Goal: Task Accomplishment & Management: Manage account settings

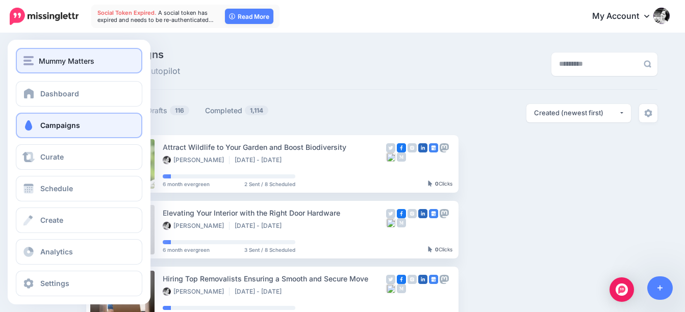
click at [82, 65] on span "Mummy Matters" at bounding box center [67, 61] width 56 height 12
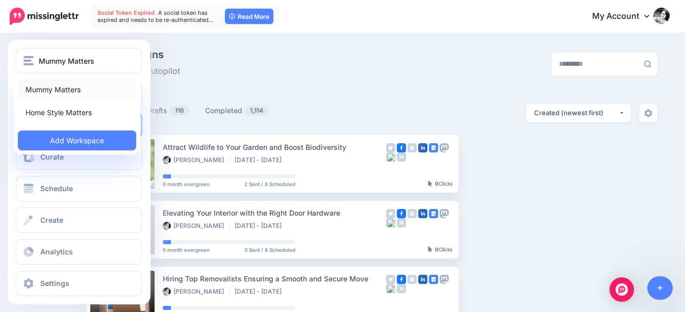
click at [71, 90] on link "Mummy Matters" at bounding box center [77, 90] width 118 height 20
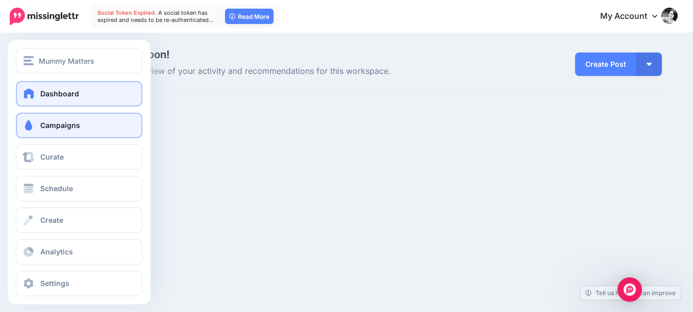
click at [57, 120] on link "Campaigns" at bounding box center [79, 125] width 126 height 25
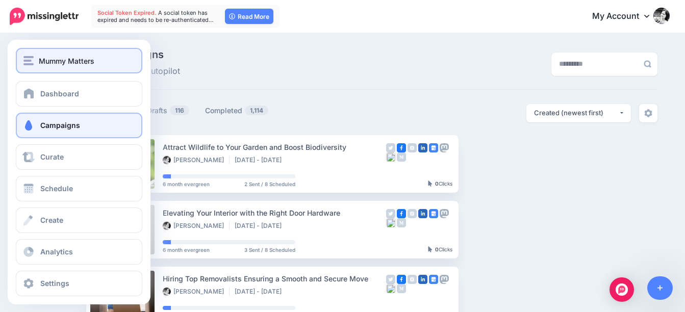
click at [56, 51] on button "Mummy Matters" at bounding box center [79, 60] width 126 height 25
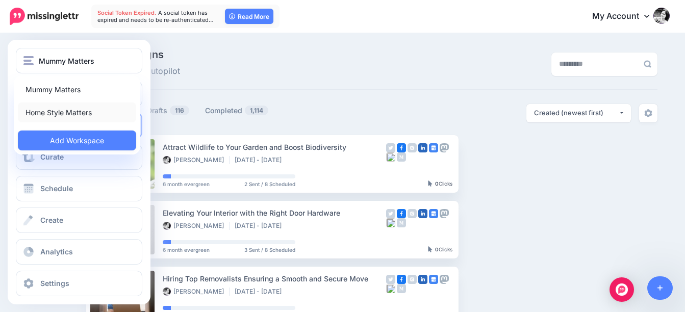
click at [50, 110] on link "Home Style Matters" at bounding box center [77, 113] width 118 height 20
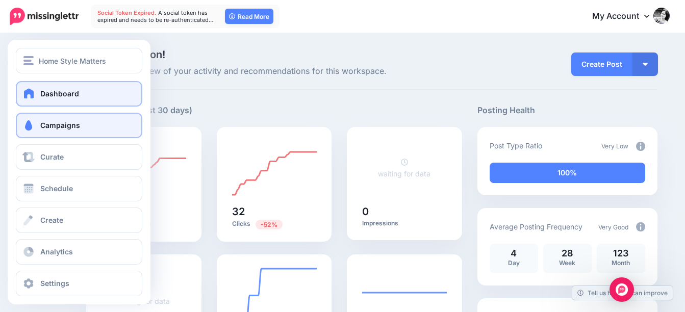
click at [33, 126] on span at bounding box center [28, 125] width 13 height 10
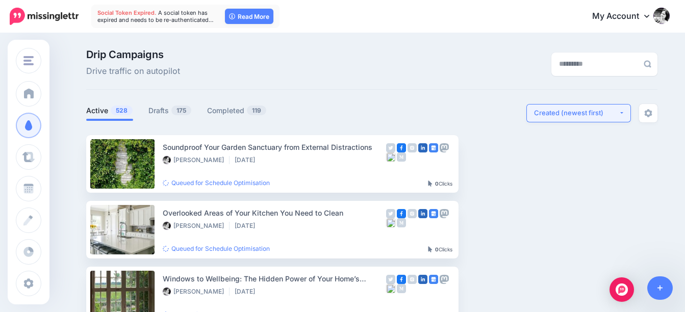
click at [601, 112] on div "Created (newest first)" at bounding box center [576, 113] width 85 height 10
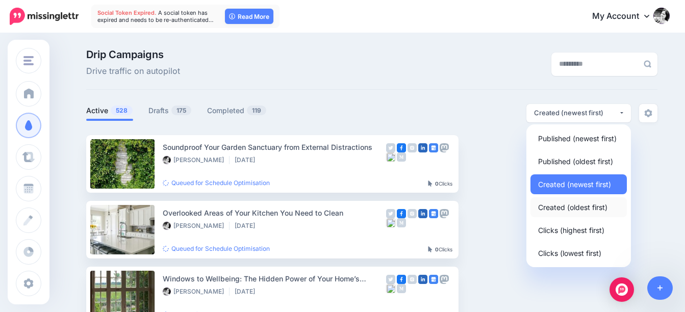
click at [578, 204] on span "Created (oldest first)" at bounding box center [572, 207] width 69 height 12
select select "**********"
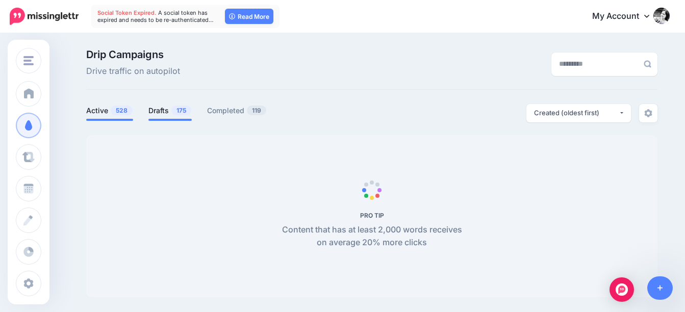
click at [172, 110] on link "Drafts 175" at bounding box center [169, 111] width 43 height 12
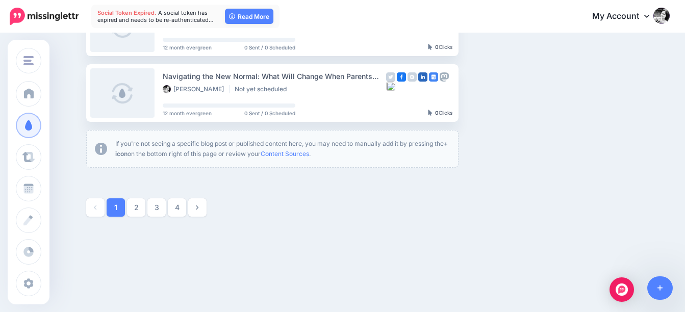
click at [180, 207] on link "4" at bounding box center [177, 207] width 18 height 18
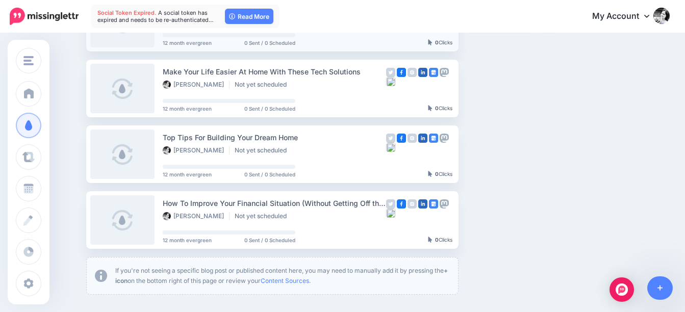
scroll to position [649, 0]
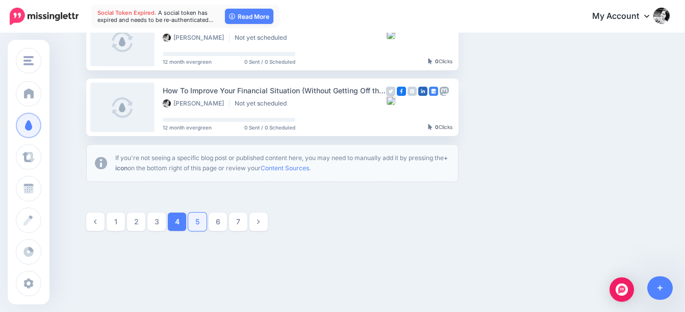
click at [205, 223] on link "5" at bounding box center [197, 222] width 18 height 18
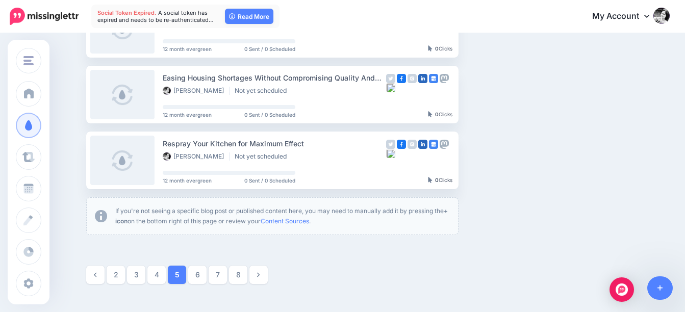
scroll to position [598, 0]
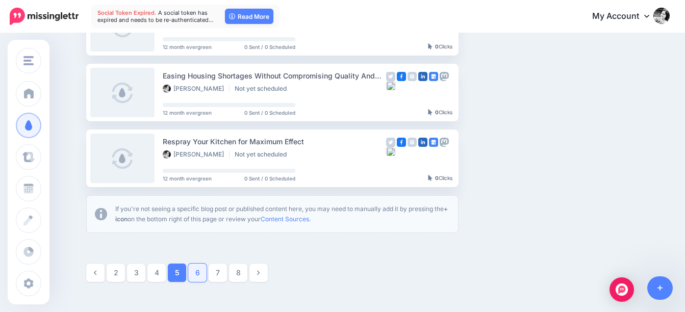
click at [199, 273] on link "6" at bounding box center [197, 273] width 18 height 18
click at [207, 273] on link "7" at bounding box center [197, 273] width 18 height 18
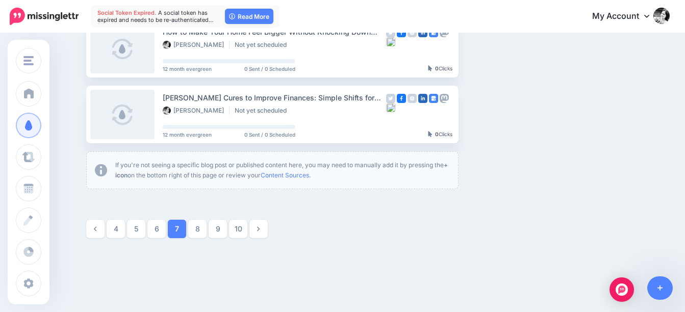
scroll to position [649, 0]
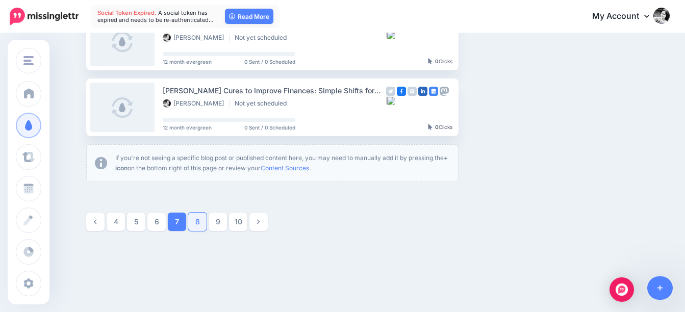
click at [197, 226] on link "8" at bounding box center [197, 222] width 18 height 18
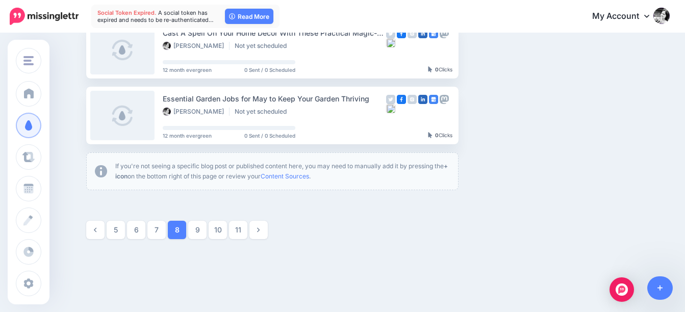
scroll to position [670, 0]
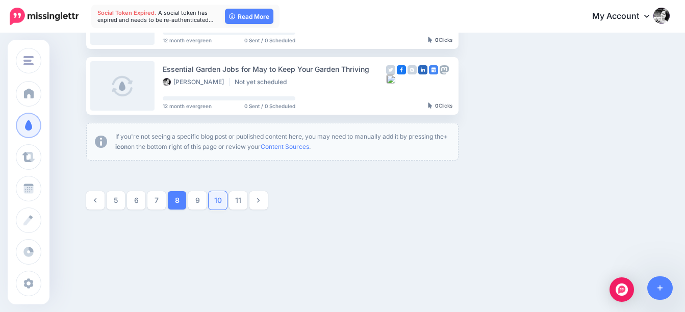
click at [224, 203] on link "10" at bounding box center [218, 200] width 18 height 18
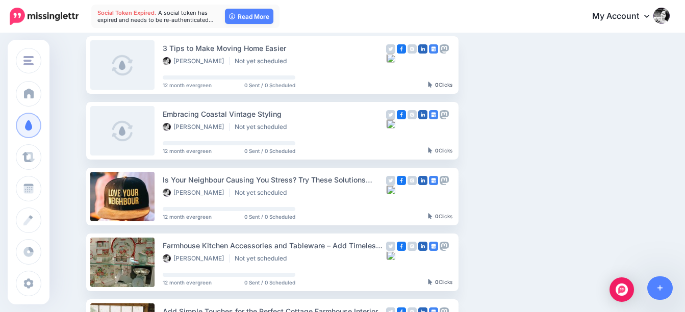
scroll to position [88, 0]
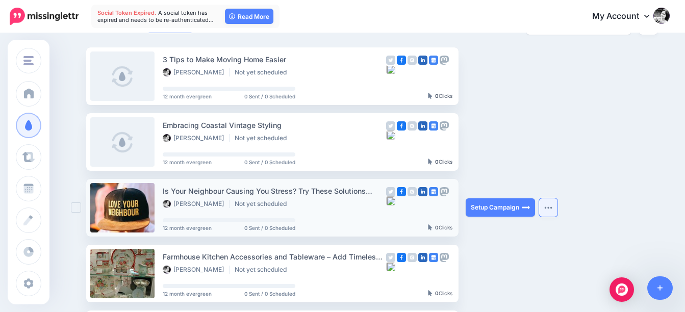
click at [552, 207] on img "button" at bounding box center [548, 207] width 8 height 3
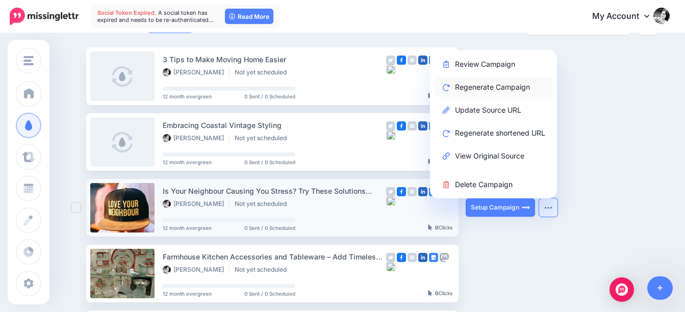
click at [483, 84] on link "Regenerate Campaign" at bounding box center [493, 87] width 119 height 20
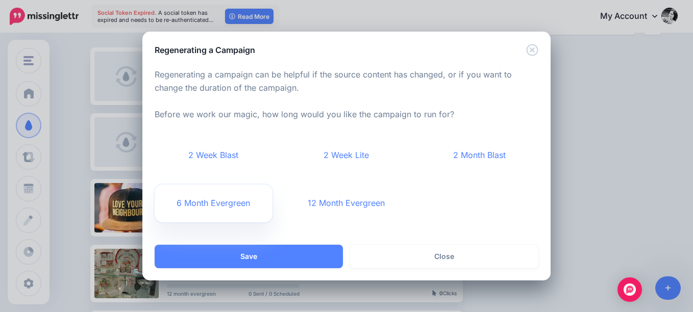
click at [213, 200] on link "6 Month Evergreen" at bounding box center [214, 204] width 118 height 38
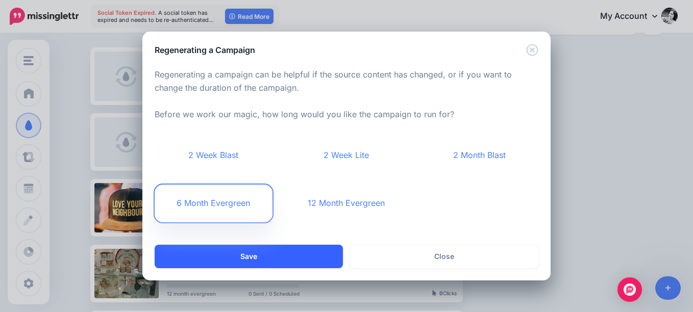
click at [291, 257] on button "Save" at bounding box center [249, 256] width 188 height 23
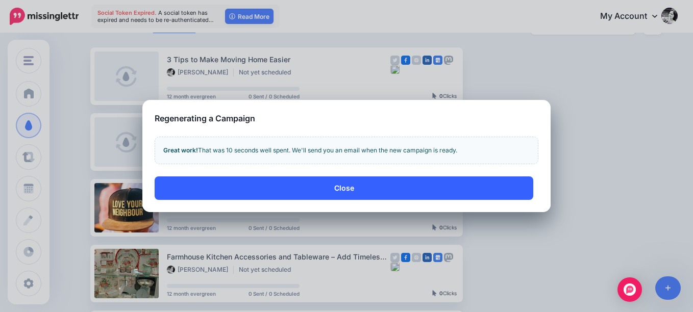
click at [348, 183] on button "Close" at bounding box center [344, 187] width 378 height 23
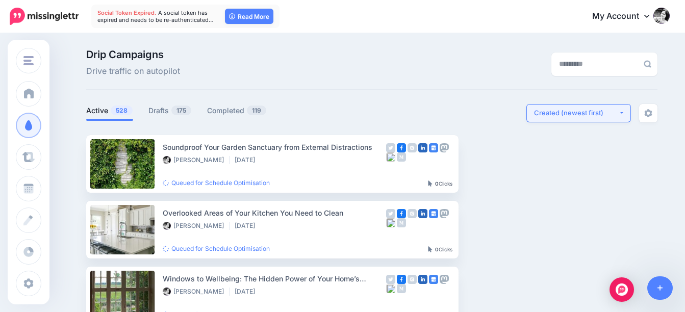
click at [573, 118] on button "Created (newest first)" at bounding box center [578, 113] width 105 height 18
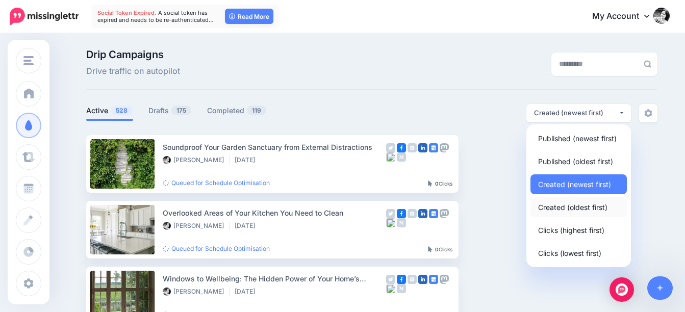
click at [581, 210] on span "Created (oldest first)" at bounding box center [572, 207] width 69 height 12
select select "**********"
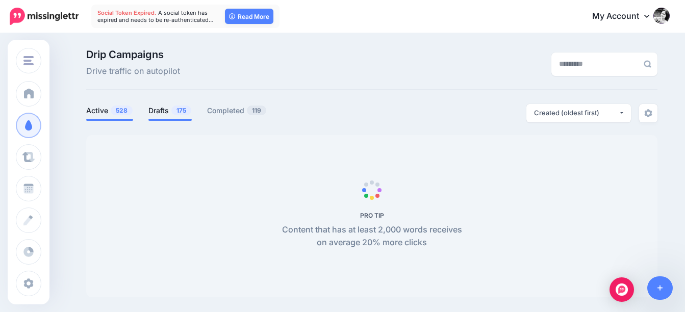
click at [175, 111] on span "175" at bounding box center [181, 111] width 20 height 10
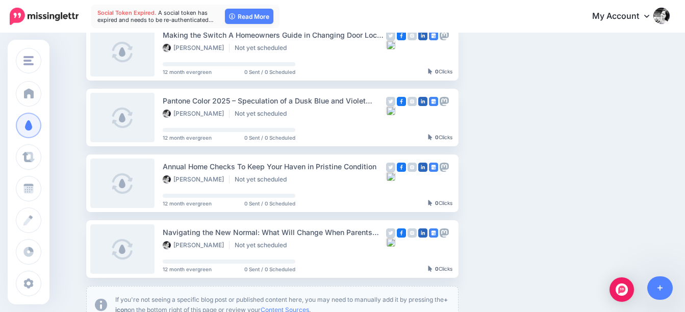
scroll to position [663, 0]
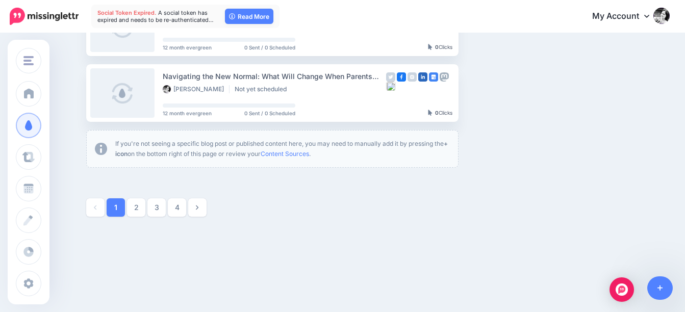
click at [177, 211] on link "4" at bounding box center [177, 207] width 18 height 18
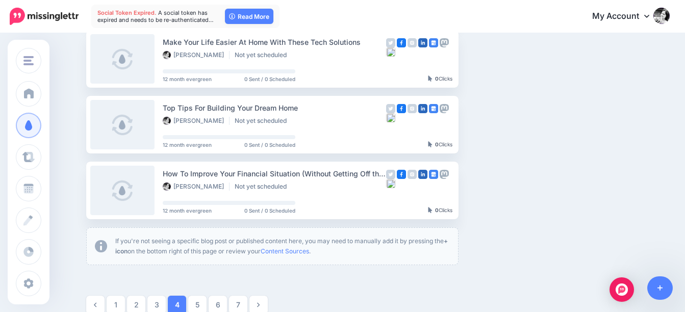
scroll to position [670, 0]
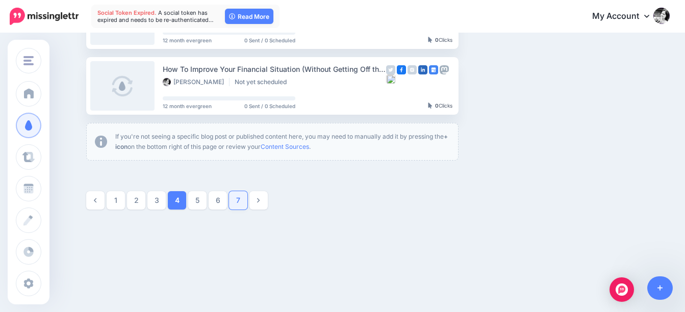
click at [244, 203] on link "7" at bounding box center [238, 200] width 18 height 18
click at [244, 203] on link "10" at bounding box center [238, 200] width 18 height 18
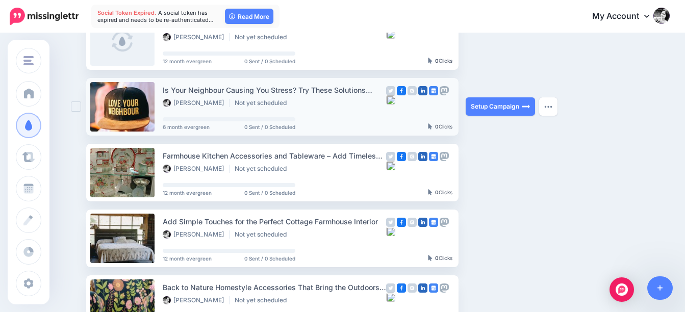
scroll to position [190, 0]
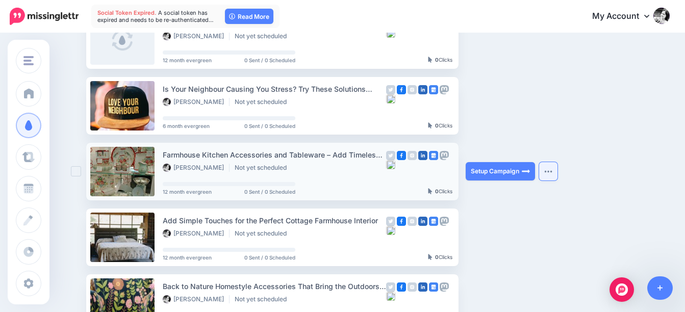
click at [552, 172] on img "button" at bounding box center [548, 171] width 8 height 3
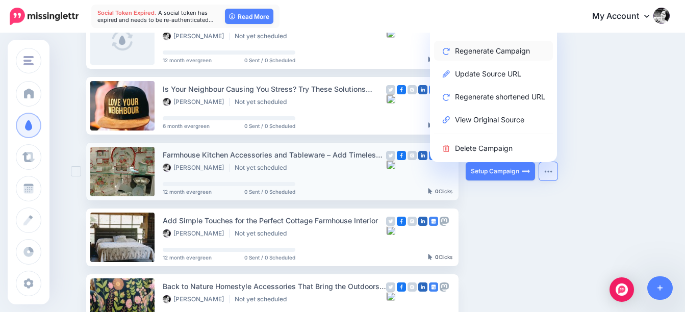
click at [481, 50] on link "Regenerate Campaign" at bounding box center [493, 51] width 119 height 20
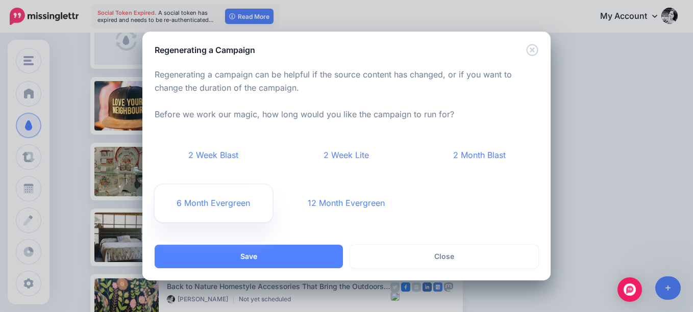
click at [222, 200] on link "6 Month Evergreen" at bounding box center [214, 204] width 118 height 38
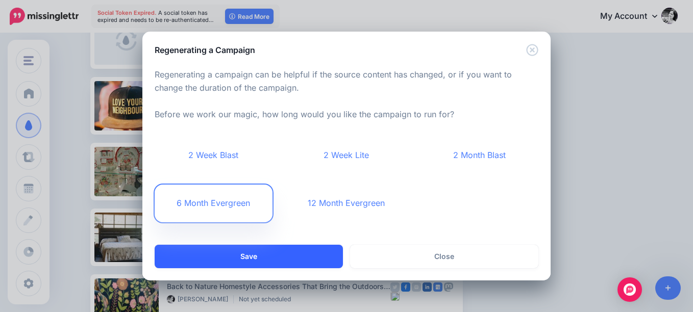
click at [311, 260] on button "Save" at bounding box center [249, 256] width 188 height 23
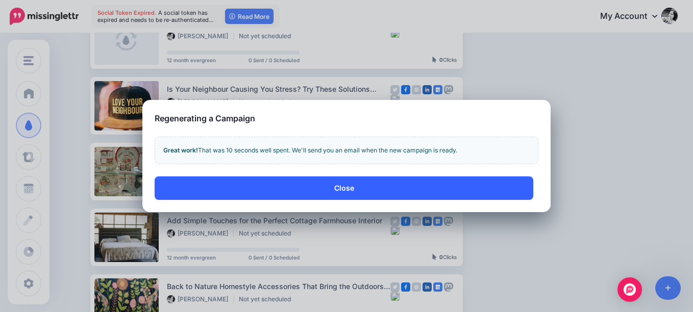
click at [337, 189] on button "Close" at bounding box center [344, 187] width 378 height 23
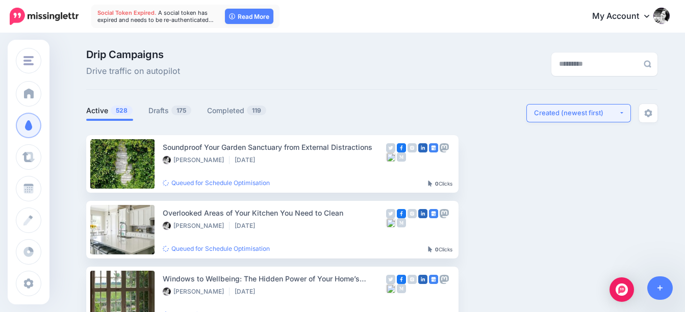
click at [596, 114] on div "Created (newest first)" at bounding box center [576, 113] width 85 height 10
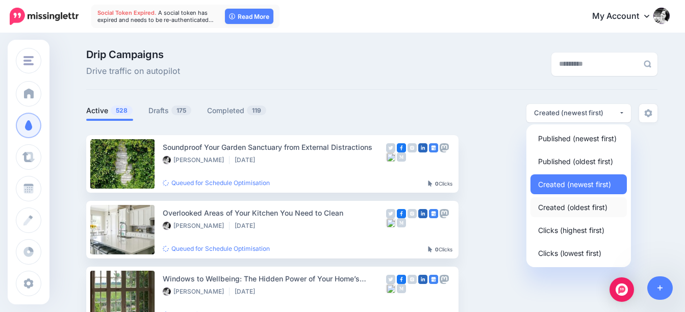
click at [587, 206] on span "Created (oldest first)" at bounding box center [572, 207] width 69 height 12
select select "**********"
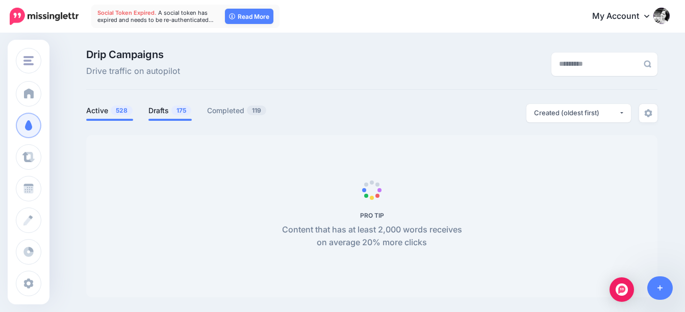
click at [176, 112] on span "175" at bounding box center [181, 111] width 20 height 10
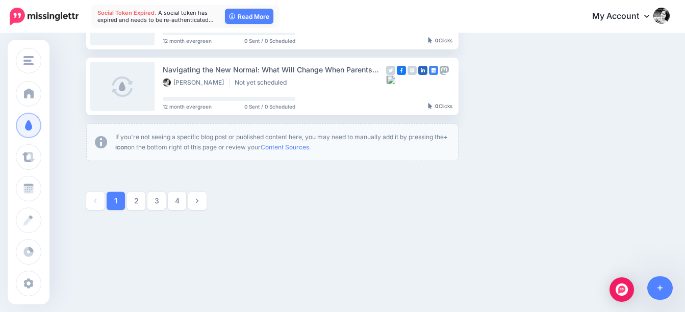
scroll to position [670, 0]
click at [182, 197] on link "4" at bounding box center [177, 200] width 18 height 18
click at [239, 201] on link "7" at bounding box center [238, 200] width 18 height 18
click at [243, 197] on link "10" at bounding box center [238, 200] width 18 height 18
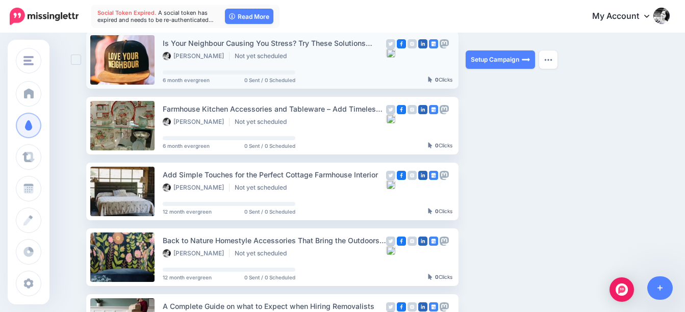
scroll to position [241, 0]
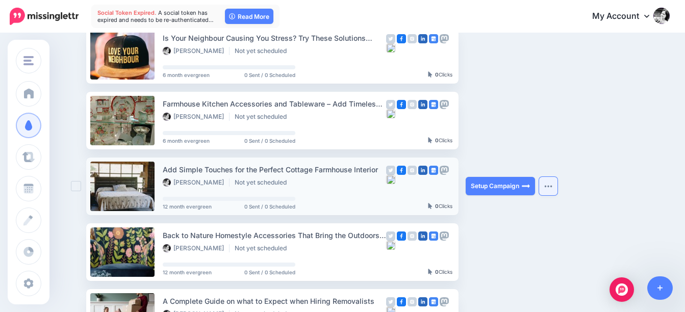
click at [548, 188] on button "button" at bounding box center [548, 186] width 18 height 18
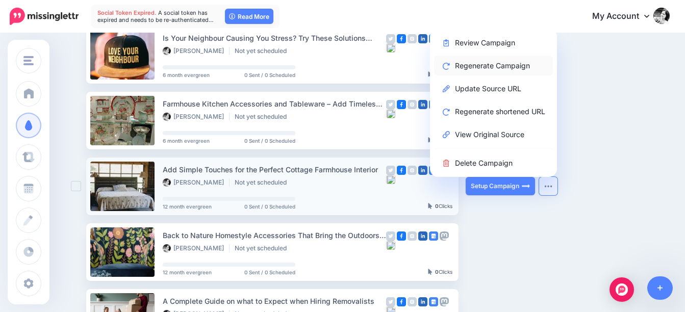
click at [463, 61] on link "Regenerate Campaign" at bounding box center [493, 66] width 119 height 20
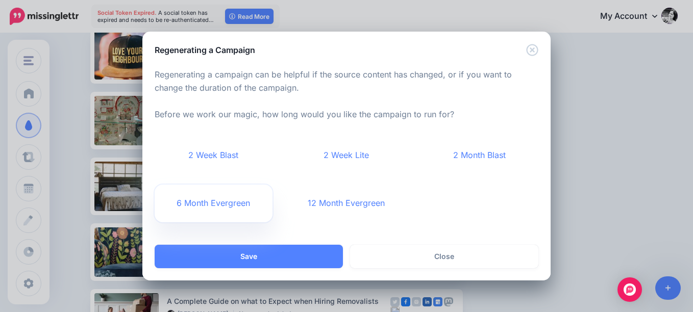
click at [196, 200] on link "6 Month Evergreen" at bounding box center [214, 204] width 118 height 38
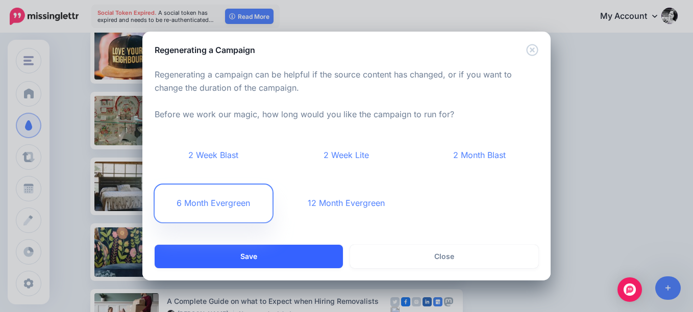
click at [281, 255] on button "Save" at bounding box center [249, 256] width 188 height 23
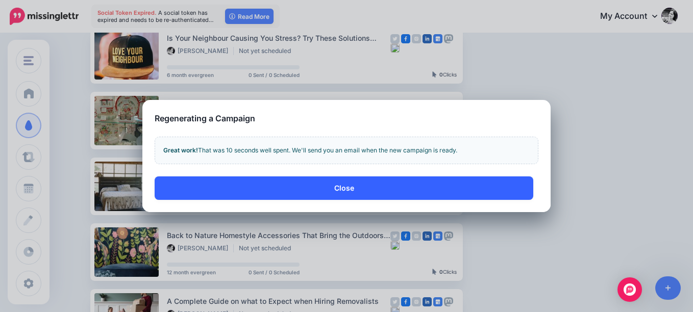
click at [342, 186] on button "Close" at bounding box center [344, 187] width 378 height 23
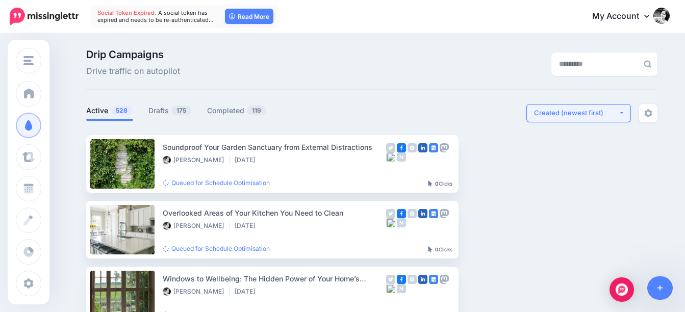
click at [587, 112] on div "Created (newest first)" at bounding box center [576, 113] width 85 height 10
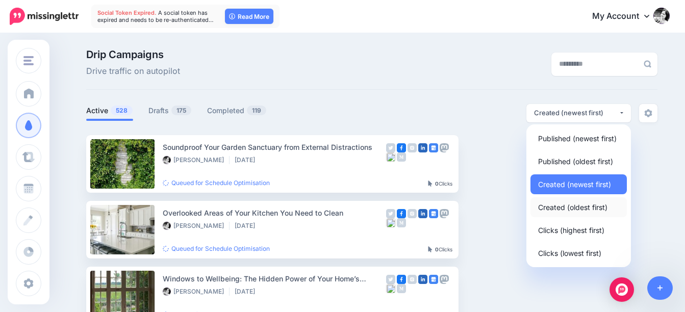
click at [577, 207] on span "Created (oldest first)" at bounding box center [572, 207] width 69 height 12
select select "**********"
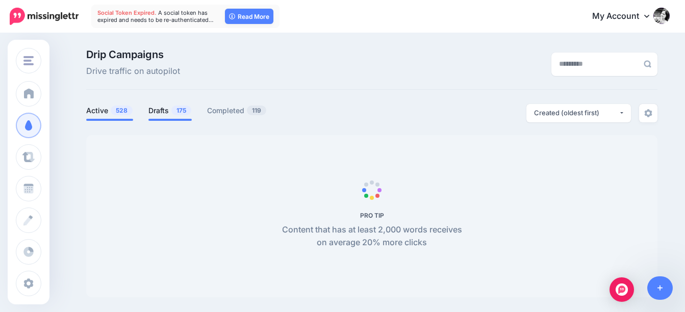
click at [175, 108] on span "175" at bounding box center [181, 111] width 20 height 10
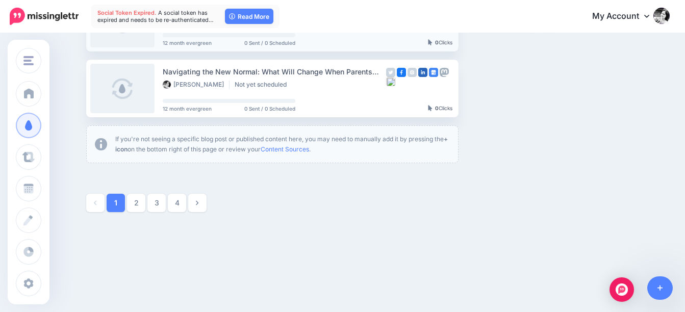
scroll to position [670, 0]
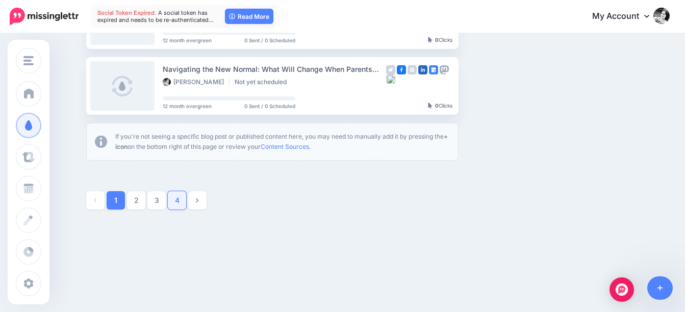
click at [185, 195] on link "4" at bounding box center [177, 200] width 18 height 18
click at [243, 202] on link "7" at bounding box center [238, 200] width 18 height 18
click at [247, 196] on link "10" at bounding box center [238, 200] width 18 height 18
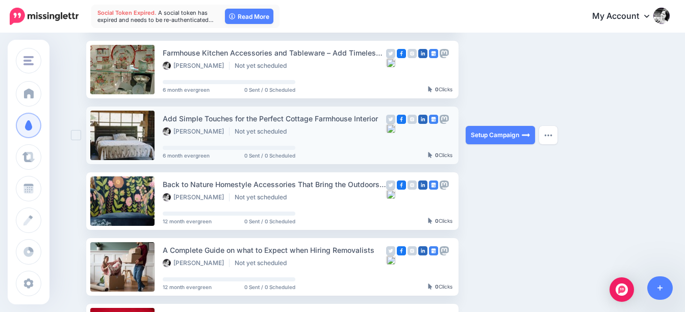
scroll to position [343, 0]
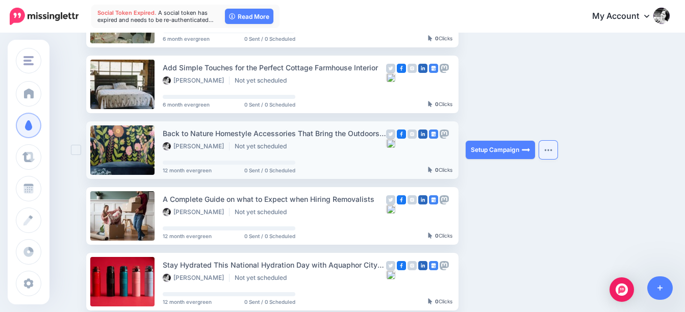
click at [546, 148] on button "button" at bounding box center [548, 150] width 18 height 18
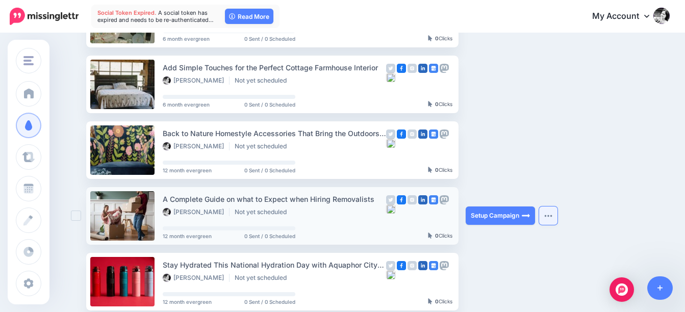
click at [552, 216] on img "button" at bounding box center [548, 215] width 8 height 3
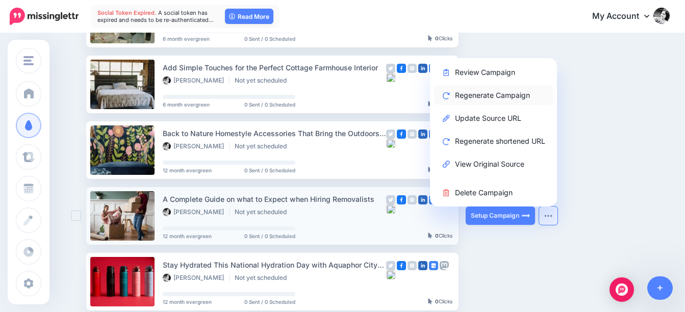
click at [514, 95] on link "Regenerate Campaign" at bounding box center [493, 95] width 119 height 20
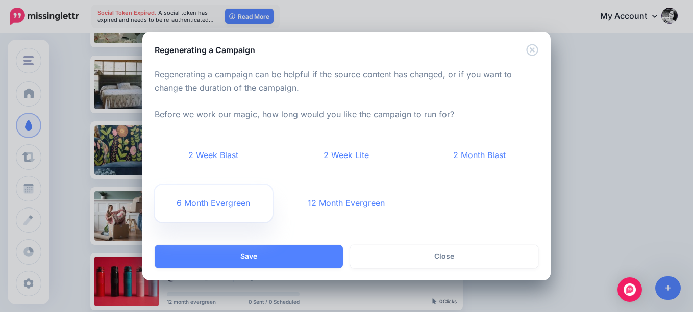
click at [213, 204] on link "6 Month Evergreen" at bounding box center [214, 204] width 118 height 38
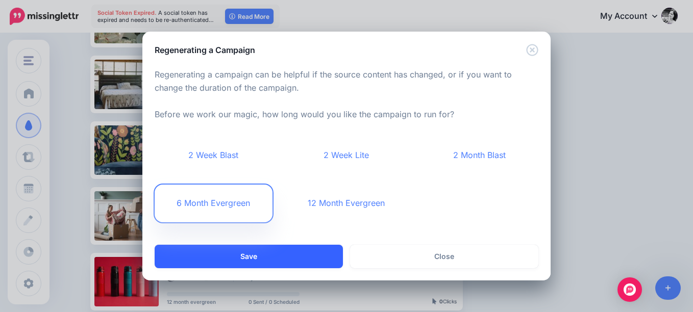
click at [323, 259] on button "Save" at bounding box center [249, 256] width 188 height 23
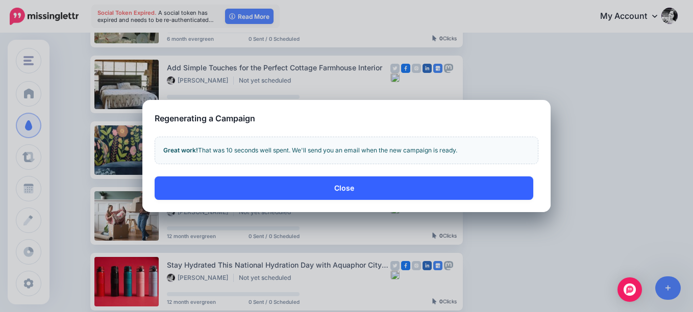
click at [350, 188] on button "Close" at bounding box center [344, 187] width 378 height 23
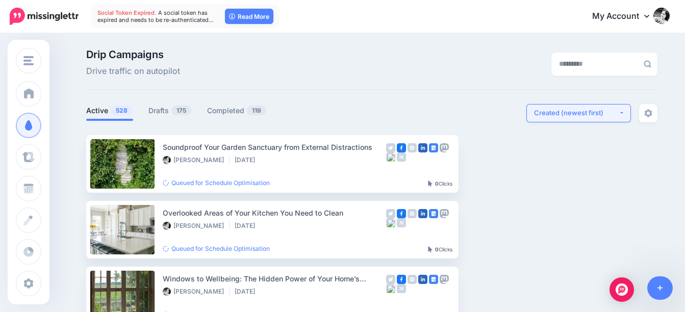
click at [603, 112] on div "Created (newest first)" at bounding box center [576, 113] width 85 height 10
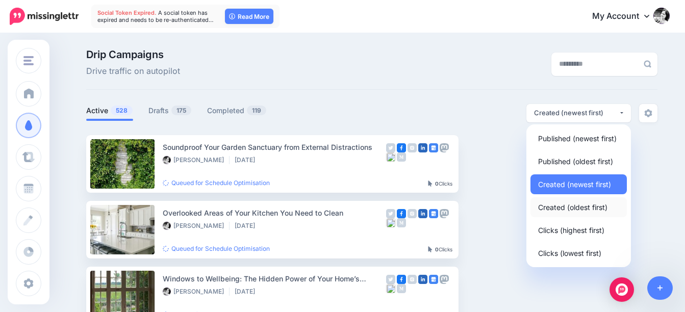
click at [571, 210] on span "Created (oldest first)" at bounding box center [572, 207] width 69 height 12
select select "**********"
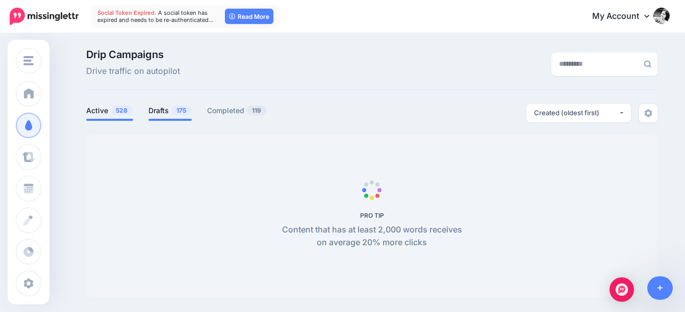
click at [165, 111] on link "Drafts 175" at bounding box center [169, 111] width 43 height 12
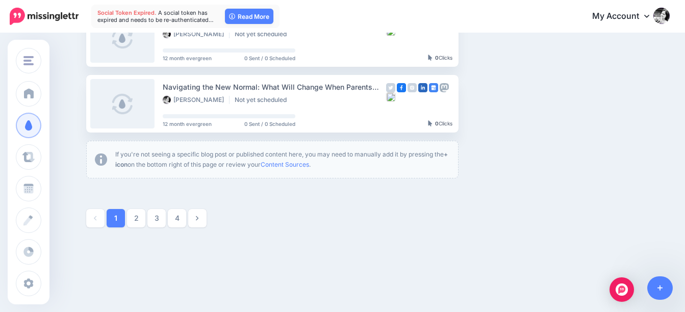
scroll to position [670, 0]
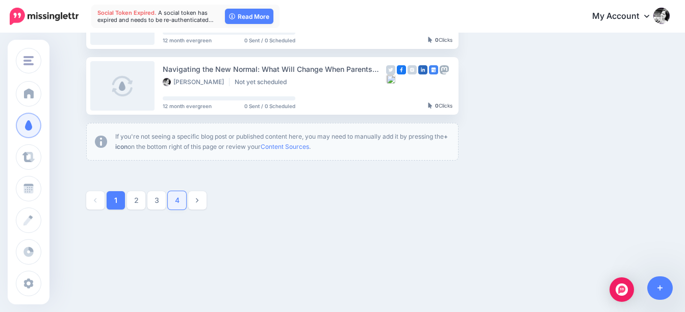
click at [182, 200] on link "4" at bounding box center [177, 200] width 18 height 18
click at [241, 197] on link "7" at bounding box center [238, 200] width 18 height 18
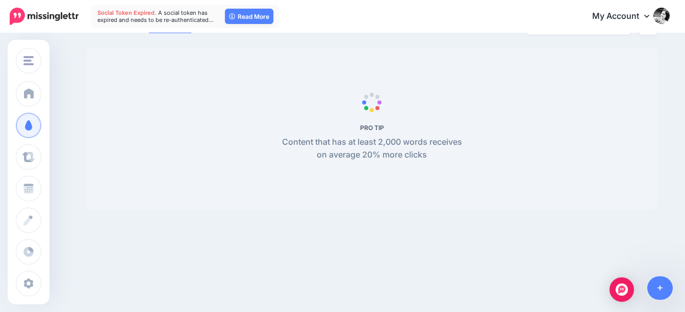
scroll to position [88, 0]
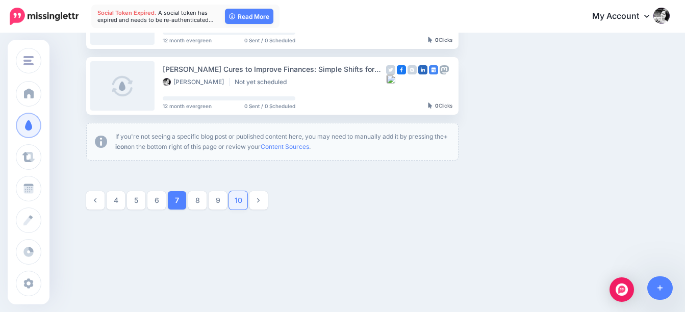
click at [240, 198] on link "10" at bounding box center [238, 200] width 18 height 18
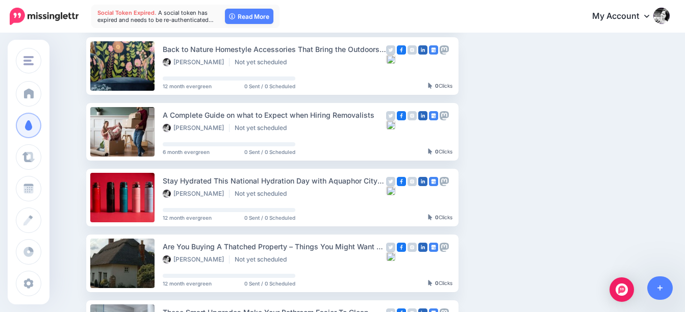
scroll to position [445, 0]
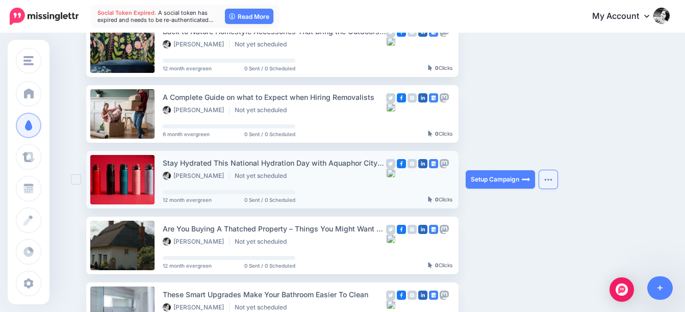
click at [552, 179] on img "button" at bounding box center [548, 179] width 8 height 3
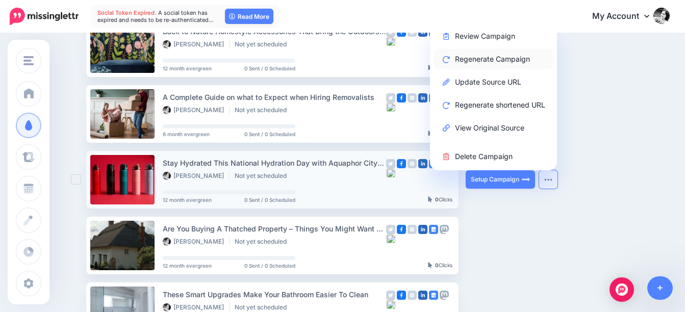
click at [512, 59] on link "Regenerate Campaign" at bounding box center [493, 59] width 119 height 20
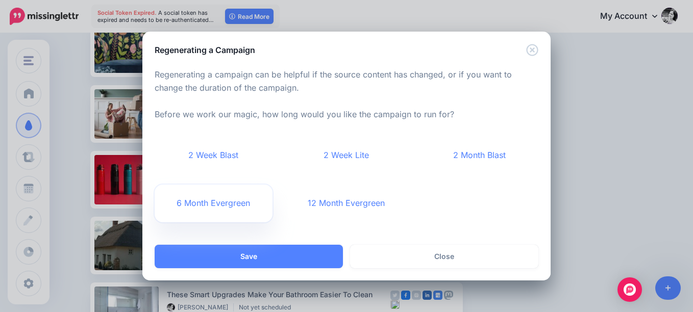
click at [213, 204] on link "6 Month Evergreen" at bounding box center [214, 204] width 118 height 38
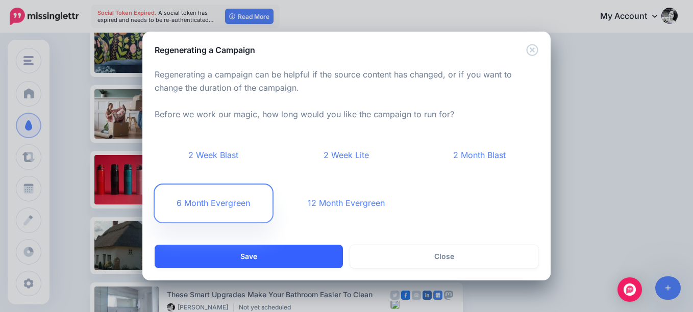
click at [261, 252] on button "Save" at bounding box center [249, 256] width 188 height 23
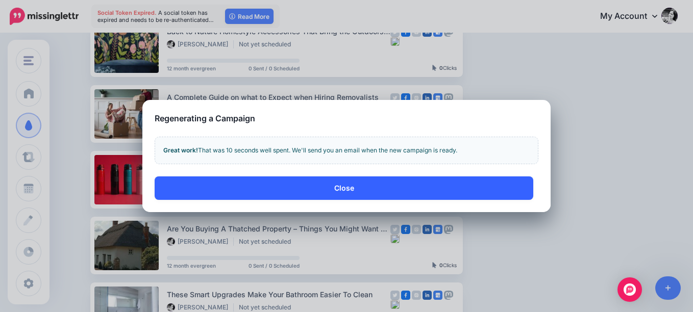
click at [342, 190] on button "Close" at bounding box center [344, 187] width 378 height 23
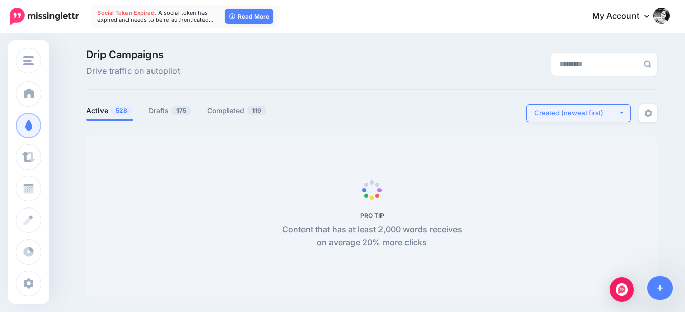
click at [600, 109] on div "Created (newest first)" at bounding box center [576, 113] width 85 height 10
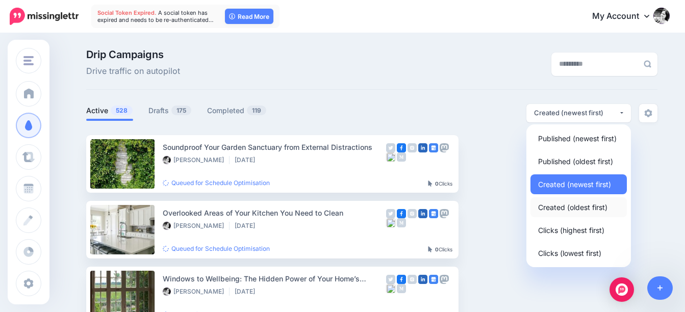
click at [585, 207] on span "Created (oldest first)" at bounding box center [572, 207] width 69 height 12
select select "**********"
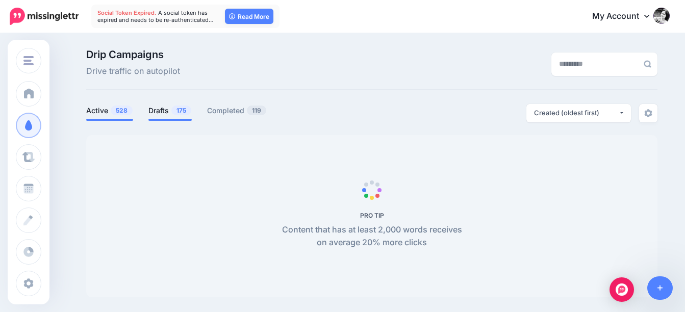
click at [183, 108] on span "175" at bounding box center [181, 111] width 20 height 10
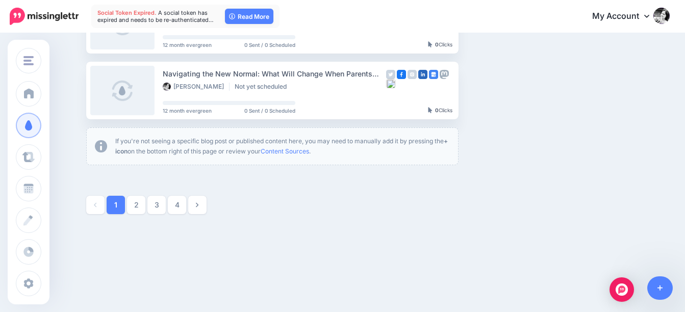
scroll to position [670, 0]
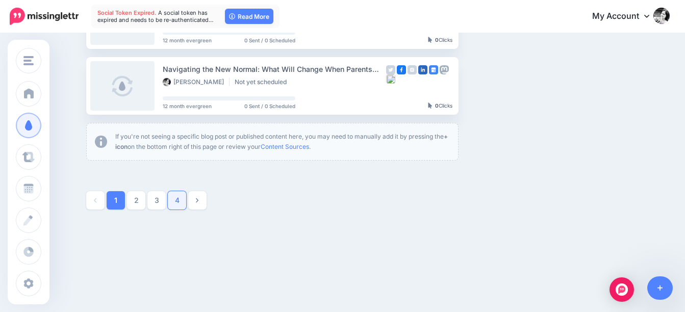
click at [177, 203] on link "4" at bounding box center [177, 200] width 18 height 18
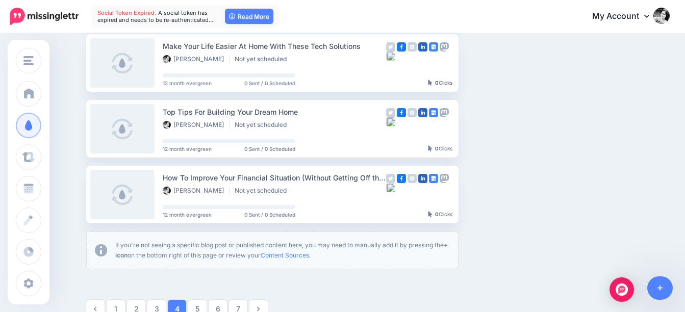
scroll to position [598, 0]
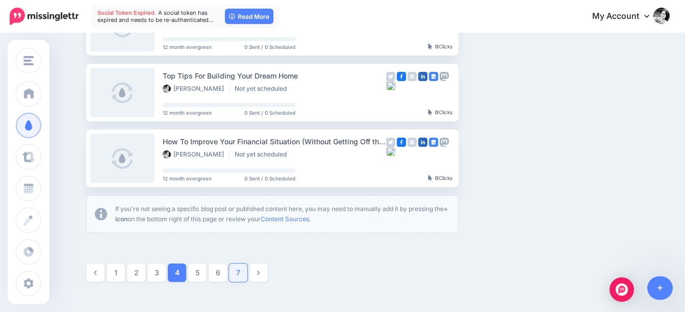
click at [242, 272] on link "7" at bounding box center [238, 273] width 18 height 18
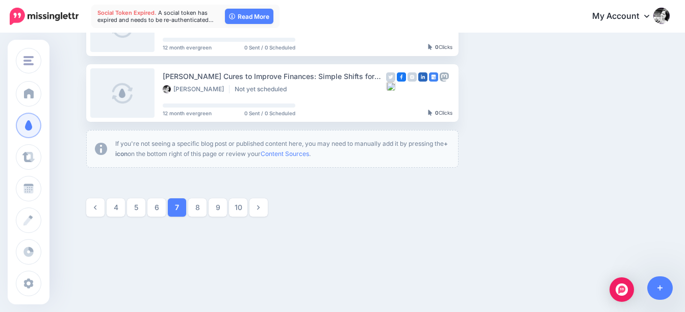
scroll to position [670, 0]
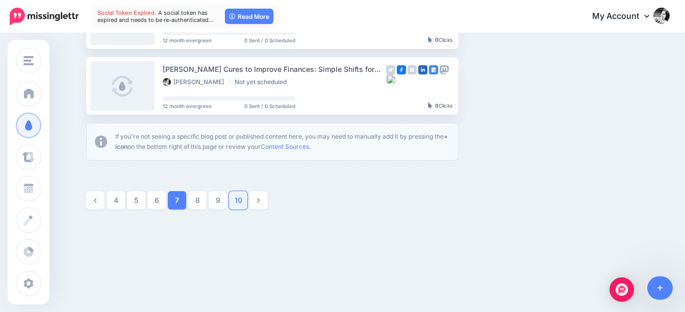
click at [240, 200] on link "10" at bounding box center [238, 200] width 18 height 18
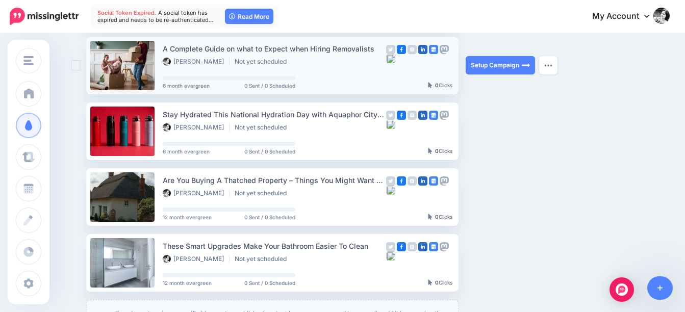
scroll to position [496, 0]
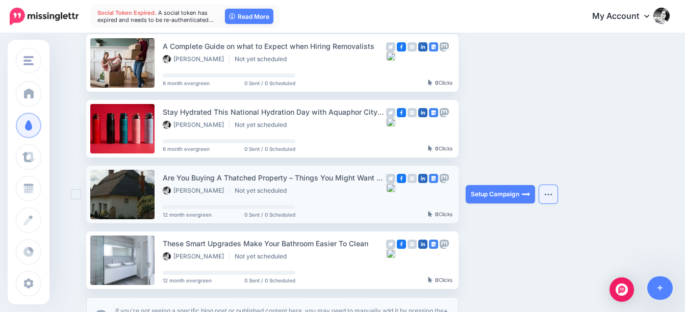
click at [551, 194] on img "button" at bounding box center [548, 194] width 8 height 3
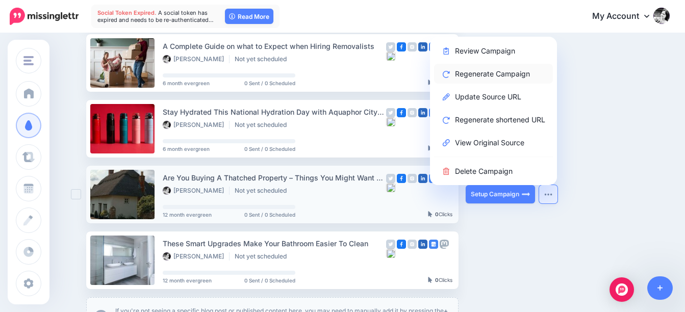
click at [490, 72] on link "Regenerate Campaign" at bounding box center [493, 74] width 119 height 20
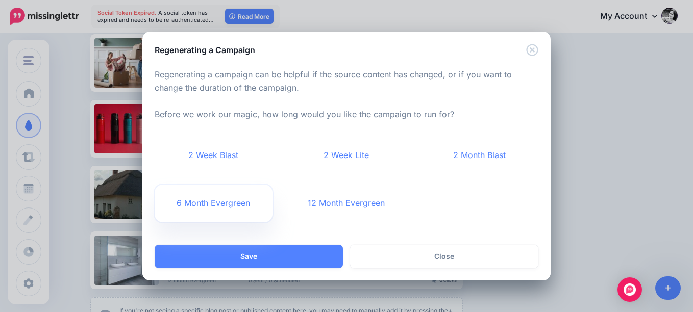
click at [205, 206] on link "6 Month Evergreen" at bounding box center [214, 204] width 118 height 38
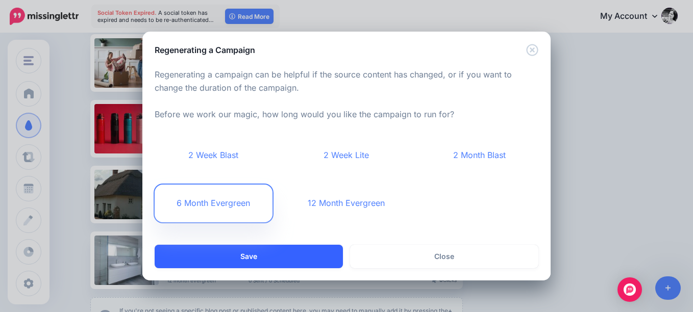
click at [279, 258] on button "Save" at bounding box center [249, 256] width 188 height 23
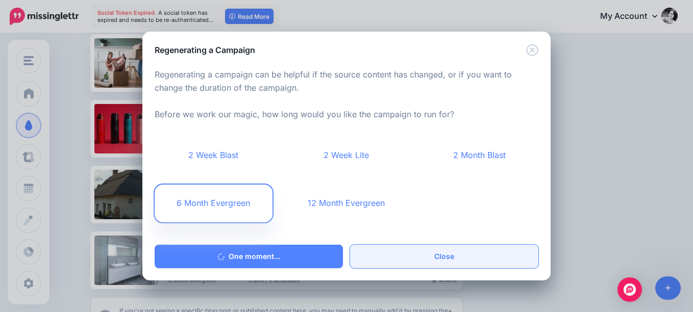
click at [444, 255] on link "Close" at bounding box center [444, 256] width 188 height 23
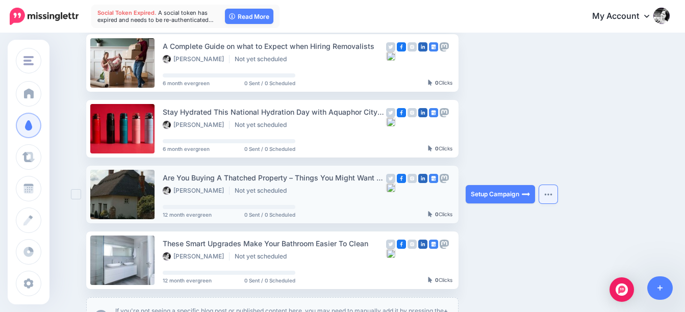
click at [552, 194] on img "button" at bounding box center [548, 194] width 8 height 3
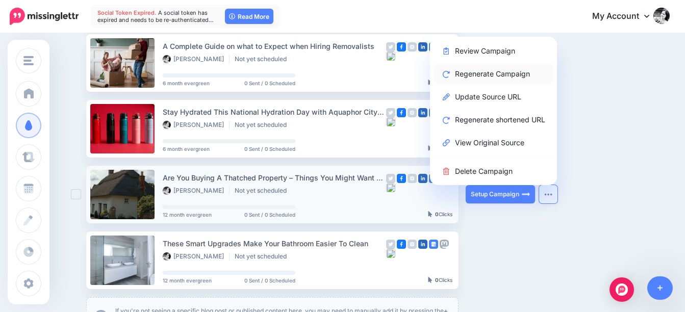
click at [493, 75] on link "Regenerate Campaign" at bounding box center [493, 74] width 119 height 20
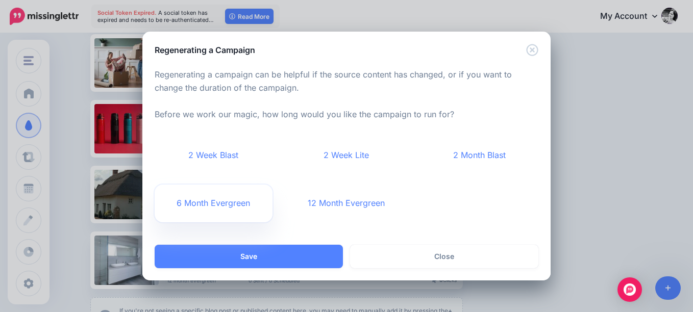
click at [193, 199] on link "6 Month Evergreen" at bounding box center [214, 204] width 118 height 38
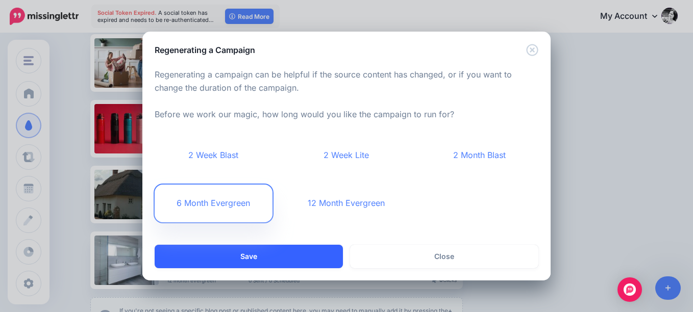
click at [313, 259] on button "Save" at bounding box center [249, 256] width 188 height 23
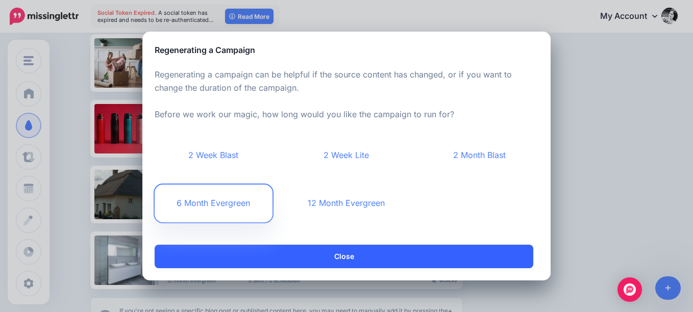
click at [348, 255] on button "Close" at bounding box center [344, 256] width 378 height 23
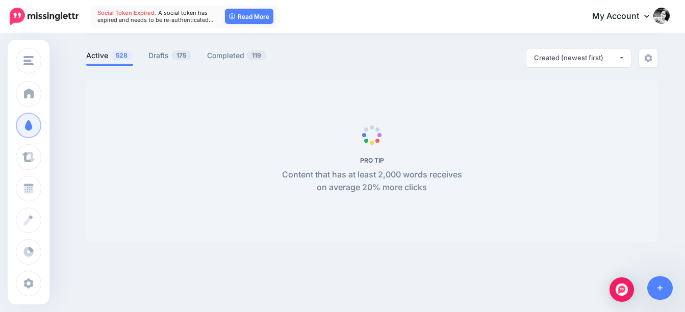
scroll to position [37, 0]
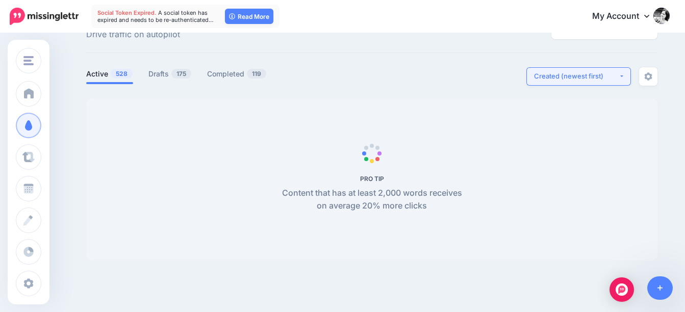
click at [569, 76] on div "Created (newest first)" at bounding box center [576, 76] width 85 height 10
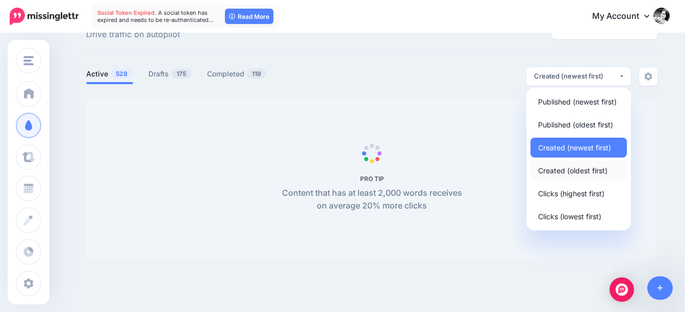
click at [572, 173] on span "Created (oldest first)" at bounding box center [572, 170] width 69 height 12
select select "**********"
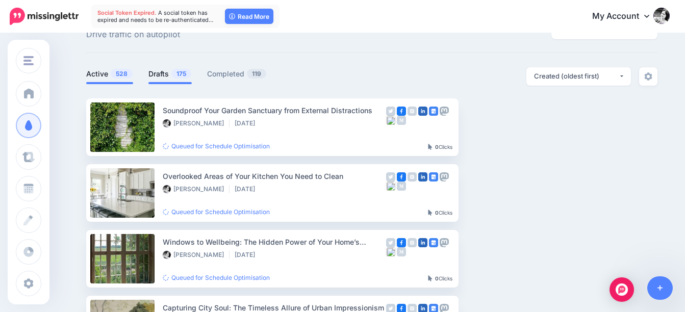
click at [172, 74] on link "Drafts 175" at bounding box center [169, 74] width 43 height 12
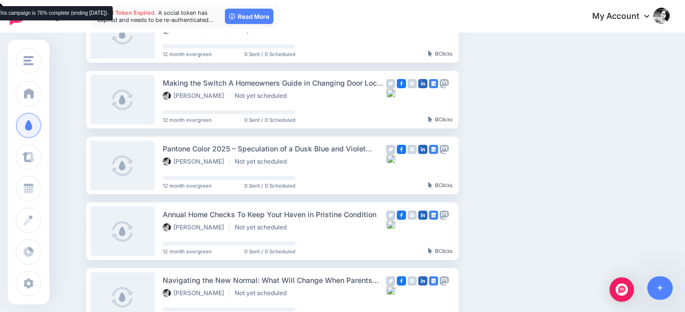
scroll to position [670, 0]
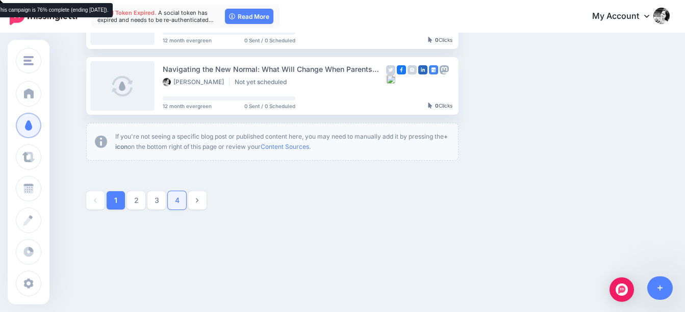
click at [182, 202] on link "4" at bounding box center [177, 200] width 18 height 18
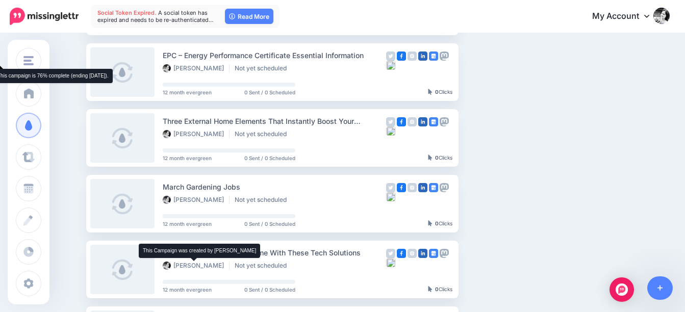
scroll to position [661, 0]
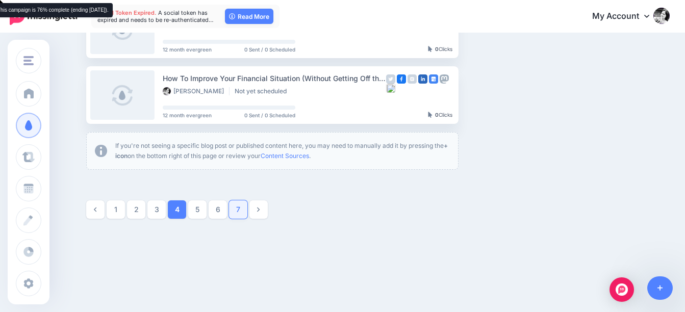
click at [237, 208] on link "7" at bounding box center [238, 209] width 18 height 18
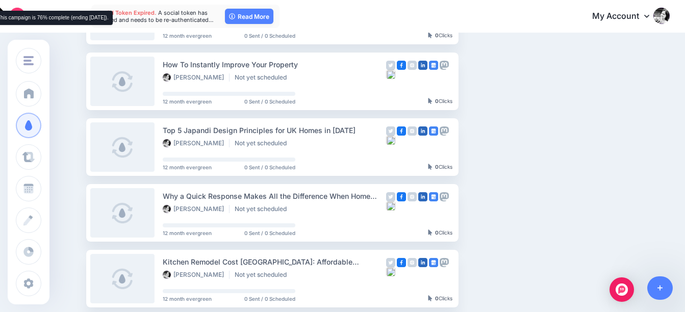
scroll to position [652, 0]
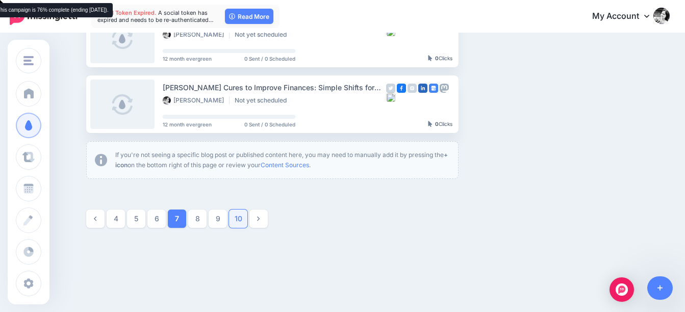
click at [238, 218] on link "10" at bounding box center [238, 219] width 18 height 18
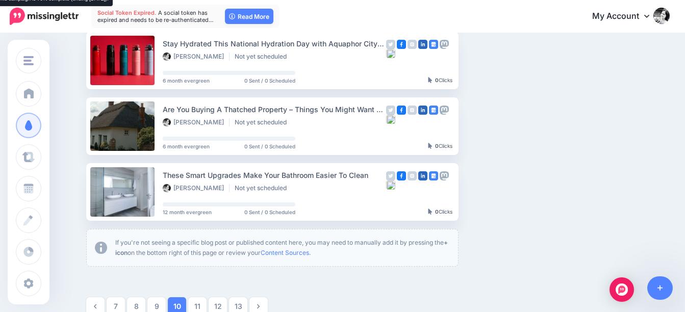
scroll to position [598, 0]
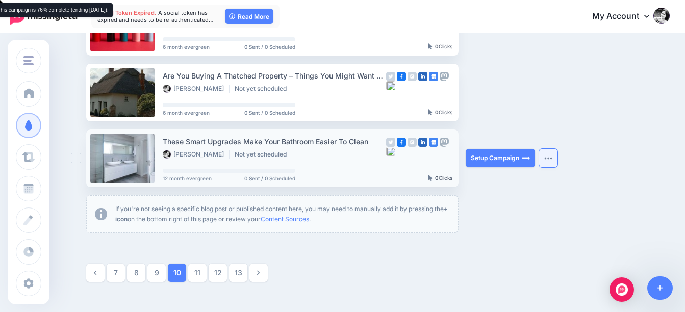
click at [555, 156] on button "button" at bounding box center [548, 158] width 18 height 18
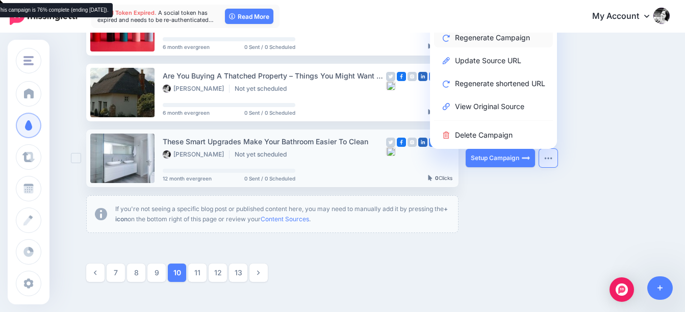
click at [476, 36] on link "Regenerate Campaign" at bounding box center [493, 38] width 119 height 20
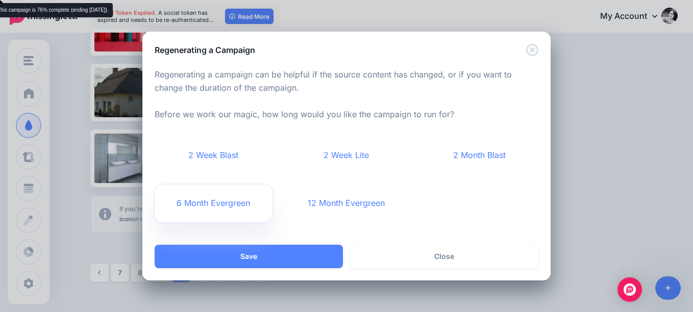
click at [215, 203] on link "6 Month Evergreen" at bounding box center [214, 204] width 118 height 38
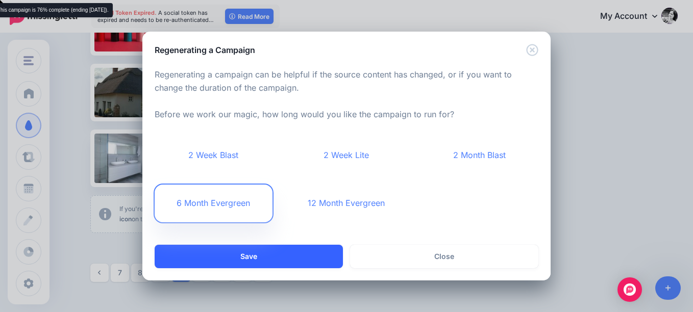
click at [264, 255] on button "Save" at bounding box center [249, 256] width 188 height 23
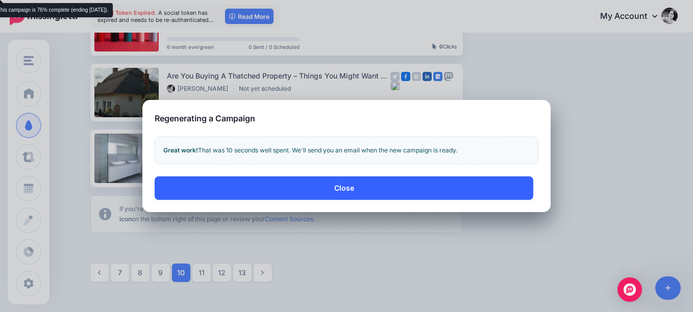
click at [341, 188] on button "Close" at bounding box center [344, 187] width 378 height 23
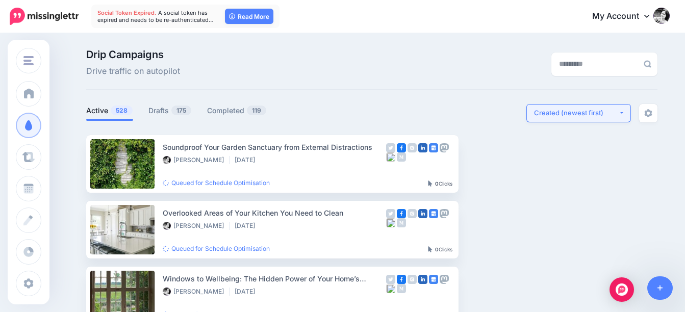
click at [603, 118] on button "Created (newest first)" at bounding box center [578, 113] width 105 height 18
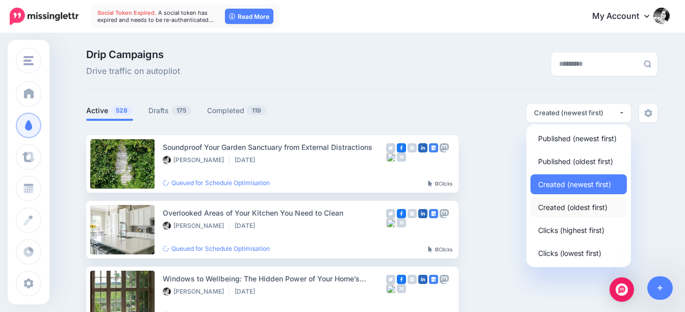
click at [594, 204] on span "Created (oldest first)" at bounding box center [572, 207] width 69 height 12
select select "**********"
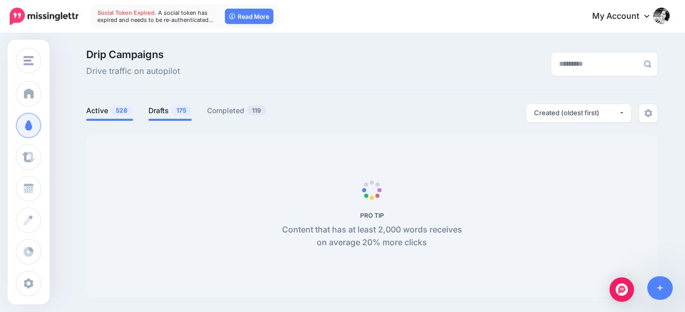
click at [161, 105] on link "Drafts 175" at bounding box center [169, 111] width 43 height 12
click at [170, 114] on link "Drafts 175" at bounding box center [169, 111] width 43 height 12
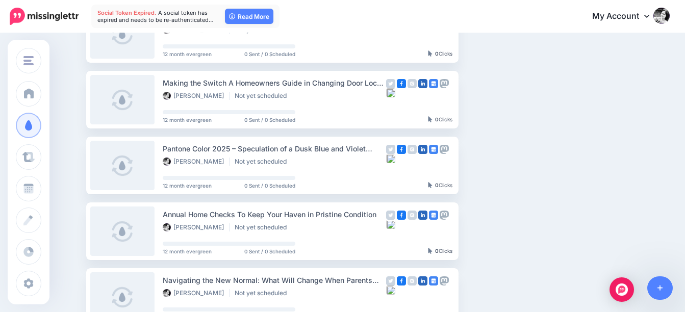
scroll to position [663, 0]
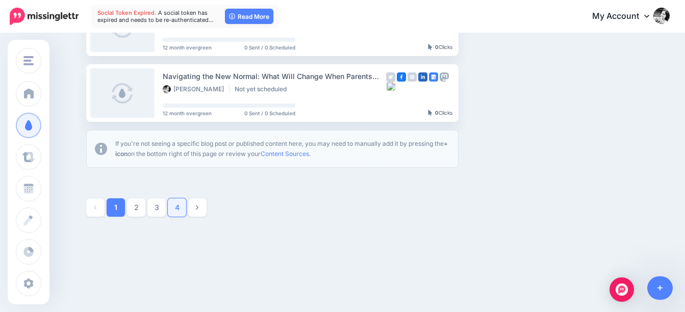
click at [183, 209] on link "4" at bounding box center [177, 207] width 18 height 18
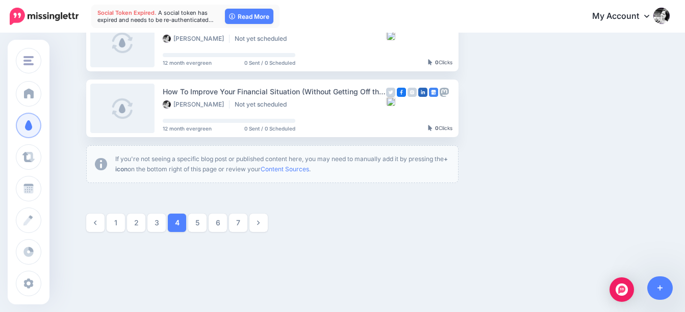
scroll to position [670, 0]
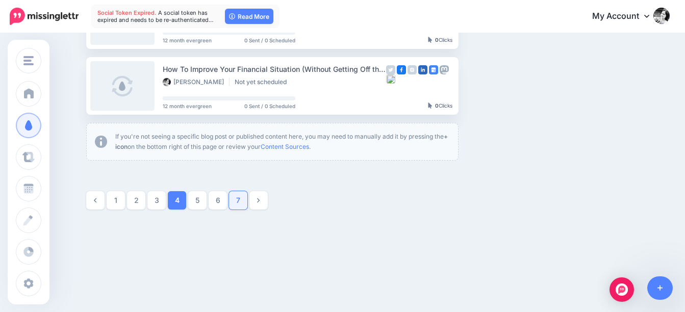
click at [240, 200] on link "7" at bounding box center [238, 200] width 18 height 18
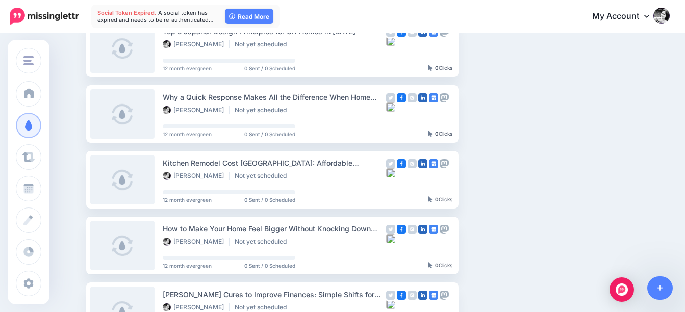
scroll to position [649, 0]
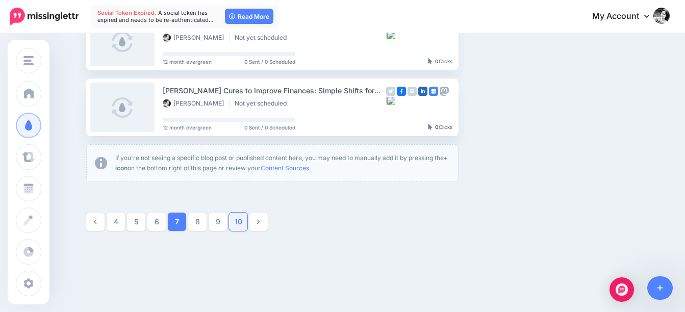
click at [240, 221] on link "10" at bounding box center [238, 222] width 18 height 18
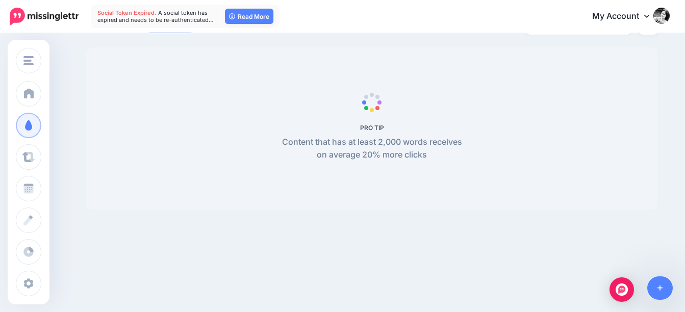
scroll to position [88, 0]
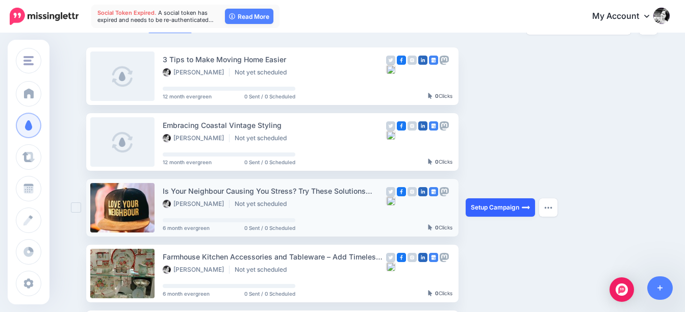
click at [513, 209] on link "Setup Campaign" at bounding box center [500, 207] width 69 height 18
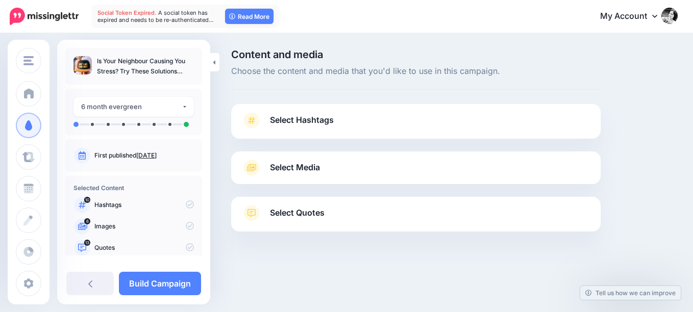
click at [306, 116] on span "Select Hashtags" at bounding box center [302, 120] width 64 height 14
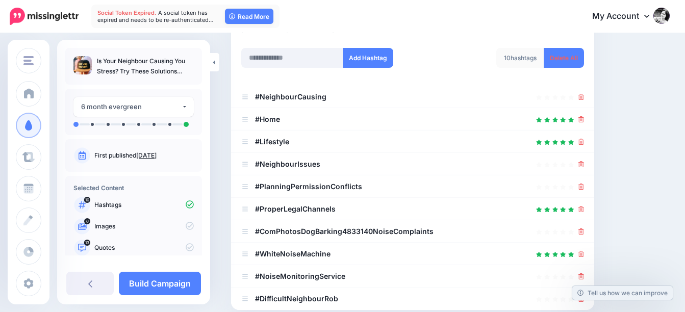
scroll to position [153, 0]
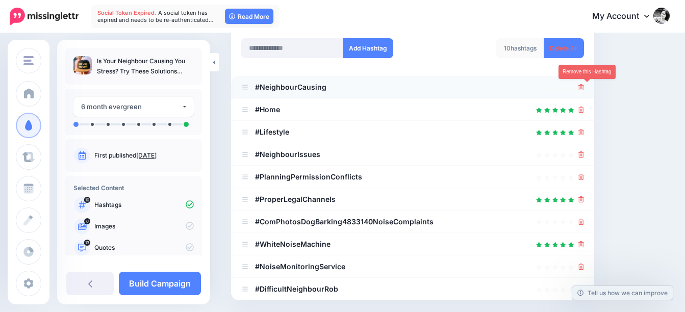
click at [584, 86] on icon at bounding box center [581, 87] width 6 height 6
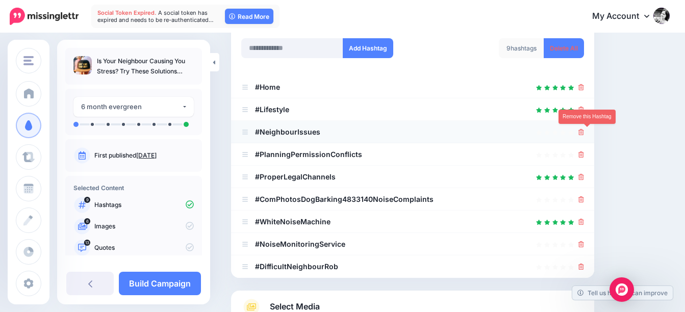
click at [584, 132] on icon at bounding box center [581, 132] width 6 height 6
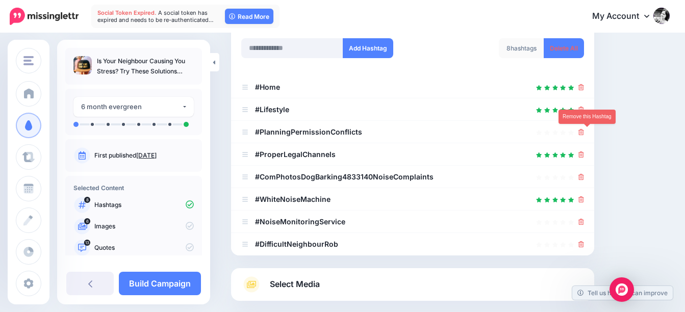
click at [584, 132] on icon at bounding box center [581, 132] width 6 height 6
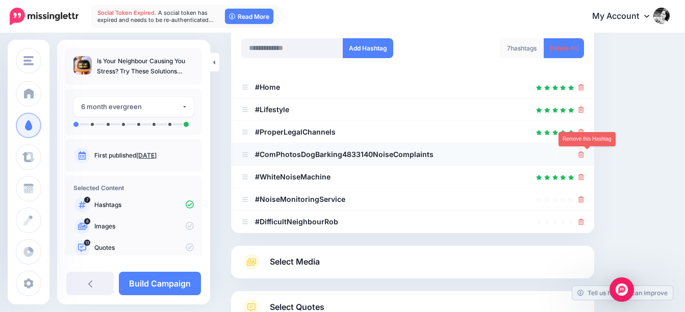
click at [584, 154] on icon at bounding box center [581, 154] width 6 height 6
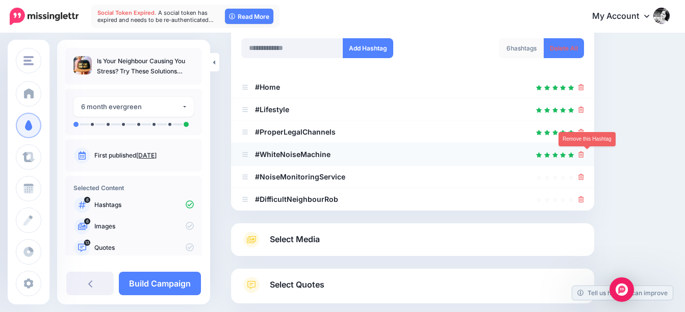
click at [584, 154] on icon at bounding box center [581, 154] width 6 height 6
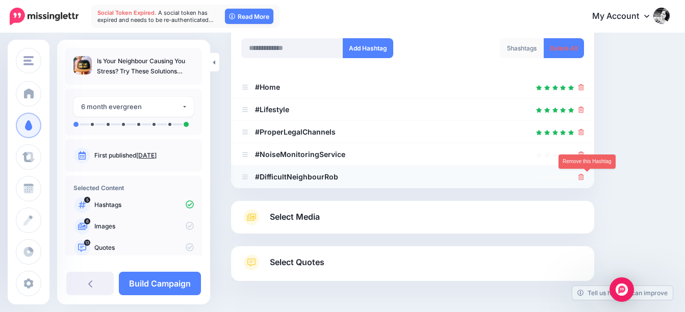
click at [584, 177] on icon at bounding box center [581, 177] width 6 height 6
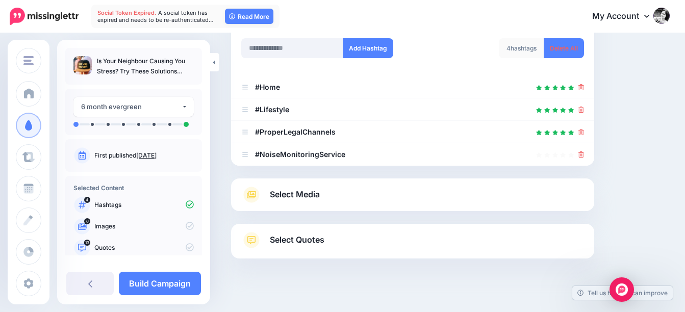
click at [309, 197] on span "Select Media" at bounding box center [295, 195] width 50 height 14
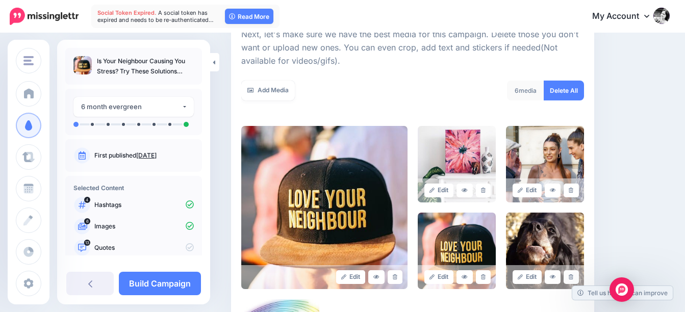
scroll to position [147, 0]
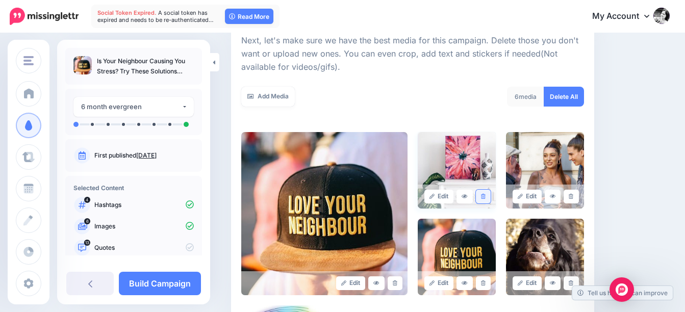
click at [485, 195] on icon at bounding box center [483, 197] width 5 height 6
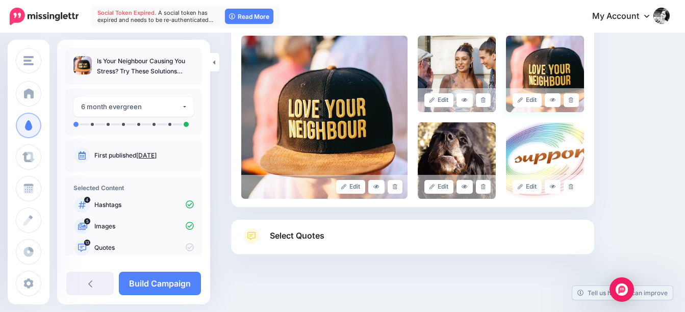
scroll to position [249, 0]
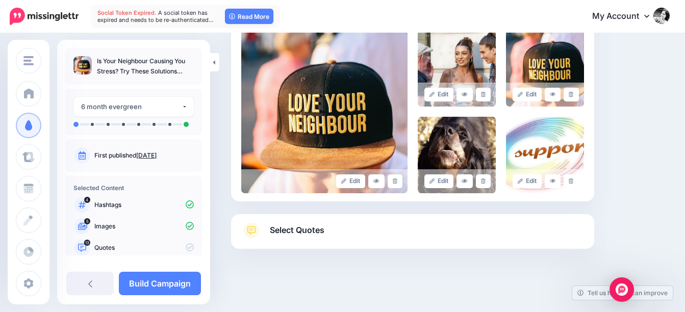
click at [304, 229] on span "Select Quotes" at bounding box center [297, 230] width 55 height 14
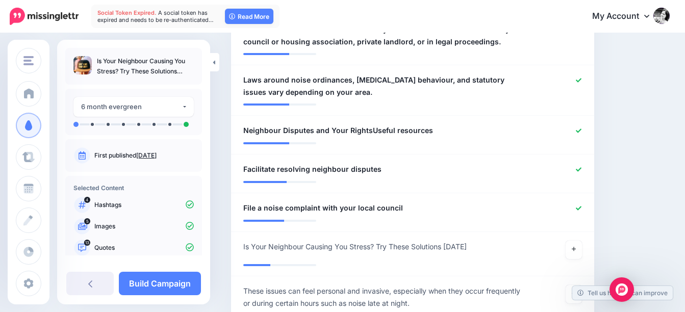
scroll to position [759, 0]
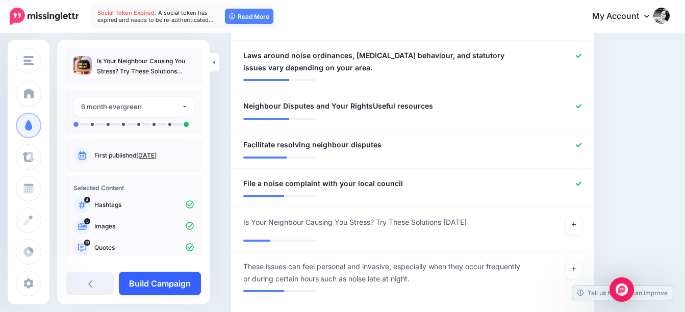
click at [152, 280] on link "Build Campaign" at bounding box center [160, 283] width 82 height 23
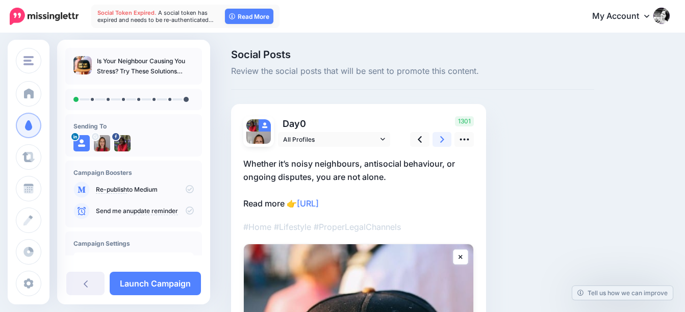
click at [439, 138] on link at bounding box center [441, 139] width 19 height 15
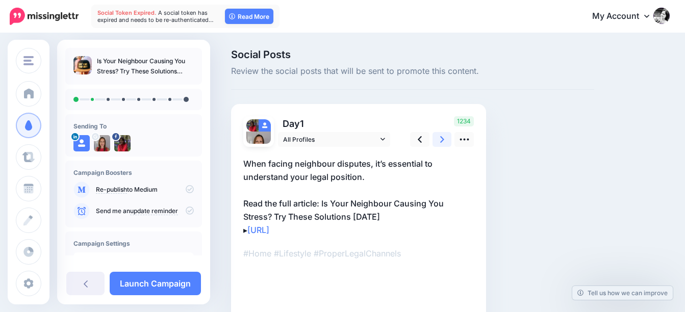
click at [439, 138] on link at bounding box center [441, 139] width 19 height 15
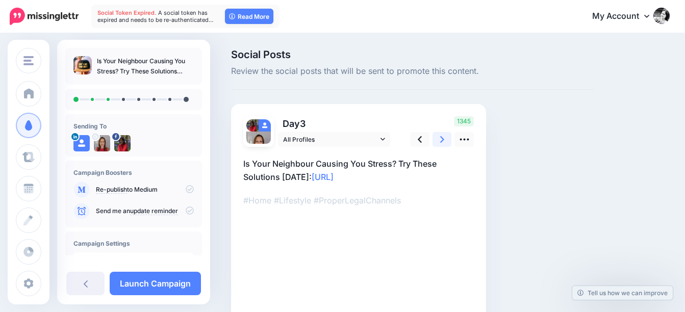
click at [439, 138] on link at bounding box center [441, 139] width 19 height 15
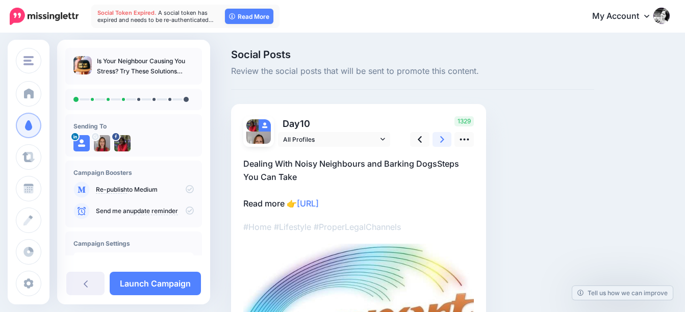
click at [439, 138] on link at bounding box center [441, 139] width 19 height 15
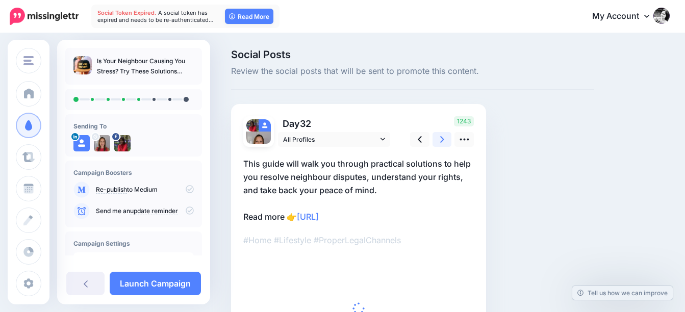
click at [439, 138] on link at bounding box center [441, 139] width 19 height 15
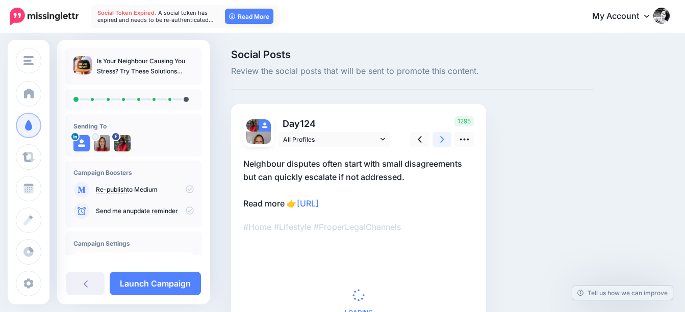
click at [439, 138] on link at bounding box center [441, 139] width 19 height 15
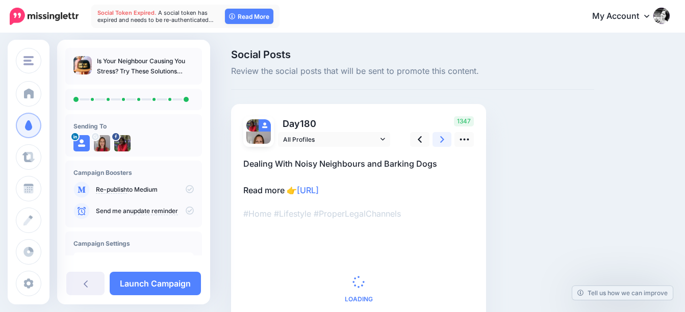
click at [439, 138] on link at bounding box center [441, 139] width 19 height 15
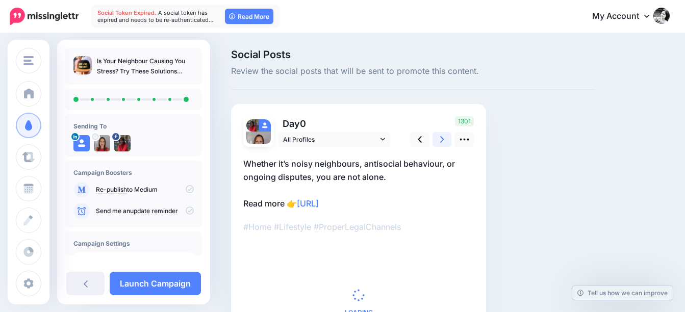
click at [439, 138] on link at bounding box center [441, 139] width 19 height 15
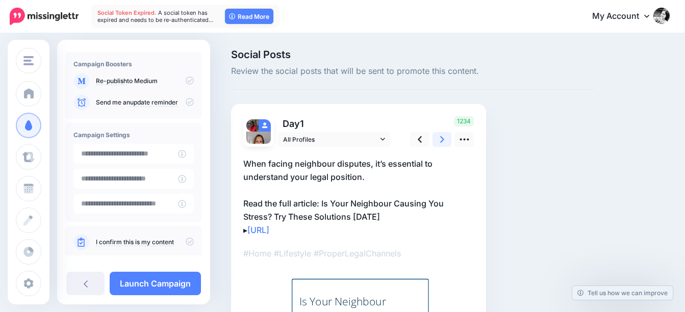
scroll to position [124, 0]
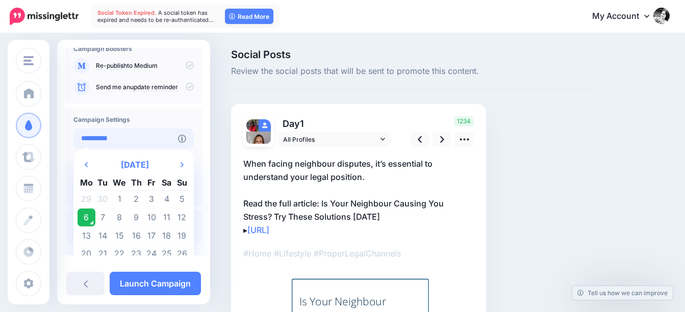
click at [127, 140] on input "**********" at bounding box center [125, 139] width 105 height 20
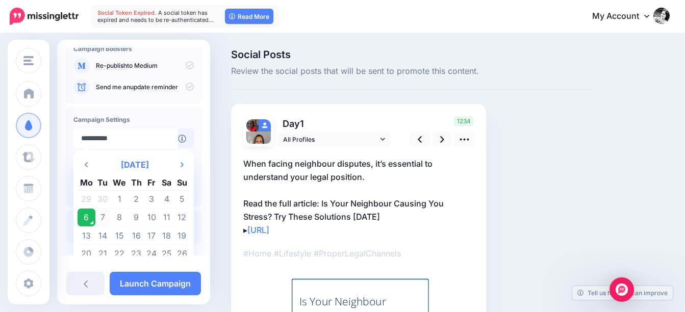
click at [101, 218] on td "7" at bounding box center [102, 218] width 15 height 18
type input "**********"
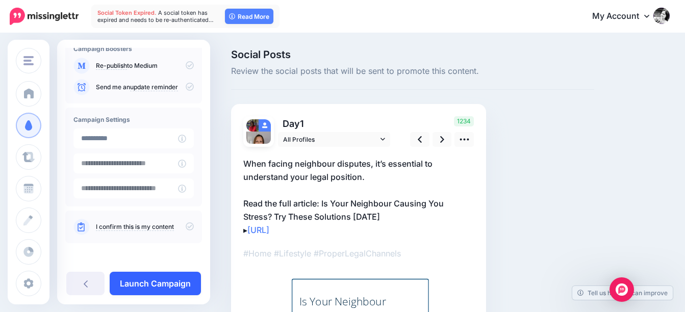
click at [171, 279] on link "Launch Campaign" at bounding box center [155, 283] width 91 height 23
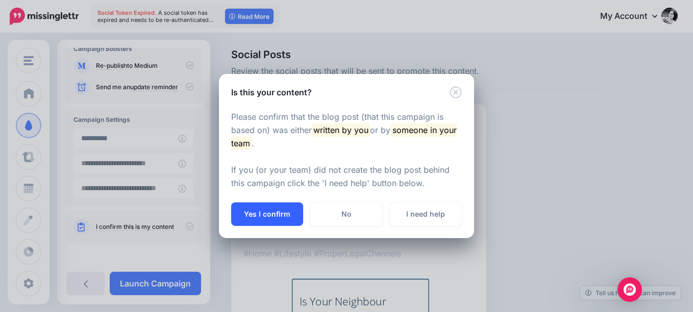
click at [285, 209] on button "Yes I confirm" at bounding box center [267, 213] width 72 height 23
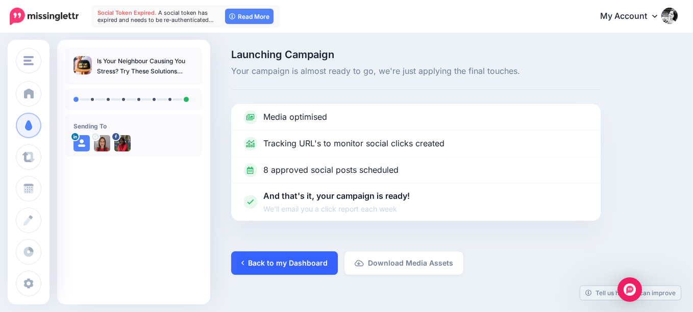
click at [296, 262] on link "Back to my Dashboard" at bounding box center [284, 262] width 107 height 23
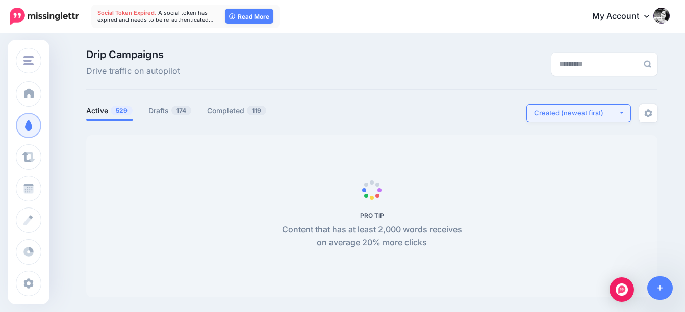
click at [589, 113] on div "Created (newest first)" at bounding box center [576, 113] width 85 height 10
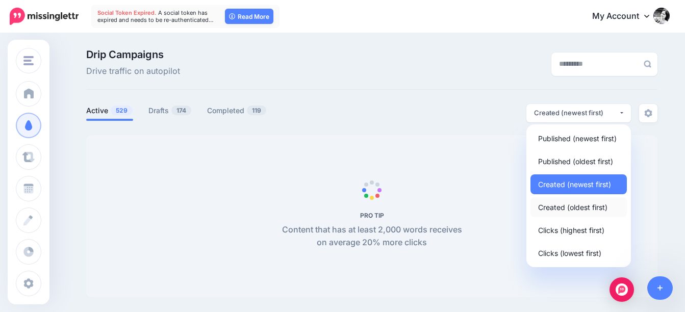
click at [586, 206] on span "Created (oldest first)" at bounding box center [572, 207] width 69 height 12
select select "**********"
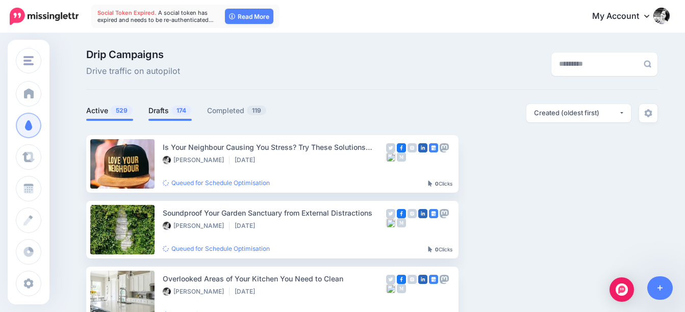
click at [162, 110] on link "Drafts 174" at bounding box center [169, 111] width 43 height 12
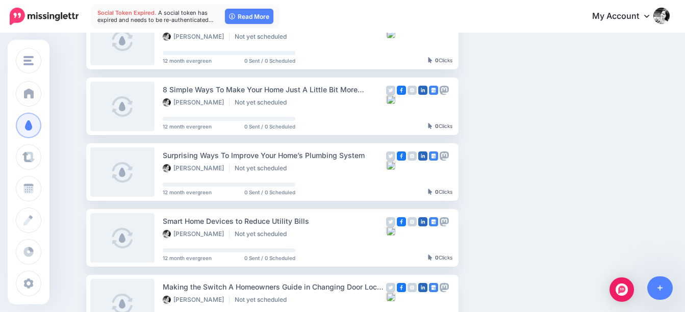
scroll to position [612, 0]
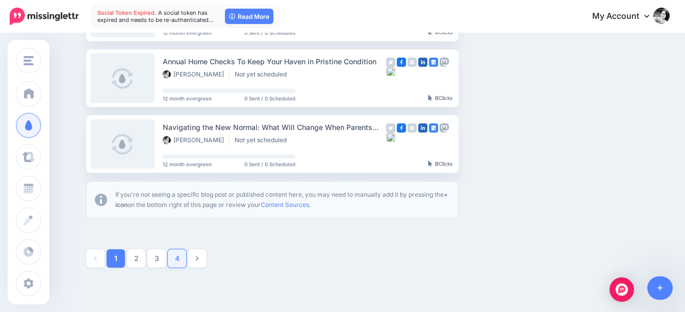
click at [182, 258] on link "4" at bounding box center [177, 258] width 18 height 18
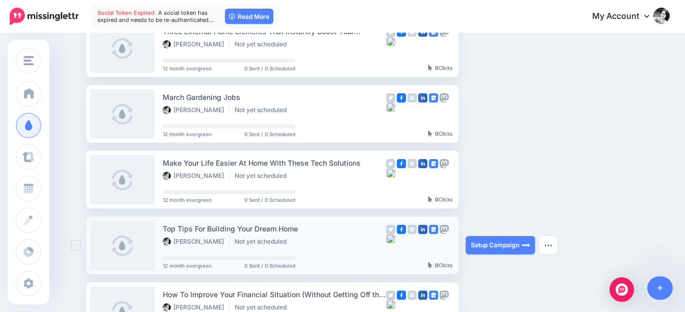
scroll to position [670, 0]
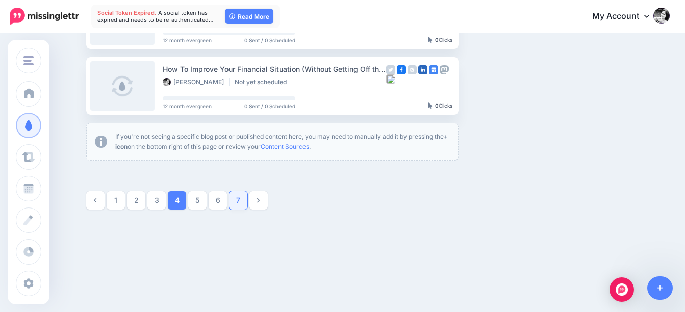
click at [245, 200] on link "7" at bounding box center [238, 200] width 18 height 18
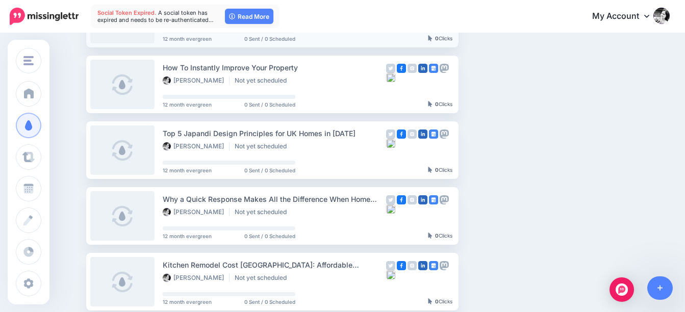
scroll to position [649, 0]
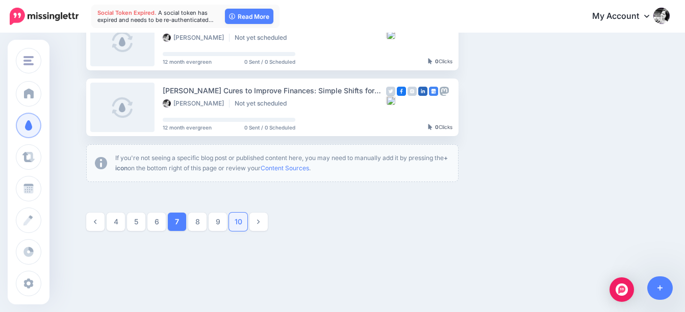
click at [244, 225] on link "10" at bounding box center [238, 222] width 18 height 18
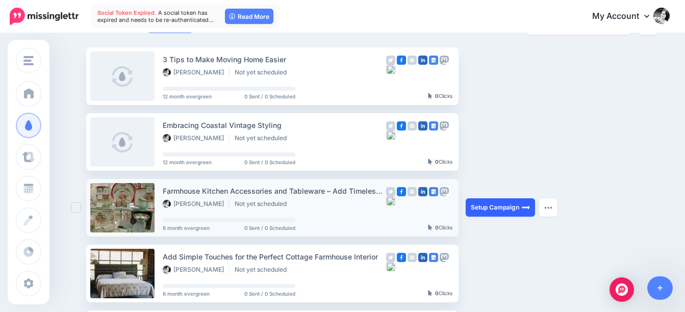
click at [495, 207] on link "Setup Campaign" at bounding box center [500, 207] width 69 height 18
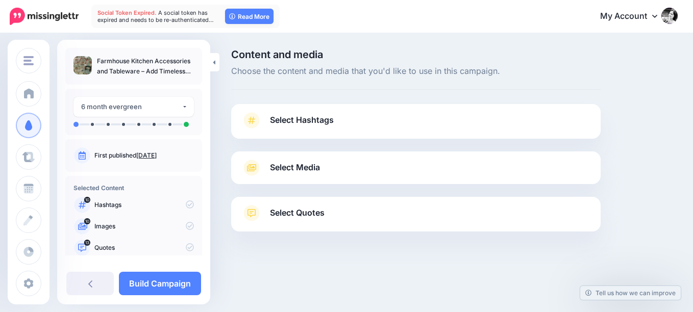
click at [308, 121] on span "Select Hashtags" at bounding box center [302, 120] width 64 height 14
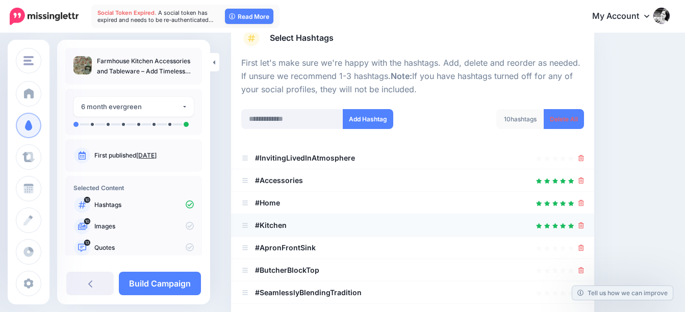
scroll to position [102, 0]
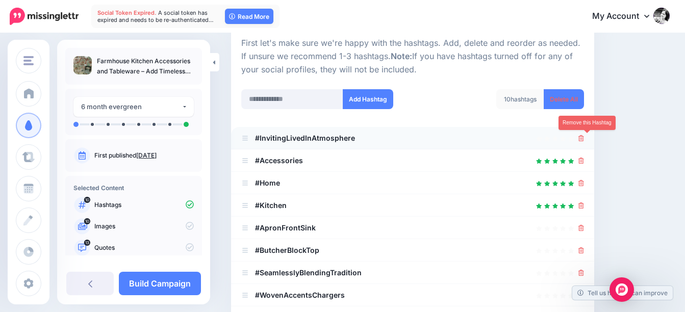
click at [584, 138] on icon at bounding box center [581, 138] width 6 height 6
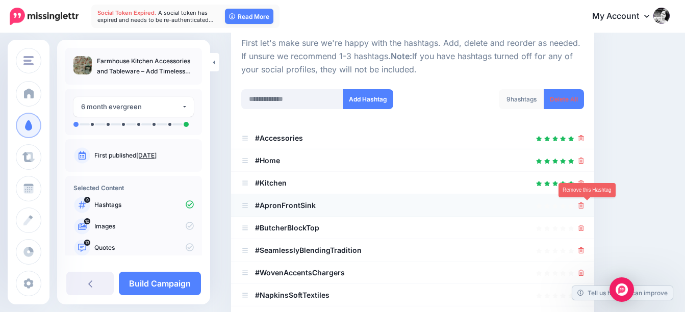
click at [584, 203] on icon at bounding box center [581, 205] width 6 height 6
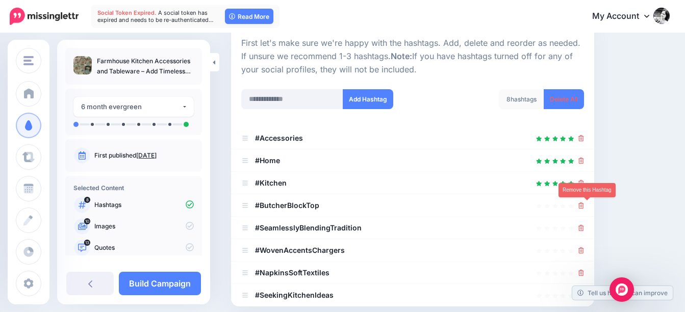
click at [584, 203] on icon at bounding box center [581, 205] width 6 height 6
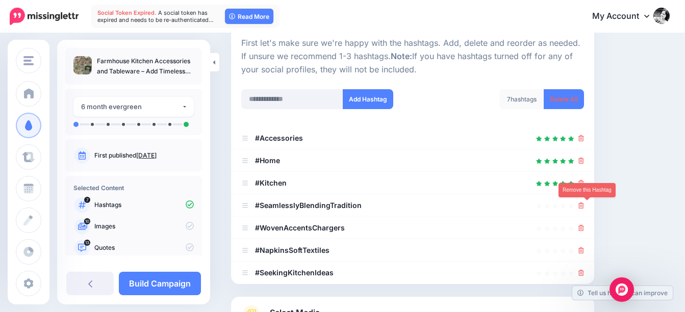
click at [584, 203] on icon at bounding box center [581, 205] width 6 height 6
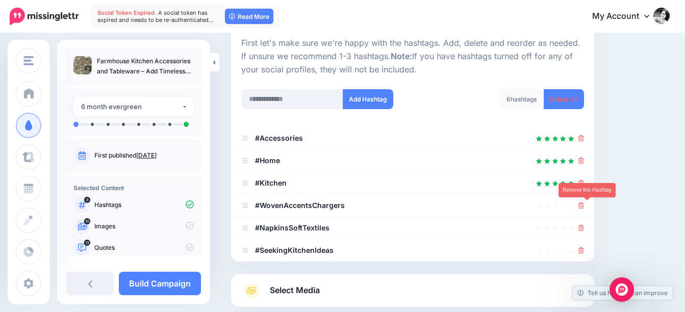
click at [584, 203] on icon at bounding box center [581, 205] width 6 height 6
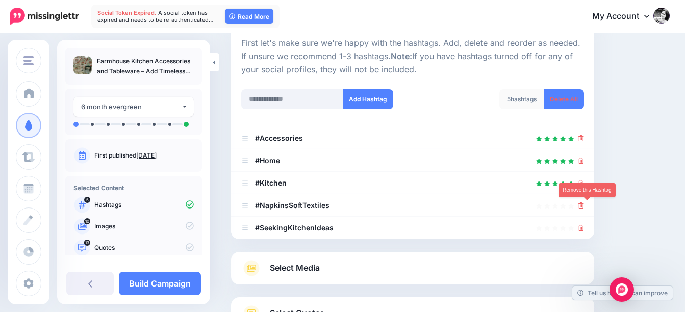
click at [584, 203] on icon at bounding box center [581, 205] width 6 height 6
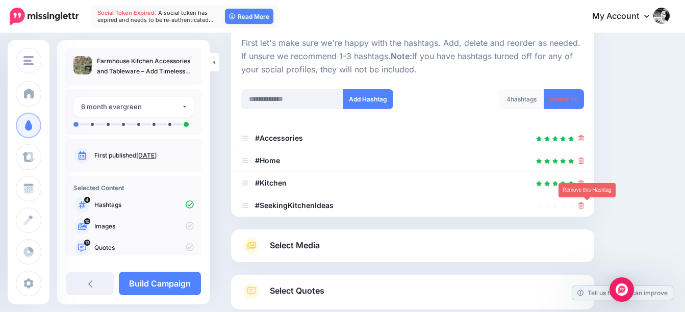
click at [584, 203] on icon at bounding box center [581, 205] width 6 height 6
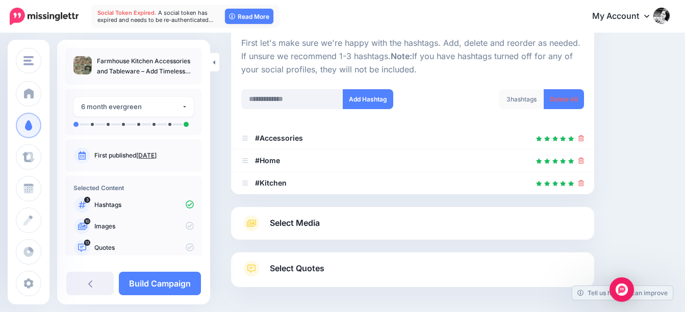
click at [310, 224] on span "Select Media" at bounding box center [295, 223] width 50 height 14
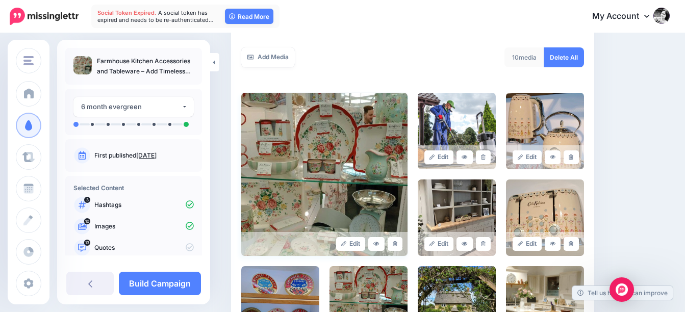
scroll to position [204, 0]
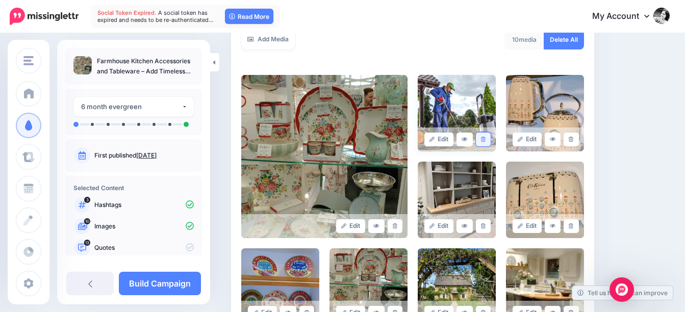
click at [485, 138] on icon at bounding box center [483, 140] width 5 height 6
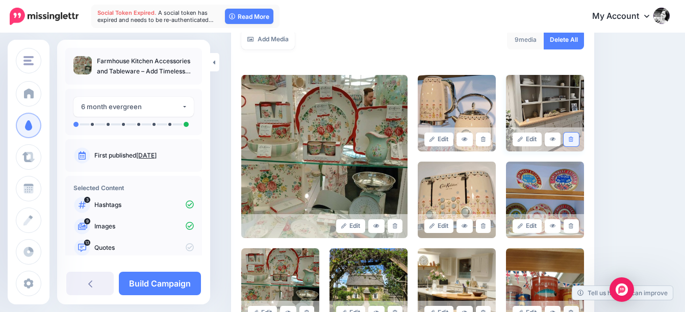
click at [573, 138] on icon at bounding box center [571, 140] width 5 height 6
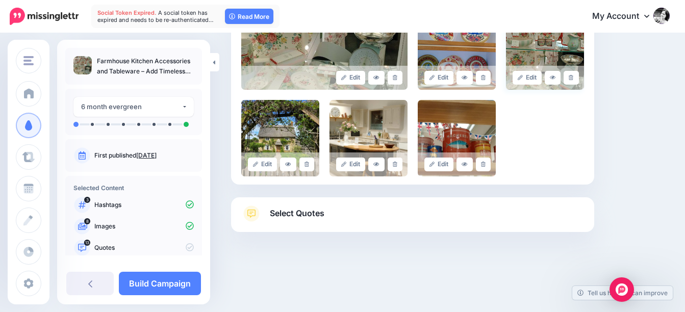
scroll to position [353, 0]
click at [298, 215] on span "Select Quotes" at bounding box center [297, 213] width 55 height 14
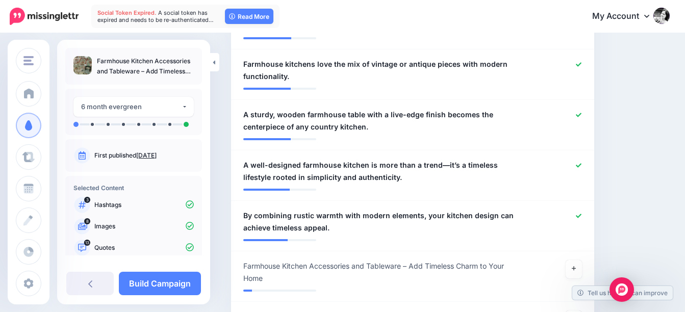
scroll to position [812, 0]
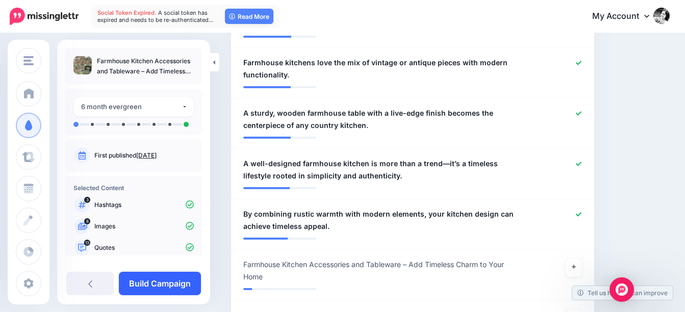
click at [166, 281] on link "Build Campaign" at bounding box center [160, 283] width 82 height 23
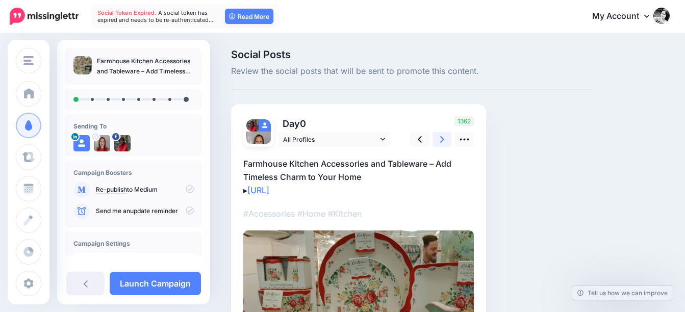
click at [442, 138] on icon at bounding box center [442, 139] width 4 height 7
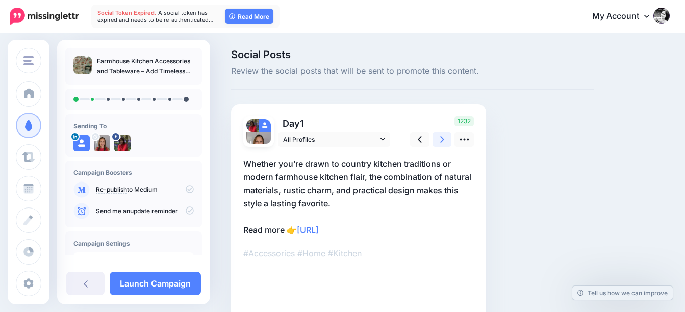
click at [442, 138] on icon at bounding box center [442, 139] width 4 height 7
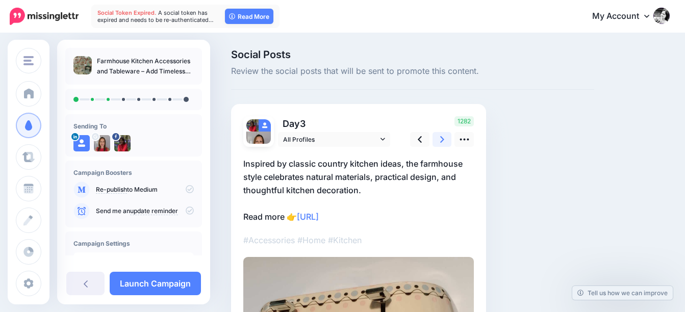
click at [442, 138] on icon at bounding box center [442, 139] width 4 height 7
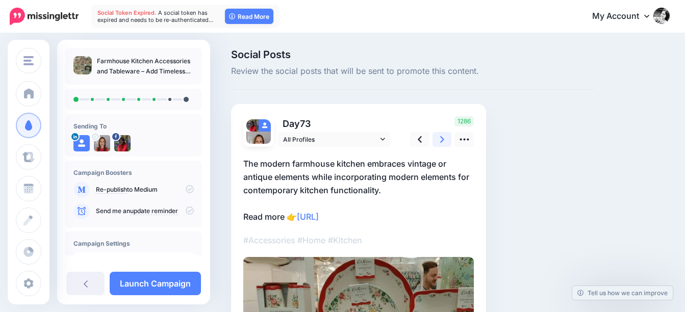
click at [442, 138] on icon at bounding box center [442, 139] width 4 height 7
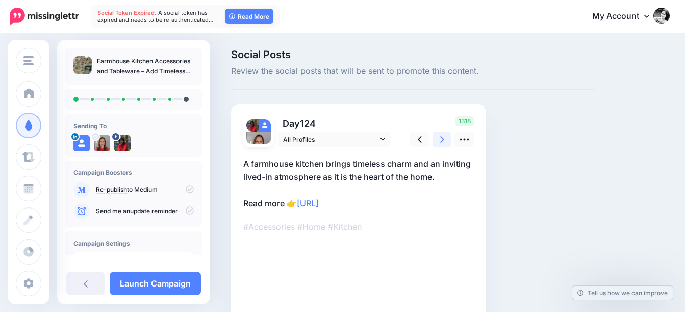
click at [442, 138] on icon at bounding box center [442, 139] width 4 height 7
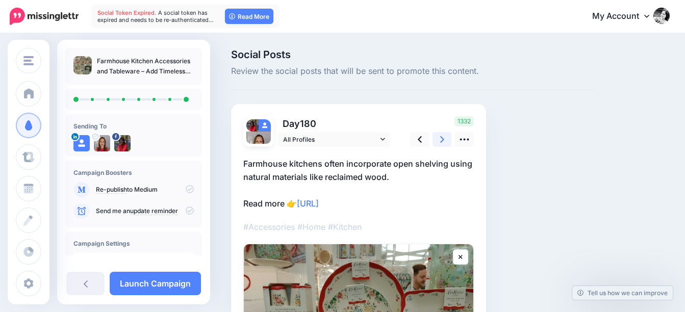
click at [442, 138] on icon at bounding box center [442, 139] width 4 height 7
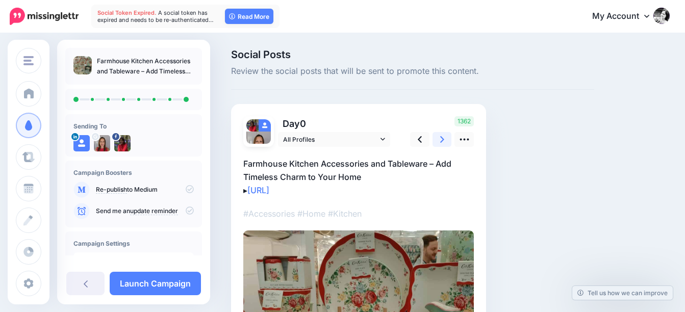
click at [442, 138] on icon at bounding box center [442, 139] width 4 height 7
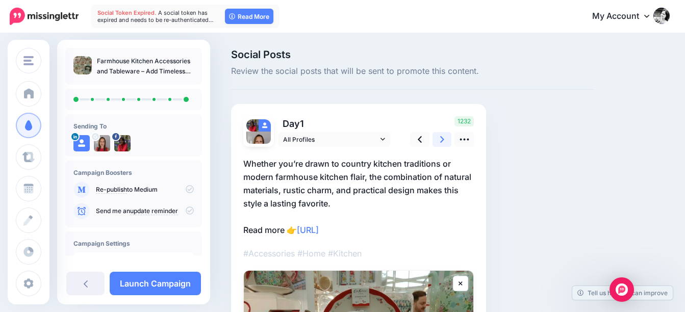
scroll to position [124, 0]
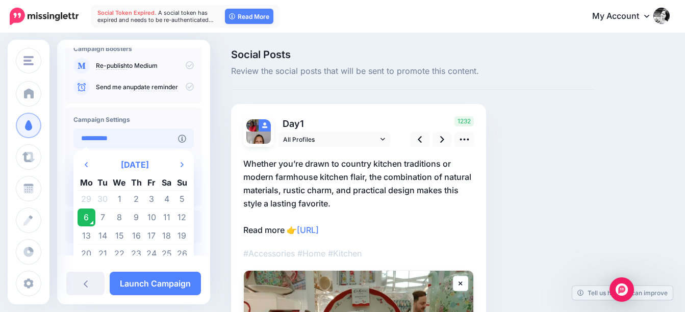
click at [150, 138] on input "**********" at bounding box center [125, 139] width 105 height 20
click at [119, 217] on td "8" at bounding box center [119, 218] width 18 height 18
type input "**********"
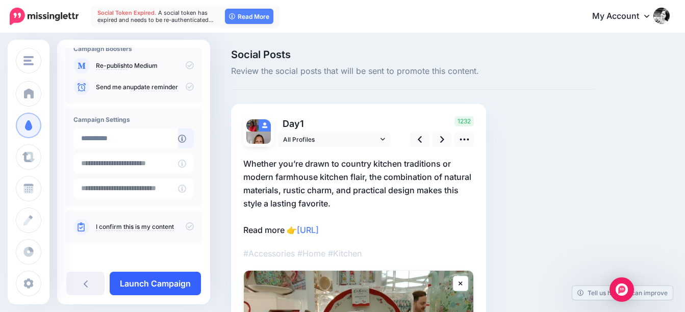
click at [180, 290] on link "Launch Campaign" at bounding box center [155, 283] width 91 height 23
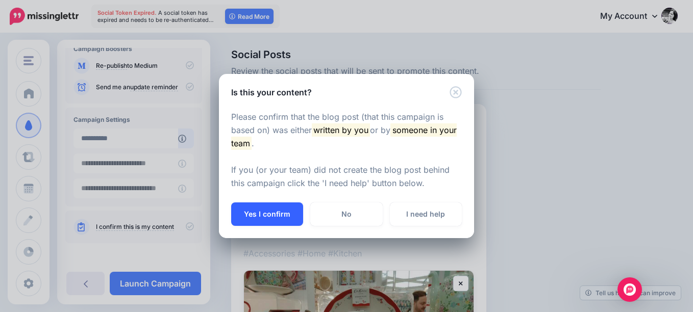
click at [265, 210] on button "Yes I confirm" at bounding box center [267, 213] width 72 height 23
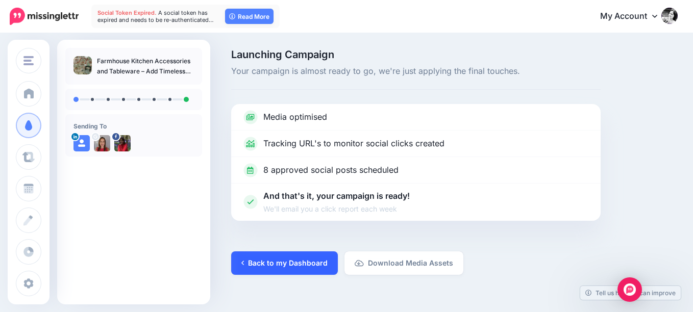
click at [305, 265] on link "Back to my Dashboard" at bounding box center [284, 262] width 107 height 23
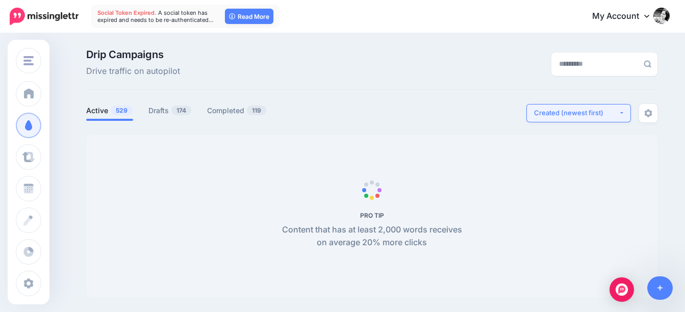
click at [597, 112] on div "Created (newest first)" at bounding box center [576, 113] width 85 height 10
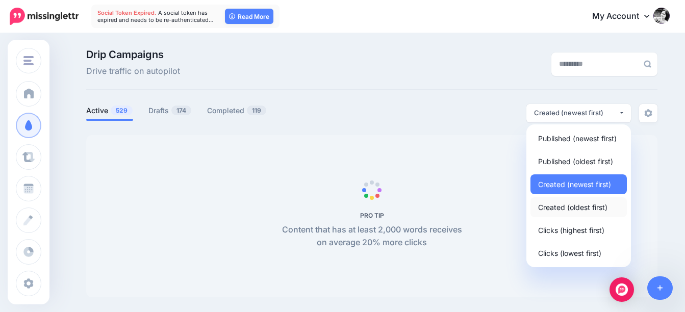
click at [582, 208] on span "Created (oldest first)" at bounding box center [572, 207] width 69 height 12
select select "**********"
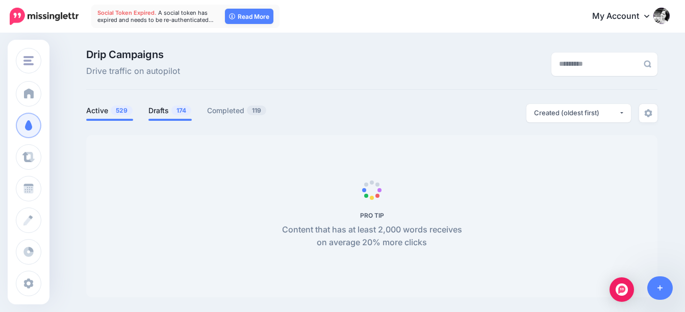
click at [162, 109] on link "Drafts 174" at bounding box center [169, 111] width 43 height 12
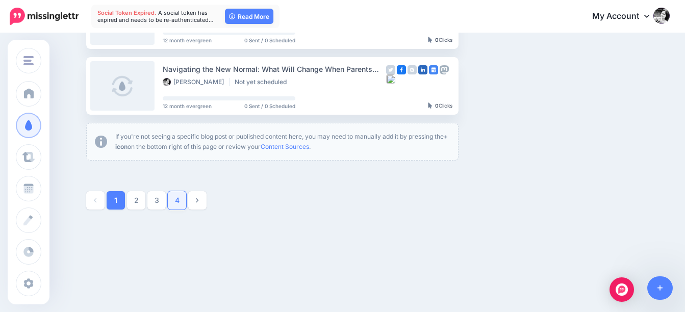
click at [177, 195] on link "4" at bounding box center [177, 200] width 18 height 18
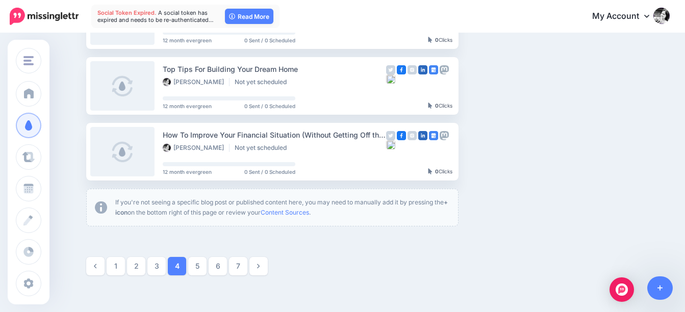
scroll to position [670, 0]
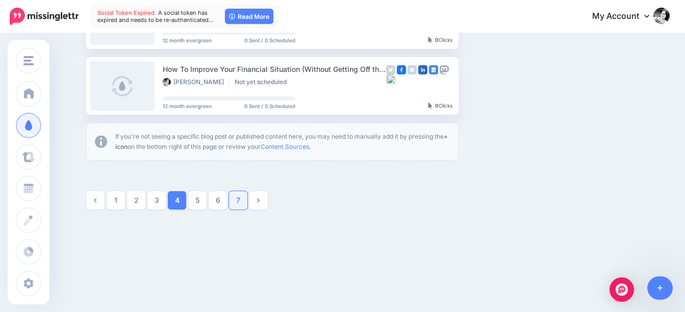
click at [243, 203] on link "7" at bounding box center [238, 200] width 18 height 18
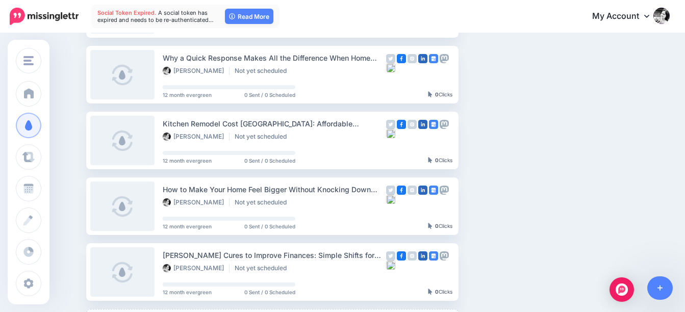
scroll to position [598, 0]
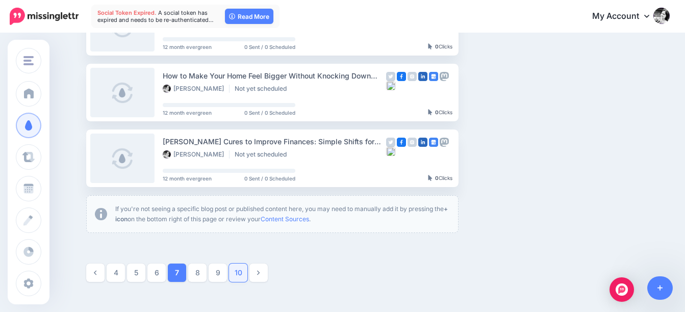
click at [238, 268] on link "10" at bounding box center [238, 273] width 18 height 18
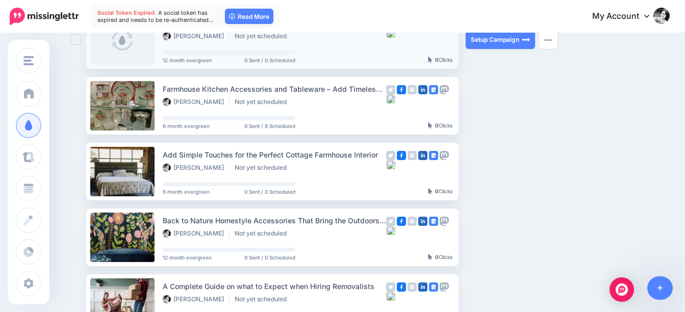
scroll to position [241, 0]
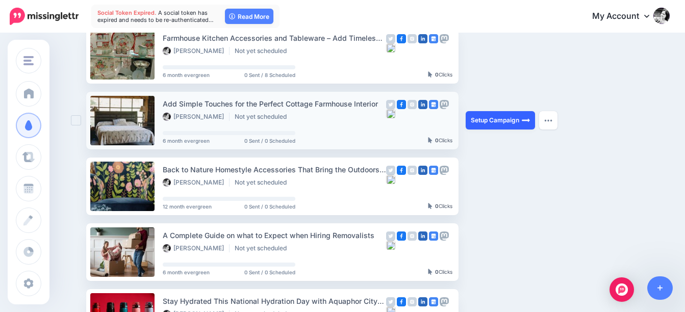
click at [516, 121] on link "Setup Campaign" at bounding box center [500, 120] width 69 height 18
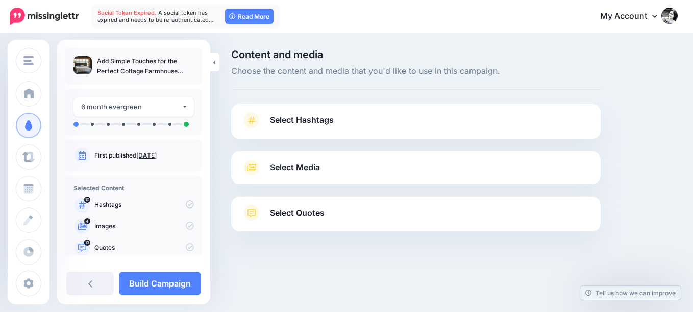
click at [336, 122] on link "Select Hashtags" at bounding box center [415, 125] width 349 height 27
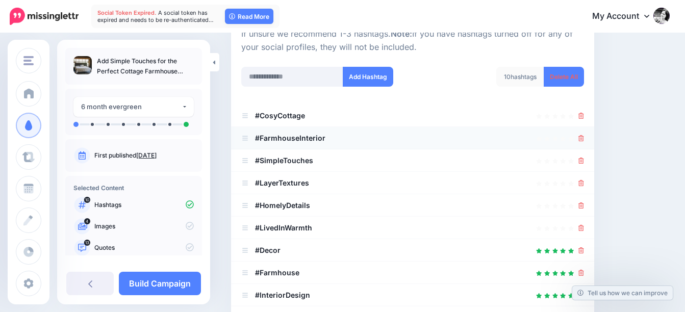
scroll to position [153, 0]
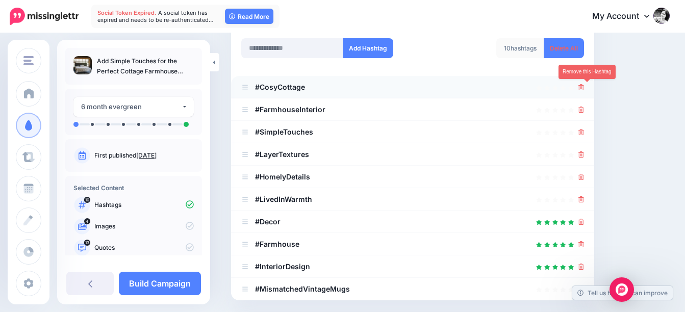
click at [584, 86] on icon at bounding box center [581, 87] width 6 height 6
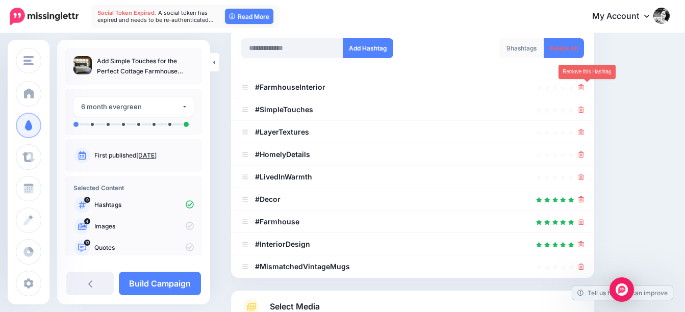
click at [584, 86] on icon at bounding box center [581, 87] width 6 height 6
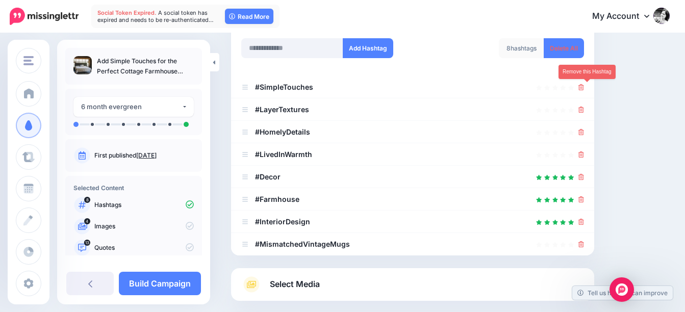
click at [584, 86] on icon at bounding box center [581, 87] width 6 height 6
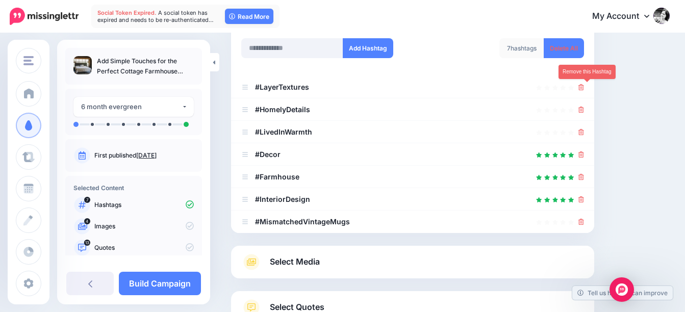
click at [584, 86] on icon at bounding box center [581, 87] width 6 height 6
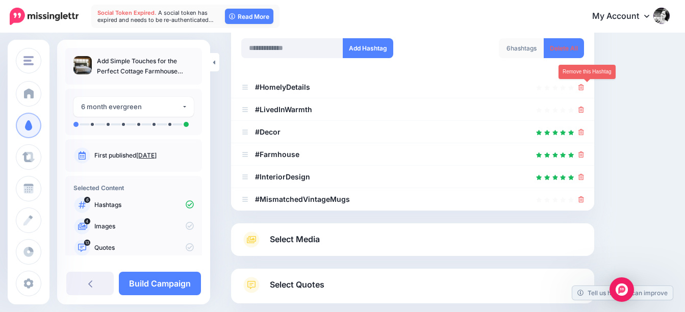
click at [584, 86] on icon at bounding box center [581, 87] width 6 height 6
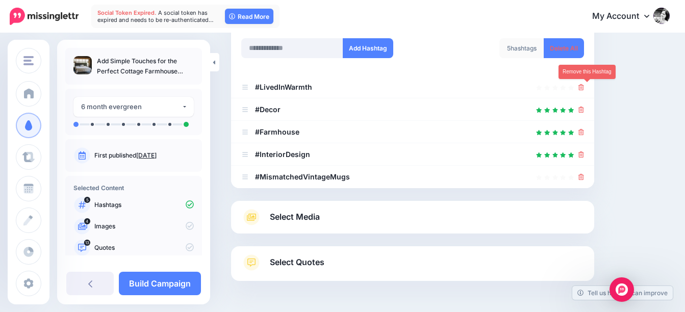
click at [584, 86] on icon at bounding box center [581, 87] width 6 height 6
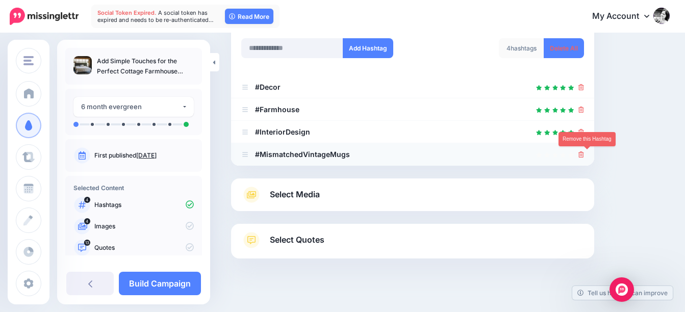
click at [584, 155] on icon at bounding box center [581, 154] width 6 height 6
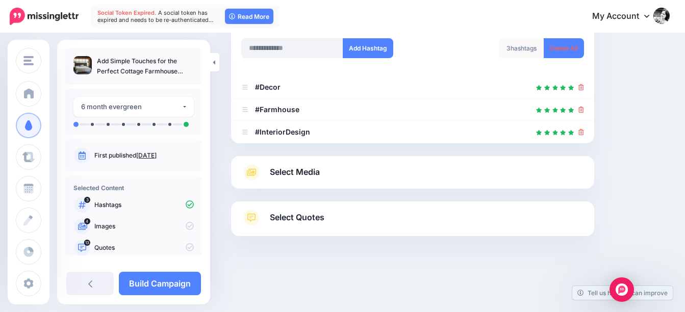
click at [291, 172] on span "Select Media" at bounding box center [295, 172] width 50 height 14
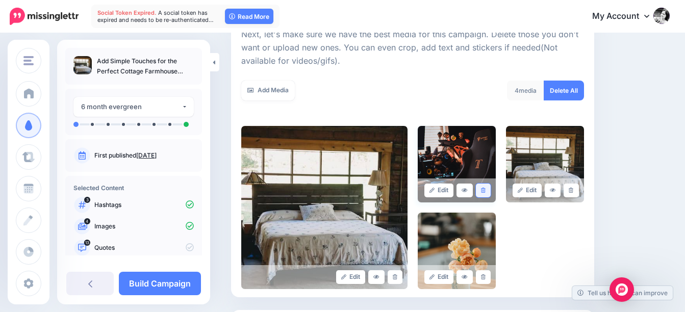
click at [486, 186] on link at bounding box center [483, 191] width 15 height 14
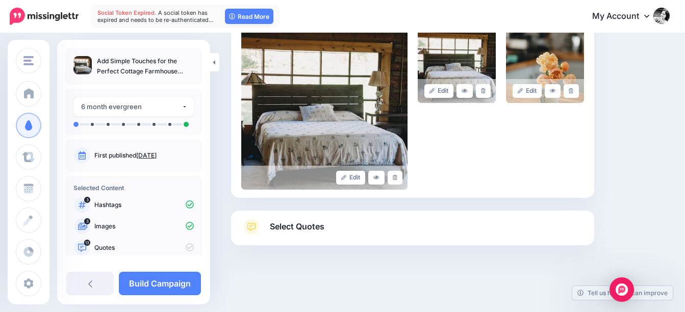
scroll to position [255, 0]
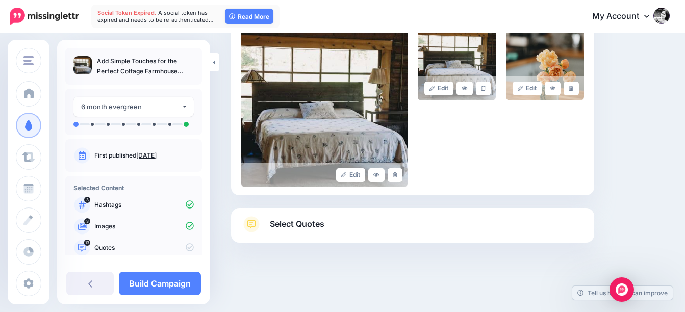
click at [309, 223] on span "Select Quotes" at bounding box center [297, 224] width 55 height 14
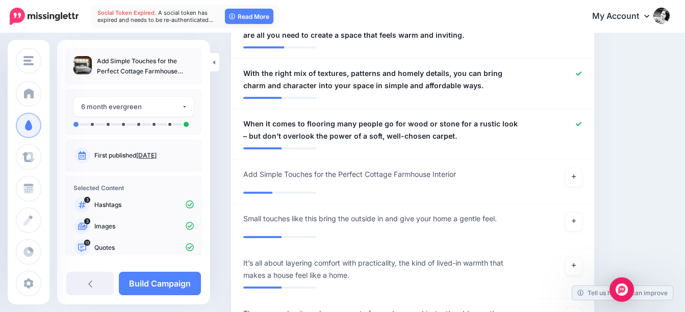
scroll to position [867, 0]
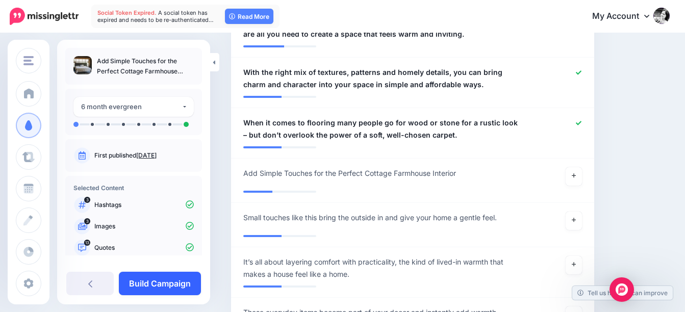
click at [176, 278] on link "Build Campaign" at bounding box center [160, 283] width 82 height 23
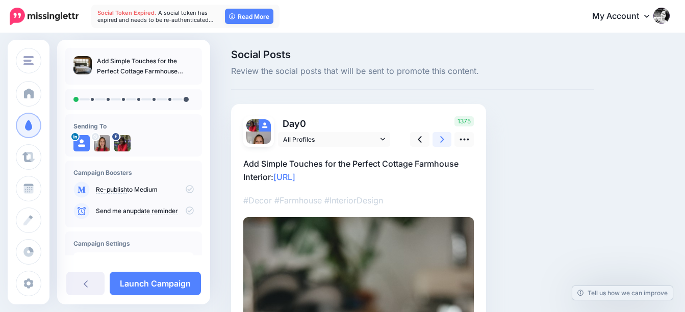
click at [437, 139] on link at bounding box center [441, 139] width 19 height 15
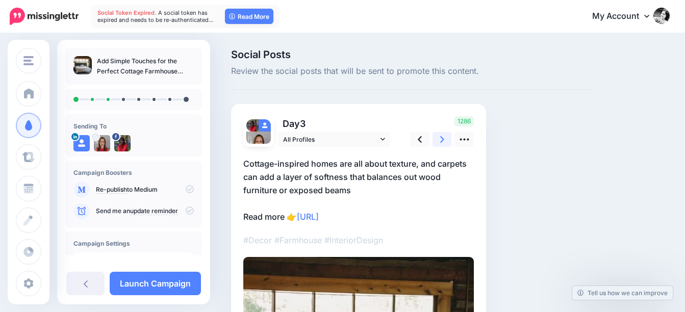
click at [437, 139] on link at bounding box center [441, 139] width 19 height 15
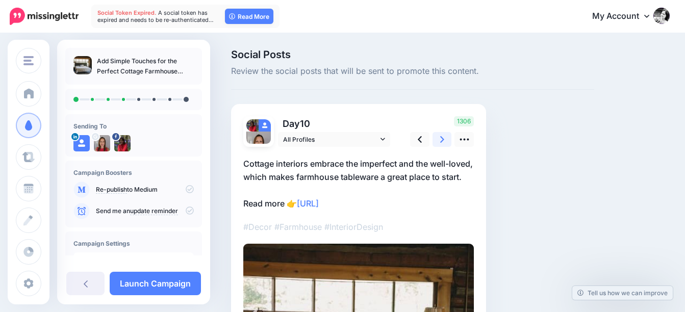
click at [437, 139] on link at bounding box center [441, 139] width 19 height 15
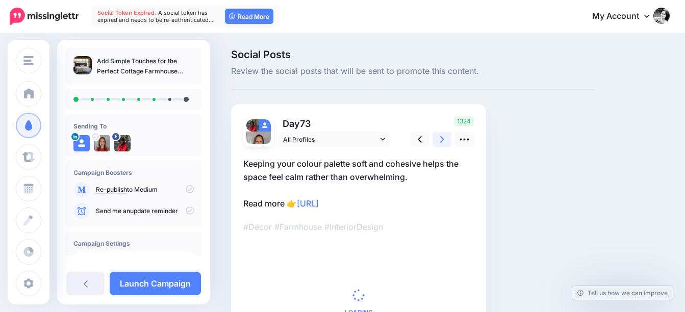
click at [437, 139] on link at bounding box center [441, 139] width 19 height 15
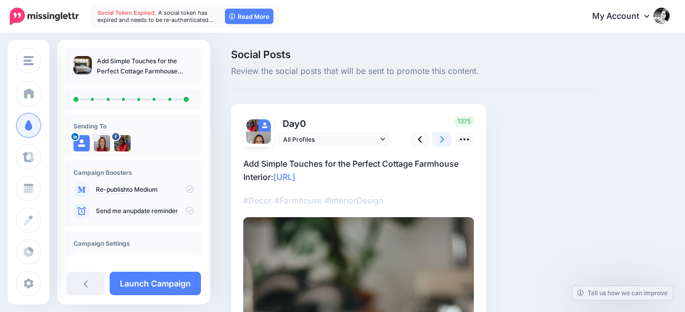
click at [437, 139] on link at bounding box center [441, 139] width 19 height 15
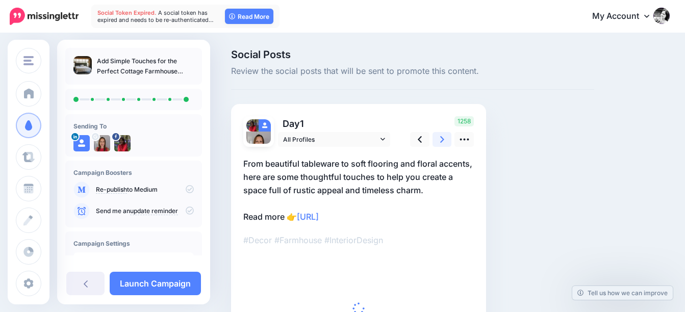
click at [437, 138] on link at bounding box center [441, 139] width 19 height 15
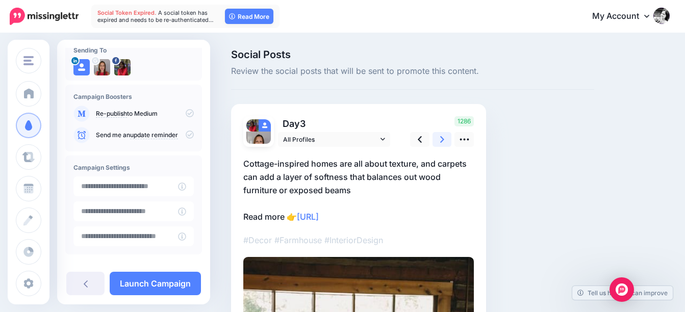
scroll to position [124, 0]
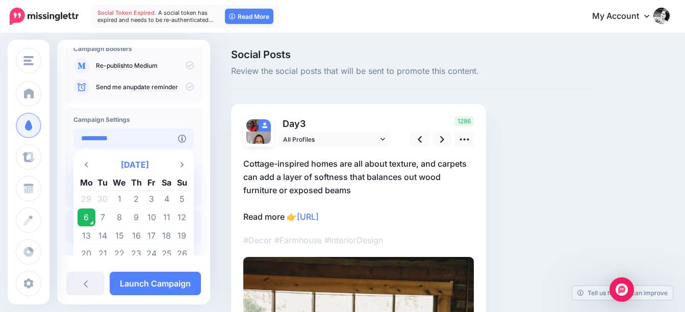
click at [114, 135] on input "**********" at bounding box center [125, 139] width 105 height 20
click at [137, 213] on td "9" at bounding box center [137, 218] width 16 height 18
type input "**********"
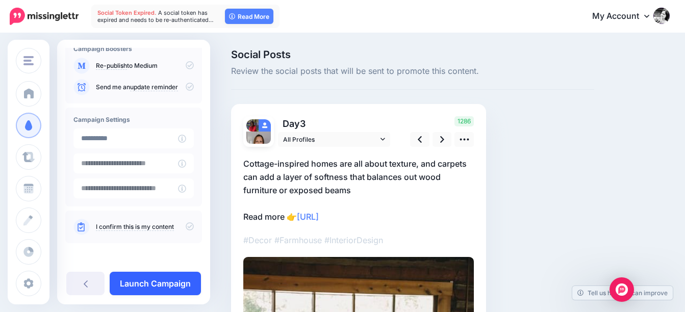
click at [169, 279] on link "Launch Campaign" at bounding box center [155, 283] width 91 height 23
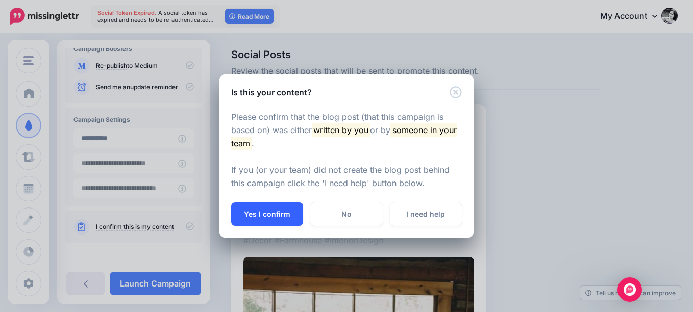
click at [293, 210] on button "Yes I confirm" at bounding box center [267, 213] width 72 height 23
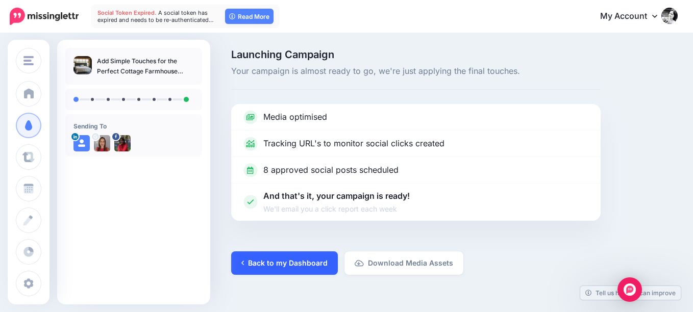
click at [280, 261] on link "Back to my Dashboard" at bounding box center [284, 262] width 107 height 23
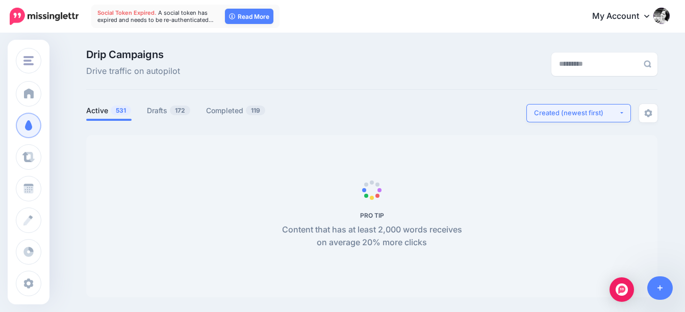
click at [610, 113] on div "Created (newest first)" at bounding box center [576, 113] width 85 height 10
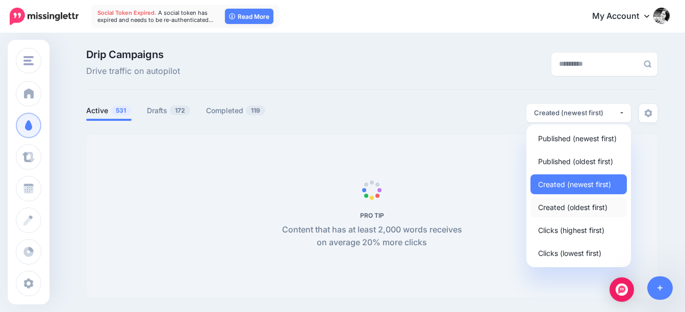
click at [580, 209] on span "Created (oldest first)" at bounding box center [572, 207] width 69 height 12
select select "**********"
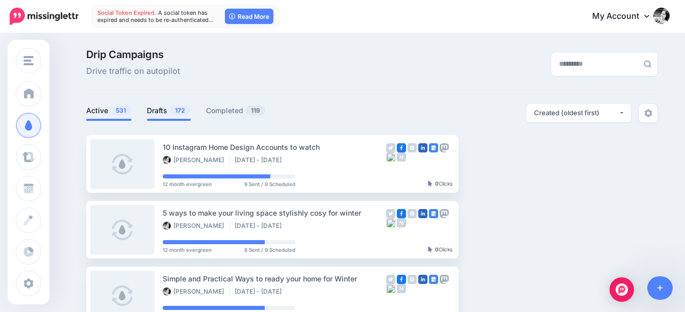
click at [181, 110] on span "172" at bounding box center [180, 111] width 20 height 10
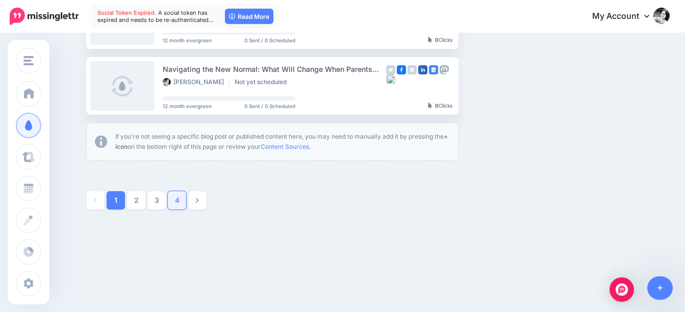
click at [183, 199] on link "4" at bounding box center [177, 200] width 18 height 18
click at [241, 200] on link "7" at bounding box center [238, 200] width 18 height 18
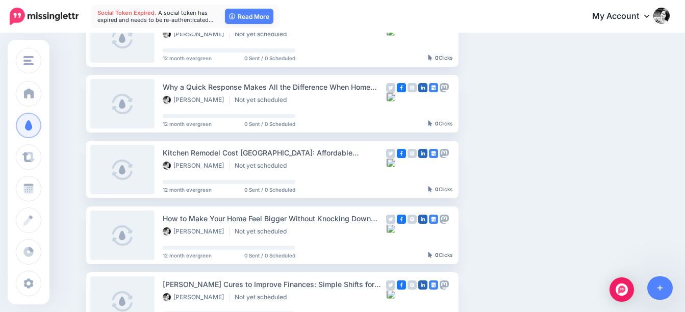
scroll to position [649, 0]
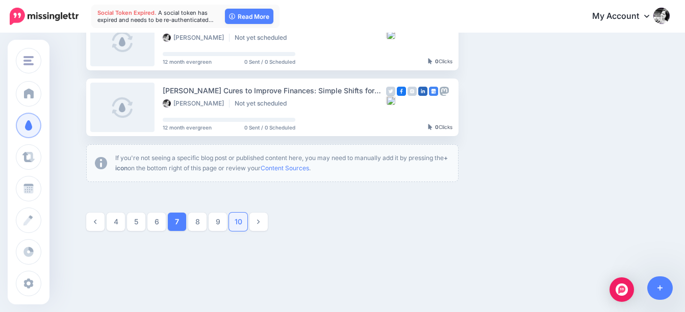
click at [244, 220] on link "10" at bounding box center [238, 222] width 18 height 18
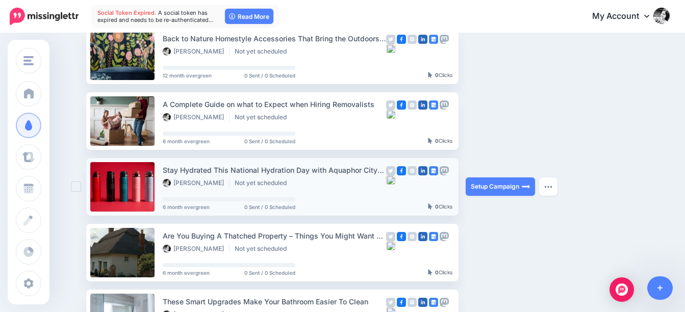
scroll to position [241, 0]
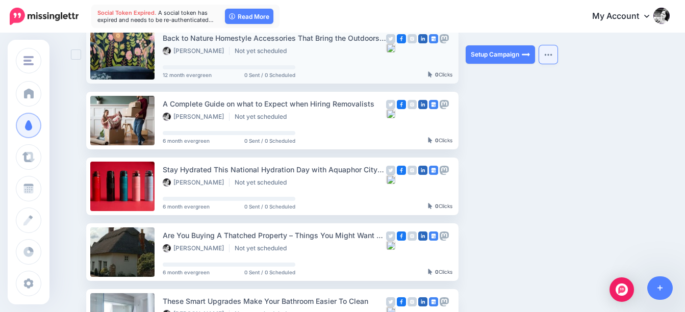
click at [552, 55] on img "button" at bounding box center [548, 54] width 8 height 3
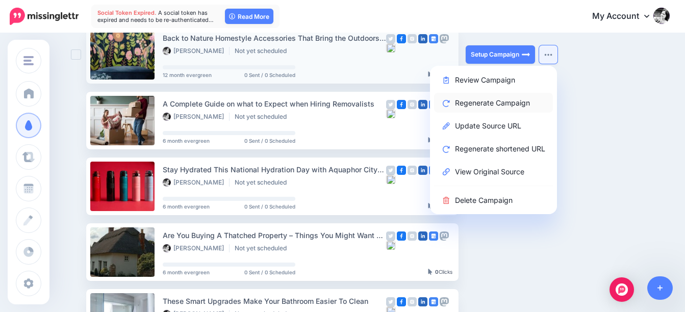
click at [514, 101] on link "Regenerate Campaign" at bounding box center [493, 103] width 119 height 20
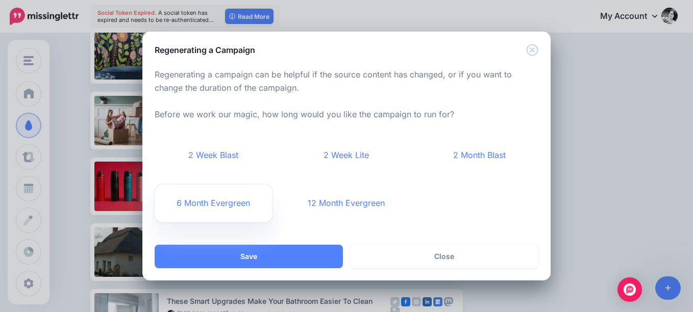
click at [235, 201] on link "6 Month Evergreen" at bounding box center [214, 204] width 118 height 38
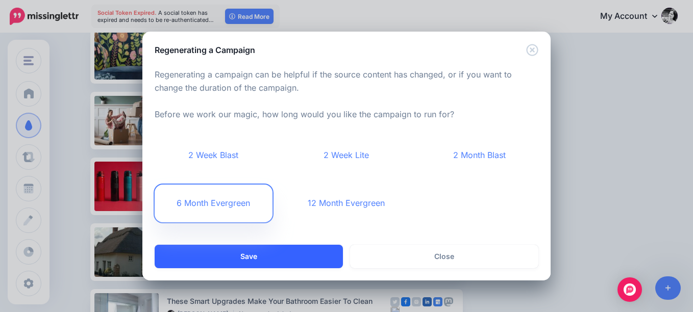
click at [284, 251] on button "Save" at bounding box center [249, 256] width 188 height 23
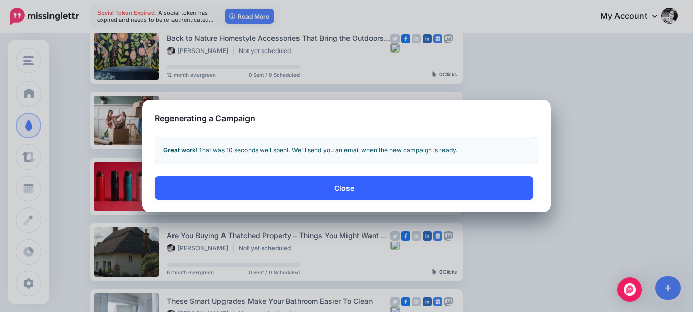
click at [347, 187] on button "Close" at bounding box center [344, 187] width 378 height 23
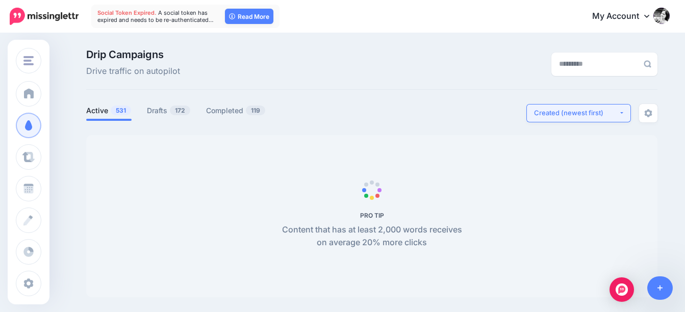
click at [595, 113] on div "Created (newest first)" at bounding box center [576, 113] width 85 height 10
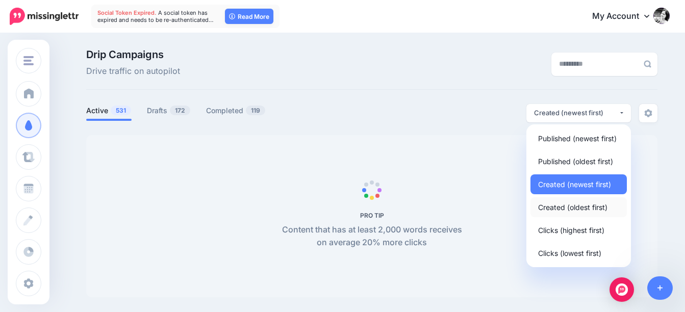
click at [584, 209] on span "Created (oldest first)" at bounding box center [572, 207] width 69 height 12
select select "**********"
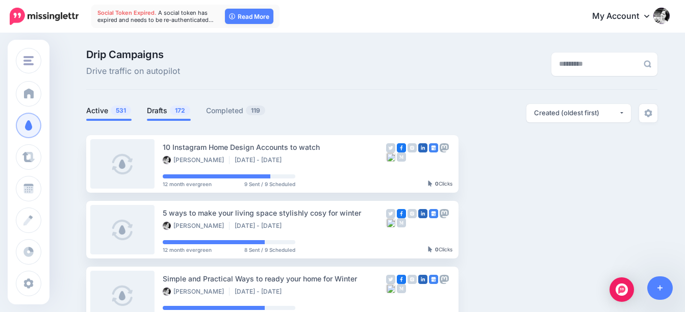
click at [177, 109] on span "172" at bounding box center [180, 111] width 20 height 10
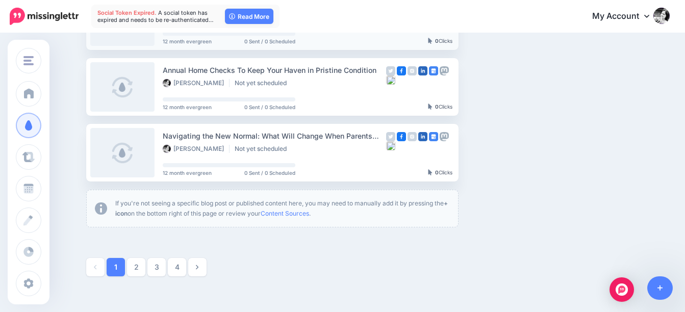
scroll to position [612, 0]
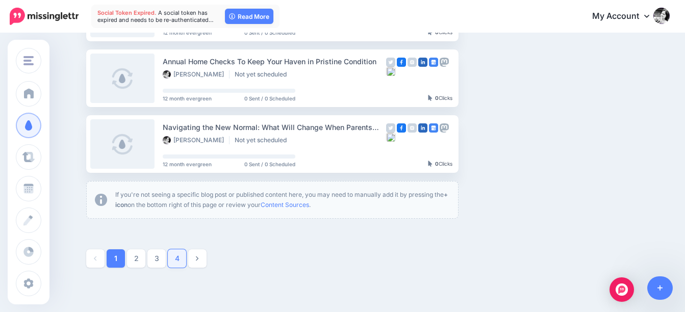
click at [178, 258] on link "4" at bounding box center [177, 258] width 18 height 18
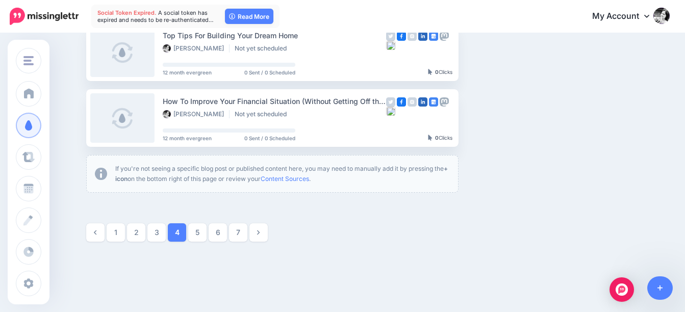
scroll to position [649, 0]
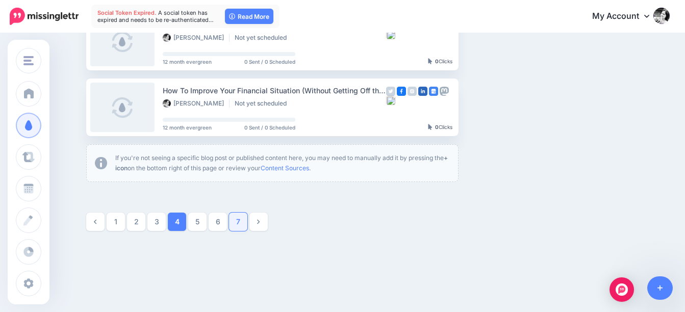
click at [239, 220] on link "7" at bounding box center [238, 222] width 18 height 18
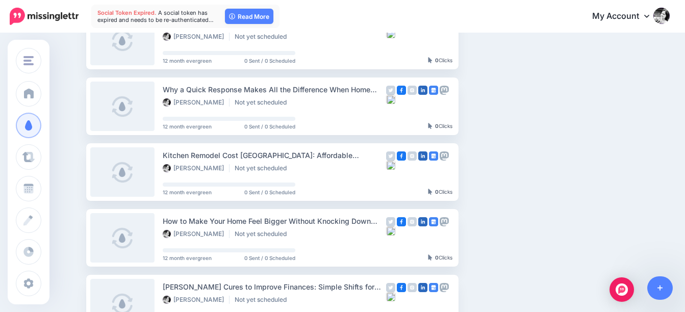
scroll to position [598, 0]
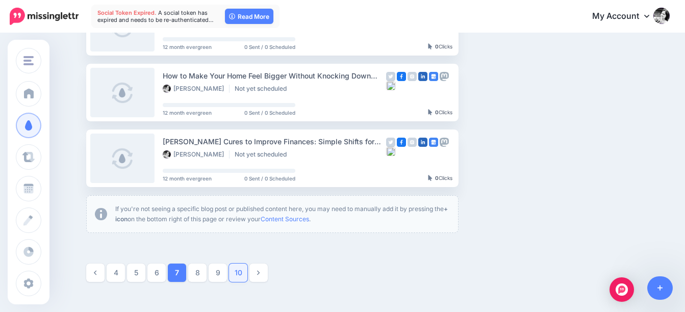
click at [244, 271] on link "10" at bounding box center [238, 273] width 18 height 18
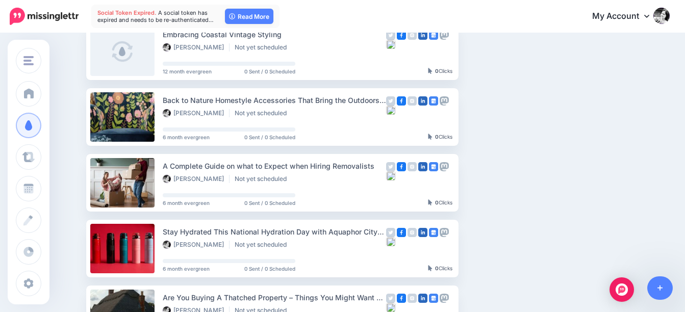
scroll to position [190, 0]
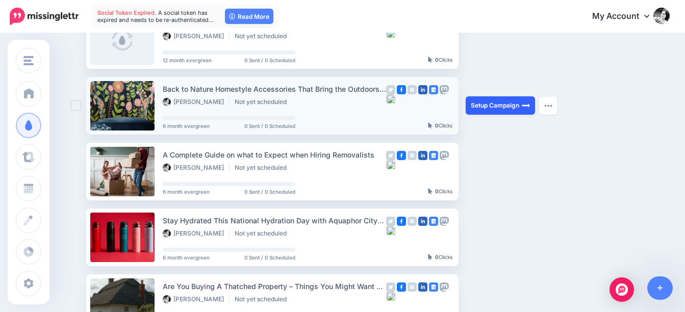
click at [509, 104] on link "Setup Campaign" at bounding box center [500, 105] width 69 height 18
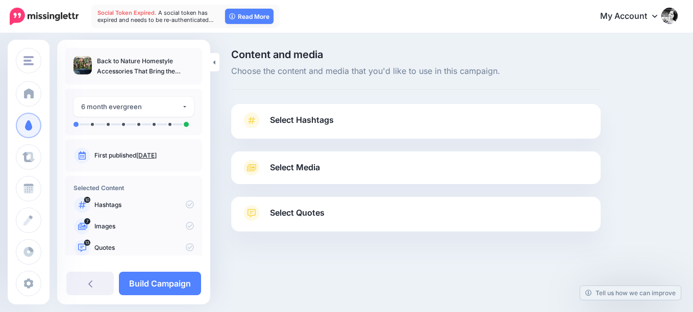
click at [277, 117] on span "Select Hashtags" at bounding box center [302, 120] width 64 height 14
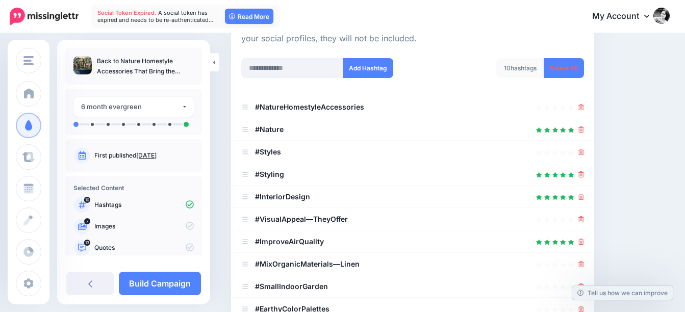
scroll to position [153, 0]
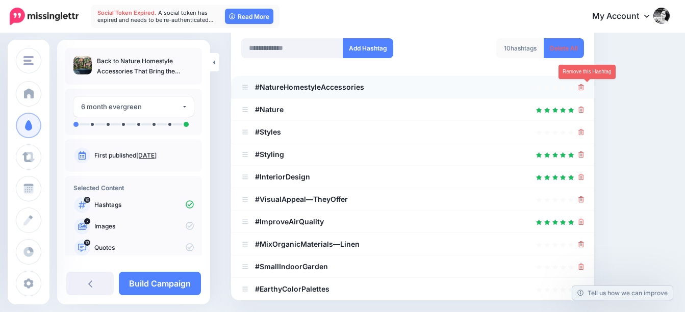
click at [584, 87] on icon at bounding box center [581, 87] width 6 height 6
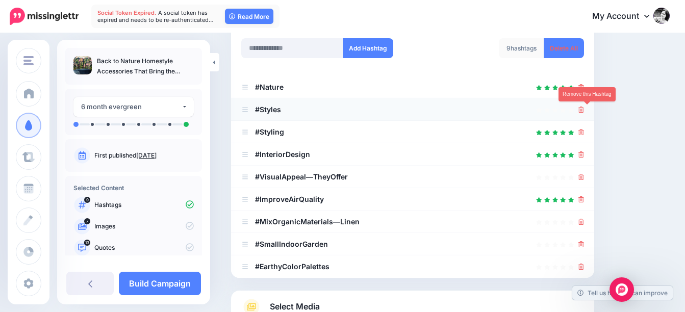
click at [584, 112] on icon at bounding box center [581, 110] width 6 height 6
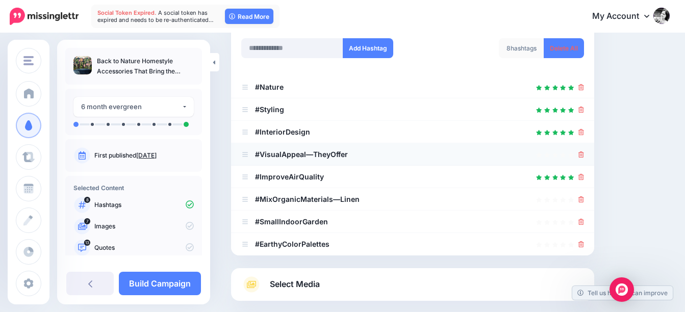
click at [583, 152] on div at bounding box center [412, 154] width 343 height 12
click at [584, 153] on icon at bounding box center [581, 154] width 6 height 6
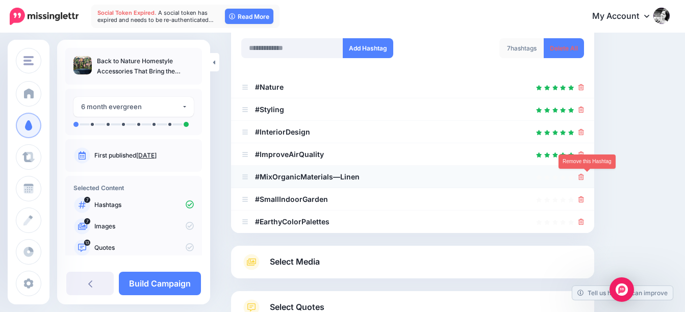
click at [584, 176] on icon at bounding box center [581, 177] width 6 height 6
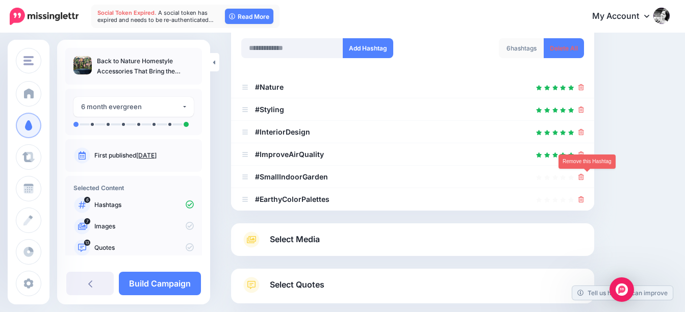
click at [584, 176] on icon at bounding box center [581, 177] width 6 height 6
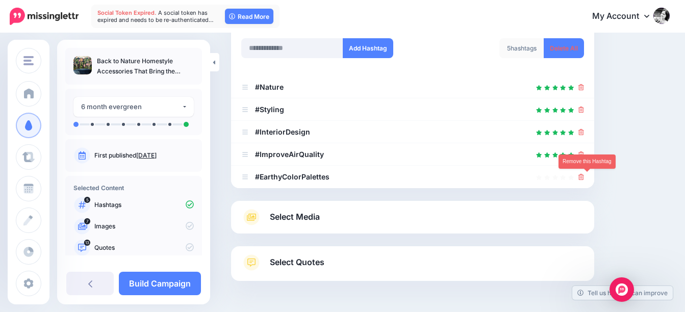
click at [584, 176] on icon at bounding box center [581, 177] width 6 height 6
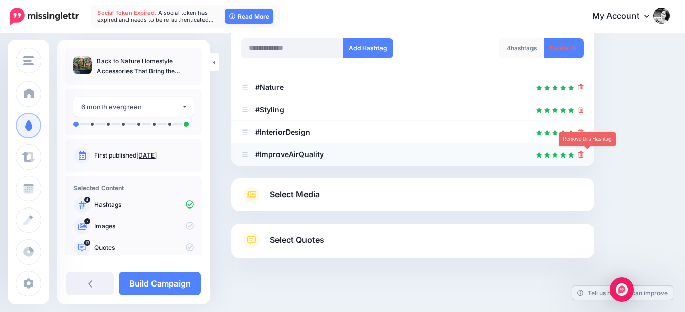
click at [584, 151] on link at bounding box center [581, 154] width 6 height 9
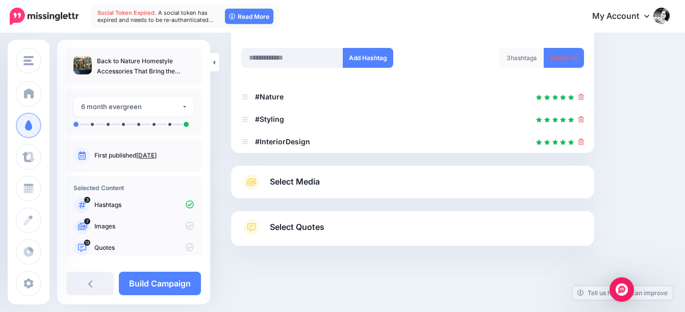
click at [309, 178] on span "Select Media" at bounding box center [295, 182] width 50 height 14
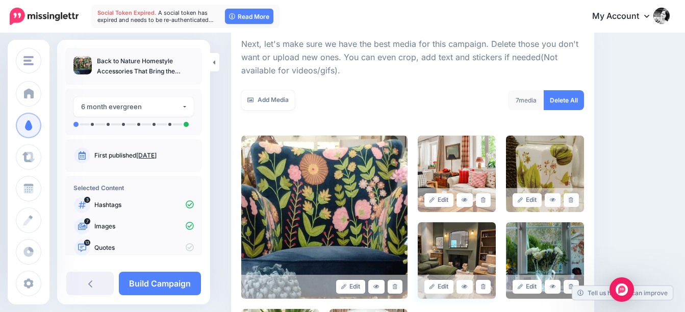
scroll to position [194, 0]
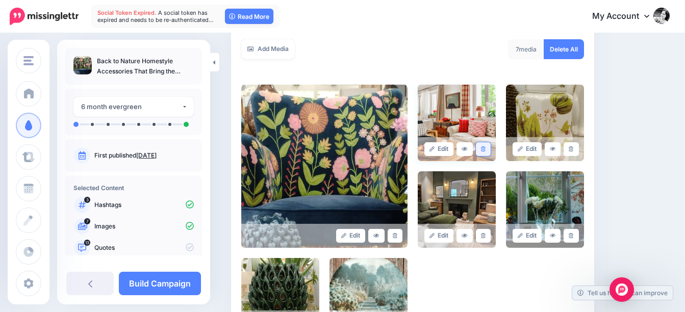
click at [485, 150] on icon at bounding box center [483, 149] width 5 height 6
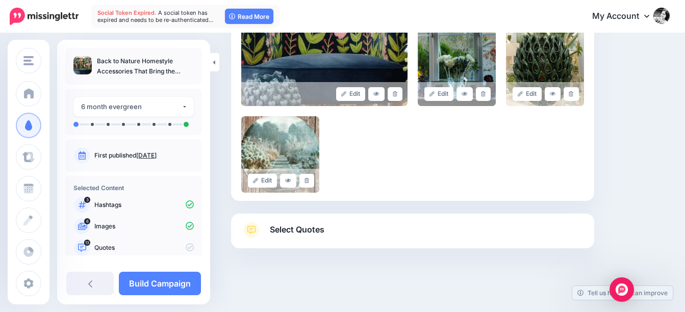
scroll to position [339, 0]
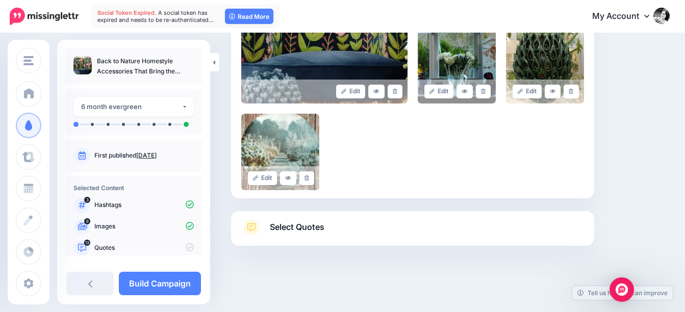
click at [299, 225] on span "Select Quotes" at bounding box center [297, 227] width 55 height 14
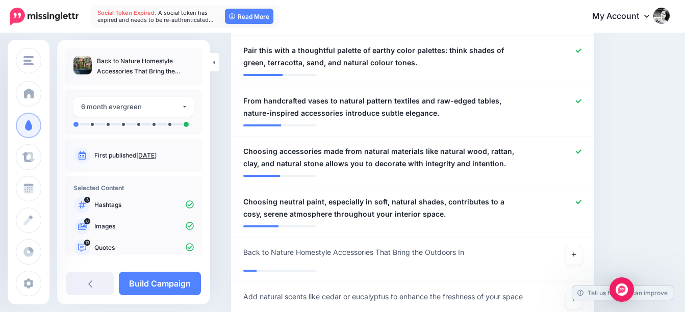
scroll to position [849, 0]
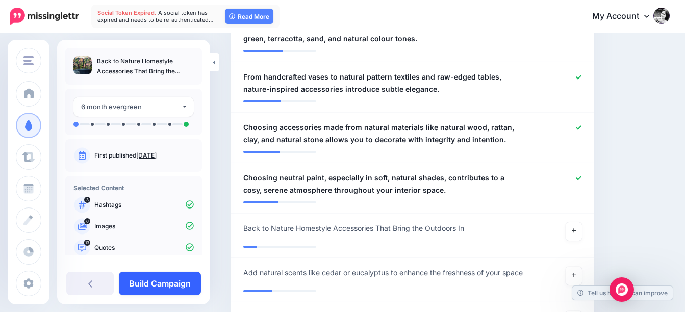
click at [170, 285] on link "Build Campaign" at bounding box center [160, 283] width 82 height 23
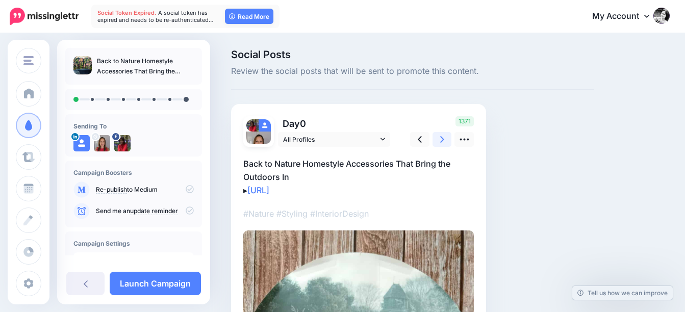
click at [442, 140] on icon at bounding box center [442, 139] width 4 height 11
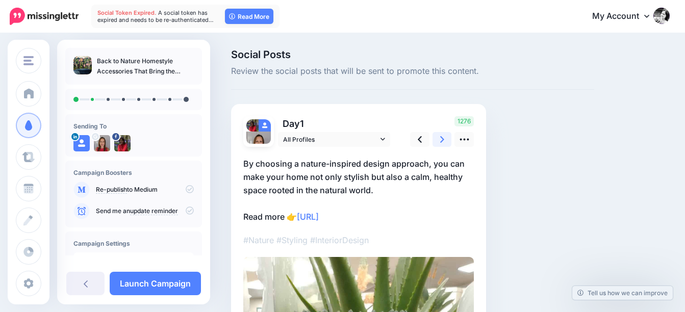
click at [442, 140] on icon at bounding box center [442, 139] width 4 height 11
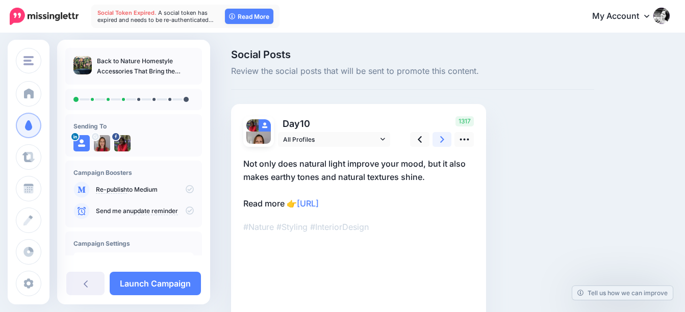
click at [442, 140] on icon at bounding box center [442, 139] width 4 height 11
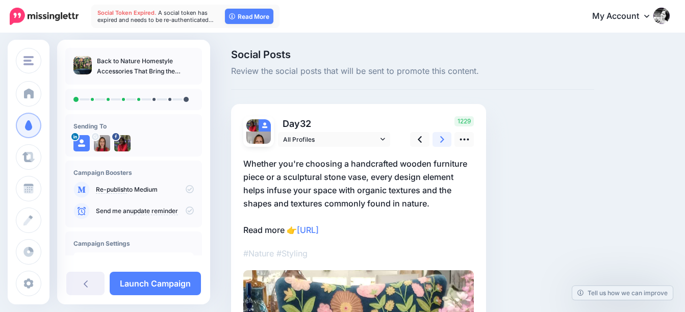
click at [442, 140] on icon at bounding box center [442, 139] width 4 height 11
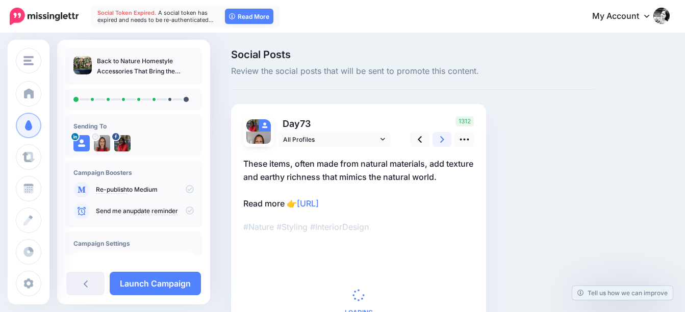
click at [442, 140] on icon at bounding box center [442, 139] width 4 height 11
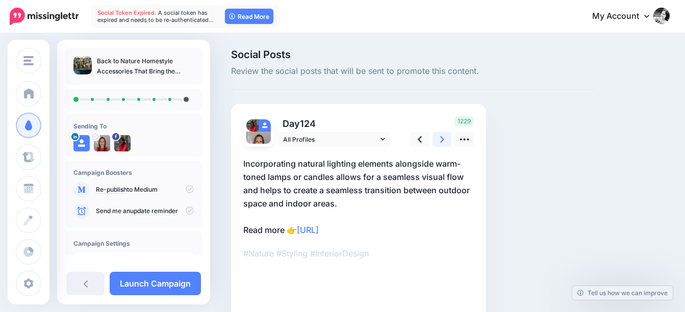
click at [442, 140] on icon at bounding box center [442, 139] width 4 height 11
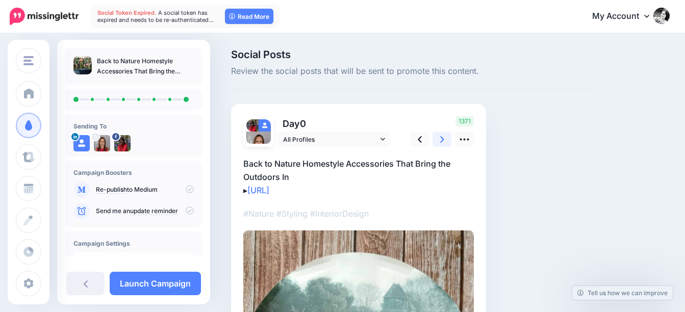
click icon
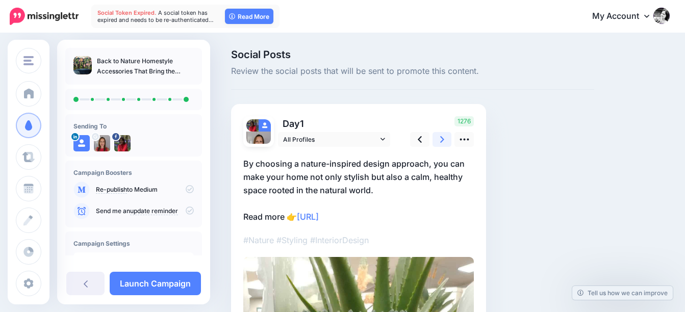
scroll to position [124, 0]
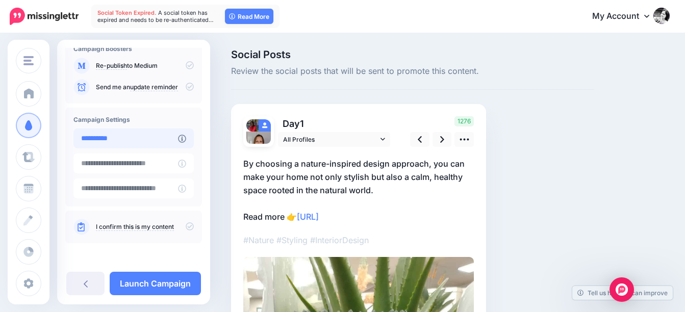
click input "**********"
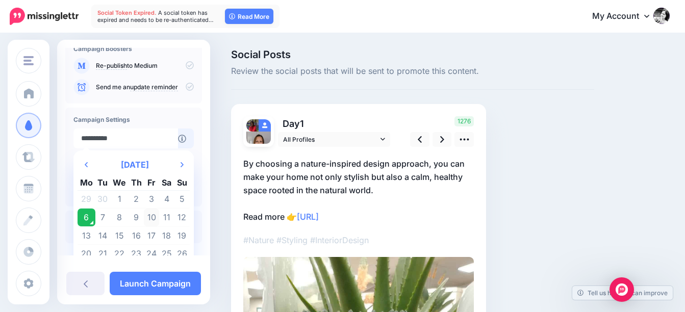
click td "10"
type input "**********"
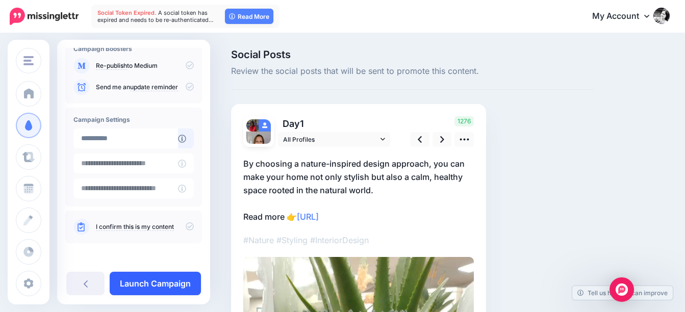
click link "Launch Campaign"
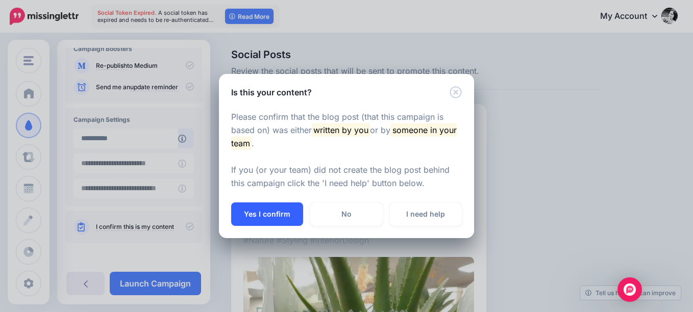
click button "Yes I confirm"
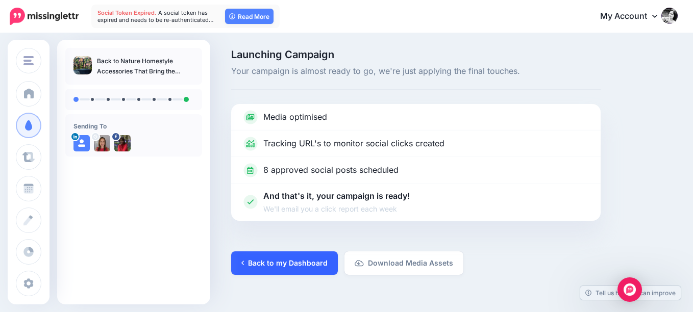
click at [299, 267] on link "Back to my Dashboard" at bounding box center [284, 262] width 107 height 23
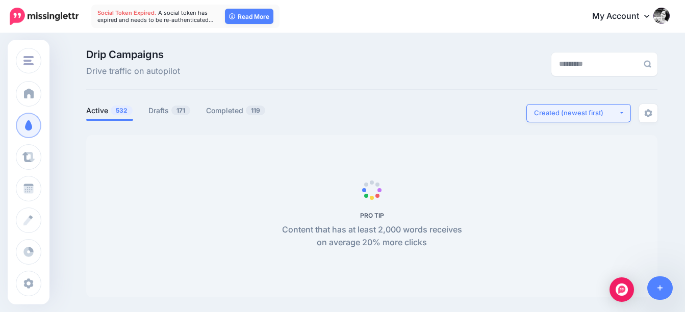
click at [579, 114] on div "Created (newest first)" at bounding box center [576, 113] width 85 height 10
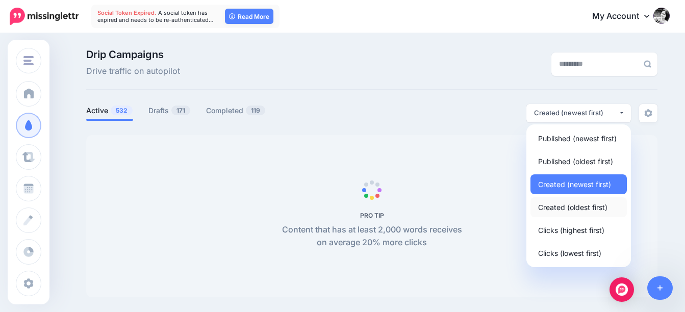
click at [577, 207] on span "Created (oldest first)" at bounding box center [572, 207] width 69 height 12
select select "**********"
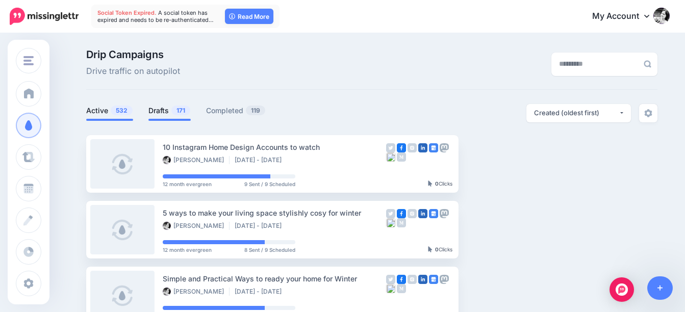
click at [173, 111] on link "Drafts 171" at bounding box center [169, 111] width 42 height 12
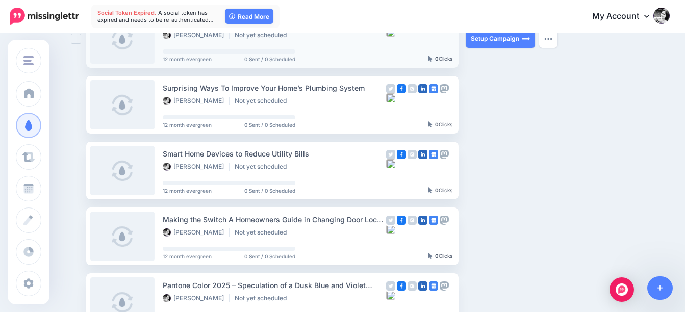
scroll to position [612, 0]
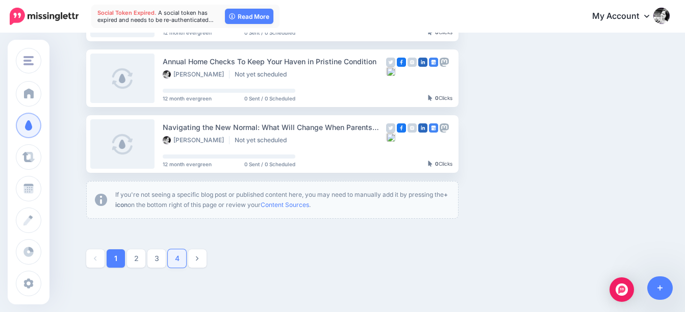
click at [178, 260] on link "4" at bounding box center [177, 258] width 18 height 18
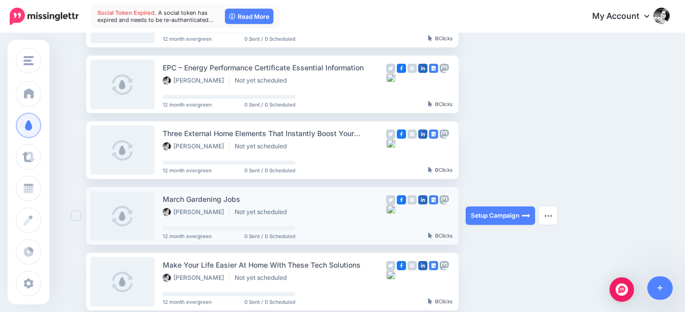
scroll to position [670, 0]
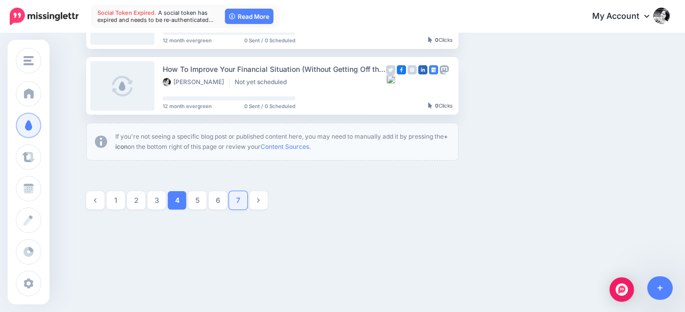
click at [239, 195] on link "7" at bounding box center [238, 200] width 18 height 18
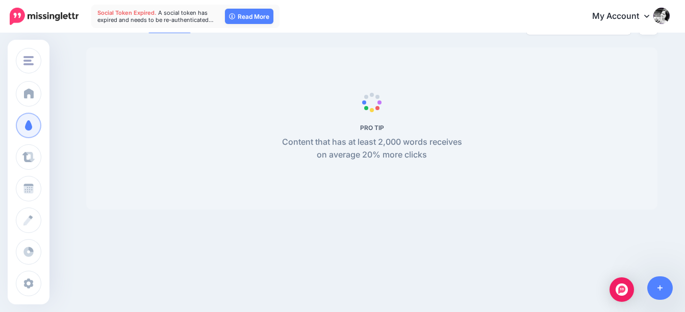
scroll to position [88, 0]
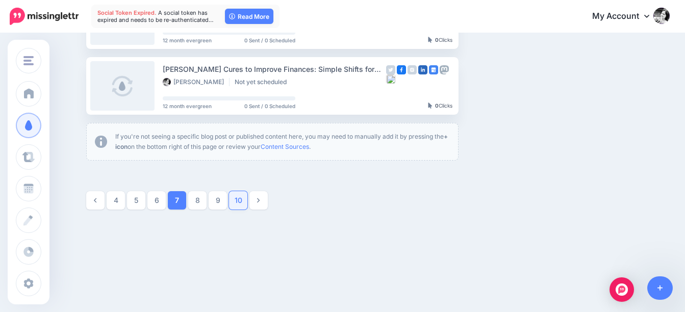
click at [240, 201] on link "10" at bounding box center [238, 200] width 18 height 18
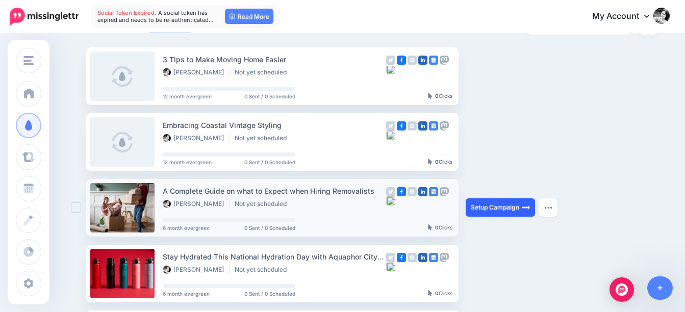
click at [511, 209] on link "Setup Campaign" at bounding box center [500, 207] width 69 height 18
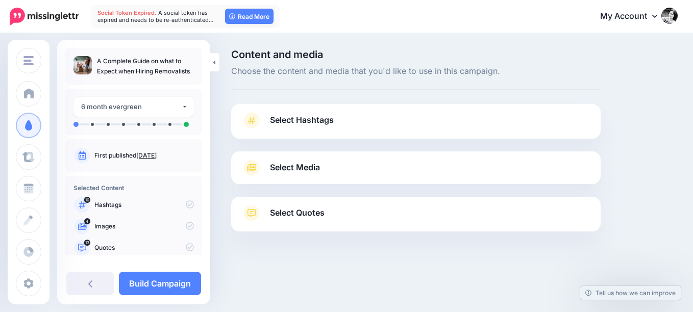
click at [305, 116] on span "Select Hashtags" at bounding box center [302, 120] width 64 height 14
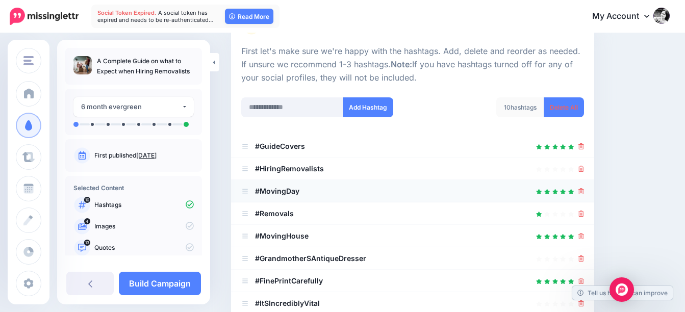
scroll to position [102, 0]
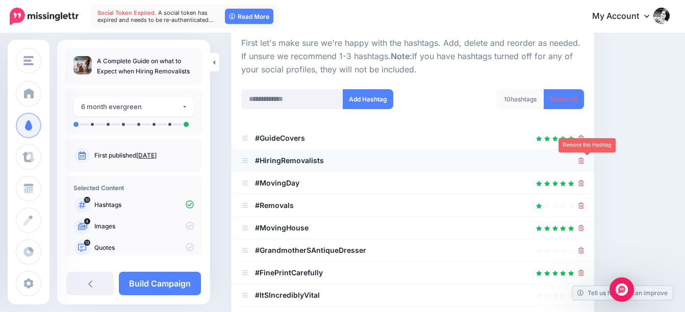
click at [584, 162] on icon at bounding box center [581, 161] width 6 height 6
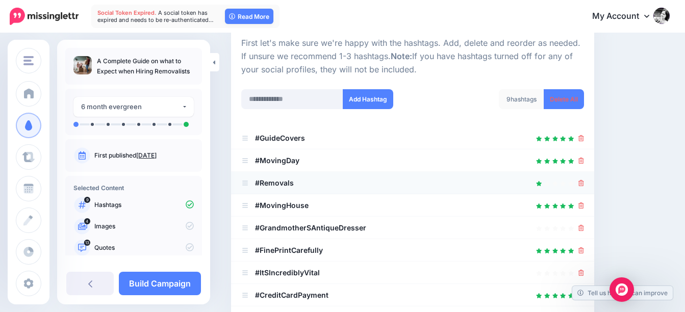
click at [591, 183] on li "#Removals" at bounding box center [412, 183] width 363 height 22
click at [584, 183] on icon at bounding box center [581, 183] width 6 height 6
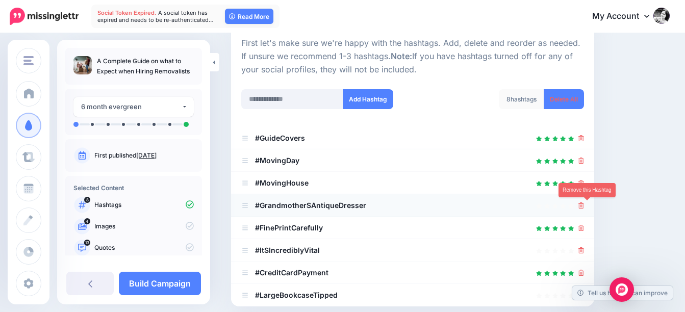
click at [584, 204] on icon at bounding box center [581, 205] width 6 height 6
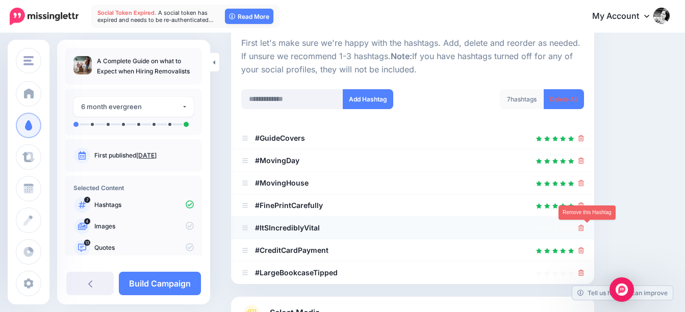
click at [584, 226] on icon at bounding box center [581, 228] width 6 height 6
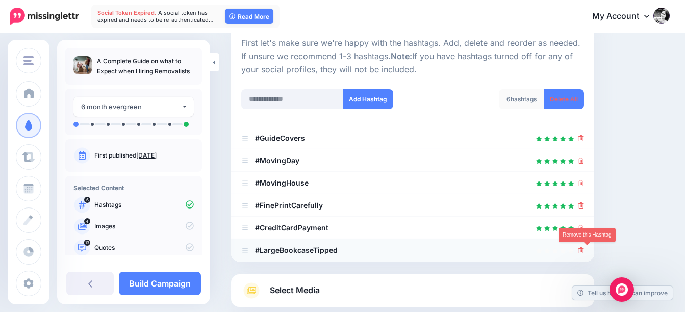
click at [584, 250] on icon at bounding box center [581, 250] width 6 height 6
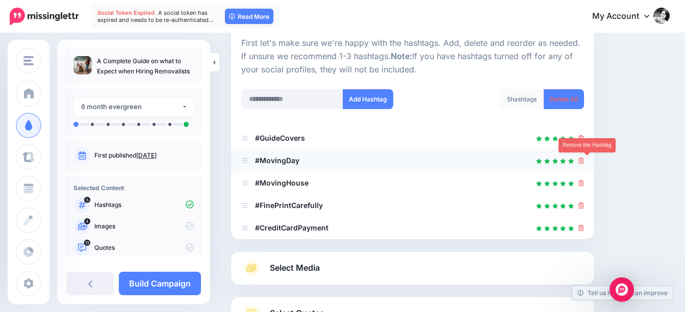
click at [584, 159] on icon at bounding box center [581, 161] width 6 height 6
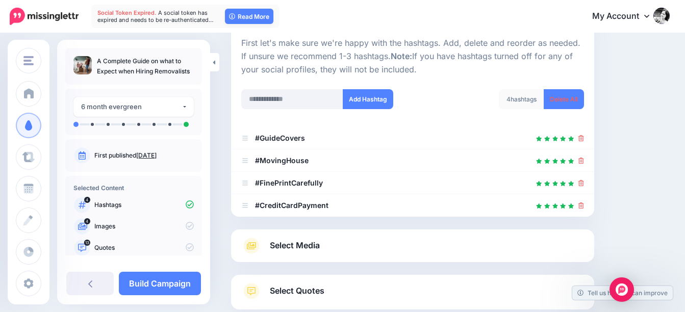
click at [296, 249] on span "Select Media" at bounding box center [295, 246] width 50 height 14
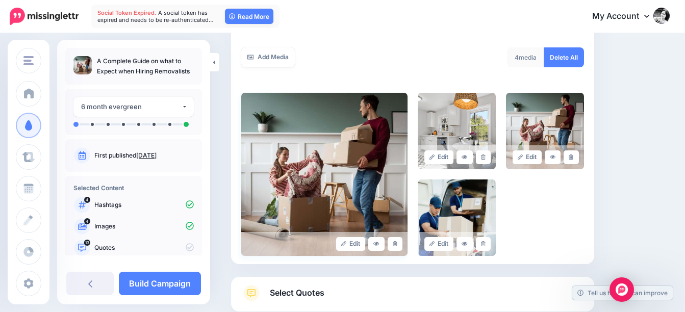
scroll to position [204, 0]
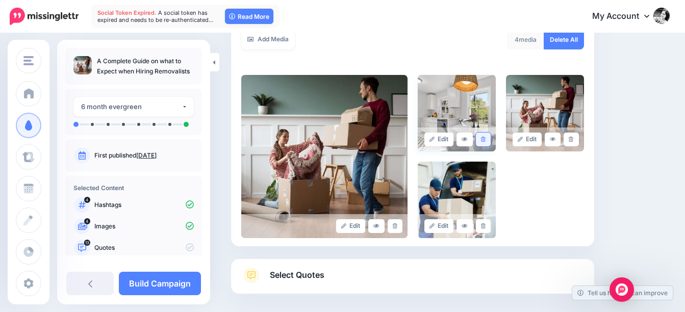
click at [485, 140] on icon at bounding box center [483, 140] width 5 height 6
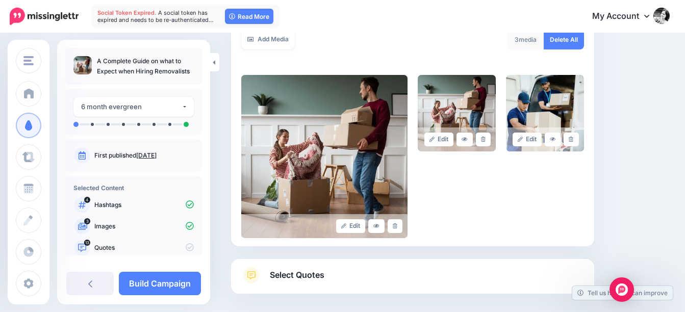
click at [298, 270] on span "Select Quotes" at bounding box center [297, 275] width 55 height 14
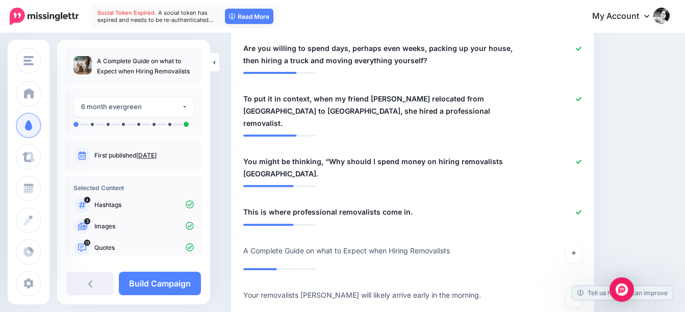
scroll to position [816, 0]
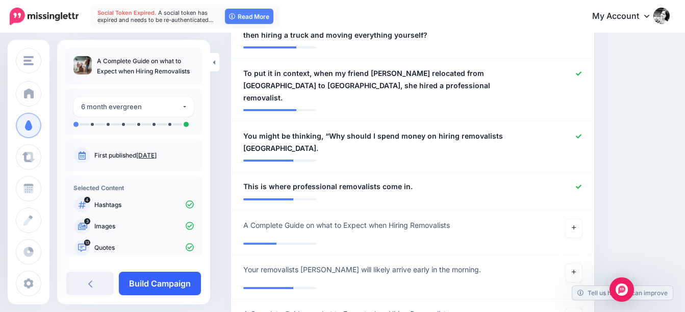
click at [167, 289] on link "Build Campaign" at bounding box center [160, 283] width 82 height 23
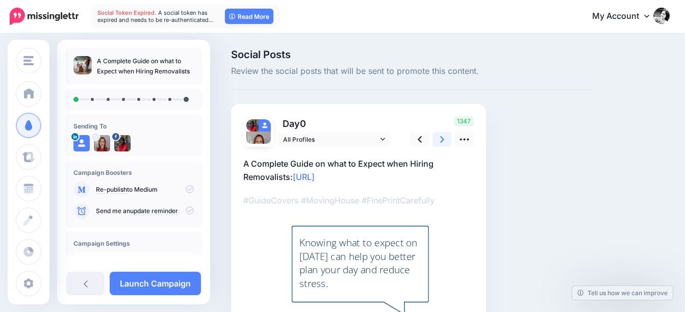
click at [439, 136] on link at bounding box center [441, 139] width 19 height 15
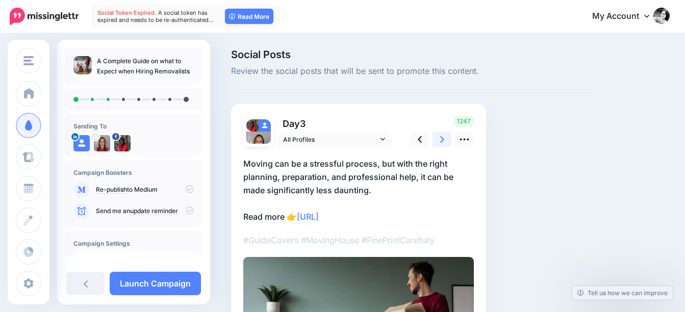
click at [439, 136] on link at bounding box center [441, 139] width 19 height 15
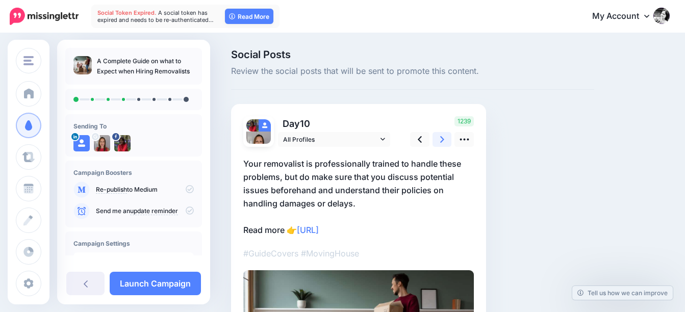
click at [439, 136] on link at bounding box center [441, 139] width 19 height 15
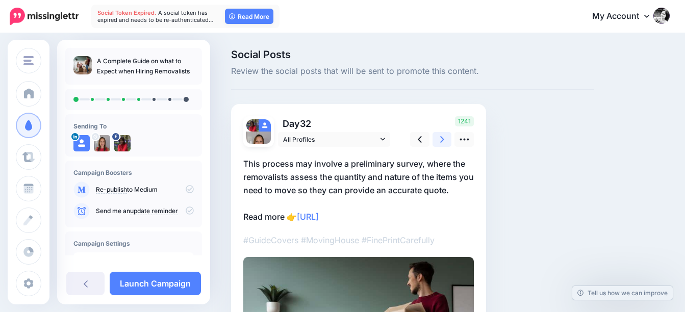
click at [439, 136] on link at bounding box center [441, 139] width 19 height 15
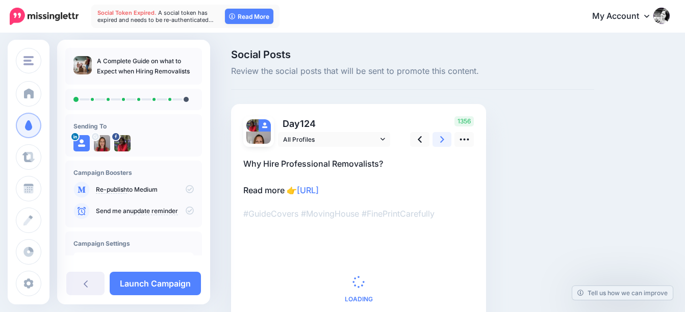
click at [439, 136] on link at bounding box center [441, 139] width 19 height 15
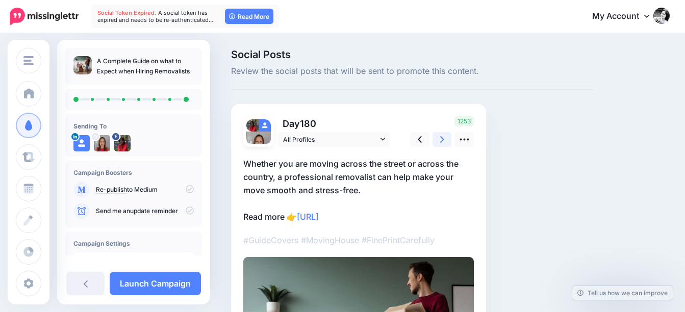
click at [439, 136] on link at bounding box center [441, 139] width 19 height 15
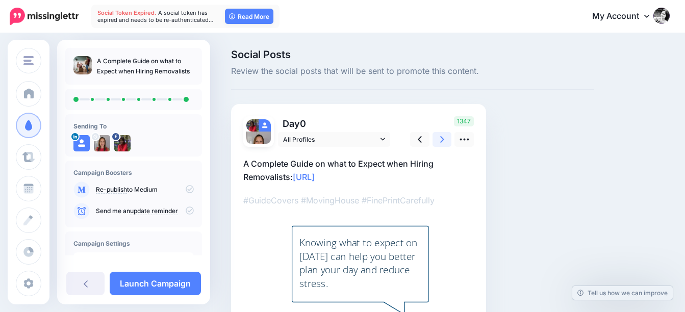
scroll to position [124, 0]
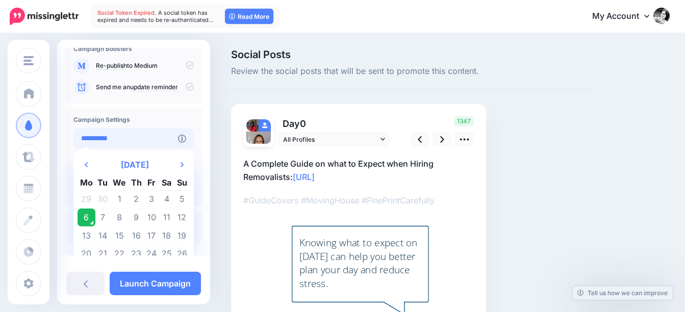
click at [136, 139] on input "**********" at bounding box center [125, 139] width 105 height 20
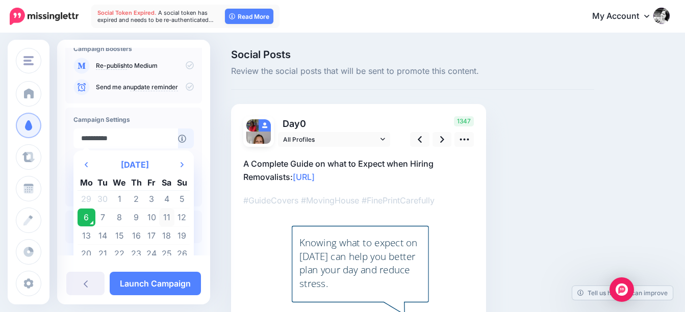
click at [165, 216] on td "11" at bounding box center [166, 218] width 15 height 18
type input "**********"
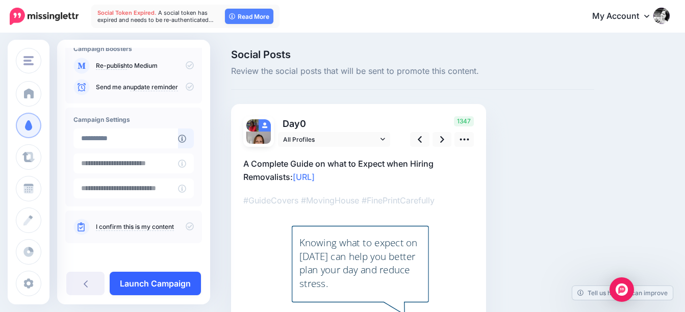
click at [175, 284] on link "Launch Campaign" at bounding box center [155, 283] width 91 height 23
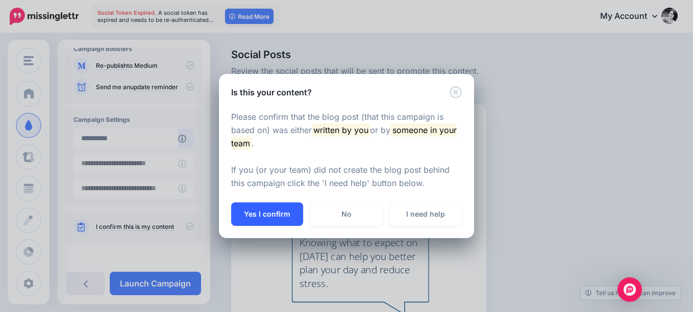
click at [288, 212] on button "Yes I confirm" at bounding box center [267, 213] width 72 height 23
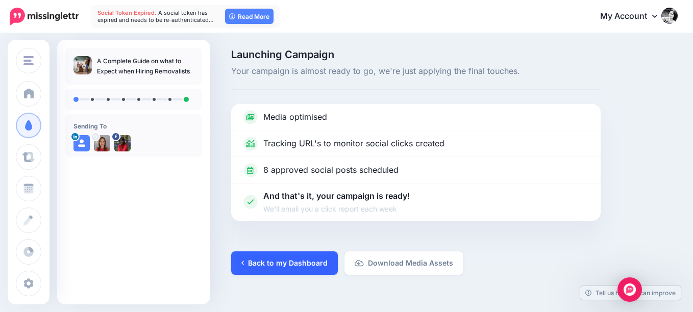
click at [291, 263] on link "Back to my Dashboard" at bounding box center [284, 262] width 107 height 23
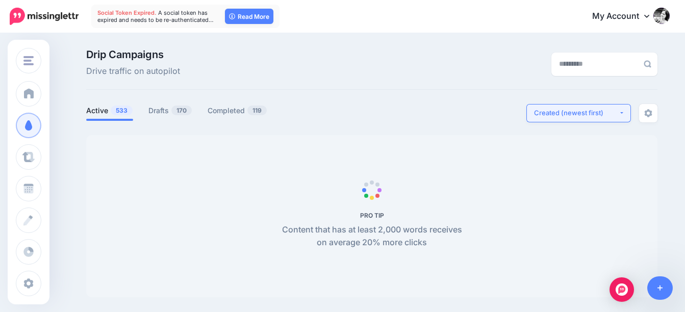
click at [599, 115] on div "Created (newest first)" at bounding box center [576, 113] width 85 height 10
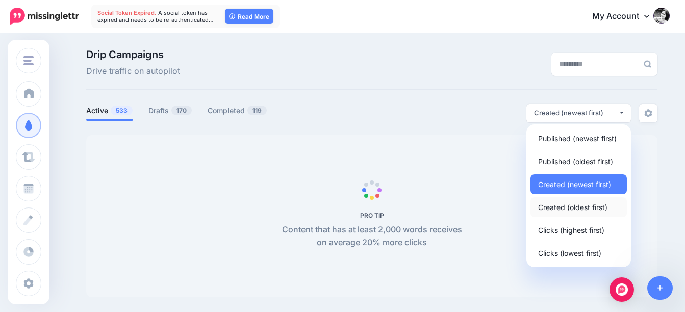
click at [593, 208] on span "Created (oldest first)" at bounding box center [572, 207] width 69 height 12
select select "**********"
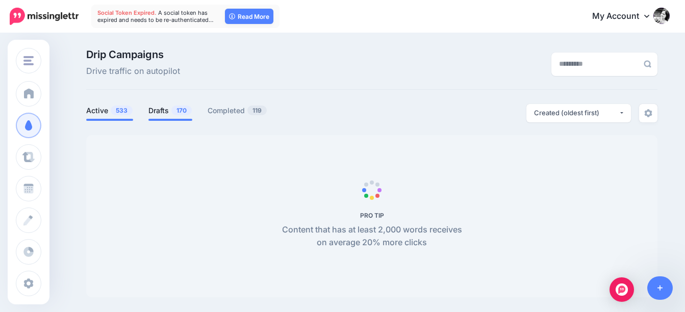
click at [170, 108] on link "Drafts 170" at bounding box center [170, 111] width 44 height 12
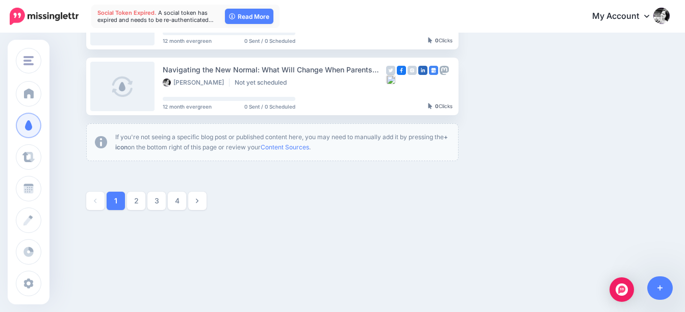
scroll to position [670, 0]
click at [182, 199] on link "4" at bounding box center [177, 200] width 18 height 18
click at [246, 198] on link "7" at bounding box center [238, 200] width 18 height 18
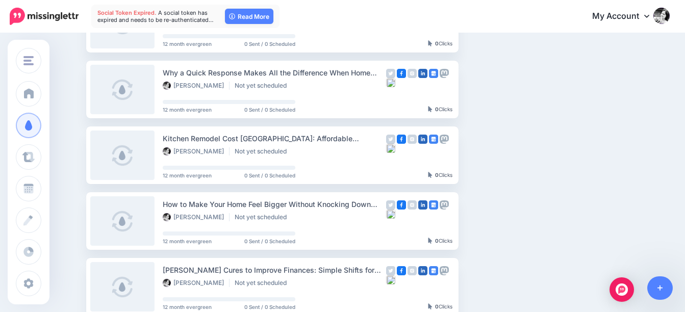
scroll to position [649, 0]
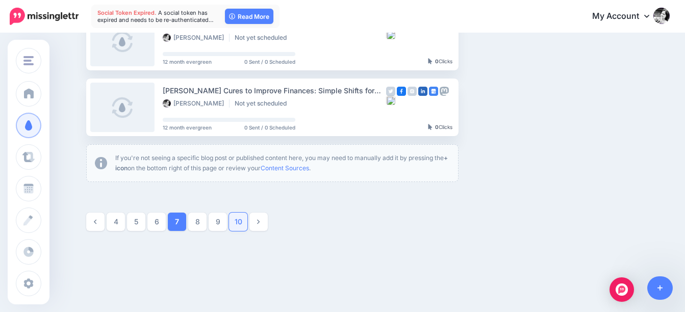
click at [239, 220] on link "10" at bounding box center [238, 222] width 18 height 18
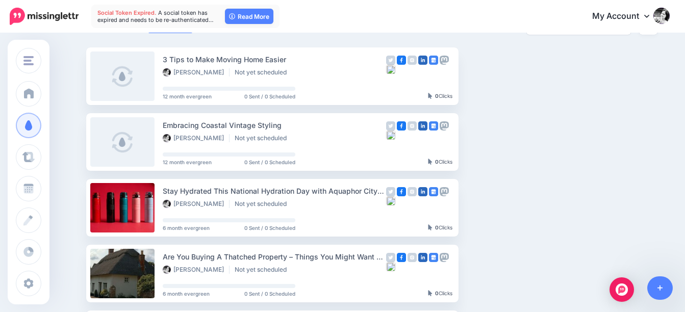
scroll to position [139, 0]
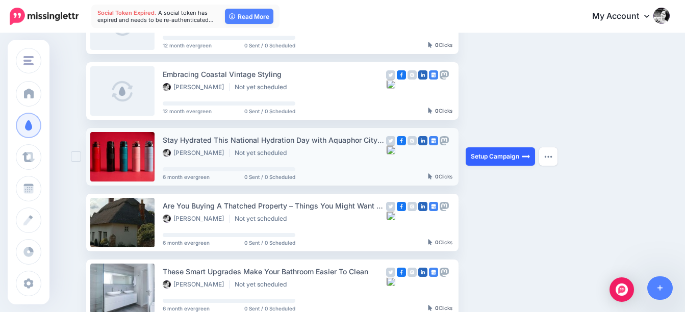
click at [510, 156] on link "Setup Campaign" at bounding box center [500, 156] width 69 height 18
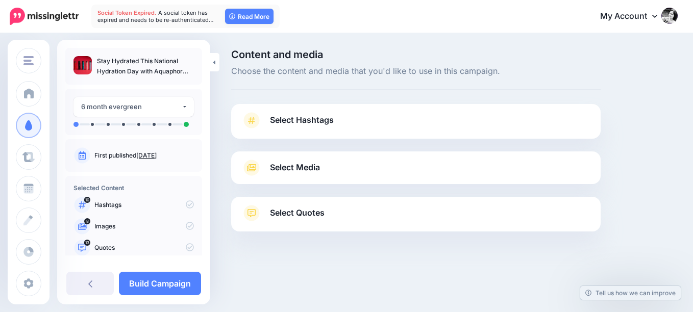
click at [311, 121] on span "Select Hashtags" at bounding box center [302, 120] width 64 height 14
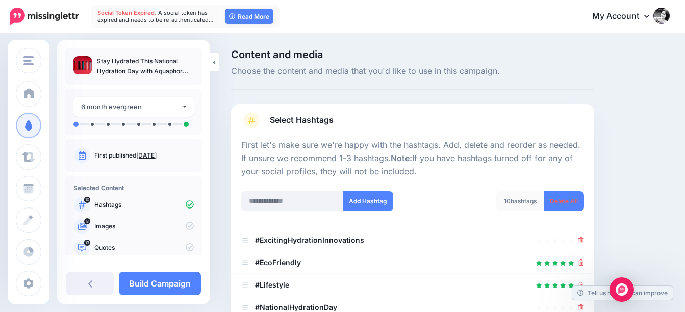
scroll to position [102, 0]
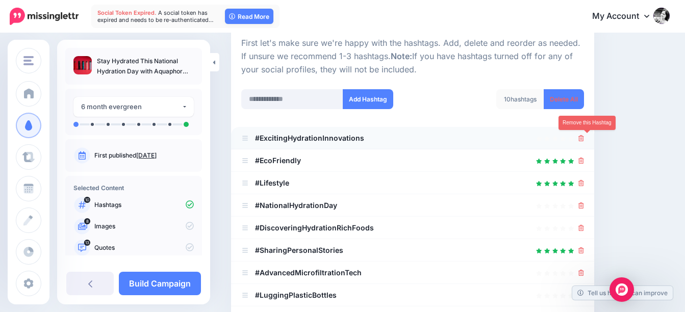
click at [584, 137] on icon at bounding box center [581, 138] width 6 height 6
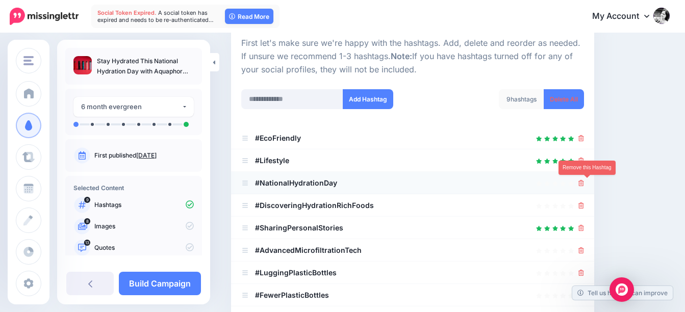
click at [584, 183] on icon at bounding box center [581, 183] width 6 height 6
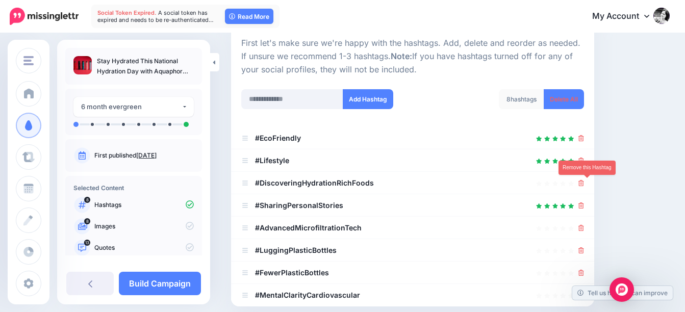
click at [584, 183] on icon at bounding box center [581, 183] width 6 height 6
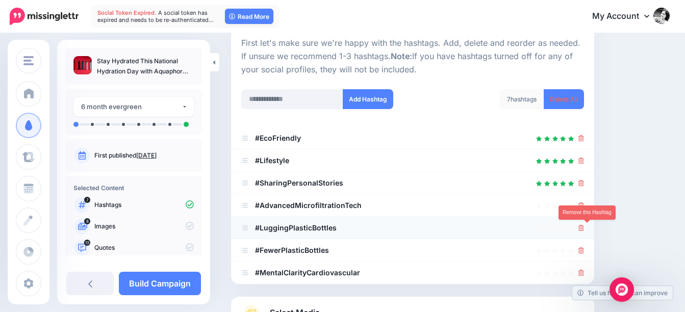
click at [584, 227] on icon at bounding box center [581, 228] width 6 height 6
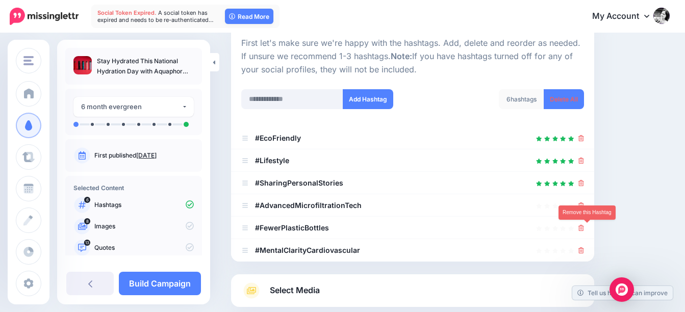
click at [584, 227] on icon at bounding box center [581, 228] width 6 height 6
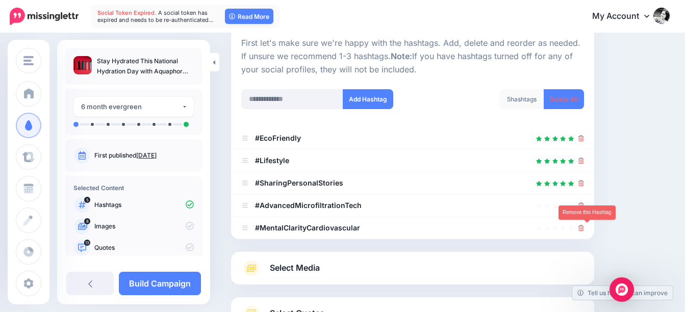
click at [584, 227] on icon at bounding box center [581, 228] width 6 height 6
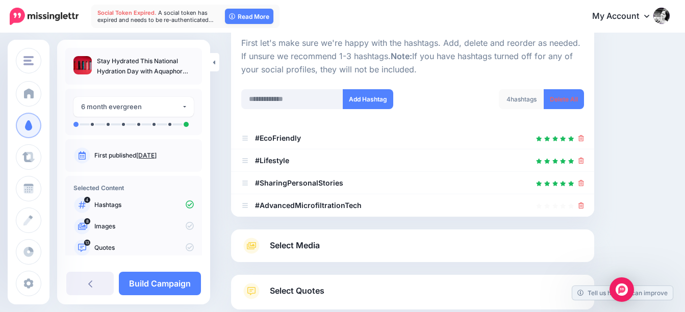
click at [308, 244] on span "Select Media" at bounding box center [295, 246] width 50 height 14
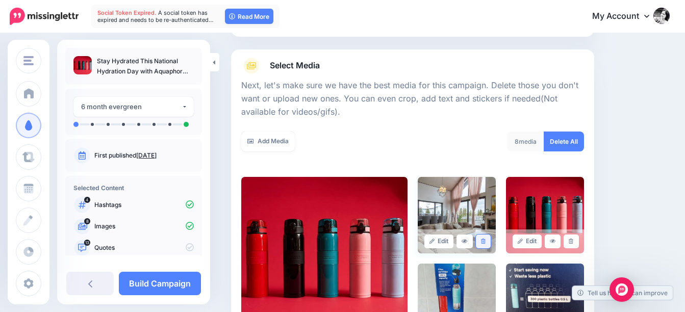
click at [486, 236] on link at bounding box center [483, 242] width 15 height 14
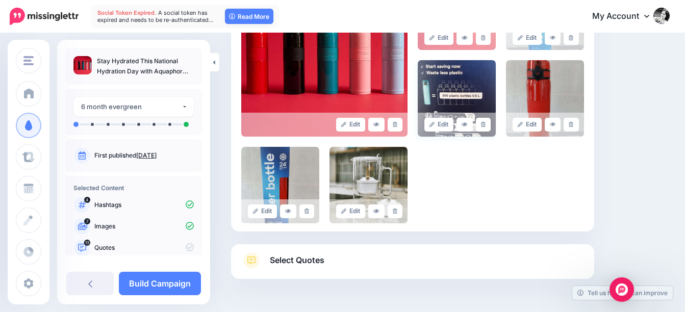
scroll to position [306, 0]
click at [298, 260] on span "Select Quotes" at bounding box center [297, 260] width 55 height 14
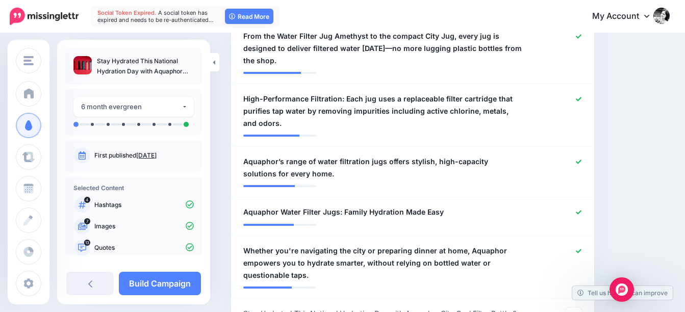
scroll to position [867, 0]
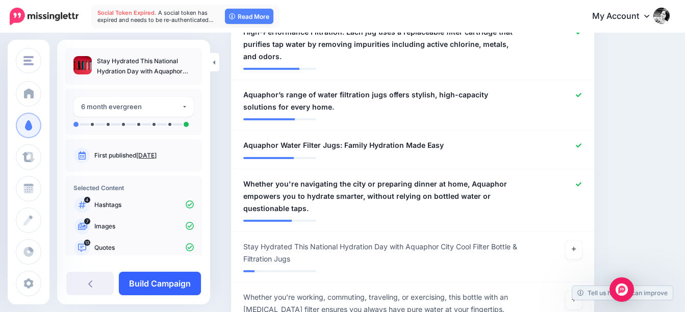
click at [173, 283] on link "Build Campaign" at bounding box center [160, 283] width 82 height 23
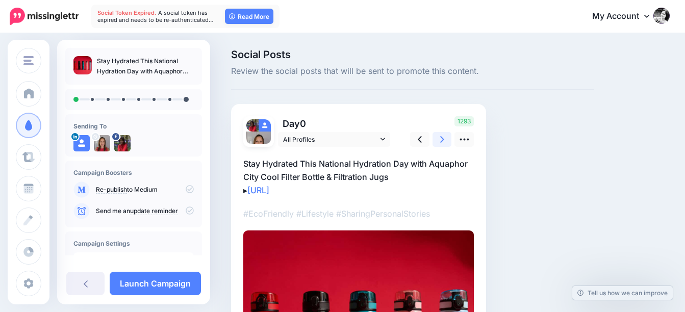
click at [445, 140] on link at bounding box center [441, 139] width 19 height 15
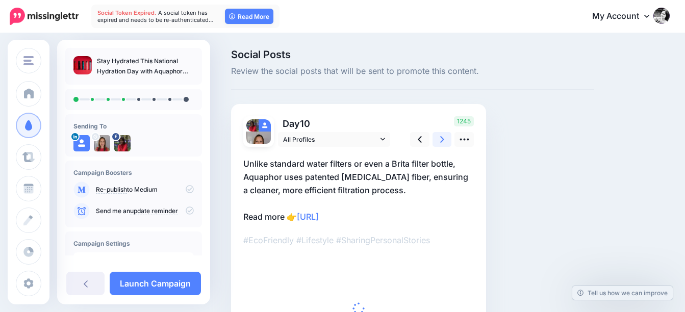
click at [445, 140] on link at bounding box center [441, 139] width 19 height 15
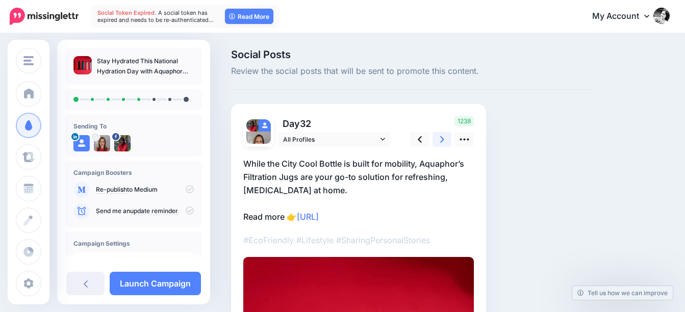
click at [445, 140] on link at bounding box center [441, 139] width 19 height 15
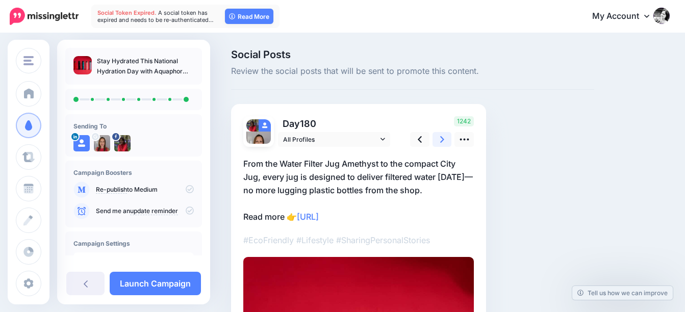
click at [445, 140] on link at bounding box center [441, 139] width 19 height 15
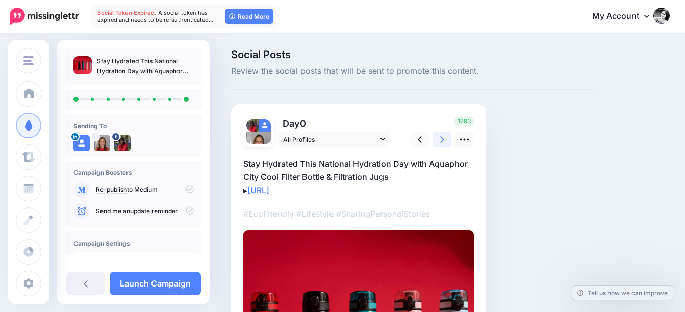
click at [445, 140] on link at bounding box center [441, 139] width 19 height 15
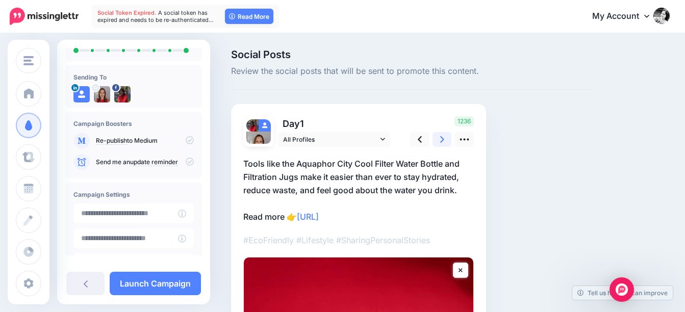
scroll to position [124, 0]
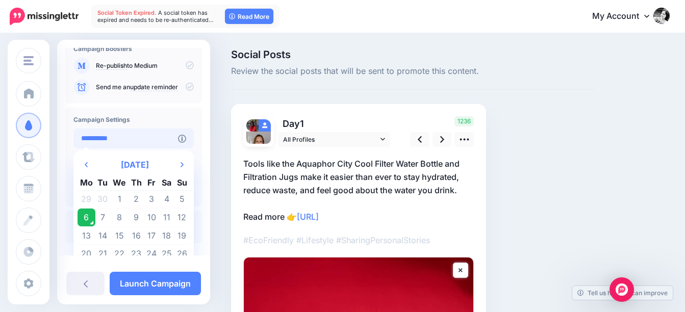
click at [133, 135] on input "**********" at bounding box center [125, 139] width 105 height 20
click at [88, 237] on td "13" at bounding box center [87, 235] width 18 height 18
type input "**********"
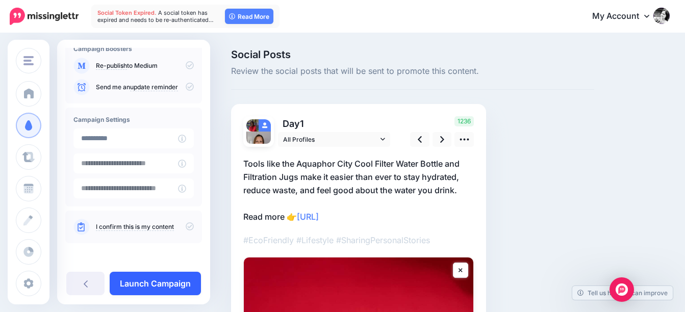
click at [175, 283] on link "Launch Campaign" at bounding box center [155, 283] width 91 height 23
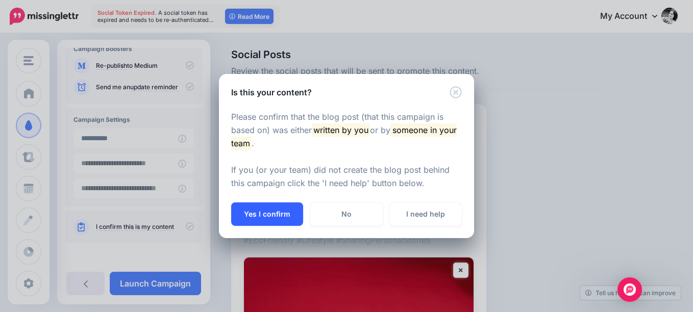
click at [273, 210] on button "Yes I confirm" at bounding box center [267, 213] width 72 height 23
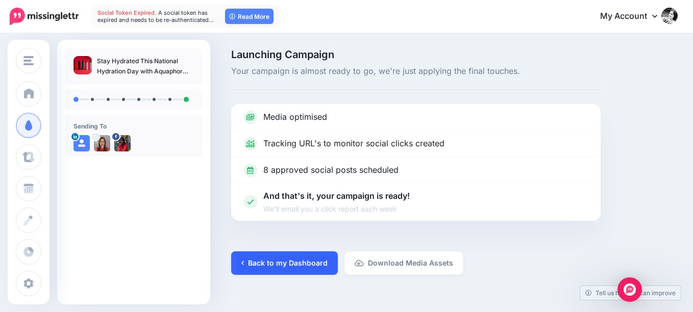
click at [296, 266] on link "Back to my Dashboard" at bounding box center [284, 262] width 107 height 23
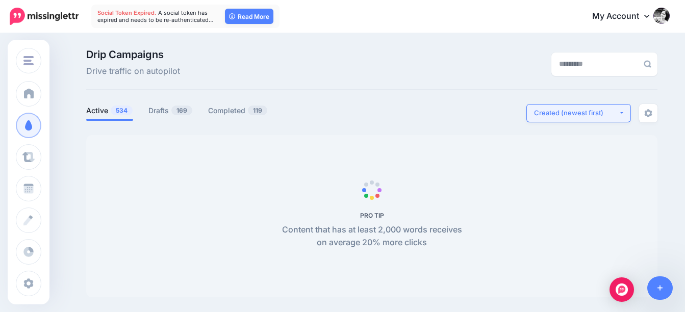
click at [560, 118] on button "Created (newest first)" at bounding box center [578, 113] width 105 height 18
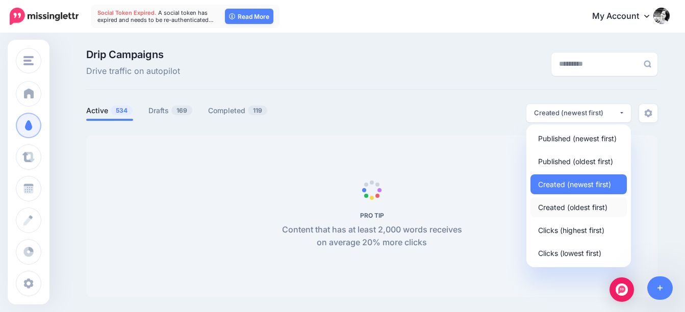
click at [569, 207] on span "Created (oldest first)" at bounding box center [572, 207] width 69 height 12
select select "**********"
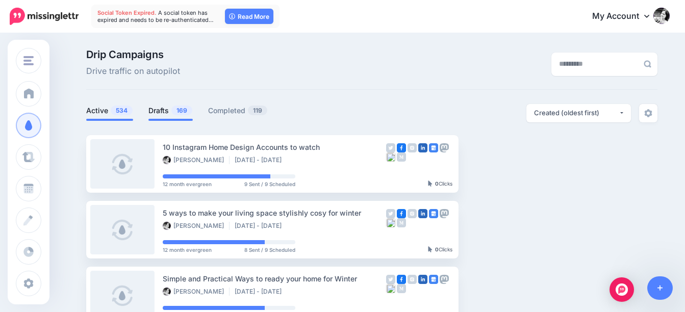
click at [173, 112] on link "Drafts 169" at bounding box center [170, 111] width 44 height 12
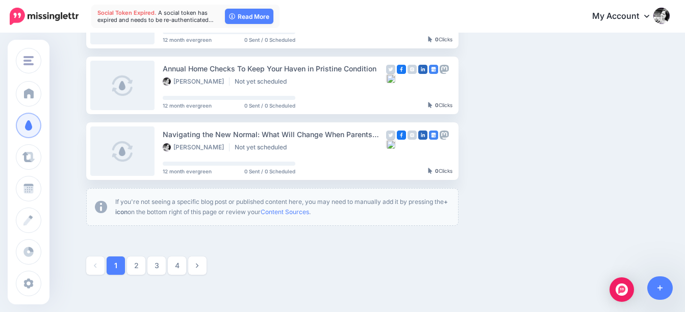
scroll to position [612, 0]
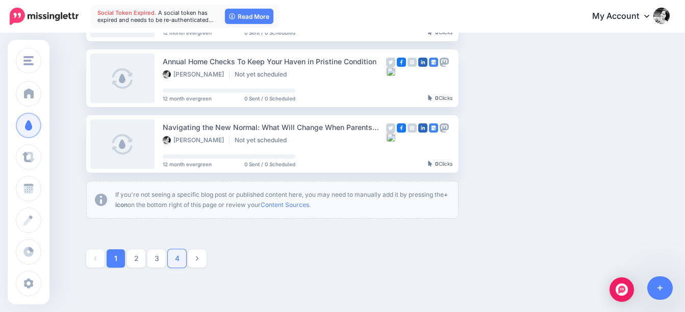
click at [180, 257] on link "4" at bounding box center [177, 258] width 18 height 18
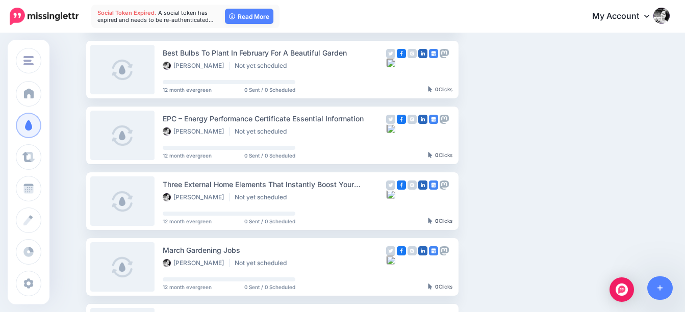
scroll to position [598, 0]
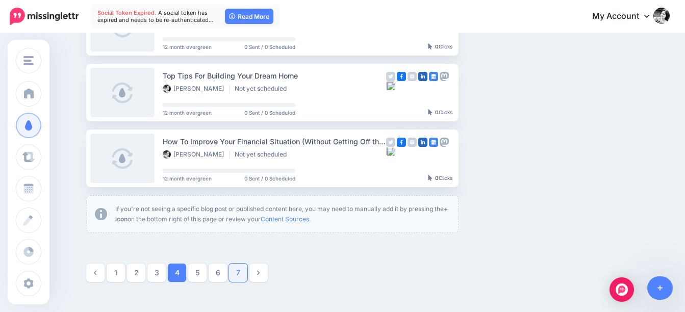
click at [237, 271] on link "7" at bounding box center [238, 273] width 18 height 18
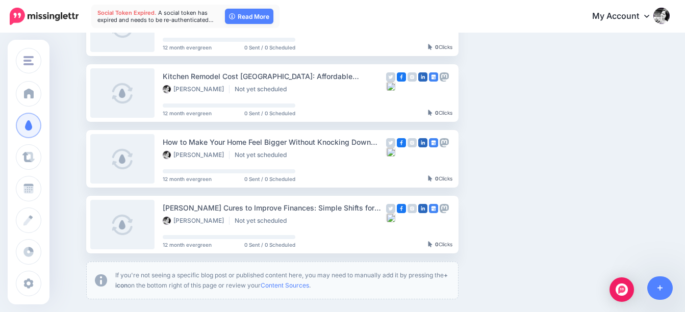
scroll to position [649, 0]
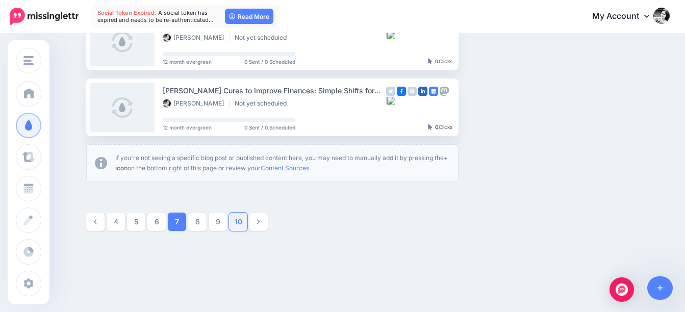
click at [241, 224] on link "10" at bounding box center [238, 222] width 18 height 18
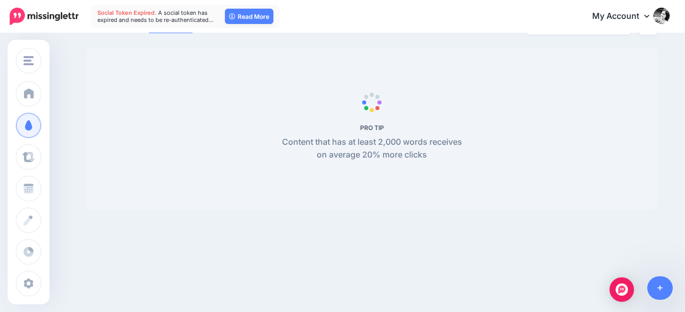
scroll to position [88, 0]
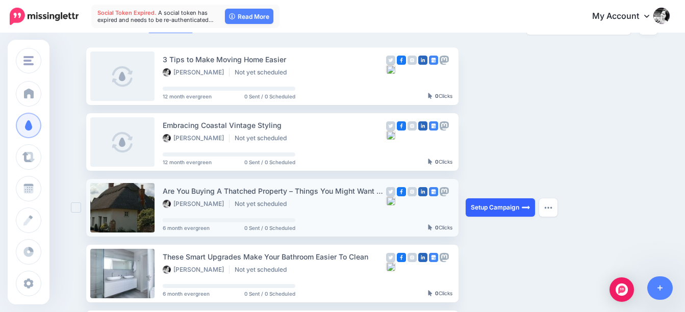
click at [495, 203] on link "Setup Campaign" at bounding box center [500, 207] width 69 height 18
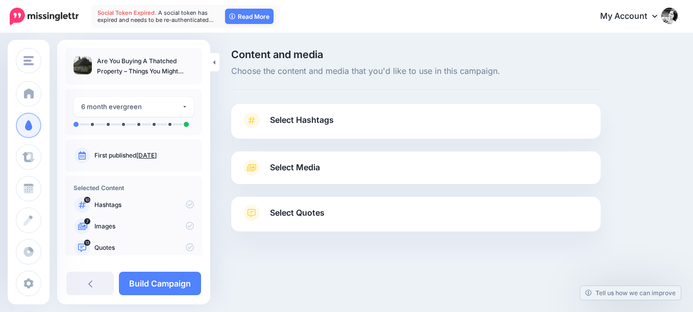
click at [293, 120] on span "Select Hashtags" at bounding box center [302, 120] width 64 height 14
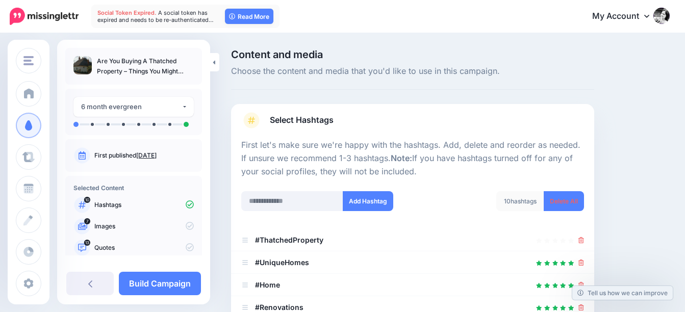
scroll to position [102, 0]
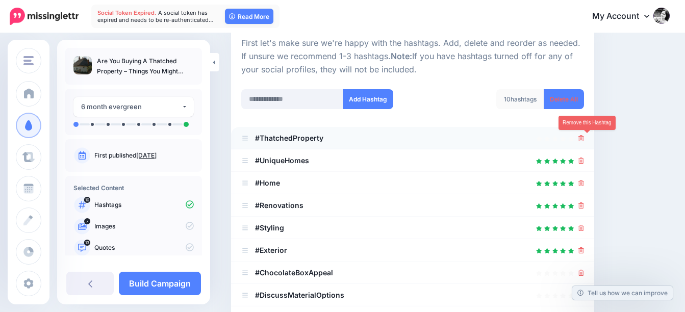
click at [584, 136] on icon at bounding box center [581, 138] width 6 height 6
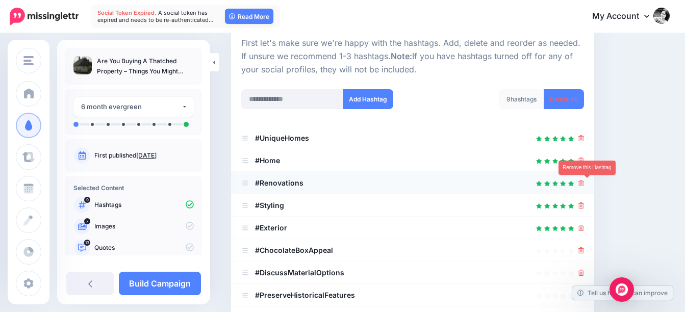
click at [584, 183] on icon at bounding box center [581, 183] width 6 height 6
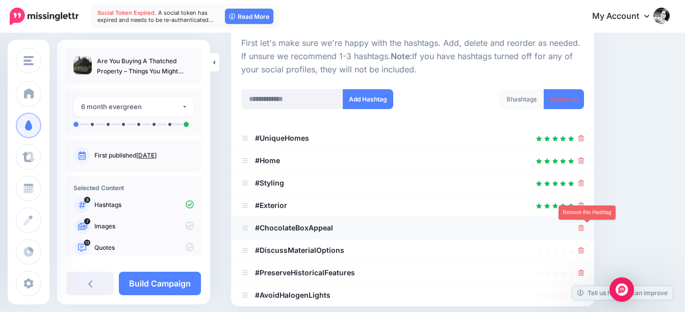
click at [584, 228] on icon at bounding box center [581, 228] width 6 height 6
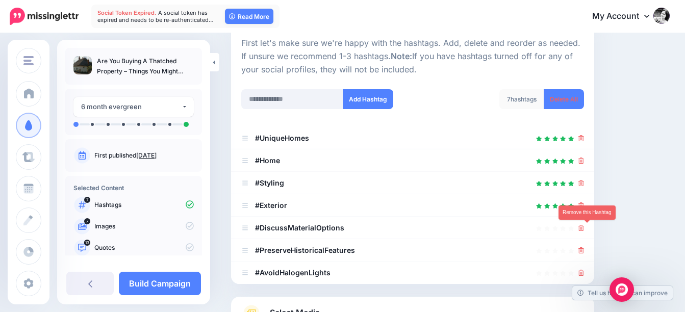
click at [584, 228] on icon at bounding box center [581, 228] width 6 height 6
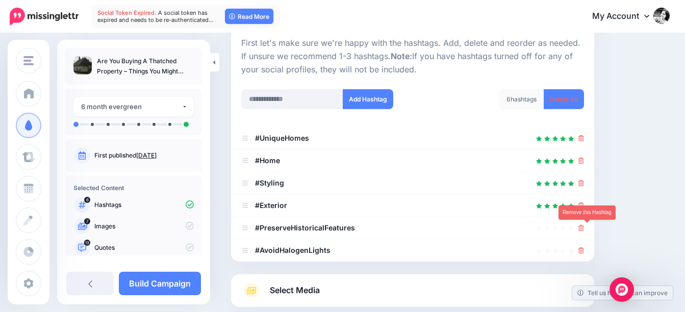
click at [584, 228] on icon at bounding box center [581, 228] width 6 height 6
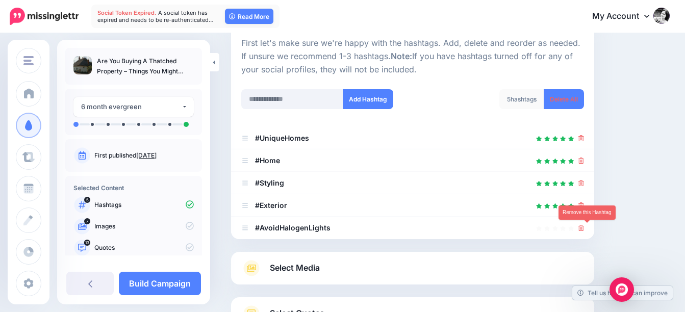
click at [584, 228] on icon at bounding box center [581, 228] width 6 height 6
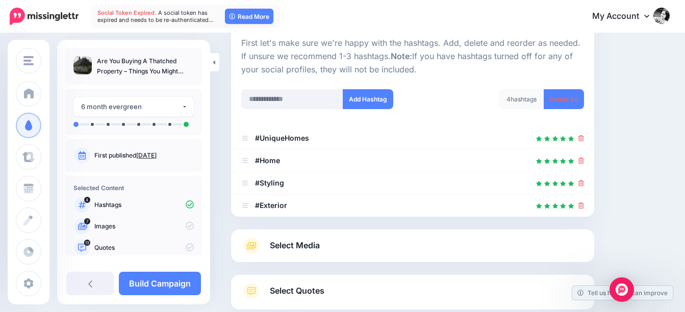
click at [301, 241] on span "Select Media" at bounding box center [295, 246] width 50 height 14
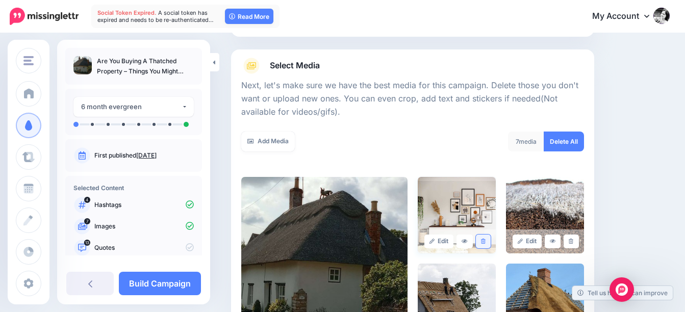
click at [485, 239] on icon at bounding box center [483, 242] width 5 height 6
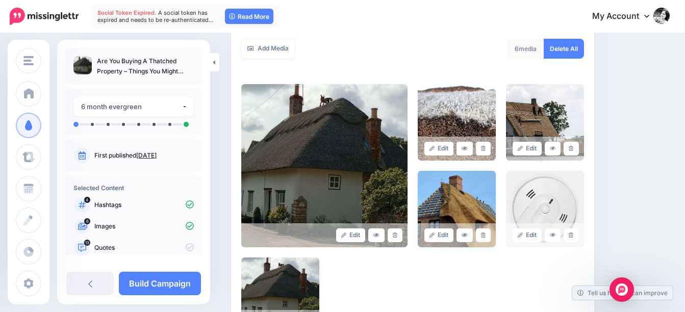
scroll to position [204, 0]
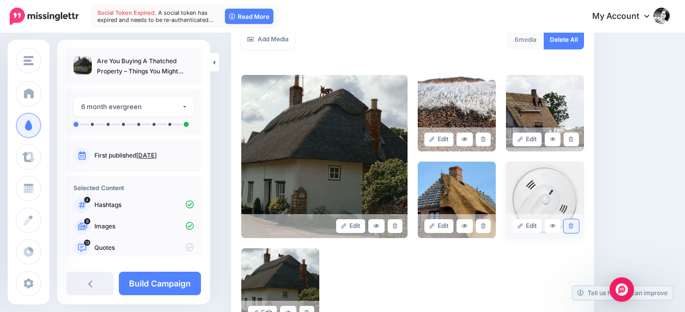
click at [578, 225] on link at bounding box center [571, 226] width 15 height 14
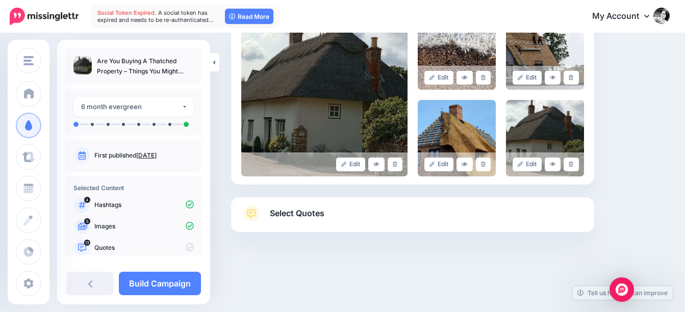
scroll to position [266, 0]
click at [290, 211] on span "Select Quotes" at bounding box center [297, 213] width 55 height 14
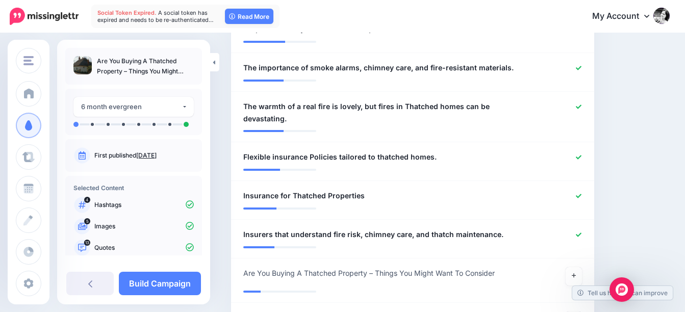
scroll to position [724, 0]
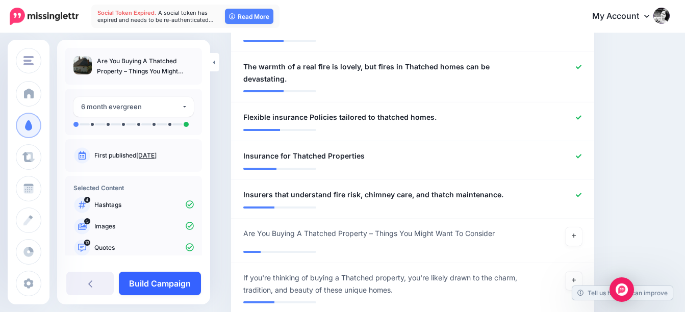
click at [184, 278] on link "Build Campaign" at bounding box center [160, 283] width 82 height 23
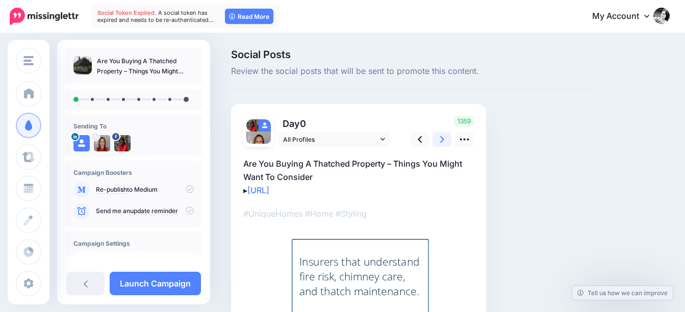
click at [441, 136] on icon at bounding box center [442, 139] width 4 height 11
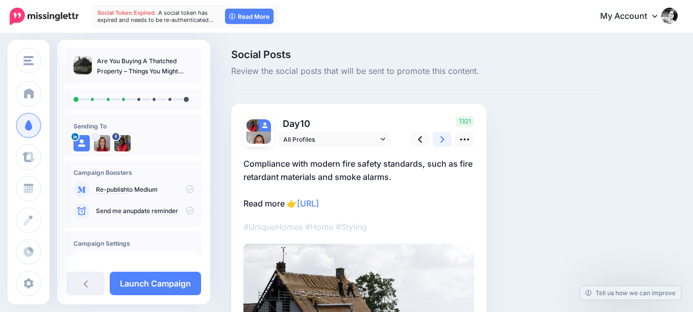
click at [441, 136] on icon at bounding box center [442, 139] width 4 height 11
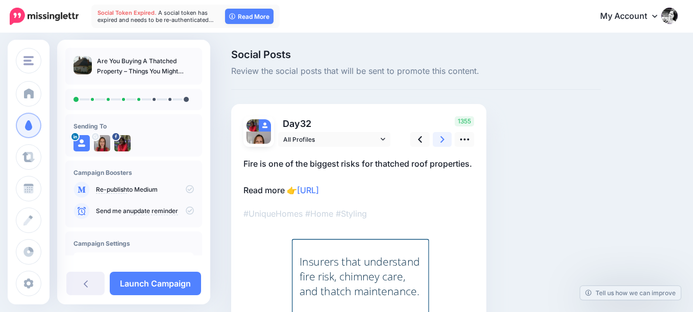
click at [441, 136] on icon at bounding box center [442, 139] width 4 height 11
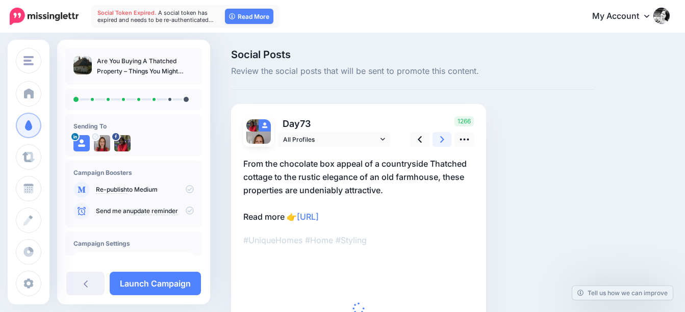
click at [441, 136] on icon at bounding box center [442, 139] width 4 height 11
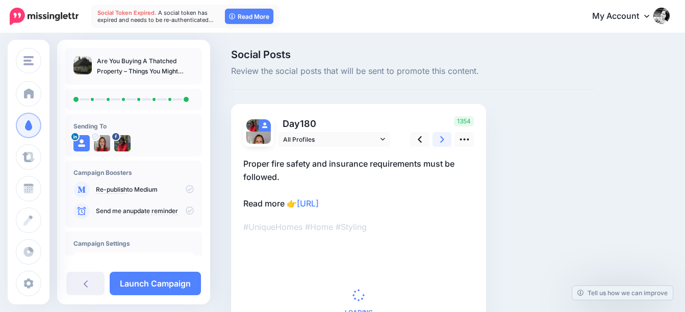
click at [441, 136] on icon at bounding box center [442, 139] width 4 height 11
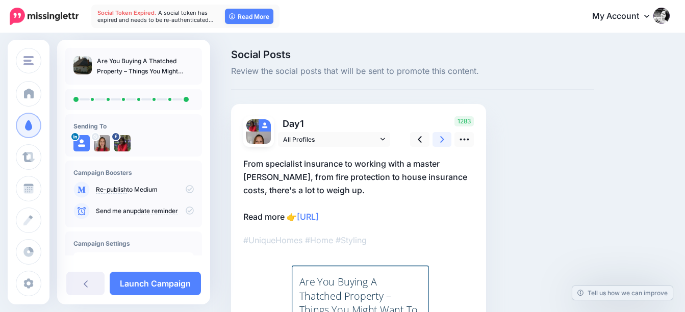
scroll to position [124, 0]
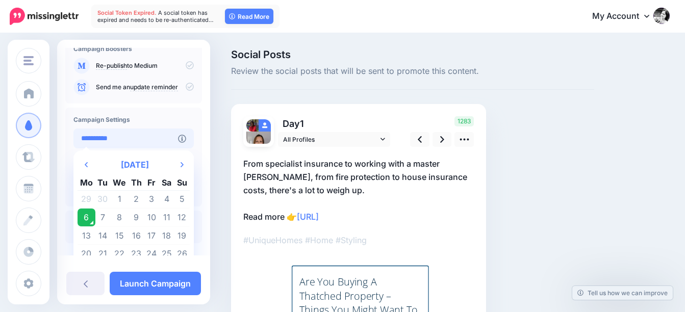
click at [145, 138] on input "**********" at bounding box center [125, 139] width 105 height 20
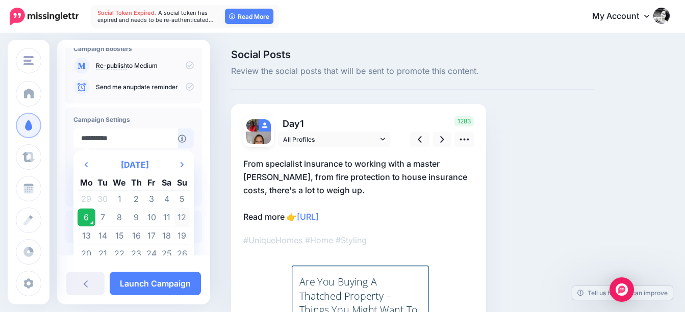
click at [182, 216] on td "12" at bounding box center [181, 218] width 15 height 18
type input "**********"
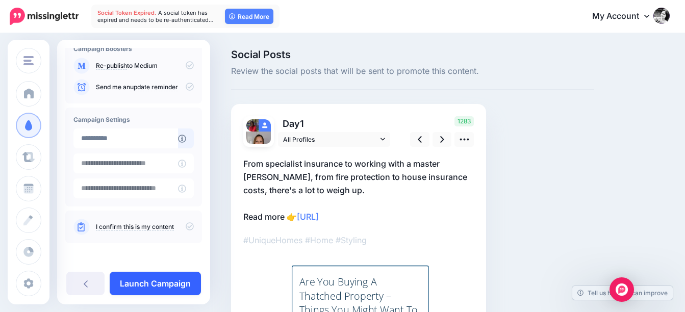
click at [176, 284] on link "Launch Campaign" at bounding box center [155, 283] width 91 height 23
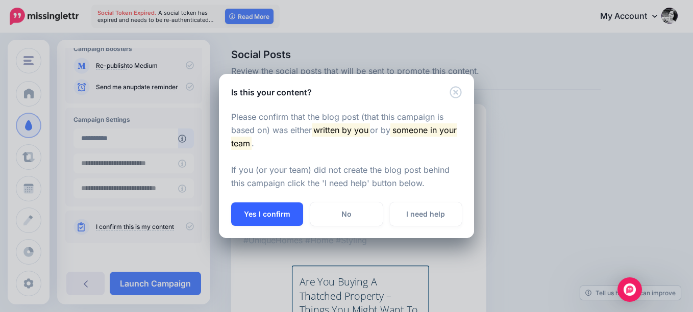
click at [264, 211] on button "Yes I confirm" at bounding box center [267, 213] width 72 height 23
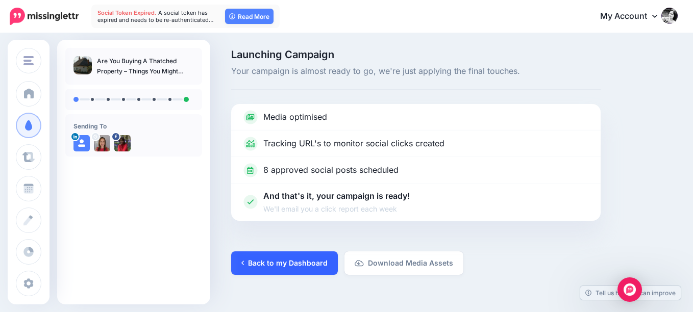
click at [278, 264] on link "Back to my Dashboard" at bounding box center [284, 262] width 107 height 23
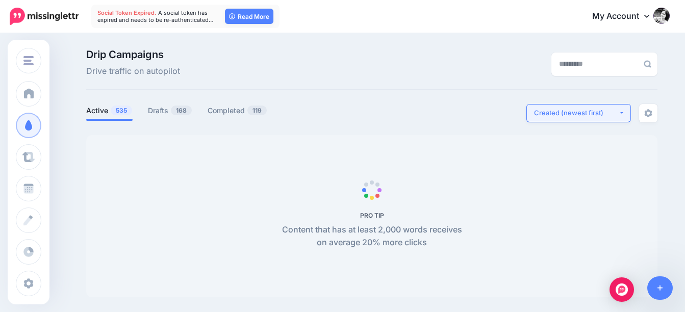
click at [615, 113] on div "Created (newest first)" at bounding box center [576, 113] width 85 height 10
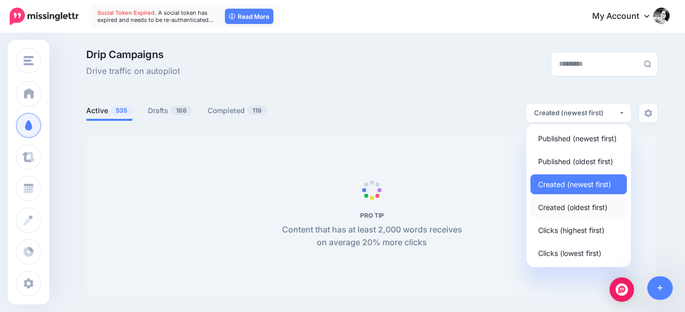
click at [586, 207] on span "Created (oldest first)" at bounding box center [572, 207] width 69 height 12
select select "**********"
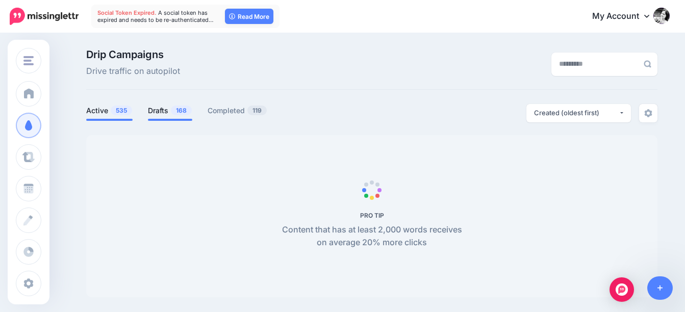
click at [174, 112] on link "Drafts 168" at bounding box center [170, 111] width 44 height 12
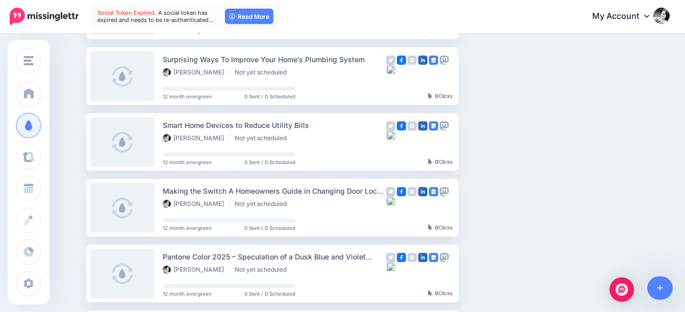
scroll to position [612, 0]
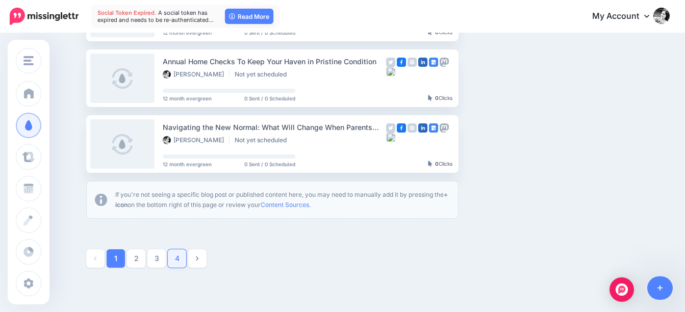
click at [180, 263] on link "4" at bounding box center [177, 258] width 18 height 18
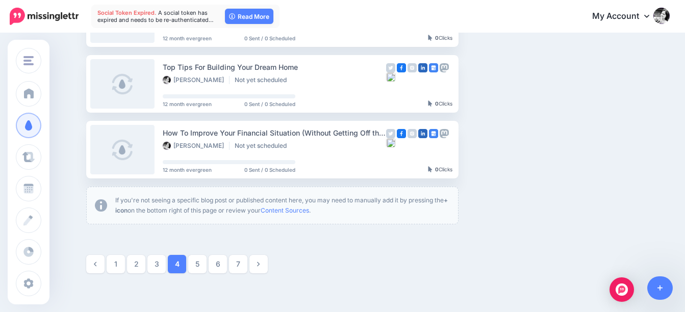
scroll to position [649, 0]
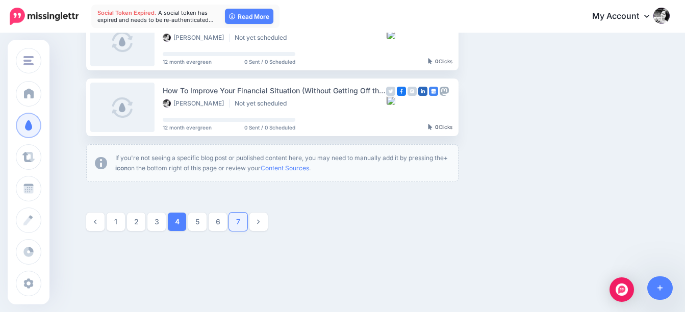
click at [245, 222] on link "7" at bounding box center [238, 222] width 18 height 18
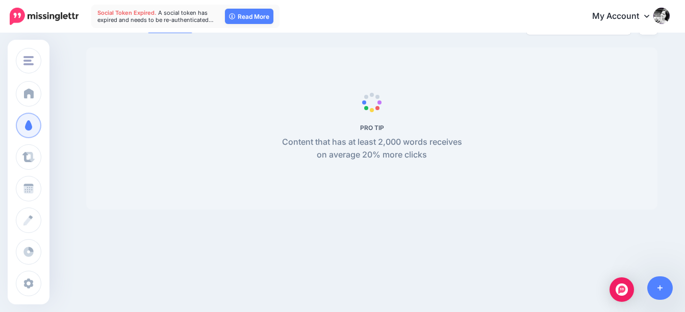
scroll to position [88, 0]
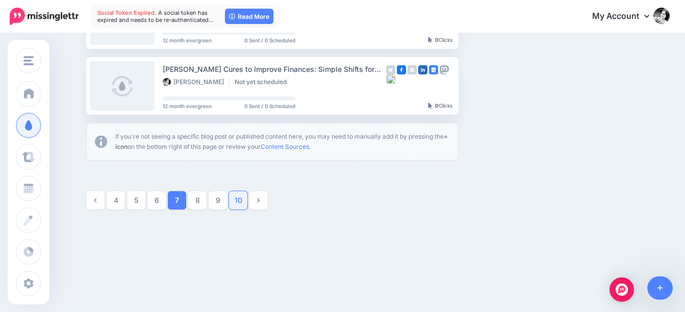
click at [239, 198] on link "10" at bounding box center [238, 200] width 18 height 18
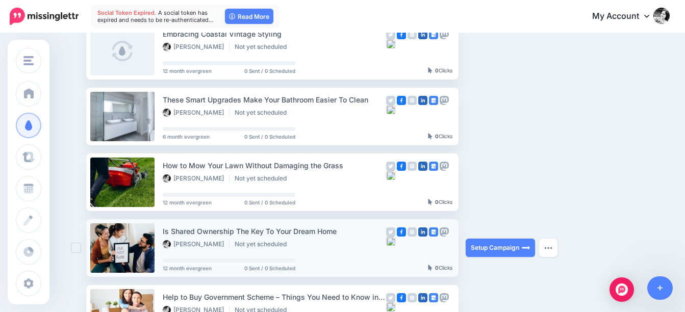
scroll to position [190, 0]
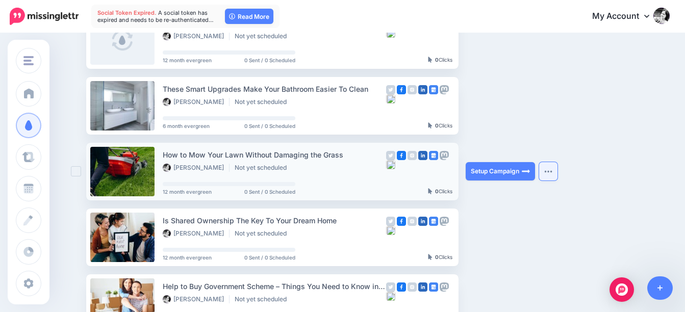
click at [548, 169] on button "button" at bounding box center [548, 171] width 18 height 18
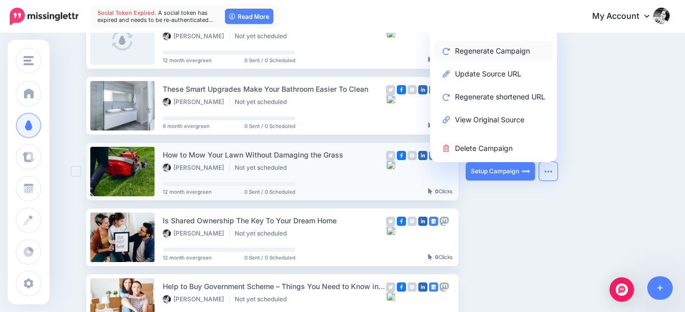
click at [498, 50] on link "Regenerate Campaign" at bounding box center [493, 51] width 119 height 20
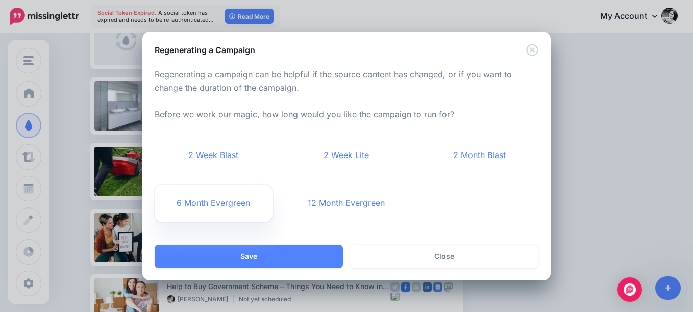
click at [201, 204] on link "6 Month Evergreen" at bounding box center [214, 204] width 118 height 38
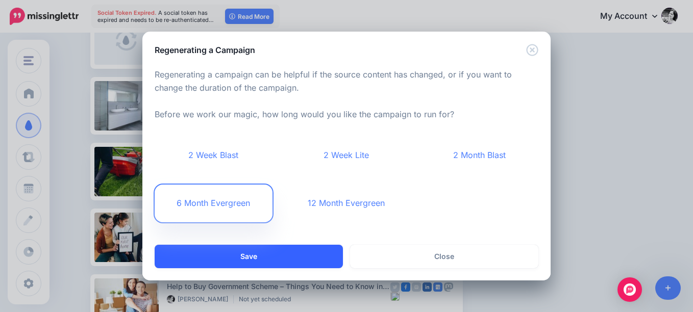
click at [312, 251] on button "Save" at bounding box center [249, 256] width 188 height 23
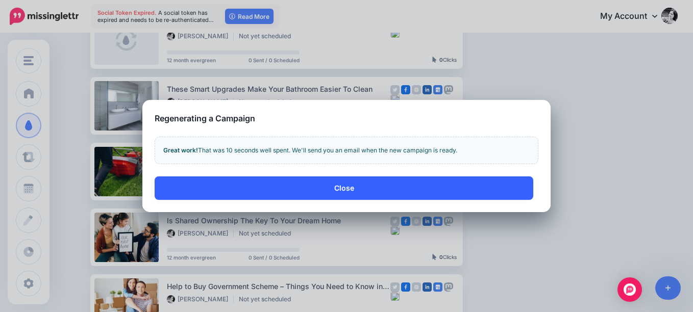
click at [347, 184] on button "Close" at bounding box center [344, 187] width 378 height 23
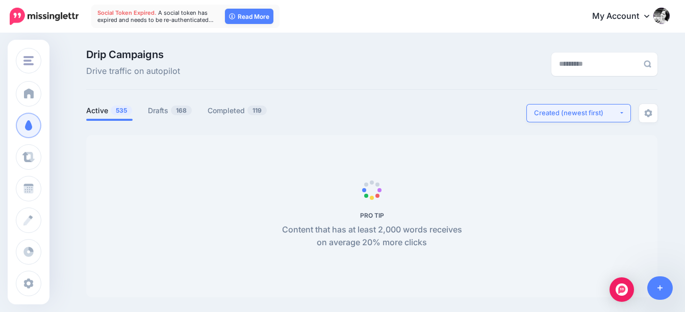
click at [582, 118] on button "Created (newest first)" at bounding box center [578, 113] width 105 height 18
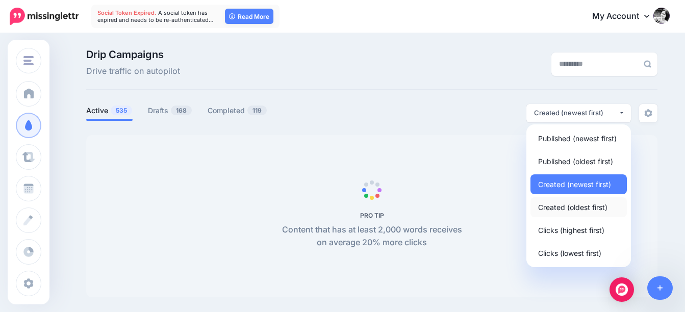
click at [584, 210] on span "Created (oldest first)" at bounding box center [572, 207] width 69 height 12
select select "**********"
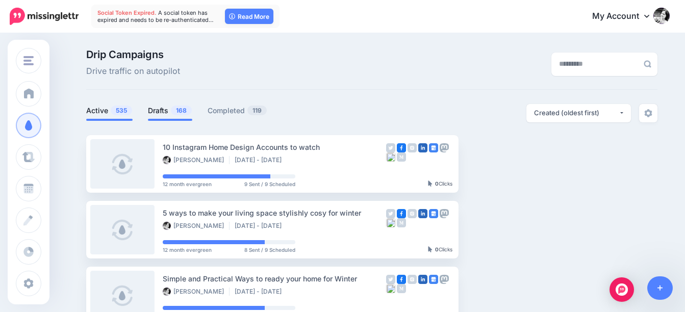
click at [165, 114] on link "Drafts 168" at bounding box center [170, 111] width 44 height 12
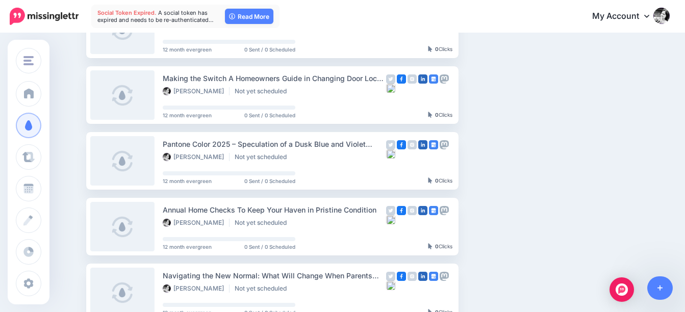
scroll to position [612, 0]
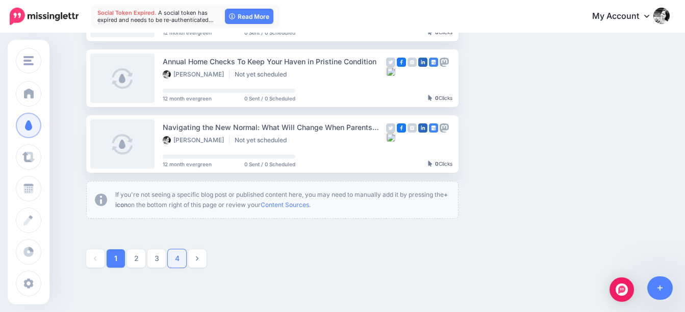
click at [181, 261] on link "4" at bounding box center [177, 258] width 18 height 18
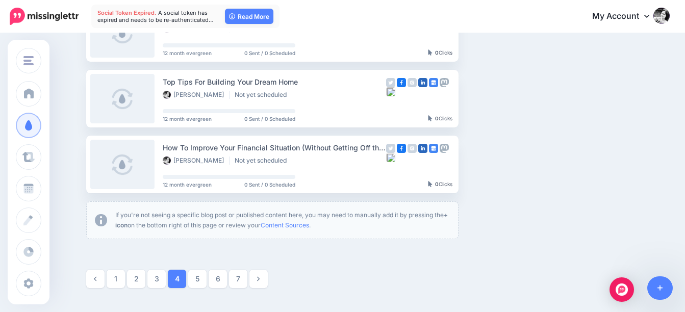
scroll to position [598, 0]
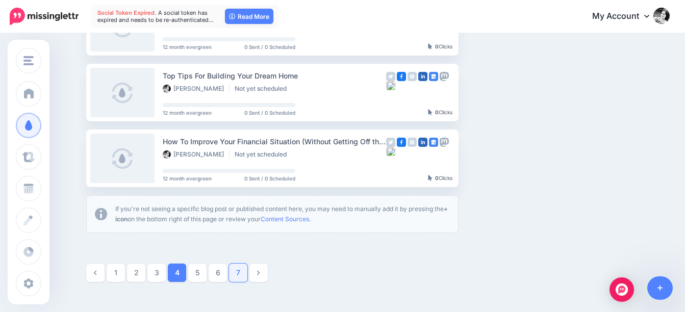
click at [239, 273] on link "7" at bounding box center [238, 273] width 18 height 18
click at [237, 268] on link "10" at bounding box center [238, 273] width 18 height 18
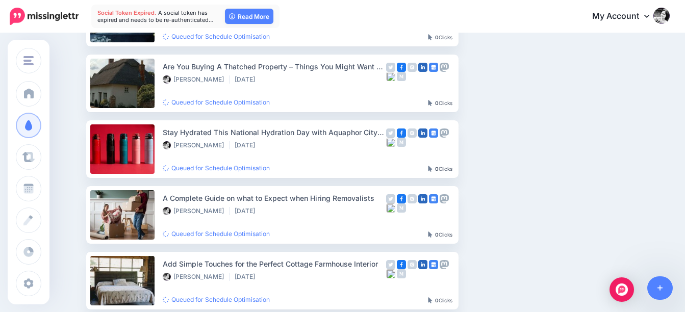
scroll to position [0, 0]
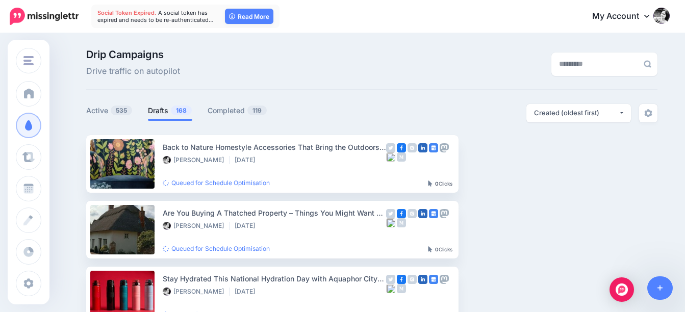
click at [184, 111] on span "168" at bounding box center [181, 111] width 21 height 10
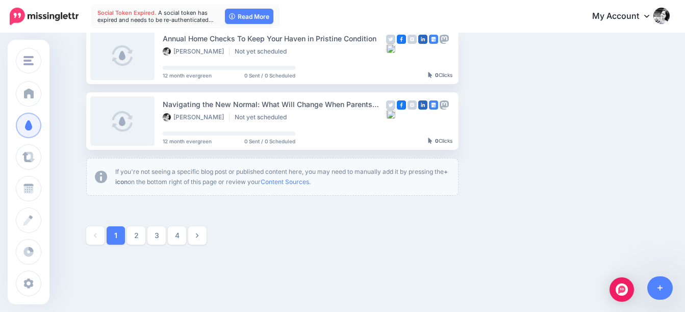
scroll to position [670, 0]
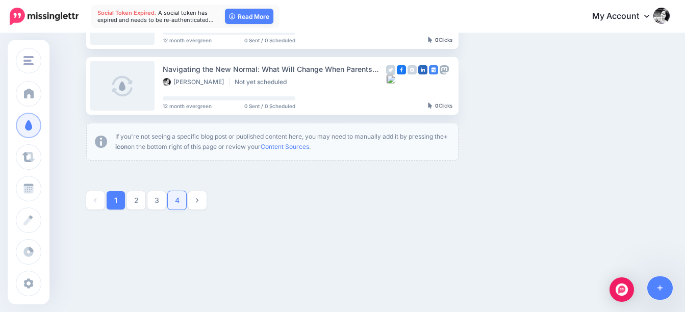
click at [185, 202] on link "4" at bounding box center [177, 200] width 18 height 18
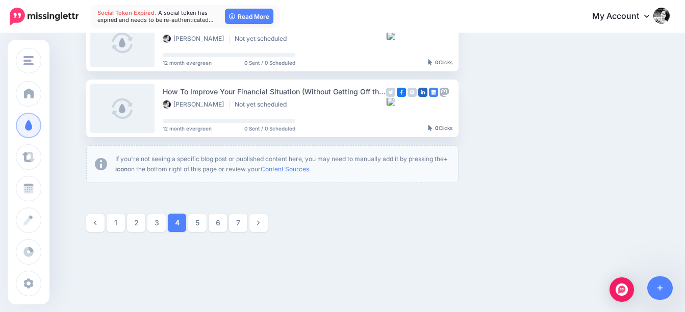
scroll to position [649, 0]
click at [246, 222] on link "7" at bounding box center [238, 222] width 18 height 18
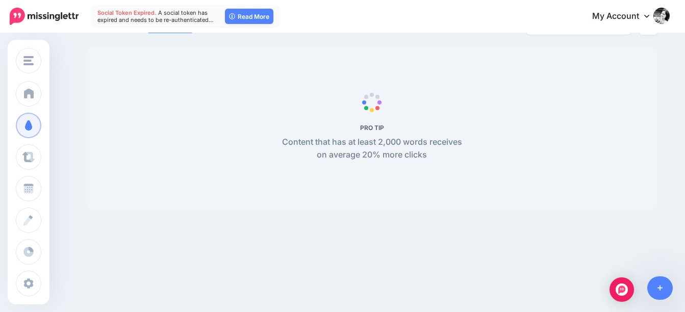
scroll to position [88, 0]
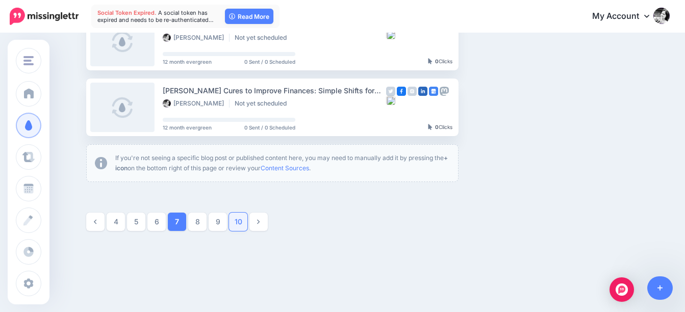
click at [245, 225] on link "10" at bounding box center [238, 222] width 18 height 18
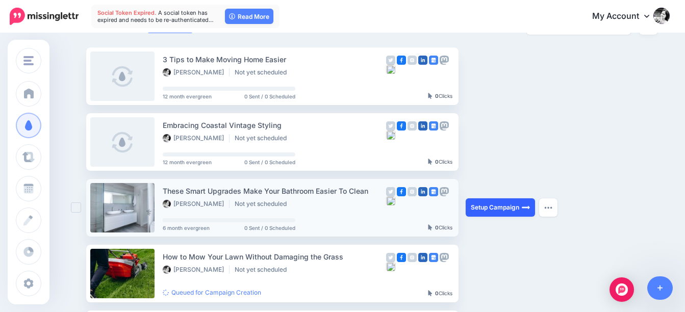
click at [485, 202] on link "Setup Campaign" at bounding box center [500, 207] width 69 height 18
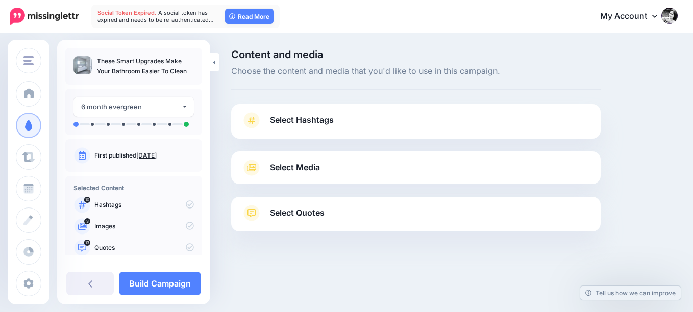
click at [315, 117] on span "Select Hashtags" at bounding box center [302, 120] width 64 height 14
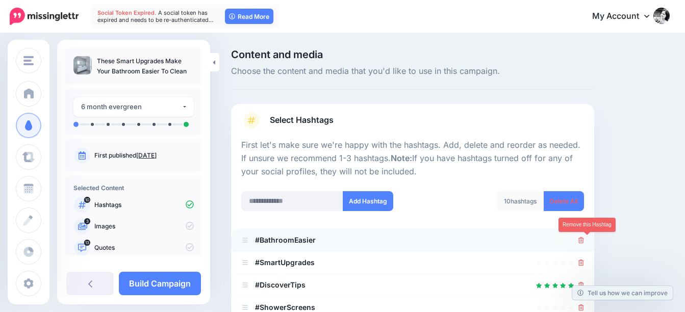
click at [584, 239] on icon at bounding box center [581, 240] width 6 height 6
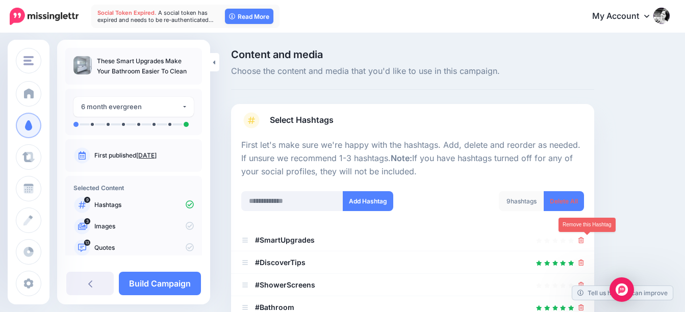
click at [584, 239] on icon at bounding box center [581, 240] width 6 height 6
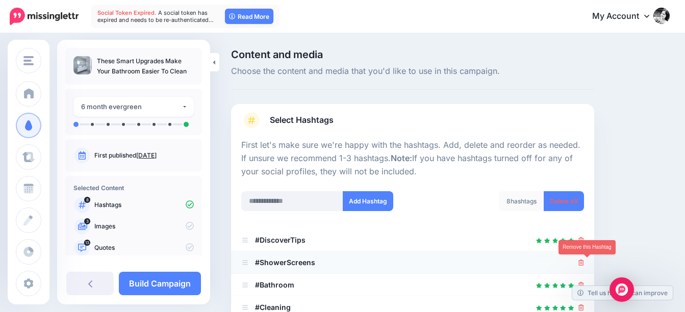
click at [584, 262] on icon at bounding box center [581, 263] width 6 height 6
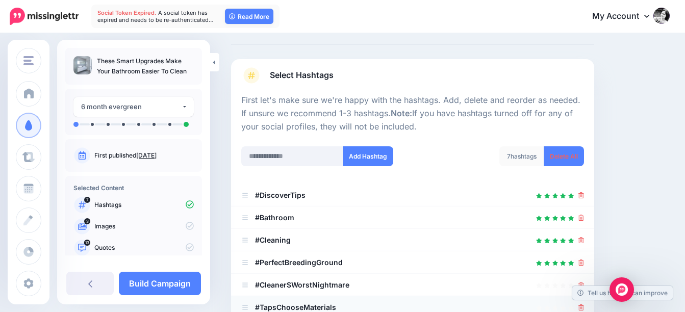
scroll to position [102, 0]
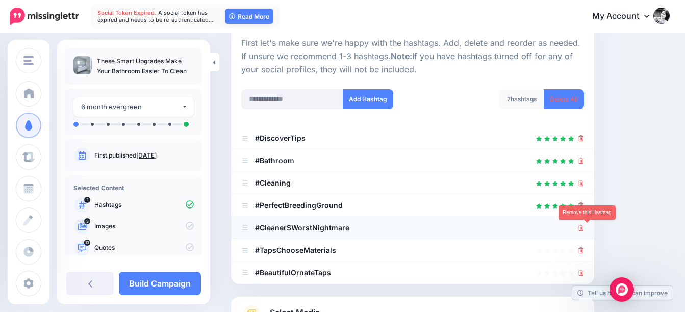
click at [584, 227] on icon at bounding box center [581, 228] width 6 height 6
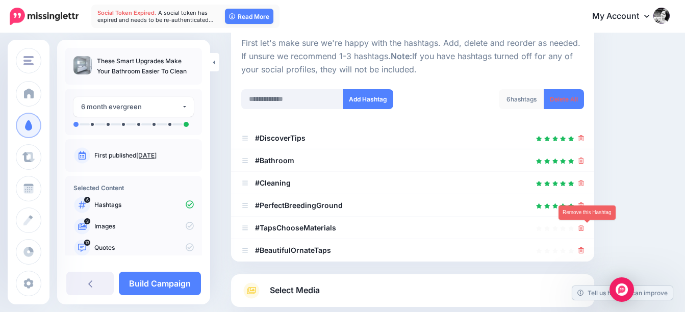
click at [584, 227] on icon at bounding box center [581, 228] width 6 height 6
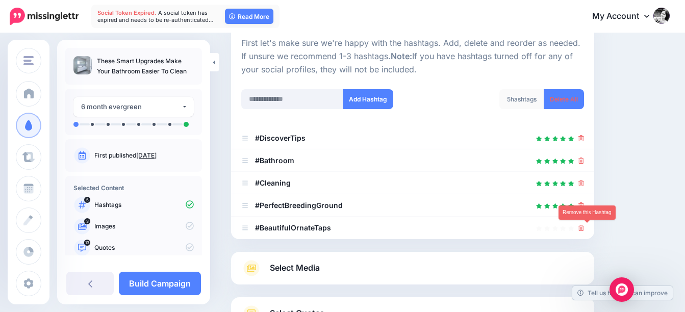
click at [584, 227] on icon at bounding box center [581, 228] width 6 height 6
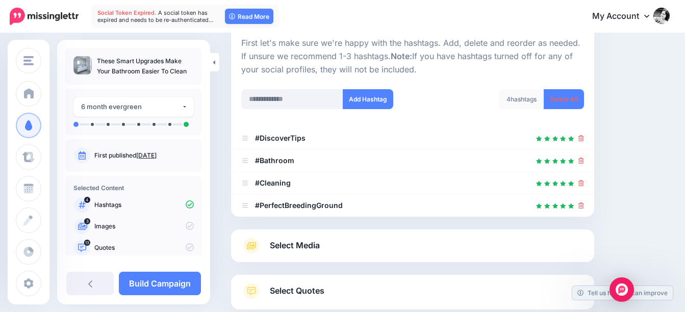
click at [298, 243] on span "Select Media" at bounding box center [295, 246] width 50 height 14
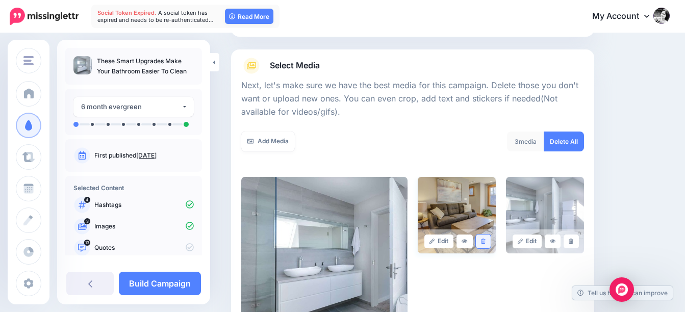
click at [491, 239] on link at bounding box center [483, 242] width 15 height 14
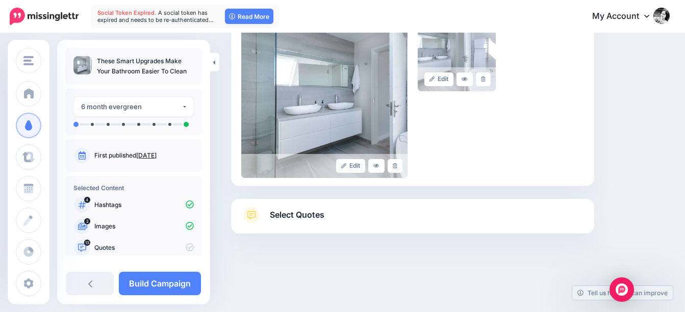
scroll to position [266, 0]
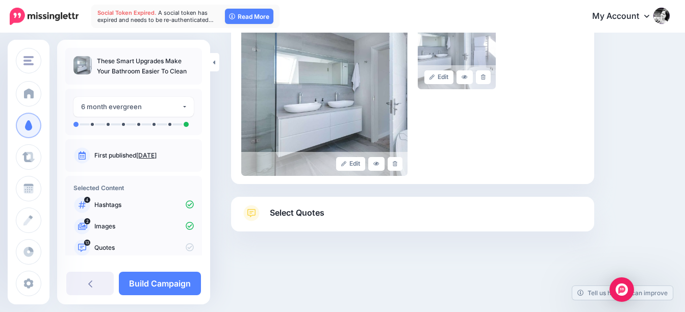
click at [310, 214] on span "Select Quotes" at bounding box center [297, 213] width 55 height 14
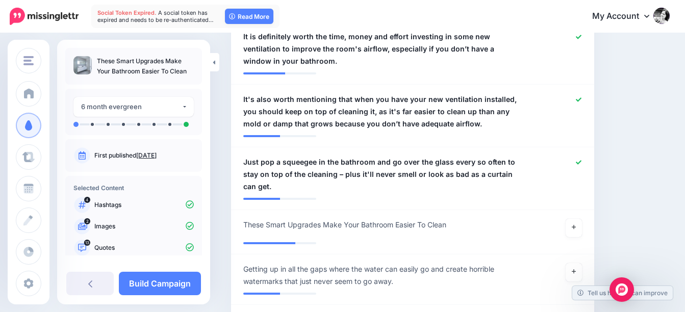
scroll to position [878, 0]
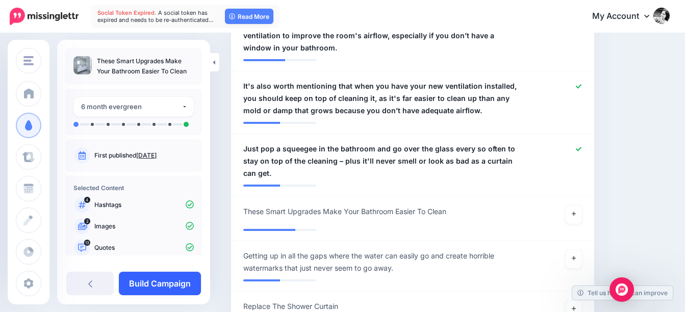
click at [176, 281] on link "Build Campaign" at bounding box center [160, 283] width 82 height 23
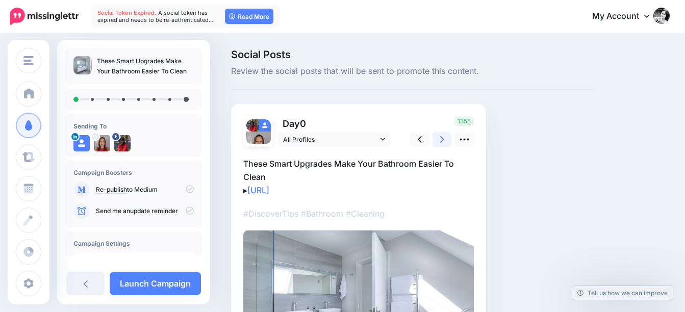
click at [438, 142] on link at bounding box center [441, 139] width 19 height 15
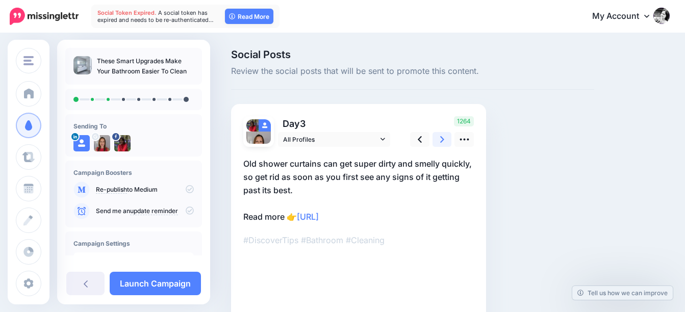
click at [438, 142] on link at bounding box center [441, 139] width 19 height 15
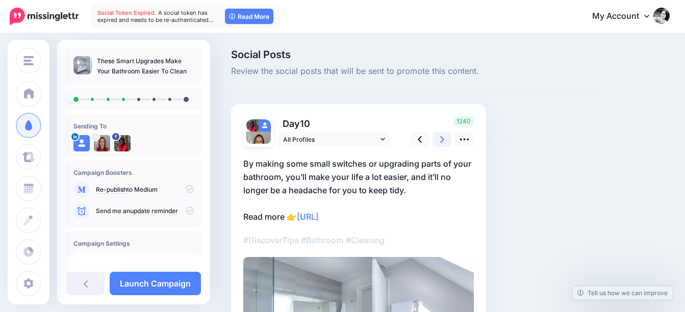
click at [438, 142] on link at bounding box center [441, 139] width 19 height 15
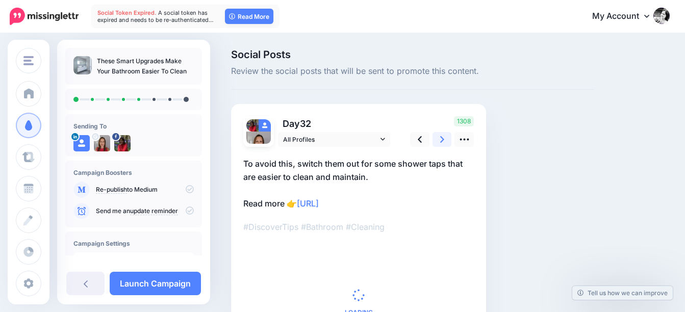
click at [438, 142] on link at bounding box center [441, 139] width 19 height 15
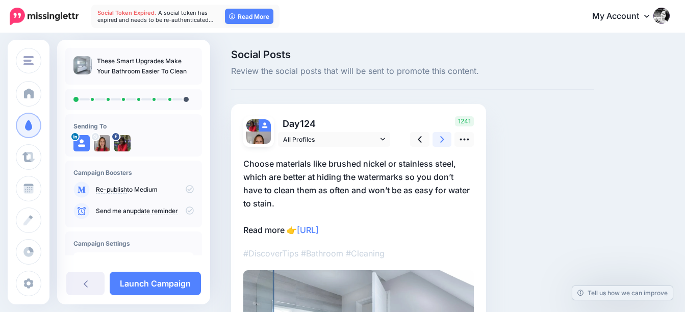
click at [438, 142] on link at bounding box center [441, 139] width 19 height 15
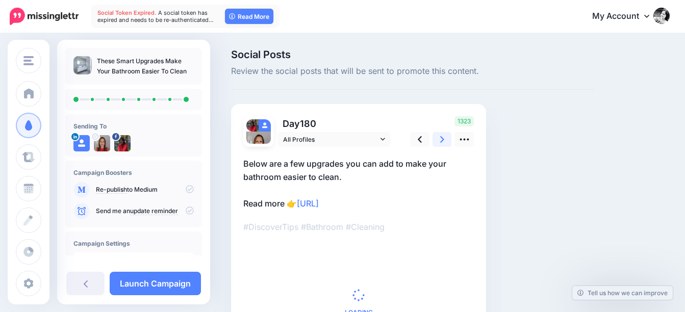
click at [438, 142] on link at bounding box center [441, 139] width 19 height 15
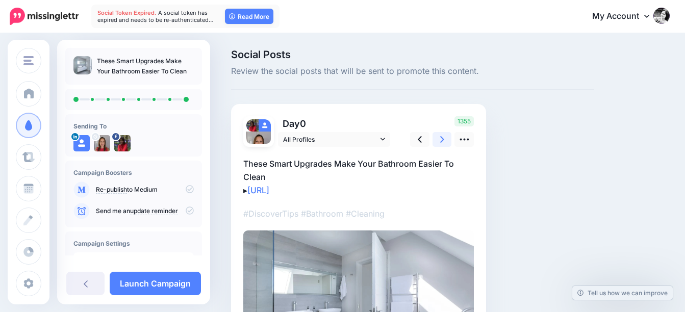
click at [438, 142] on link at bounding box center [441, 139] width 19 height 15
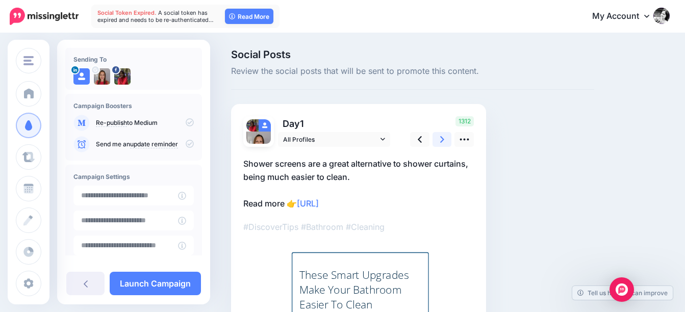
scroll to position [124, 0]
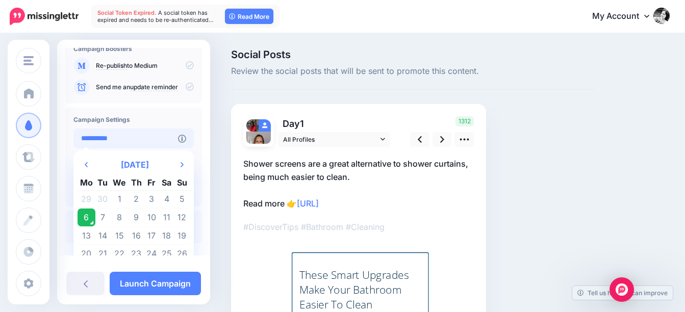
click at [164, 138] on input "**********" at bounding box center [125, 139] width 105 height 20
click at [104, 236] on td "14" at bounding box center [102, 235] width 15 height 18
type input "**********"
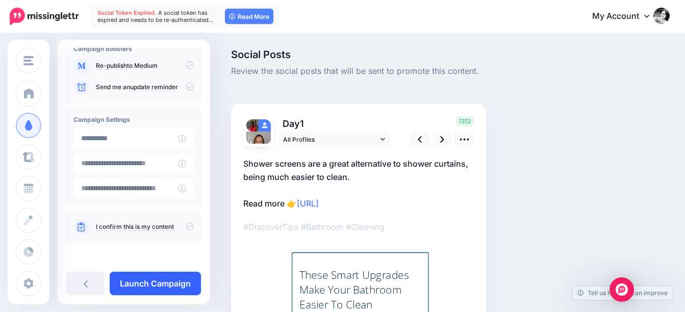
click at [164, 283] on link "Launch Campaign" at bounding box center [155, 283] width 91 height 23
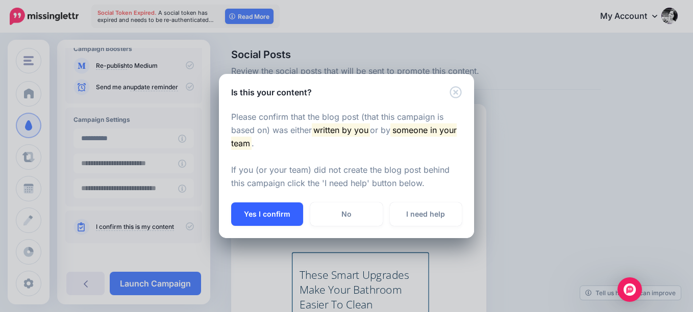
click at [269, 207] on button "Yes I confirm" at bounding box center [267, 213] width 72 height 23
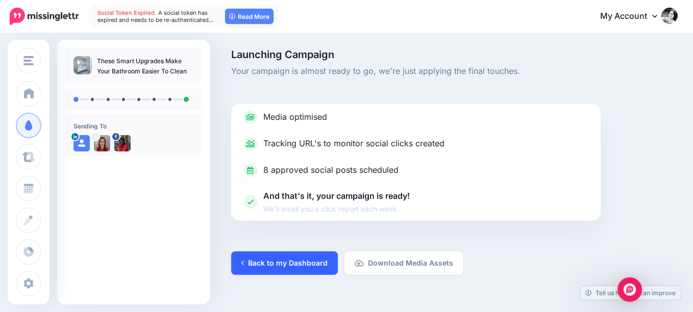
click at [294, 264] on link "Back to my Dashboard" at bounding box center [284, 262] width 107 height 23
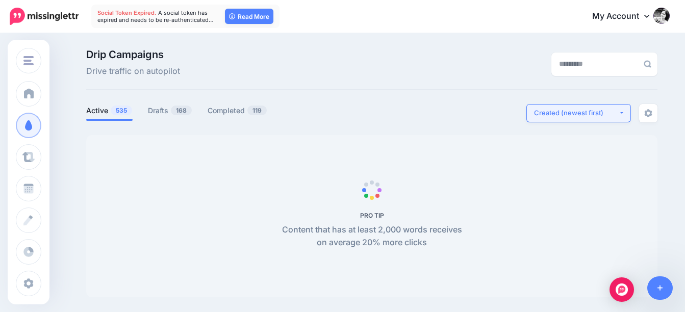
click at [583, 116] on div "Created (newest first)" at bounding box center [576, 113] width 85 height 10
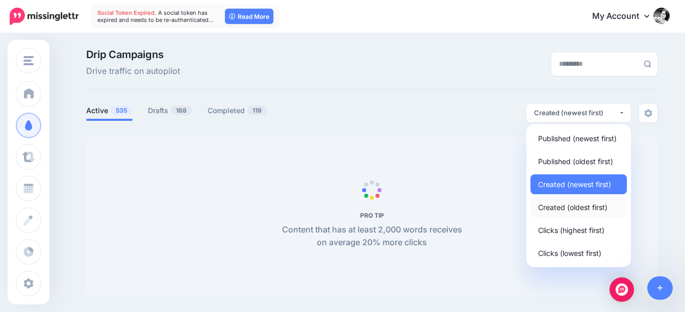
click at [574, 210] on span "Created (oldest first)" at bounding box center [572, 207] width 69 height 12
select select "**********"
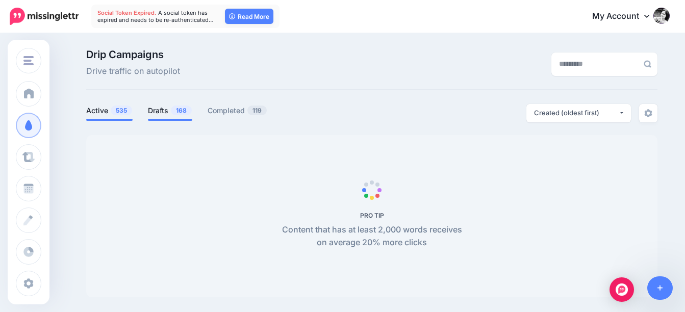
click at [186, 114] on span "168" at bounding box center [181, 111] width 21 height 10
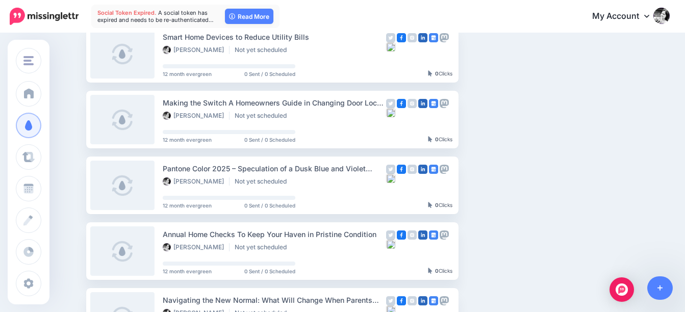
scroll to position [561, 0]
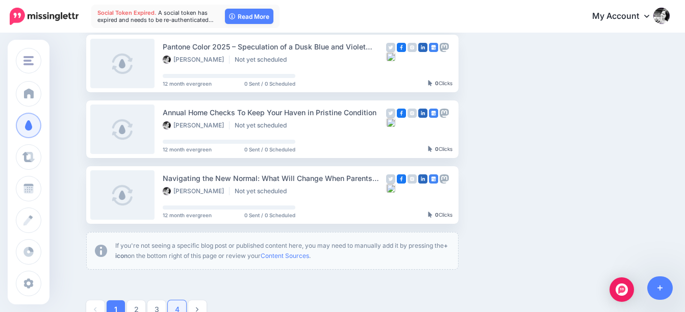
click at [186, 309] on link "4" at bounding box center [177, 309] width 18 height 18
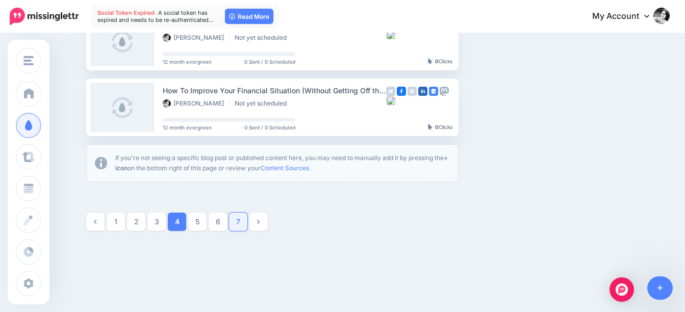
click at [241, 220] on link "7" at bounding box center [238, 222] width 18 height 18
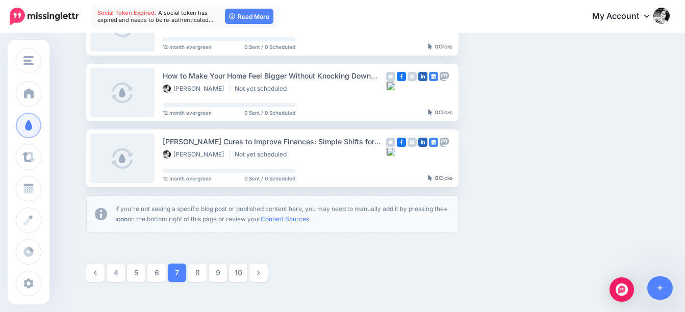
click at [244, 272] on link "10" at bounding box center [238, 273] width 18 height 18
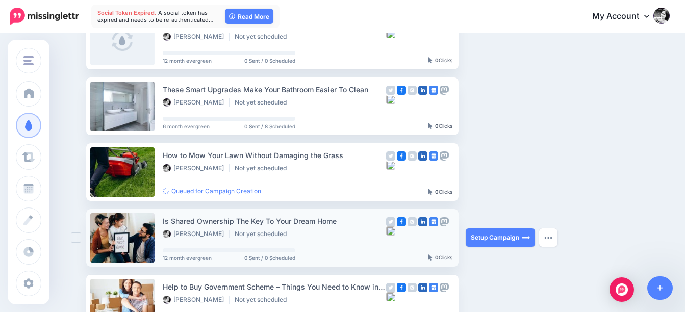
scroll to position [190, 0]
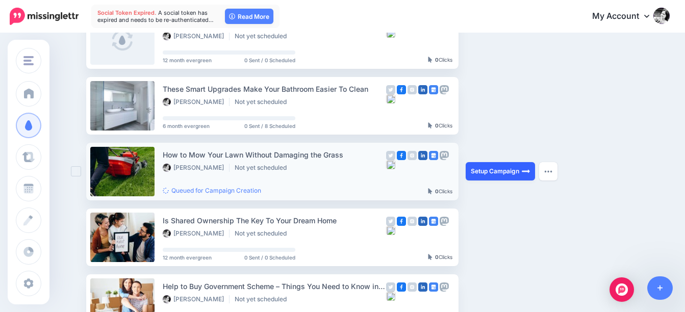
click at [511, 168] on link "Setup Campaign" at bounding box center [500, 171] width 69 height 18
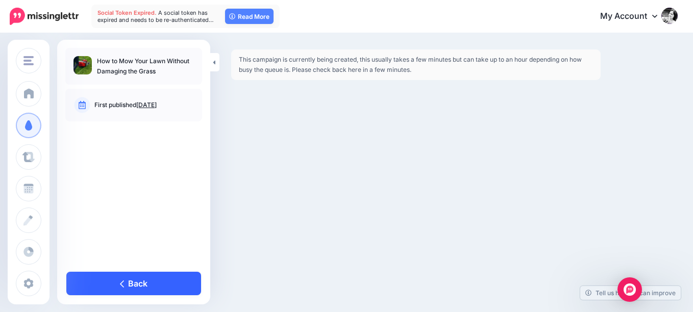
click at [165, 283] on link "Back" at bounding box center [133, 283] width 135 height 23
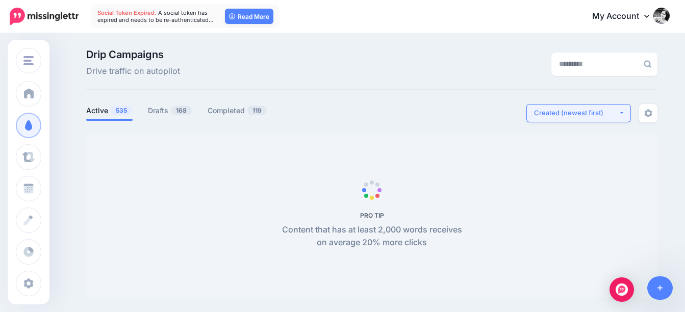
click at [590, 117] on div "Created (newest first)" at bounding box center [576, 113] width 85 height 10
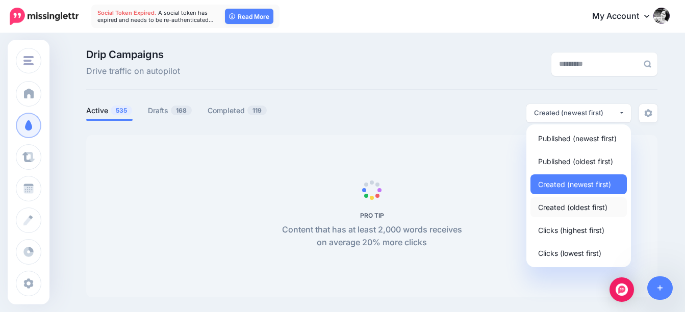
click at [593, 208] on span "Created (oldest first)" at bounding box center [572, 207] width 69 height 12
select select "**********"
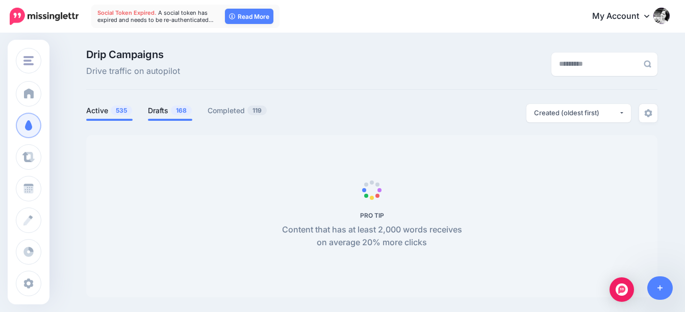
click at [186, 112] on span "168" at bounding box center [181, 111] width 21 height 10
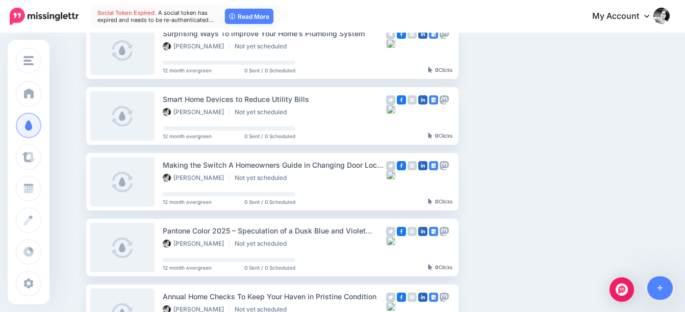
scroll to position [612, 0]
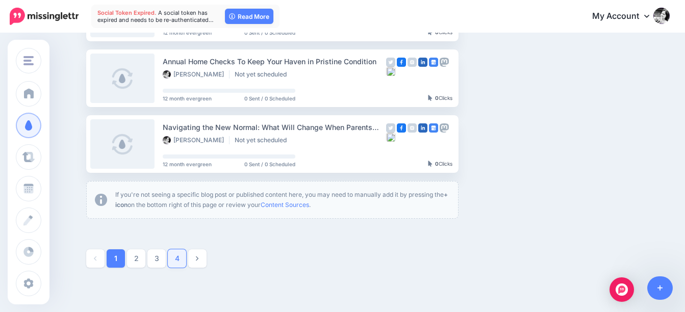
click at [182, 259] on link "4" at bounding box center [177, 258] width 18 height 18
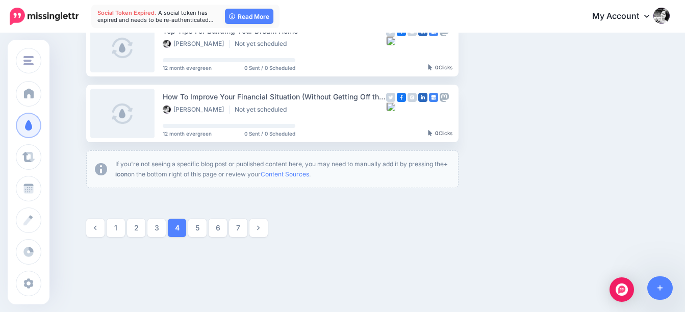
scroll to position [649, 0]
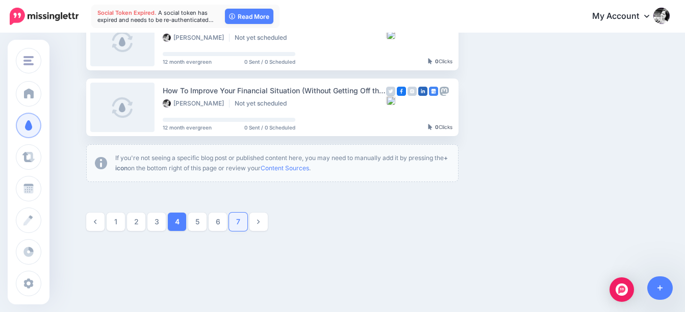
click at [242, 218] on link "7" at bounding box center [238, 222] width 18 height 18
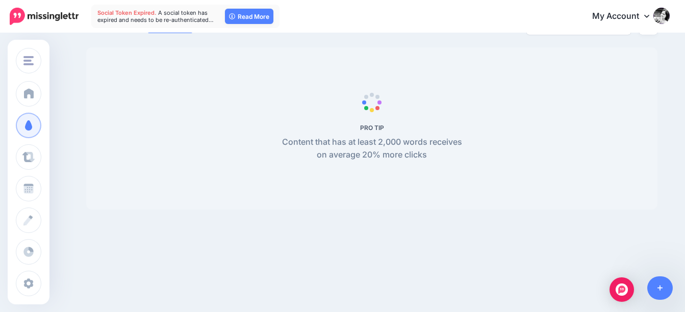
scroll to position [88, 0]
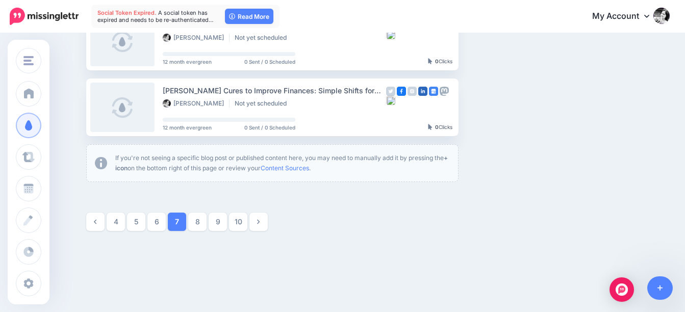
click at [242, 218] on link "10" at bounding box center [238, 222] width 18 height 18
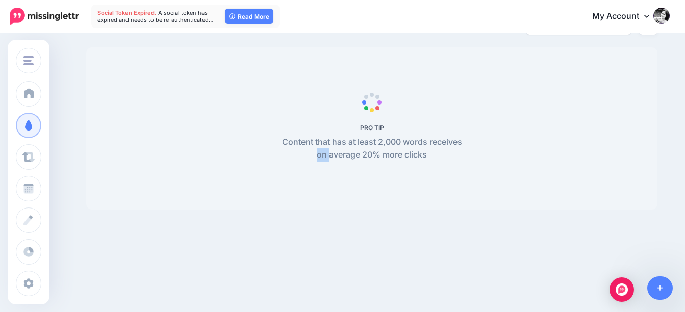
click at [242, 218] on div "Drip Campaigns Drive traffic on autopilot Active 535 168 119" at bounding box center [342, 89] width 685 height 286
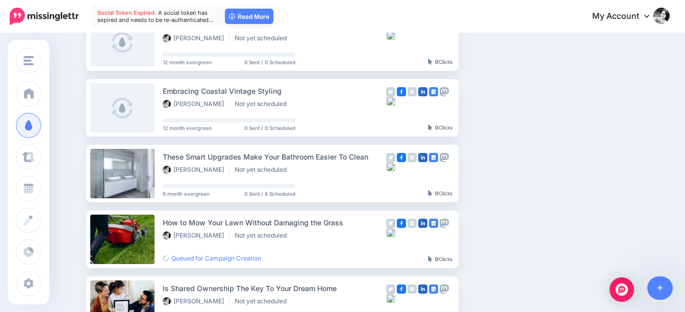
scroll to position [190, 0]
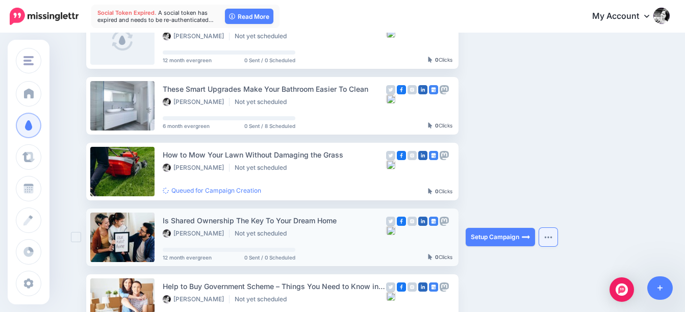
click at [555, 235] on button "button" at bounding box center [548, 237] width 18 height 18
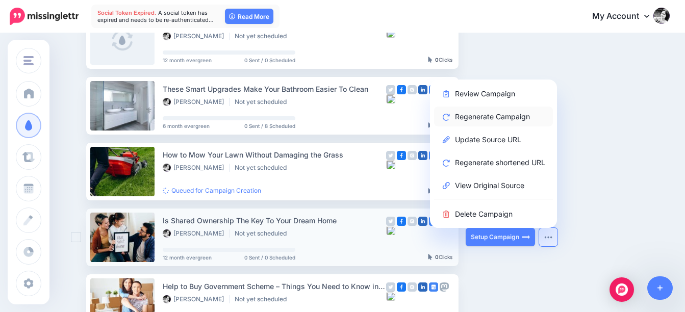
click at [492, 116] on link "Regenerate Campaign" at bounding box center [493, 117] width 119 height 20
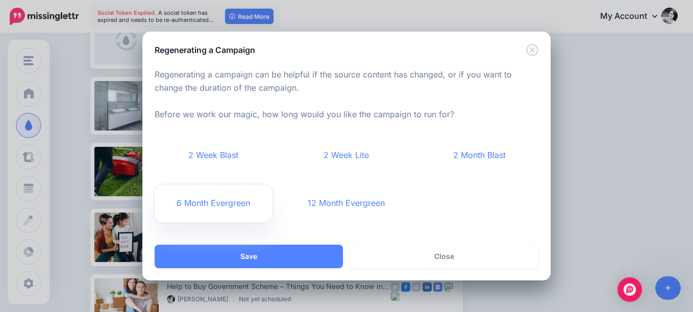
click at [226, 201] on link "6 Month Evergreen" at bounding box center [214, 204] width 118 height 38
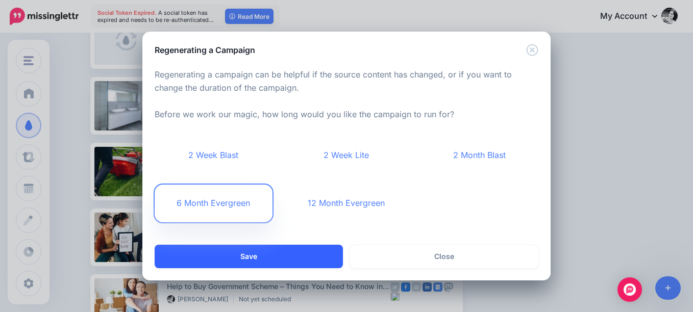
click at [296, 259] on button "Save" at bounding box center [249, 256] width 188 height 23
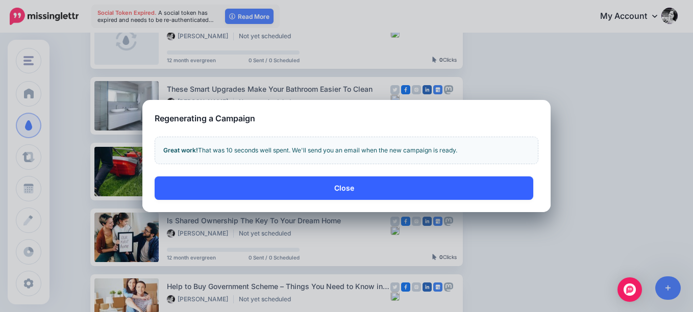
click at [357, 185] on button "Close" at bounding box center [344, 187] width 378 height 23
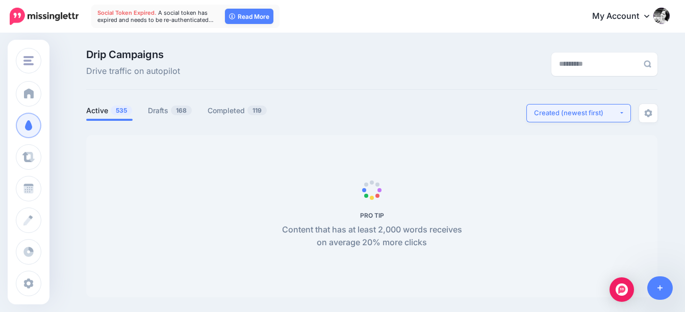
click at [590, 113] on div "Created (newest first)" at bounding box center [576, 113] width 85 height 10
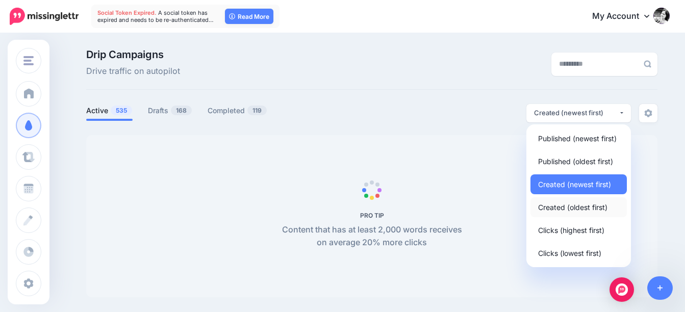
click at [578, 209] on span "Created (oldest first)" at bounding box center [572, 207] width 69 height 12
select select "**********"
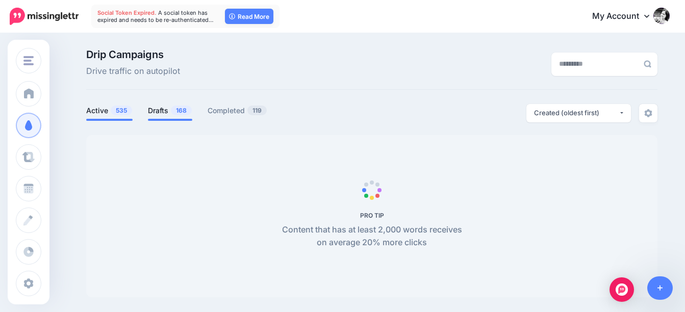
click at [179, 110] on span "168" at bounding box center [181, 111] width 21 height 10
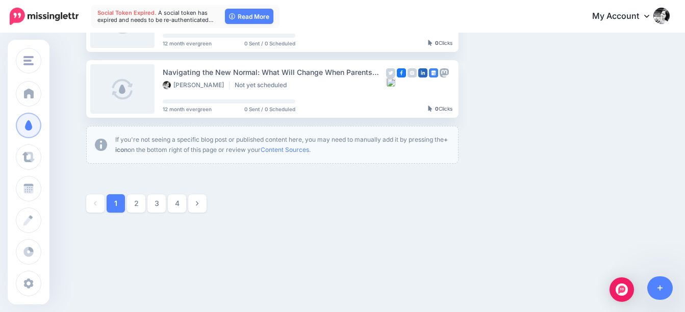
scroll to position [670, 0]
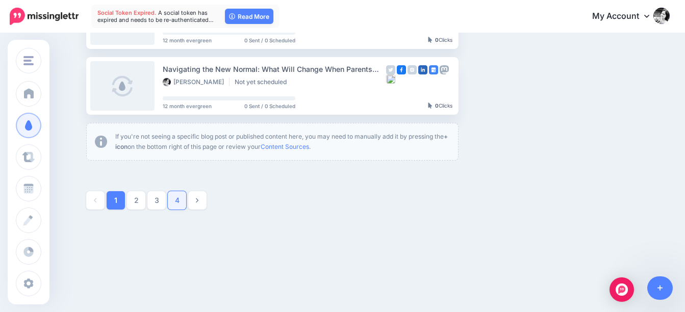
click at [178, 194] on link "4" at bounding box center [177, 200] width 18 height 18
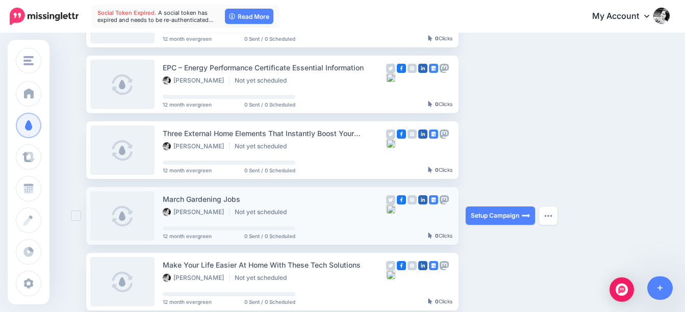
scroll to position [598, 0]
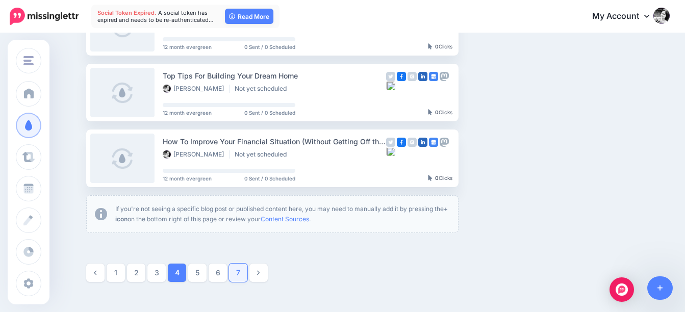
click at [238, 275] on link "7" at bounding box center [238, 273] width 18 height 18
click at [243, 275] on link "10" at bounding box center [238, 273] width 18 height 18
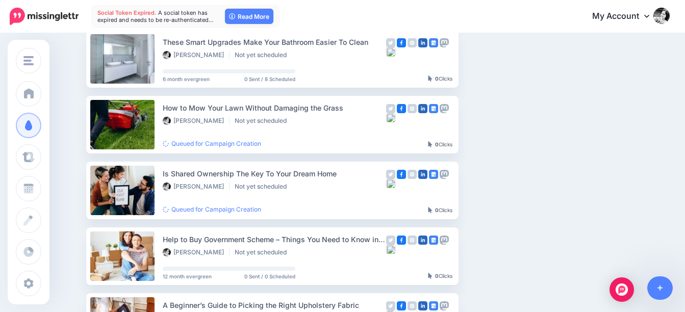
scroll to position [241, 0]
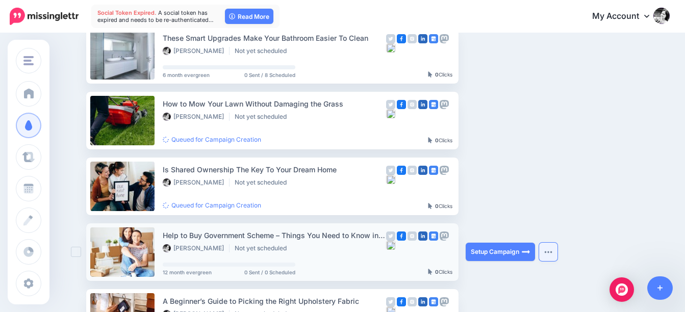
click at [550, 252] on img "button" at bounding box center [548, 251] width 8 height 3
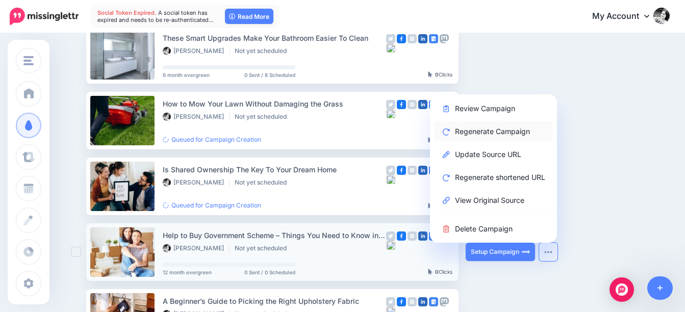
click at [494, 131] on link "Regenerate Campaign" at bounding box center [493, 131] width 119 height 20
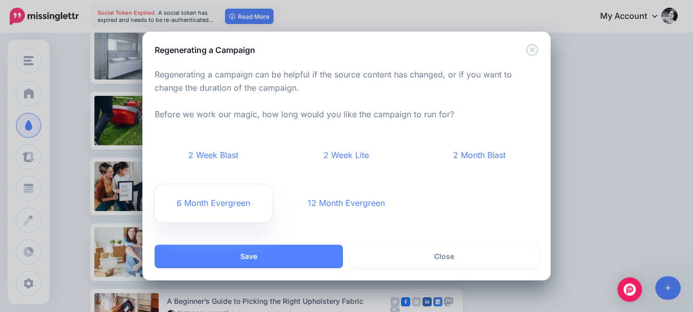
click at [217, 202] on link "6 Month Evergreen" at bounding box center [214, 204] width 118 height 38
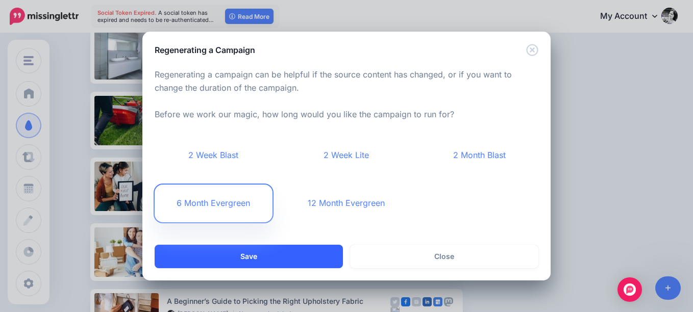
click at [282, 252] on button "Save" at bounding box center [249, 256] width 188 height 23
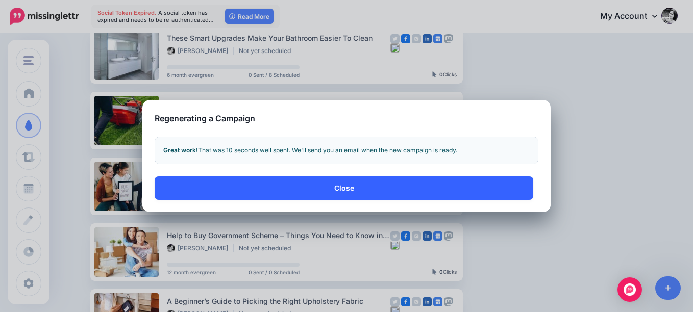
click at [340, 186] on button "Close" at bounding box center [344, 187] width 378 height 23
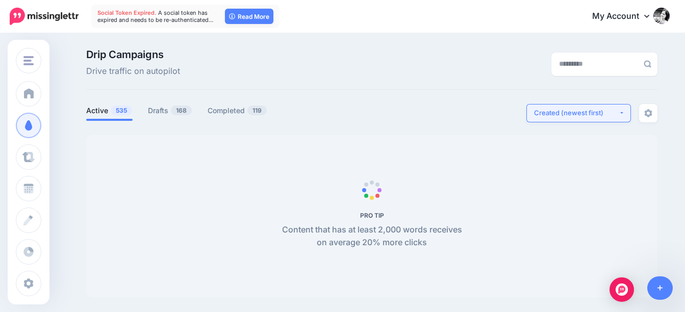
click at [543, 114] on div "Created (newest first)" at bounding box center [576, 113] width 85 height 10
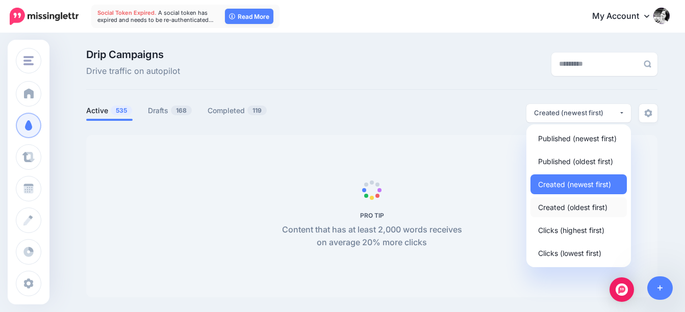
click at [559, 211] on span "Created (oldest first)" at bounding box center [572, 207] width 69 height 12
select select "**********"
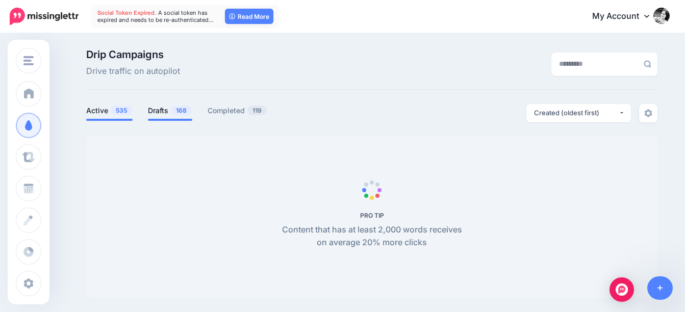
click at [179, 113] on span "168" at bounding box center [181, 111] width 21 height 10
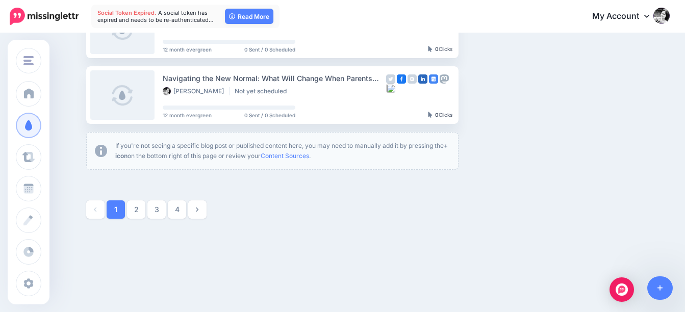
scroll to position [663, 0]
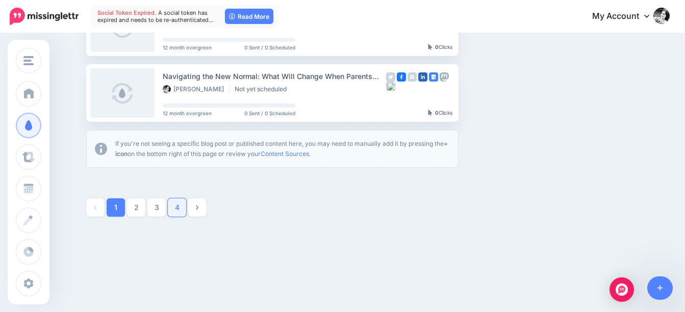
click at [185, 210] on link "4" at bounding box center [177, 207] width 18 height 18
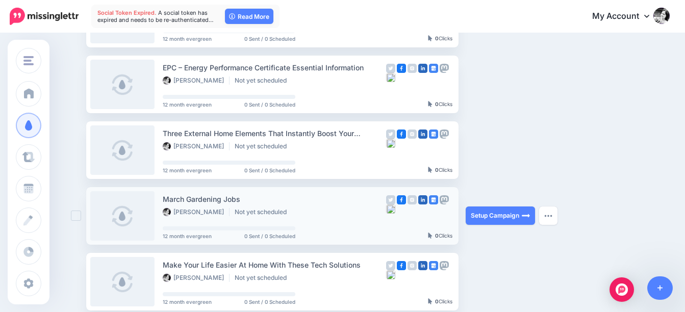
scroll to position [598, 0]
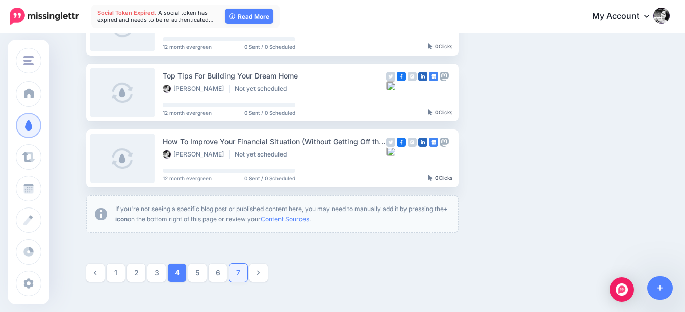
click at [240, 275] on link "7" at bounding box center [238, 273] width 18 height 18
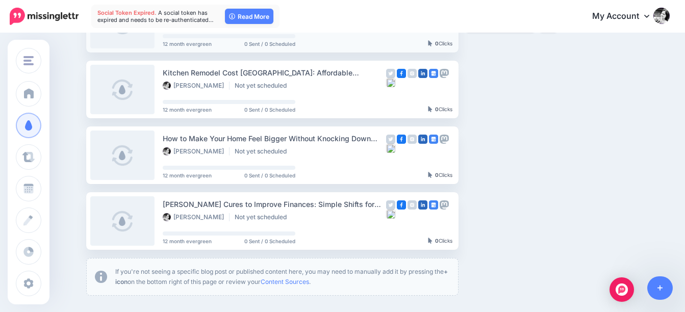
scroll to position [649, 0]
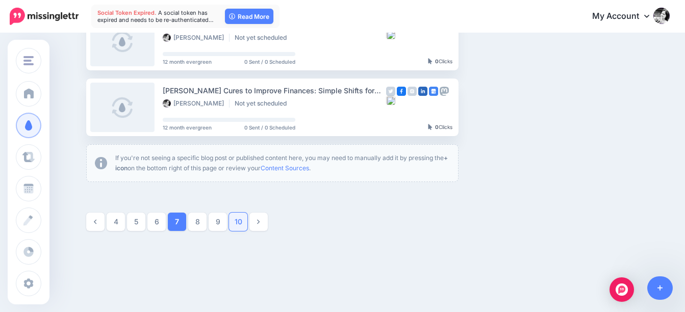
click at [245, 221] on link "10" at bounding box center [238, 222] width 18 height 18
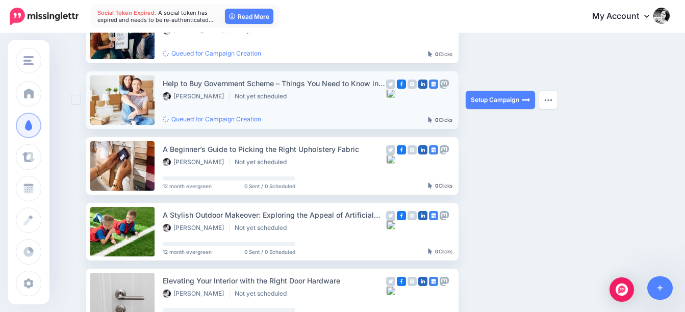
scroll to position [394, 0]
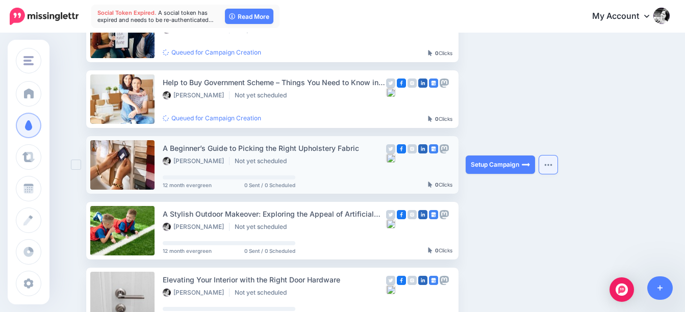
click at [549, 165] on img "button" at bounding box center [548, 164] width 8 height 3
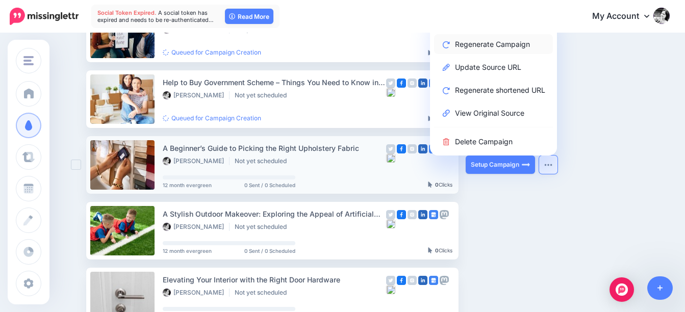
click at [485, 42] on link "Regenerate Campaign" at bounding box center [493, 44] width 119 height 20
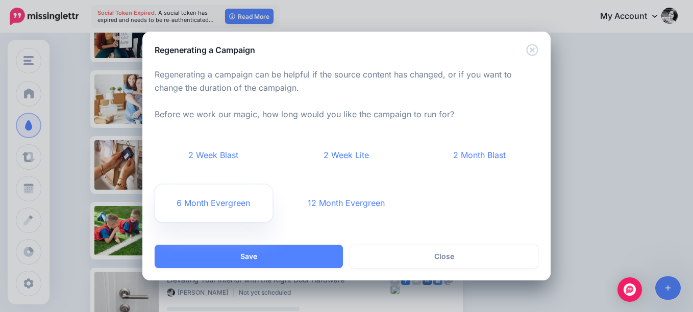
click at [208, 206] on link "6 Month Evergreen" at bounding box center [214, 204] width 118 height 38
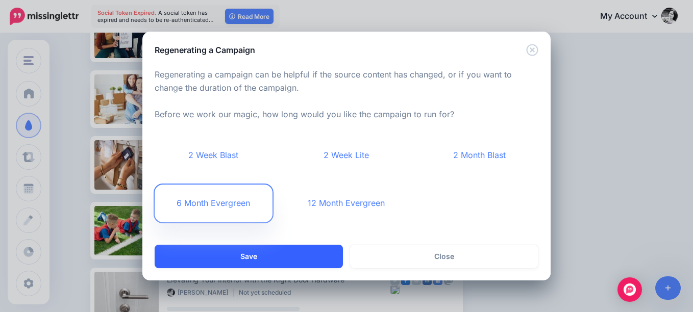
click at [309, 254] on button "Save" at bounding box center [249, 256] width 188 height 23
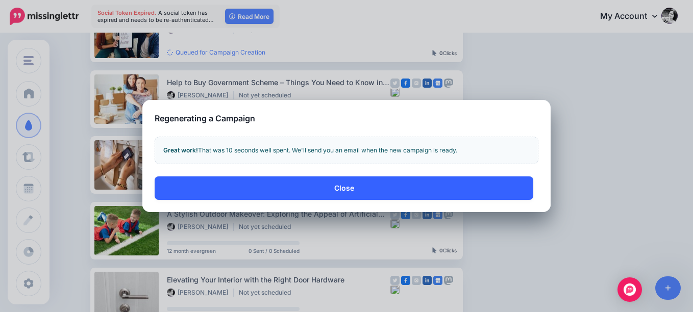
click at [347, 184] on button "Close" at bounding box center [344, 187] width 378 height 23
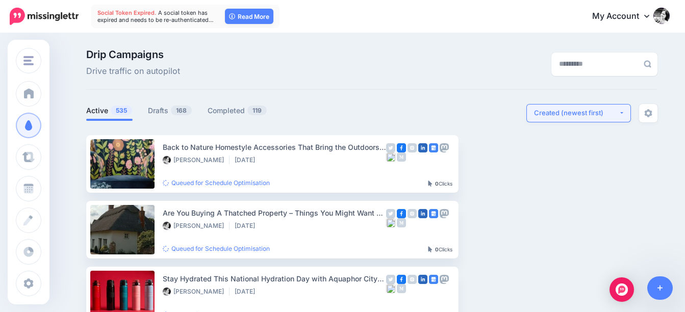
click at [611, 115] on div "Created (newest first)" at bounding box center [576, 113] width 85 height 10
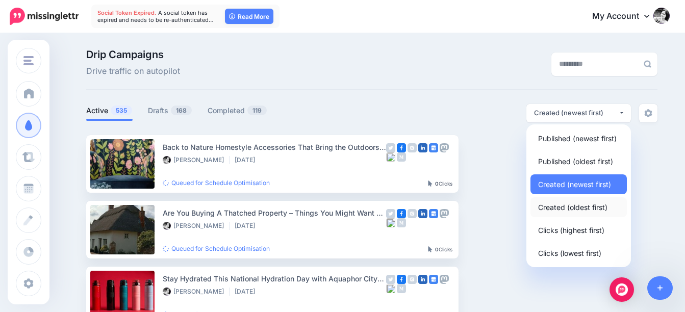
click at [591, 202] on span "Created (oldest first)" at bounding box center [572, 207] width 69 height 12
select select "**********"
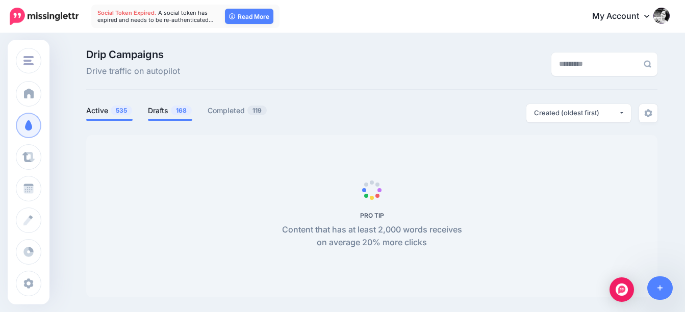
click at [181, 111] on span "168" at bounding box center [181, 111] width 21 height 10
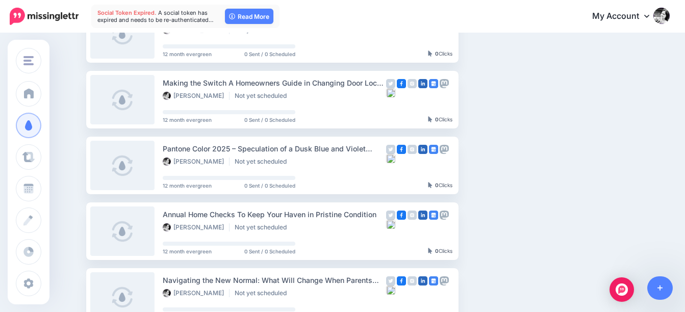
scroll to position [663, 0]
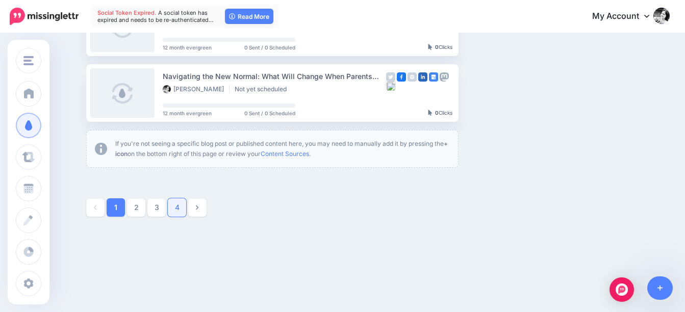
click at [183, 209] on link "4" at bounding box center [177, 207] width 18 height 18
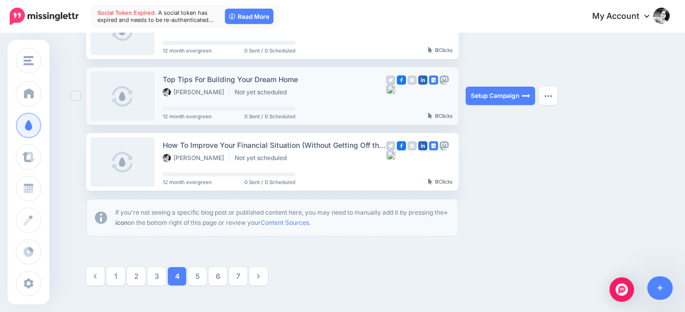
scroll to position [598, 0]
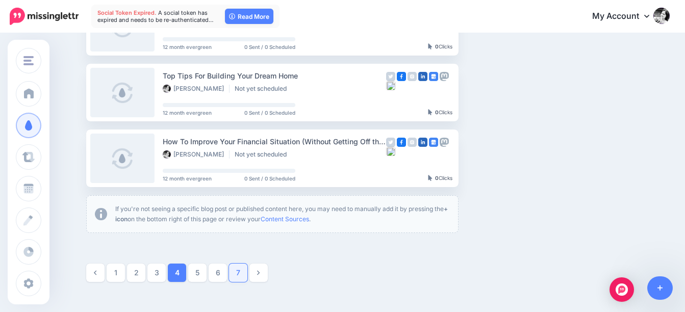
click at [247, 272] on link "7" at bounding box center [238, 273] width 18 height 18
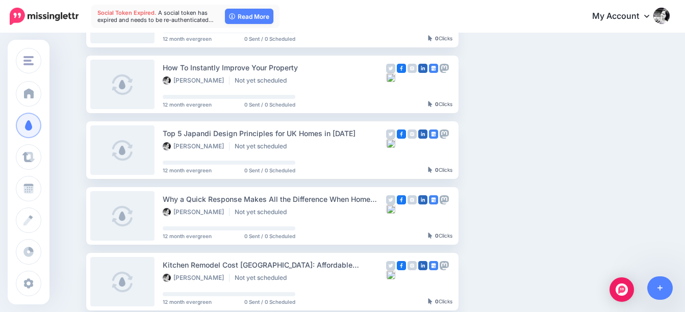
scroll to position [649, 0]
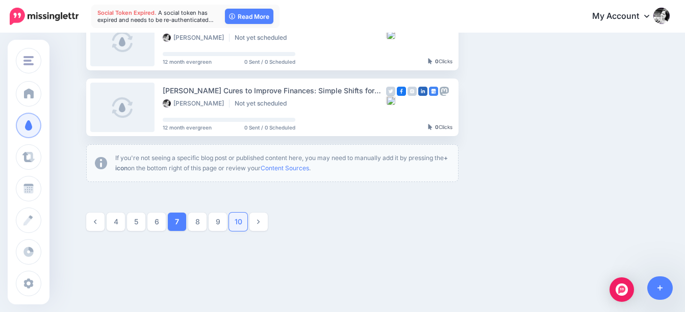
click at [243, 227] on link "10" at bounding box center [238, 222] width 18 height 18
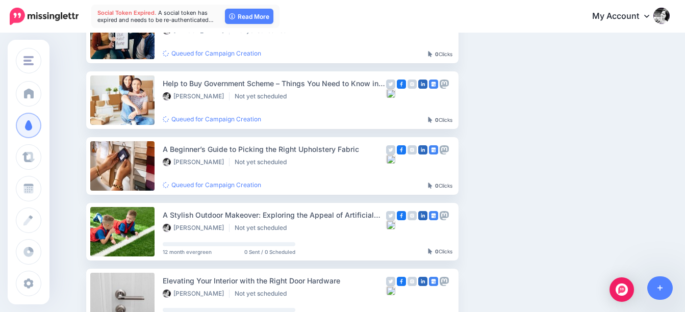
scroll to position [394, 0]
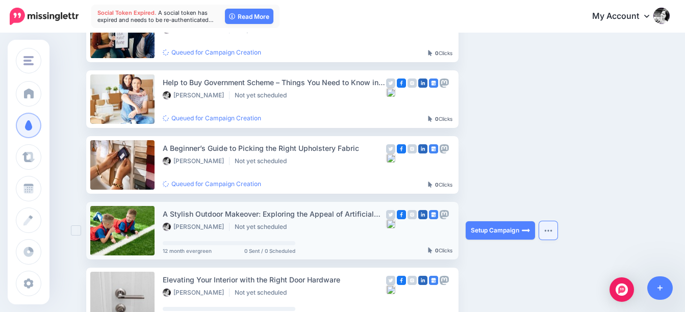
click at [550, 227] on button "button" at bounding box center [548, 230] width 18 height 18
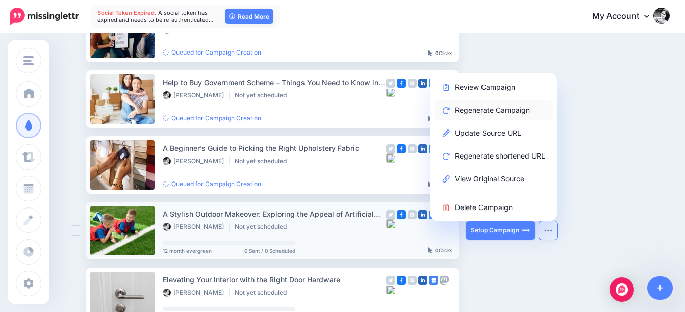
click at [507, 109] on link "Regenerate Campaign" at bounding box center [493, 110] width 119 height 20
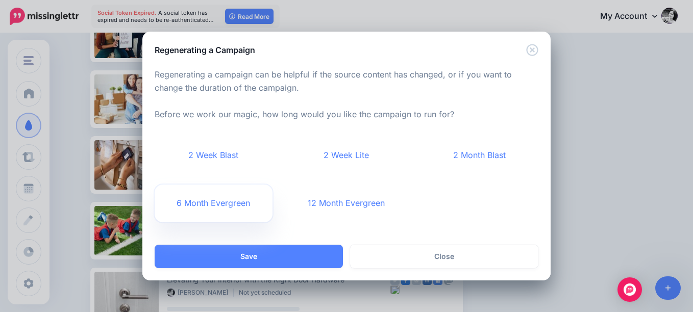
click at [204, 203] on link "6 Month Evergreen" at bounding box center [214, 204] width 118 height 38
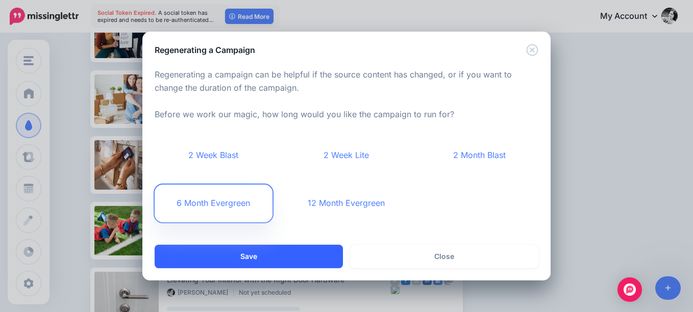
click at [253, 259] on button "Save" at bounding box center [249, 256] width 188 height 23
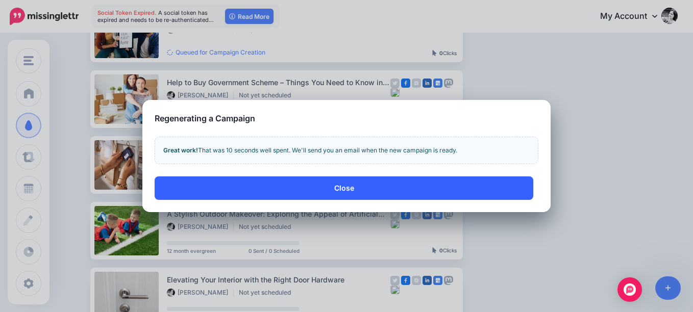
click at [343, 190] on button "Close" at bounding box center [344, 187] width 378 height 23
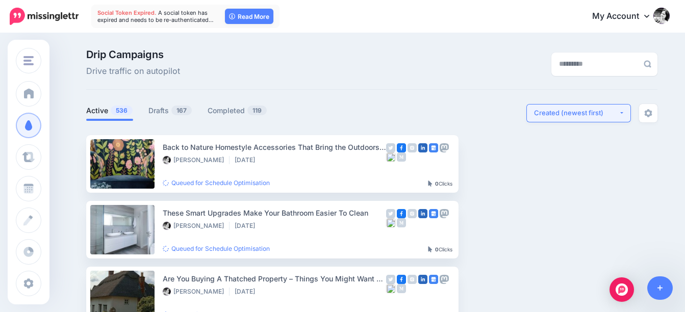
click at [574, 111] on div "Created (newest first)" at bounding box center [576, 113] width 85 height 10
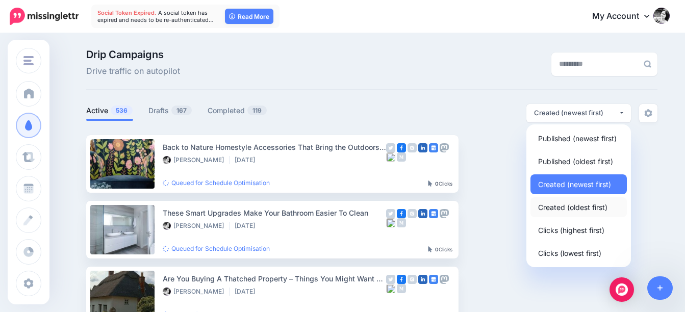
click at [584, 209] on span "Created (oldest first)" at bounding box center [572, 207] width 69 height 12
select select "**********"
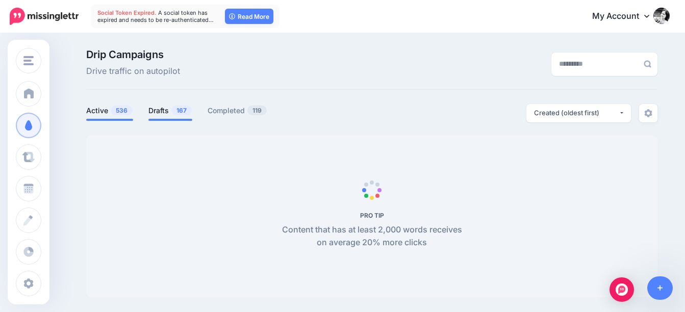
click at [162, 110] on link "Drafts 167" at bounding box center [170, 111] width 44 height 12
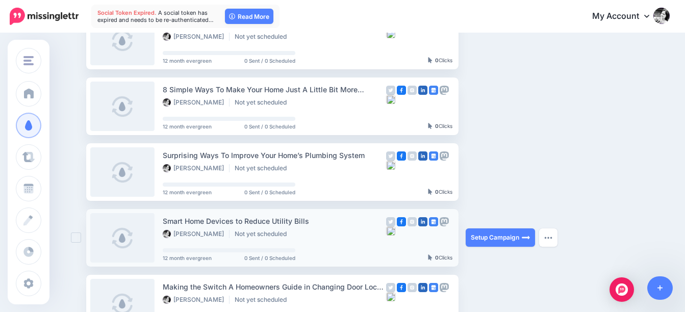
scroll to position [612, 0]
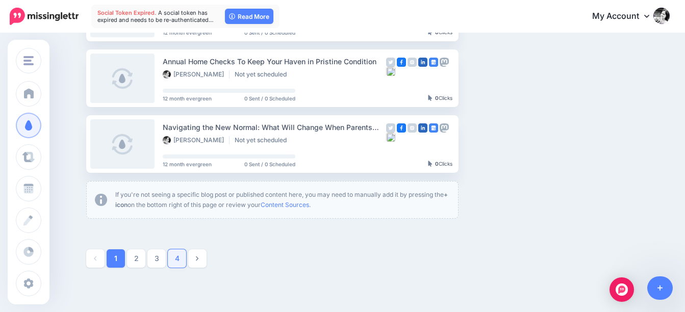
click at [185, 257] on link "4" at bounding box center [177, 258] width 18 height 18
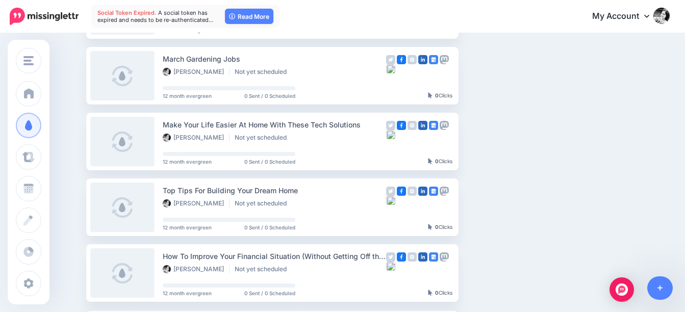
scroll to position [649, 0]
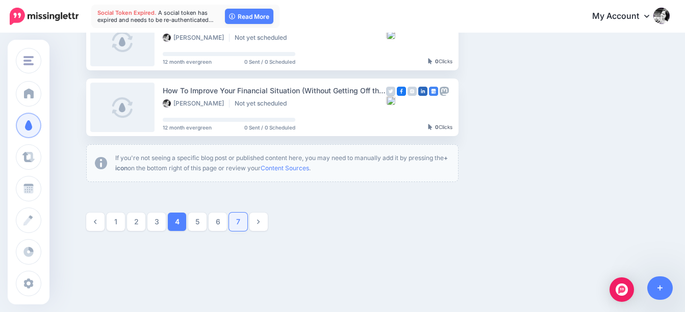
click at [245, 223] on link "7" at bounding box center [238, 222] width 18 height 18
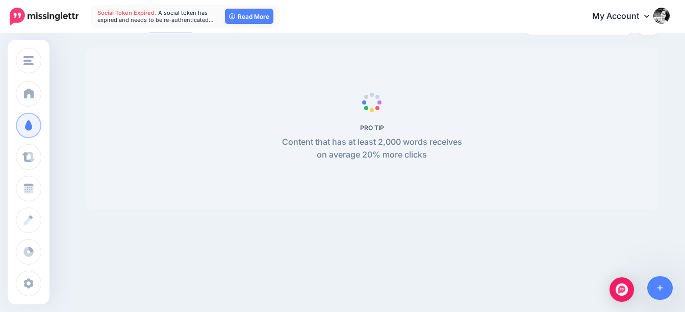
scroll to position [88, 0]
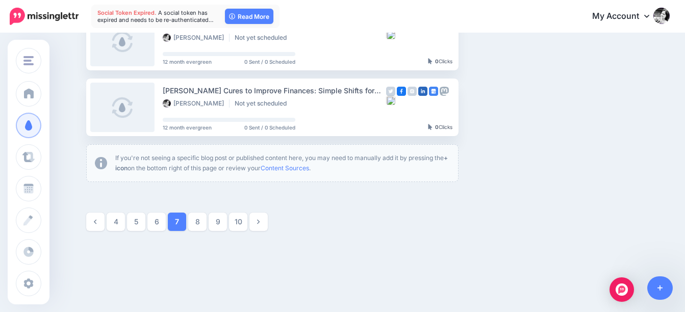
click at [245, 223] on link "10" at bounding box center [238, 222] width 18 height 18
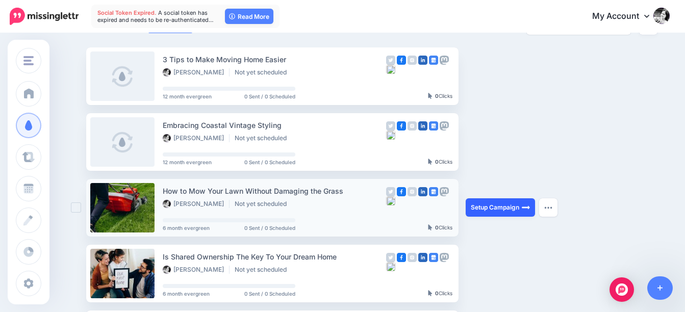
click at [500, 210] on link "Setup Campaign" at bounding box center [500, 207] width 69 height 18
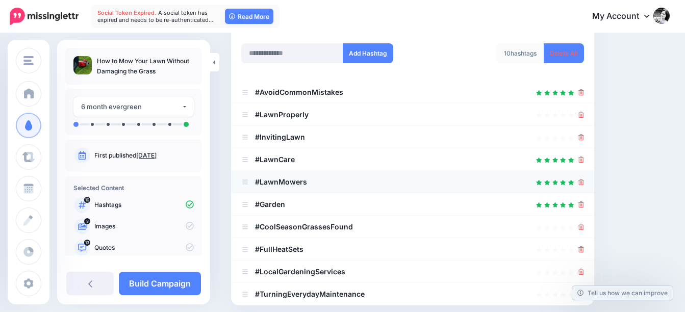
scroll to position [153, 0]
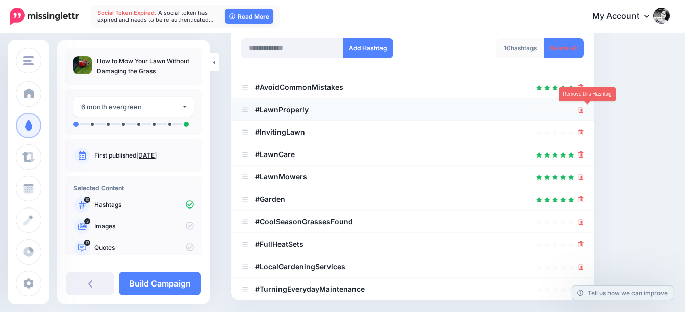
click at [584, 109] on icon at bounding box center [581, 110] width 6 height 6
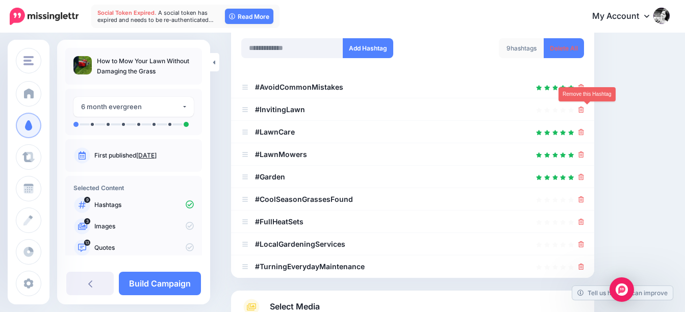
click at [584, 109] on icon at bounding box center [581, 110] width 6 height 6
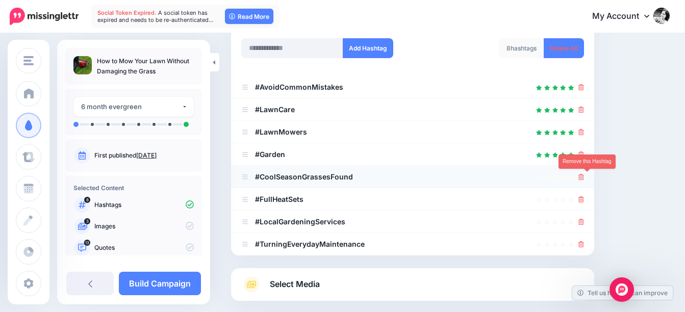
click at [584, 177] on icon at bounding box center [581, 177] width 6 height 6
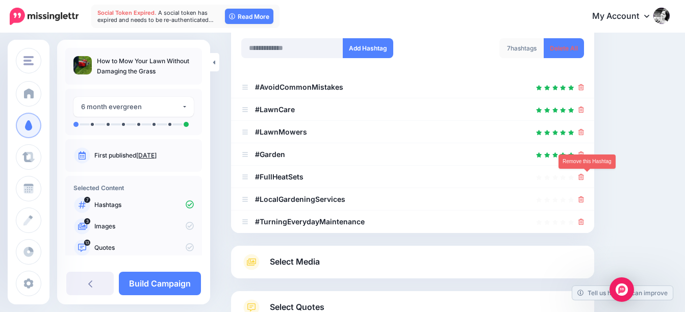
click at [584, 175] on icon at bounding box center [581, 177] width 6 height 6
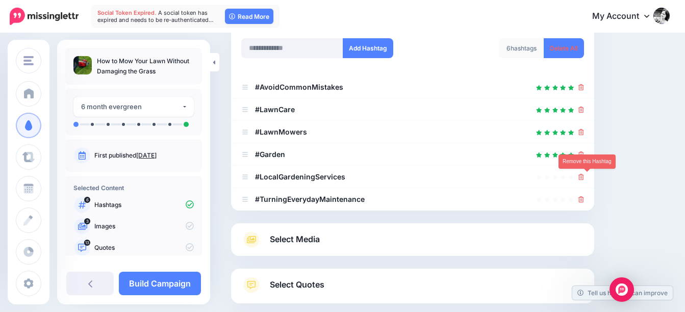
click at [584, 174] on icon at bounding box center [581, 177] width 6 height 6
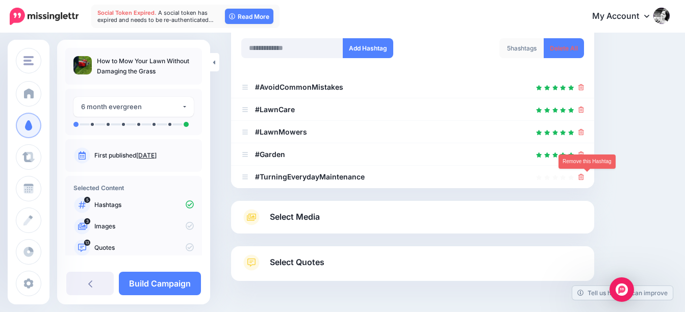
click at [584, 173] on link at bounding box center [581, 176] width 6 height 9
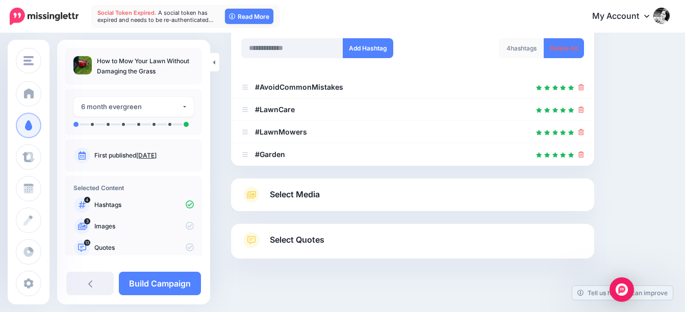
click at [332, 195] on link "Select Media" at bounding box center [412, 195] width 343 height 16
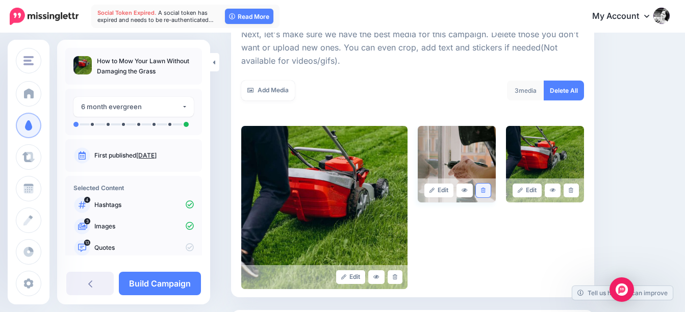
click at [485, 189] on icon at bounding box center [483, 191] width 5 height 6
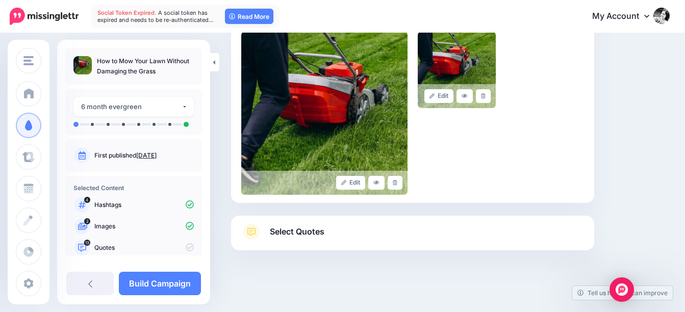
scroll to position [252, 0]
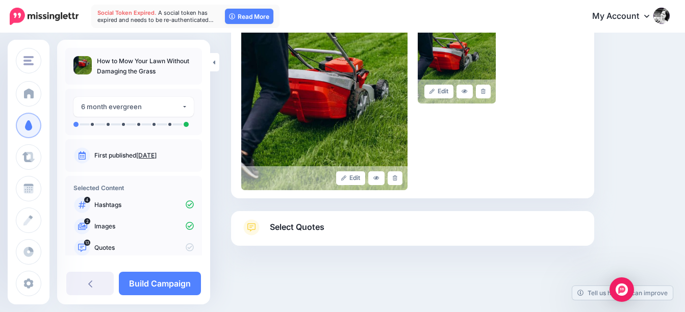
click at [289, 222] on span "Select Quotes" at bounding box center [297, 227] width 55 height 14
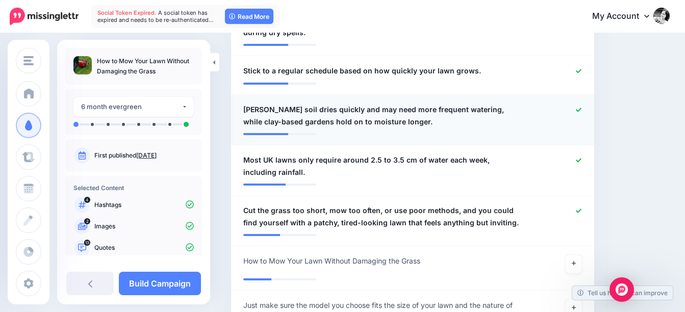
scroll to position [813, 0]
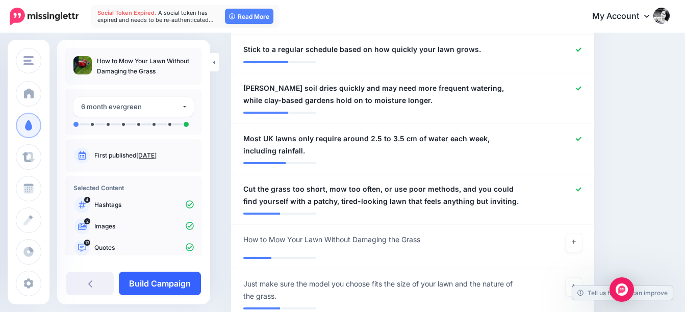
click at [155, 283] on link "Build Campaign" at bounding box center [160, 283] width 82 height 23
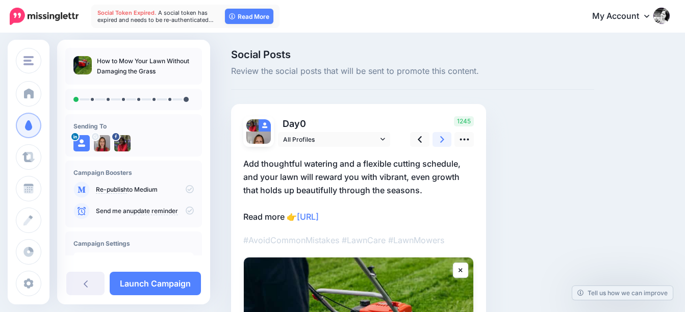
click at [438, 138] on link at bounding box center [441, 139] width 19 height 15
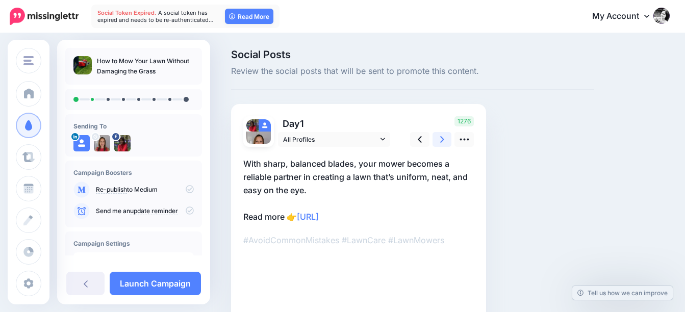
click at [438, 138] on link at bounding box center [441, 139] width 19 height 15
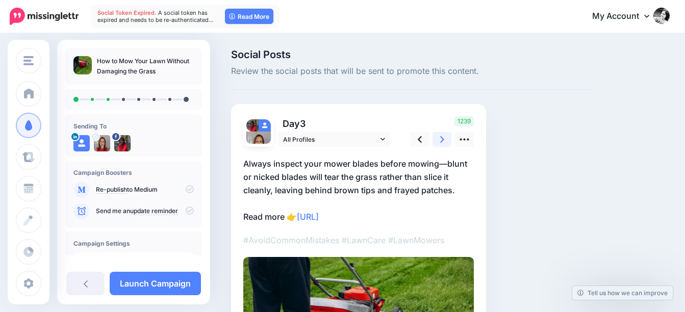
click at [438, 138] on link at bounding box center [441, 139] width 19 height 15
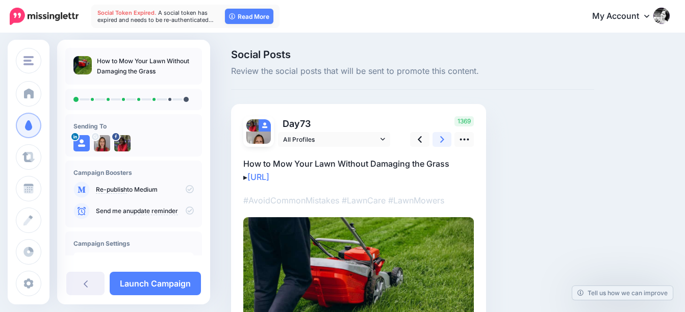
click at [438, 138] on link at bounding box center [441, 139] width 19 height 15
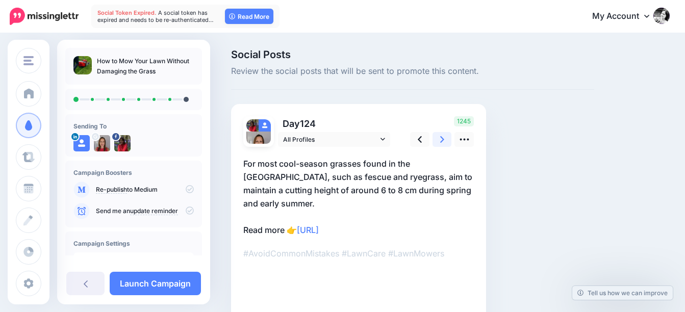
click at [438, 138] on link at bounding box center [441, 139] width 19 height 15
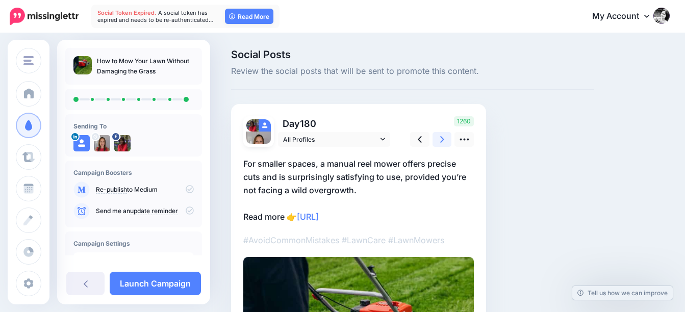
click at [438, 138] on link at bounding box center [441, 139] width 19 height 15
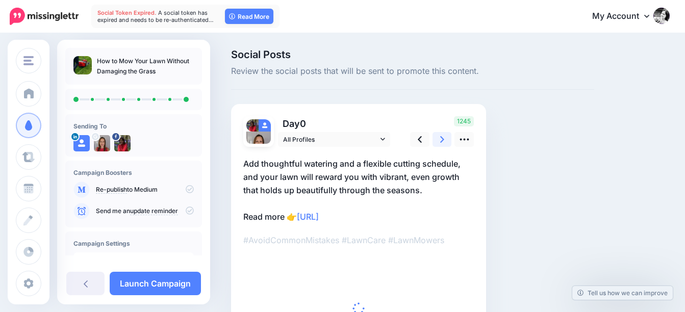
click at [438, 138] on link at bounding box center [441, 139] width 19 height 15
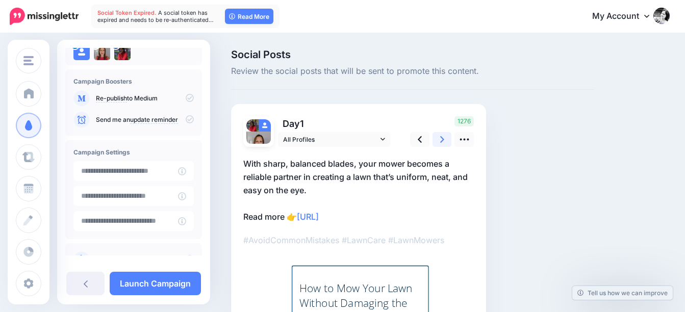
scroll to position [124, 0]
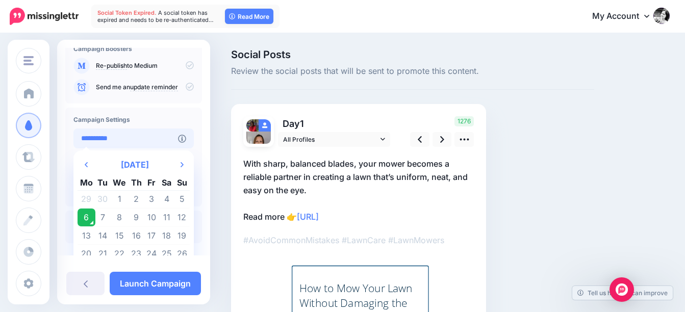
click at [150, 139] on input "**********" at bounding box center [125, 139] width 105 height 20
click at [133, 240] on td "16" at bounding box center [137, 235] width 16 height 18
type input "**********"
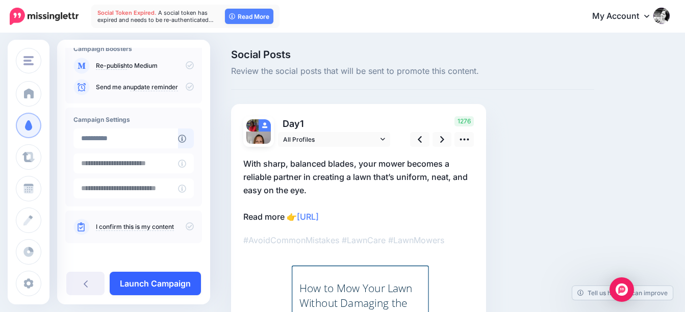
click at [157, 283] on link "Launch Campaign" at bounding box center [155, 283] width 91 height 23
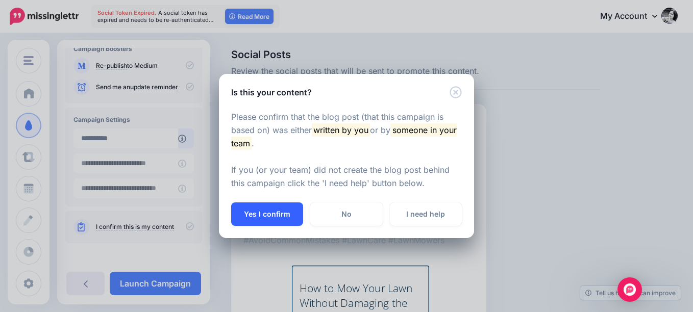
click at [269, 213] on button "Yes I confirm" at bounding box center [267, 213] width 72 height 23
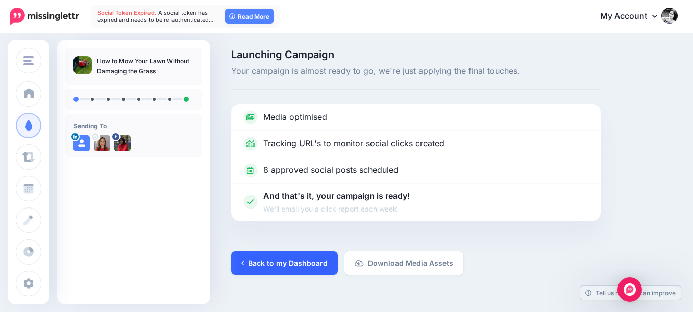
click at [284, 259] on link "Back to my Dashboard" at bounding box center [284, 262] width 107 height 23
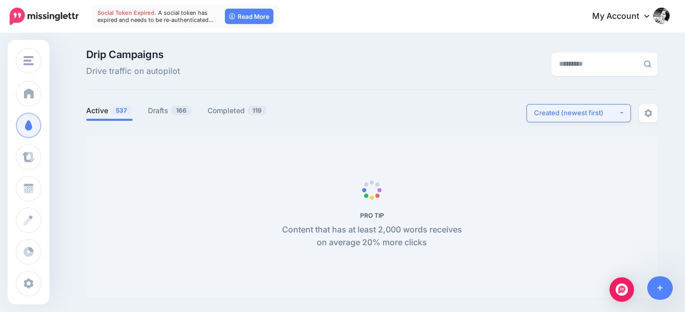
click at [577, 106] on button "Created (newest first)" at bounding box center [578, 113] width 105 height 18
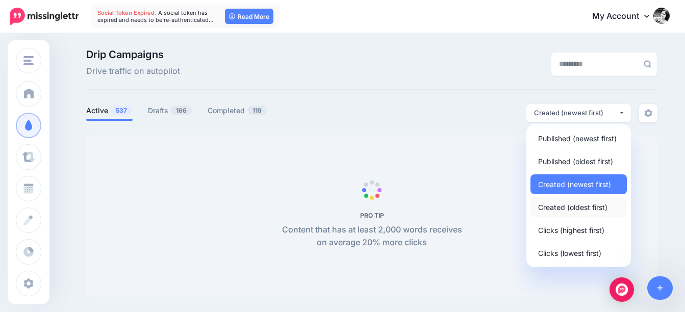
click at [563, 209] on span "Created (oldest first)" at bounding box center [572, 207] width 69 height 12
select select "**********"
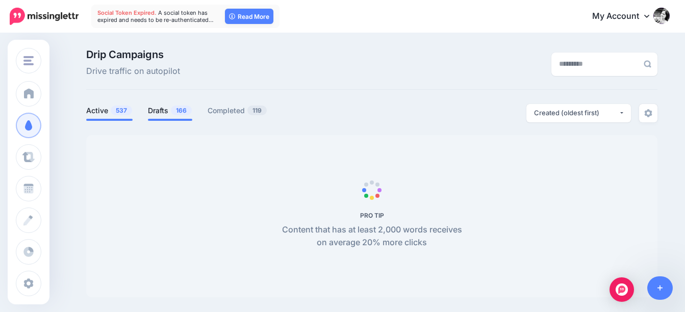
click at [176, 109] on span "166" at bounding box center [181, 111] width 21 height 10
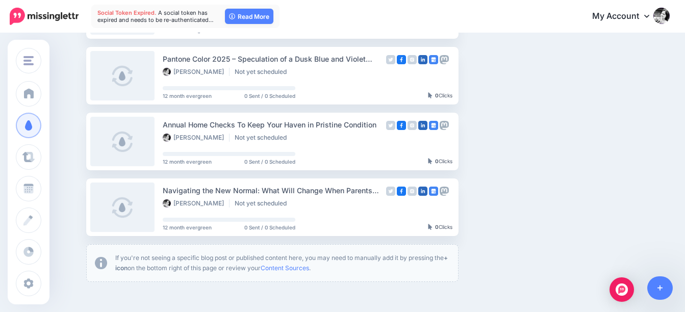
scroll to position [612, 0]
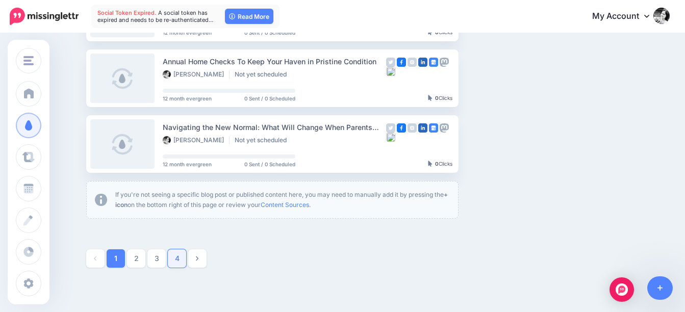
click at [182, 260] on link "4" at bounding box center [177, 258] width 18 height 18
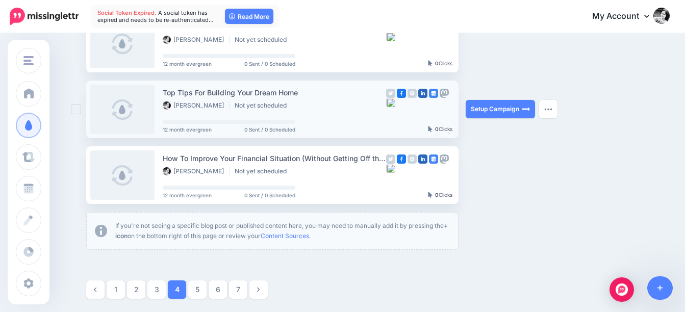
scroll to position [670, 0]
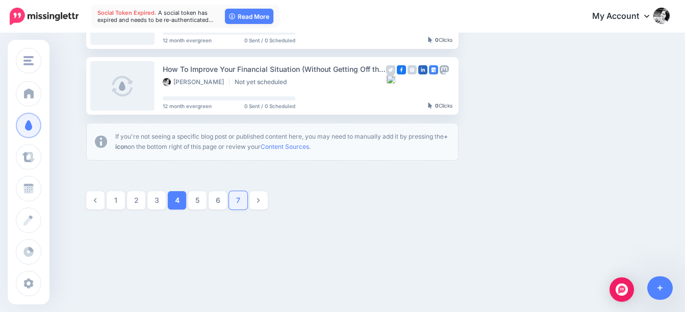
click at [239, 200] on link "7" at bounding box center [238, 200] width 18 height 18
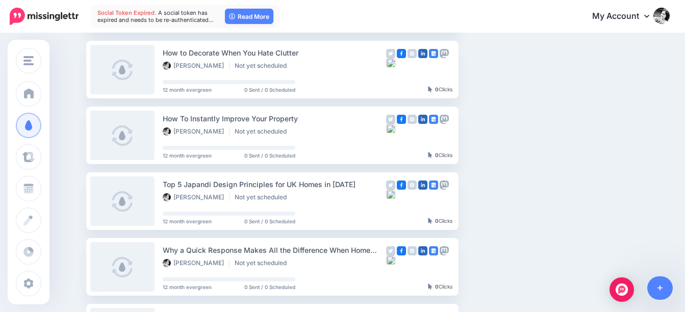
scroll to position [598, 0]
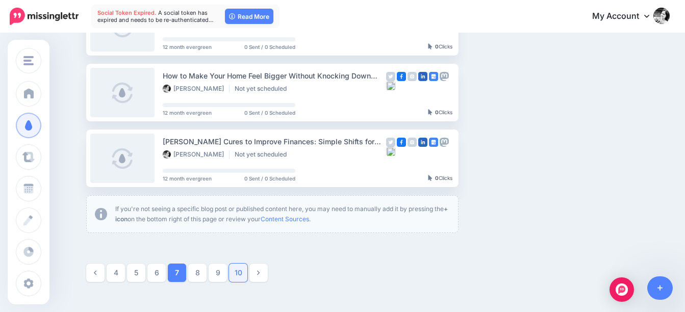
click at [245, 276] on link "10" at bounding box center [238, 273] width 18 height 18
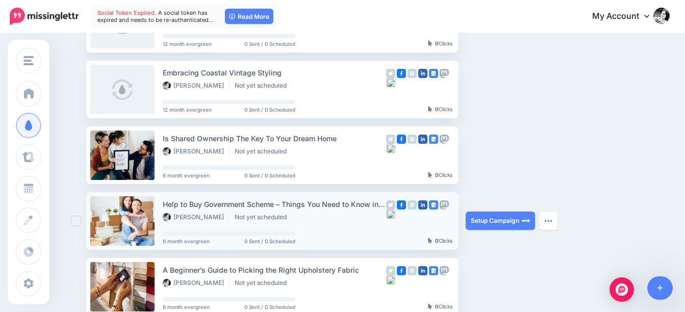
scroll to position [153, 0]
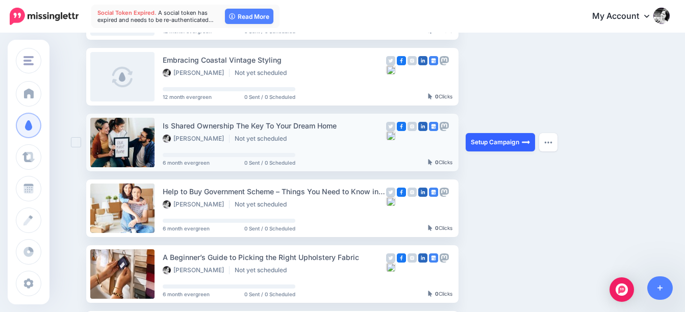
click at [497, 145] on link "Setup Campaign" at bounding box center [500, 142] width 69 height 18
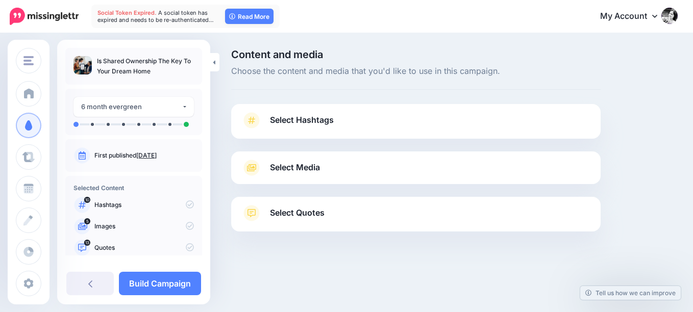
click at [294, 119] on span "Select Hashtags" at bounding box center [302, 120] width 64 height 14
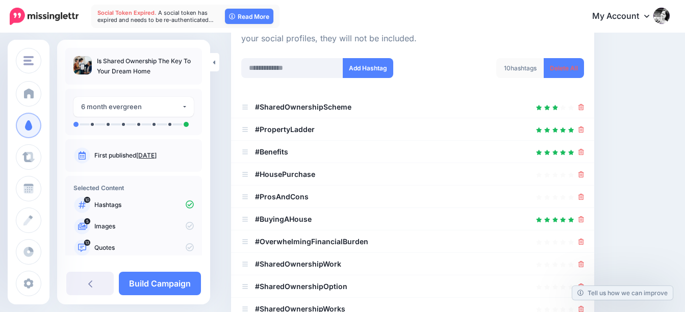
scroll to position [153, 0]
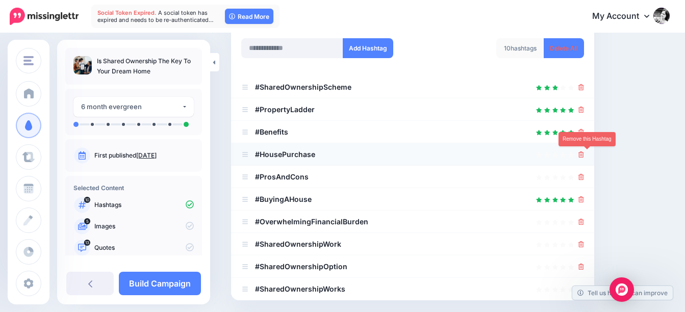
click at [584, 154] on icon at bounding box center [581, 154] width 6 height 6
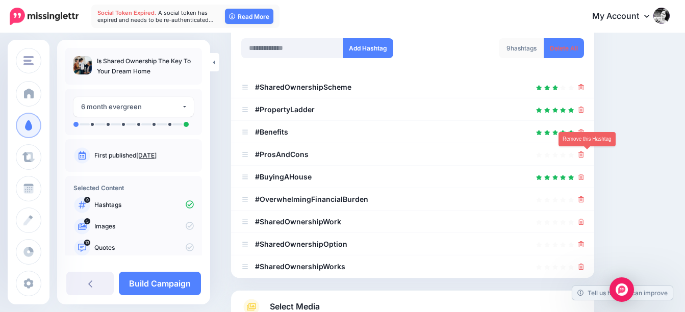
click at [584, 154] on icon at bounding box center [581, 154] width 6 height 6
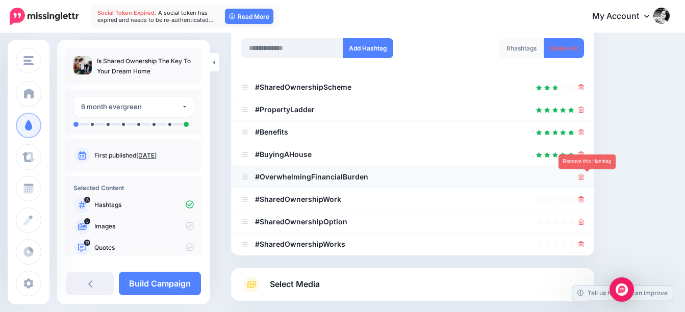
click at [584, 176] on icon at bounding box center [581, 177] width 6 height 6
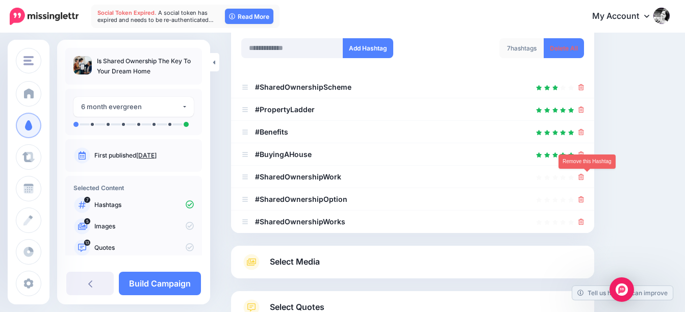
click at [584, 175] on icon at bounding box center [581, 177] width 6 height 6
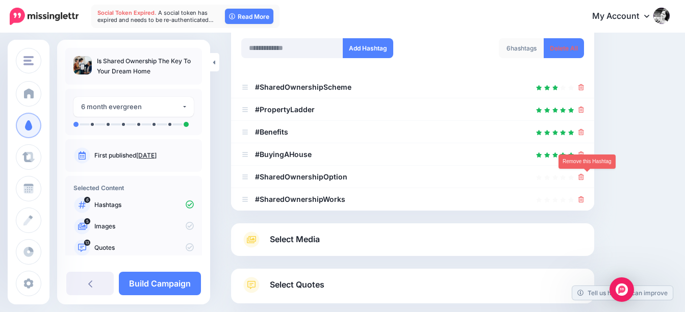
click at [584, 174] on icon at bounding box center [581, 177] width 6 height 6
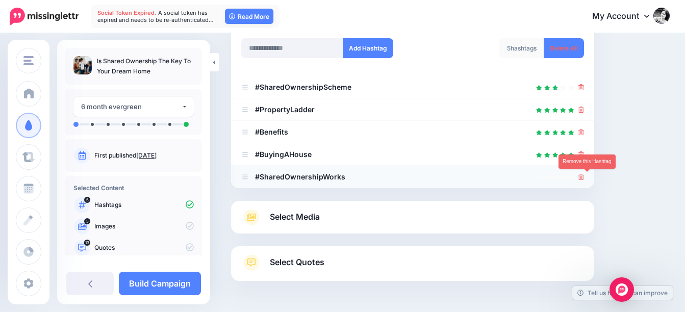
click at [584, 173] on link at bounding box center [581, 176] width 6 height 9
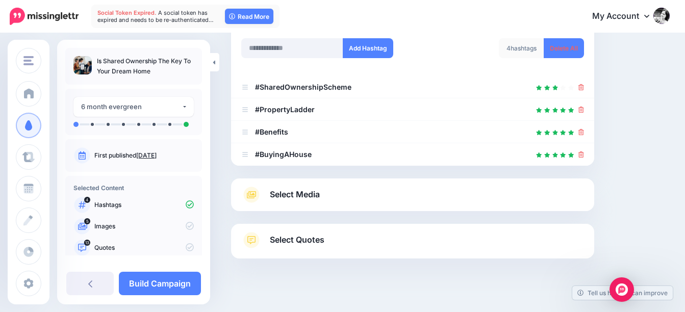
click at [292, 191] on span "Select Media" at bounding box center [295, 195] width 50 height 14
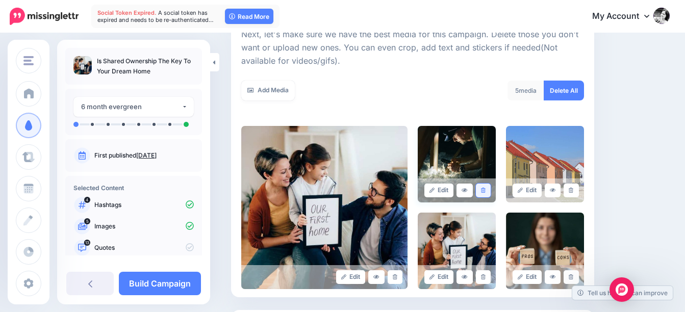
click at [485, 188] on icon at bounding box center [483, 191] width 5 height 6
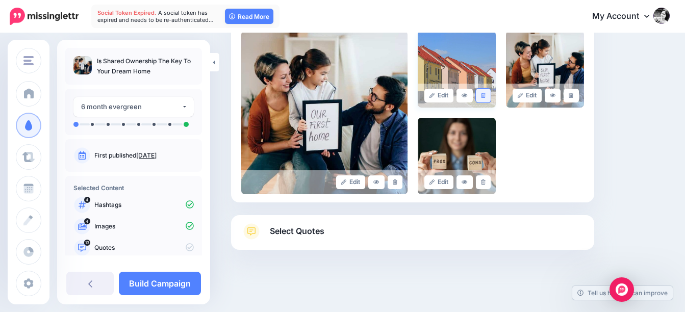
scroll to position [252, 0]
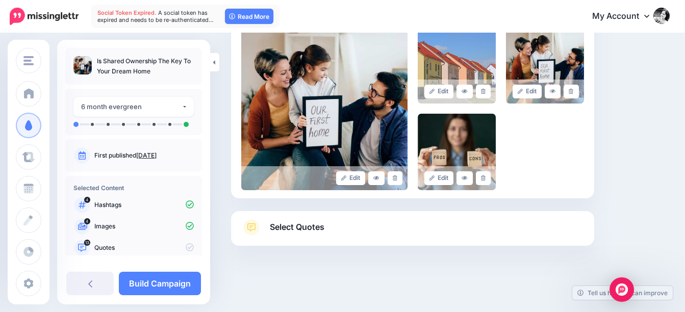
click at [302, 228] on span "Select Quotes" at bounding box center [297, 227] width 55 height 14
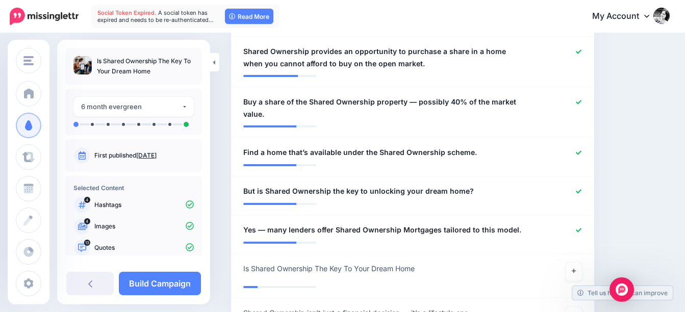
scroll to position [813, 0]
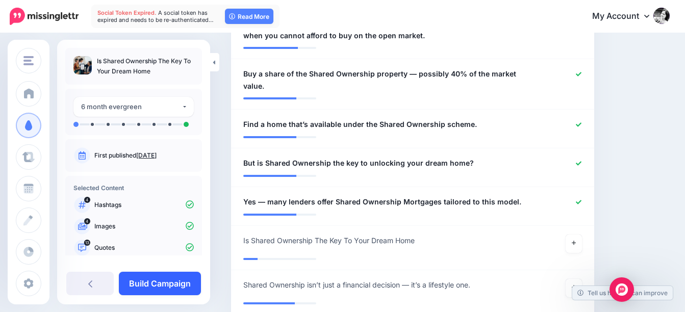
click at [144, 285] on link "Build Campaign" at bounding box center [160, 283] width 82 height 23
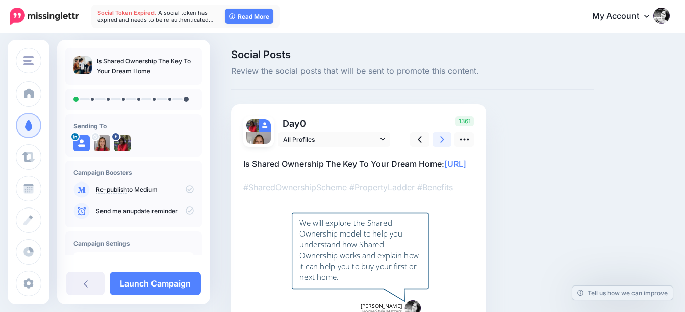
click at [440, 137] on icon at bounding box center [442, 139] width 4 height 11
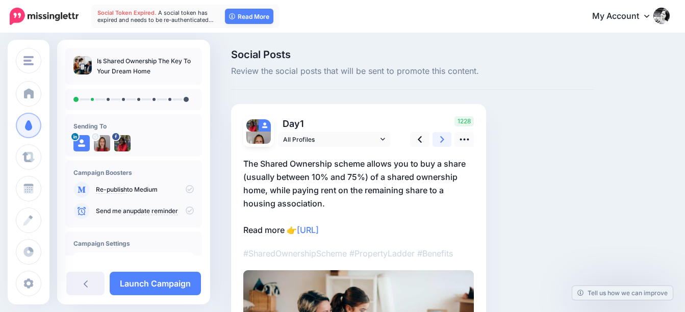
click at [440, 137] on icon at bounding box center [442, 139] width 4 height 11
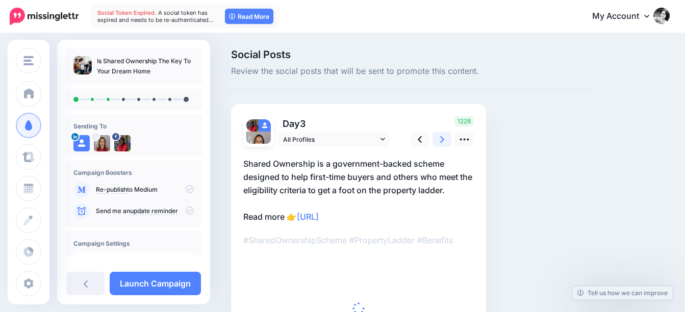
click at [440, 137] on icon at bounding box center [442, 139] width 4 height 11
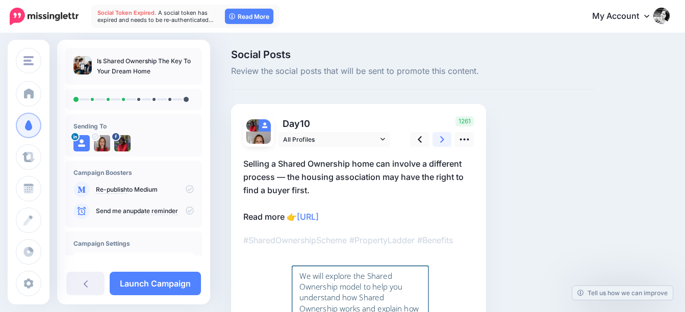
click at [440, 137] on icon at bounding box center [442, 139] width 4 height 11
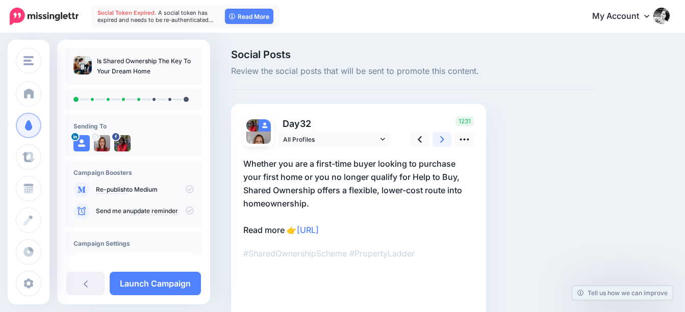
click at [440, 137] on icon at bounding box center [442, 139] width 4 height 11
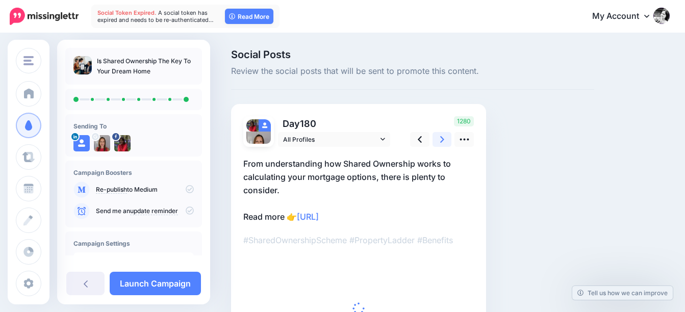
click at [440, 137] on icon at bounding box center [442, 139] width 4 height 11
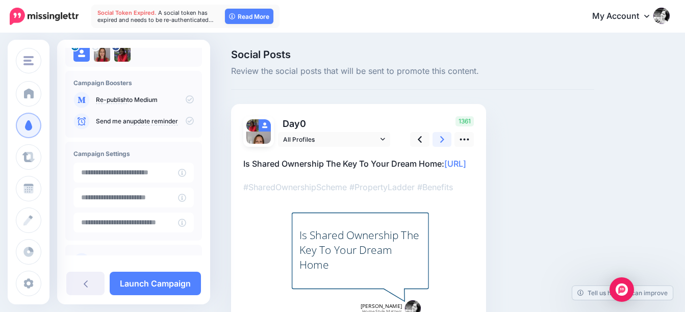
scroll to position [124, 0]
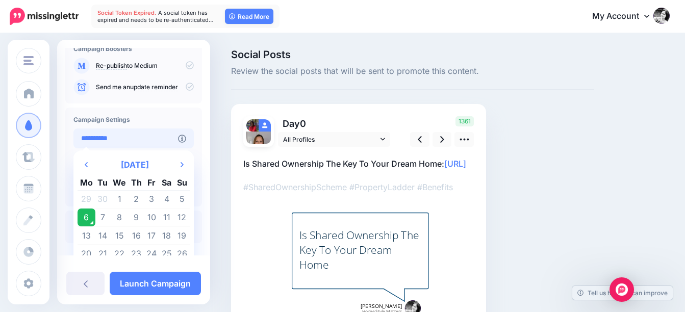
click at [139, 140] on input "**********" at bounding box center [125, 139] width 105 height 20
click at [154, 235] on td "17" at bounding box center [151, 235] width 15 height 18
type input "**********"
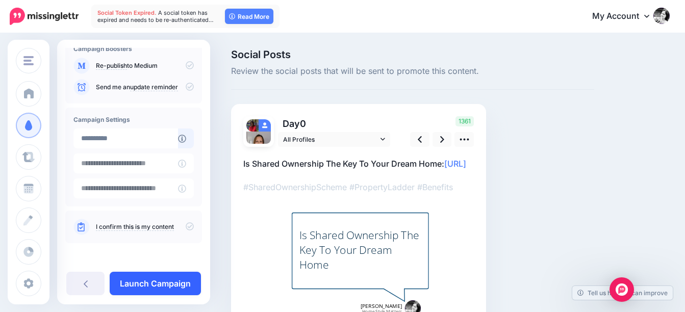
click at [180, 285] on link "Launch Campaign" at bounding box center [155, 283] width 91 height 23
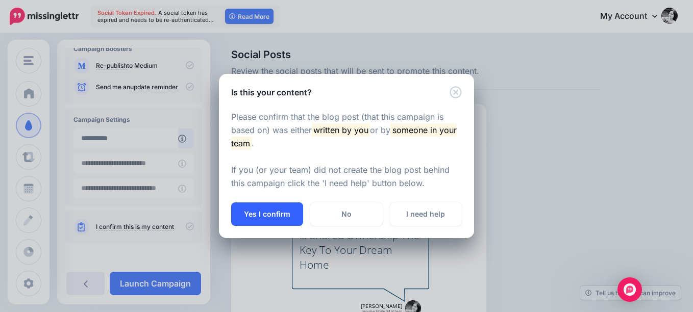
click at [291, 212] on button "Yes I confirm" at bounding box center [267, 213] width 72 height 23
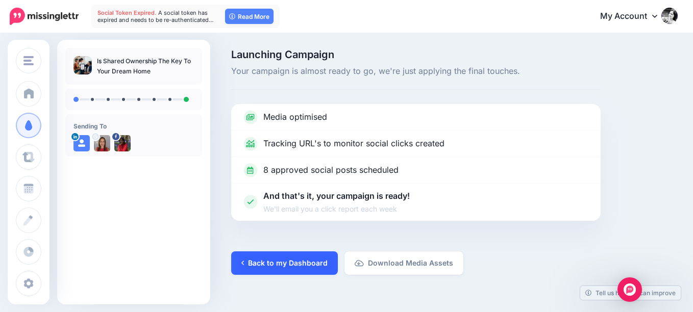
click at [289, 263] on link "Back to my Dashboard" at bounding box center [284, 262] width 107 height 23
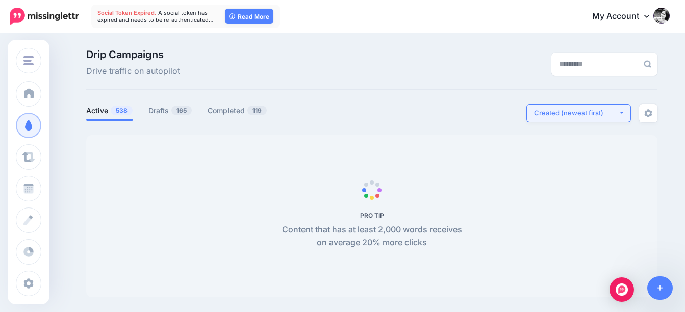
click at [610, 112] on div "Created (newest first)" at bounding box center [576, 113] width 85 height 10
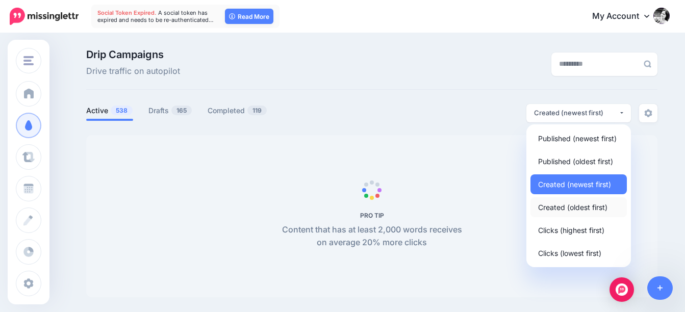
click at [590, 204] on span "Created (oldest first)" at bounding box center [572, 207] width 69 height 12
select select "**********"
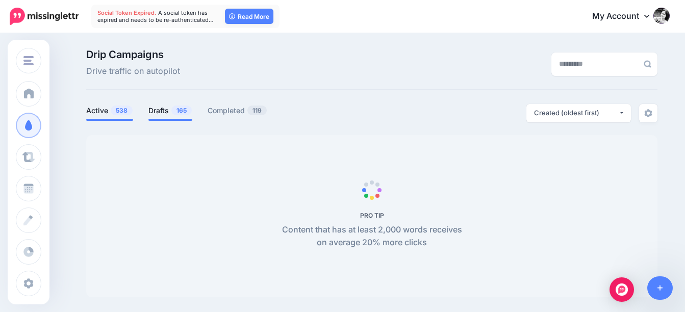
click at [182, 111] on span "165" at bounding box center [181, 111] width 20 height 10
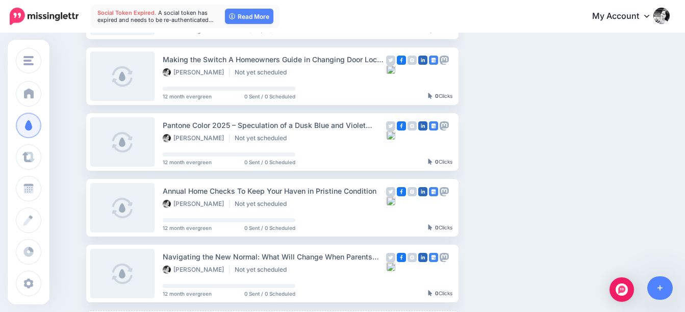
scroll to position [670, 0]
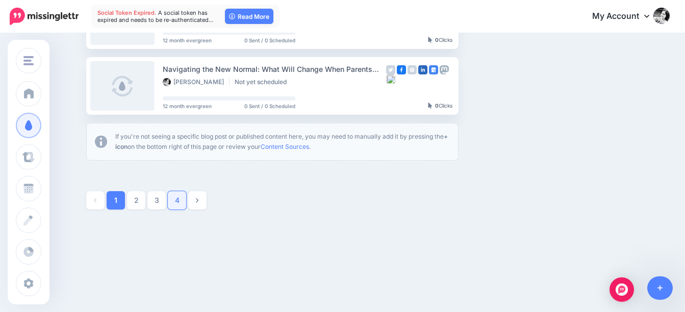
click at [186, 200] on link "4" at bounding box center [177, 200] width 18 height 18
click at [240, 202] on link "7" at bounding box center [238, 200] width 18 height 18
click at [240, 202] on link "10" at bounding box center [238, 200] width 18 height 18
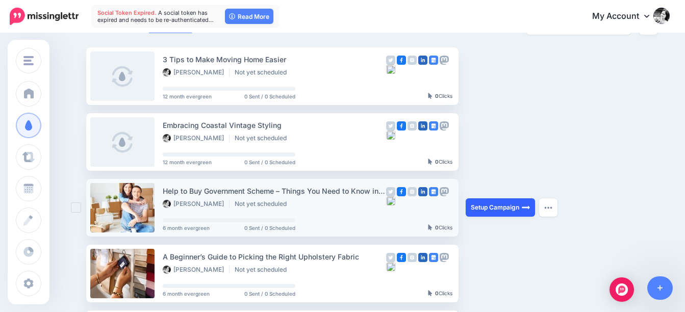
click at [519, 207] on link "Setup Campaign" at bounding box center [500, 207] width 69 height 18
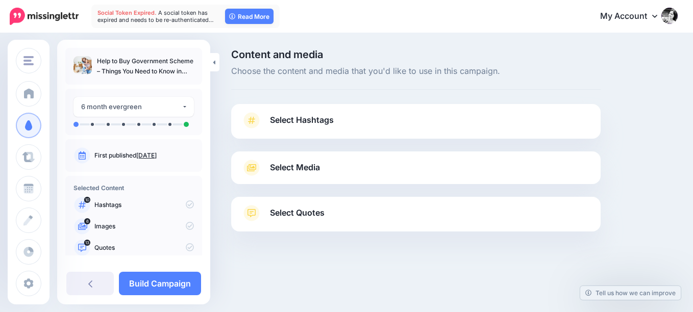
click at [326, 116] on span "Select Hashtags" at bounding box center [302, 120] width 64 height 14
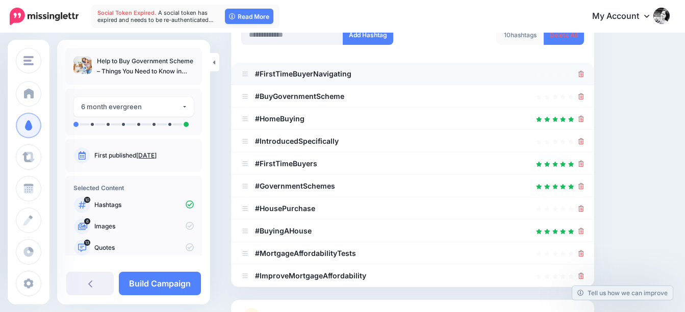
scroll to position [102, 0]
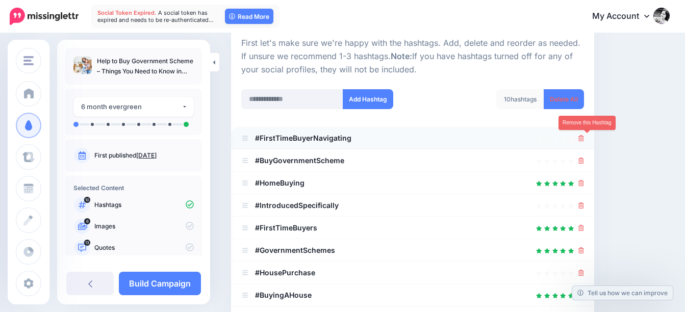
click at [584, 136] on icon at bounding box center [581, 138] width 6 height 6
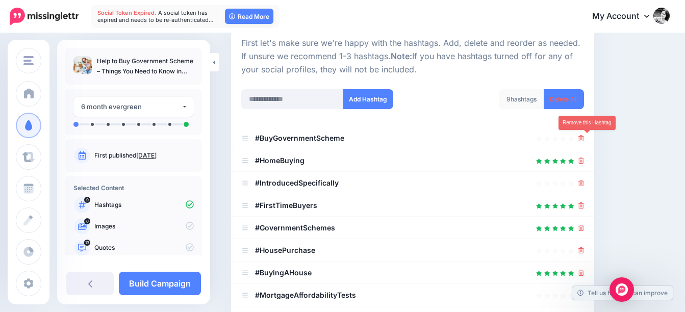
click at [584, 136] on icon at bounding box center [581, 138] width 6 height 6
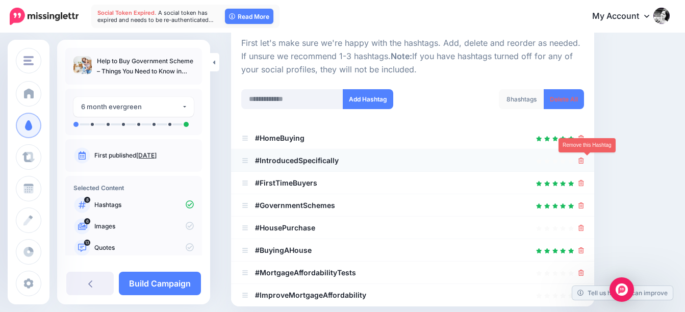
click at [584, 162] on icon at bounding box center [581, 161] width 6 height 6
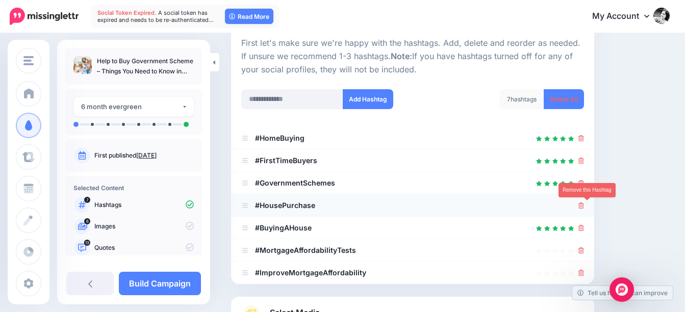
click at [584, 207] on icon at bounding box center [581, 205] width 6 height 6
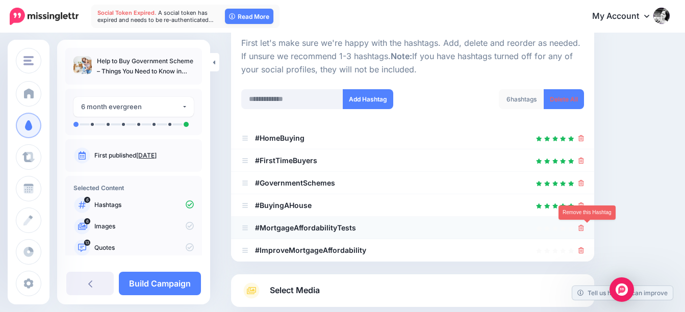
click at [584, 228] on icon at bounding box center [581, 228] width 6 height 6
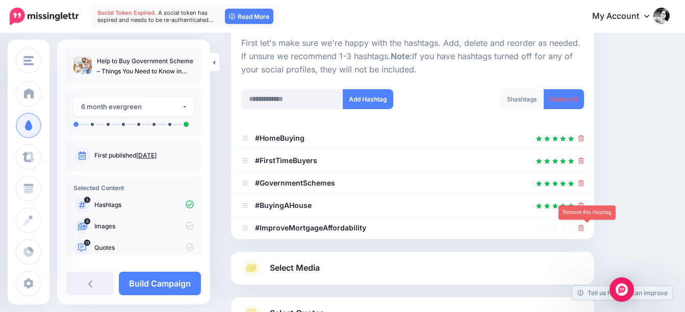
click at [584, 228] on icon at bounding box center [581, 228] width 6 height 6
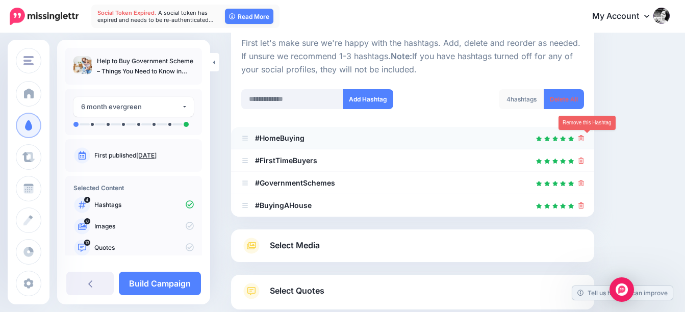
click at [584, 139] on icon at bounding box center [581, 138] width 6 height 6
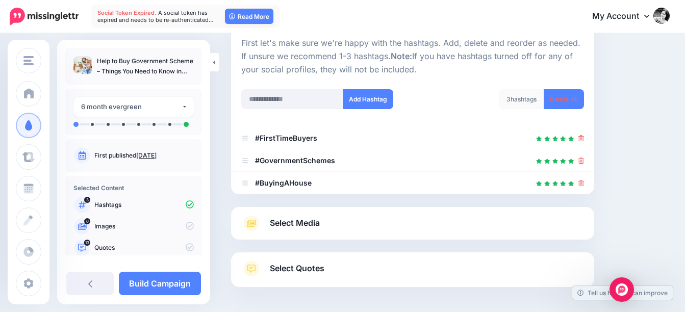
click at [294, 221] on span "Select Media" at bounding box center [295, 223] width 50 height 14
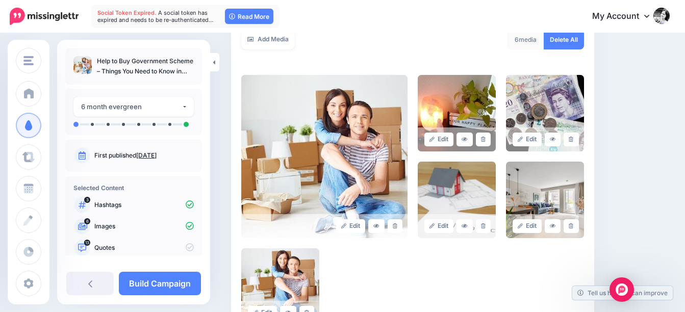
scroll to position [255, 0]
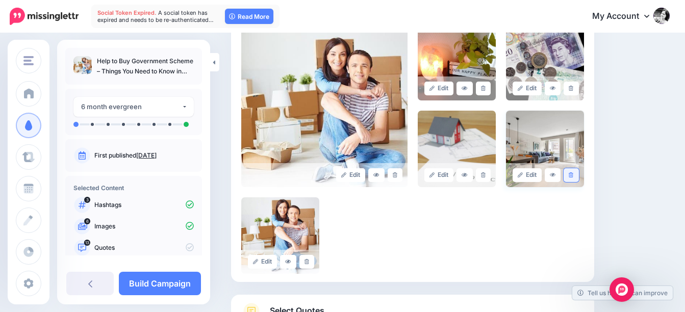
click at [573, 173] on icon at bounding box center [571, 175] width 5 height 6
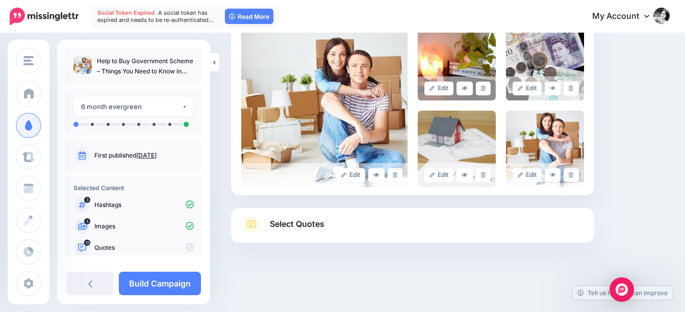
click at [297, 223] on span "Select Quotes" at bounding box center [297, 224] width 55 height 14
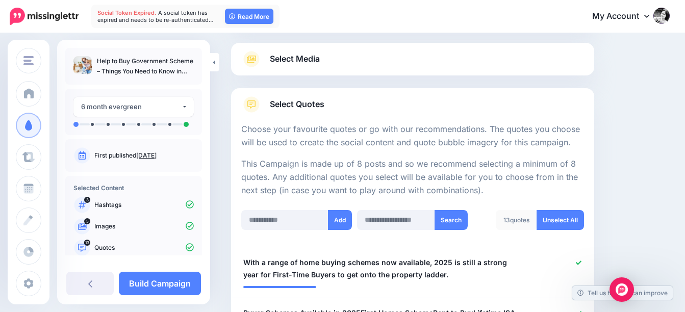
scroll to position [0, 0]
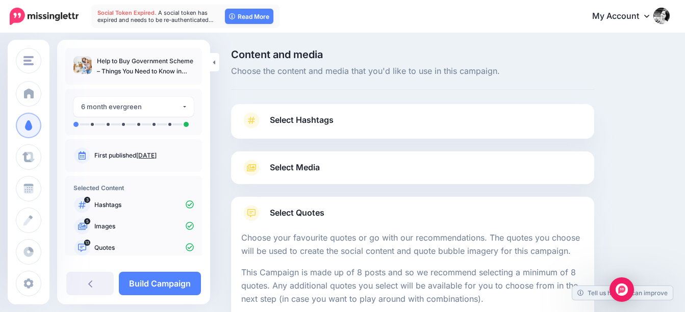
click at [303, 166] on span "Select Media" at bounding box center [295, 168] width 50 height 14
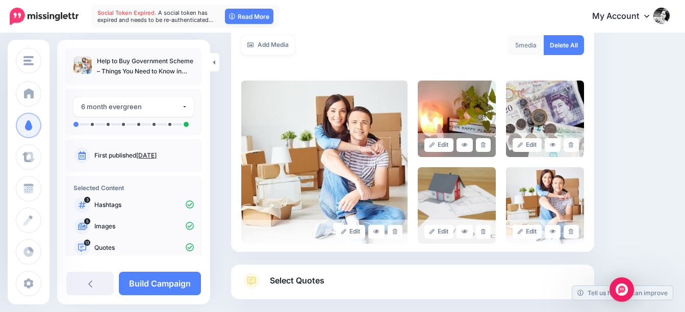
scroll to position [204, 0]
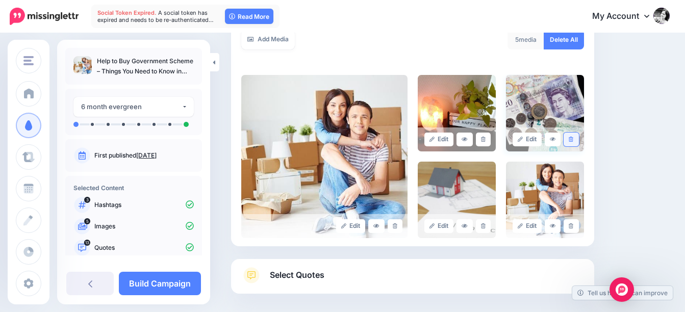
click at [573, 139] on icon at bounding box center [571, 140] width 5 height 6
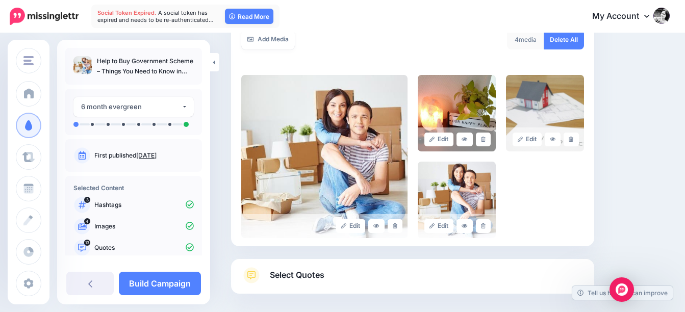
click at [310, 277] on span "Select Quotes" at bounding box center [297, 275] width 55 height 14
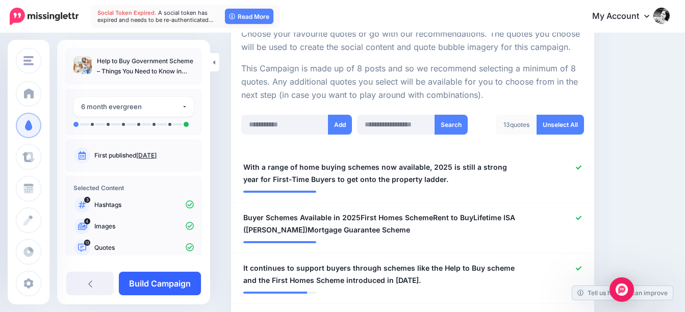
click at [167, 281] on link "Build Campaign" at bounding box center [160, 283] width 82 height 23
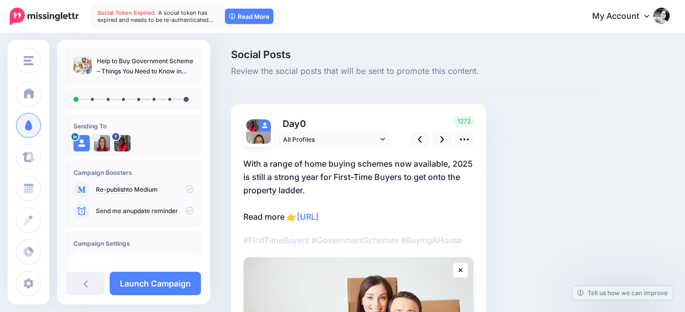
click at [441, 137] on icon at bounding box center [442, 139] width 4 height 7
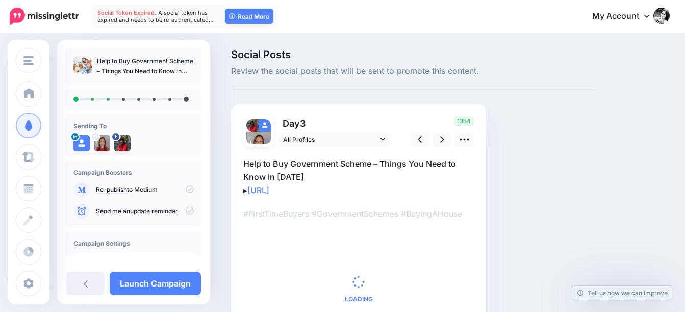
click at [441, 137] on icon at bounding box center [442, 139] width 4 height 7
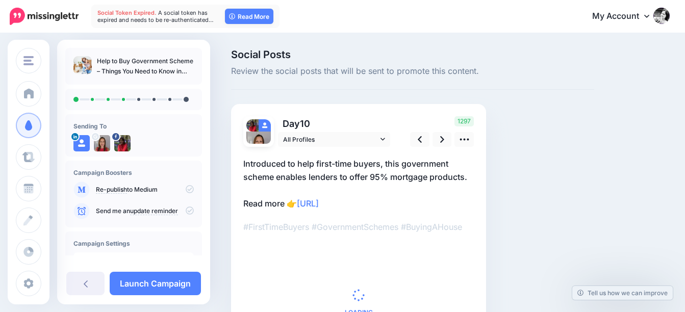
click at [441, 137] on icon at bounding box center [442, 139] width 4 height 7
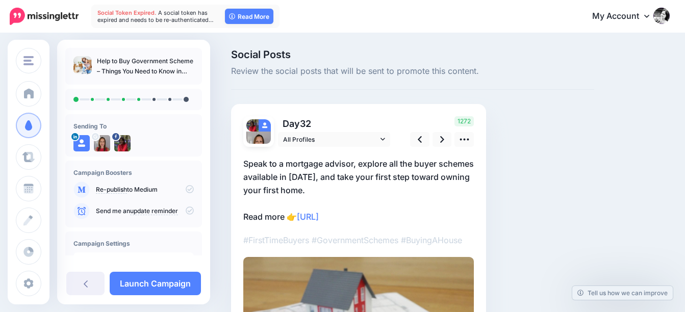
click at [441, 137] on icon at bounding box center [442, 139] width 4 height 7
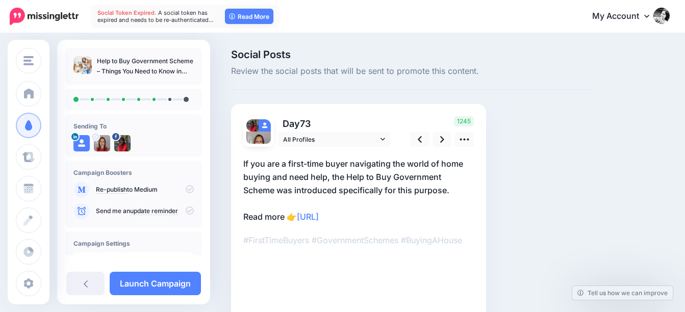
click at [441, 137] on icon at bounding box center [442, 139] width 4 height 7
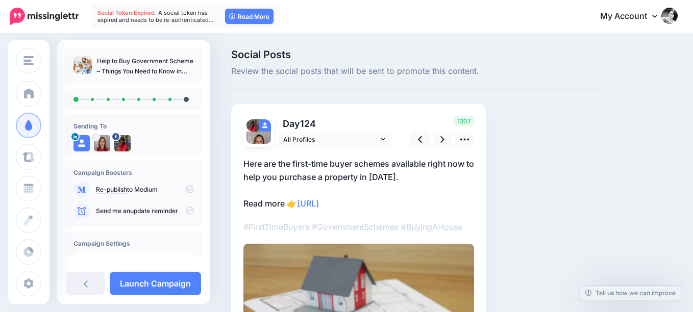
click at [441, 137] on icon at bounding box center [442, 139] width 4 height 7
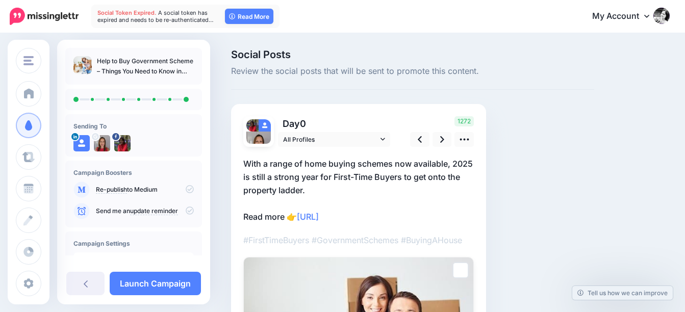
click at [441, 137] on icon at bounding box center [442, 139] width 4 height 7
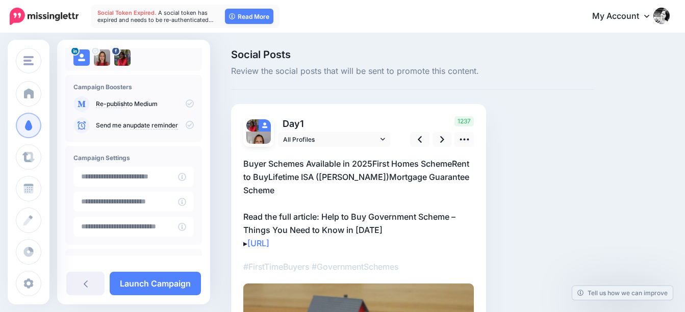
scroll to position [124, 0]
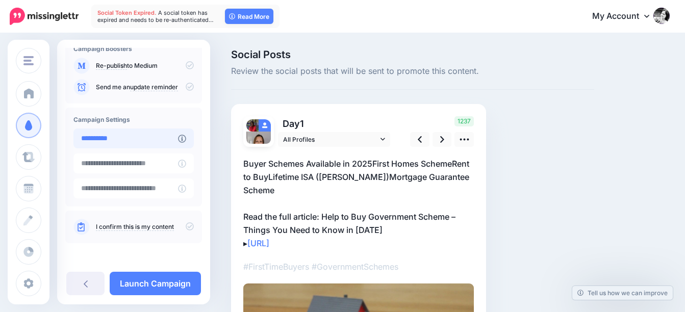
click at [147, 137] on input "**********" at bounding box center [125, 139] width 105 height 20
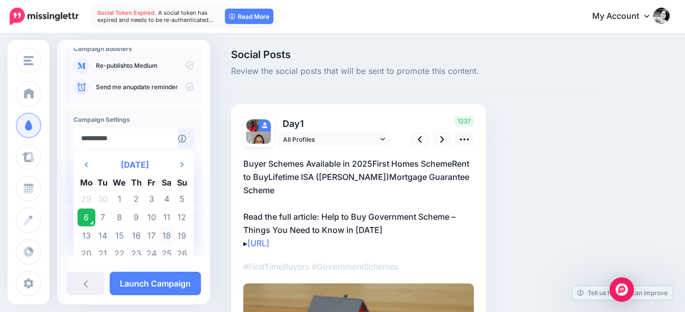
click at [169, 235] on td "18" at bounding box center [166, 235] width 15 height 18
type input "**********"
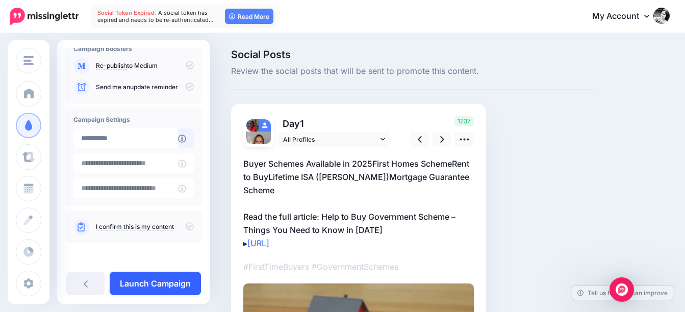
click at [169, 283] on link "Launch Campaign" at bounding box center [155, 283] width 91 height 23
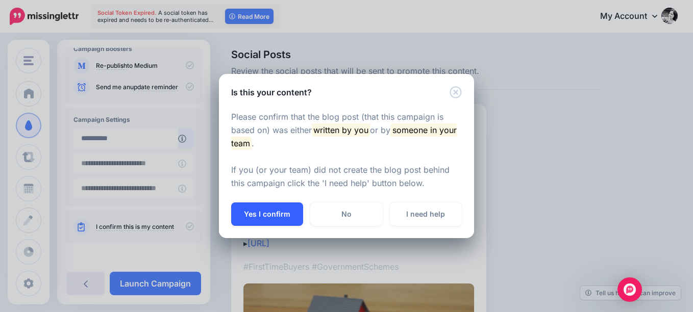
click at [279, 215] on button "Yes I confirm" at bounding box center [267, 213] width 72 height 23
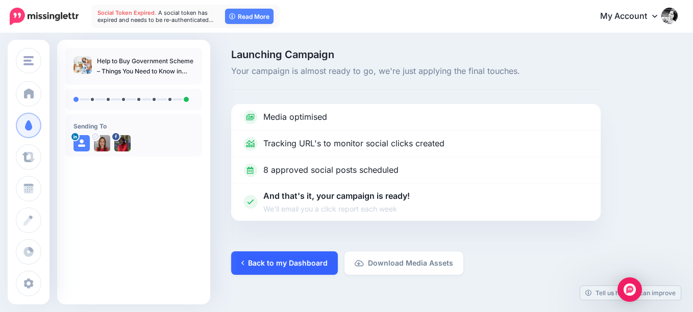
click at [303, 265] on link "Back to my Dashboard" at bounding box center [284, 262] width 107 height 23
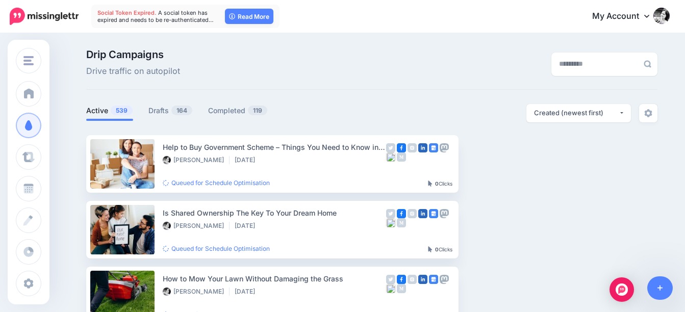
click at [645, 16] on link "My Account" at bounding box center [626, 16] width 88 height 25
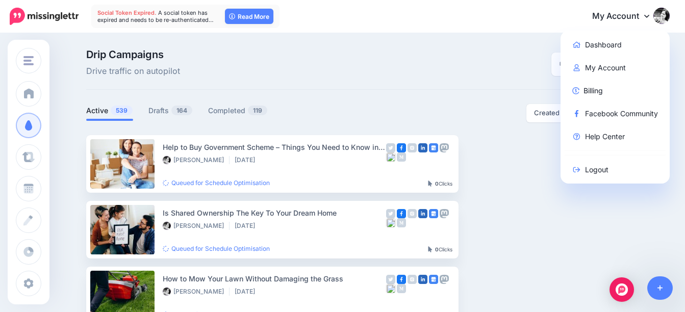
click at [273, 86] on div "Drip Campaigns Drive traffic on autopilot" at bounding box center [371, 69] width 571 height 40
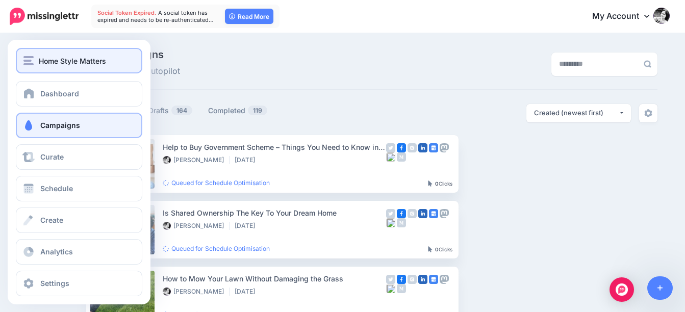
click at [21, 58] on button "Home Style Matters" at bounding box center [79, 60] width 126 height 25
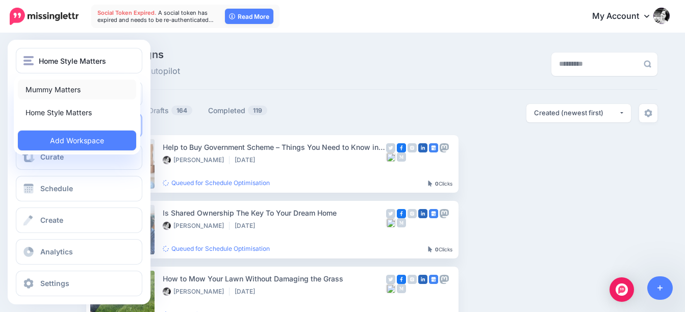
click at [52, 86] on link "Mummy Matters" at bounding box center [77, 90] width 118 height 20
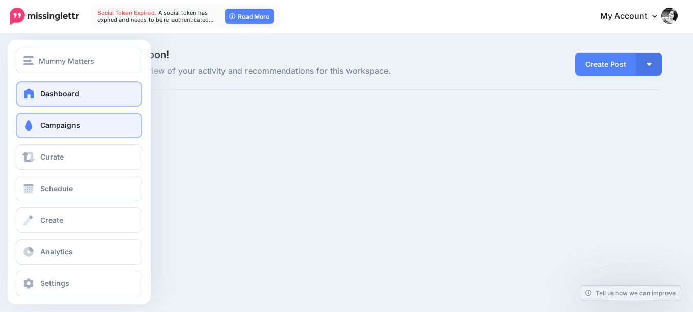
click at [27, 121] on span at bounding box center [28, 125] width 13 height 10
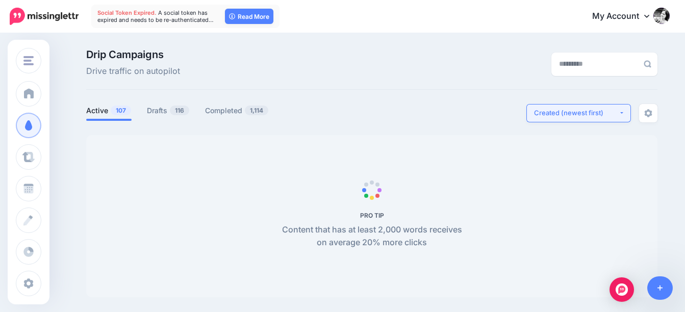
click at [580, 114] on div "Created (newest first)" at bounding box center [576, 113] width 85 height 10
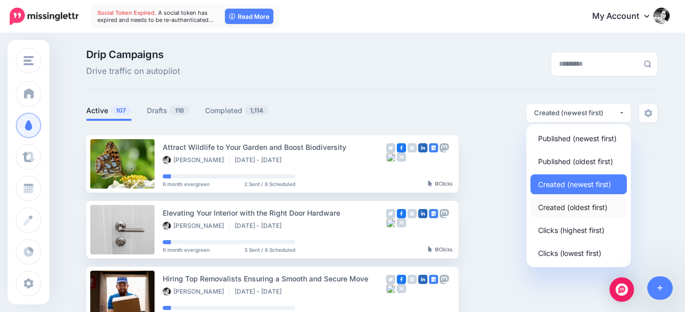
click at [589, 203] on span "Created (oldest first)" at bounding box center [572, 207] width 69 height 12
select select "**********"
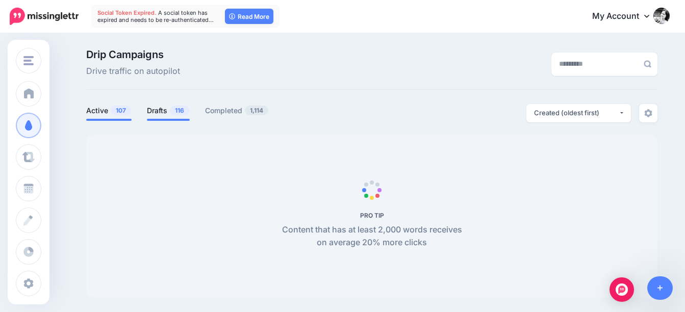
click at [163, 114] on link "Drafts 116" at bounding box center [168, 111] width 43 height 12
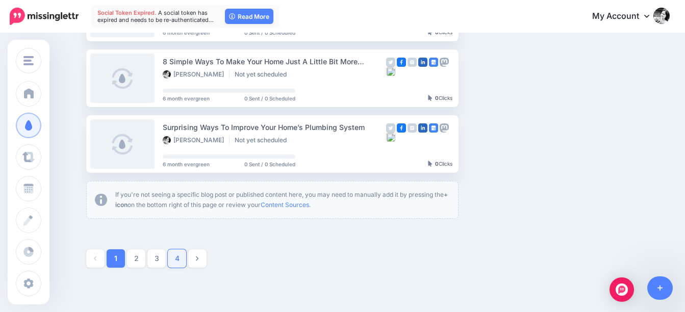
click at [177, 258] on link "4" at bounding box center [177, 258] width 18 height 18
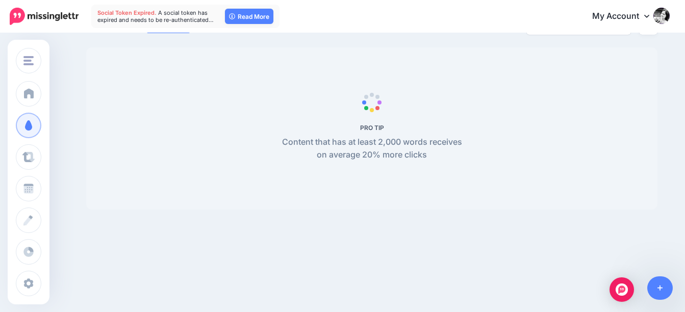
scroll to position [88, 0]
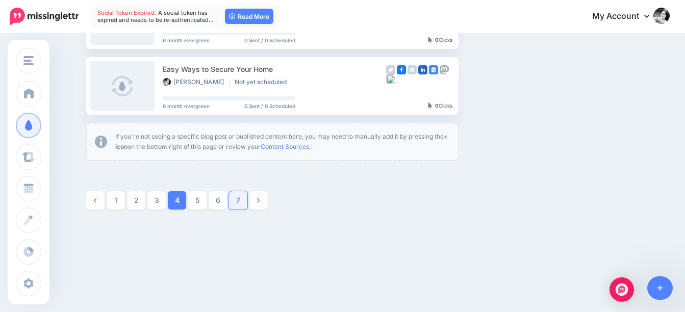
click at [242, 196] on link "7" at bounding box center [238, 200] width 18 height 18
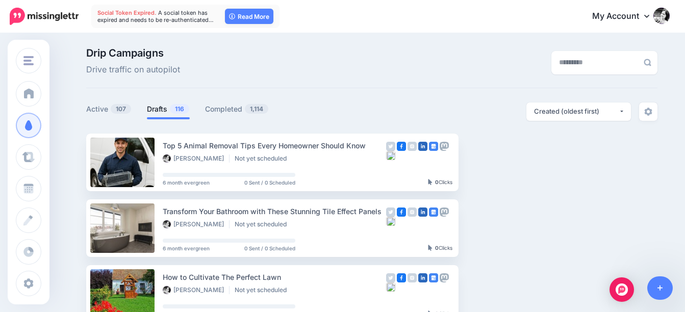
scroll to position [0, 0]
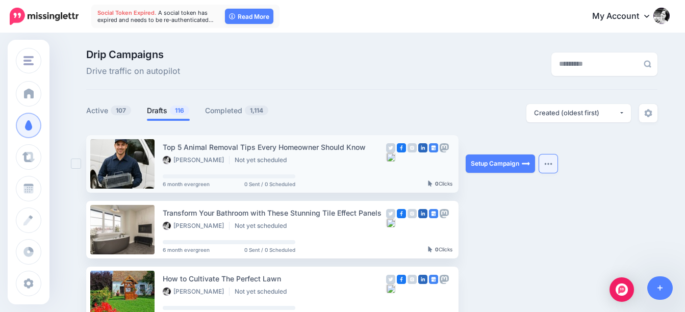
click at [548, 163] on button "button" at bounding box center [548, 164] width 18 height 18
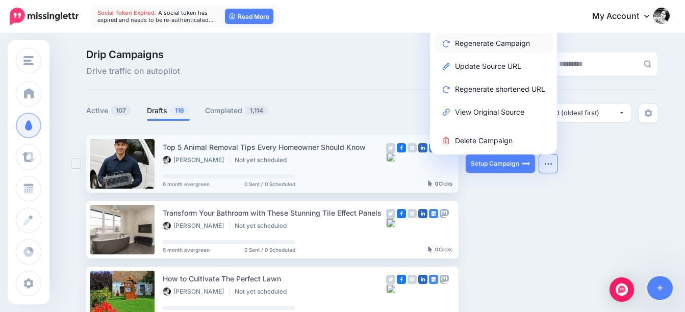
click at [488, 42] on link "Regenerate Campaign" at bounding box center [493, 43] width 119 height 20
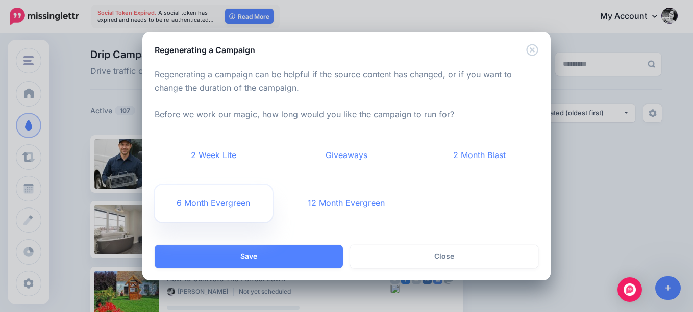
click at [217, 200] on link "6 Month Evergreen" at bounding box center [214, 204] width 118 height 38
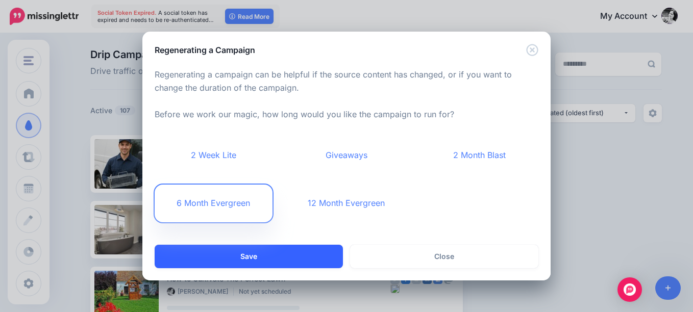
click at [296, 258] on button "Save" at bounding box center [249, 256] width 188 height 23
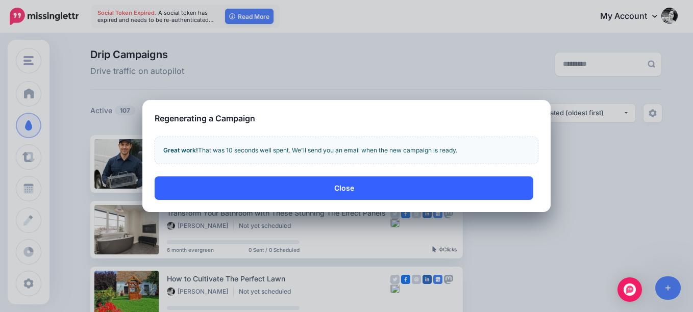
click at [339, 189] on button "Close" at bounding box center [344, 187] width 378 height 23
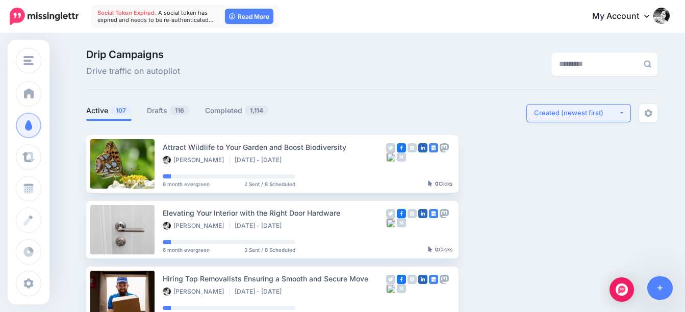
click at [602, 115] on div "Created (newest first)" at bounding box center [576, 113] width 85 height 10
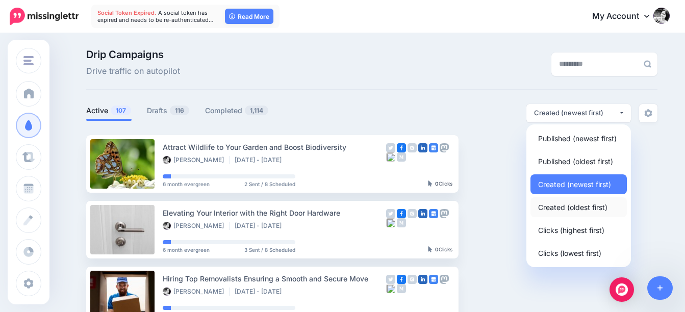
click at [590, 206] on span "Created (oldest first)" at bounding box center [572, 207] width 69 height 12
select select "**********"
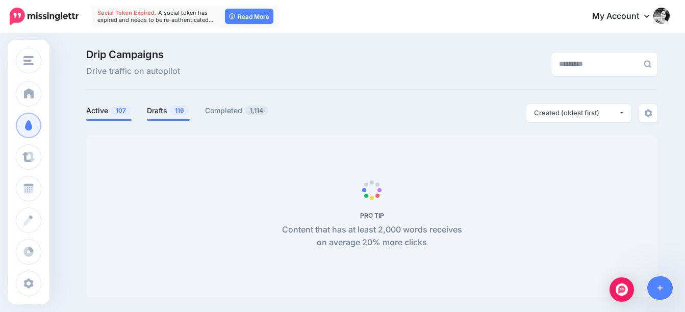
click at [165, 113] on link "Drafts 116" at bounding box center [168, 111] width 43 height 12
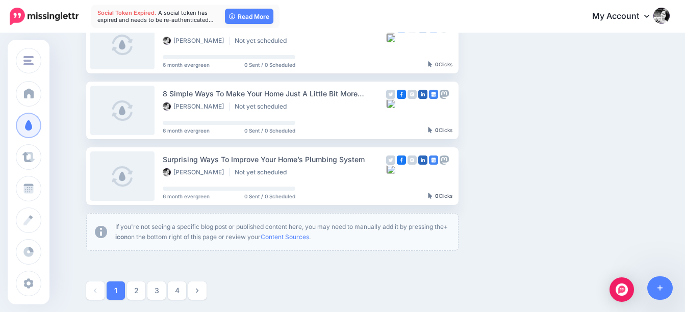
scroll to position [670, 0]
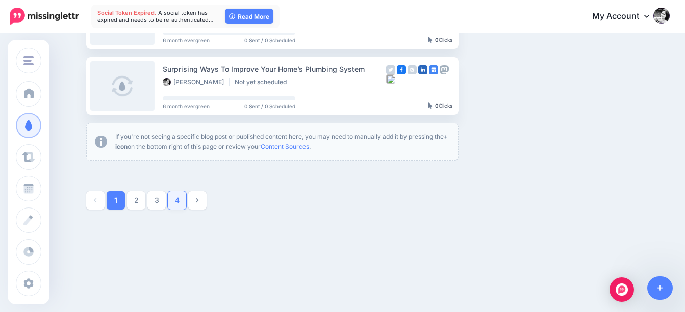
click at [181, 202] on link "4" at bounding box center [177, 200] width 18 height 18
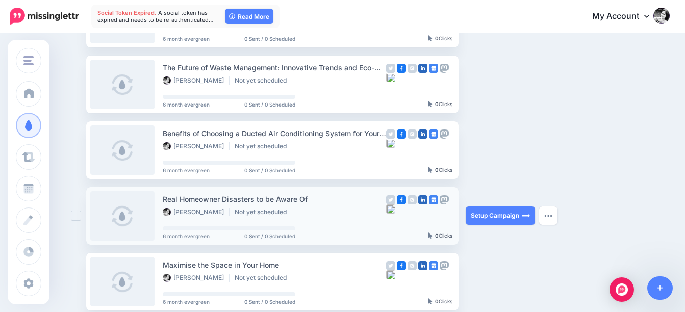
scroll to position [649, 0]
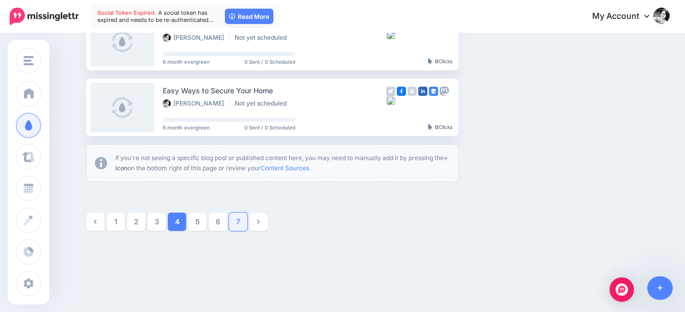
click at [243, 221] on link "7" at bounding box center [238, 222] width 18 height 18
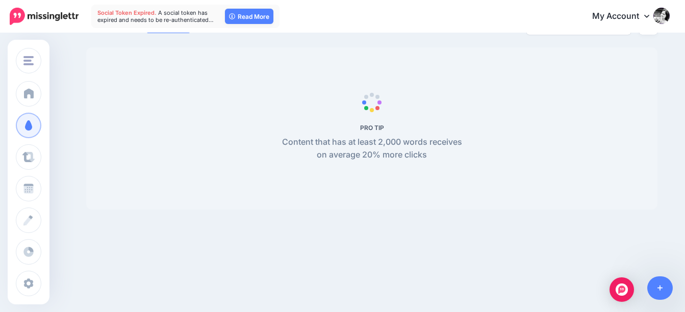
scroll to position [88, 0]
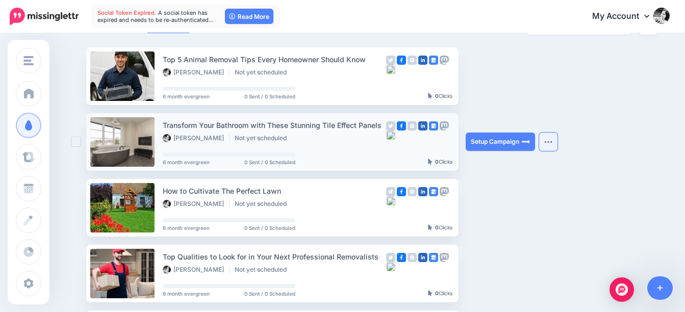
click at [554, 139] on button "button" at bounding box center [548, 142] width 18 height 18
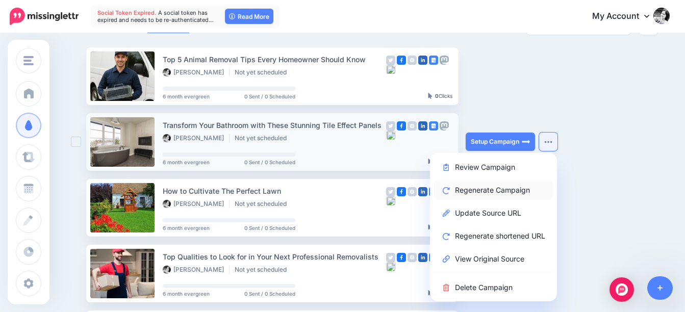
click at [517, 189] on link "Regenerate Campaign" at bounding box center [493, 190] width 119 height 20
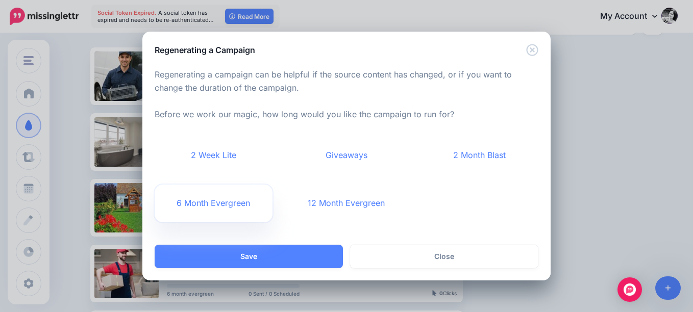
click at [235, 202] on link "6 Month Evergreen" at bounding box center [214, 204] width 118 height 38
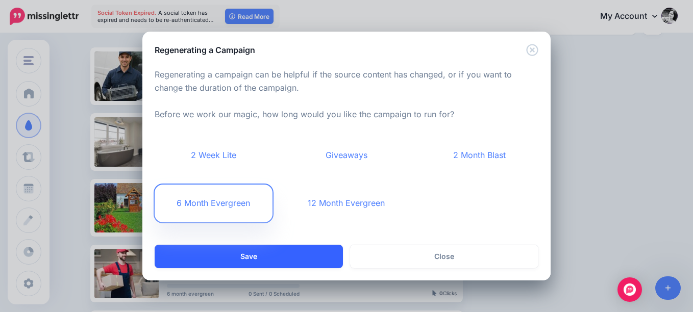
click at [292, 252] on button "Save" at bounding box center [249, 256] width 188 height 23
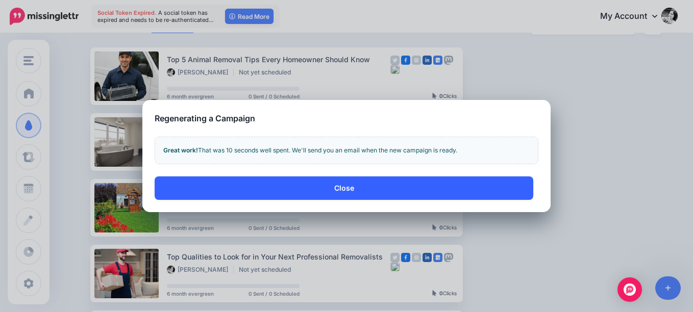
click at [348, 186] on button "Close" at bounding box center [344, 187] width 378 height 23
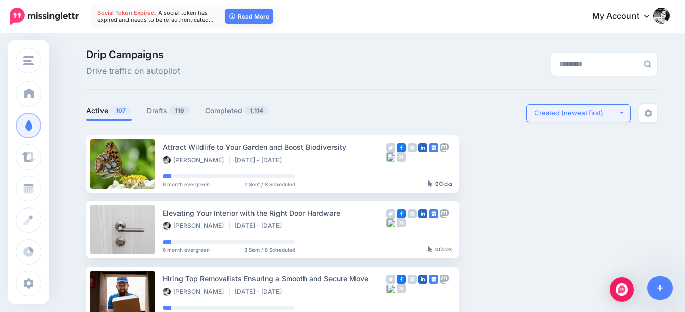
click at [549, 116] on div "Created (newest first)" at bounding box center [576, 113] width 85 height 10
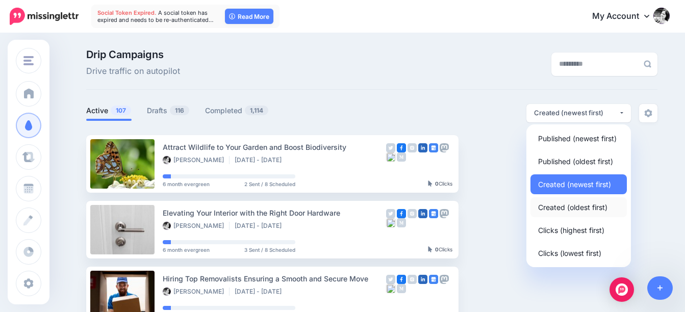
click at [562, 207] on span "Created (oldest first)" at bounding box center [572, 207] width 69 height 12
select select "**********"
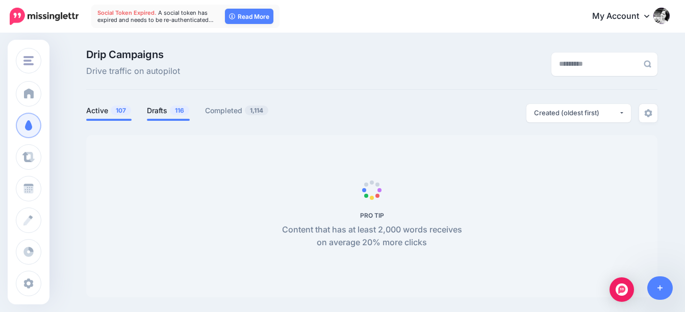
click at [173, 109] on span "116" at bounding box center [179, 111] width 19 height 10
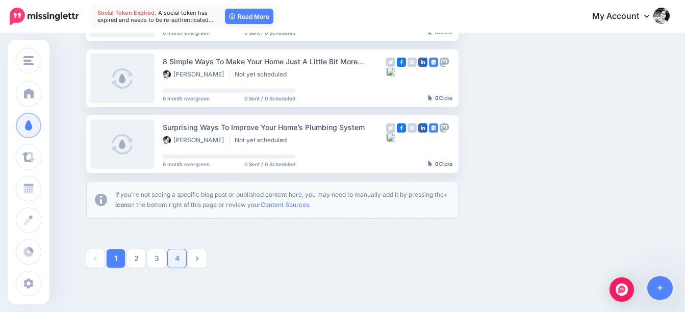
click at [180, 254] on link "4" at bounding box center [177, 258] width 18 height 18
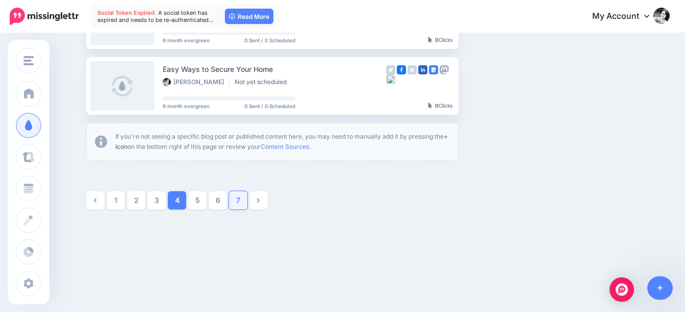
click at [246, 200] on link "7" at bounding box center [238, 200] width 18 height 18
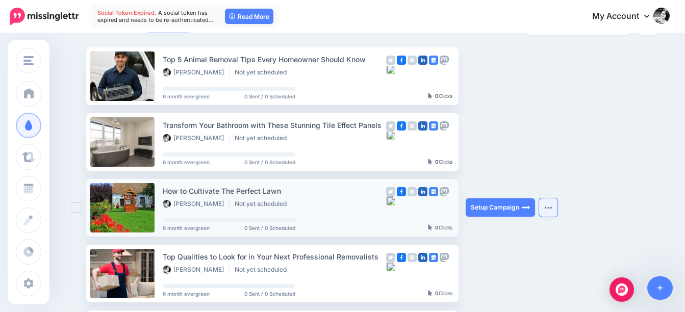
click at [553, 205] on button "button" at bounding box center [548, 207] width 18 height 18
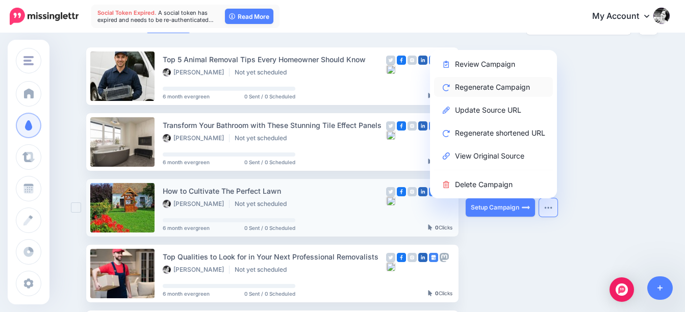
click at [508, 84] on link "Regenerate Campaign" at bounding box center [493, 87] width 119 height 20
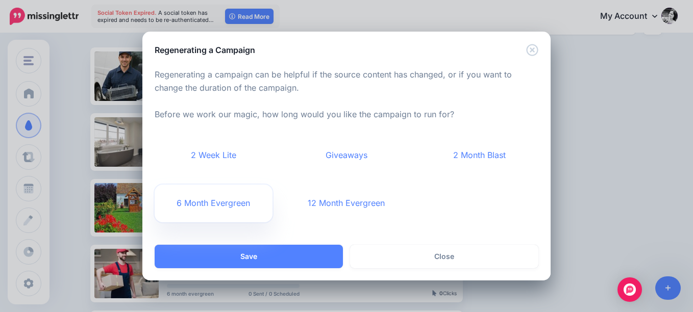
click at [229, 202] on link "6 Month Evergreen" at bounding box center [214, 204] width 118 height 38
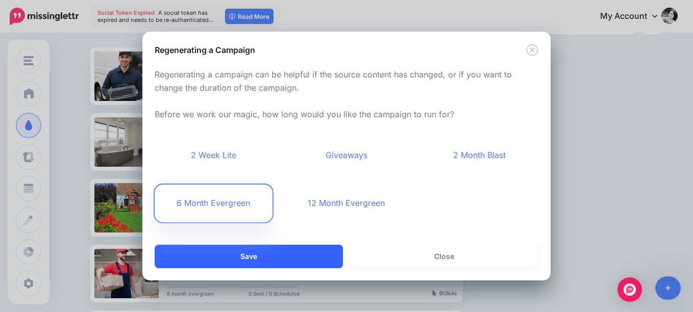
click at [301, 261] on button "Save" at bounding box center [249, 256] width 188 height 23
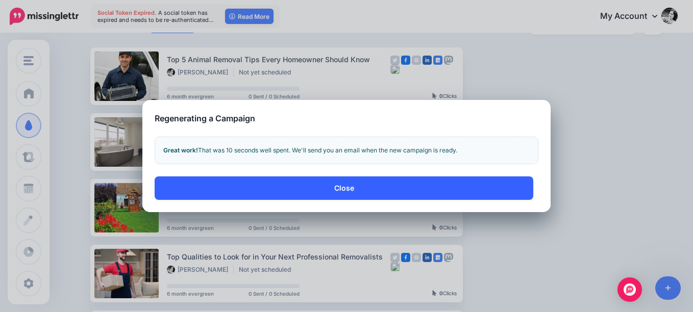
click at [347, 190] on button "Close" at bounding box center [344, 187] width 378 height 23
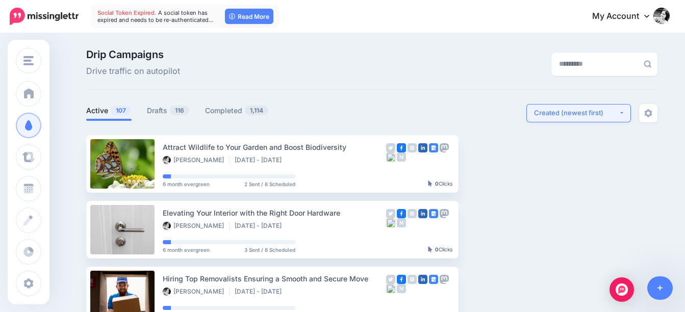
click at [583, 109] on div "Created (newest first)" at bounding box center [576, 113] width 85 height 10
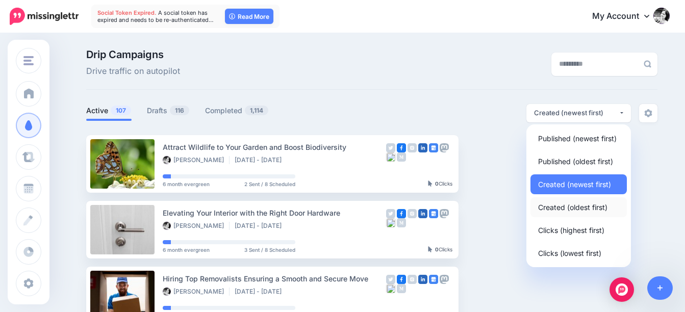
click at [586, 207] on span "Created (oldest first)" at bounding box center [572, 207] width 69 height 12
select select "**********"
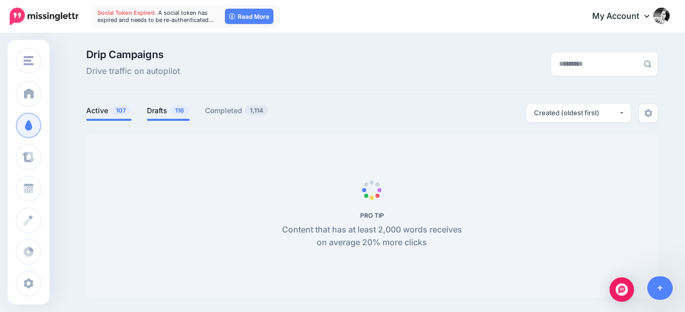
click at [175, 113] on span "116" at bounding box center [179, 111] width 19 height 10
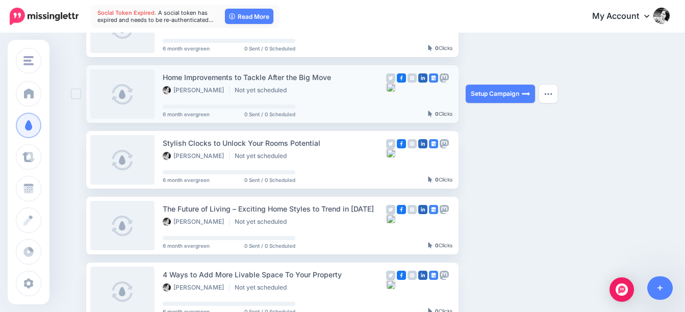
scroll to position [561, 0]
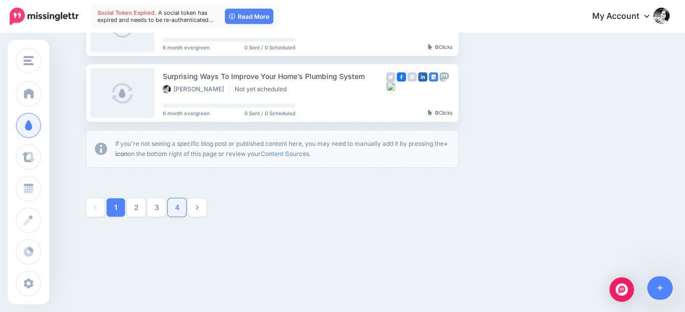
click at [181, 207] on link "4" at bounding box center [177, 207] width 18 height 18
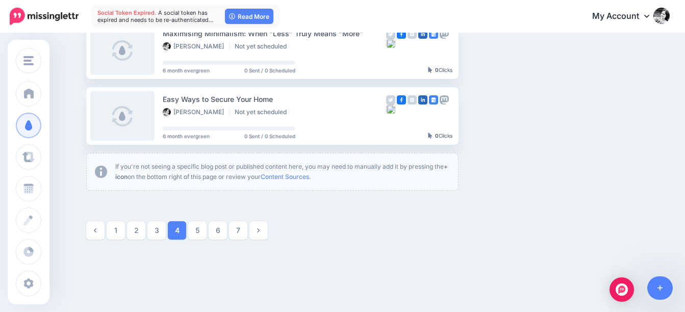
scroll to position [649, 0]
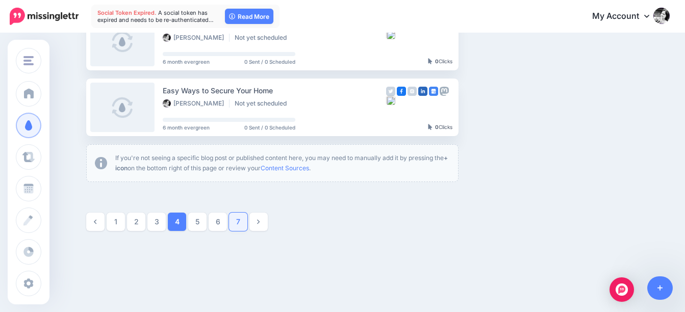
click at [238, 219] on link "7" at bounding box center [238, 222] width 18 height 18
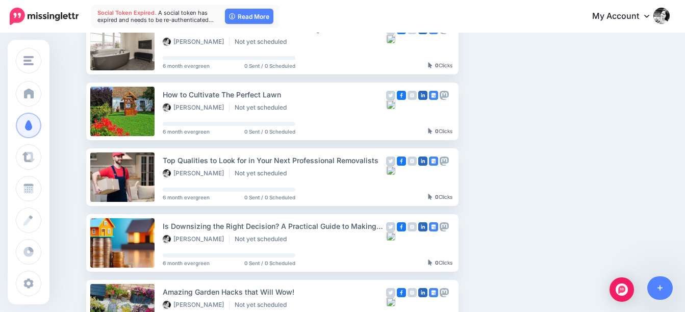
scroll to position [190, 0]
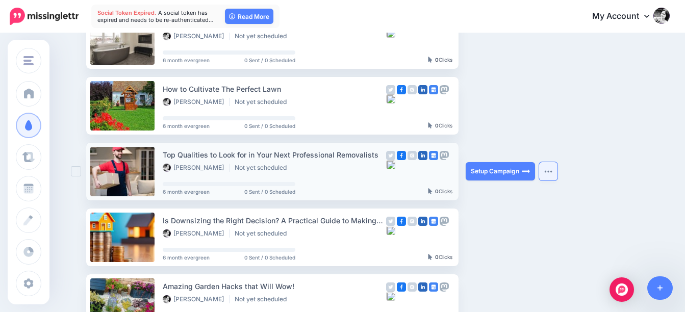
click at [552, 171] on img "button" at bounding box center [548, 171] width 8 height 3
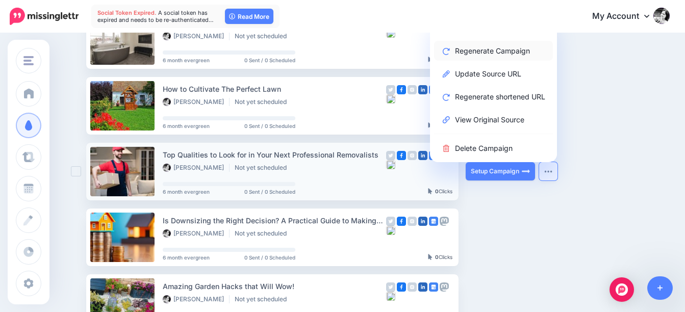
click at [504, 50] on link "Regenerate Campaign" at bounding box center [493, 51] width 119 height 20
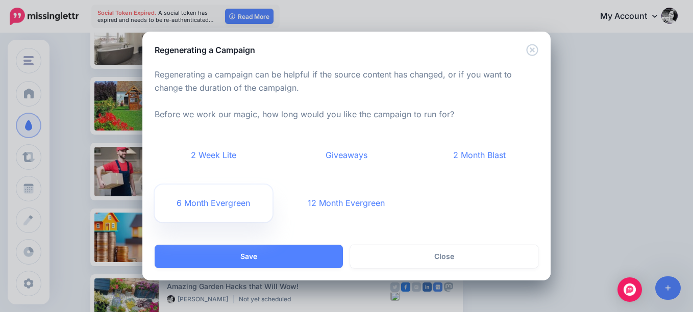
click at [234, 207] on link "6 Month Evergreen" at bounding box center [214, 204] width 118 height 38
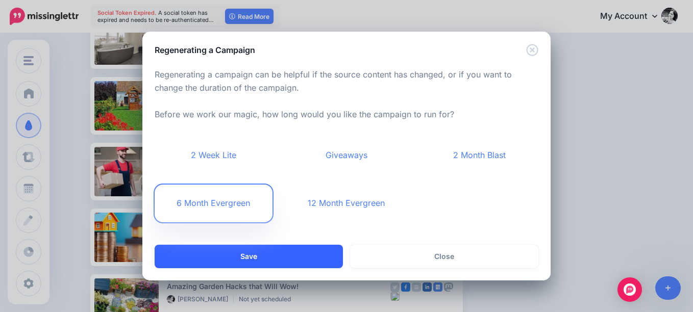
click at [285, 257] on button "Save" at bounding box center [249, 256] width 188 height 23
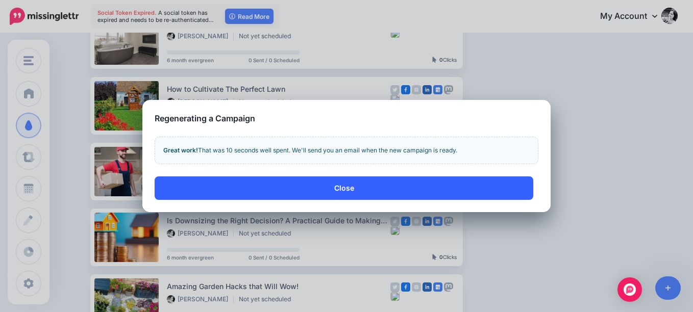
click at [334, 186] on button "Close" at bounding box center [344, 187] width 378 height 23
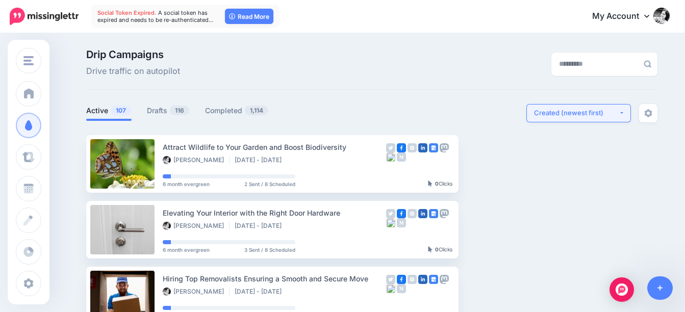
click at [562, 111] on div "Created (newest first)" at bounding box center [576, 113] width 85 height 10
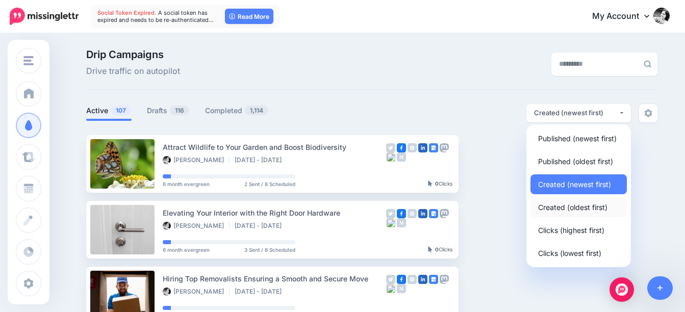
click at [561, 206] on span "Created (oldest first)" at bounding box center [572, 207] width 69 height 12
select select "**********"
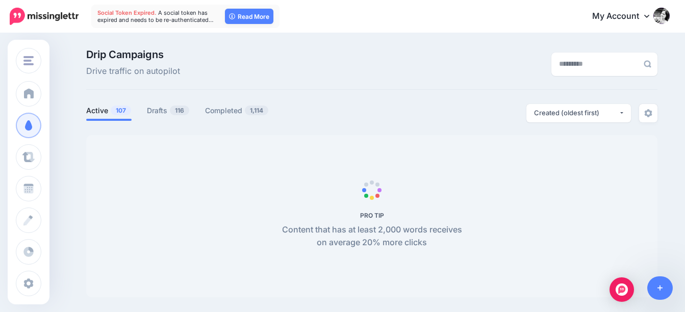
click at [149, 107] on ul "Active 107 Drafts 116 Completed 1,114" at bounding box center [229, 112] width 286 height 17
click at [173, 110] on span "116" at bounding box center [179, 111] width 19 height 10
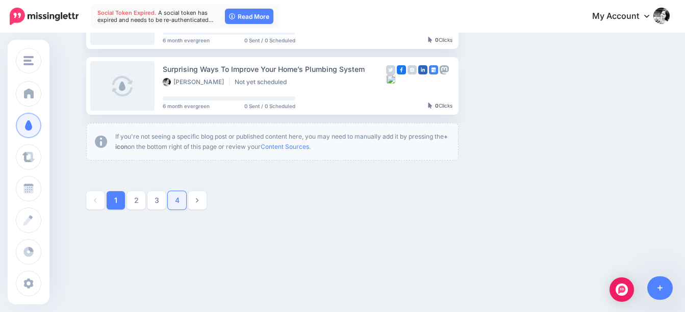
click at [178, 199] on link "4" at bounding box center [177, 200] width 18 height 18
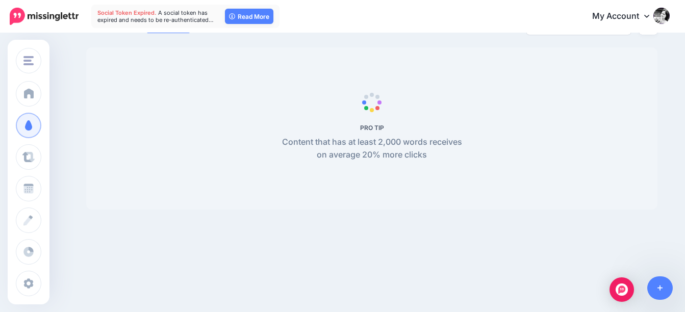
scroll to position [88, 0]
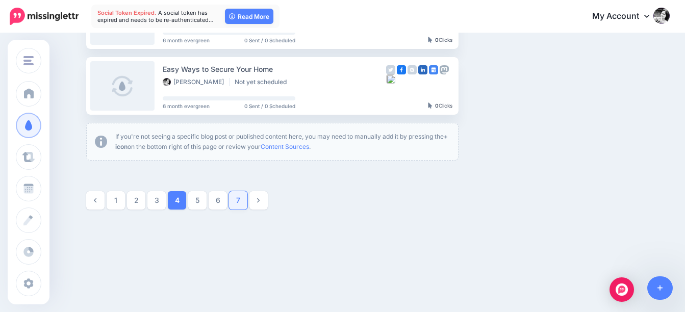
click at [238, 201] on link "7" at bounding box center [238, 200] width 18 height 18
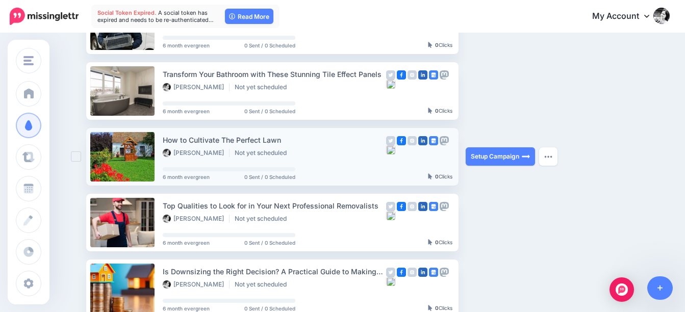
scroll to position [190, 0]
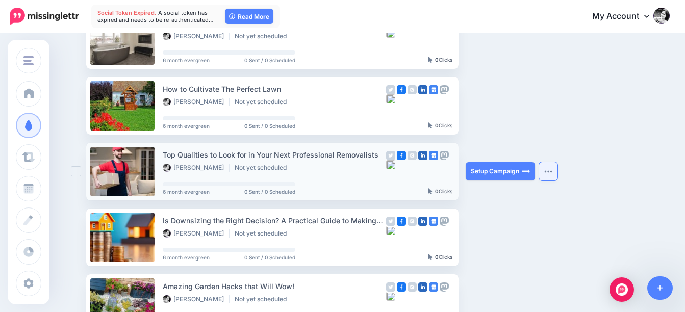
click at [549, 172] on img "button" at bounding box center [548, 171] width 8 height 3
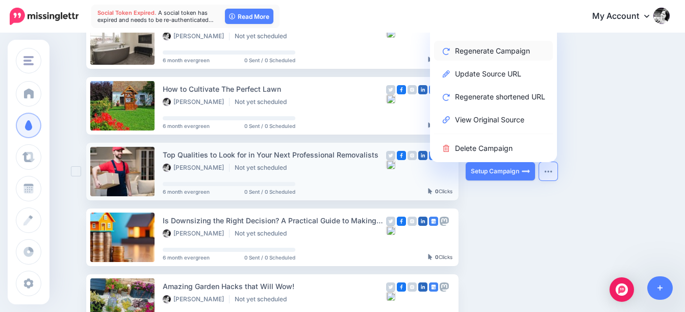
click at [508, 50] on link "Regenerate Campaign" at bounding box center [493, 51] width 119 height 20
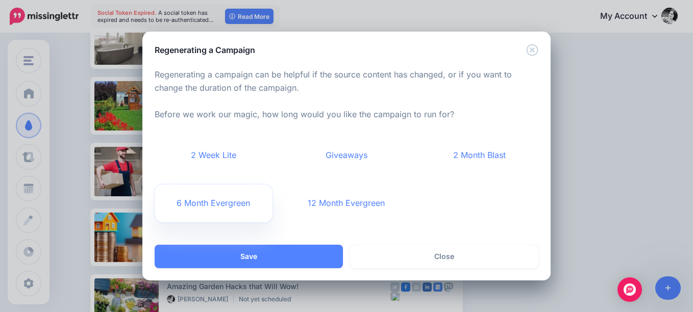
click at [200, 199] on link "6 Month Evergreen" at bounding box center [214, 204] width 118 height 38
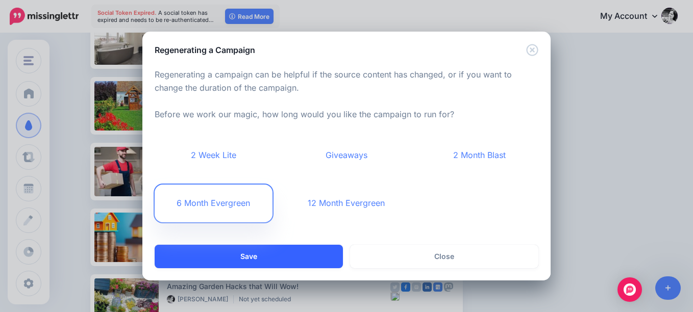
click at [299, 257] on button "Save" at bounding box center [249, 256] width 188 height 23
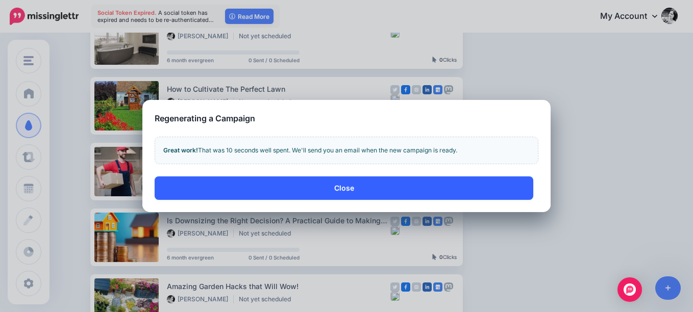
click at [338, 187] on button "Close" at bounding box center [344, 187] width 378 height 23
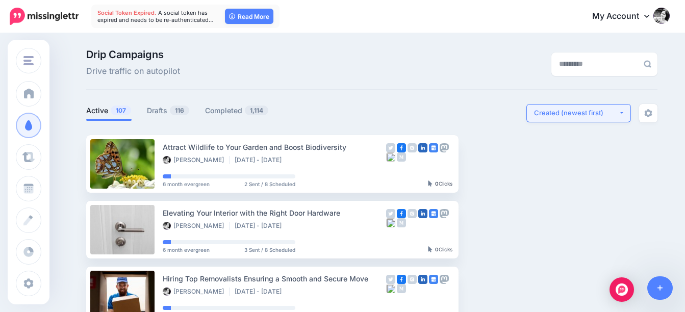
click at [571, 109] on div "Created (newest first)" at bounding box center [576, 113] width 85 height 10
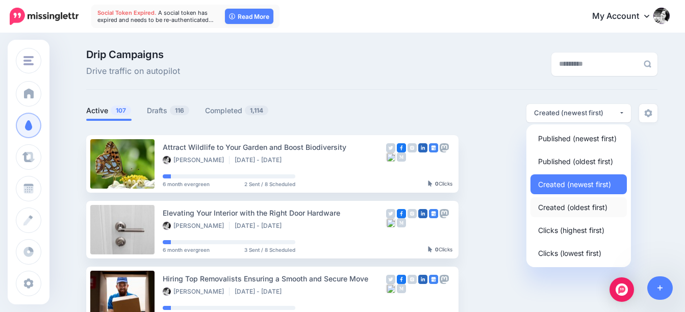
click at [583, 212] on span "Created (oldest first)" at bounding box center [572, 207] width 69 height 12
select select "**********"
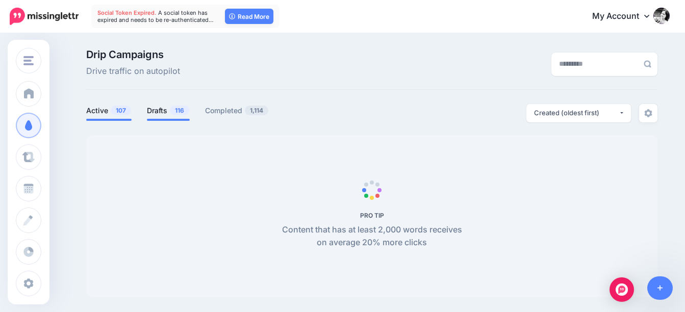
click at [168, 111] on link "Drafts 116" at bounding box center [168, 111] width 43 height 12
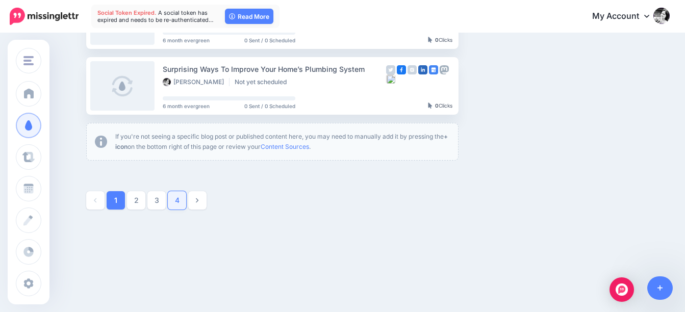
click at [181, 202] on link "4" at bounding box center [177, 200] width 18 height 18
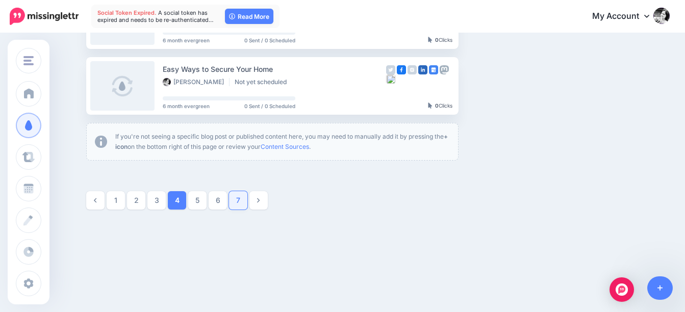
click at [241, 200] on link "7" at bounding box center [238, 200] width 18 height 18
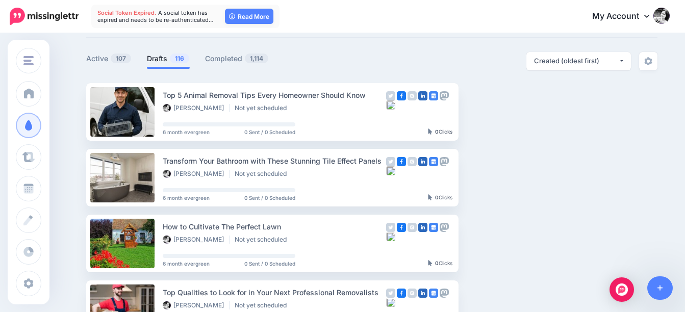
scroll to position [0, 0]
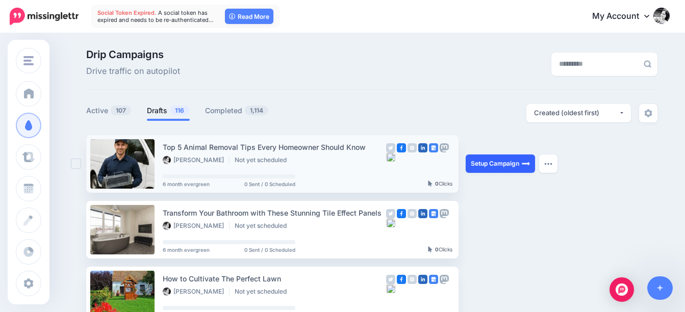
click at [494, 164] on link "Setup Campaign" at bounding box center [500, 164] width 69 height 18
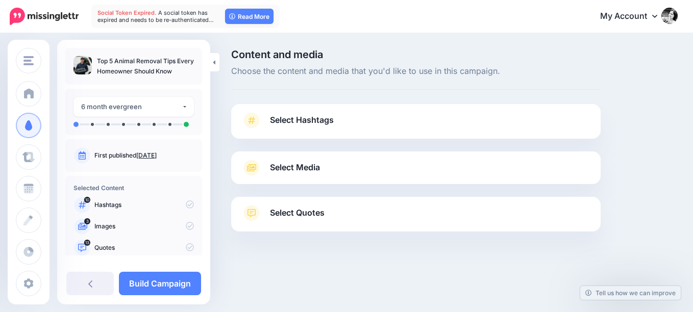
click at [304, 121] on span "Select Hashtags" at bounding box center [302, 120] width 64 height 14
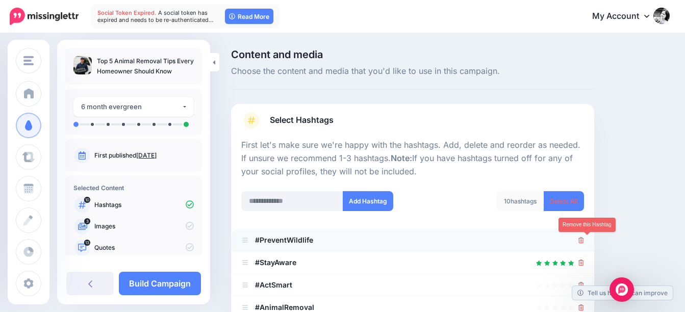
click at [584, 241] on icon at bounding box center [581, 240] width 6 height 6
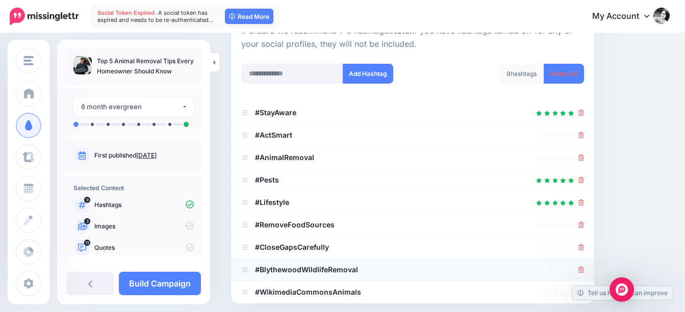
scroll to position [153, 0]
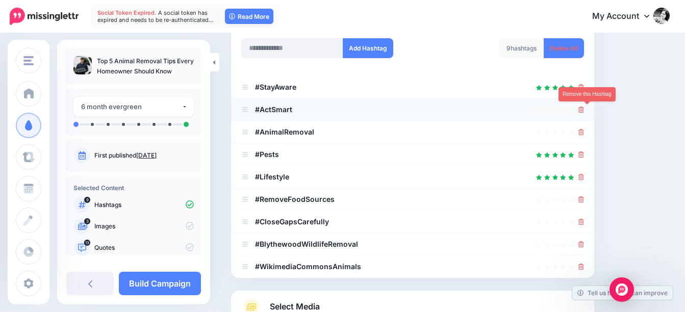
click at [584, 109] on icon at bounding box center [581, 110] width 6 height 6
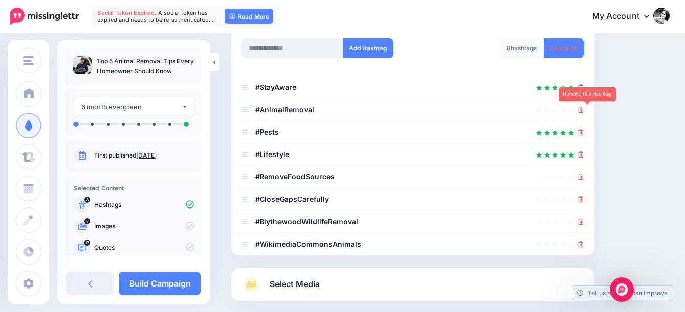
click at [584, 109] on icon at bounding box center [581, 110] width 6 height 6
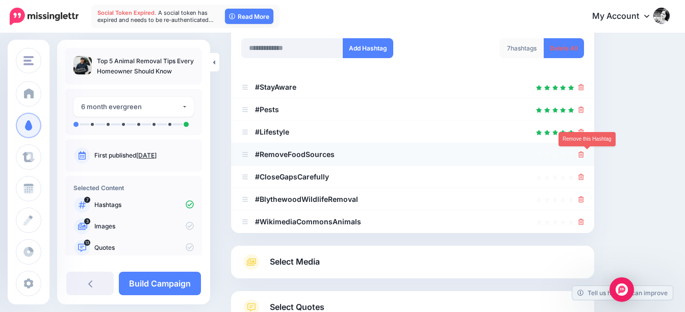
click at [584, 155] on icon at bounding box center [581, 154] width 6 height 6
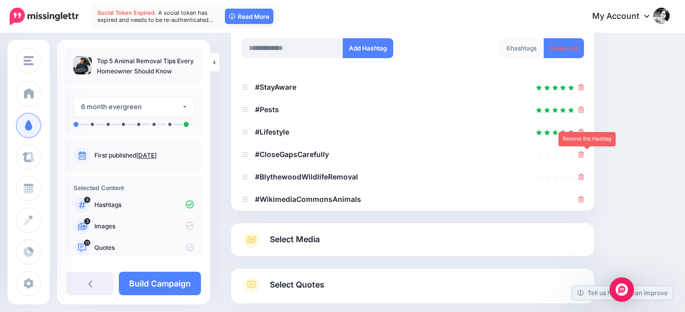
click at [584, 155] on icon at bounding box center [581, 154] width 6 height 6
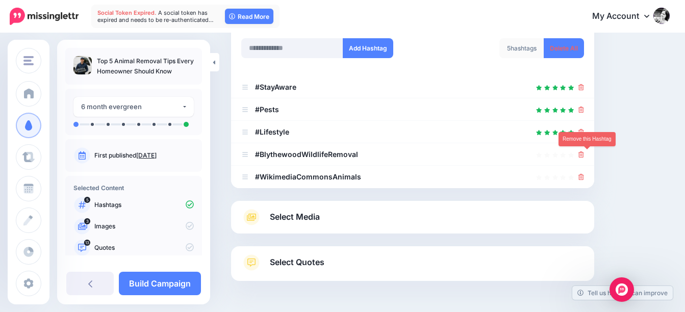
click at [584, 155] on icon at bounding box center [581, 154] width 6 height 6
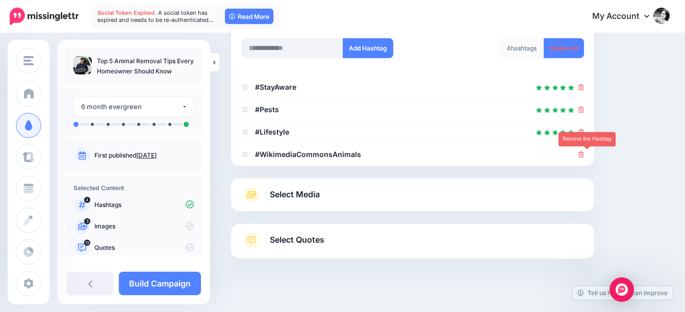
click at [584, 155] on icon at bounding box center [581, 154] width 6 height 6
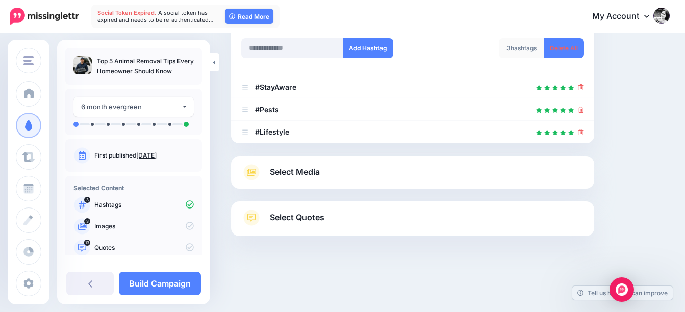
click at [313, 172] on span "Select Media" at bounding box center [295, 172] width 50 height 14
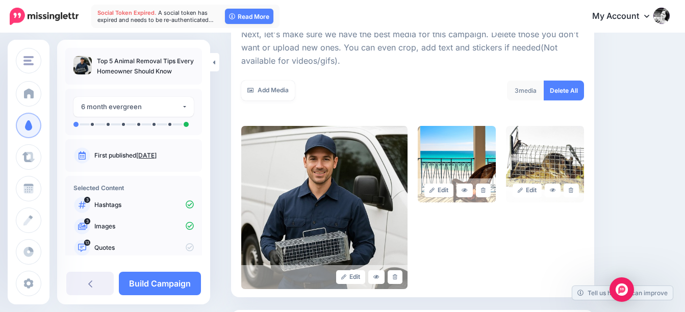
scroll to position [204, 0]
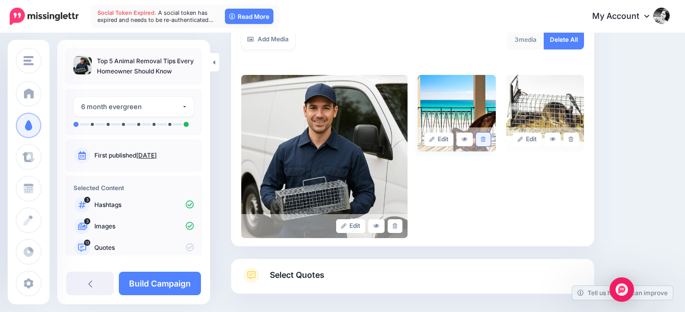
click at [485, 137] on icon at bounding box center [483, 140] width 5 height 6
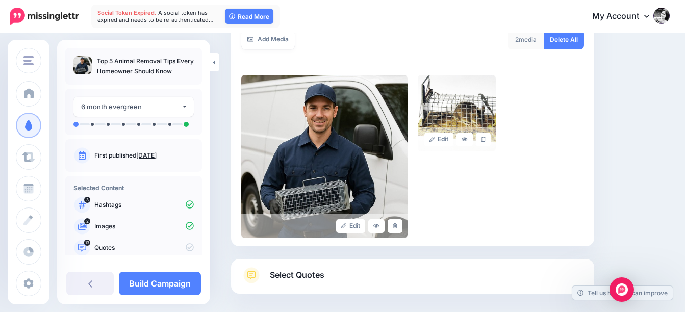
click at [288, 278] on span "Select Quotes" at bounding box center [297, 275] width 55 height 14
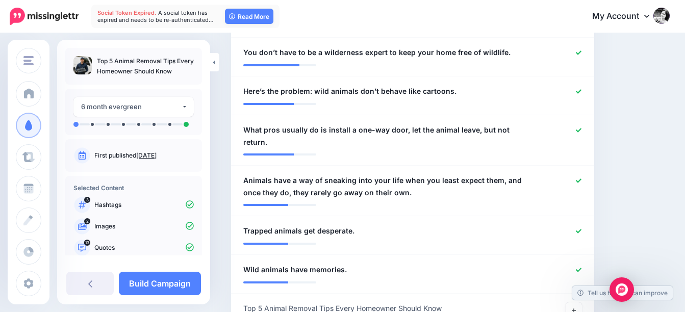
scroll to position [663, 0]
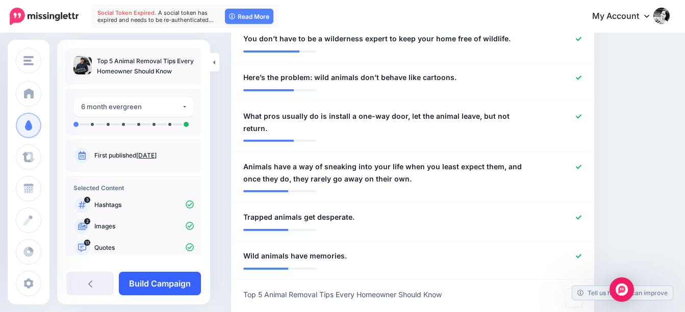
click at [171, 281] on link "Build Campaign" at bounding box center [160, 283] width 82 height 23
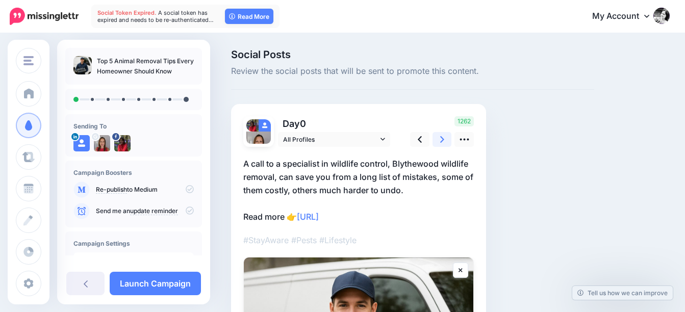
click at [444, 139] on icon at bounding box center [442, 139] width 4 height 11
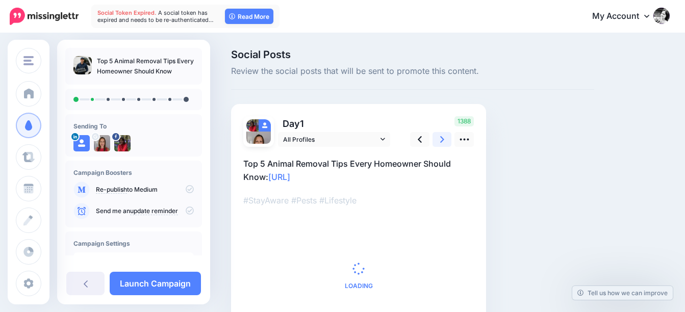
click at [444, 139] on icon at bounding box center [442, 139] width 4 height 7
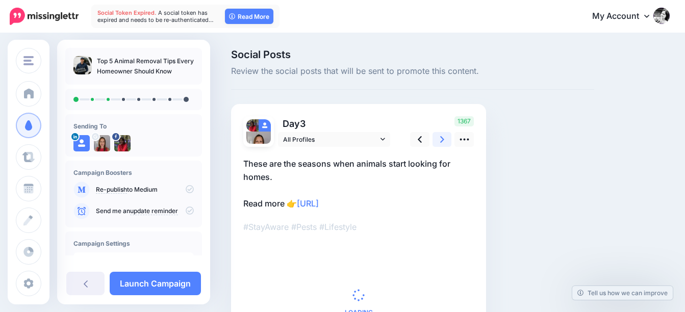
click at [443, 139] on icon at bounding box center [442, 139] width 4 height 7
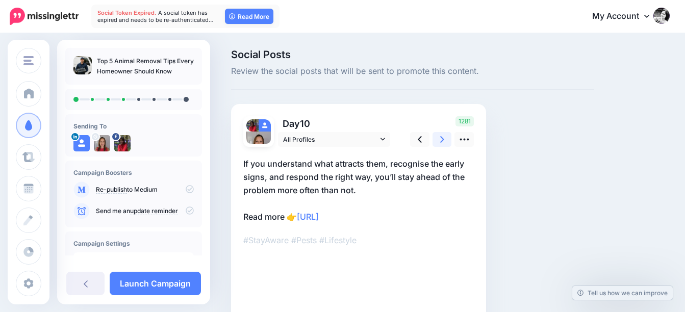
click at [443, 139] on icon at bounding box center [442, 139] width 4 height 7
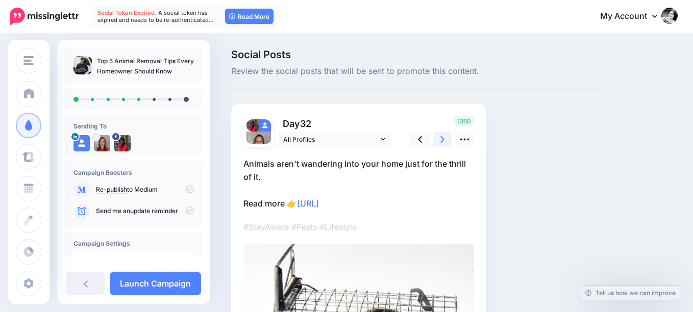
click at [443, 139] on icon at bounding box center [442, 139] width 4 height 7
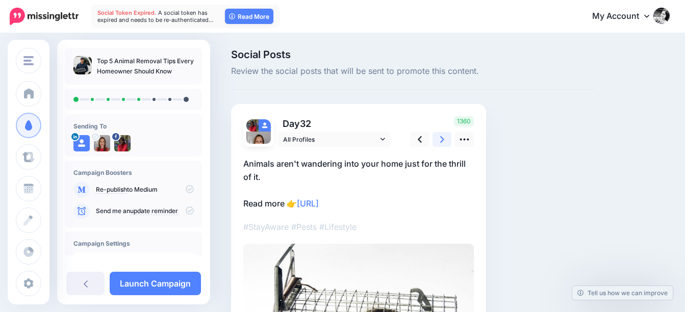
click at [443, 139] on icon at bounding box center [442, 139] width 4 height 7
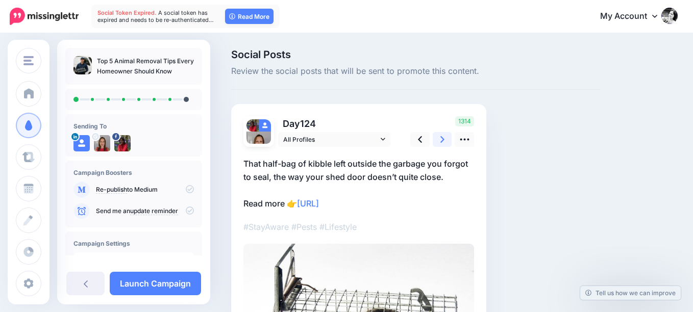
click at [443, 139] on icon at bounding box center [442, 139] width 4 height 7
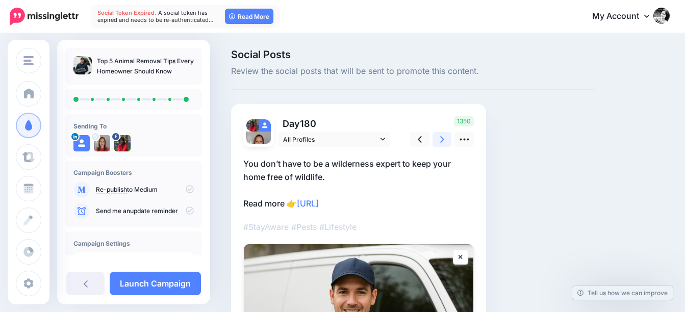
click at [443, 139] on icon at bounding box center [442, 139] width 4 height 7
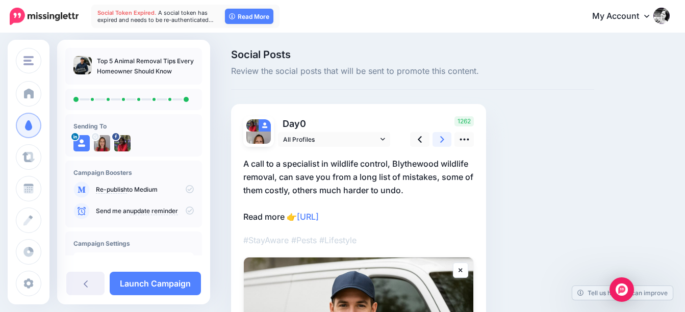
scroll to position [124, 0]
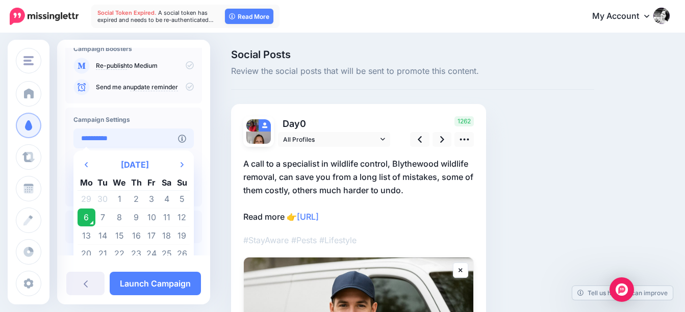
click at [145, 132] on input "**********" at bounding box center [125, 139] width 105 height 20
click at [104, 218] on td "7" at bounding box center [102, 218] width 15 height 18
type input "**********"
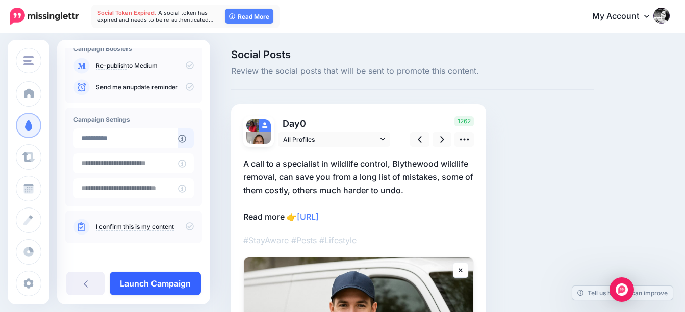
click at [165, 279] on link "Launch Campaign" at bounding box center [155, 283] width 91 height 23
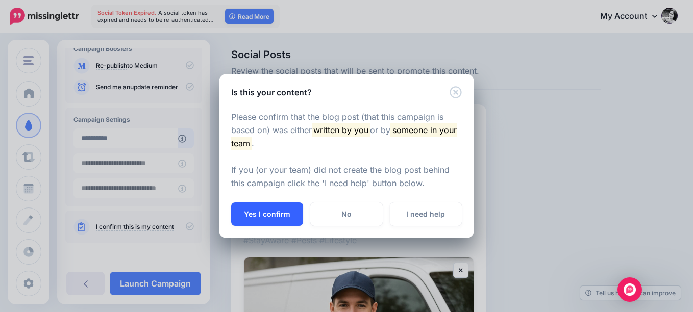
click at [284, 212] on button "Yes I confirm" at bounding box center [267, 213] width 72 height 23
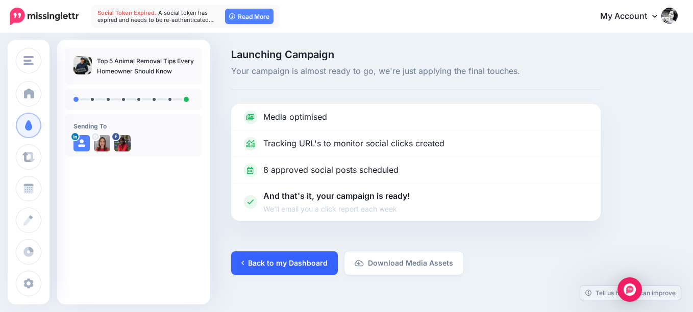
click at [279, 262] on link "Back to my Dashboard" at bounding box center [284, 262] width 107 height 23
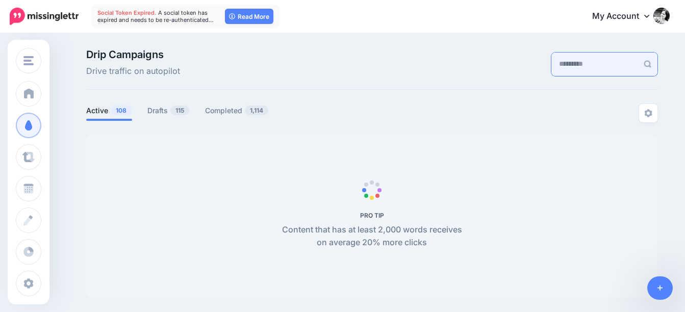
click at [606, 67] on input "text" at bounding box center [594, 64] width 87 height 23
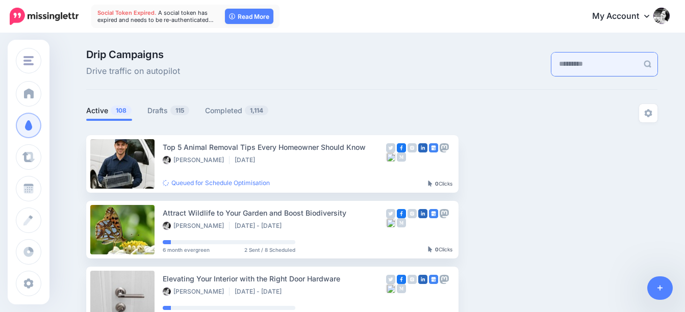
click at [600, 67] on input "text" at bounding box center [594, 64] width 87 height 23
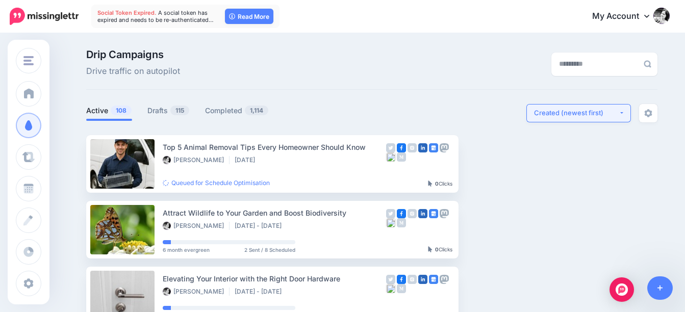
click at [607, 114] on div "Created (newest first)" at bounding box center [576, 113] width 85 height 10
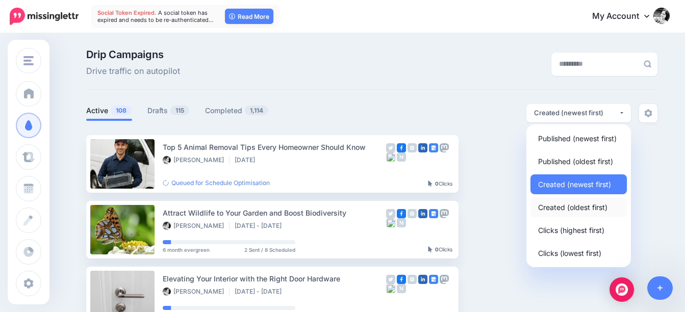
click at [599, 209] on span "Created (oldest first)" at bounding box center [572, 207] width 69 height 12
select select "**********"
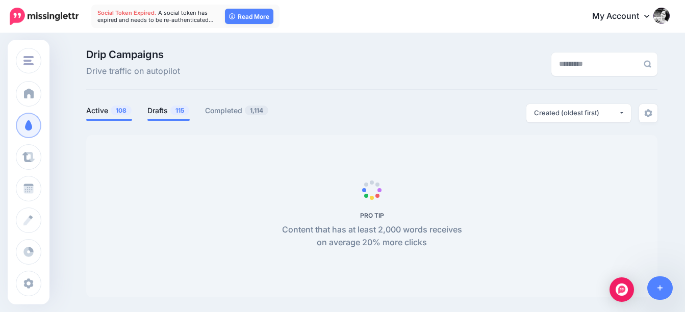
click at [178, 112] on span "115" at bounding box center [179, 111] width 19 height 10
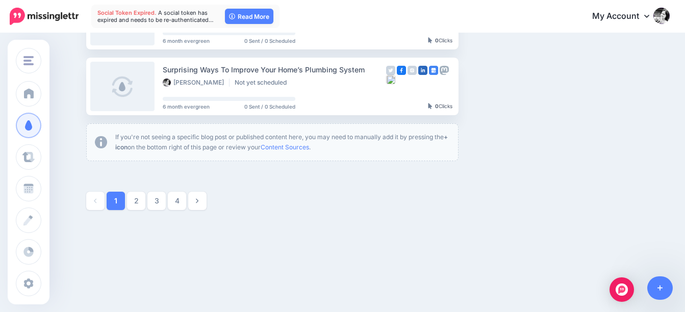
scroll to position [670, 0]
click at [183, 201] on link "4" at bounding box center [177, 200] width 18 height 18
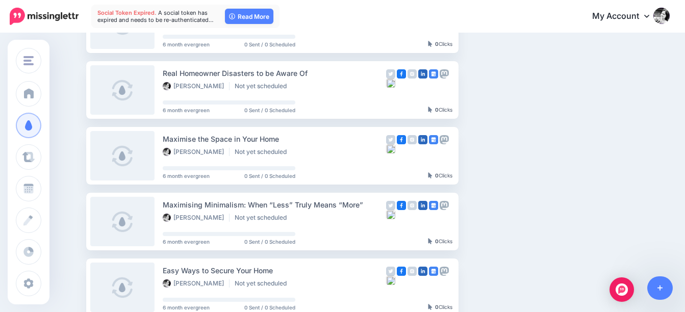
scroll to position [598, 0]
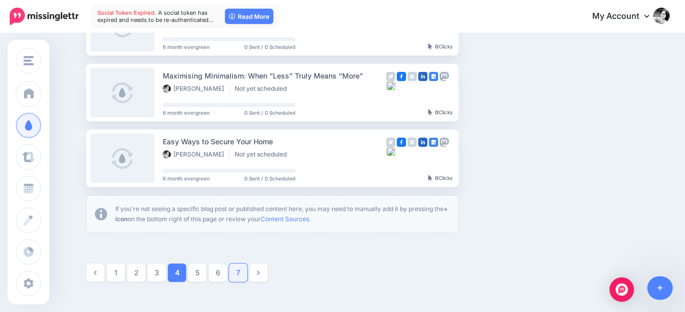
click at [242, 268] on link "7" at bounding box center [238, 273] width 18 height 18
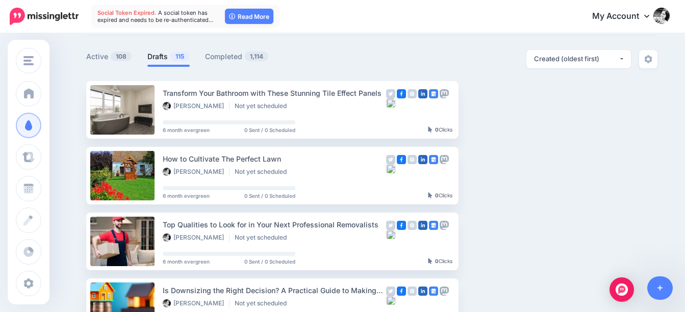
scroll to position [37, 0]
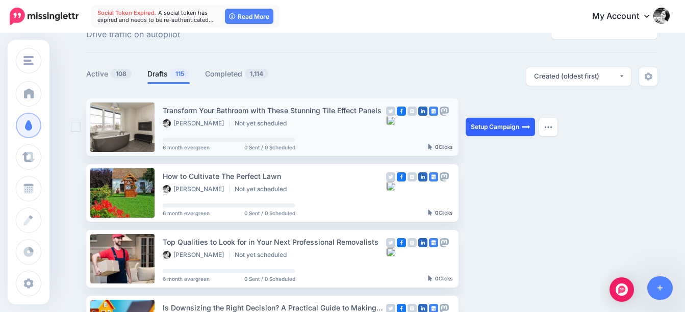
click at [501, 124] on link "Setup Campaign" at bounding box center [500, 127] width 69 height 18
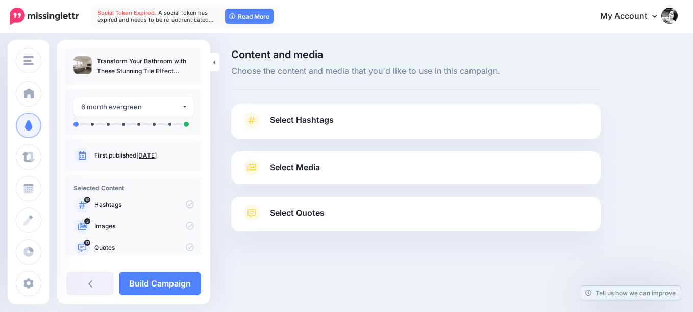
click at [321, 124] on span "Select Hashtags" at bounding box center [302, 120] width 64 height 14
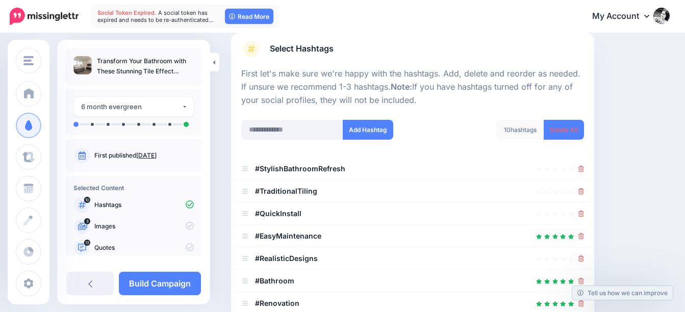
scroll to position [204, 0]
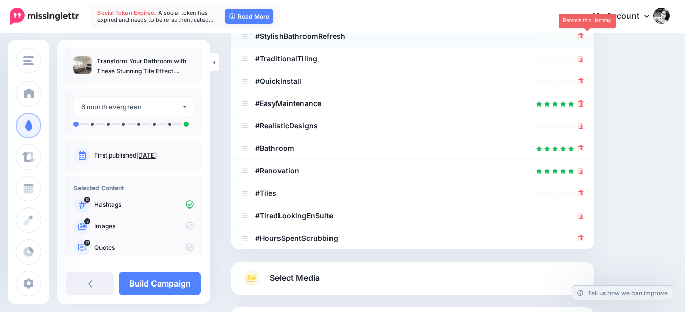
click at [584, 38] on icon at bounding box center [581, 36] width 6 height 6
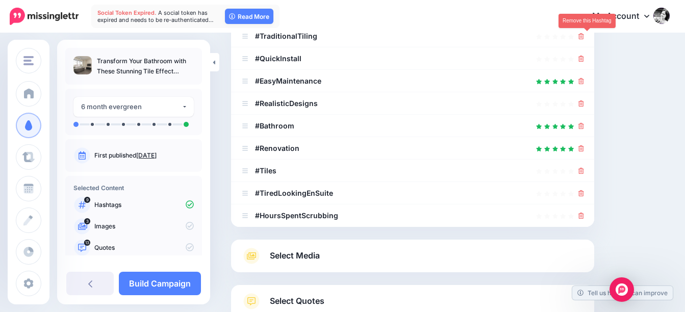
click at [584, 38] on icon at bounding box center [581, 36] width 6 height 6
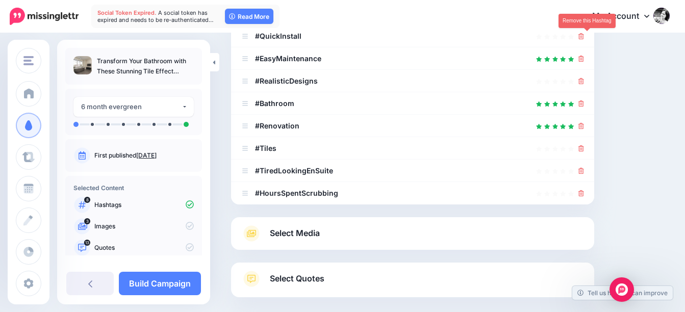
click at [584, 38] on icon at bounding box center [581, 36] width 6 height 6
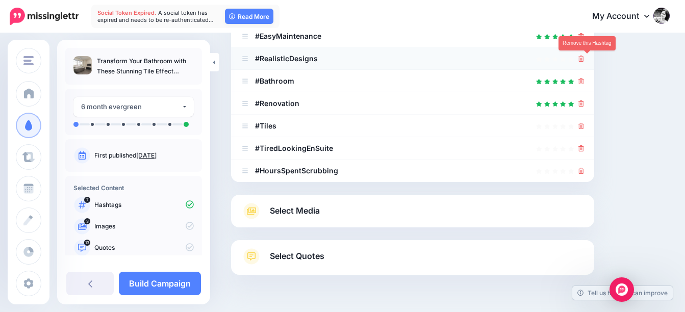
click at [584, 56] on icon at bounding box center [581, 59] width 6 height 6
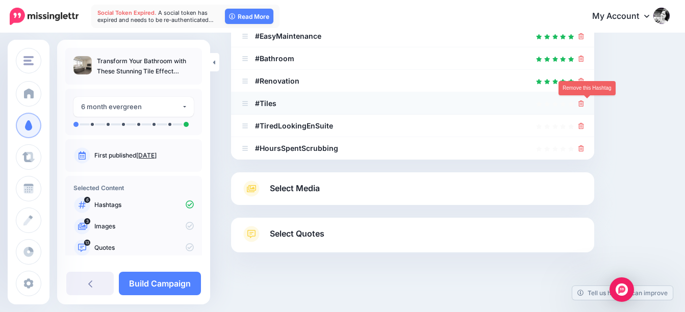
click at [584, 105] on icon at bounding box center [581, 103] width 6 height 6
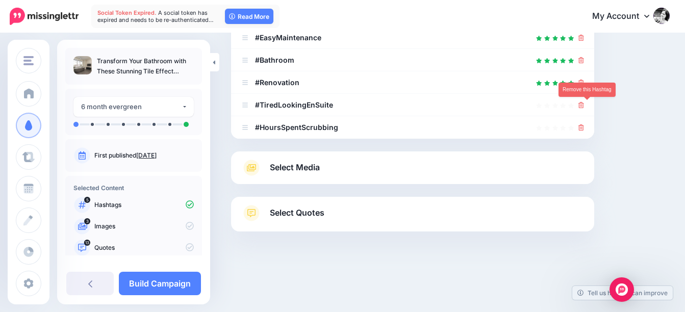
click at [584, 105] on icon at bounding box center [581, 105] width 6 height 6
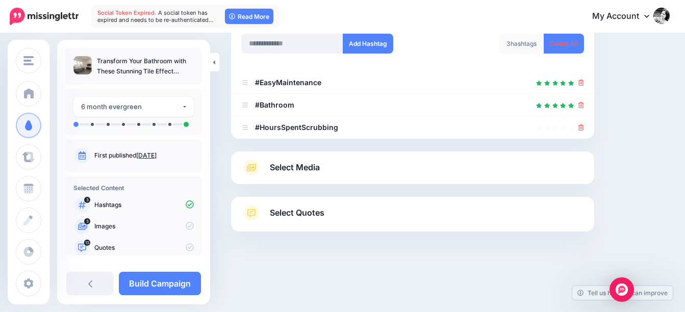
scroll to position [158, 0]
click at [302, 173] on span "Select Media" at bounding box center [295, 168] width 50 height 14
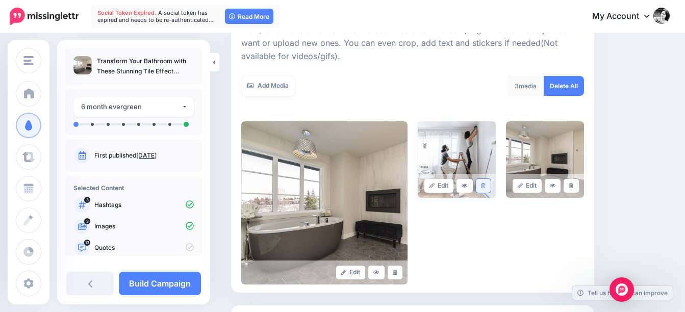
click at [485, 184] on icon at bounding box center [483, 186] width 5 height 6
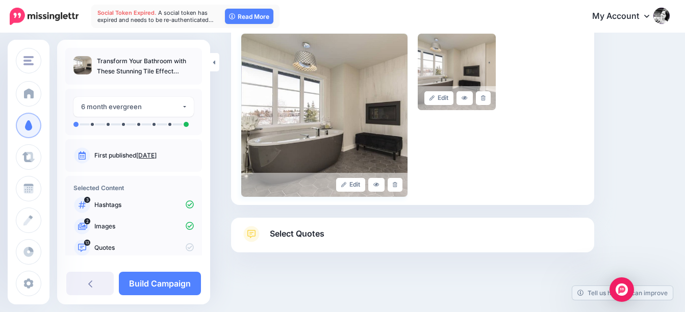
scroll to position [260, 0]
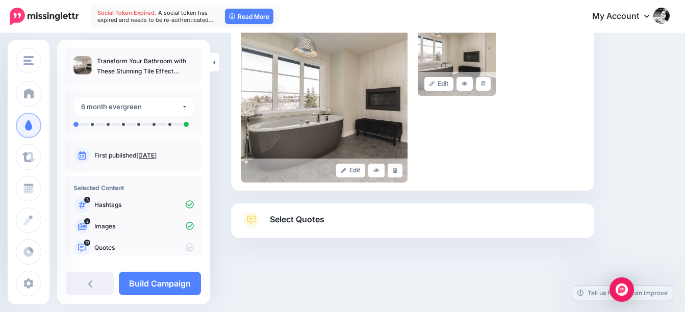
click at [311, 215] on span "Select Quotes" at bounding box center [297, 220] width 55 height 14
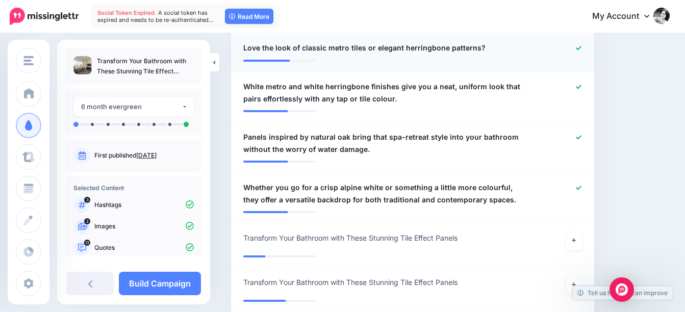
scroll to position [818, 0]
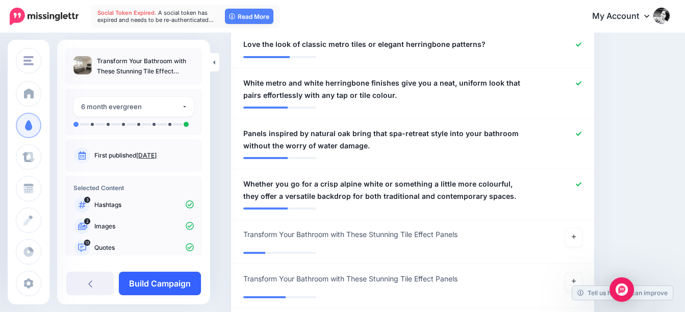
click at [181, 282] on link "Build Campaign" at bounding box center [160, 283] width 82 height 23
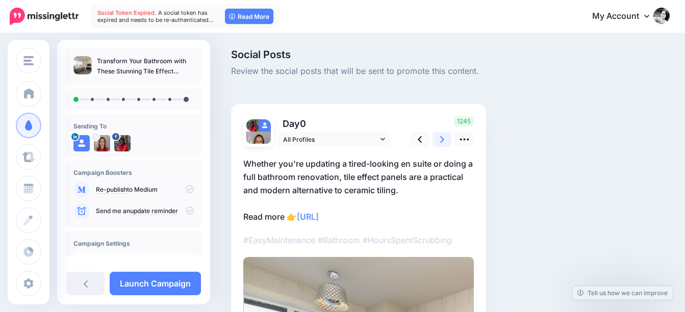
click at [441, 137] on icon at bounding box center [442, 139] width 4 height 7
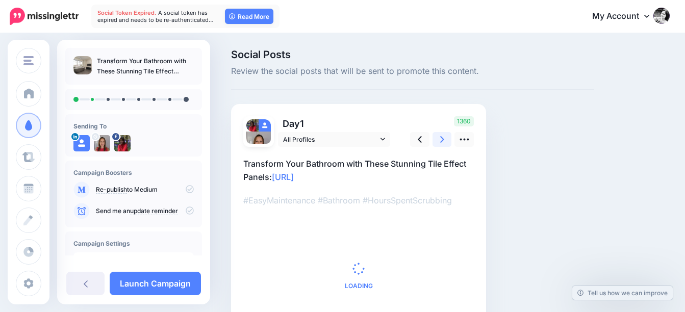
click at [441, 137] on icon at bounding box center [442, 139] width 4 height 7
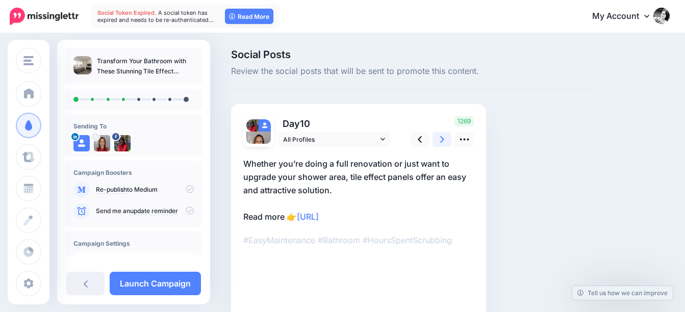
click at [441, 137] on icon at bounding box center [442, 139] width 4 height 7
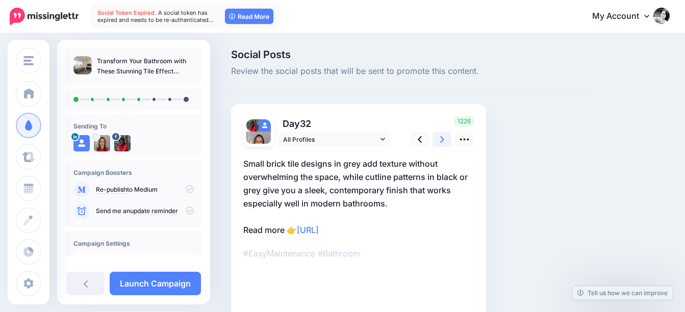
click at [441, 137] on icon at bounding box center [442, 139] width 4 height 7
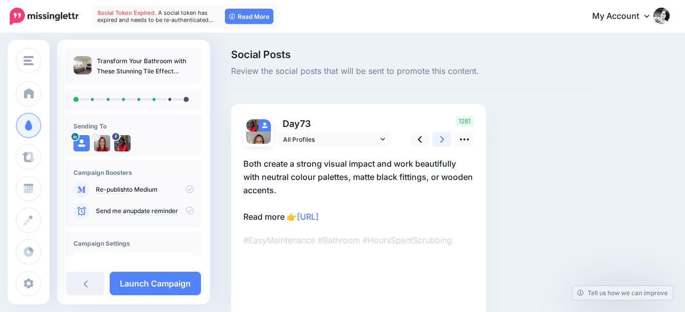
click at [441, 137] on icon at bounding box center [442, 139] width 4 height 7
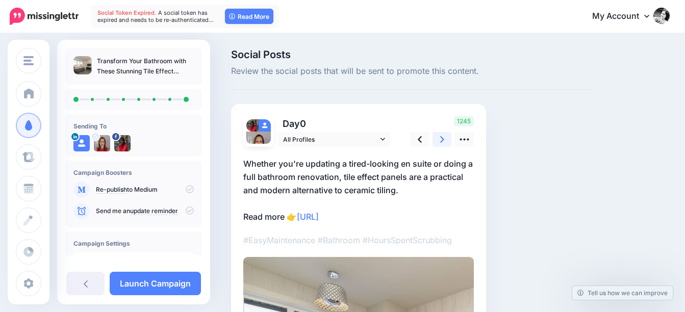
click at [441, 137] on icon at bounding box center [442, 139] width 4 height 7
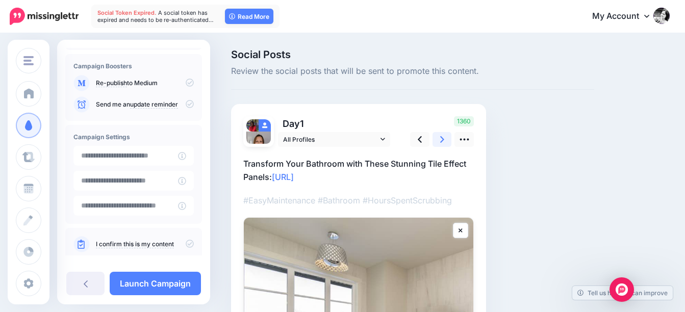
scroll to position [124, 0]
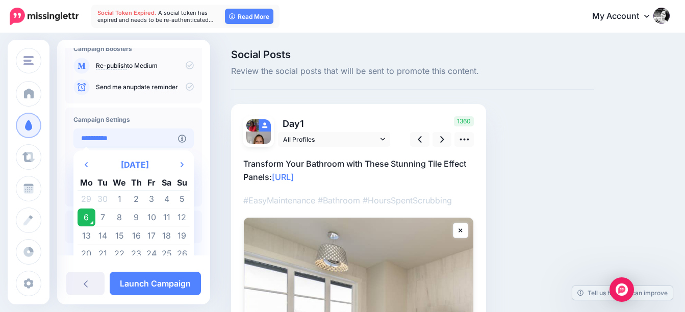
click at [124, 134] on input "**********" at bounding box center [125, 139] width 105 height 20
click at [122, 220] on td "8" at bounding box center [119, 218] width 18 height 18
type input "**********"
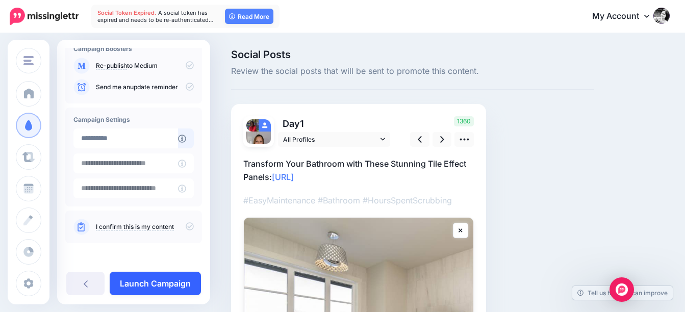
click at [185, 281] on link "Launch Campaign" at bounding box center [155, 283] width 91 height 23
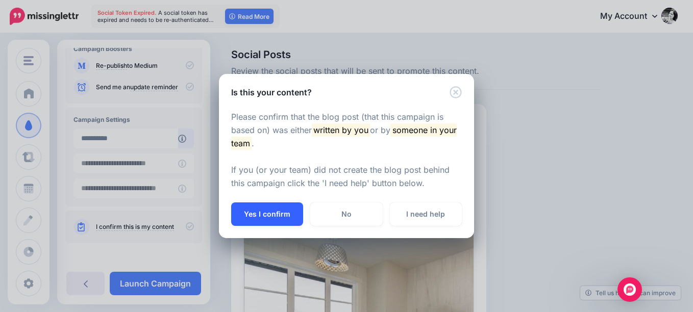
click at [268, 212] on button "Yes I confirm" at bounding box center [267, 213] width 72 height 23
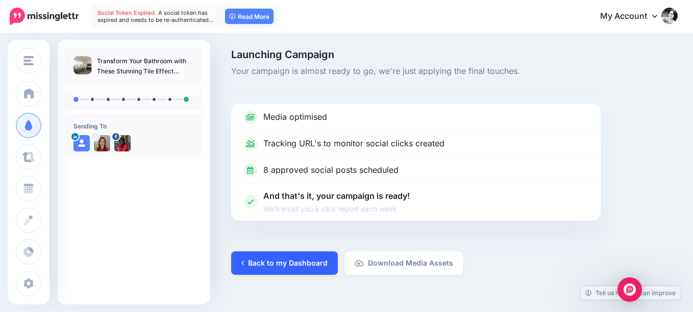
click at [302, 262] on link "Back to my Dashboard" at bounding box center [284, 262] width 107 height 23
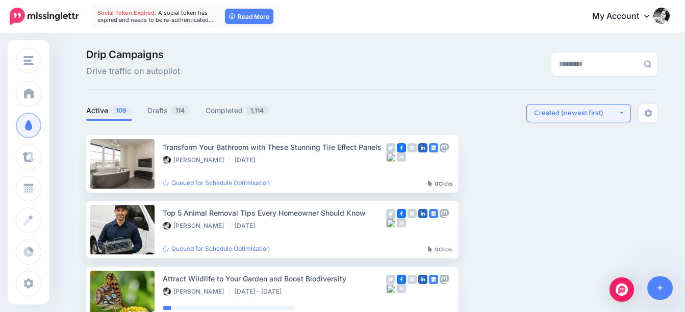
click at [616, 115] on div "Created (newest first)" at bounding box center [576, 113] width 85 height 10
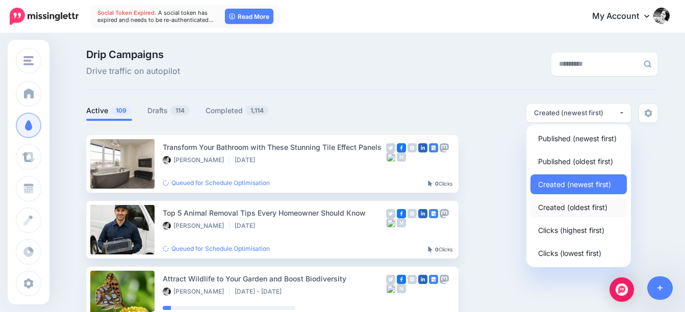
click at [580, 210] on span "Created (oldest first)" at bounding box center [572, 207] width 69 height 12
select select "**********"
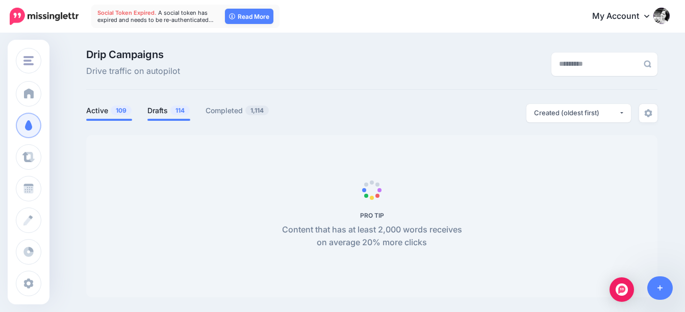
click at [175, 111] on span "114" at bounding box center [179, 111] width 19 height 10
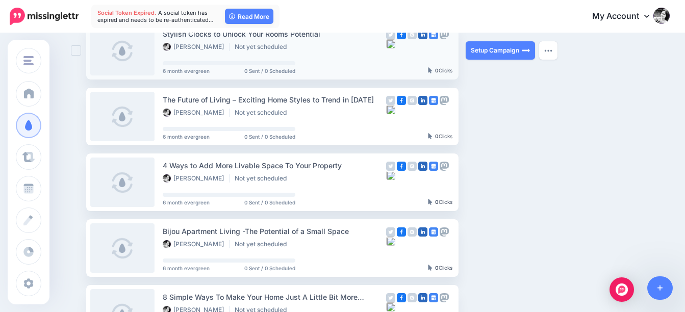
scroll to position [612, 0]
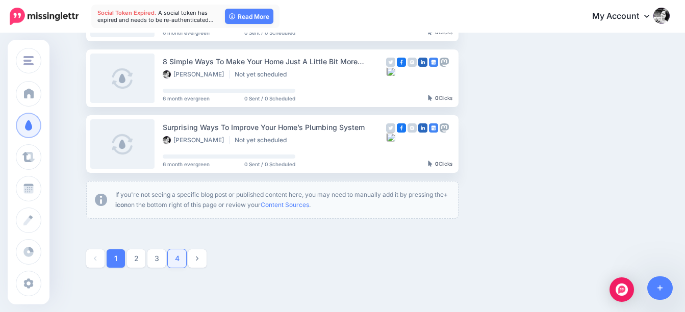
click at [181, 258] on link "4" at bounding box center [177, 258] width 18 height 18
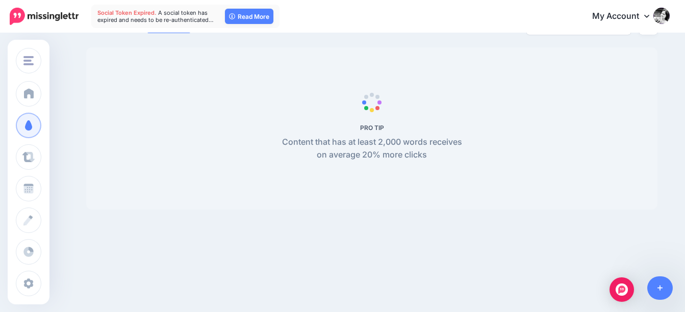
scroll to position [88, 0]
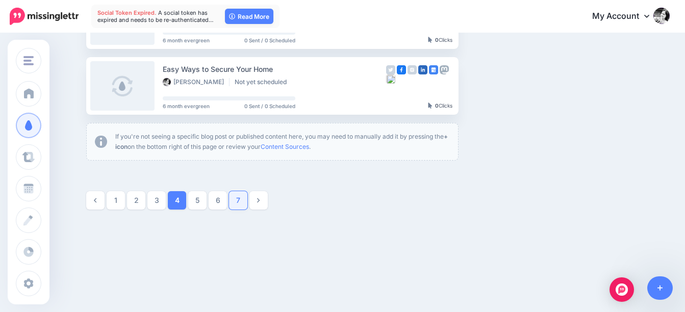
click at [242, 201] on link "7" at bounding box center [238, 200] width 18 height 18
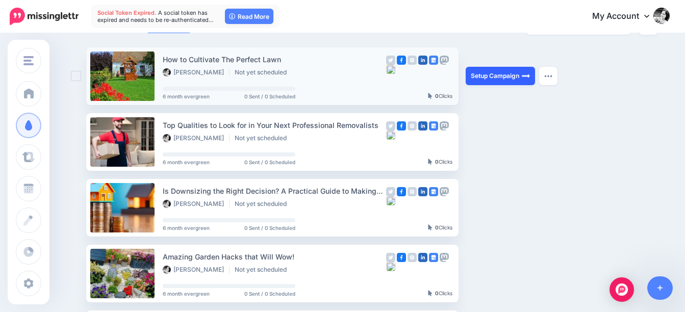
click at [496, 79] on link "Setup Campaign" at bounding box center [500, 76] width 69 height 18
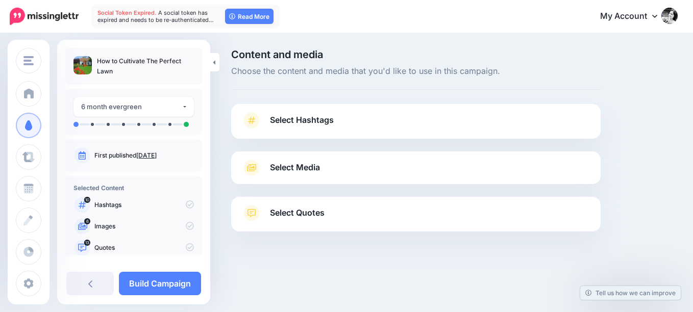
click at [325, 118] on span "Select Hashtags" at bounding box center [302, 120] width 64 height 14
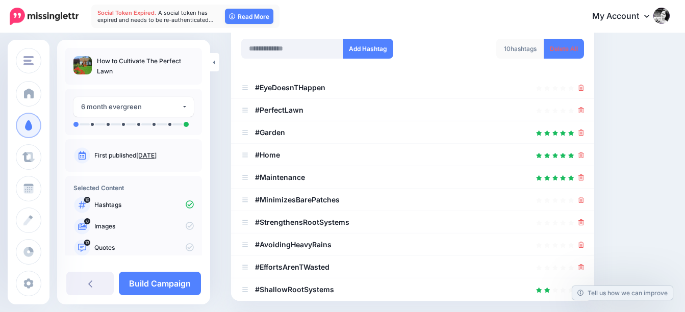
scroll to position [153, 0]
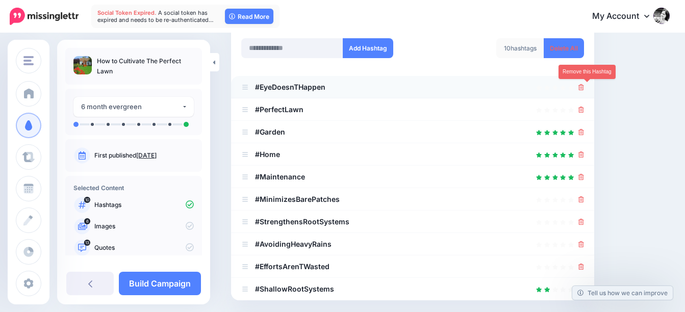
click at [584, 88] on icon at bounding box center [581, 87] width 6 height 6
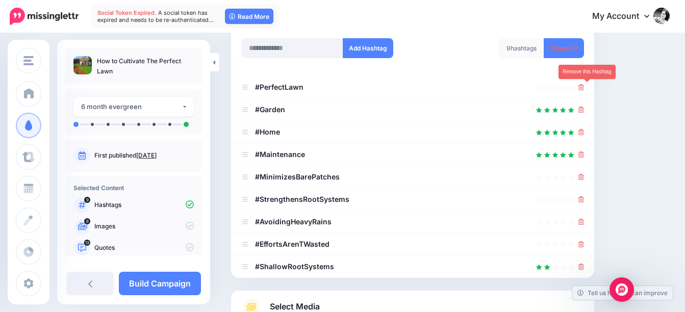
click at [584, 88] on icon at bounding box center [581, 87] width 6 height 6
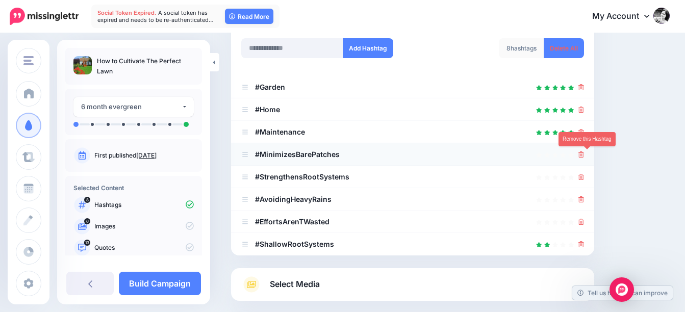
click at [584, 155] on icon at bounding box center [581, 154] width 6 height 6
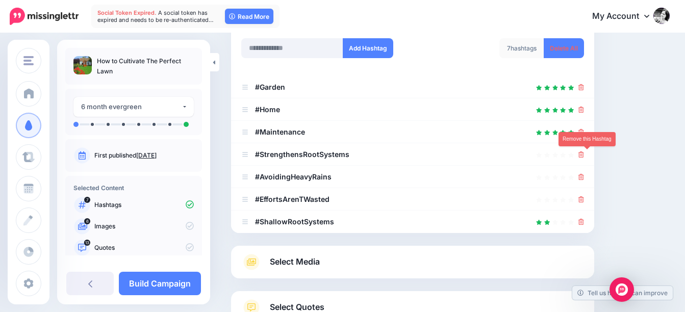
click at [584, 155] on icon at bounding box center [581, 154] width 6 height 6
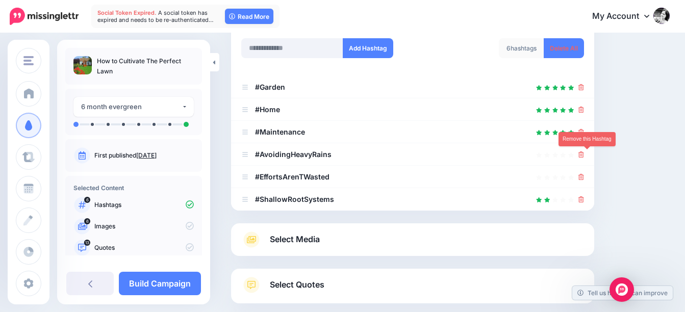
click at [584, 154] on icon at bounding box center [581, 154] width 6 height 6
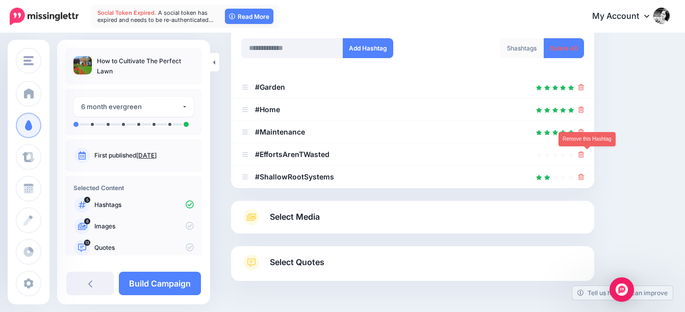
click at [584, 154] on icon at bounding box center [581, 154] width 6 height 6
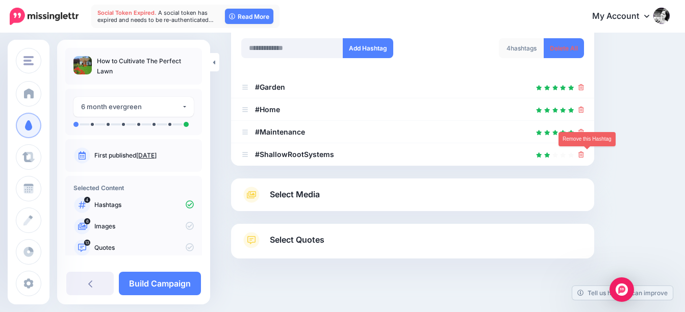
click at [584, 154] on icon at bounding box center [581, 154] width 6 height 6
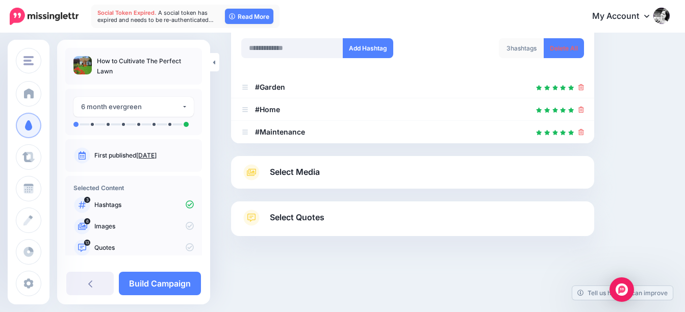
click at [318, 172] on span "Select Media" at bounding box center [295, 172] width 50 height 14
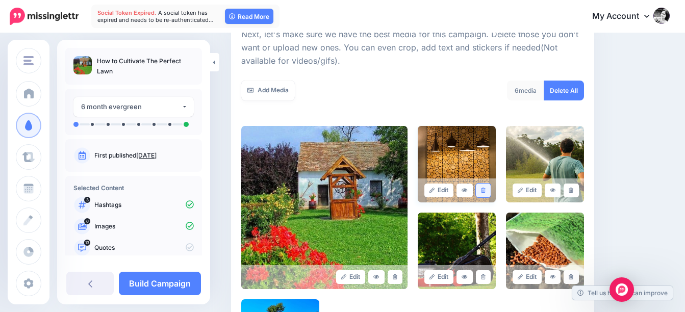
click at [485, 191] on icon at bounding box center [483, 191] width 5 height 6
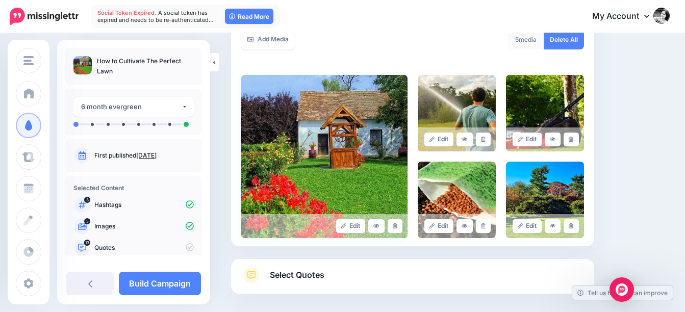
scroll to position [255, 0]
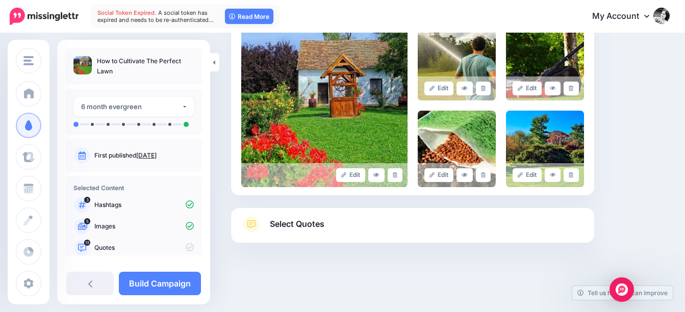
click at [293, 221] on span "Select Quotes" at bounding box center [297, 224] width 55 height 14
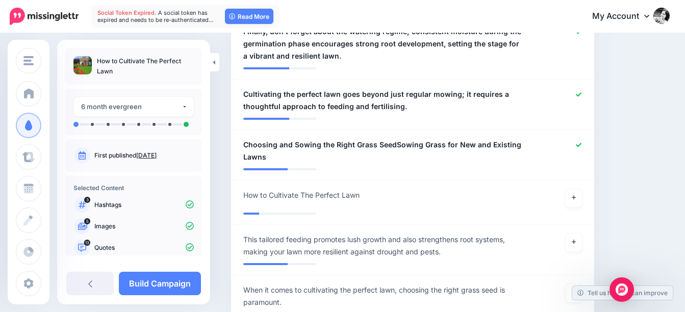
scroll to position [871, 0]
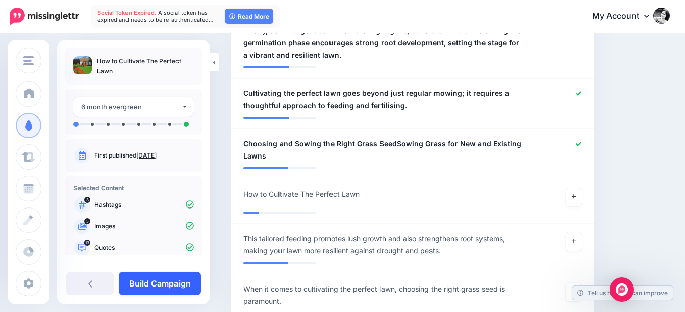
click at [159, 277] on link "Build Campaign" at bounding box center [160, 283] width 82 height 23
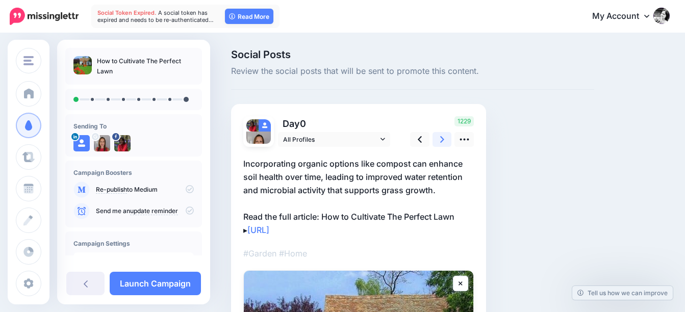
click at [442, 138] on icon at bounding box center [442, 139] width 4 height 11
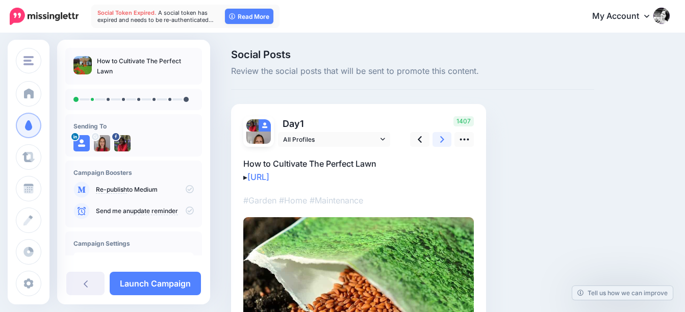
click at [442, 138] on icon at bounding box center [442, 139] width 4 height 7
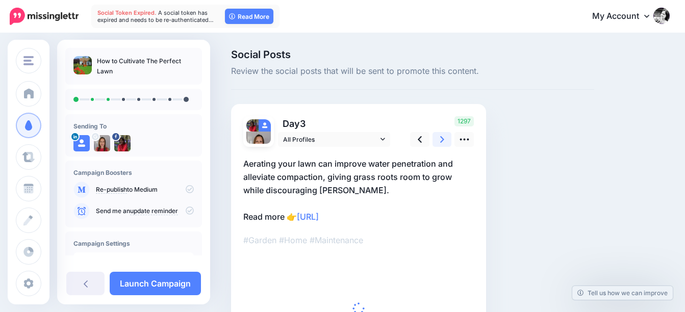
click at [442, 138] on icon at bounding box center [442, 139] width 4 height 7
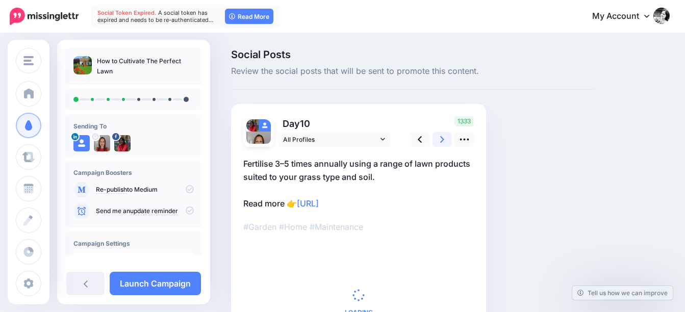
click at [442, 138] on icon at bounding box center [442, 139] width 4 height 7
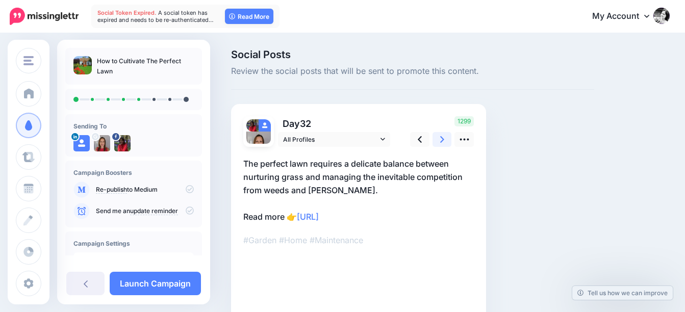
click at [442, 138] on icon at bounding box center [442, 139] width 4 height 7
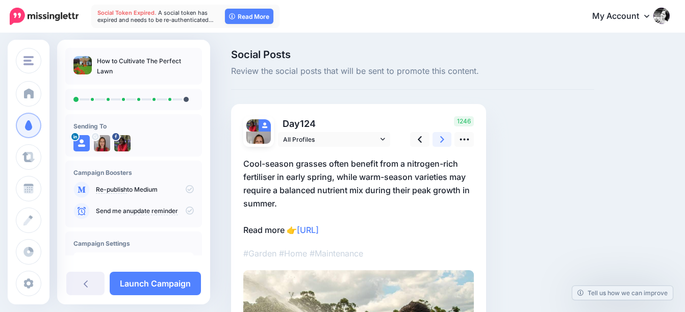
click at [442, 138] on icon at bounding box center [442, 139] width 4 height 7
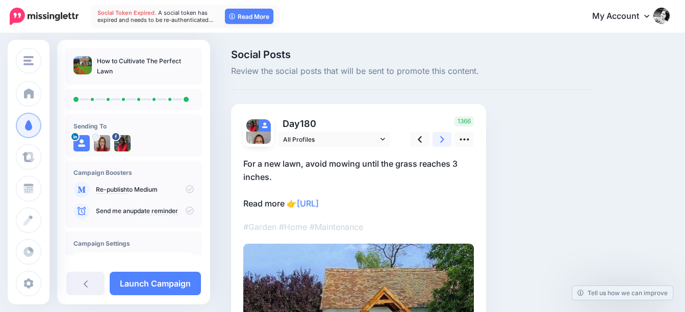
click at [442, 138] on icon at bounding box center [442, 139] width 4 height 7
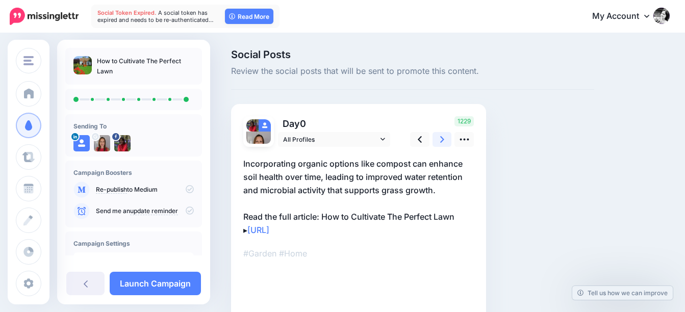
click at [442, 138] on icon at bounding box center [442, 139] width 4 height 7
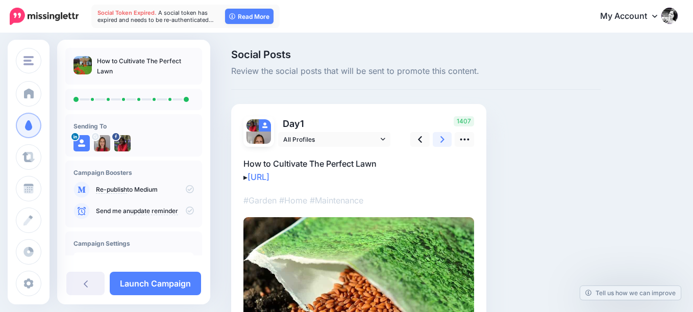
click at [442, 138] on icon at bounding box center [442, 139] width 4 height 7
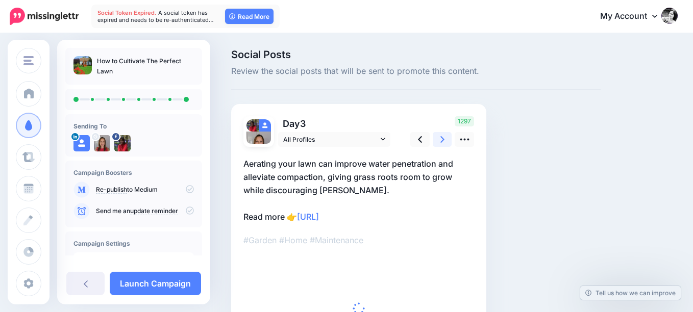
click at [442, 138] on icon at bounding box center [442, 139] width 4 height 7
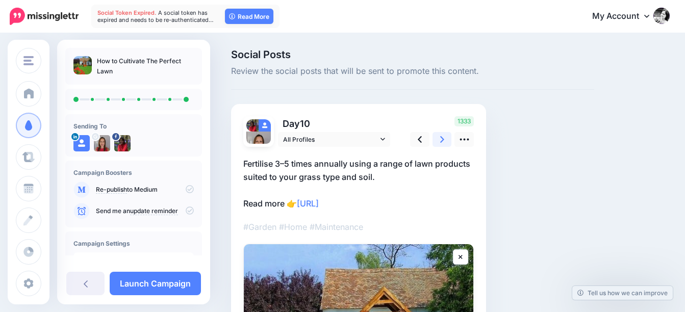
scroll to position [124, 0]
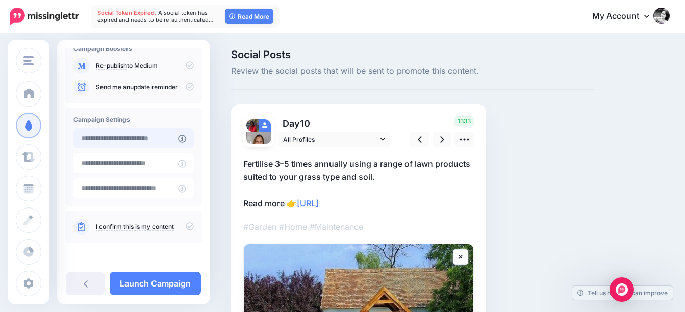
click at [133, 139] on input "text" at bounding box center [125, 139] width 105 height 20
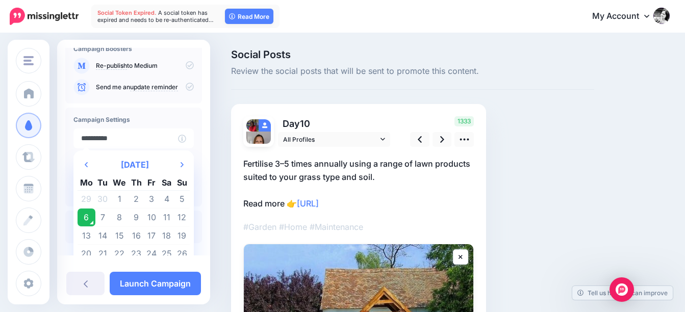
click at [151, 218] on td "10" at bounding box center [151, 218] width 15 height 18
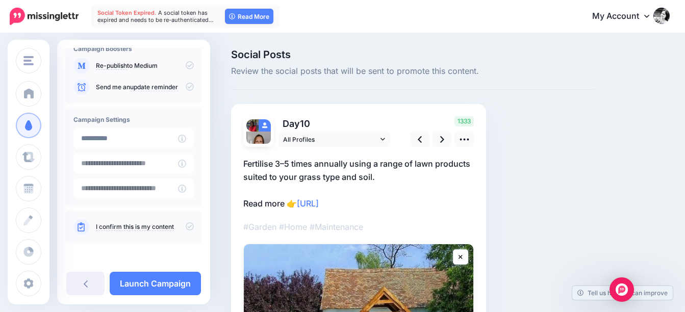
type input "**********"
click at [162, 280] on link "Launch Campaign" at bounding box center [155, 283] width 91 height 23
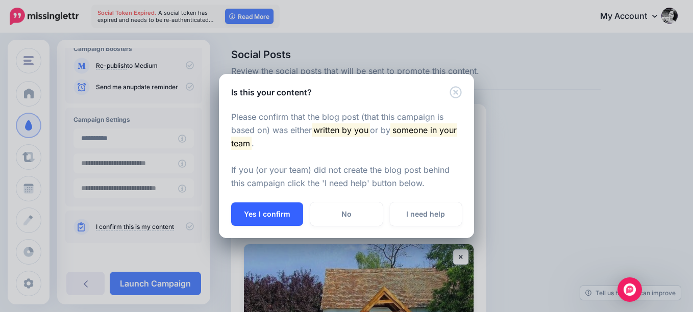
click at [273, 204] on button "Yes I confirm" at bounding box center [267, 213] width 72 height 23
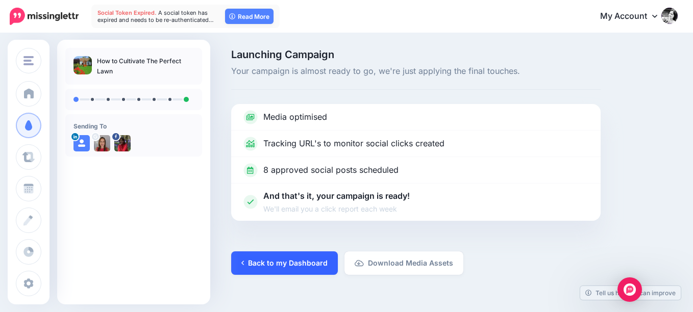
click at [304, 268] on link "Back to my Dashboard" at bounding box center [284, 262] width 107 height 23
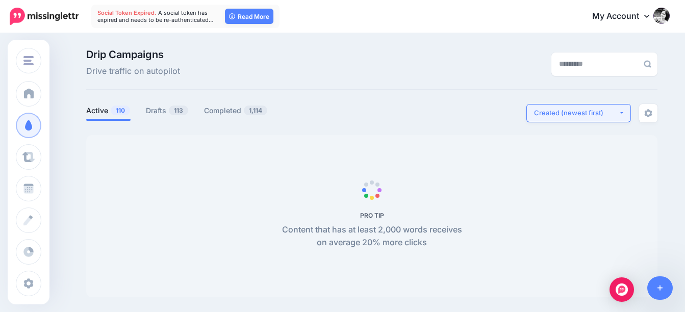
click at [572, 116] on div "Created (newest first)" at bounding box center [576, 113] width 85 height 10
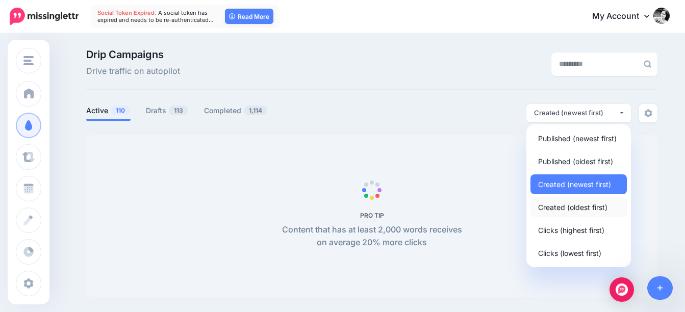
click at [594, 212] on span "Created (oldest first)" at bounding box center [572, 207] width 69 height 12
select select "**********"
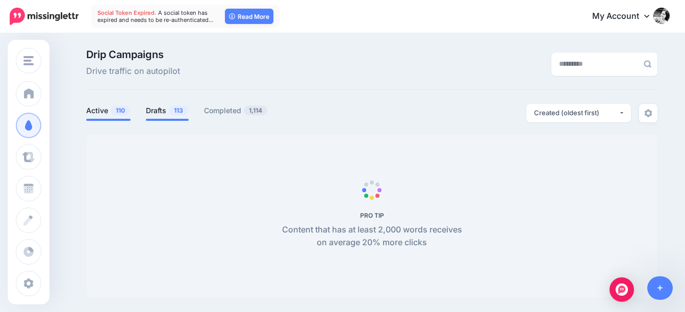
click at [172, 111] on link "Drafts 113" at bounding box center [167, 111] width 43 height 12
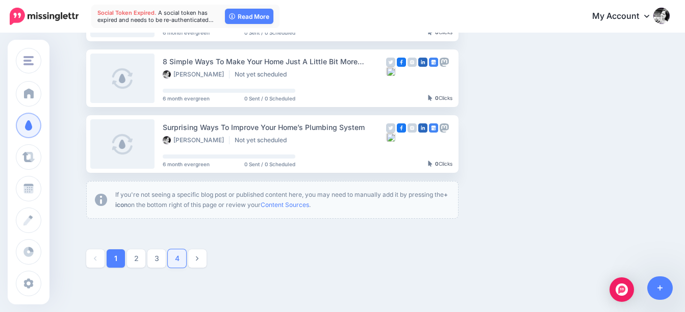
click at [176, 261] on link "4" at bounding box center [177, 258] width 18 height 18
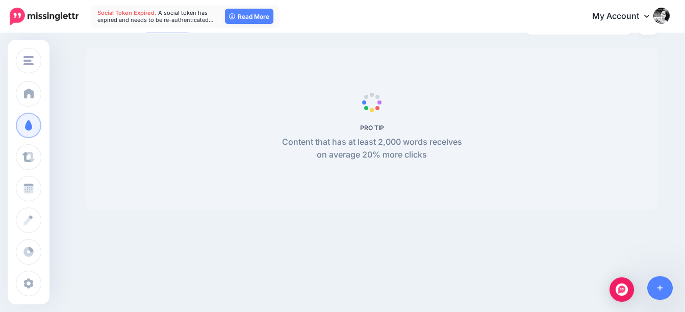
scroll to position [88, 0]
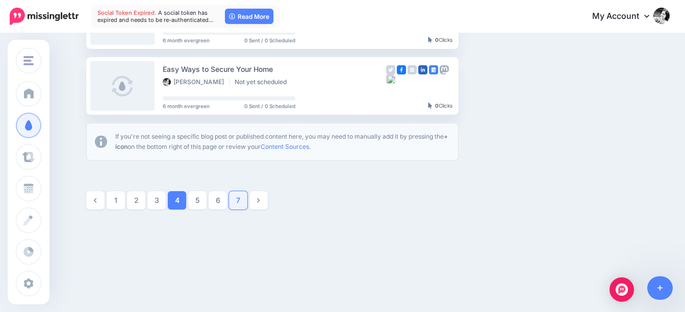
click at [242, 196] on link "7" at bounding box center [238, 200] width 18 height 18
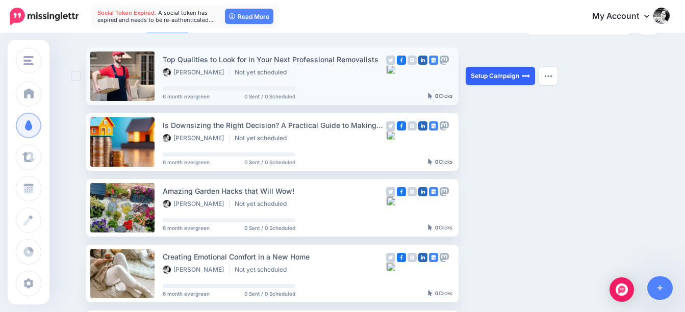
click at [505, 70] on link "Setup Campaign" at bounding box center [500, 76] width 69 height 18
click at [552, 75] on img "button" at bounding box center [548, 75] width 8 height 3
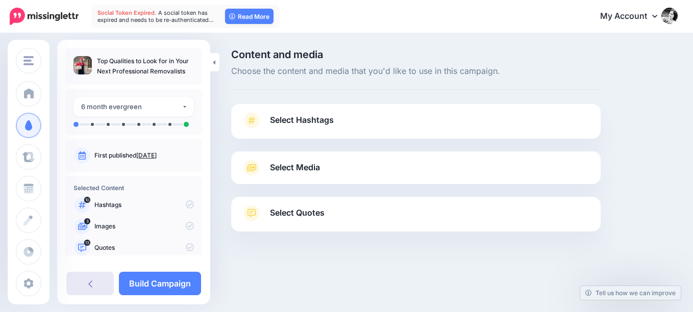
click at [86, 286] on link at bounding box center [89, 283] width 47 height 23
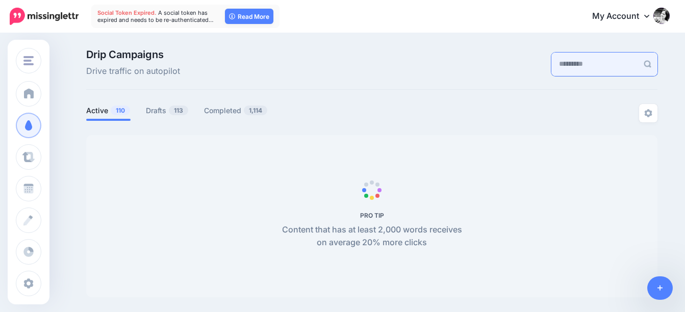
click at [581, 63] on input "text" at bounding box center [594, 64] width 87 height 23
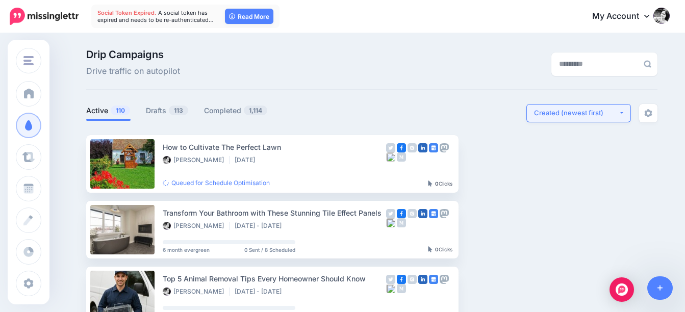
click at [618, 116] on div "Created (newest first)" at bounding box center [576, 113] width 85 height 10
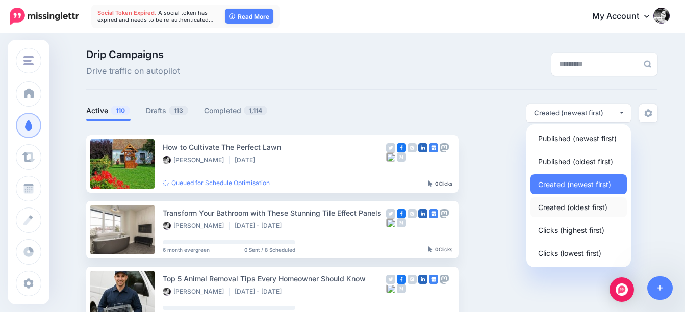
click at [591, 207] on span "Created (oldest first)" at bounding box center [572, 207] width 69 height 12
select select "**********"
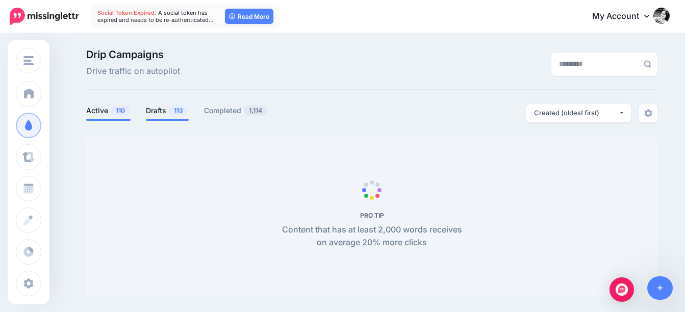
click at [175, 107] on span "113" at bounding box center [178, 111] width 19 height 10
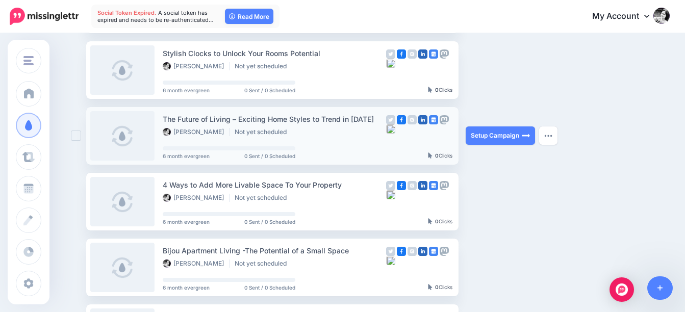
scroll to position [670, 0]
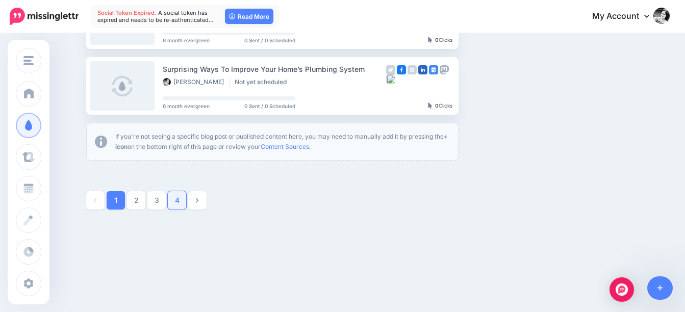
click at [177, 196] on link "4" at bounding box center [177, 200] width 18 height 18
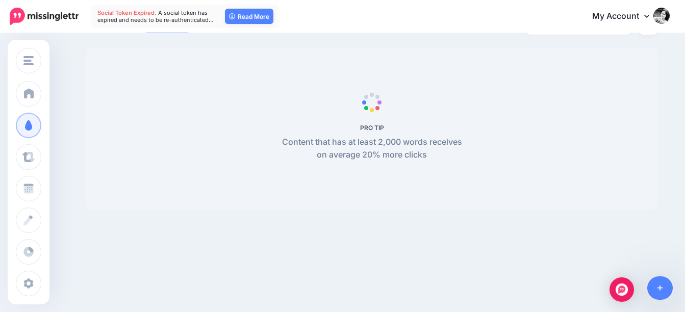
scroll to position [88, 0]
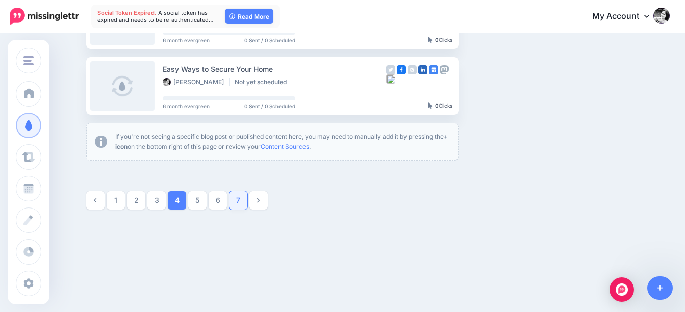
click at [242, 198] on link "7" at bounding box center [238, 200] width 18 height 18
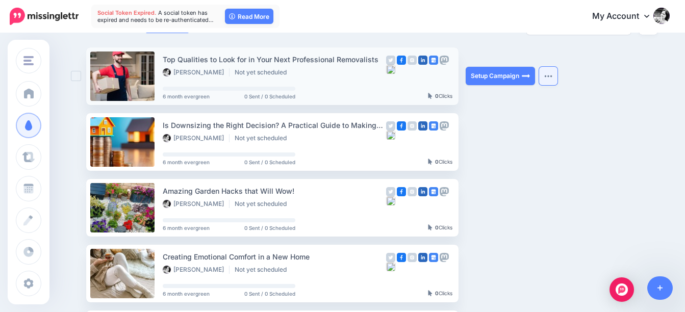
click at [556, 79] on button "button" at bounding box center [548, 76] width 18 height 18
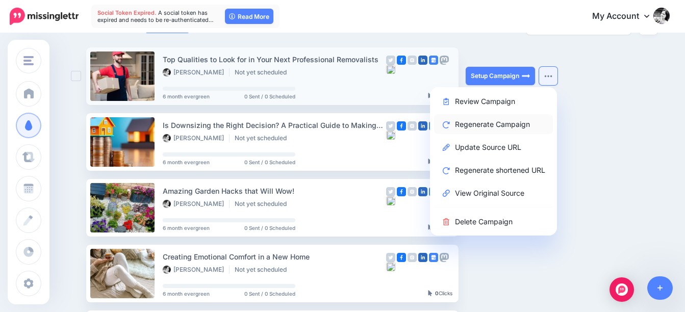
click at [505, 125] on link "Regenerate Campaign" at bounding box center [493, 124] width 119 height 20
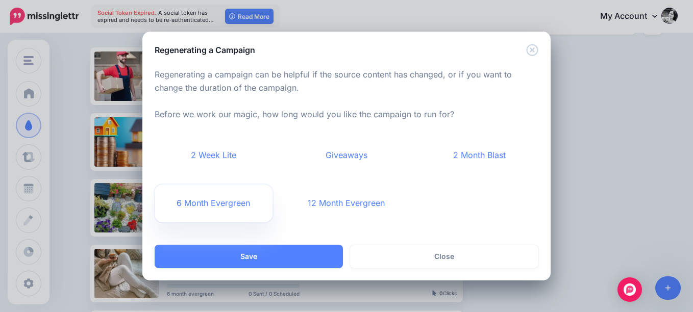
click at [219, 207] on link "6 Month Evergreen" at bounding box center [214, 204] width 118 height 38
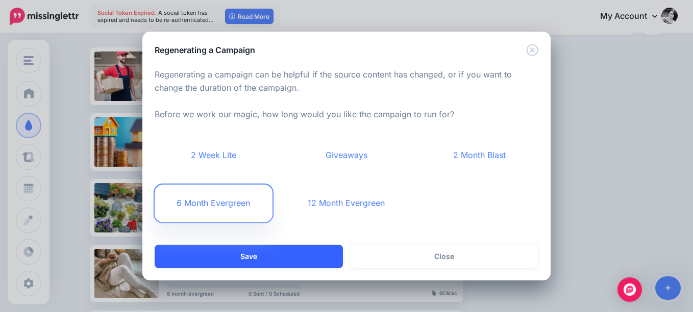
click at [277, 260] on button "Save" at bounding box center [249, 256] width 188 height 23
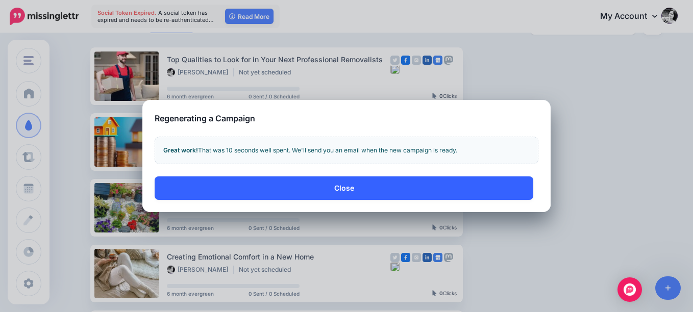
click at [342, 188] on button "Close" at bounding box center [344, 187] width 378 height 23
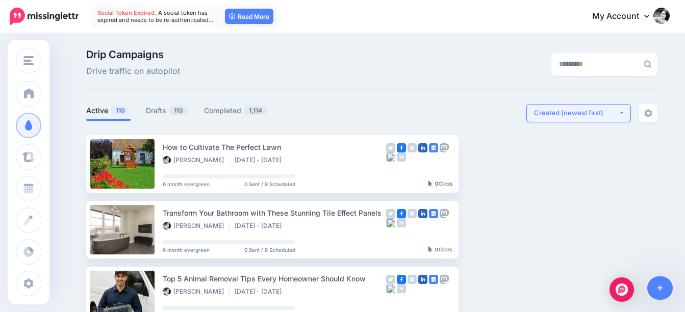
click at [576, 110] on div "Created (newest first)" at bounding box center [576, 113] width 85 height 10
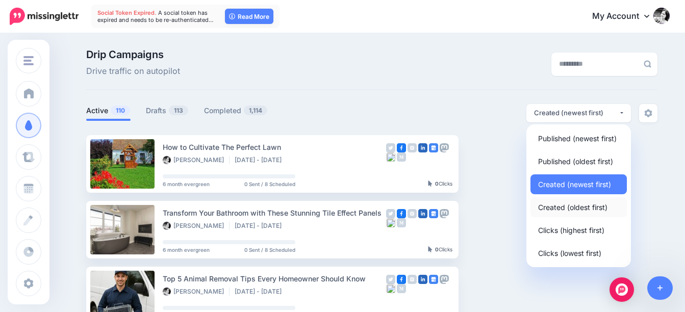
click at [580, 208] on span "Created (oldest first)" at bounding box center [572, 207] width 69 height 12
select select "**********"
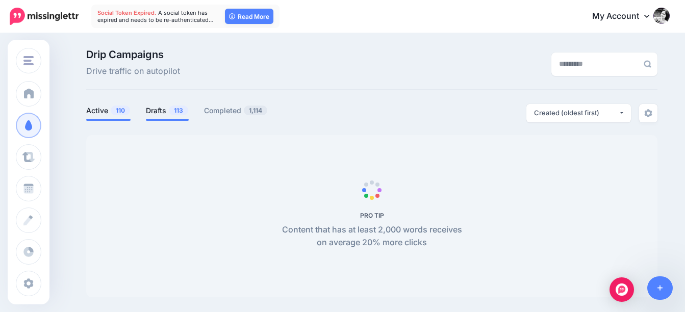
click at [164, 112] on link "Drafts 113" at bounding box center [167, 111] width 43 height 12
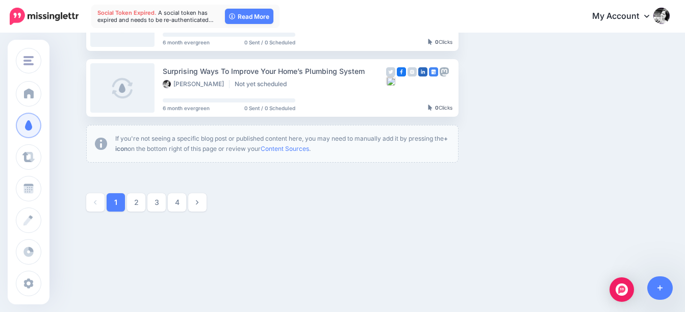
scroll to position [670, 0]
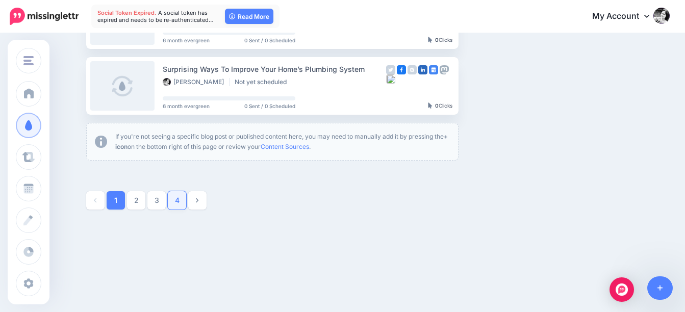
click at [183, 204] on link "4" at bounding box center [177, 200] width 18 height 18
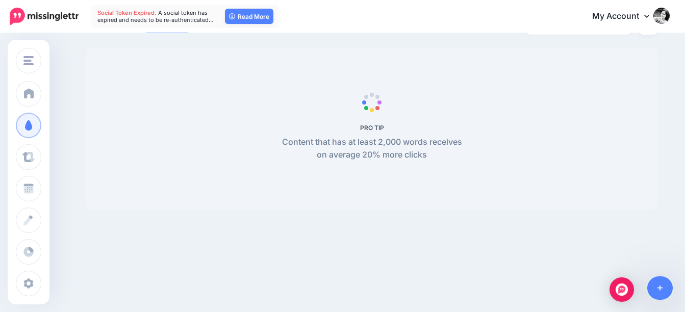
scroll to position [88, 0]
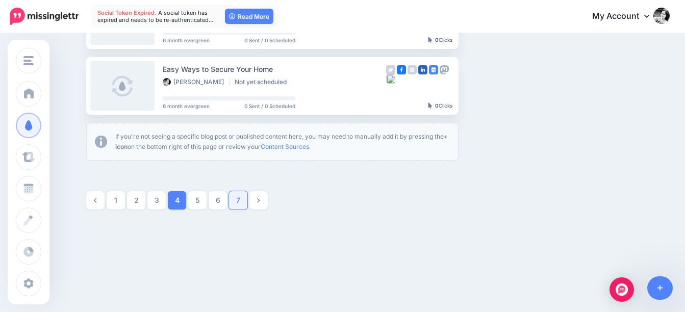
click at [241, 203] on link "7" at bounding box center [238, 200] width 18 height 18
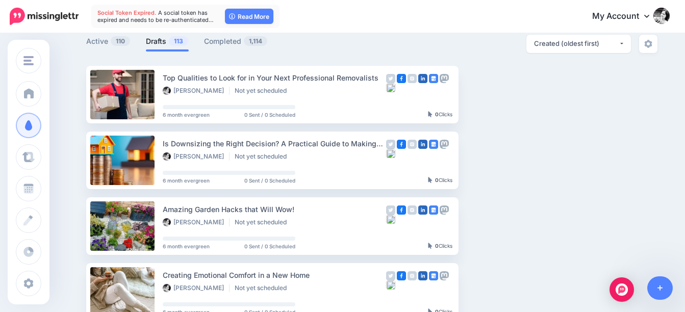
scroll to position [102, 0]
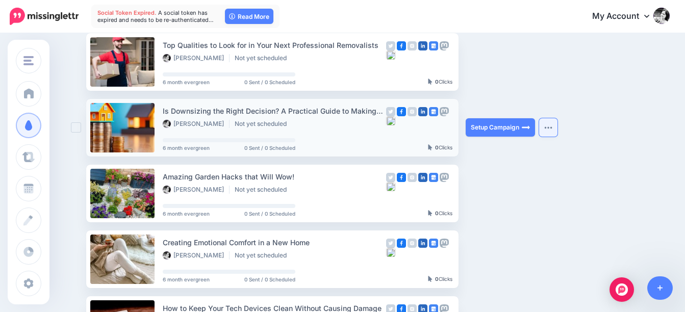
click at [552, 127] on img "button" at bounding box center [548, 127] width 8 height 3
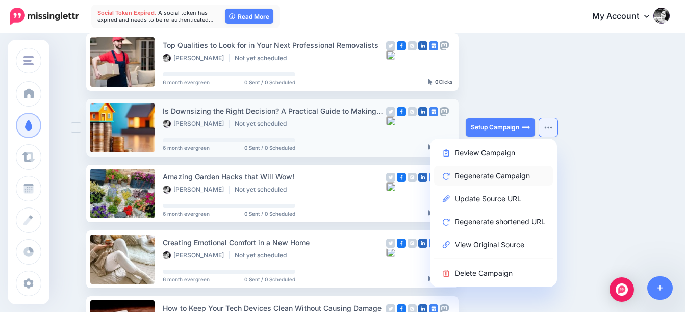
click at [502, 176] on link "Regenerate Campaign" at bounding box center [493, 176] width 119 height 20
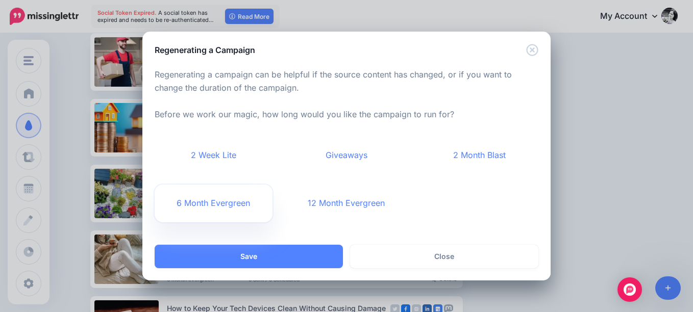
click at [226, 201] on link "6 Month Evergreen" at bounding box center [214, 204] width 118 height 38
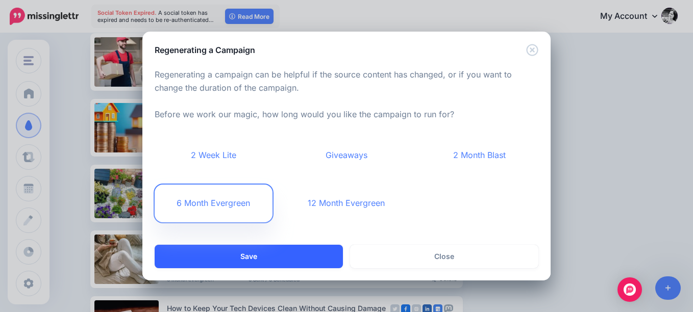
click at [277, 250] on button "Save" at bounding box center [249, 256] width 188 height 23
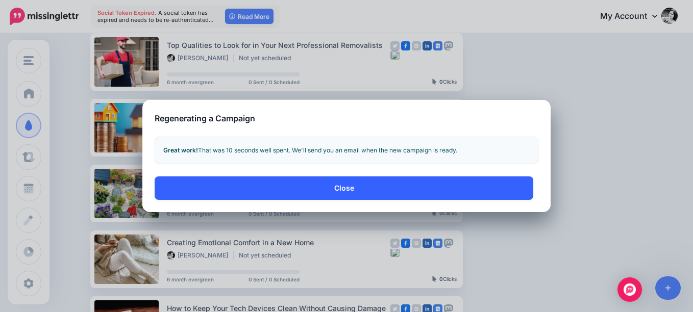
click at [344, 189] on button "Close" at bounding box center [344, 187] width 378 height 23
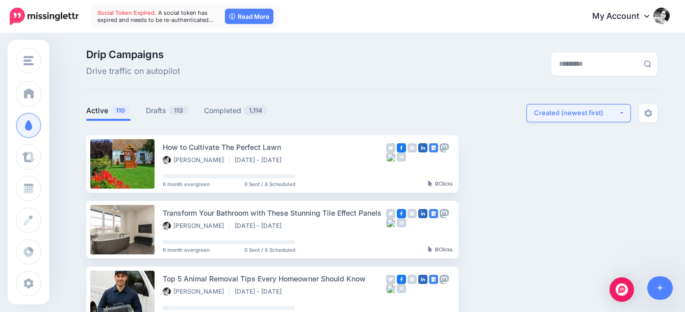
click at [605, 113] on div "Created (newest first)" at bounding box center [576, 113] width 85 height 10
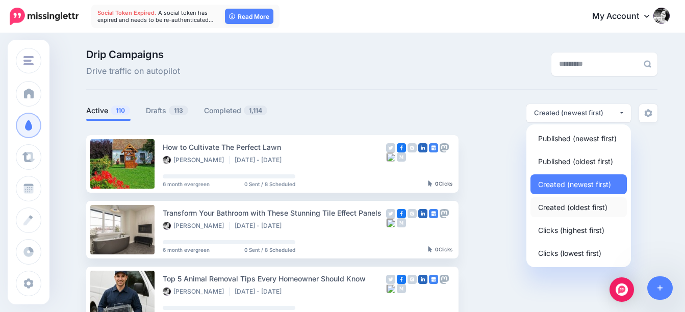
click at [585, 205] on span "Created (oldest first)" at bounding box center [572, 207] width 69 height 12
select select "**********"
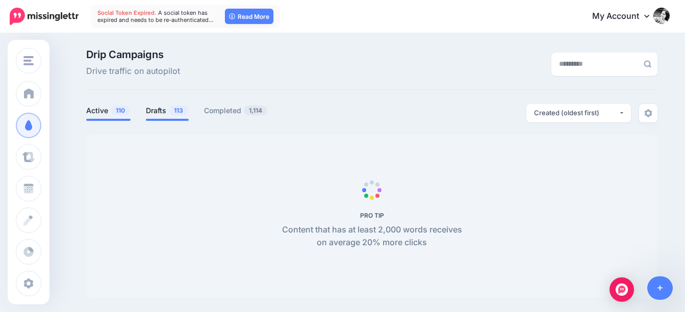
click at [170, 110] on link "Drafts 113" at bounding box center [167, 111] width 43 height 12
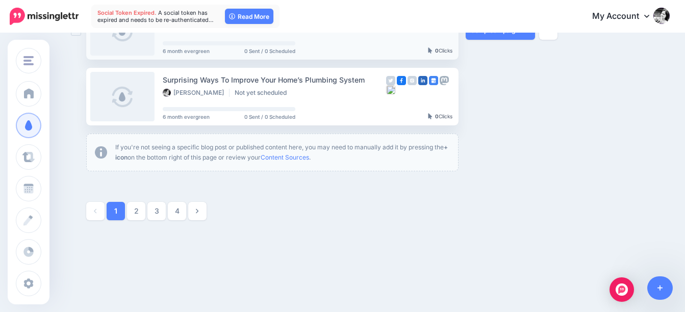
scroll to position [663, 0]
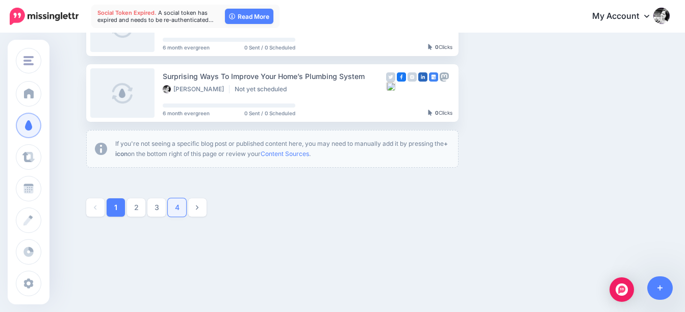
click at [186, 209] on link "4" at bounding box center [177, 207] width 18 height 18
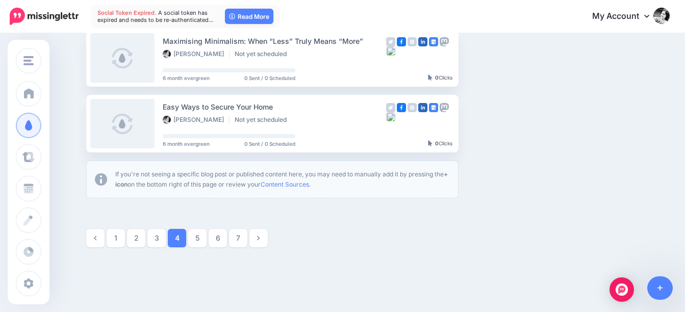
scroll to position [649, 0]
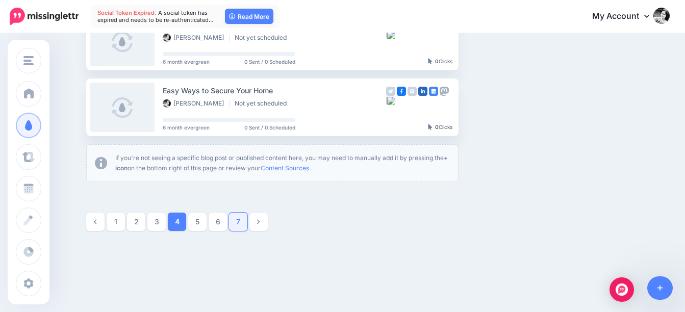
click at [242, 220] on link "7" at bounding box center [238, 222] width 18 height 18
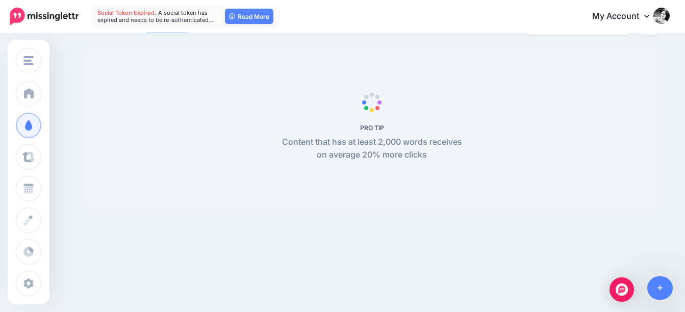
scroll to position [88, 0]
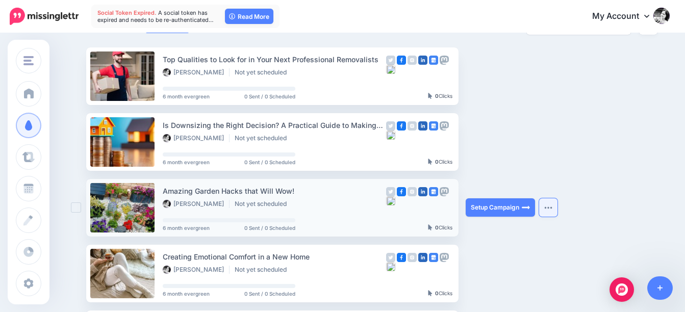
click at [557, 208] on button "button" at bounding box center [548, 207] width 18 height 18
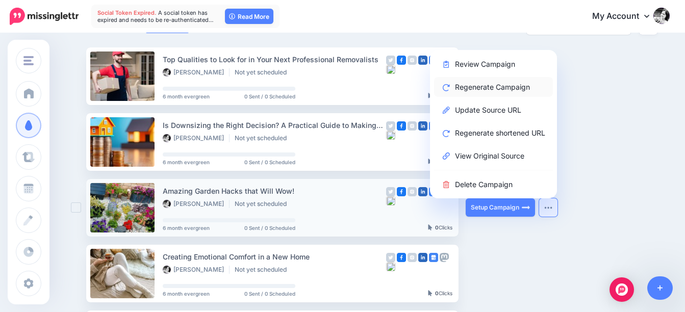
click at [504, 89] on link "Regenerate Campaign" at bounding box center [493, 87] width 119 height 20
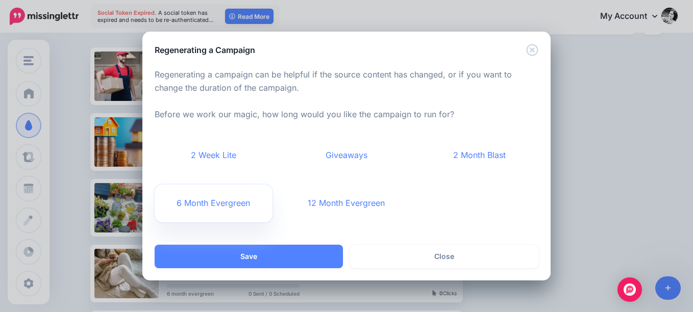
click at [222, 202] on link "6 Month Evergreen" at bounding box center [214, 204] width 118 height 38
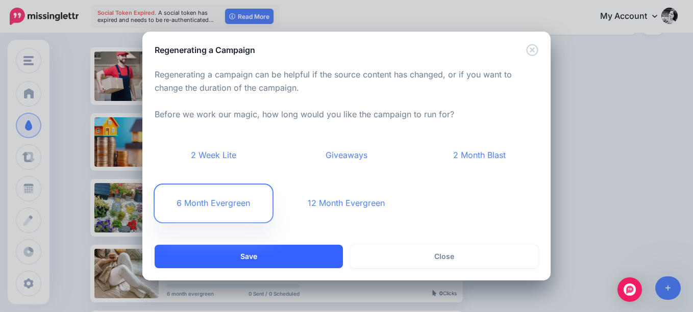
click at [288, 257] on button "Save" at bounding box center [249, 256] width 188 height 23
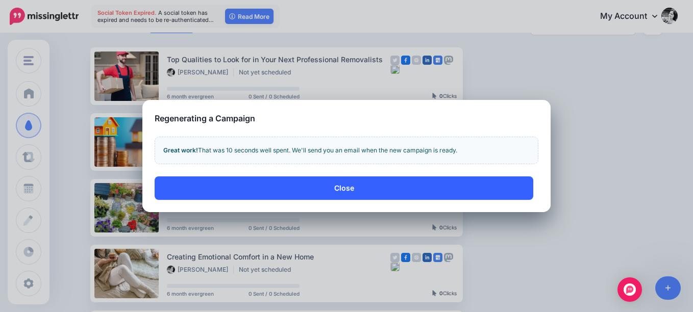
click at [344, 191] on button "Close" at bounding box center [344, 187] width 378 height 23
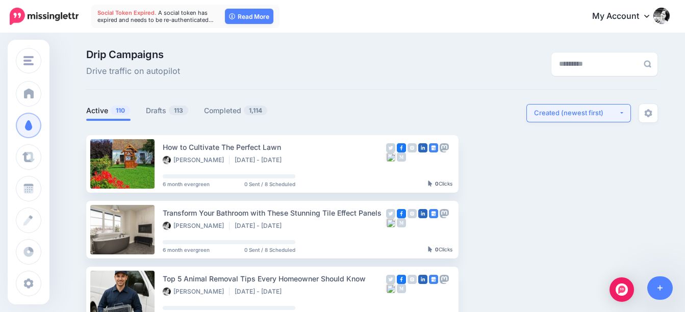
click at [567, 110] on div "Created (newest first)" at bounding box center [576, 113] width 85 height 10
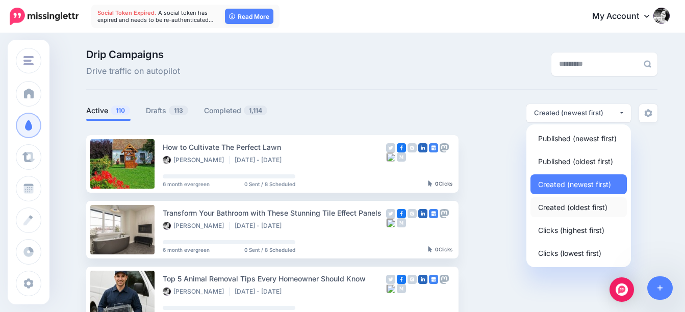
click at [579, 208] on span "Created (oldest first)" at bounding box center [572, 207] width 69 height 12
select select "**********"
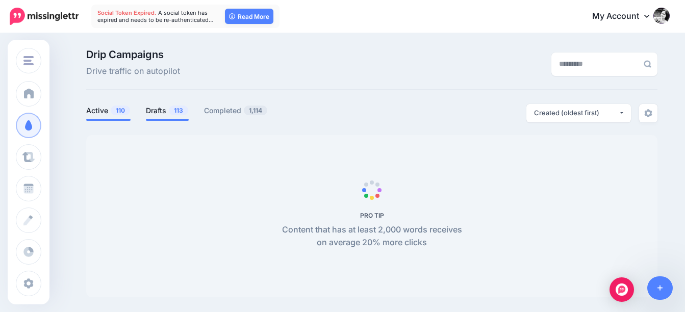
click at [159, 113] on link "Drafts 113" at bounding box center [167, 111] width 43 height 12
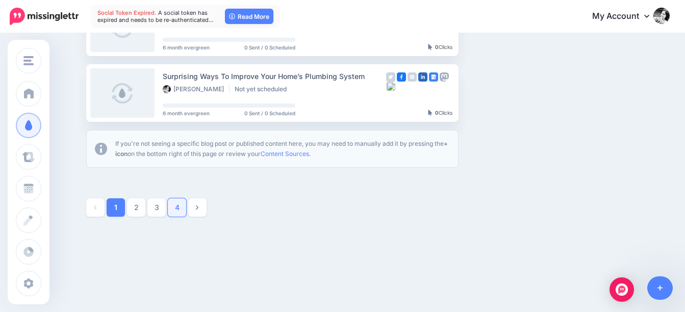
click at [184, 209] on link "4" at bounding box center [177, 207] width 18 height 18
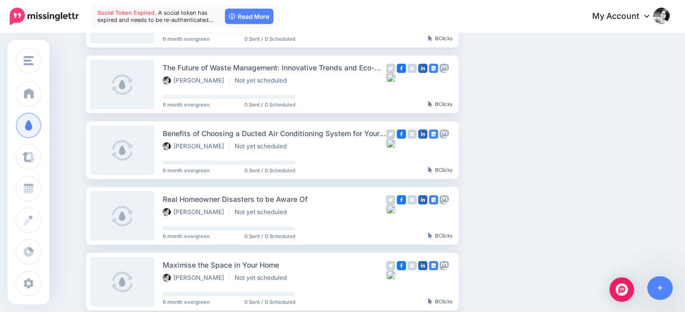
scroll to position [649, 0]
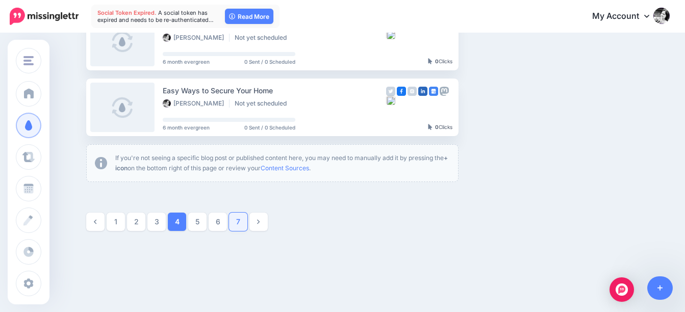
click at [242, 222] on link "7" at bounding box center [238, 222] width 18 height 18
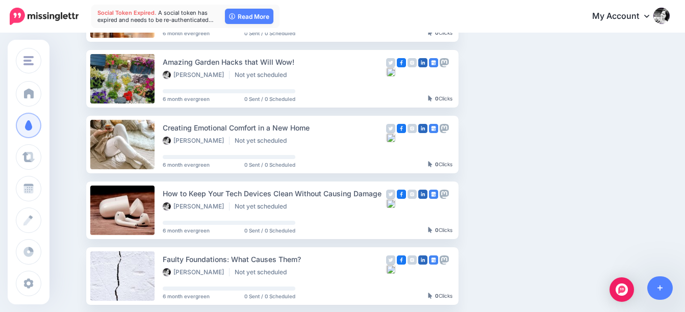
scroll to position [241, 0]
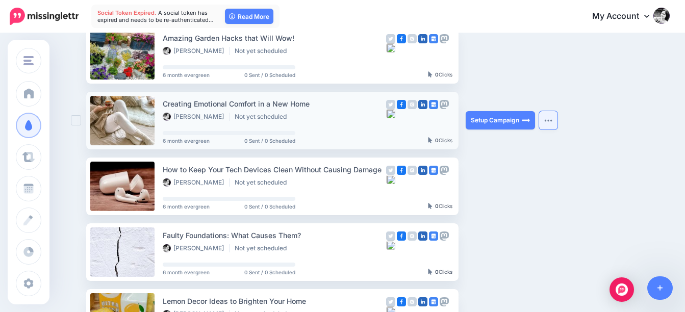
click at [552, 122] on img "button" at bounding box center [548, 120] width 8 height 3
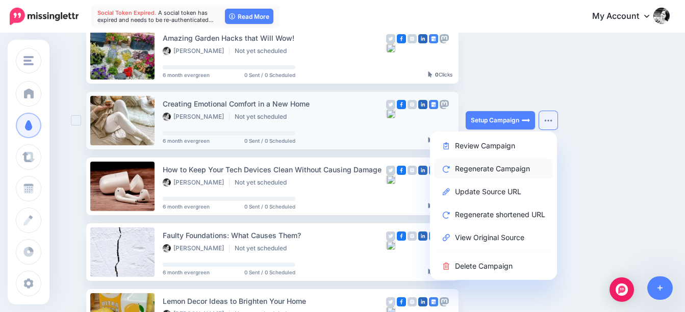
click at [485, 169] on link "Regenerate Campaign" at bounding box center [493, 169] width 119 height 20
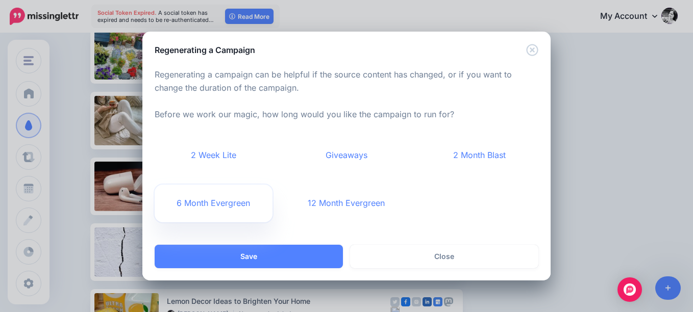
click at [198, 203] on link "6 Month Evergreen" at bounding box center [214, 204] width 118 height 38
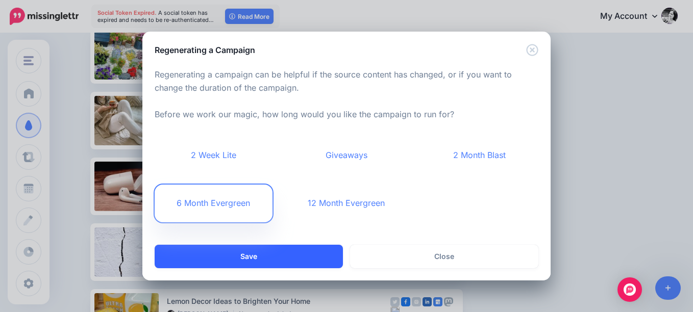
click at [261, 258] on button "Save" at bounding box center [249, 256] width 188 height 23
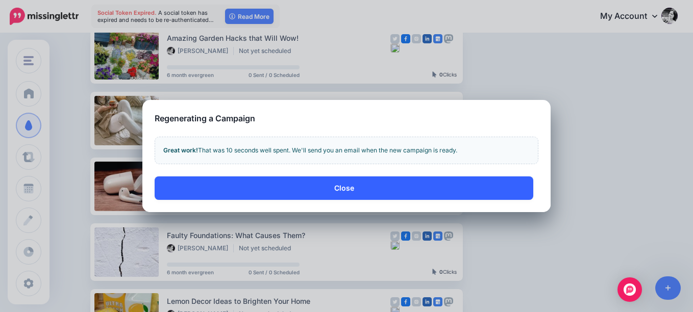
click at [338, 185] on button "Close" at bounding box center [344, 187] width 378 height 23
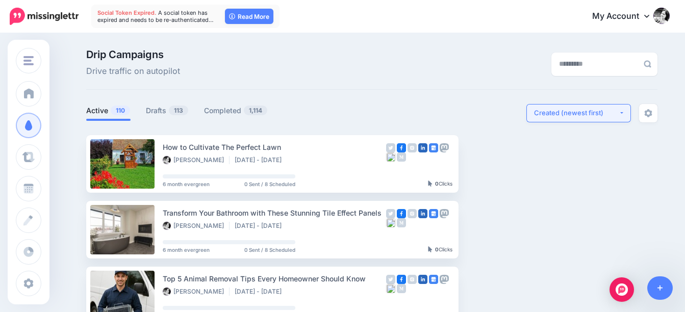
click at [577, 108] on button "Created (newest first)" at bounding box center [578, 113] width 105 height 18
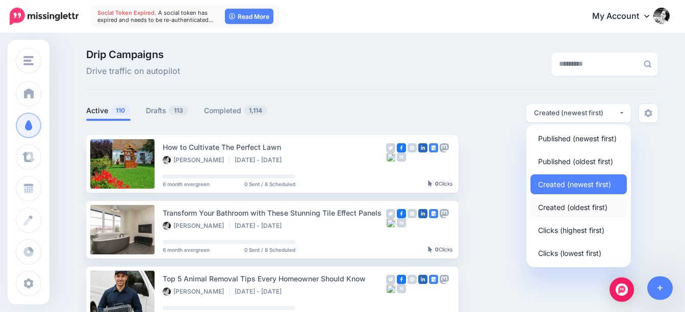
click at [588, 206] on span "Created (oldest first)" at bounding box center [572, 207] width 69 height 12
select select "**********"
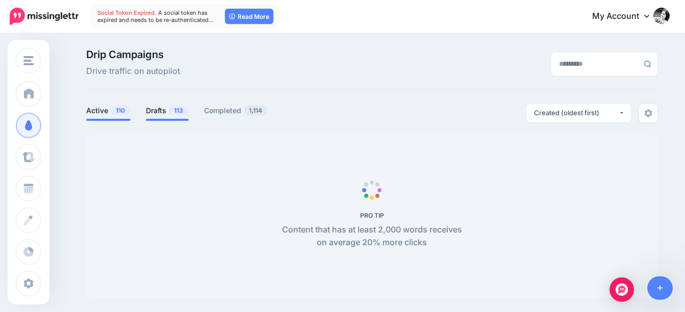
click at [168, 114] on link "Drafts 113" at bounding box center [167, 111] width 43 height 12
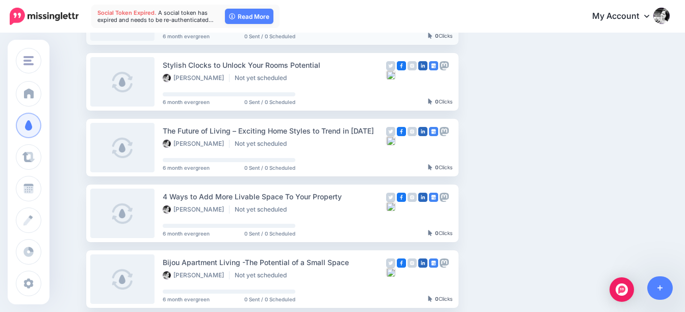
scroll to position [561, 0]
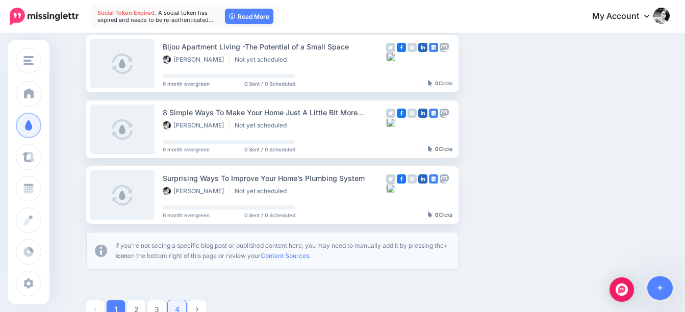
click at [179, 306] on link "4" at bounding box center [177, 309] width 18 height 18
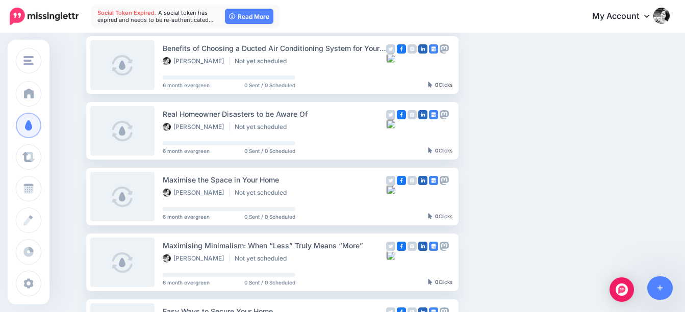
scroll to position [598, 0]
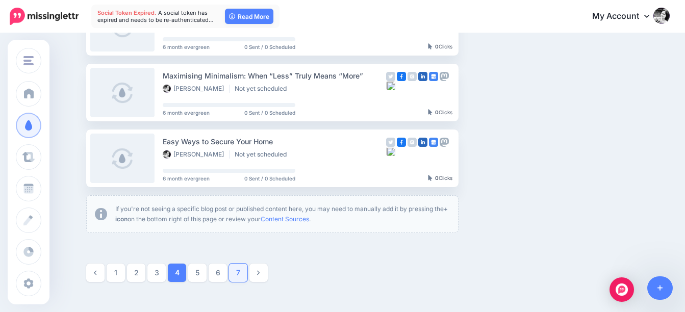
click at [238, 275] on link "7" at bounding box center [238, 273] width 18 height 18
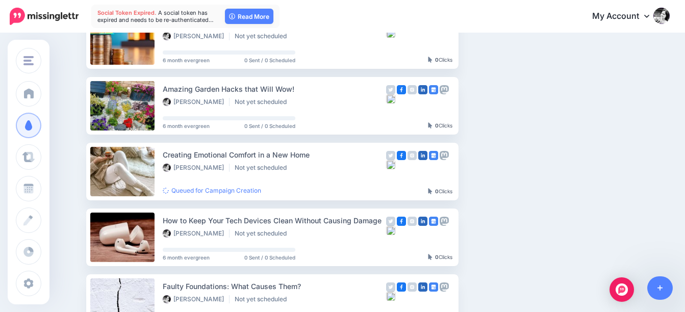
scroll to position [241, 0]
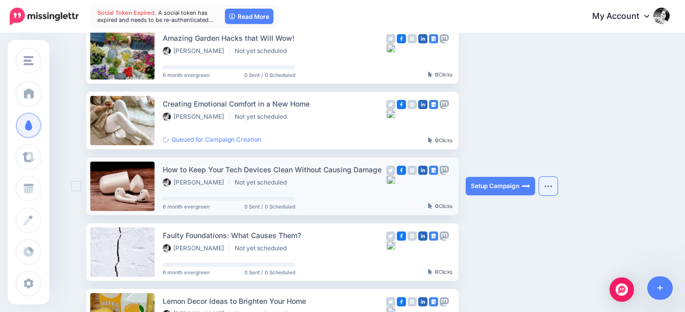
click at [552, 187] on img "button" at bounding box center [548, 186] width 8 height 3
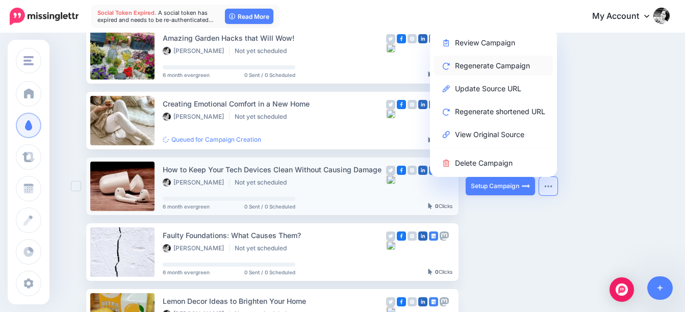
click at [495, 67] on link "Regenerate Campaign" at bounding box center [493, 66] width 119 height 20
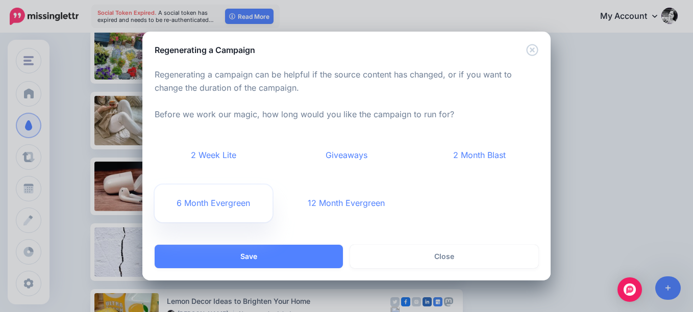
click at [211, 201] on link "6 Month Evergreen" at bounding box center [214, 204] width 118 height 38
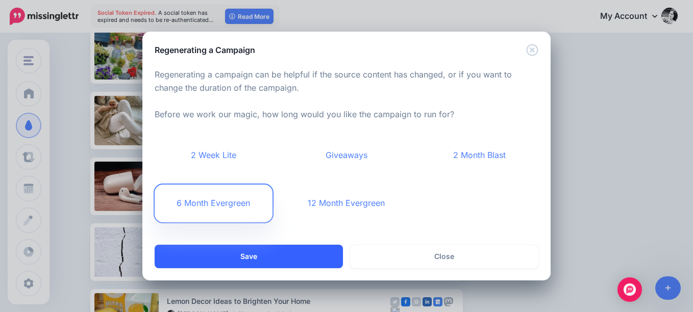
click at [305, 262] on button "Save" at bounding box center [249, 256] width 188 height 23
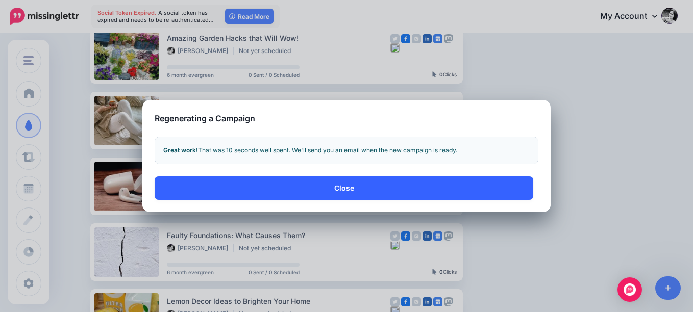
click at [350, 189] on button "Close" at bounding box center [344, 187] width 378 height 23
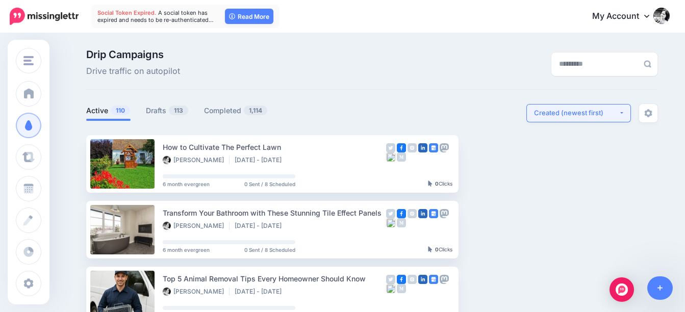
click at [566, 115] on div "Created (newest first)" at bounding box center [576, 113] width 85 height 10
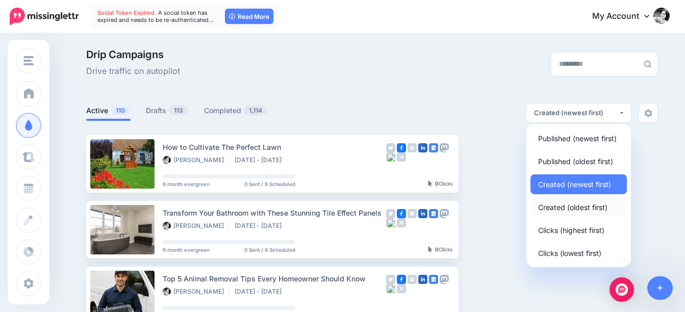
click at [570, 207] on span "Created (oldest first)" at bounding box center [572, 207] width 69 height 12
select select "**********"
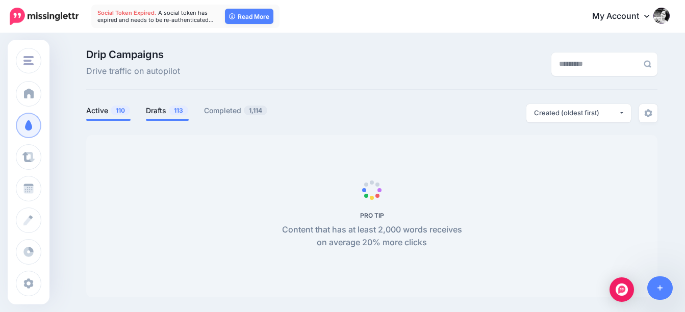
click at [176, 113] on span "113" at bounding box center [178, 111] width 19 height 10
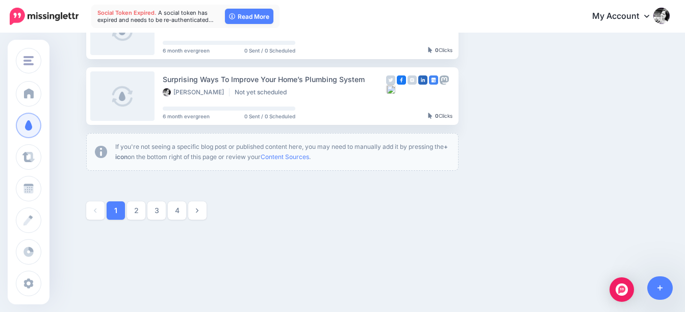
scroll to position [670, 0]
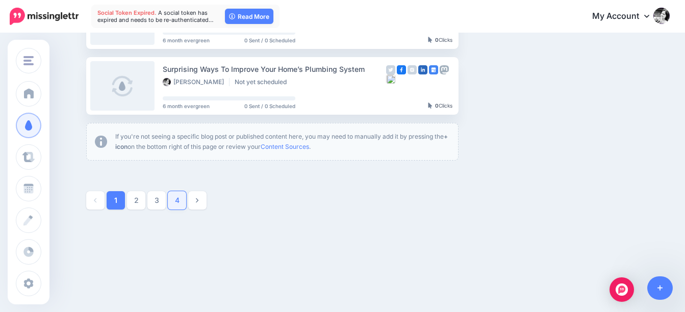
click at [181, 198] on link "4" at bounding box center [177, 200] width 18 height 18
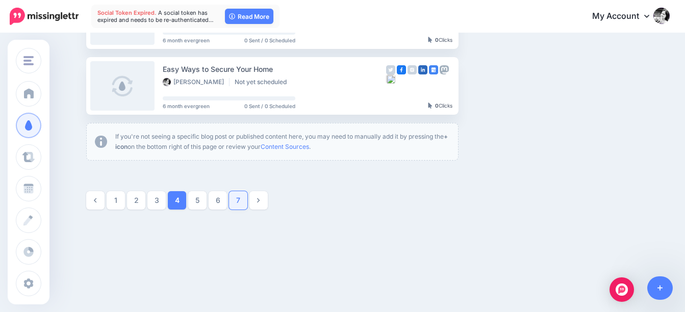
click at [237, 201] on link "7" at bounding box center [238, 200] width 18 height 18
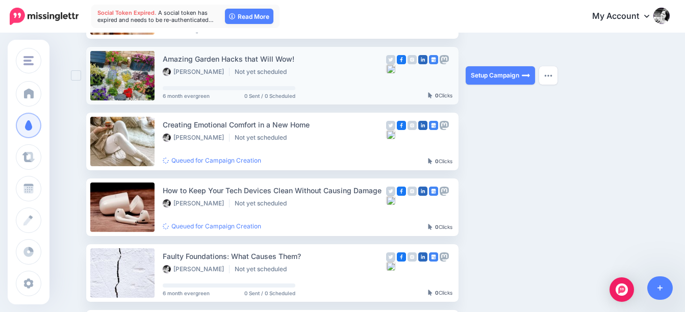
scroll to position [241, 0]
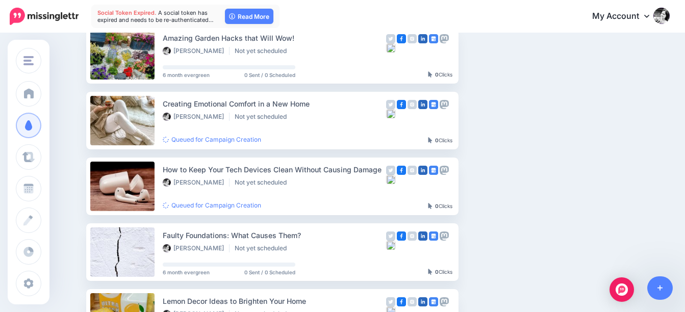
click at [648, 134] on ul "Top Qualities to Look for in Your Next Professional Removalists Sabina Green No…" at bounding box center [371, 242] width 571 height 696
click at [648, 135] on ul "Top Qualities to Look for in Your Next Professional Removalists Sabina Green No…" at bounding box center [371, 242] width 571 height 696
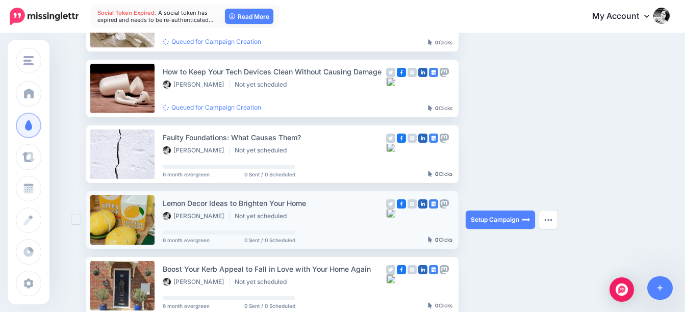
scroll to position [343, 0]
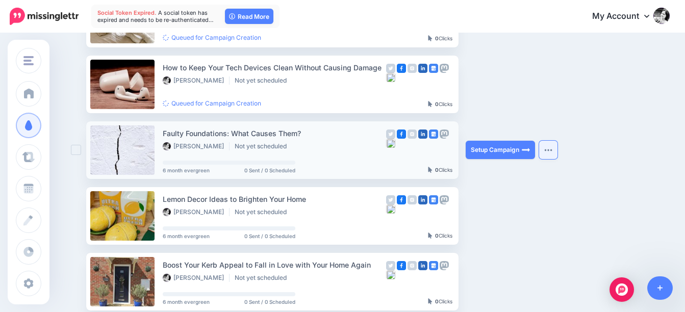
click at [552, 150] on img "button" at bounding box center [548, 149] width 8 height 3
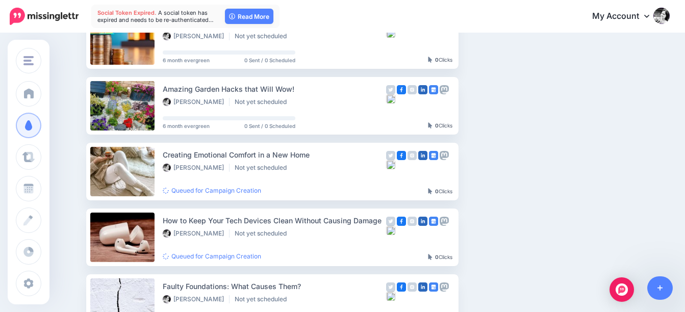
scroll to position [37, 0]
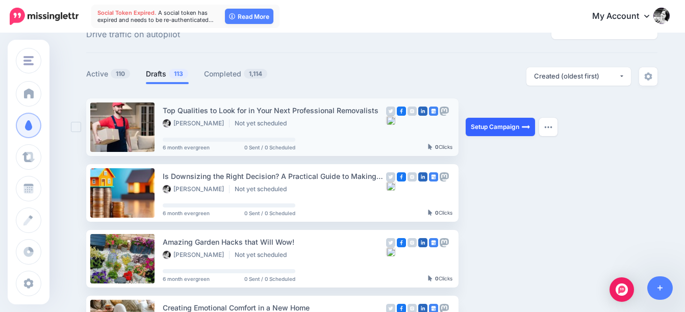
click at [479, 125] on link "Setup Campaign" at bounding box center [500, 127] width 69 height 18
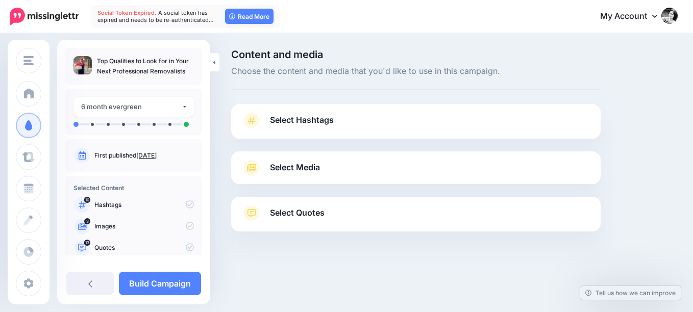
click at [301, 117] on span "Select Hashtags" at bounding box center [302, 120] width 64 height 14
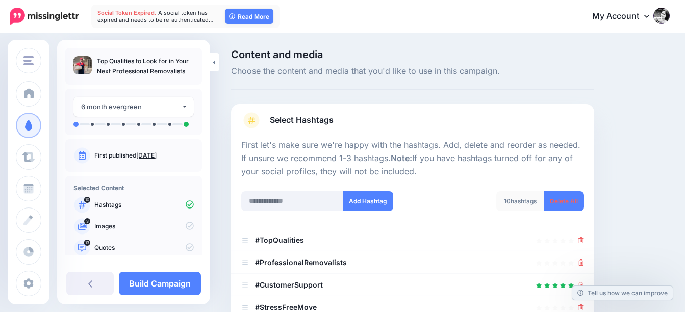
scroll to position [153, 0]
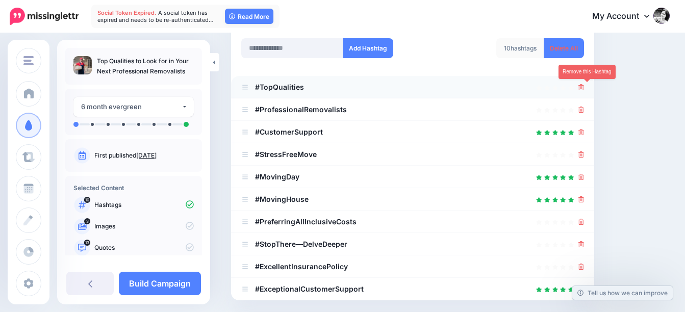
click at [584, 87] on icon at bounding box center [581, 87] width 6 height 6
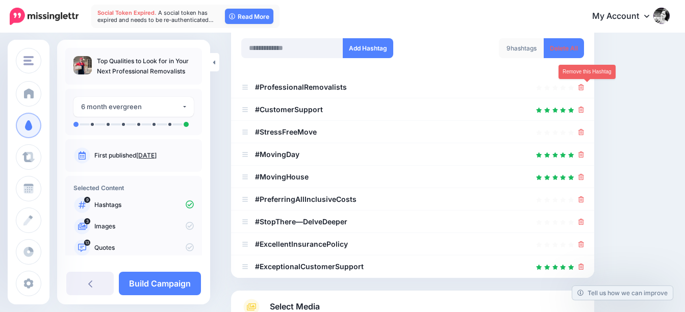
click at [584, 87] on icon at bounding box center [581, 87] width 6 height 6
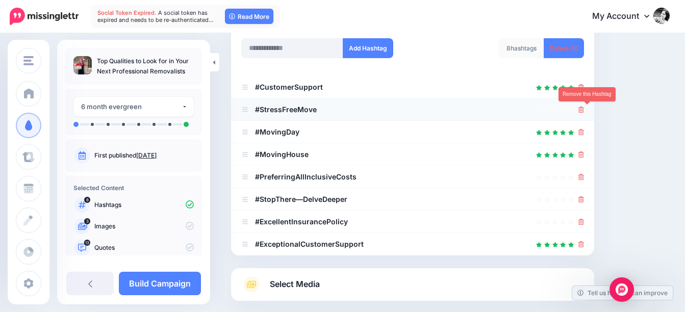
click at [584, 109] on icon at bounding box center [581, 110] width 6 height 6
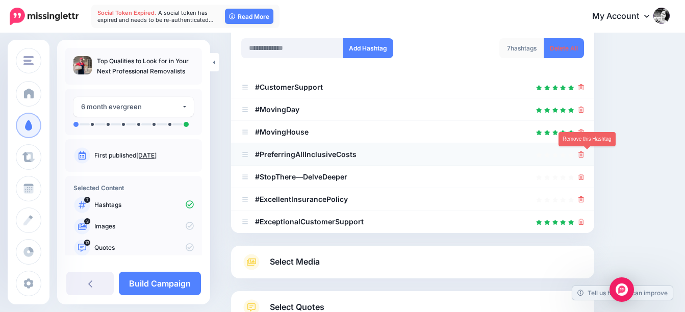
click at [584, 156] on icon at bounding box center [581, 154] width 6 height 6
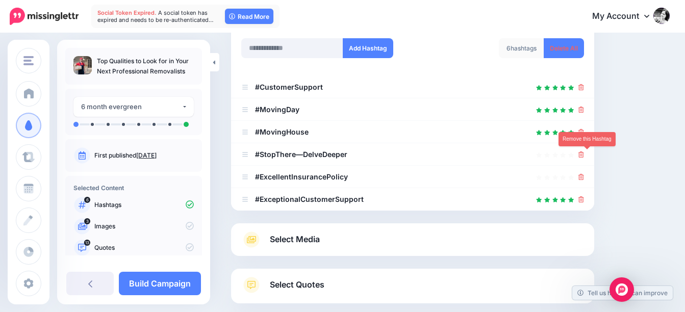
click at [584, 154] on icon at bounding box center [581, 154] width 6 height 6
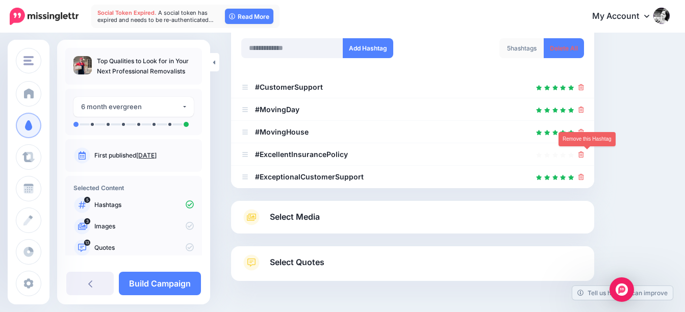
click at [584, 154] on icon at bounding box center [581, 154] width 6 height 6
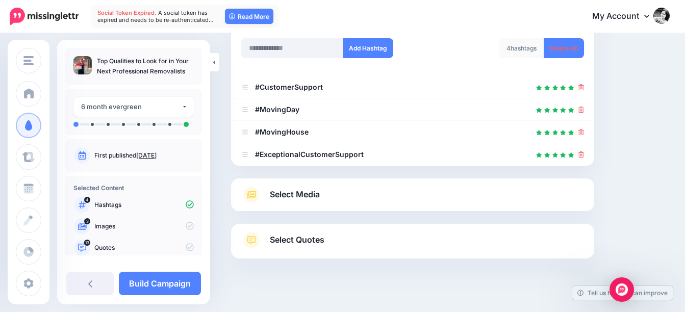
click at [294, 192] on span "Select Media" at bounding box center [295, 195] width 50 height 14
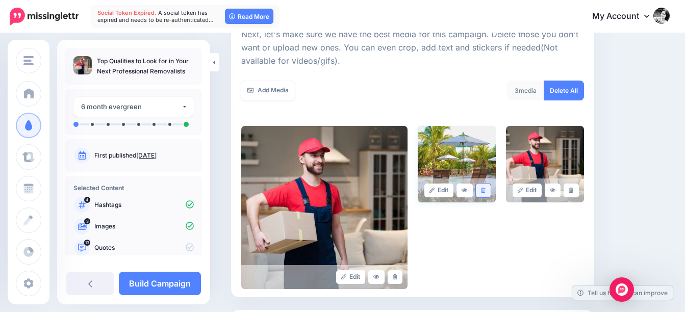
click at [485, 189] on icon at bounding box center [483, 191] width 5 height 6
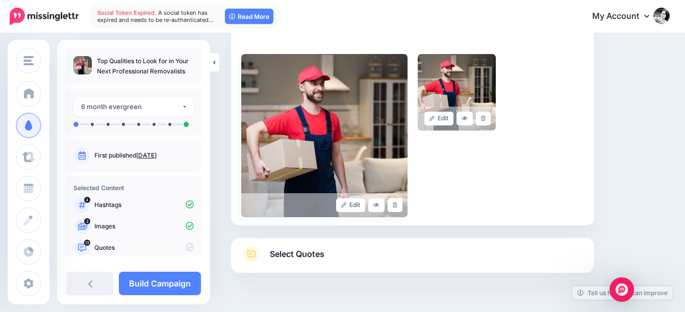
scroll to position [266, 0]
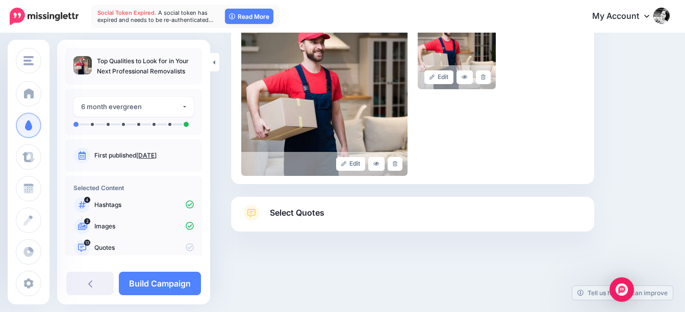
click at [312, 209] on span "Select Quotes" at bounding box center [297, 213] width 55 height 14
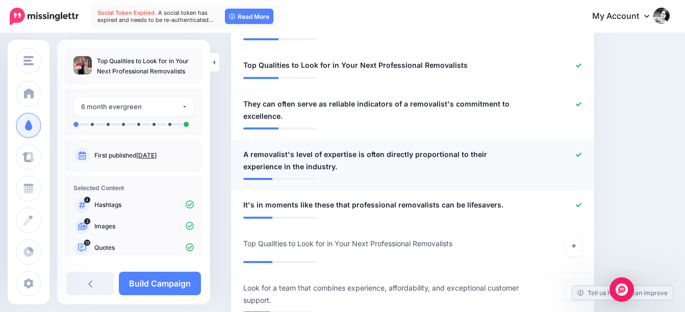
scroll to position [776, 0]
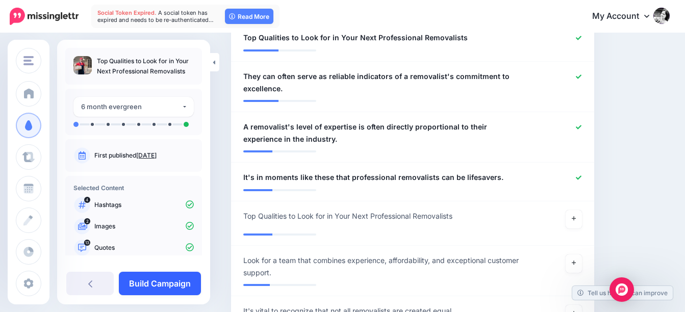
click at [160, 281] on link "Build Campaign" at bounding box center [160, 283] width 82 height 23
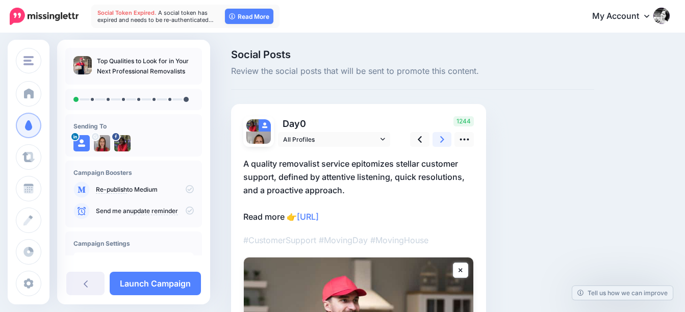
click at [442, 139] on icon at bounding box center [442, 139] width 4 height 11
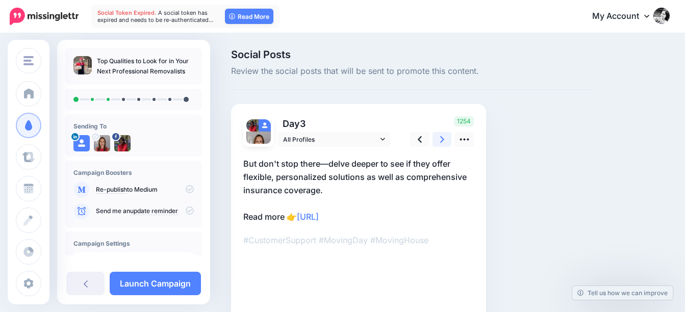
click at [442, 139] on icon at bounding box center [442, 139] width 4 height 11
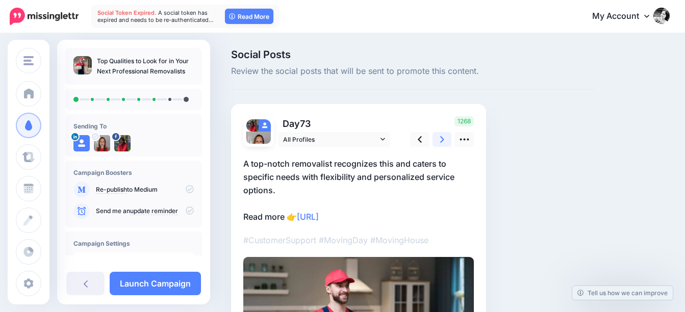
click at [442, 139] on icon at bounding box center [442, 139] width 4 height 11
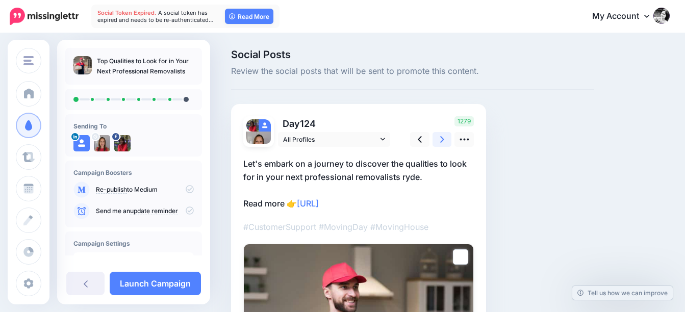
click at [442, 139] on icon at bounding box center [442, 139] width 4 height 11
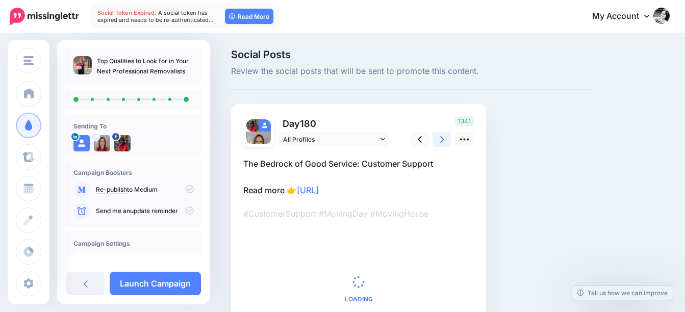
click at [442, 139] on icon at bounding box center [442, 139] width 4 height 11
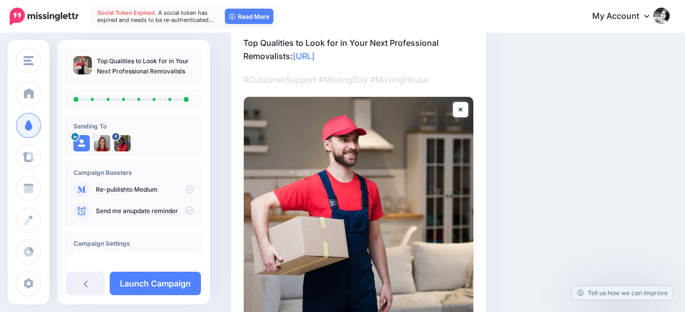
scroll to position [232, 0]
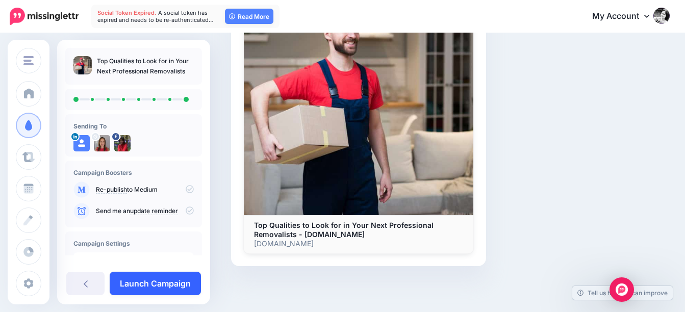
click at [169, 279] on link "Launch Campaign" at bounding box center [155, 283] width 91 height 23
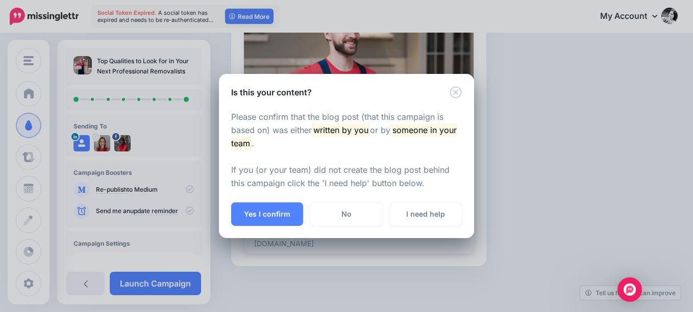
click at [300, 259] on div "Is this your content? Please confirm that the blog post (that this campaign is …" at bounding box center [346, 156] width 693 height 312
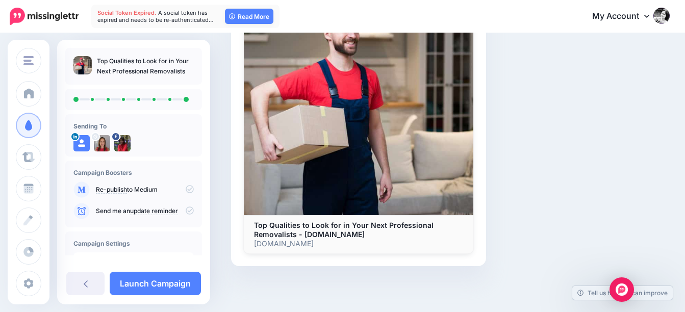
scroll to position [124, 0]
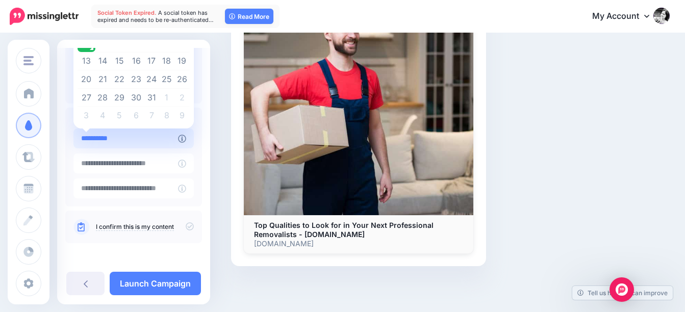
click at [132, 130] on input "**********" at bounding box center [125, 139] width 105 height 20
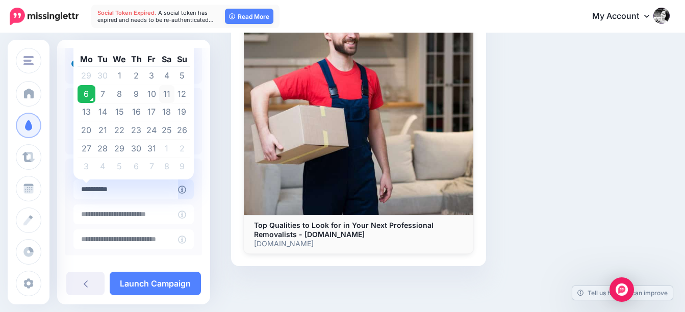
click at [163, 92] on td "11" at bounding box center [166, 94] width 15 height 18
type input "**********"
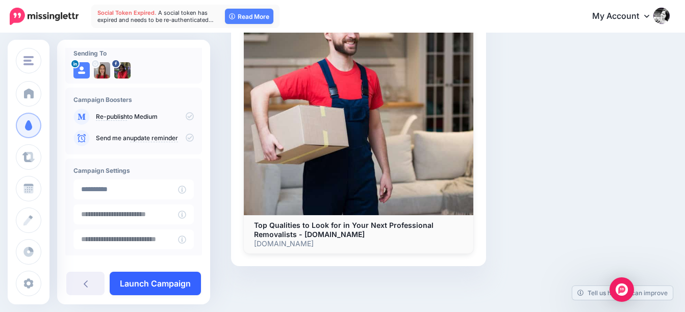
click at [167, 285] on link "Launch Campaign" at bounding box center [155, 283] width 91 height 23
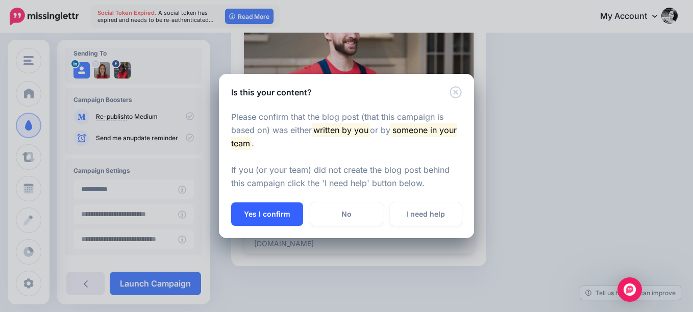
click at [259, 210] on button "Yes I confirm" at bounding box center [267, 213] width 72 height 23
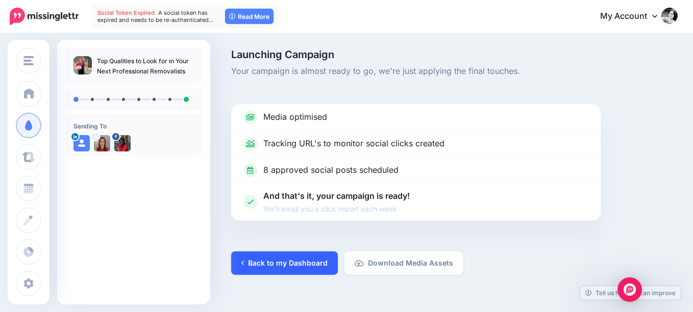
click at [319, 272] on link "Back to my Dashboard" at bounding box center [284, 262] width 107 height 23
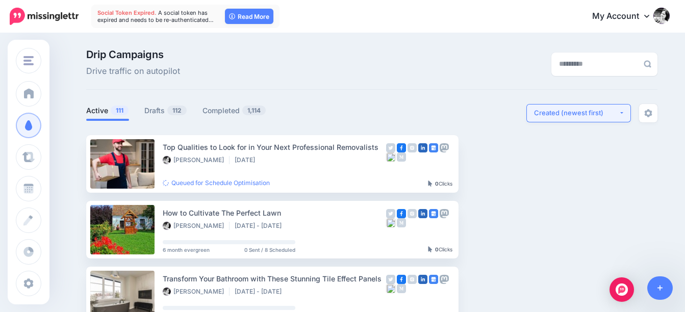
click at [591, 117] on div "Created (newest first)" at bounding box center [576, 113] width 85 height 10
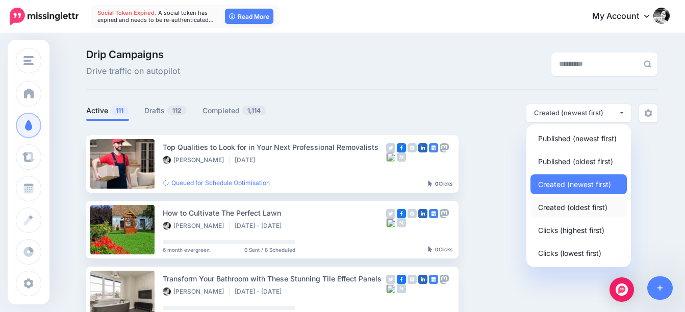
click at [584, 208] on span "Created (oldest first)" at bounding box center [572, 207] width 69 height 12
select select "**********"
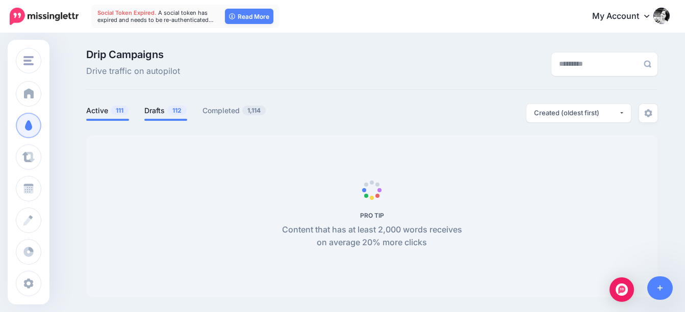
click at [176, 111] on span "112" at bounding box center [176, 111] width 19 height 10
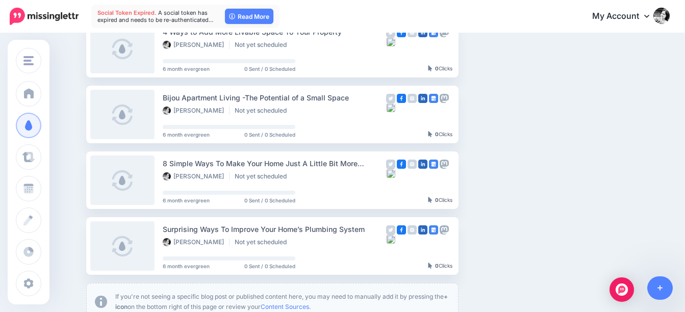
scroll to position [670, 0]
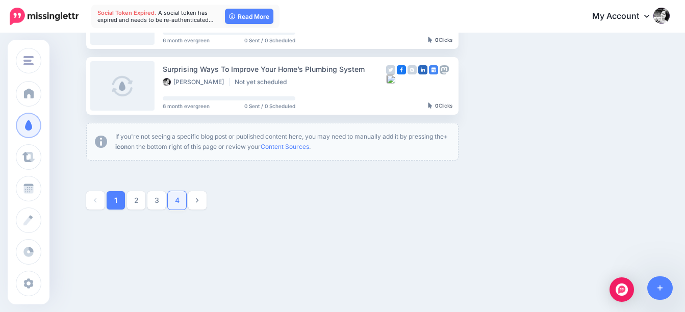
click at [183, 198] on link "4" at bounding box center [177, 200] width 18 height 18
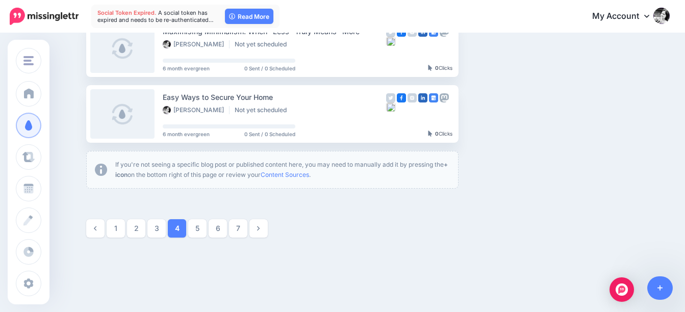
scroll to position [649, 0]
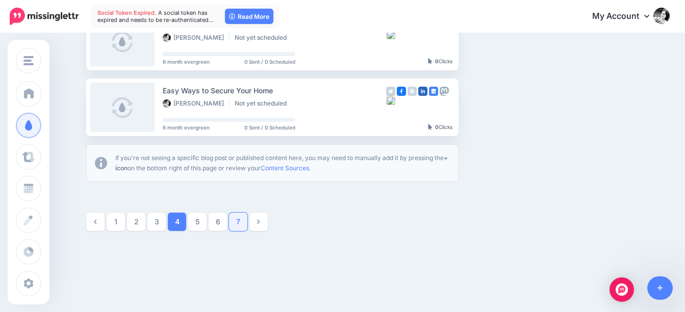
click at [243, 214] on link "7" at bounding box center [238, 222] width 18 height 18
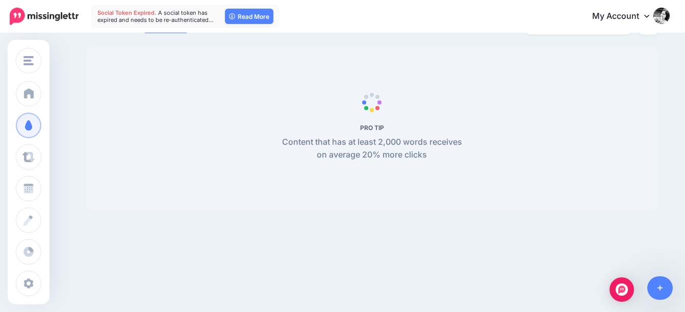
scroll to position [88, 0]
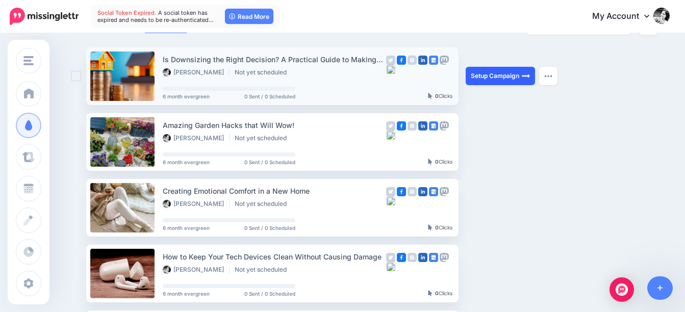
click at [495, 77] on link "Setup Campaign" at bounding box center [500, 76] width 69 height 18
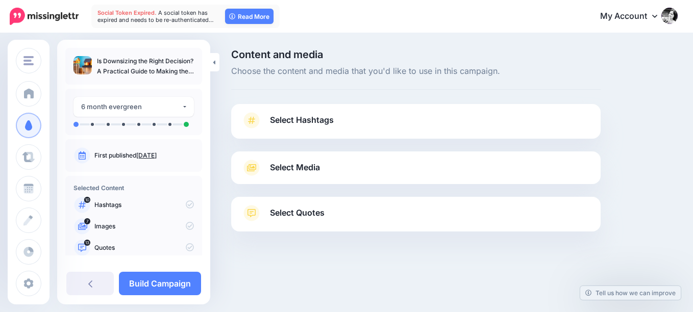
click at [338, 118] on link "Select Hashtags" at bounding box center [415, 125] width 349 height 27
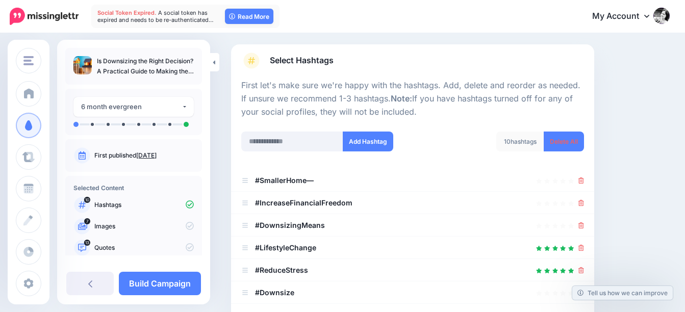
scroll to position [204, 0]
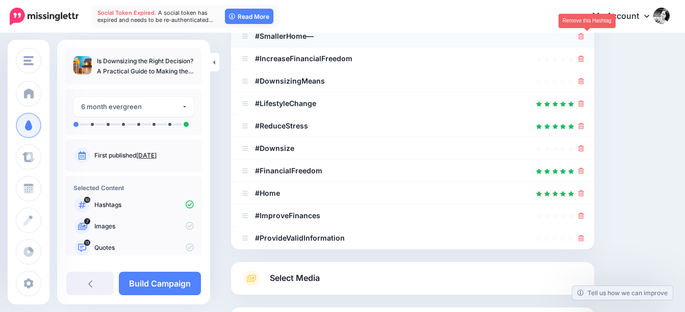
click at [584, 35] on icon at bounding box center [581, 36] width 6 height 6
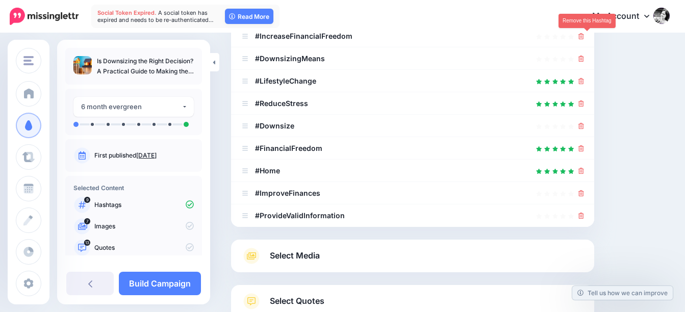
click at [584, 35] on icon at bounding box center [581, 36] width 6 height 6
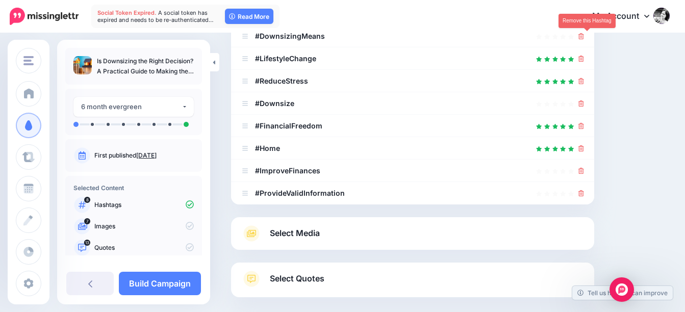
click at [584, 35] on icon at bounding box center [581, 36] width 6 height 6
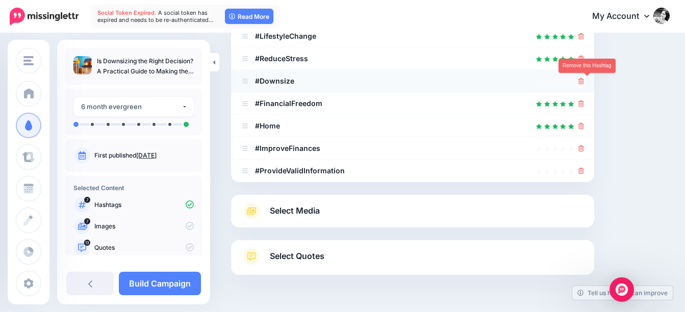
click at [584, 81] on icon at bounding box center [581, 81] width 6 height 6
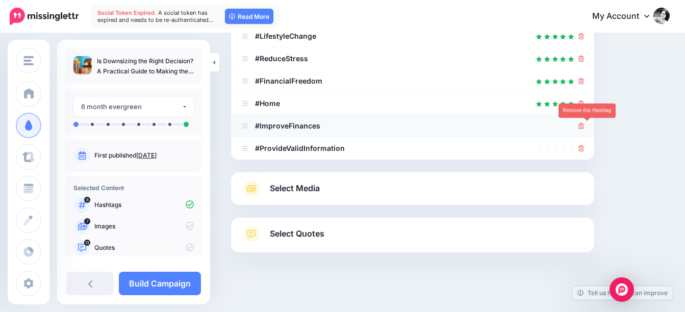
click at [584, 124] on icon at bounding box center [581, 126] width 6 height 6
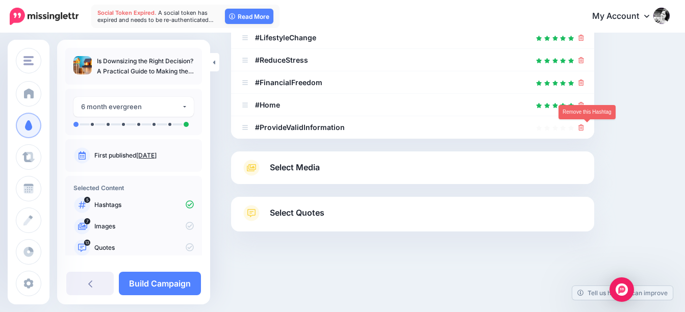
scroll to position [202, 0]
click at [584, 124] on icon at bounding box center [581, 127] width 6 height 6
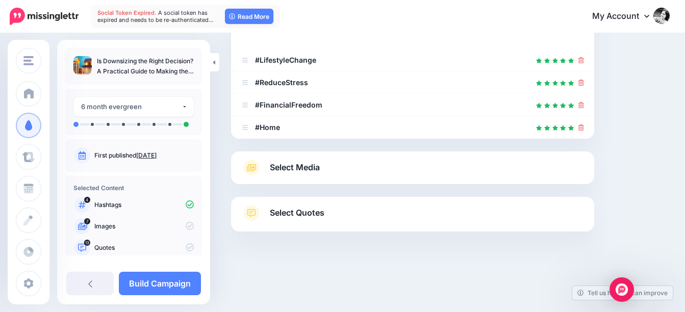
click at [311, 168] on span "Select Media" at bounding box center [295, 168] width 50 height 14
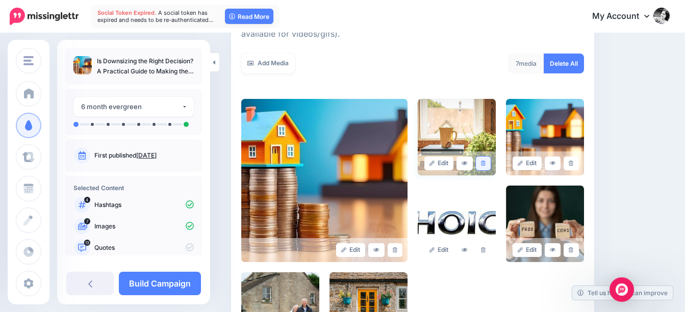
click at [485, 163] on icon at bounding box center [483, 164] width 5 height 6
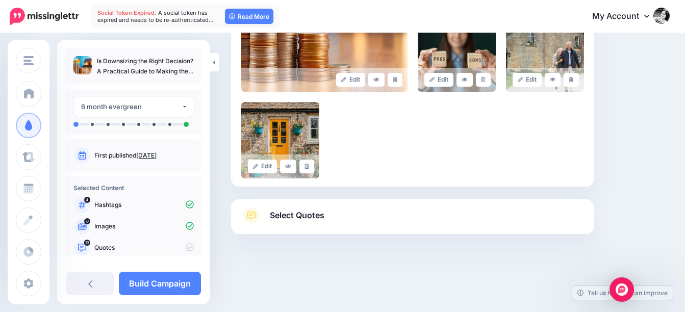
scroll to position [353, 0]
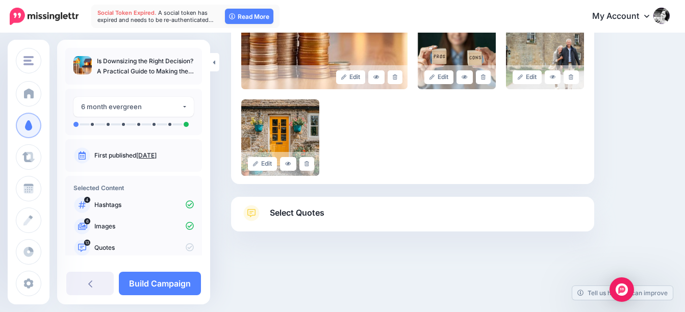
click at [295, 212] on span "Select Quotes" at bounding box center [297, 213] width 55 height 14
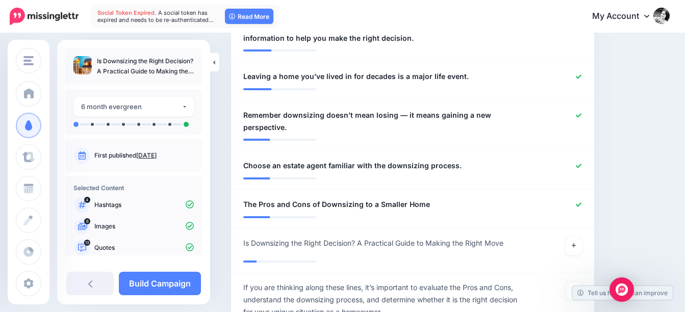
scroll to position [761, 0]
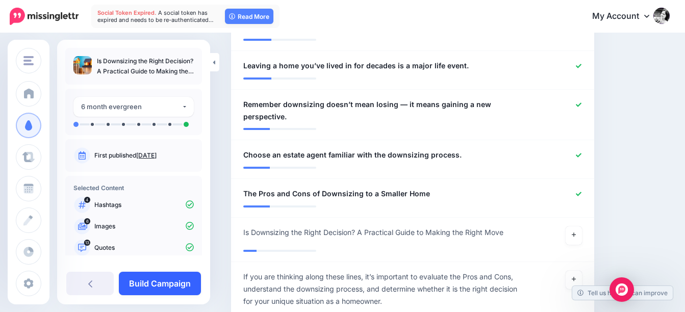
click at [172, 282] on link "Build Campaign" at bounding box center [160, 283] width 82 height 23
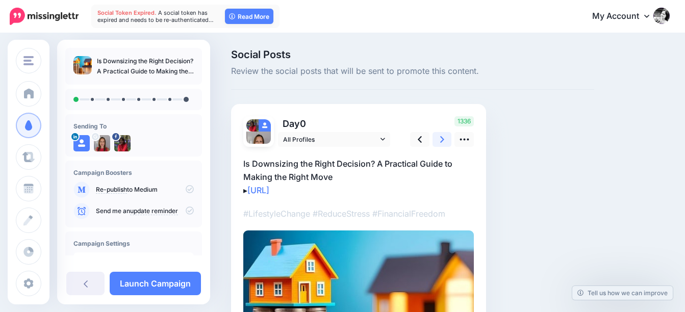
click at [441, 139] on icon at bounding box center [442, 139] width 4 height 11
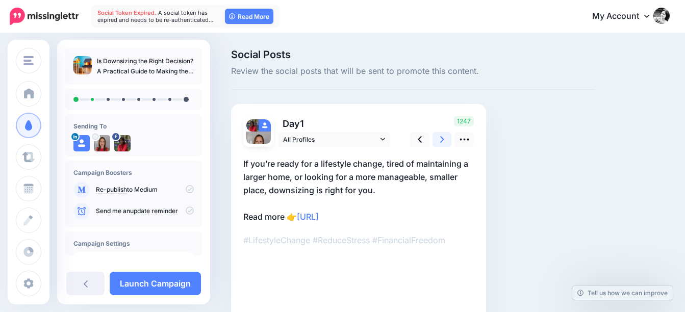
click at [441, 139] on icon at bounding box center [442, 139] width 4 height 11
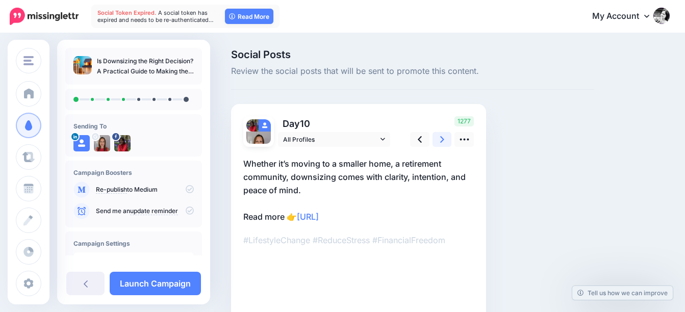
click at [441, 139] on icon at bounding box center [442, 139] width 4 height 11
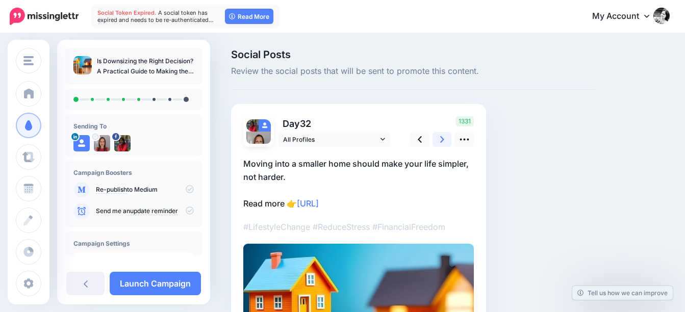
click at [441, 139] on icon at bounding box center [442, 139] width 4 height 11
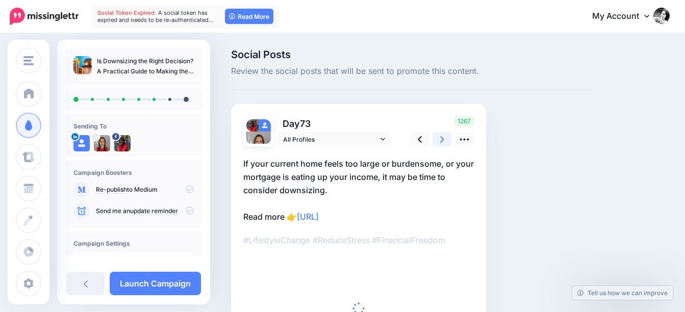
click at [441, 139] on icon at bounding box center [442, 139] width 4 height 11
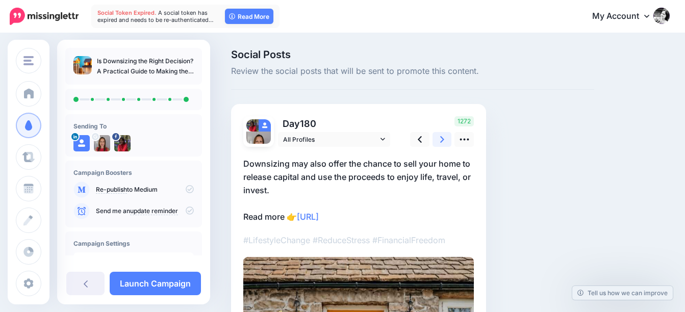
click at [441, 139] on icon at bounding box center [442, 139] width 4 height 11
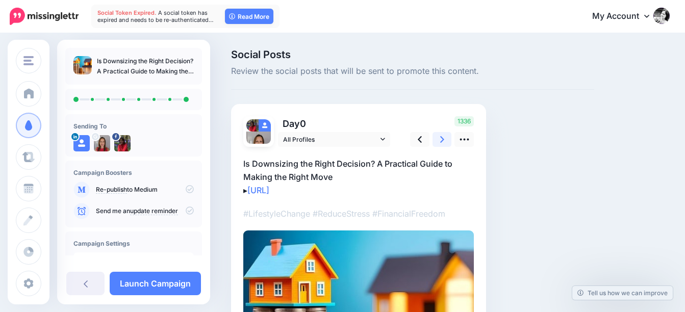
click at [441, 139] on icon at bounding box center [442, 139] width 4 height 11
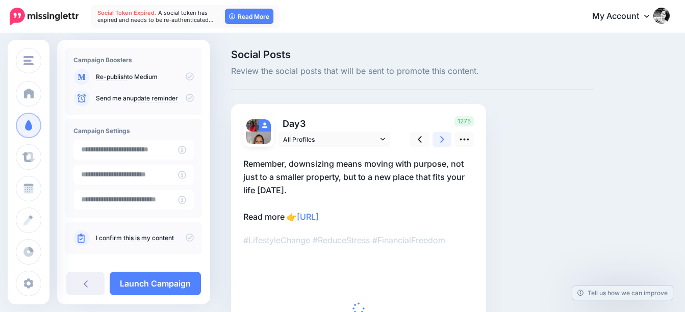
scroll to position [124, 0]
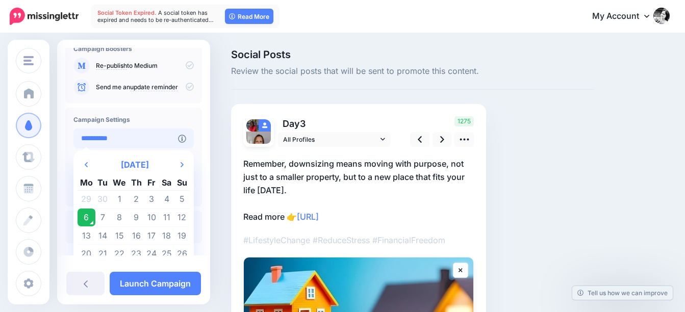
click at [139, 138] on input "**********" at bounding box center [125, 139] width 105 height 20
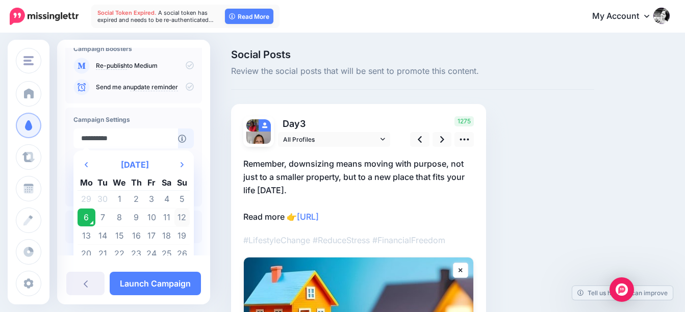
click at [179, 217] on td "12" at bounding box center [181, 218] width 15 height 18
type input "**********"
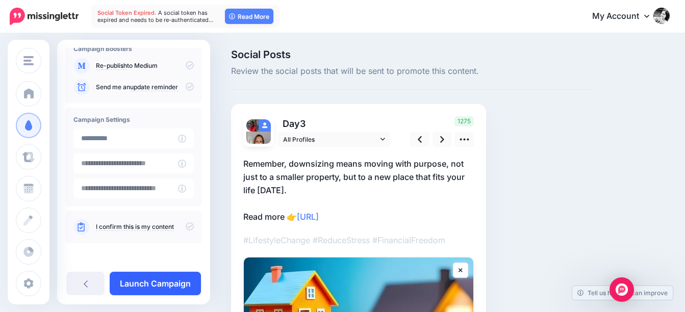
click at [156, 279] on link "Launch Campaign" at bounding box center [155, 283] width 91 height 23
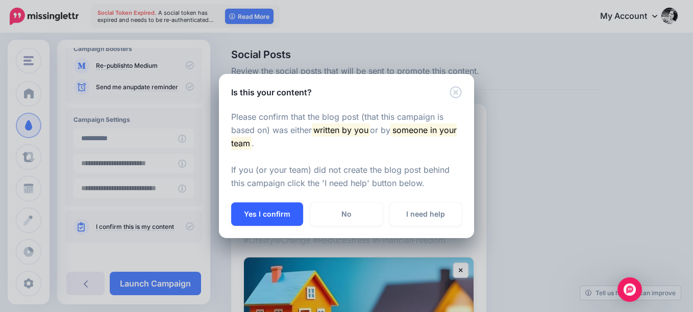
click at [287, 213] on button "Yes I confirm" at bounding box center [267, 213] width 72 height 23
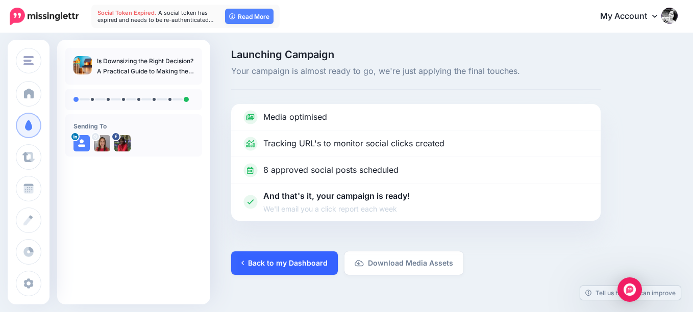
click at [312, 269] on link "Back to my Dashboard" at bounding box center [284, 262] width 107 height 23
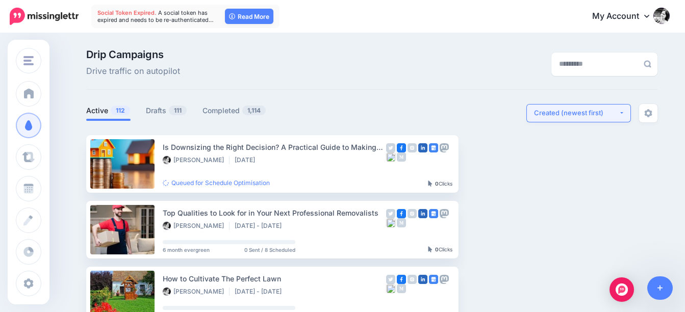
click at [598, 111] on div "Created (newest first)" at bounding box center [576, 113] width 85 height 10
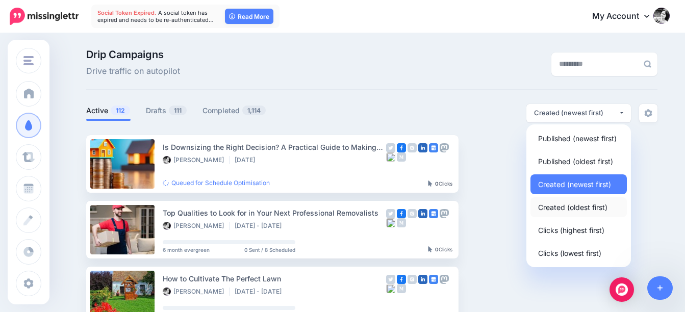
click at [592, 209] on span "Created (oldest first)" at bounding box center [572, 207] width 69 height 12
select select "**********"
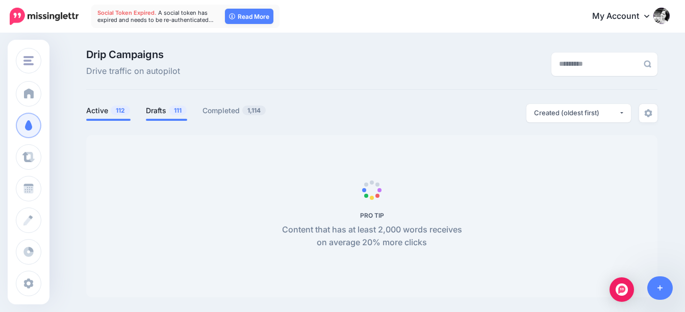
click at [166, 112] on link "Drafts 111" at bounding box center [166, 111] width 41 height 12
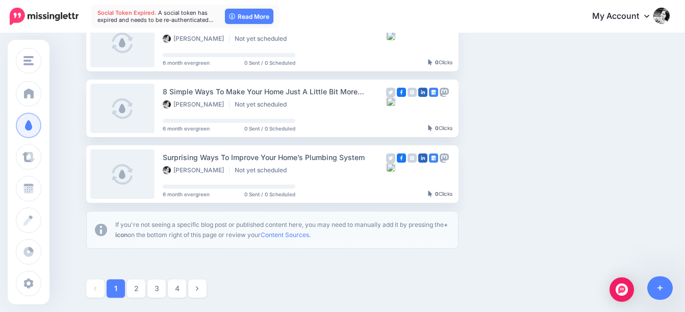
scroll to position [670, 0]
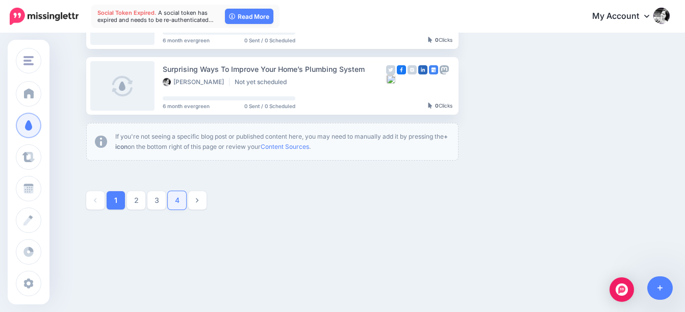
click at [176, 201] on link "4" at bounding box center [177, 200] width 18 height 18
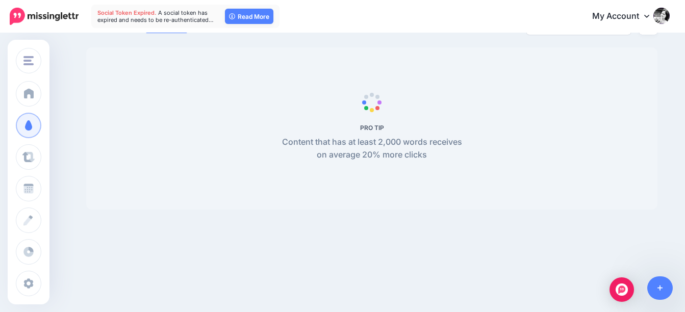
scroll to position [88, 0]
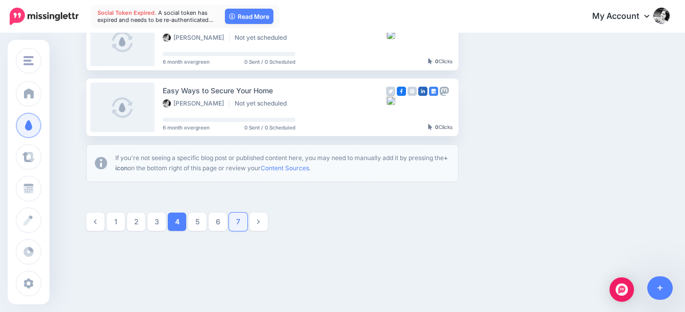
click at [243, 218] on link "7" at bounding box center [238, 222] width 18 height 18
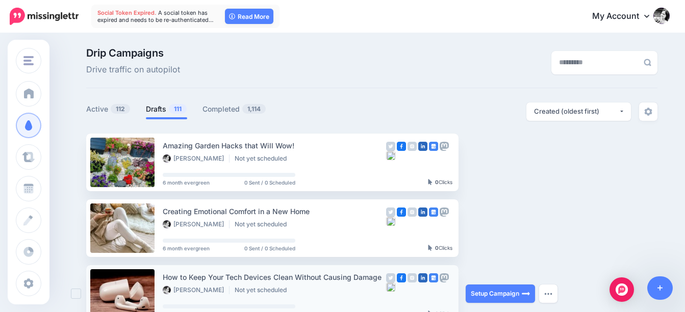
scroll to position [0, 0]
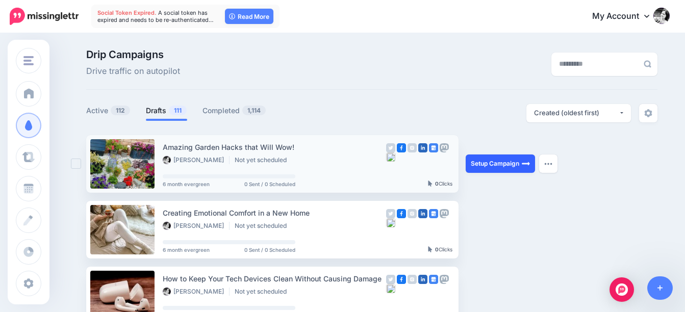
click at [503, 164] on link "Setup Campaign" at bounding box center [500, 164] width 69 height 18
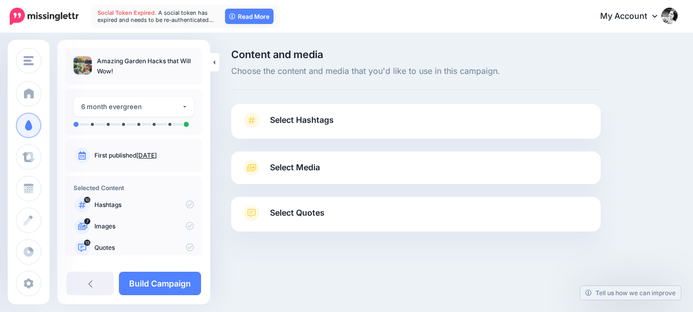
click at [285, 120] on span "Select Hashtags" at bounding box center [302, 120] width 64 height 14
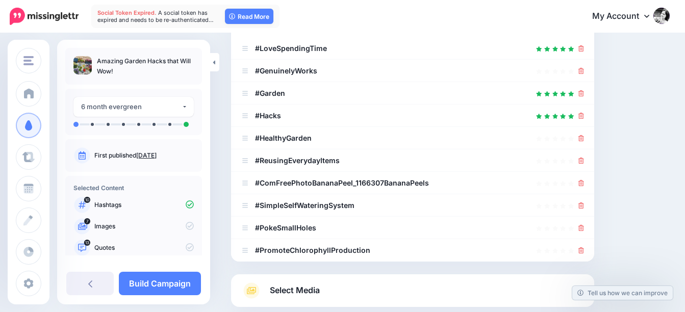
scroll to position [204, 0]
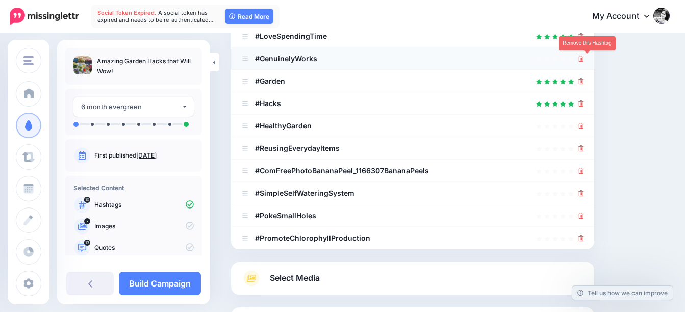
click at [584, 57] on icon at bounding box center [581, 59] width 6 height 6
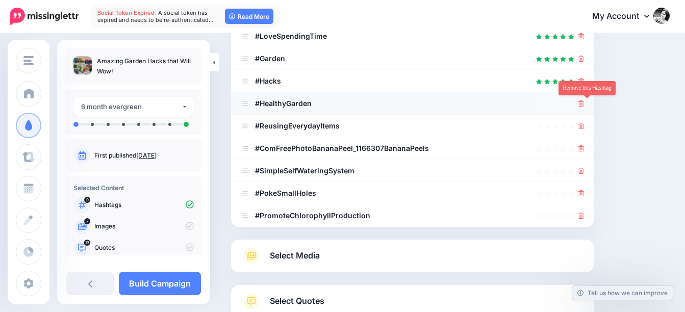
click at [584, 103] on icon at bounding box center [581, 103] width 6 height 6
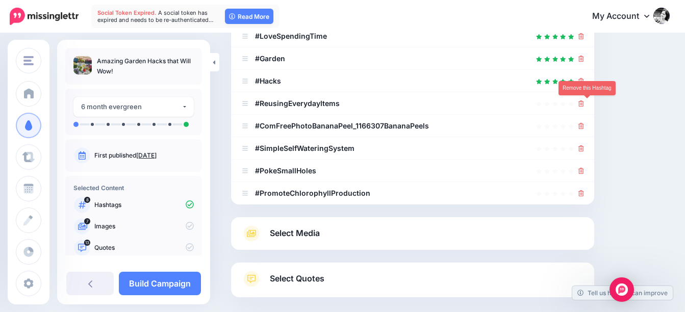
click at [584, 103] on icon at bounding box center [581, 103] width 6 height 6
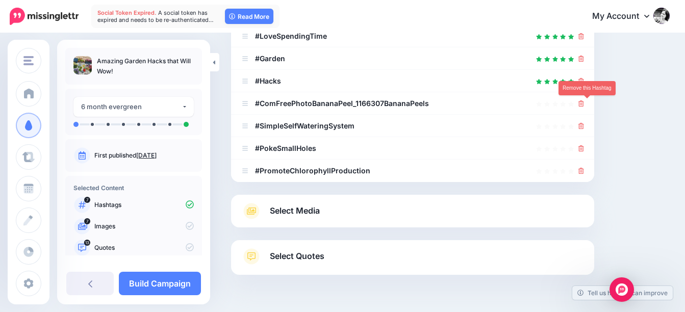
click at [584, 103] on icon at bounding box center [581, 103] width 6 height 6
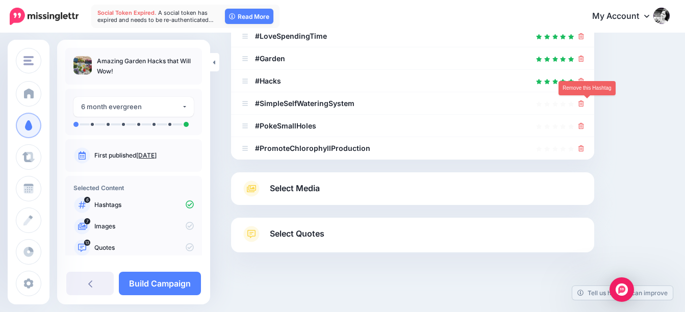
click at [584, 103] on icon at bounding box center [581, 103] width 6 height 6
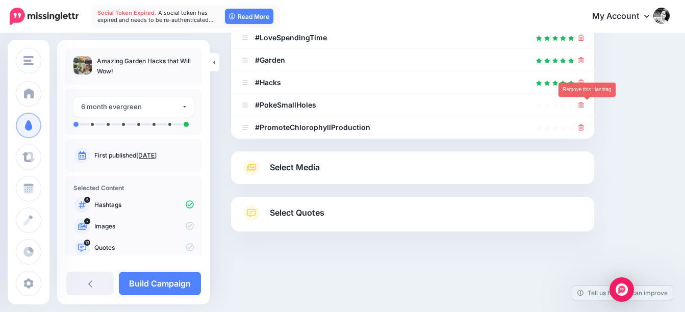
scroll to position [202, 0]
click at [584, 103] on icon at bounding box center [581, 105] width 6 height 6
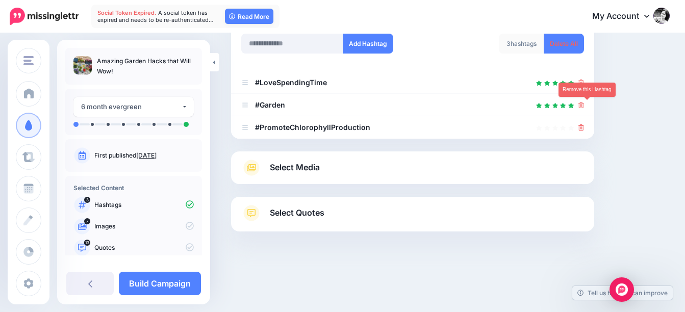
scroll to position [158, 0]
click at [584, 125] on icon at bounding box center [581, 127] width 6 height 6
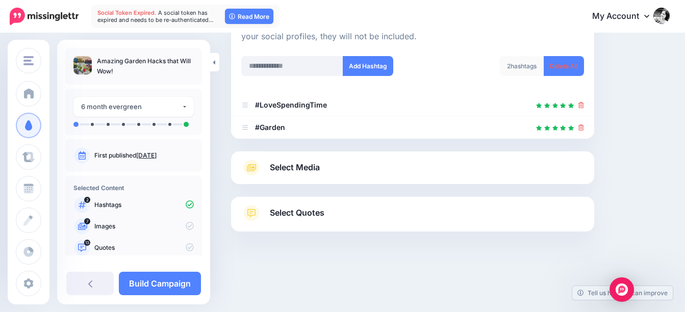
click at [307, 162] on span "Select Media" at bounding box center [295, 168] width 50 height 14
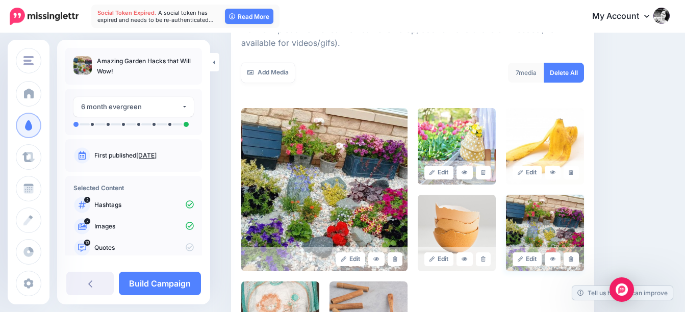
scroll to position [186, 0]
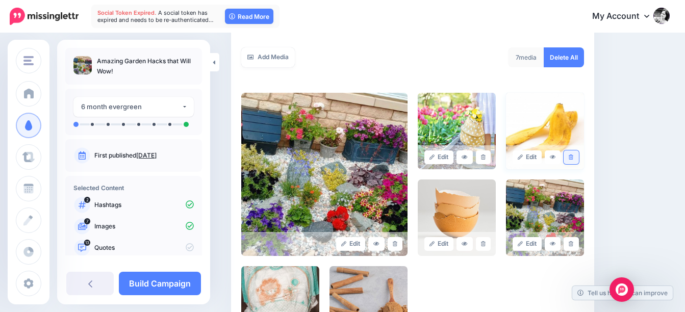
click at [573, 157] on icon at bounding box center [571, 158] width 5 height 6
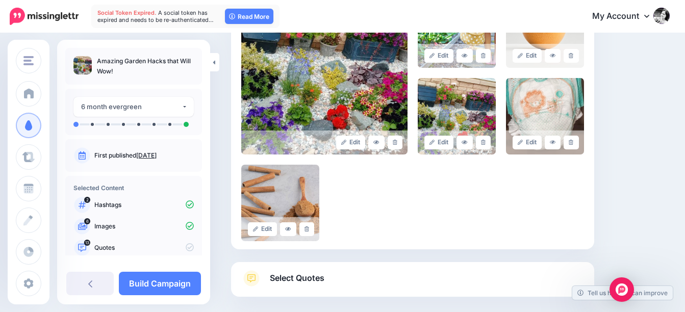
scroll to position [288, 0]
click at [573, 139] on icon at bounding box center [571, 142] width 5 height 6
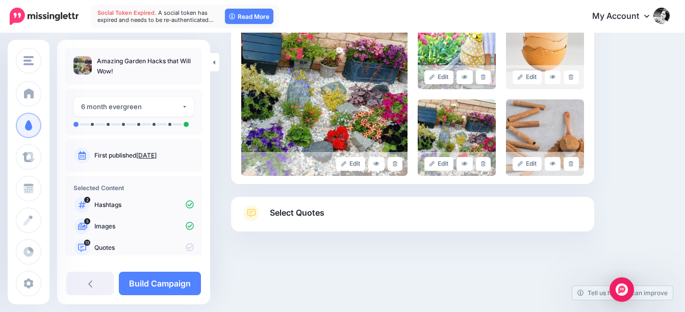
scroll to position [266, 0]
click at [302, 215] on span "Select Quotes" at bounding box center [297, 213] width 55 height 14
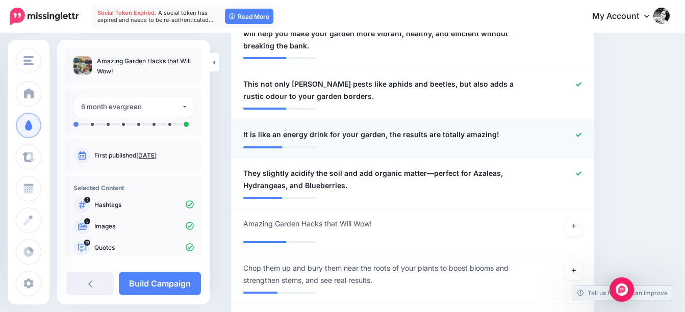
scroll to position [827, 0]
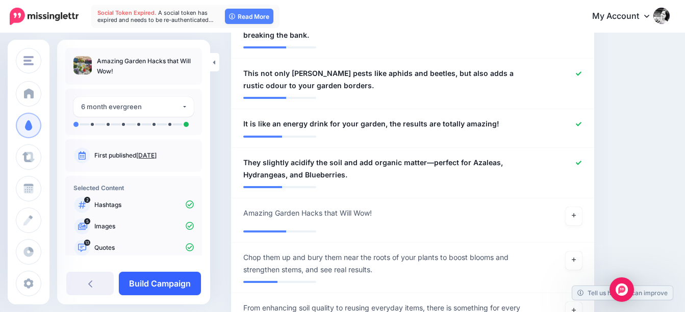
click at [170, 280] on link "Build Campaign" at bounding box center [160, 283] width 82 height 23
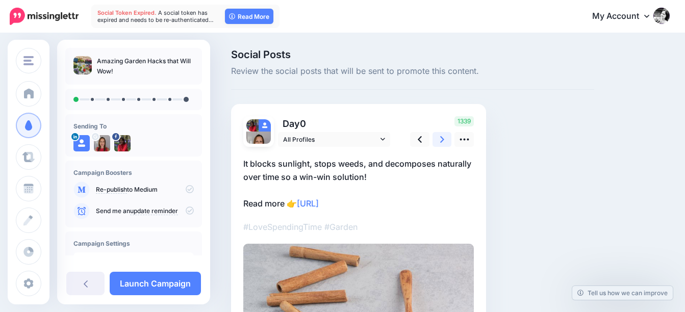
click at [441, 140] on icon at bounding box center [442, 139] width 4 height 11
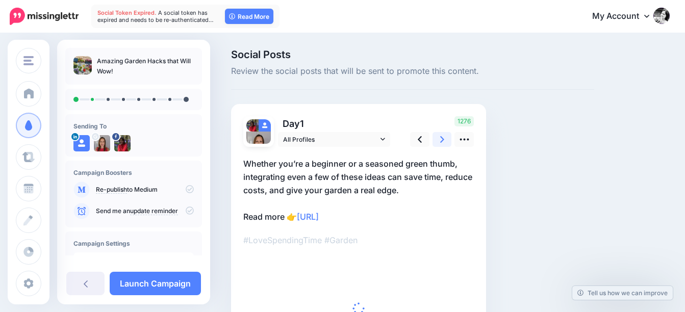
click at [441, 140] on icon at bounding box center [442, 139] width 4 height 11
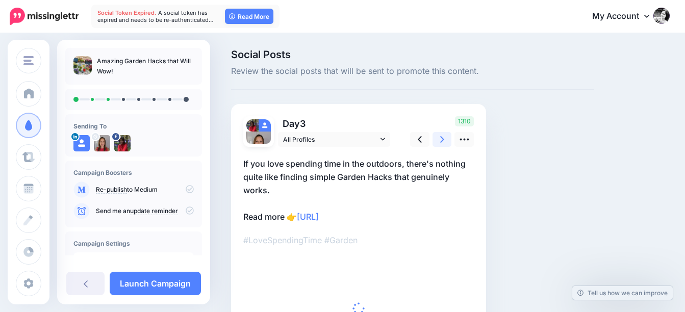
click at [441, 140] on icon at bounding box center [442, 139] width 4 height 11
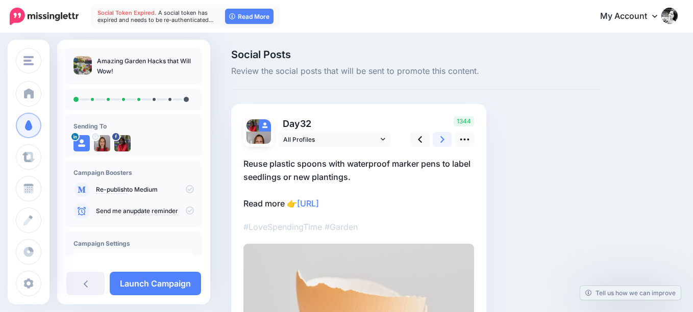
click at [441, 140] on icon at bounding box center [442, 139] width 4 height 11
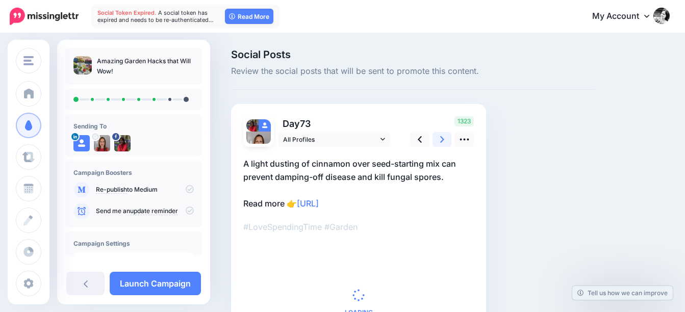
click at [441, 140] on icon at bounding box center [442, 139] width 4 height 11
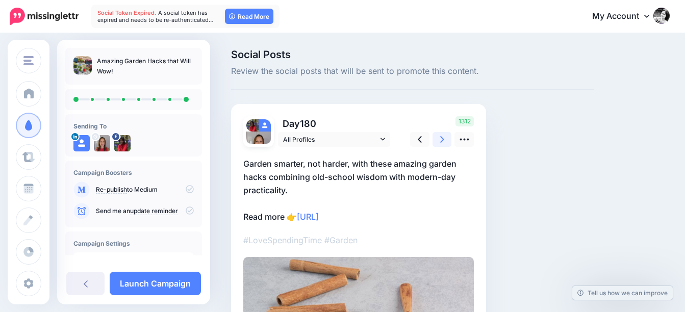
click at [441, 140] on icon at bounding box center [442, 139] width 4 height 11
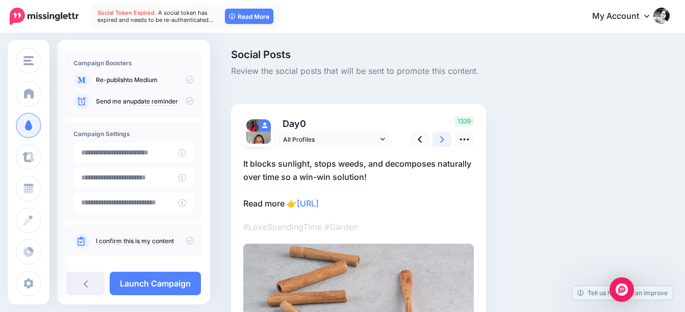
scroll to position [124, 0]
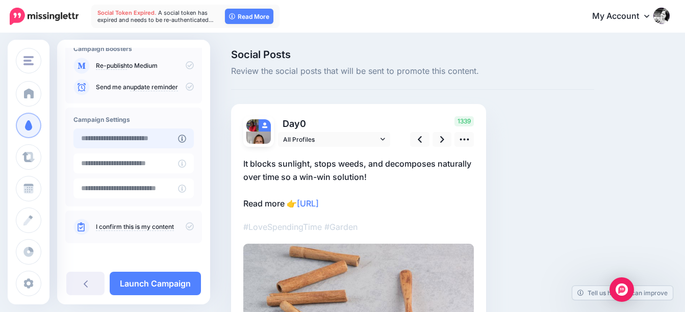
click at [153, 140] on input "text" at bounding box center [125, 139] width 105 height 20
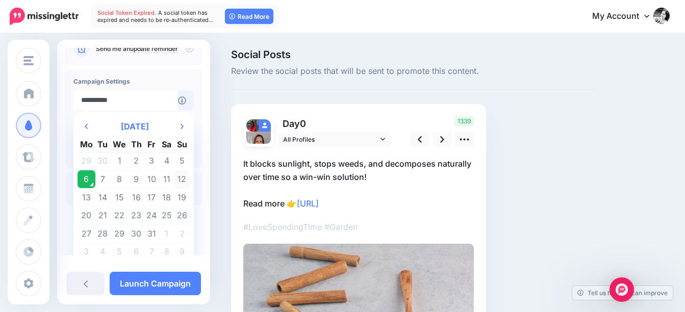
scroll to position [171, 0]
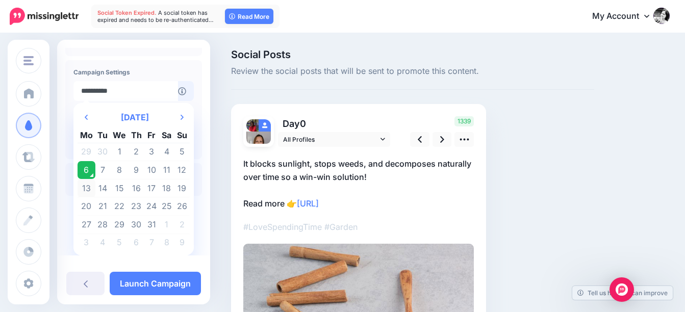
click at [88, 188] on td "13" at bounding box center [87, 188] width 18 height 18
type input "**********"
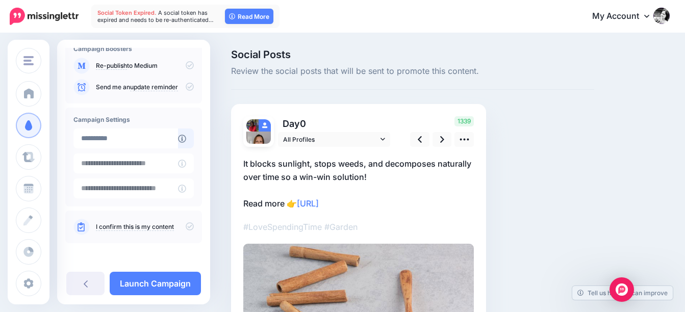
scroll to position [124, 0]
click at [178, 279] on link "Launch Campaign" at bounding box center [155, 283] width 91 height 23
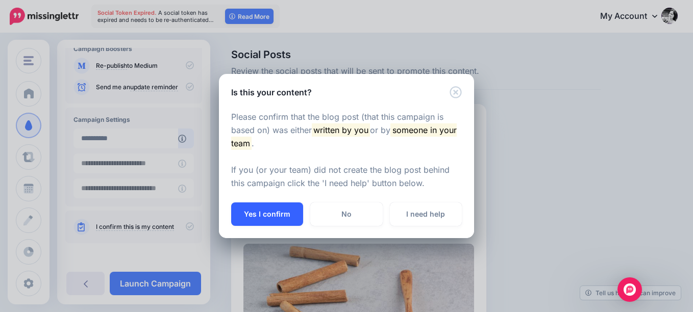
click at [268, 219] on button "Yes I confirm" at bounding box center [267, 213] width 72 height 23
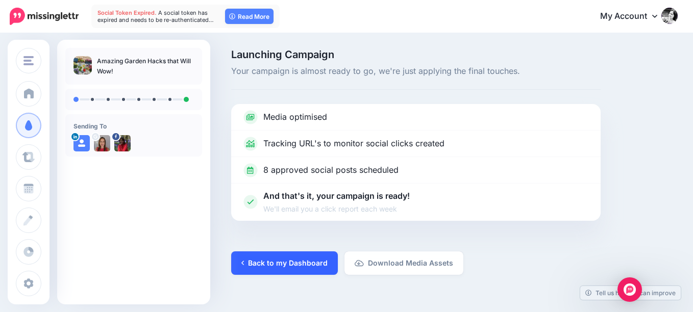
click at [273, 260] on link "Back to my Dashboard" at bounding box center [284, 262] width 107 height 23
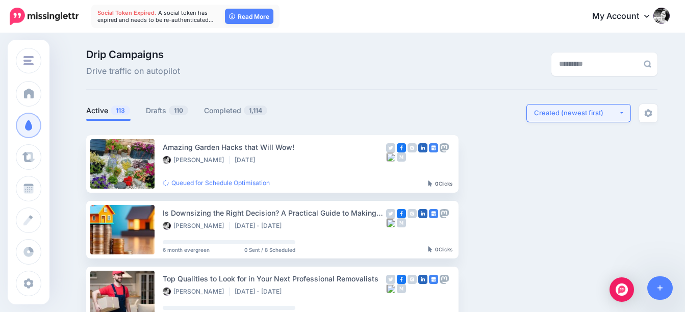
click at [580, 116] on div "Created (newest first)" at bounding box center [576, 113] width 85 height 10
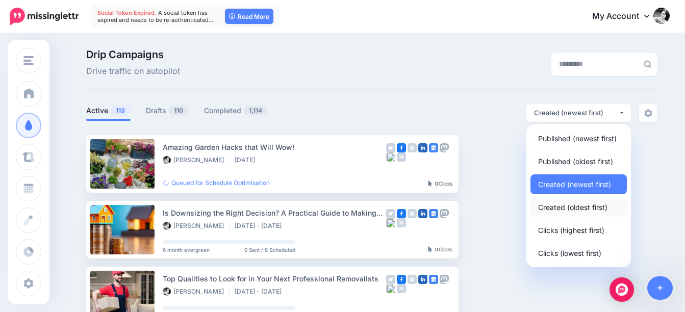
click at [583, 209] on span "Created (oldest first)" at bounding box center [572, 207] width 69 height 12
select select "**********"
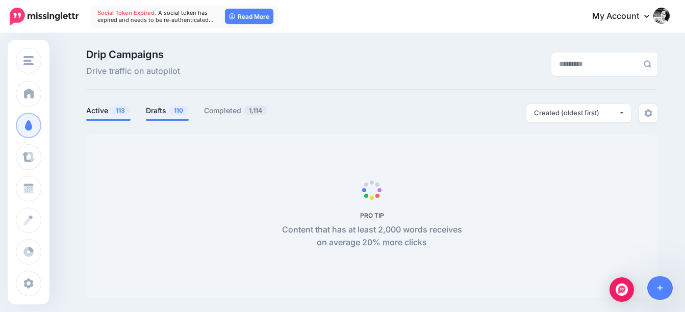
click at [170, 110] on link "Drafts 110" at bounding box center [167, 111] width 43 height 12
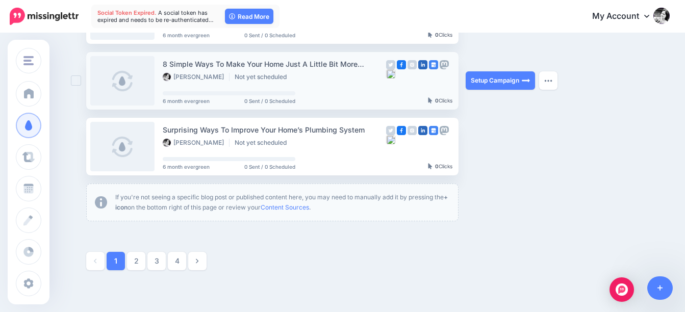
scroll to position [612, 0]
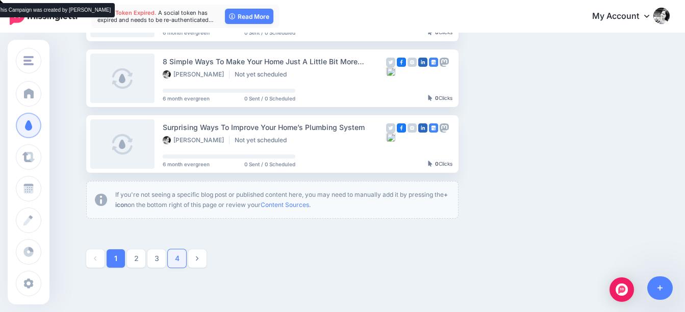
click at [178, 258] on link "4" at bounding box center [177, 258] width 18 height 18
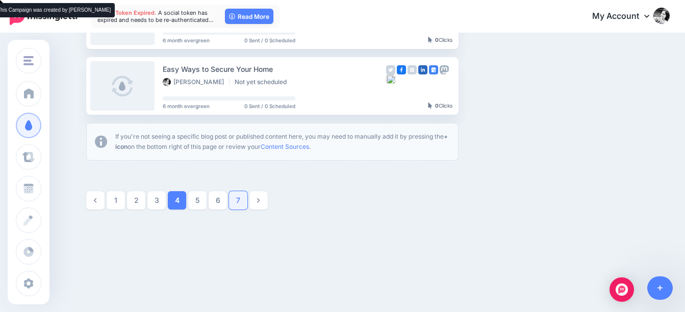
click at [244, 198] on link "7" at bounding box center [238, 200] width 18 height 18
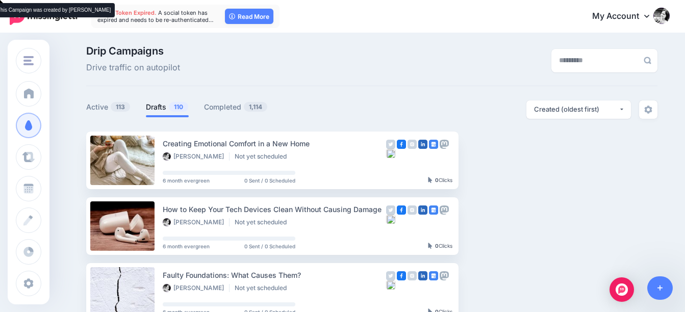
scroll to position [0, 0]
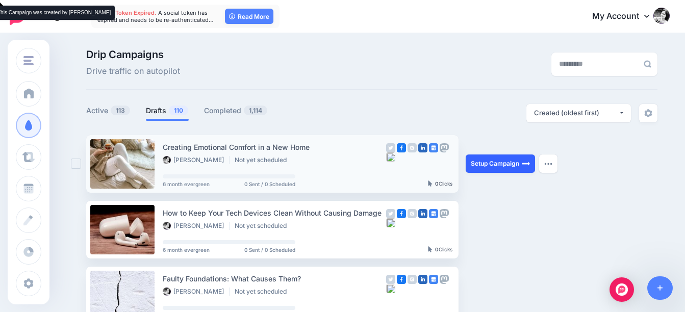
click at [484, 161] on link "Setup Campaign" at bounding box center [500, 164] width 69 height 18
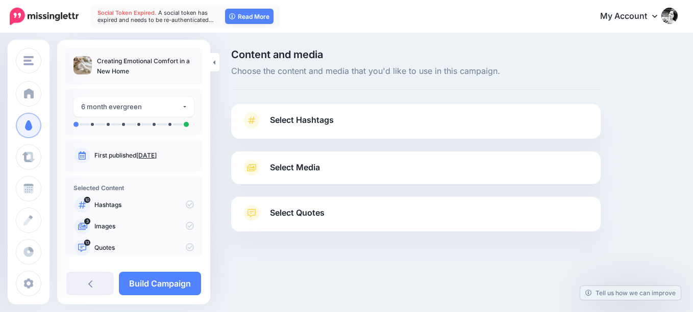
click at [325, 122] on span "Select Hashtags" at bounding box center [302, 120] width 64 height 14
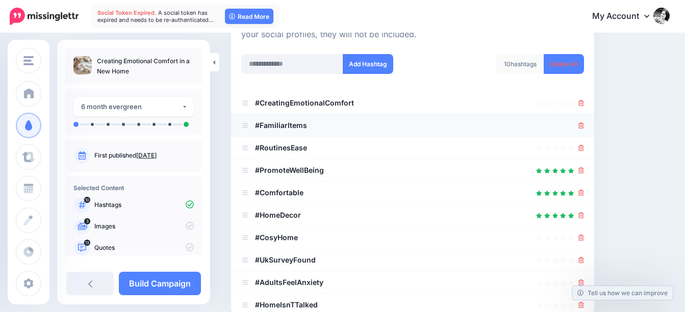
scroll to position [153, 0]
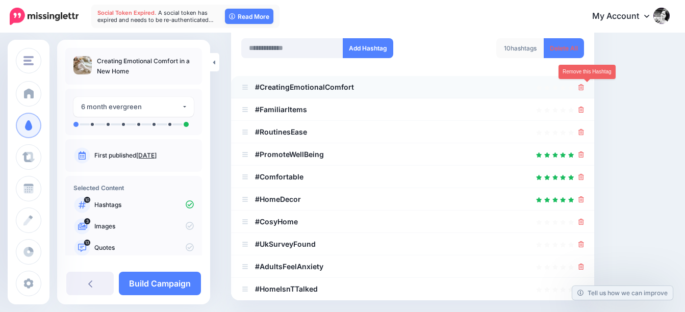
click at [584, 88] on icon at bounding box center [581, 87] width 6 height 6
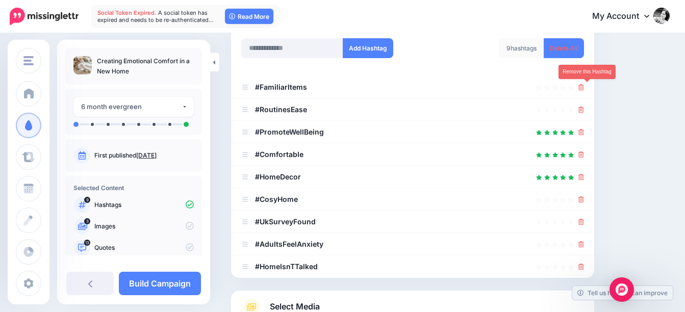
click at [584, 88] on icon at bounding box center [581, 87] width 6 height 6
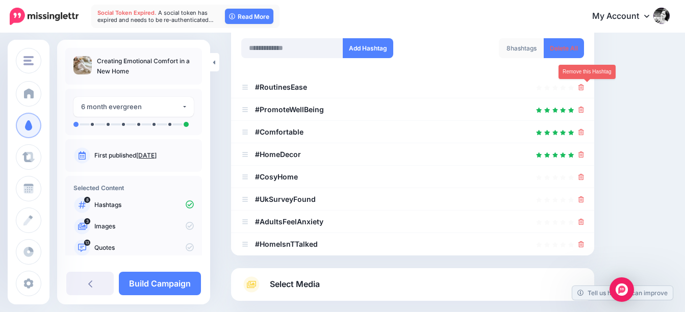
click at [584, 88] on icon at bounding box center [581, 87] width 6 height 6
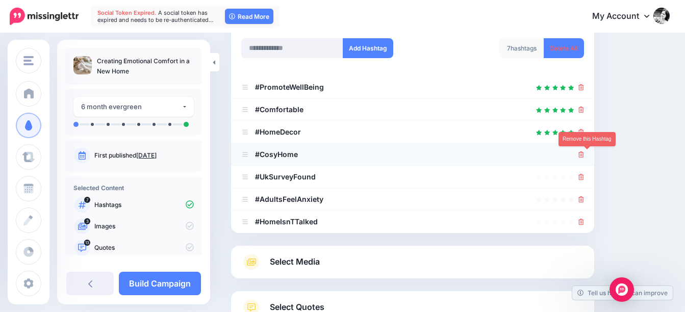
click at [584, 155] on icon at bounding box center [581, 154] width 6 height 6
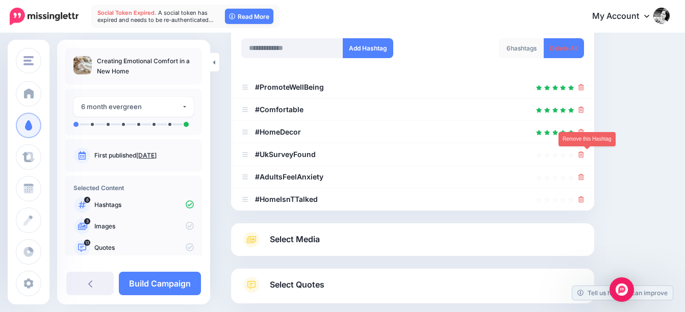
click at [584, 155] on icon at bounding box center [581, 154] width 6 height 6
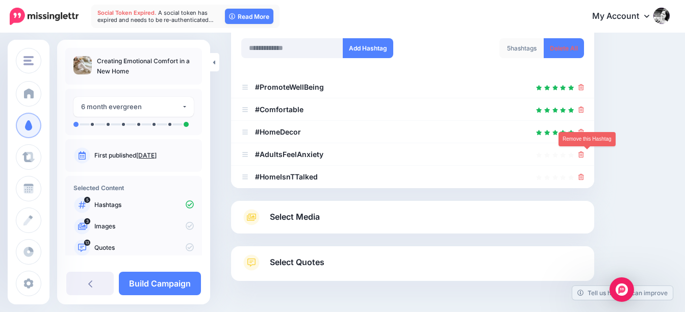
click at [584, 155] on icon at bounding box center [581, 154] width 6 height 6
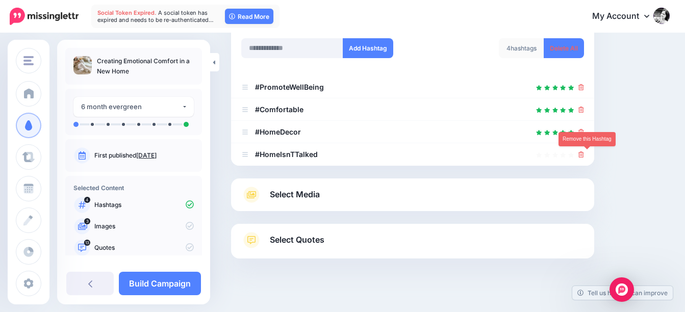
click at [584, 155] on icon at bounding box center [581, 154] width 6 height 6
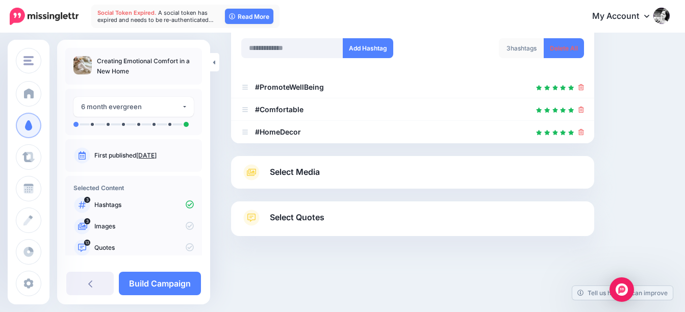
click at [314, 170] on span "Select Media" at bounding box center [295, 172] width 50 height 14
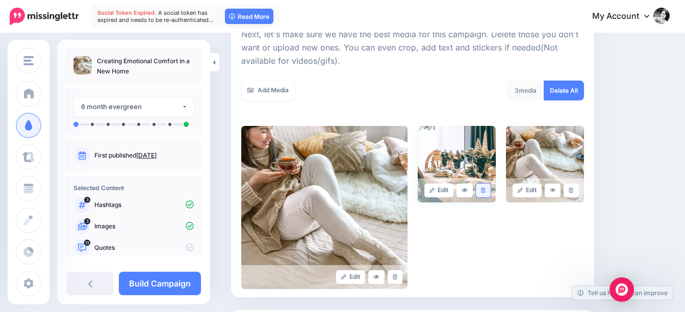
click at [485, 191] on icon at bounding box center [483, 191] width 5 height 6
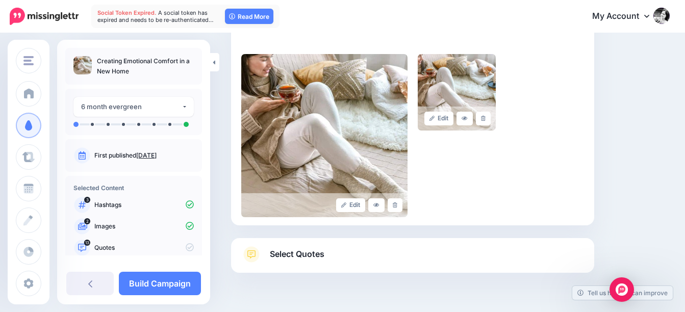
scroll to position [255, 0]
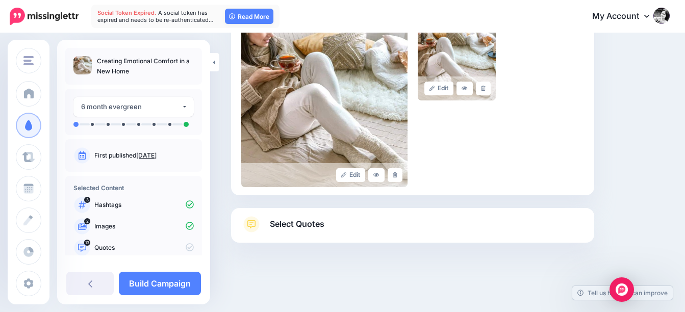
click at [287, 225] on span "Select Quotes" at bounding box center [297, 224] width 55 height 14
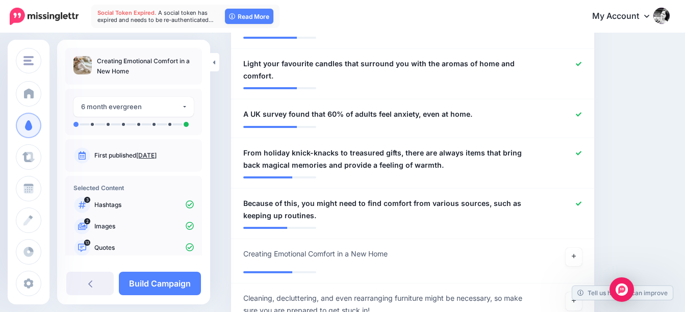
scroll to position [765, 0]
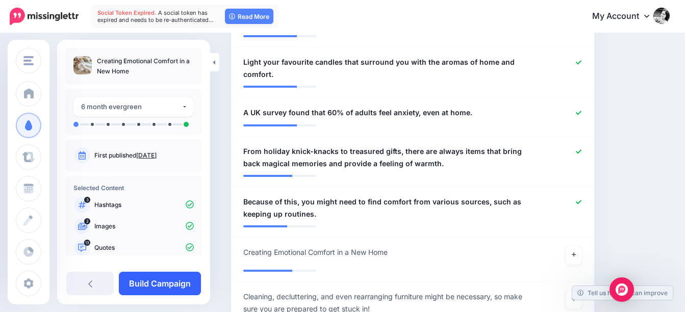
click at [151, 279] on link "Build Campaign" at bounding box center [160, 283] width 82 height 23
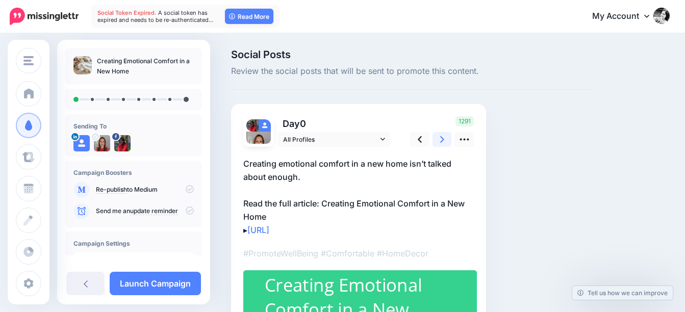
click at [442, 140] on icon at bounding box center [442, 139] width 4 height 11
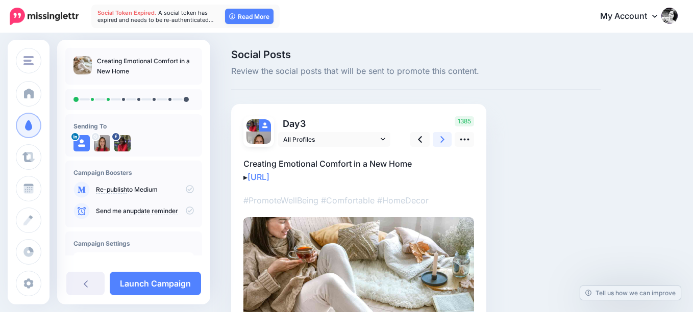
click at [442, 140] on icon at bounding box center [442, 139] width 4 height 11
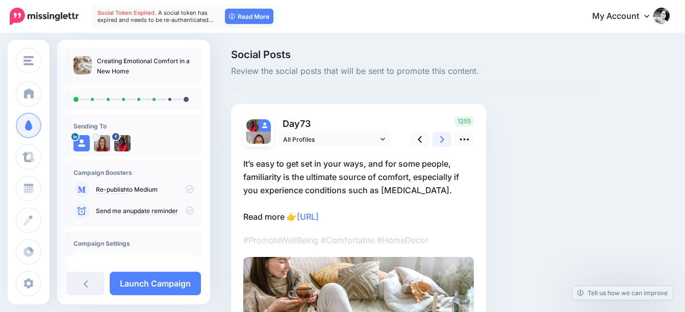
click at [442, 140] on icon at bounding box center [442, 139] width 4 height 11
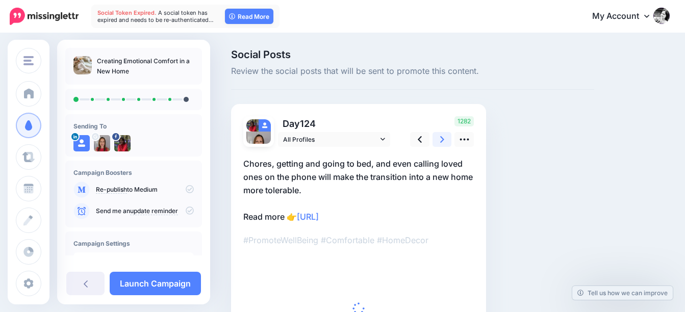
click at [442, 140] on icon at bounding box center [442, 139] width 4 height 11
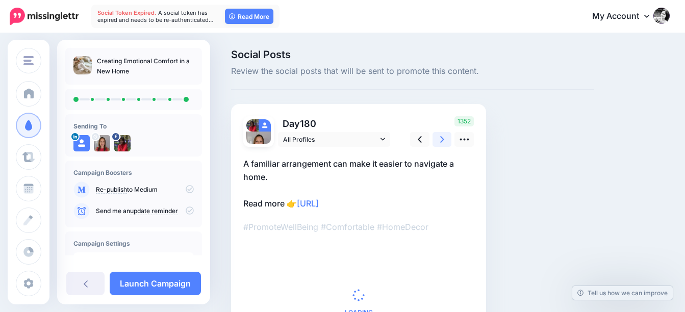
click at [442, 140] on icon at bounding box center [442, 139] width 4 height 11
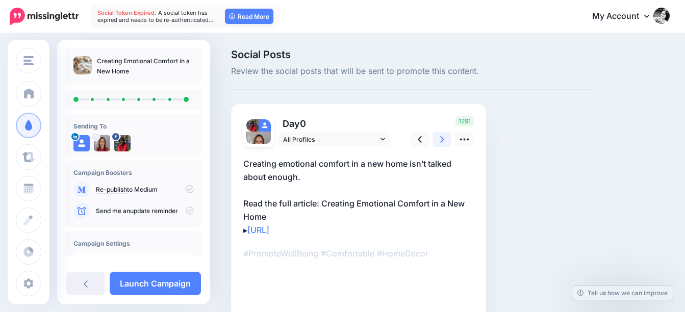
click at [442, 140] on icon at bounding box center [442, 139] width 4 height 11
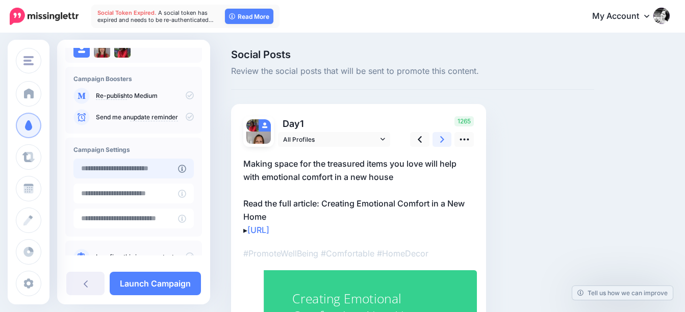
scroll to position [124, 0]
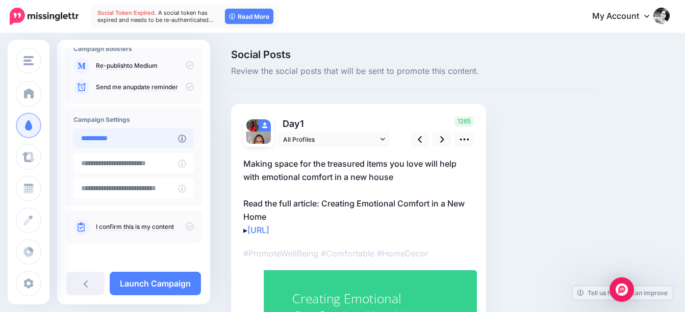
click at [127, 137] on input "**********" at bounding box center [125, 139] width 105 height 20
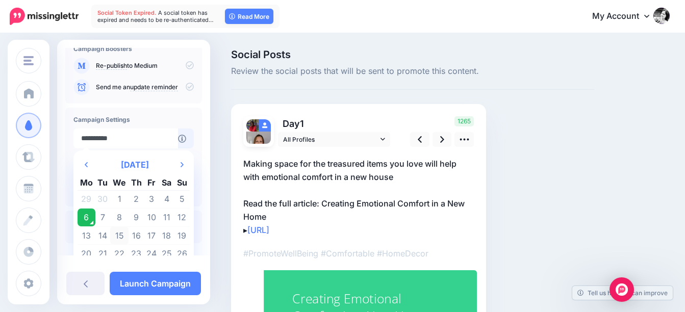
click at [116, 236] on td "15" at bounding box center [119, 235] width 18 height 18
type input "**********"
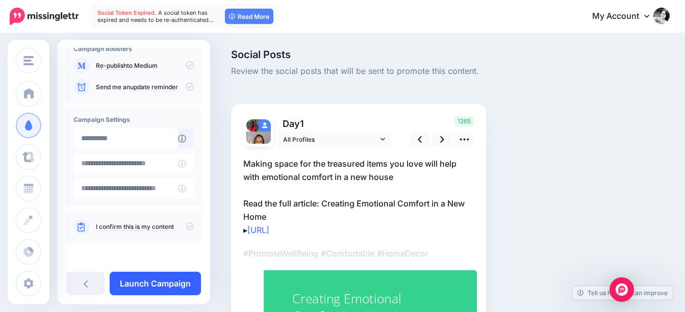
click at [157, 282] on link "Launch Campaign" at bounding box center [155, 283] width 91 height 23
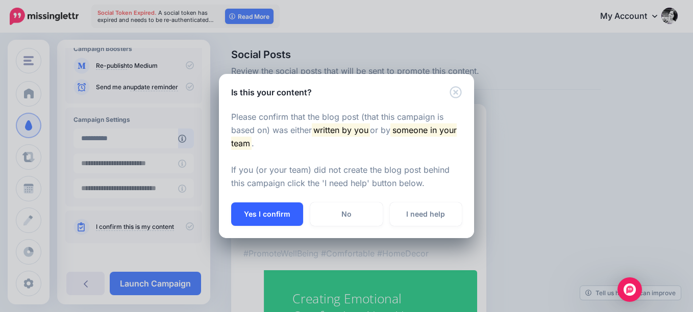
click at [281, 209] on button "Yes I confirm" at bounding box center [267, 213] width 72 height 23
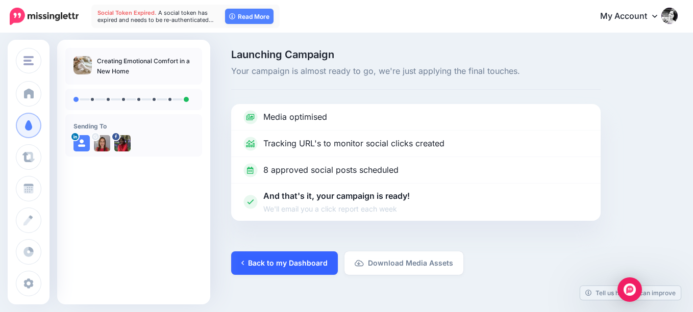
click at [302, 265] on link "Back to my Dashboard" at bounding box center [284, 262] width 107 height 23
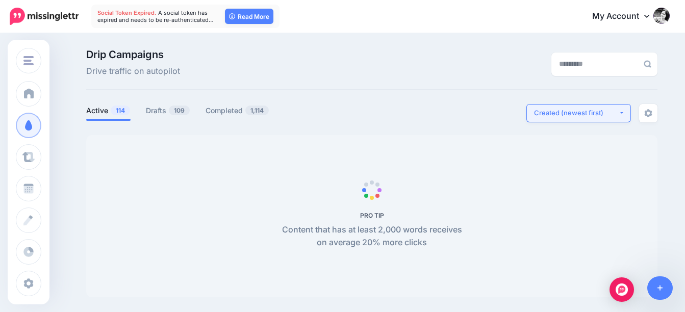
click at [585, 111] on div "Created (newest first)" at bounding box center [576, 113] width 85 height 10
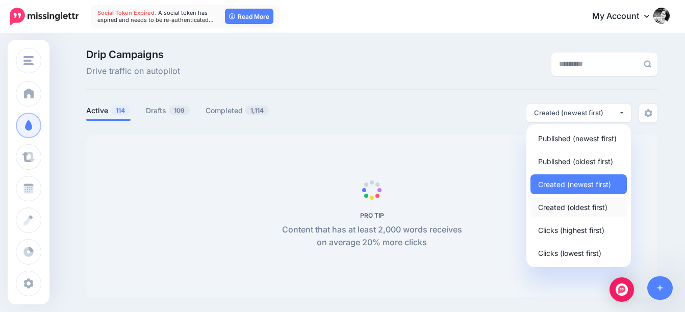
click at [587, 207] on span "Created (oldest first)" at bounding box center [572, 207] width 69 height 12
select select "**********"
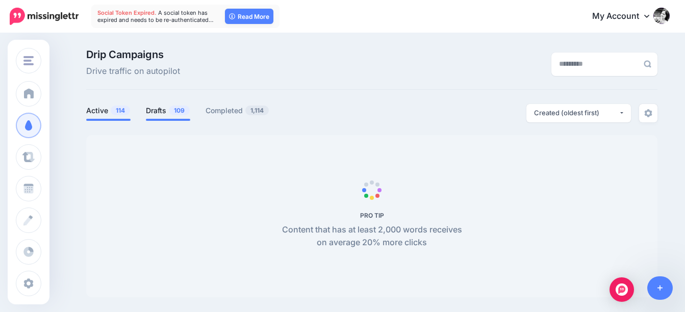
click at [182, 107] on span "109" at bounding box center [179, 111] width 21 height 10
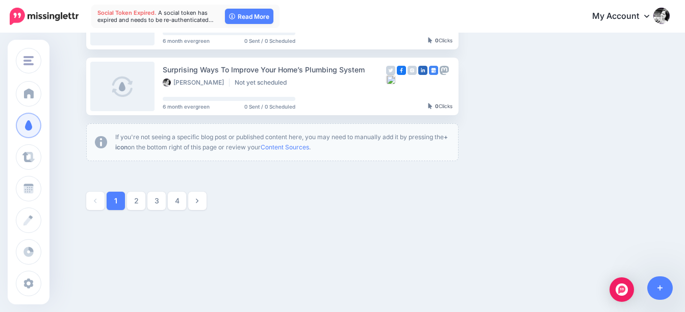
scroll to position [670, 0]
click at [183, 201] on link "4" at bounding box center [177, 200] width 18 height 18
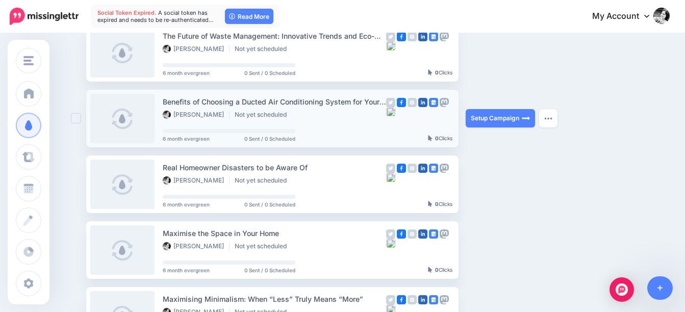
scroll to position [598, 0]
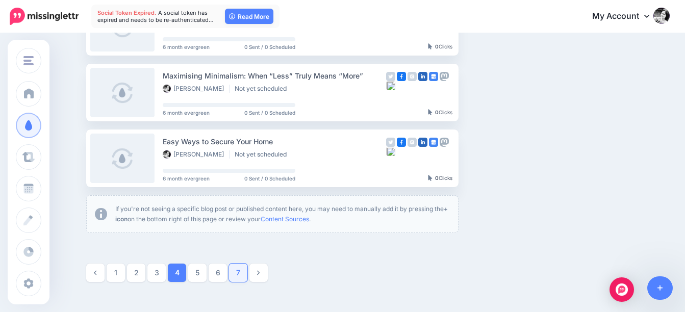
click at [240, 267] on link "7" at bounding box center [238, 273] width 18 height 18
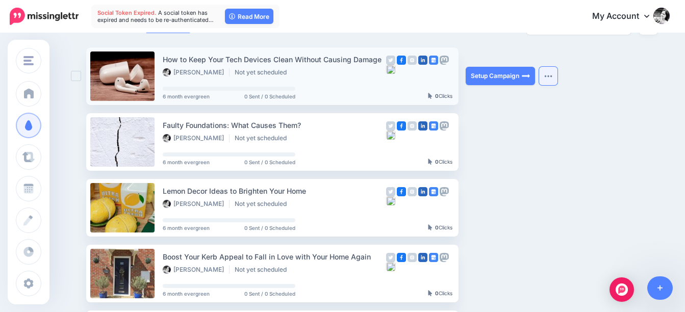
click at [551, 73] on button "button" at bounding box center [548, 76] width 18 height 18
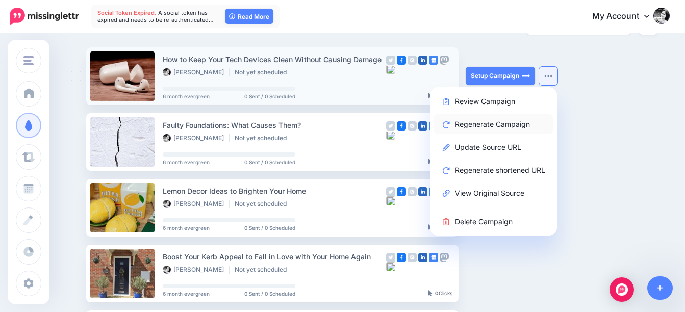
click at [509, 124] on link "Regenerate Campaign" at bounding box center [493, 124] width 119 height 20
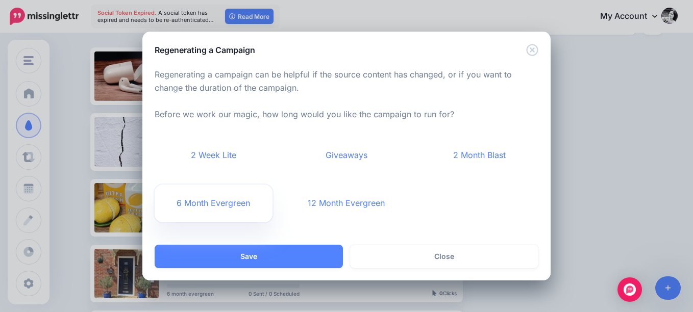
click at [209, 202] on link "6 Month Evergreen" at bounding box center [214, 204] width 118 height 38
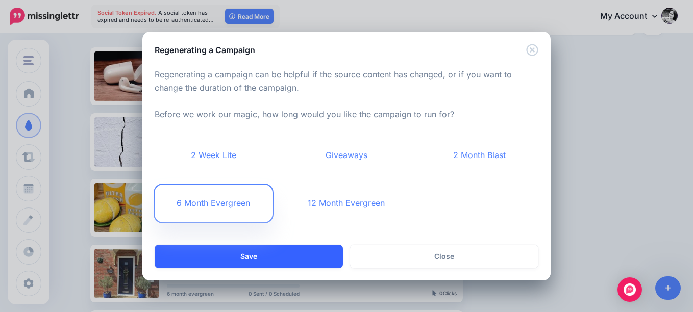
click at [288, 253] on button "Save" at bounding box center [249, 256] width 188 height 23
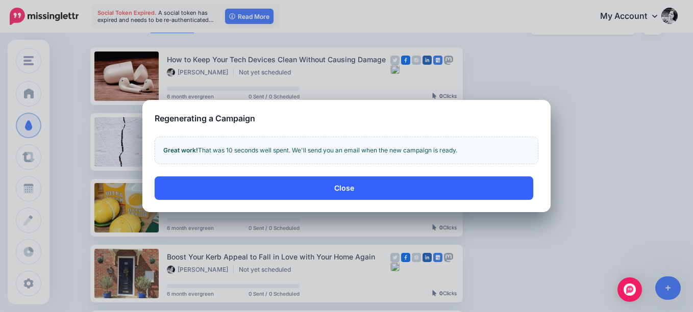
click at [346, 188] on button "Close" at bounding box center [344, 187] width 378 height 23
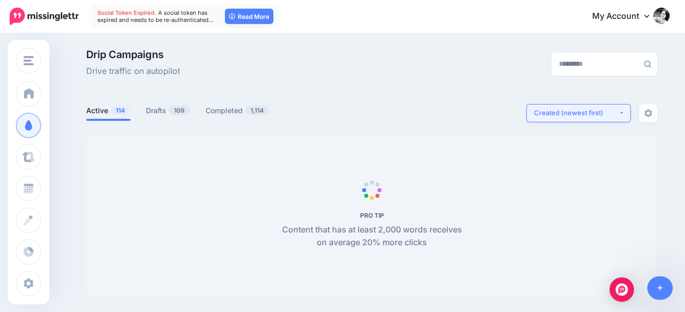
click at [581, 105] on button "Created (newest first)" at bounding box center [578, 113] width 105 height 18
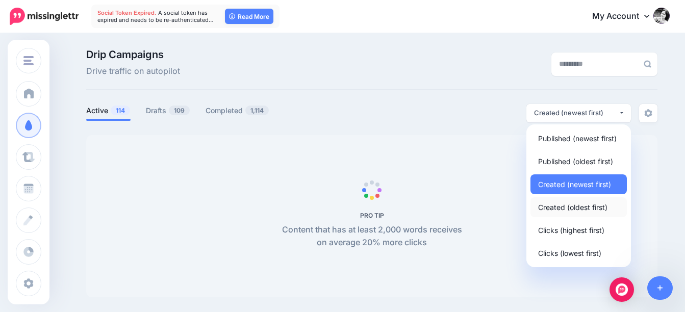
click at [590, 204] on span "Created (oldest first)" at bounding box center [572, 207] width 69 height 12
select select "**********"
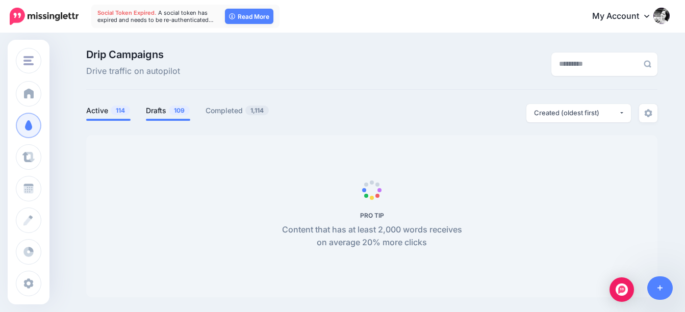
click at [175, 114] on span "109" at bounding box center [179, 111] width 21 height 10
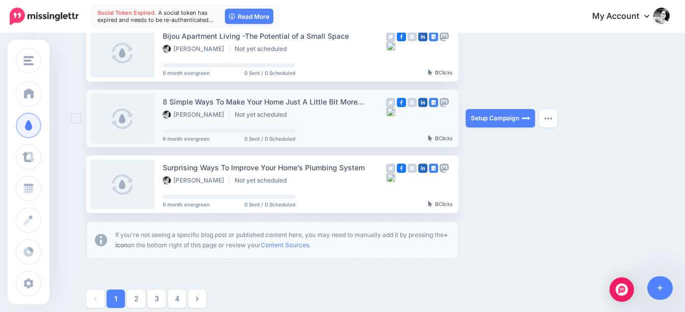
scroll to position [612, 0]
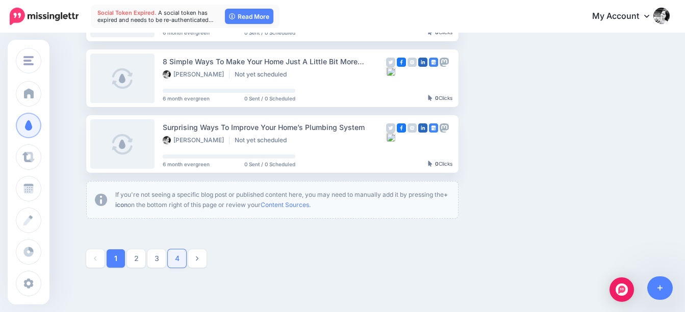
click at [176, 258] on link "4" at bounding box center [177, 258] width 18 height 18
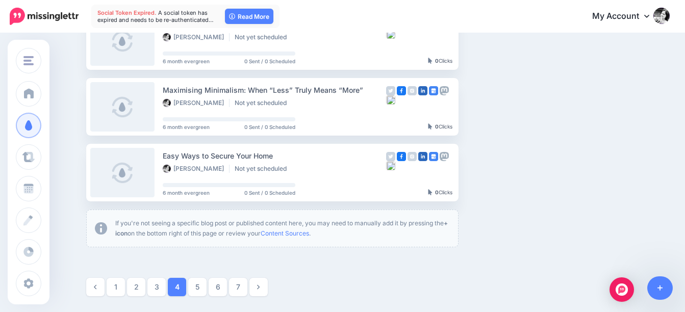
scroll to position [619, 0]
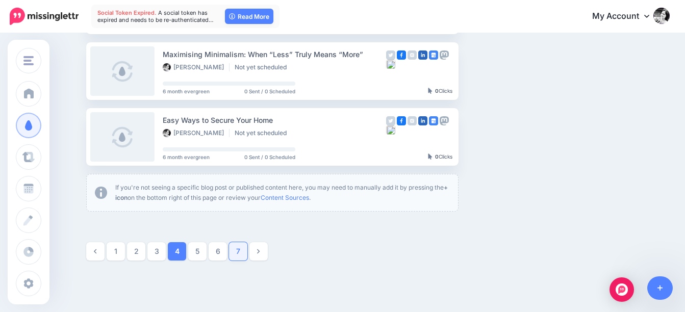
click at [244, 251] on link "7" at bounding box center [238, 251] width 18 height 18
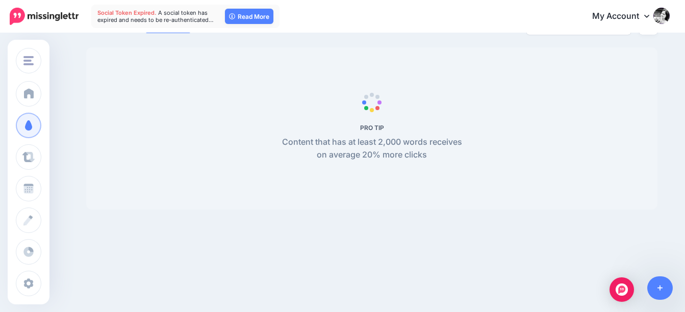
scroll to position [88, 0]
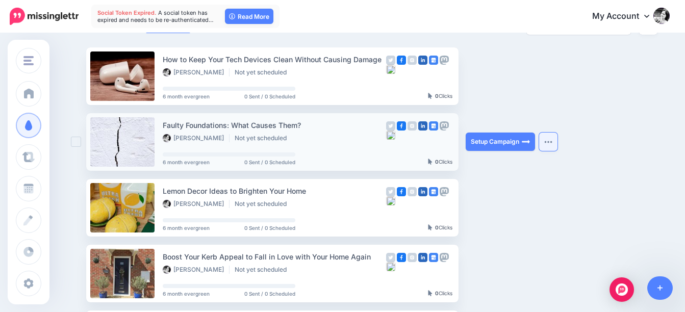
click at [552, 140] on img "button" at bounding box center [548, 141] width 8 height 3
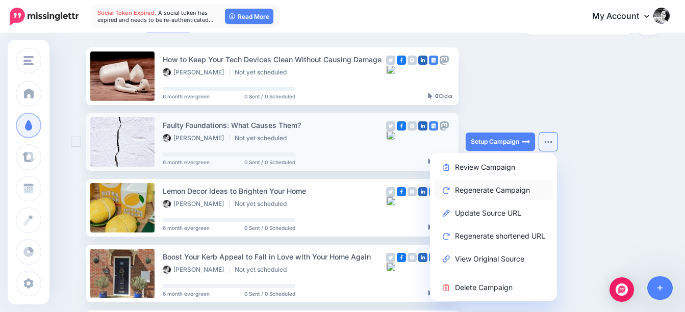
click at [531, 189] on link "Regenerate Campaign" at bounding box center [493, 190] width 119 height 20
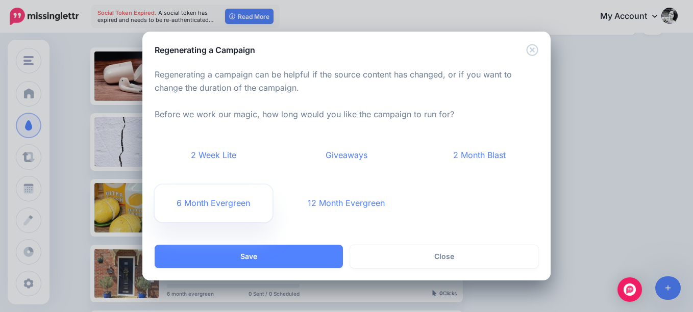
click at [236, 202] on link "6 Month Evergreen" at bounding box center [214, 204] width 118 height 38
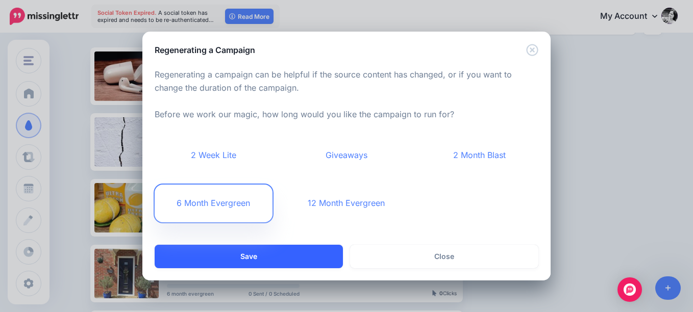
click at [272, 258] on button "Save" at bounding box center [249, 256] width 188 height 23
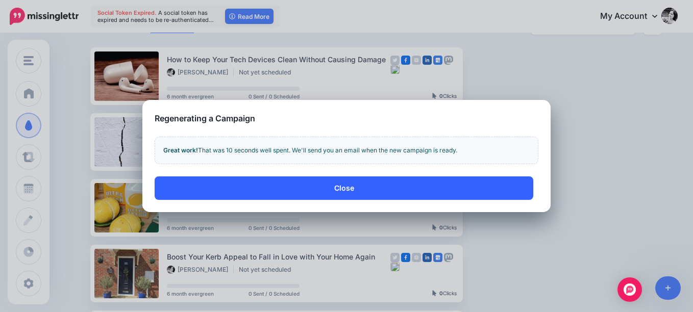
click at [343, 185] on button "Close" at bounding box center [344, 187] width 378 height 23
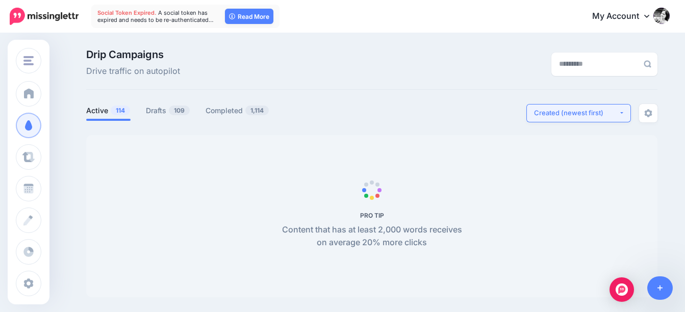
click at [566, 111] on div "Created (newest first)" at bounding box center [576, 113] width 85 height 10
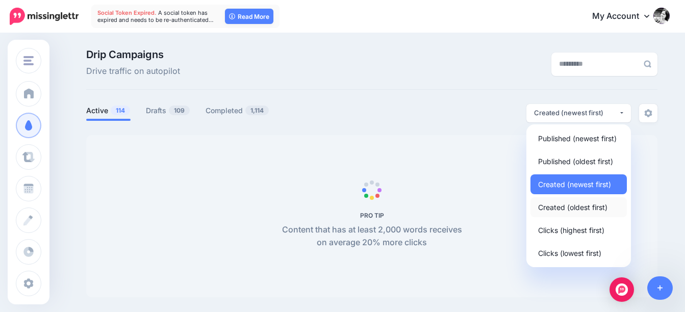
click at [574, 207] on span "Created (oldest first)" at bounding box center [572, 207] width 69 height 12
select select "**********"
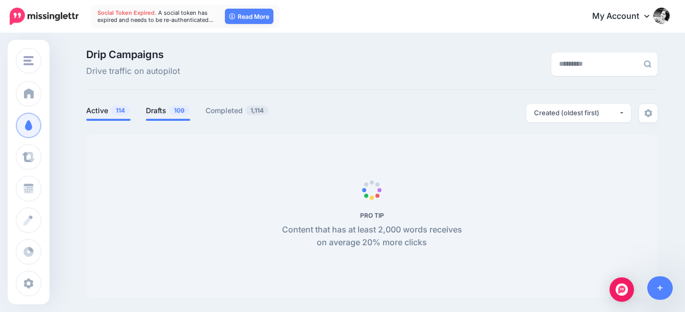
click at [160, 108] on link "Drafts 109" at bounding box center [168, 111] width 44 height 12
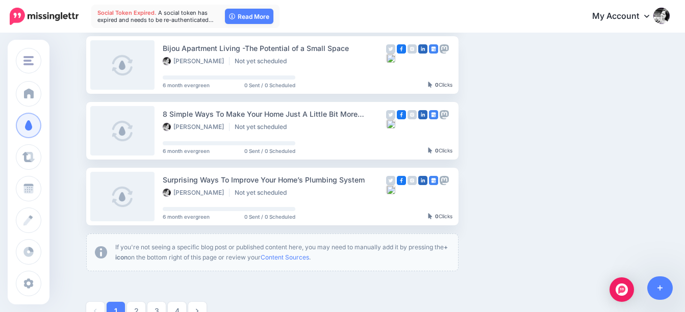
scroll to position [663, 0]
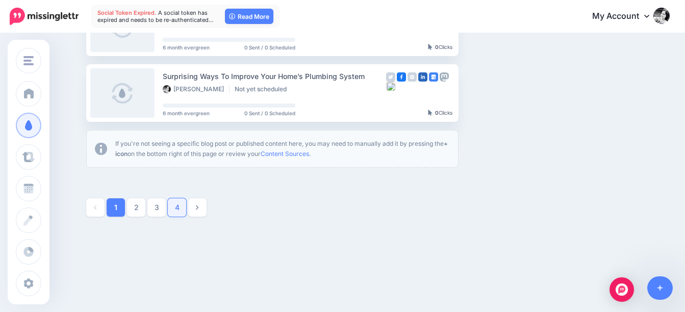
click at [183, 210] on link "4" at bounding box center [177, 207] width 18 height 18
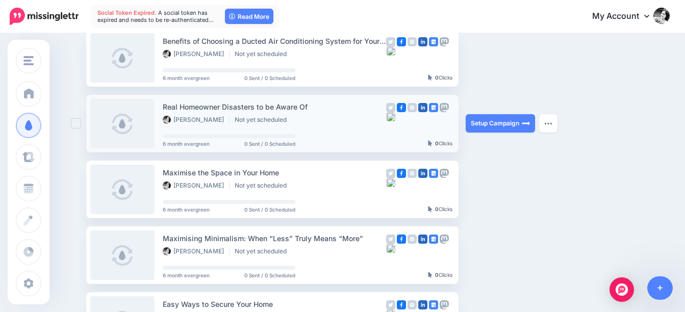
scroll to position [598, 0]
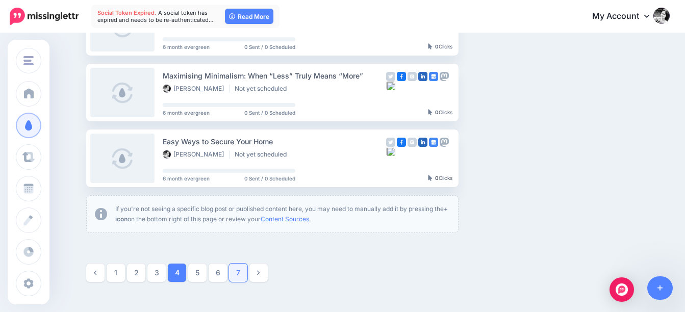
click at [238, 271] on link "7" at bounding box center [238, 273] width 18 height 18
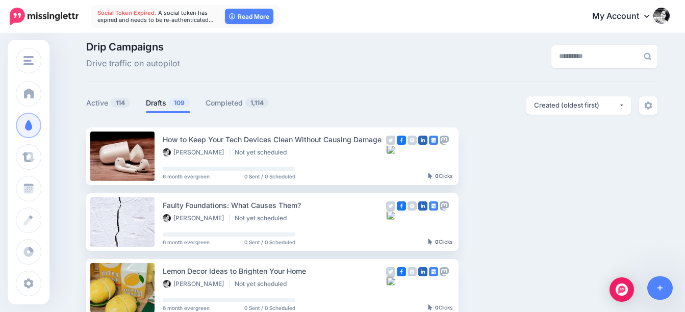
scroll to position [0, 0]
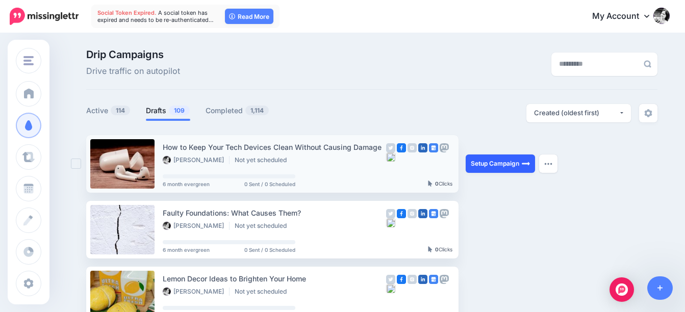
click at [506, 161] on link "Setup Campaign" at bounding box center [500, 164] width 69 height 18
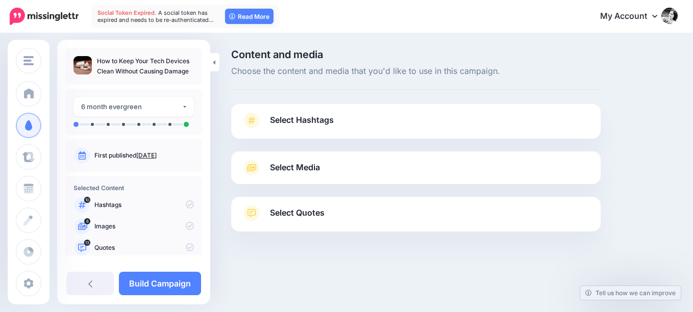
click at [305, 120] on span "Select Hashtags" at bounding box center [302, 120] width 64 height 14
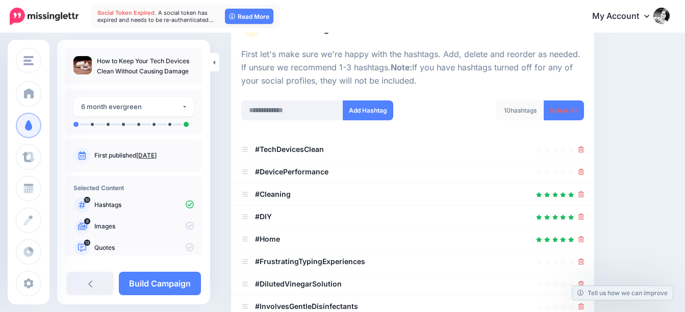
scroll to position [153, 0]
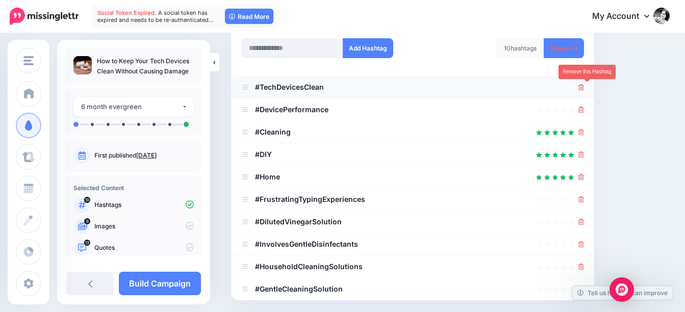
click at [584, 87] on icon at bounding box center [581, 87] width 6 height 6
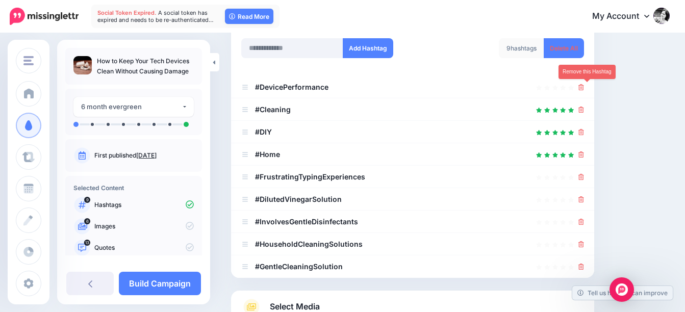
click at [584, 87] on icon at bounding box center [581, 87] width 6 height 6
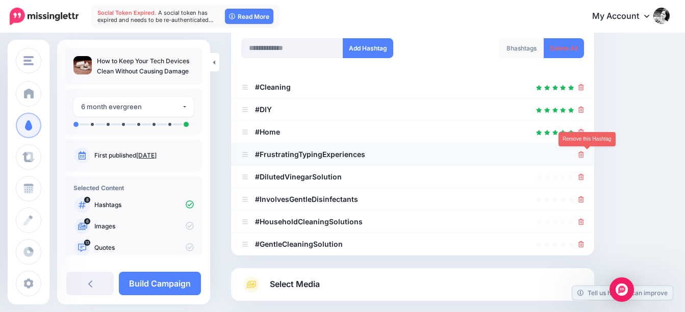
click at [584, 157] on icon at bounding box center [581, 154] width 6 height 6
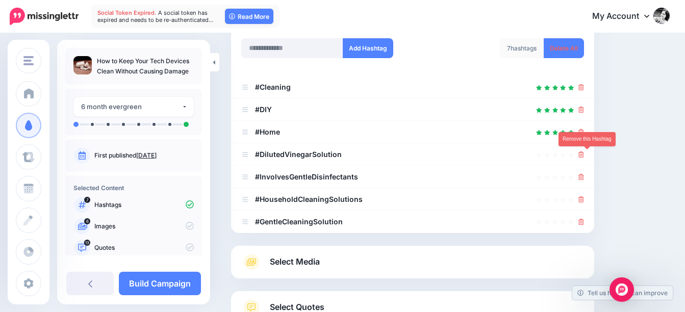
click at [584, 157] on icon at bounding box center [581, 154] width 6 height 6
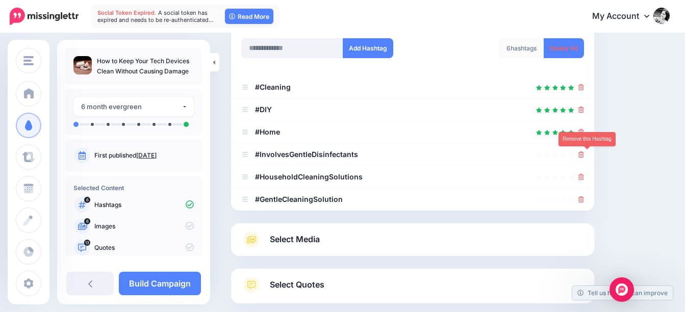
click at [584, 157] on icon at bounding box center [581, 154] width 6 height 6
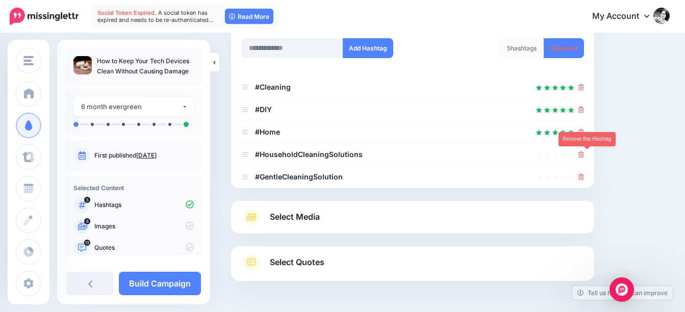
click at [584, 157] on icon at bounding box center [581, 154] width 6 height 6
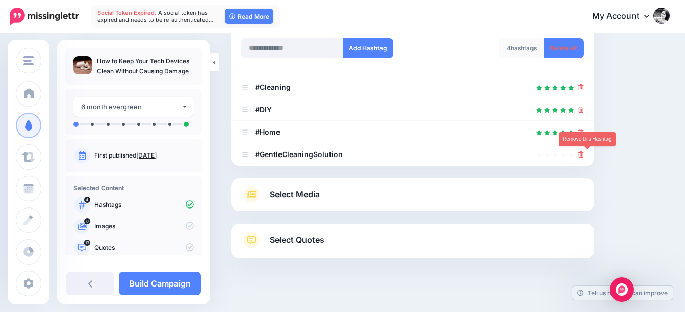
click at [584, 157] on icon at bounding box center [581, 154] width 6 height 6
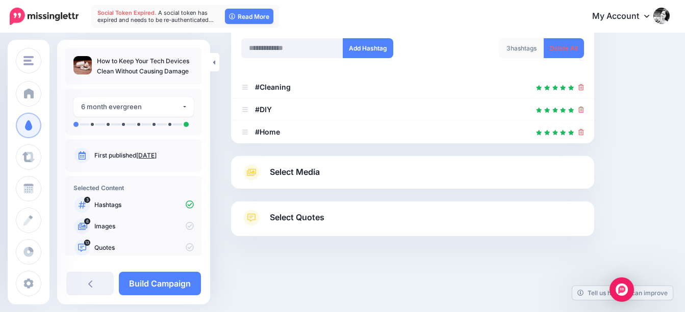
click at [332, 170] on link "Select Media" at bounding box center [412, 172] width 343 height 16
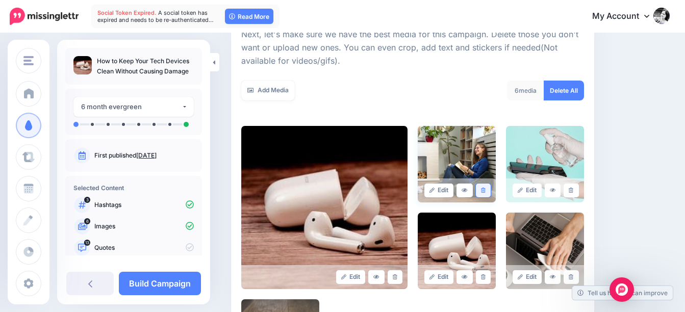
click at [485, 191] on icon at bounding box center [483, 191] width 5 height 6
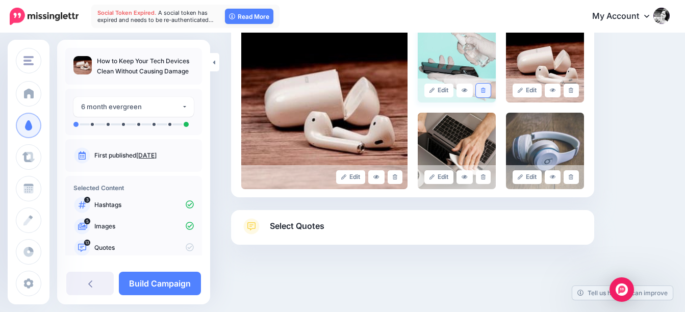
scroll to position [255, 0]
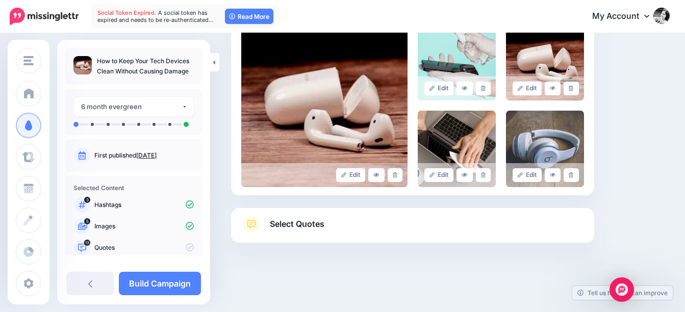
click at [306, 227] on span "Select Quotes" at bounding box center [297, 224] width 55 height 14
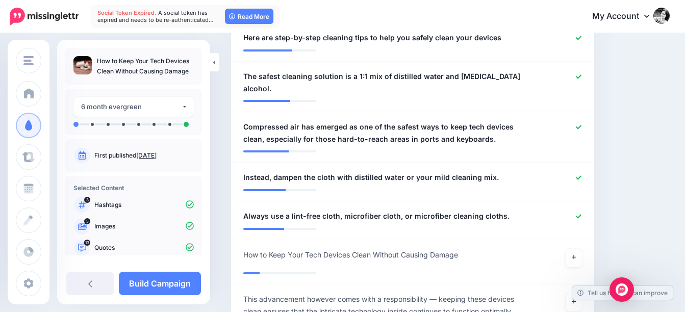
scroll to position [816, 0]
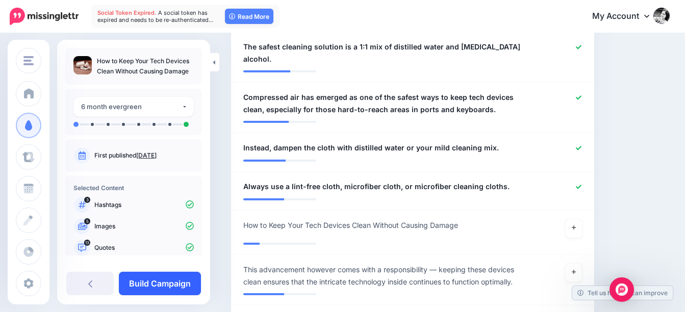
click at [167, 279] on link "Build Campaign" at bounding box center [160, 283] width 82 height 23
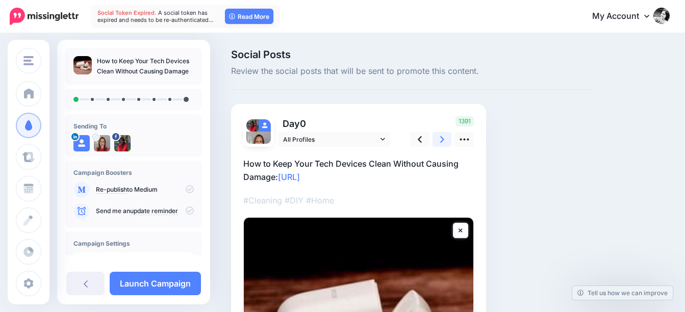
click at [439, 139] on link at bounding box center [441, 139] width 19 height 15
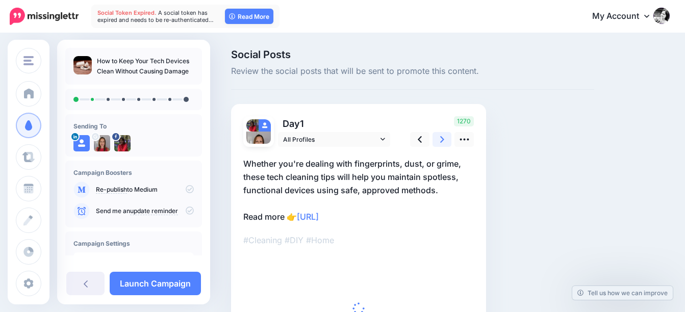
click at [439, 139] on link at bounding box center [441, 139] width 19 height 15
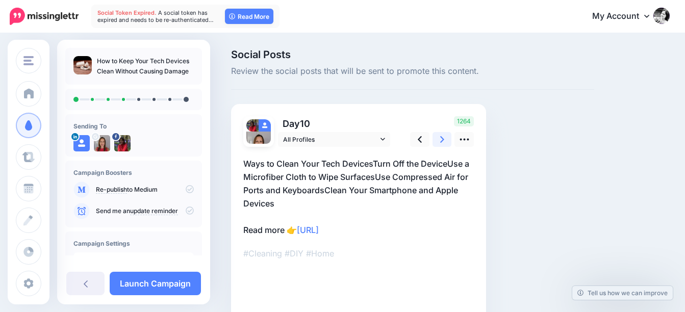
click at [439, 138] on link at bounding box center [441, 139] width 19 height 15
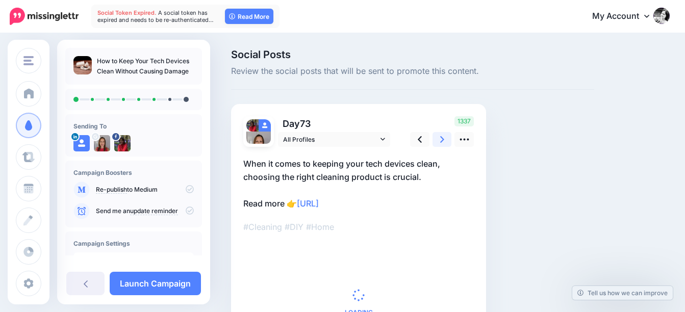
click at [439, 138] on link at bounding box center [441, 139] width 19 height 15
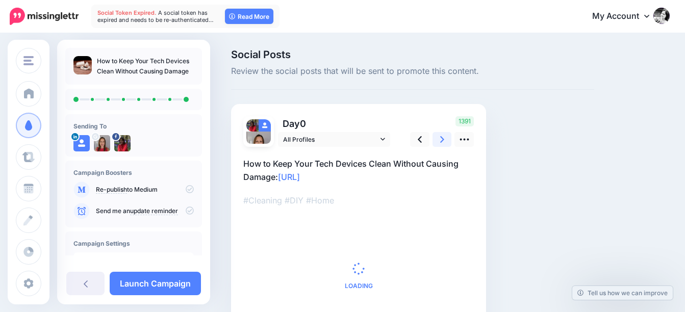
click at [439, 138] on link at bounding box center [441, 139] width 19 height 15
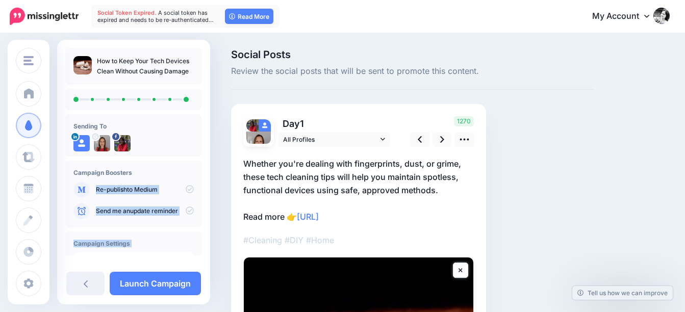
scroll to position [124, 0]
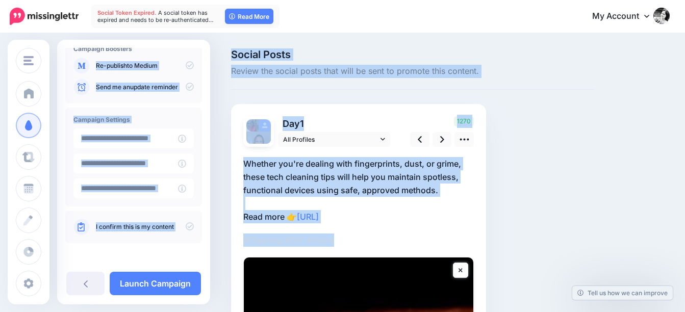
drag, startPoint x: 204, startPoint y: 166, endPoint x: 202, endPoint y: 304, distance: 138.7
click at [202, 309] on div "Mummy Matters Mummy Matters Home Style Matters Add Workspace Dashboard Campaign…" at bounding box center [342, 309] width 685 height 550
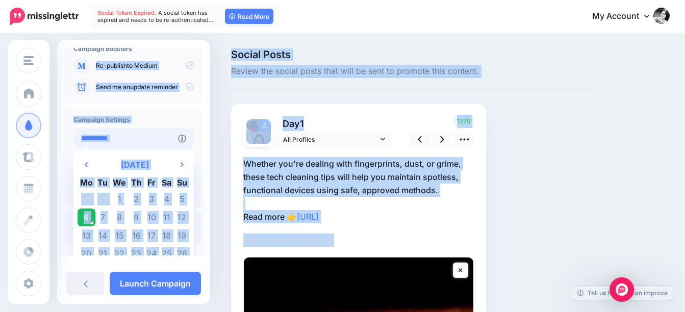
click at [130, 134] on input "**********" at bounding box center [125, 139] width 105 height 20
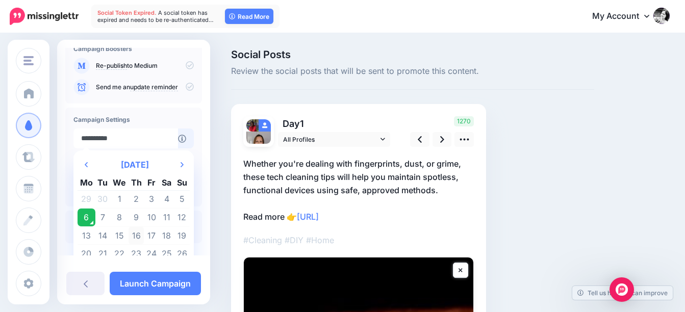
click at [135, 235] on td "16" at bounding box center [137, 235] width 16 height 18
type input "**********"
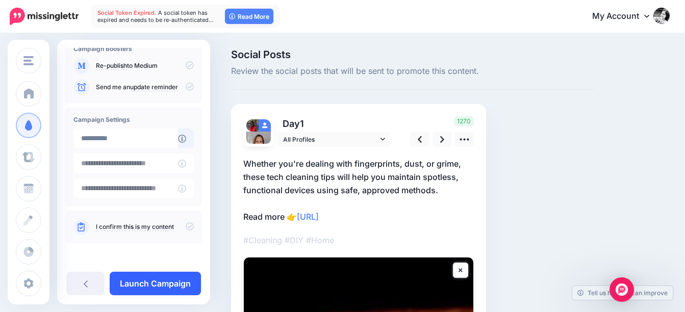
click at [170, 285] on link "Launch Campaign" at bounding box center [155, 283] width 91 height 23
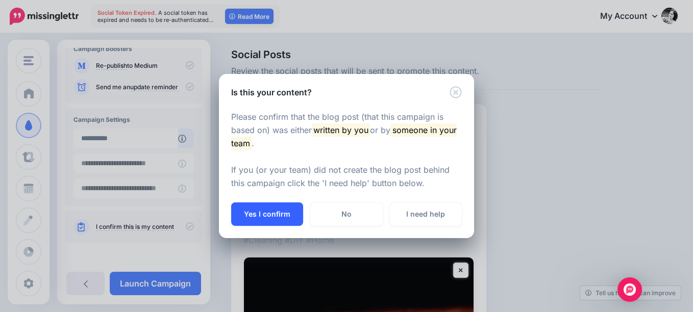
click at [264, 212] on button "Yes I confirm" at bounding box center [267, 213] width 72 height 23
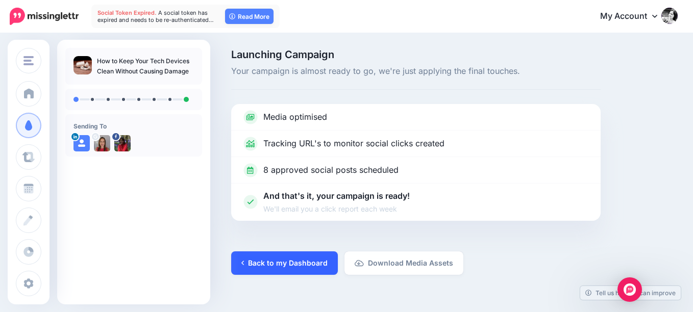
click at [308, 261] on link "Back to my Dashboard" at bounding box center [284, 262] width 107 height 23
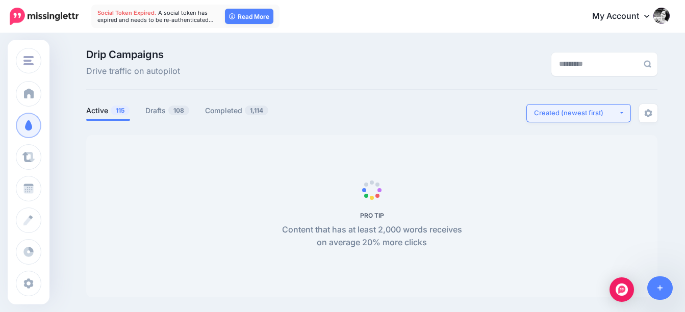
click at [583, 116] on div "Created (newest first)" at bounding box center [576, 113] width 85 height 10
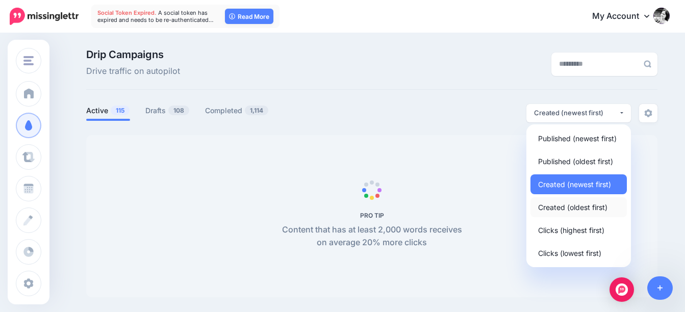
click at [574, 209] on span "Created (oldest first)" at bounding box center [572, 207] width 69 height 12
select select "**********"
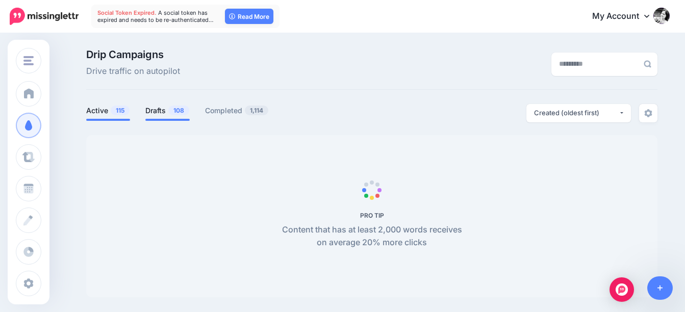
click at [167, 110] on link "Drafts 108" at bounding box center [167, 111] width 44 height 12
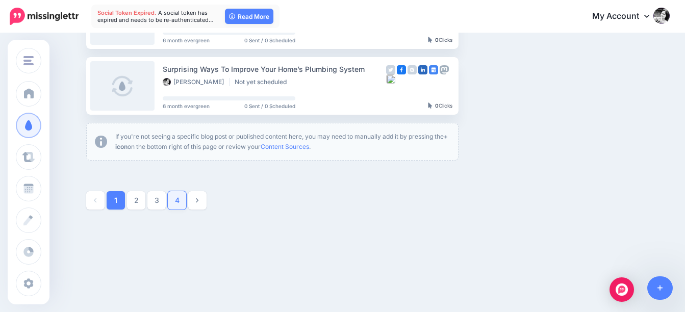
click at [184, 195] on link "4" at bounding box center [177, 200] width 18 height 18
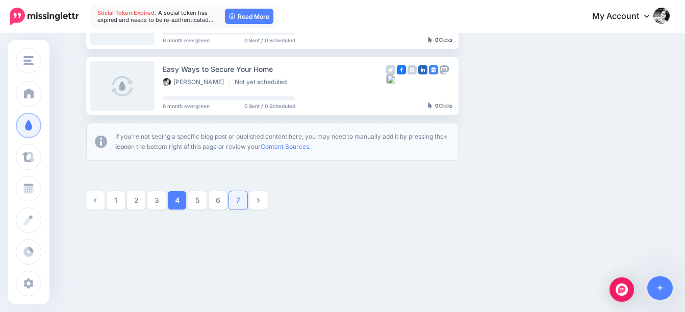
click at [242, 206] on link "7" at bounding box center [238, 200] width 18 height 18
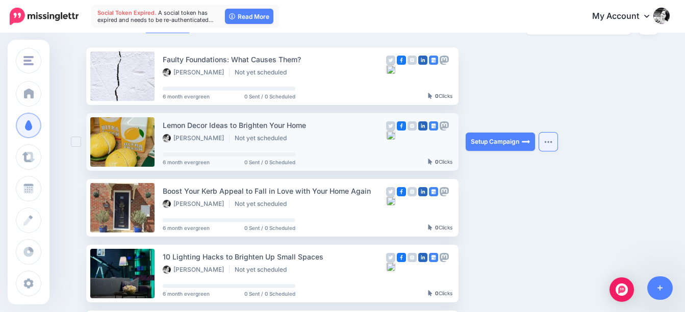
click at [551, 139] on button "button" at bounding box center [548, 142] width 18 height 18
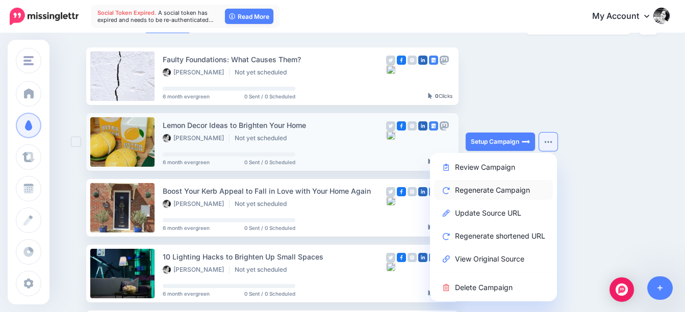
click at [510, 189] on link "Regenerate Campaign" at bounding box center [493, 190] width 119 height 20
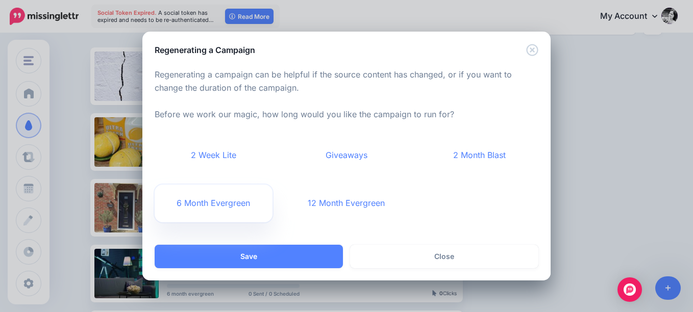
click at [220, 203] on link "6 Month Evergreen" at bounding box center [214, 204] width 118 height 38
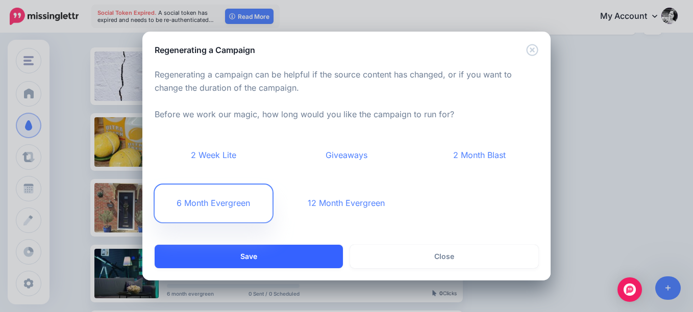
click at [284, 263] on button "Save" at bounding box center [249, 256] width 188 height 23
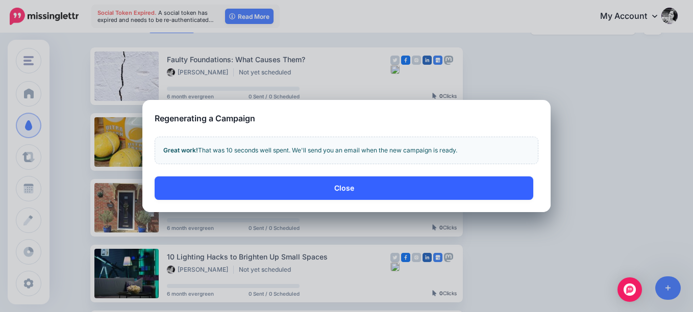
click at [348, 187] on button "Close" at bounding box center [344, 187] width 378 height 23
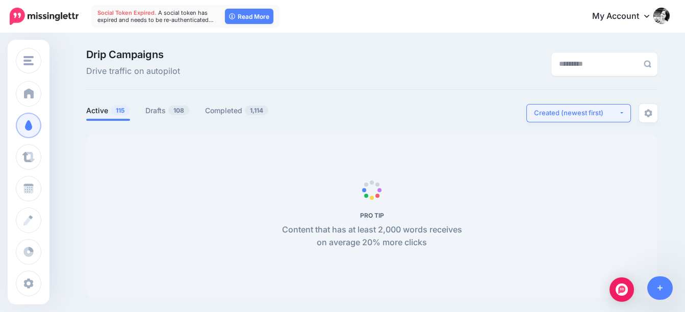
click at [565, 114] on div "Created (newest first)" at bounding box center [576, 113] width 85 height 10
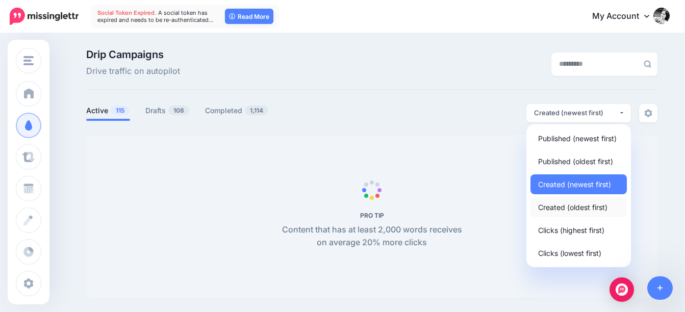
click at [577, 208] on span "Created (oldest first)" at bounding box center [572, 207] width 69 height 12
select select "**********"
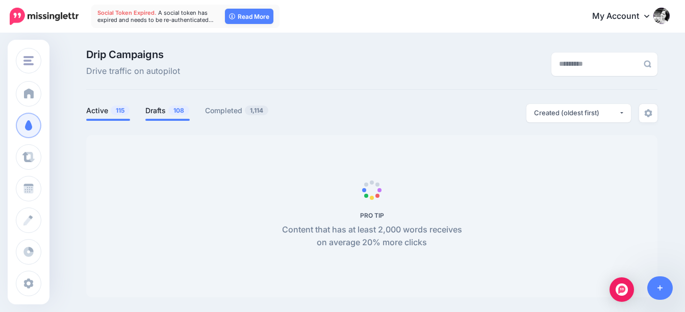
click at [158, 111] on link "Drafts 108" at bounding box center [167, 111] width 44 height 12
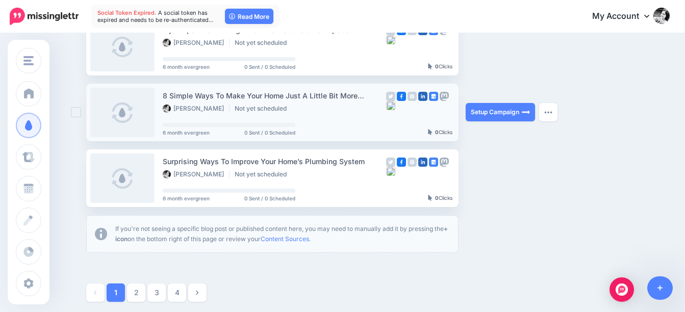
scroll to position [670, 0]
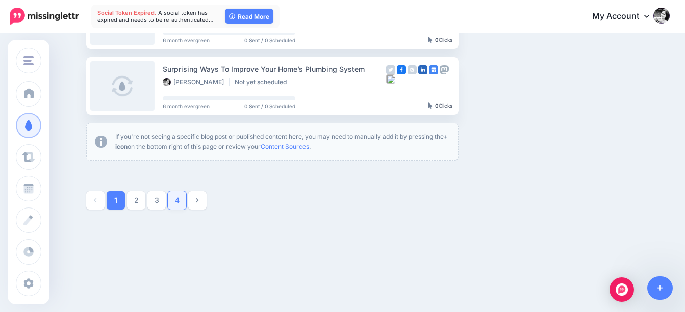
click at [182, 199] on link "4" at bounding box center [177, 200] width 18 height 18
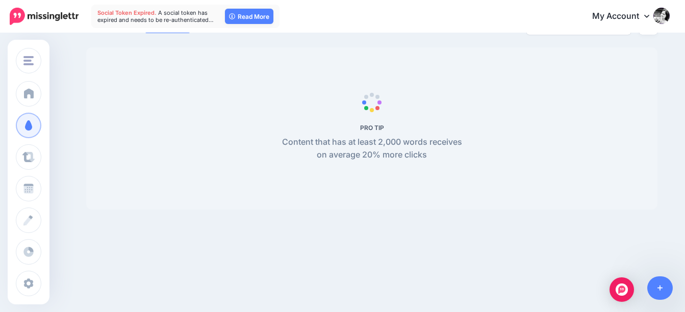
scroll to position [88, 0]
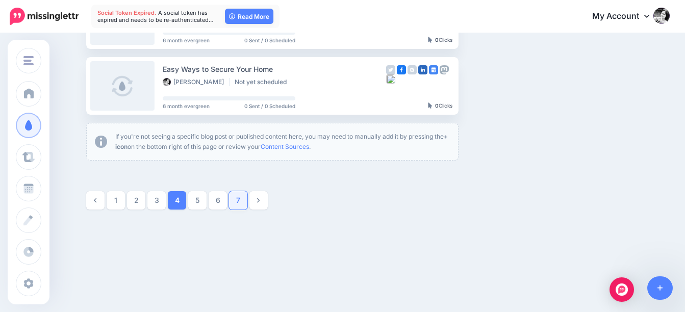
click at [245, 205] on link "7" at bounding box center [238, 200] width 18 height 18
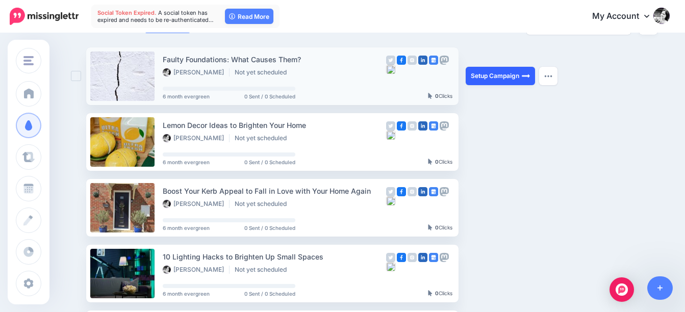
click at [501, 74] on link "Setup Campaign" at bounding box center [500, 76] width 69 height 18
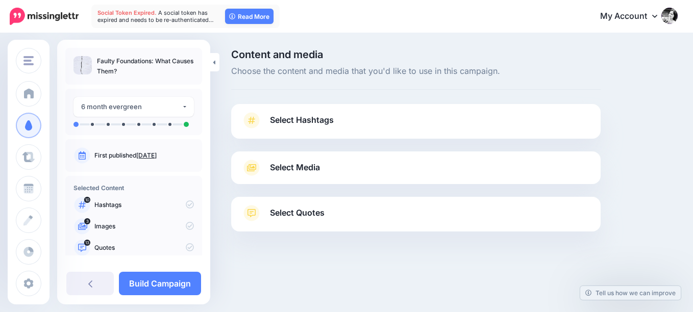
click at [309, 112] on link "Select Hashtags" at bounding box center [415, 125] width 349 height 27
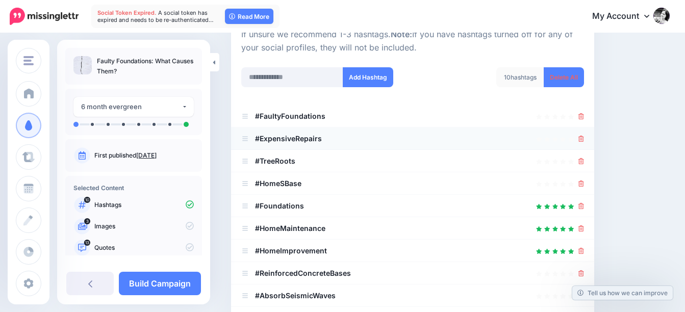
scroll to position [153, 0]
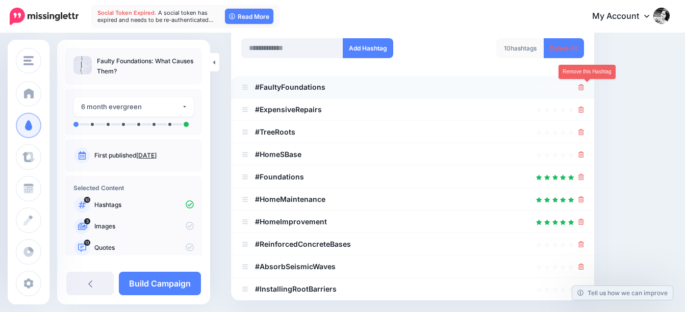
click at [584, 88] on icon at bounding box center [581, 87] width 6 height 6
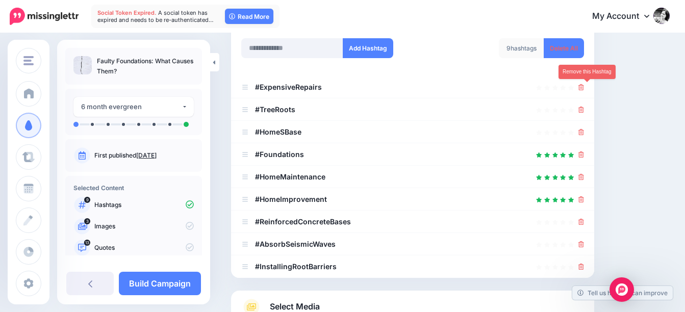
click at [584, 88] on icon at bounding box center [581, 87] width 6 height 6
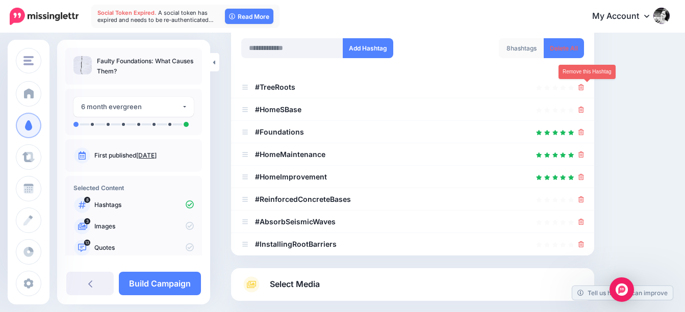
click at [584, 88] on icon at bounding box center [581, 87] width 6 height 6
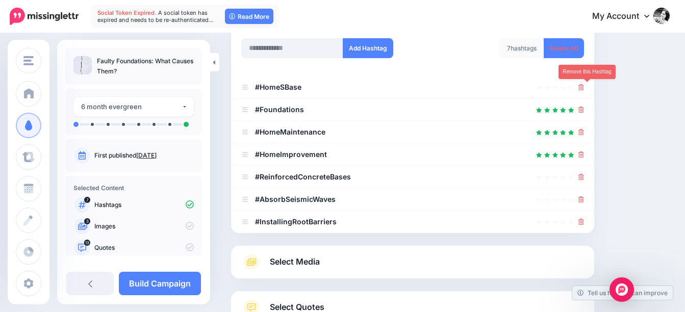
click at [584, 88] on icon at bounding box center [581, 87] width 6 height 6
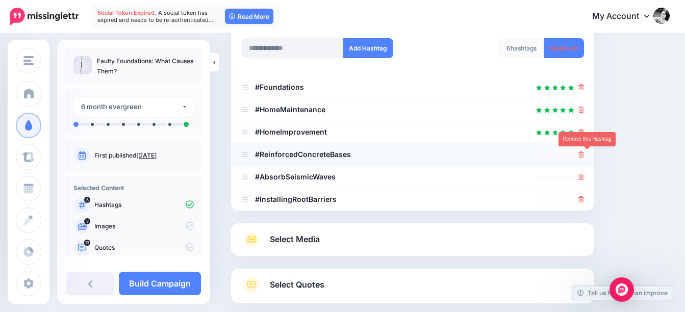
click at [584, 153] on icon at bounding box center [581, 154] width 6 height 6
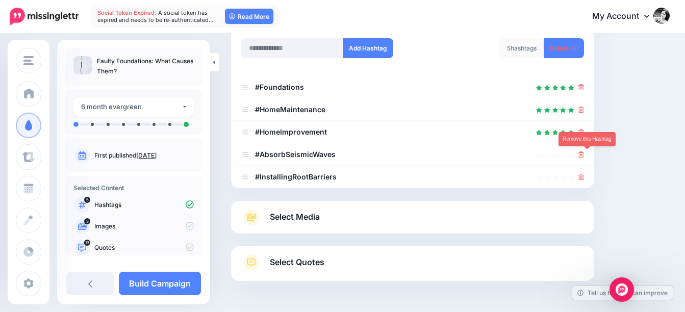
click at [584, 153] on icon at bounding box center [581, 154] width 6 height 6
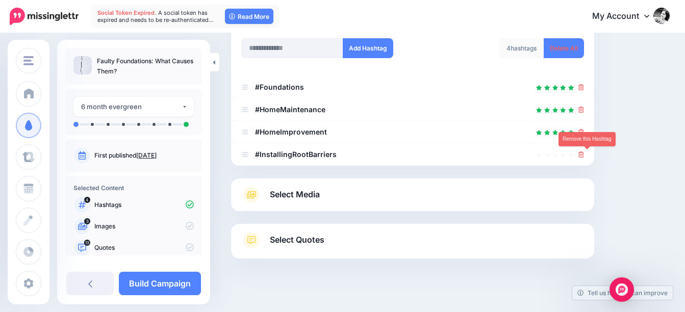
click at [584, 153] on icon at bounding box center [581, 154] width 6 height 6
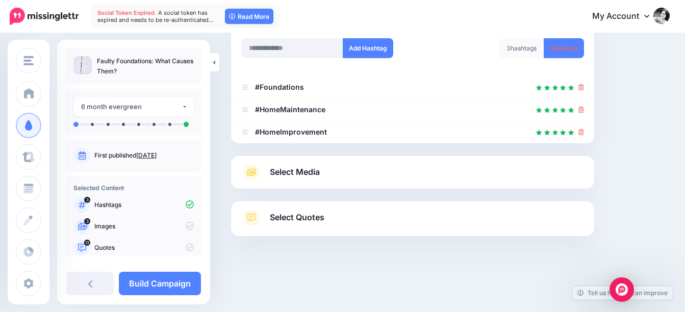
click at [303, 181] on div "Select Media Next, let's make sure we have the best media for this campaign. De…" at bounding box center [412, 172] width 363 height 33
click at [309, 171] on span "Select Media" at bounding box center [295, 172] width 50 height 14
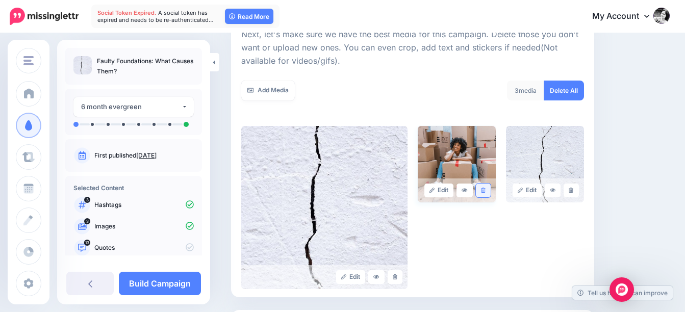
click at [485, 191] on icon at bounding box center [483, 191] width 5 height 6
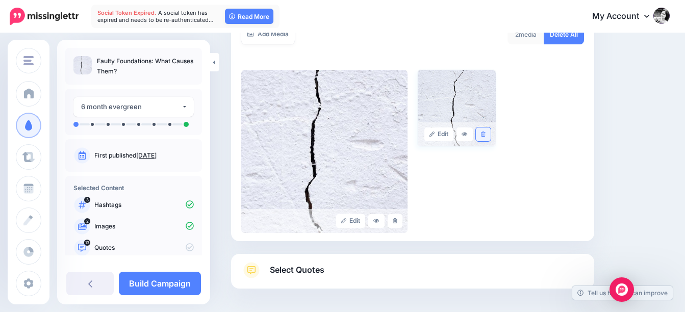
scroll to position [266, 0]
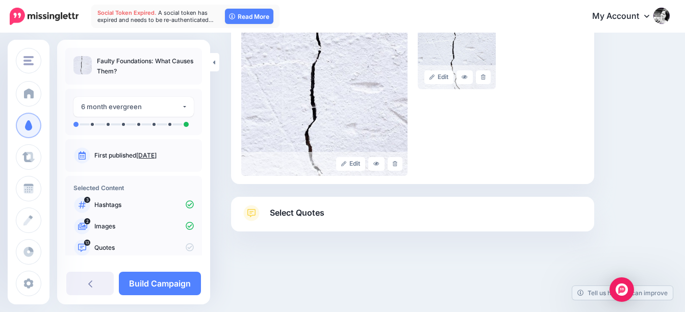
click at [296, 212] on span "Select Quotes" at bounding box center [297, 213] width 55 height 14
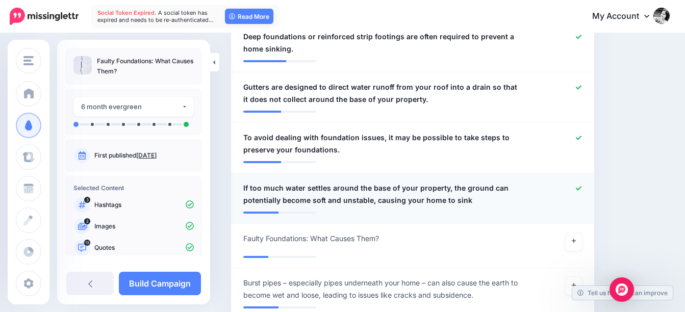
scroll to position [878, 0]
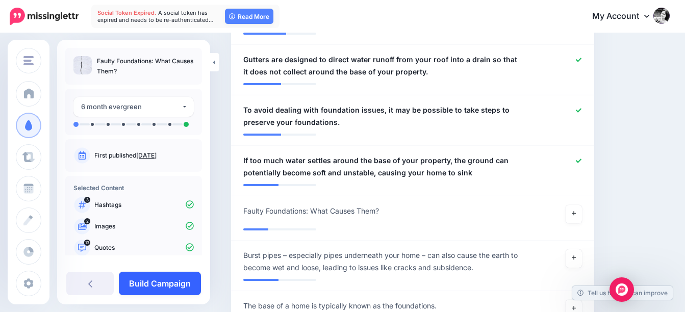
click at [144, 284] on link "Build Campaign" at bounding box center [160, 283] width 82 height 23
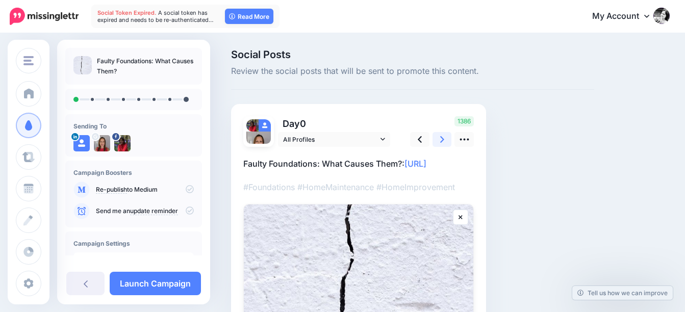
click at [439, 141] on link at bounding box center [441, 139] width 19 height 15
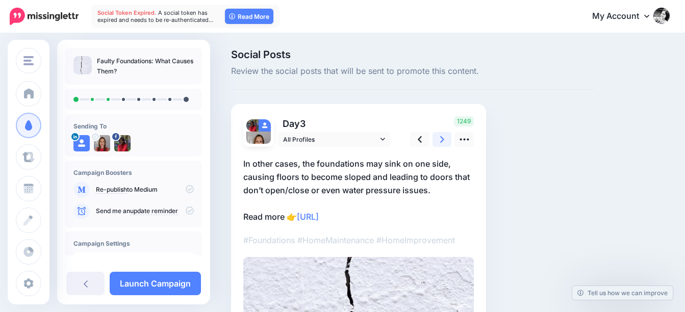
click at [439, 141] on link at bounding box center [441, 139] width 19 height 15
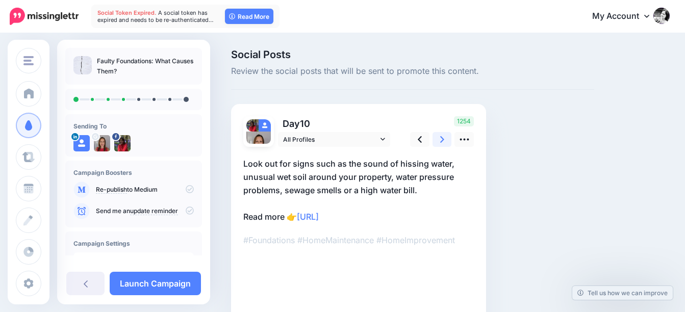
click at [439, 141] on link at bounding box center [441, 139] width 19 height 15
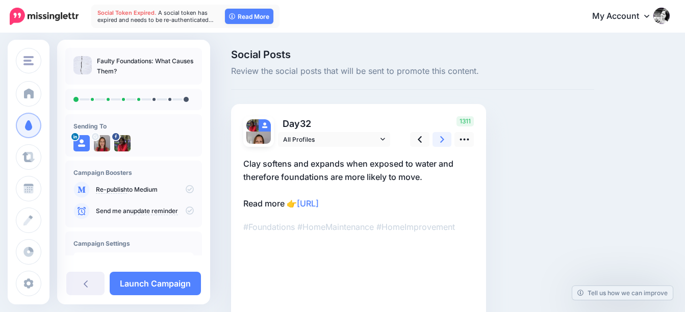
click at [439, 141] on link at bounding box center [441, 139] width 19 height 15
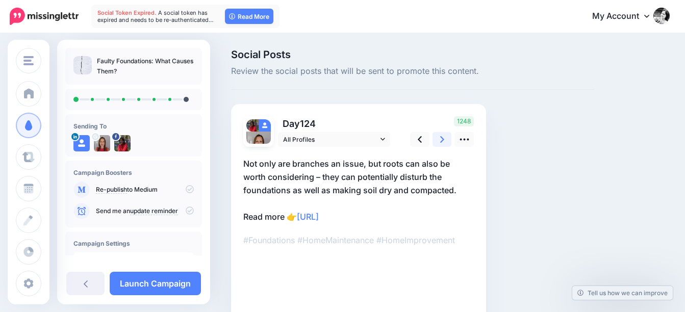
click at [439, 141] on link at bounding box center [441, 139] width 19 height 15
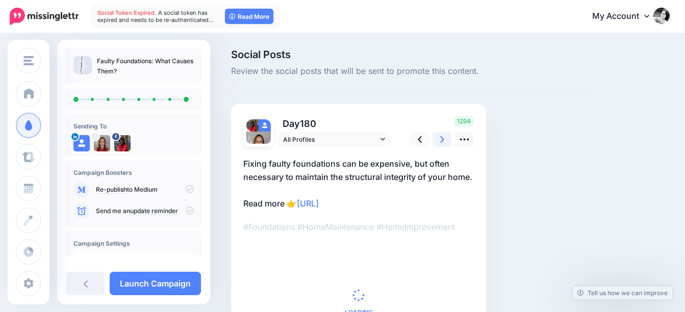
click at [439, 141] on link at bounding box center [441, 139] width 19 height 15
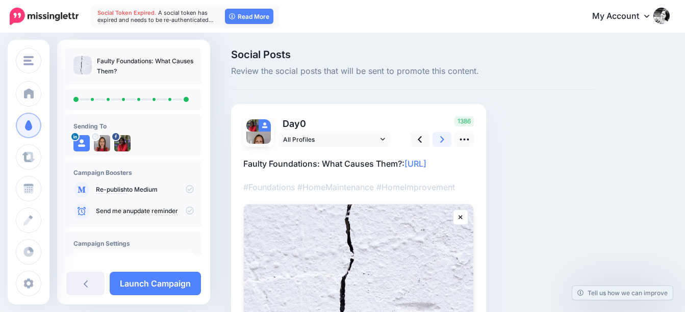
scroll to position [124, 0]
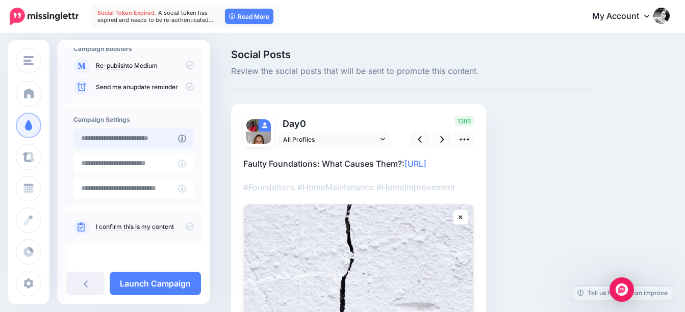
click at [138, 135] on input "text" at bounding box center [125, 139] width 105 height 20
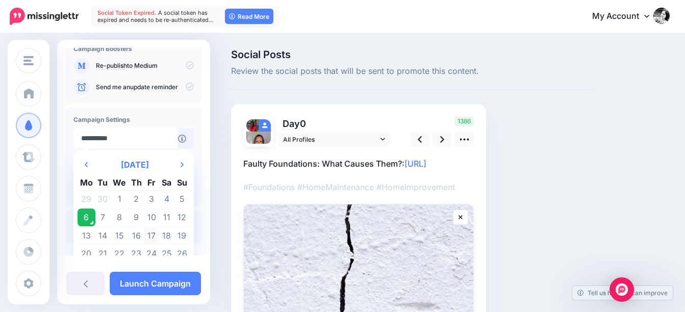
click at [151, 236] on td "17" at bounding box center [151, 235] width 15 height 18
type input "**********"
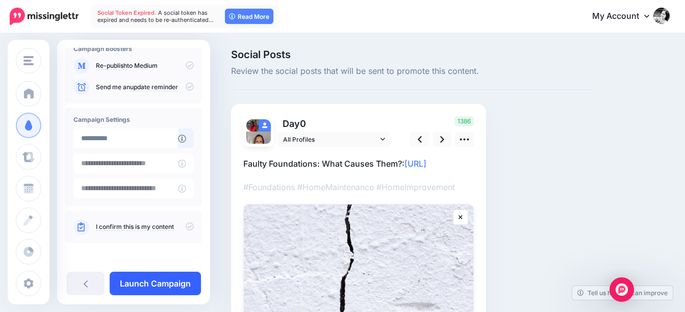
click at [159, 283] on link "Launch Campaign" at bounding box center [155, 283] width 91 height 23
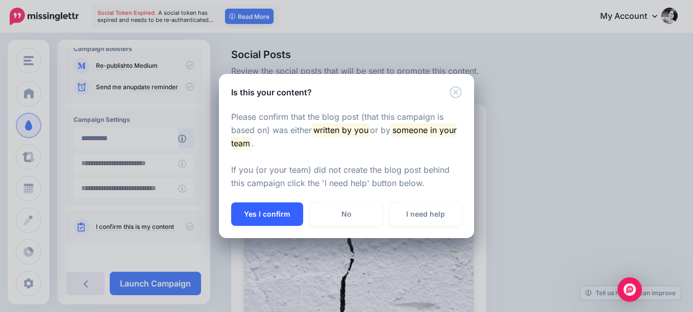
click at [255, 213] on button "Yes I confirm" at bounding box center [267, 213] width 72 height 23
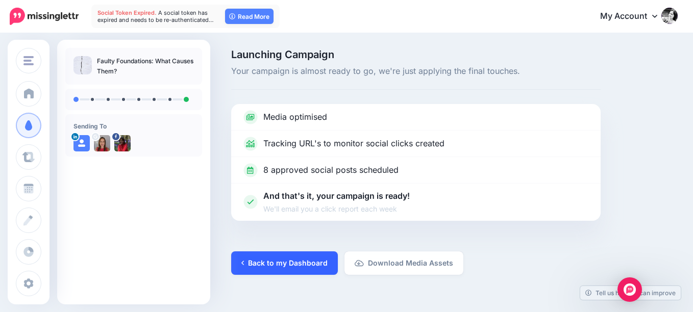
click at [269, 261] on link "Back to my Dashboard" at bounding box center [284, 262] width 107 height 23
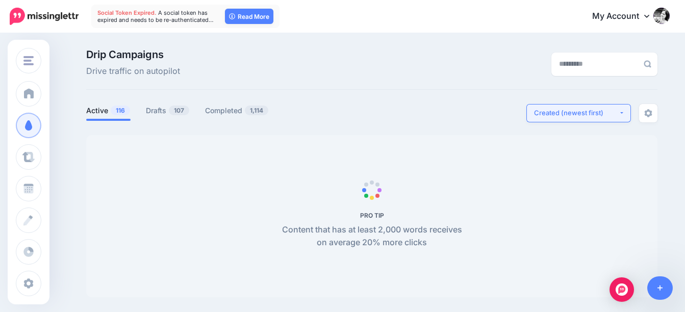
click at [567, 118] on div "Created (newest first)" at bounding box center [576, 113] width 85 height 10
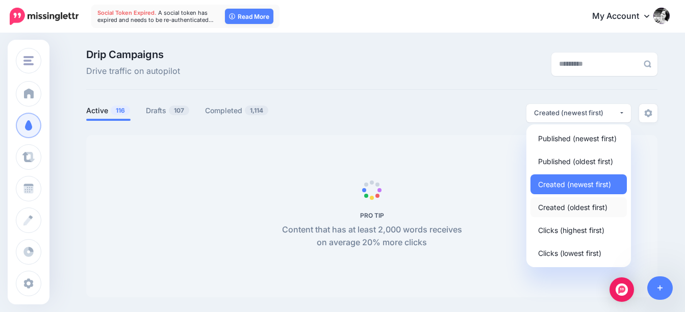
click at [573, 209] on span "Created (oldest first)" at bounding box center [572, 207] width 69 height 12
select select "**********"
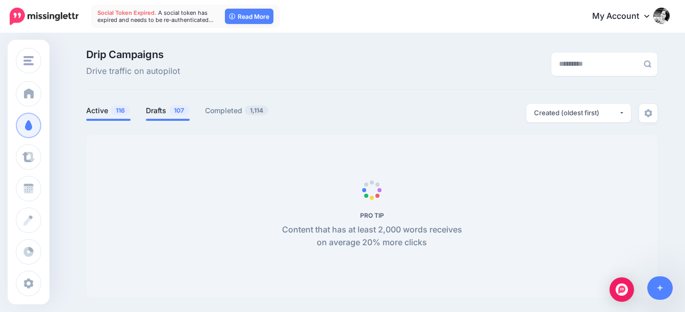
click at [170, 109] on link "Drafts 107" at bounding box center [168, 111] width 44 height 12
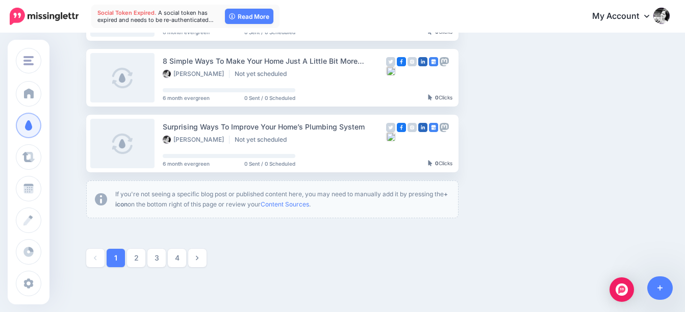
scroll to position [663, 0]
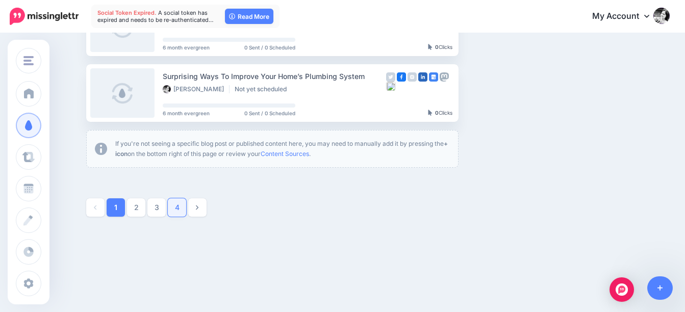
click at [177, 208] on link "4" at bounding box center [177, 207] width 18 height 18
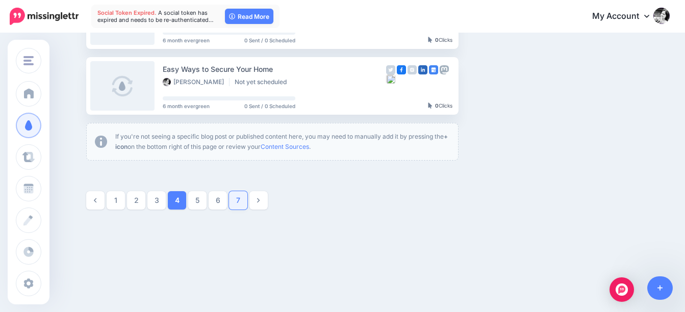
click at [239, 202] on link "7" at bounding box center [238, 200] width 18 height 18
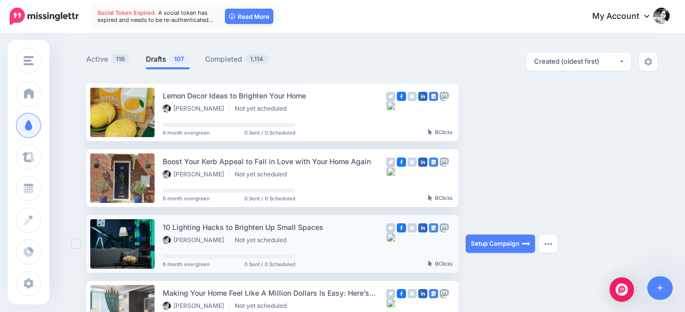
scroll to position [0, 0]
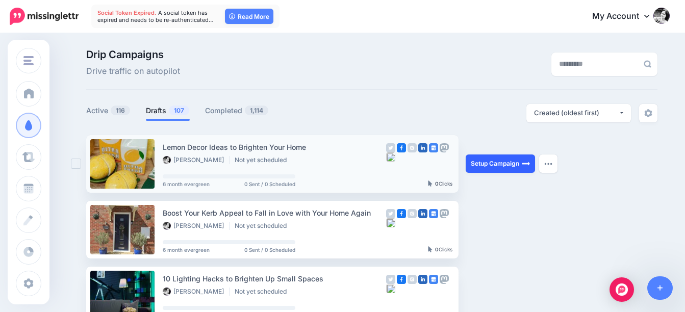
click at [510, 165] on link "Setup Campaign" at bounding box center [500, 164] width 69 height 18
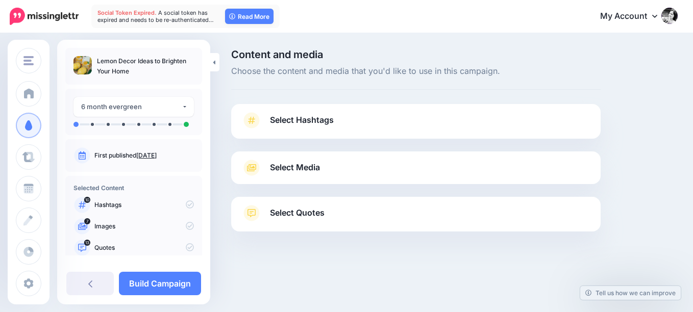
click at [324, 113] on span "Select Hashtags" at bounding box center [302, 120] width 64 height 14
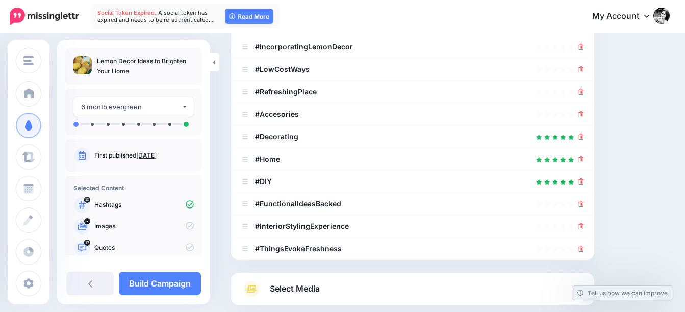
scroll to position [204, 0]
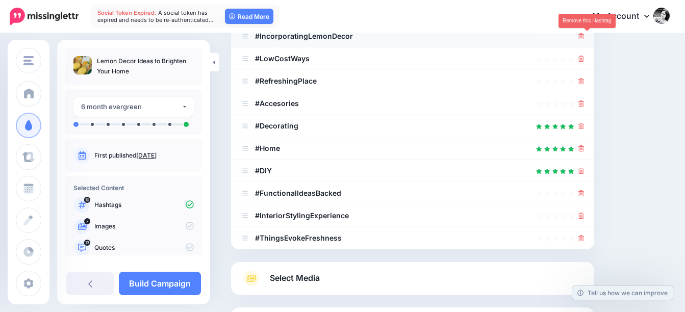
click at [584, 38] on icon at bounding box center [581, 36] width 6 height 6
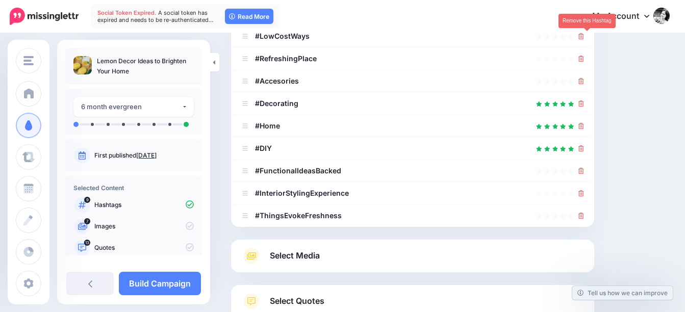
click at [584, 38] on icon at bounding box center [581, 36] width 6 height 6
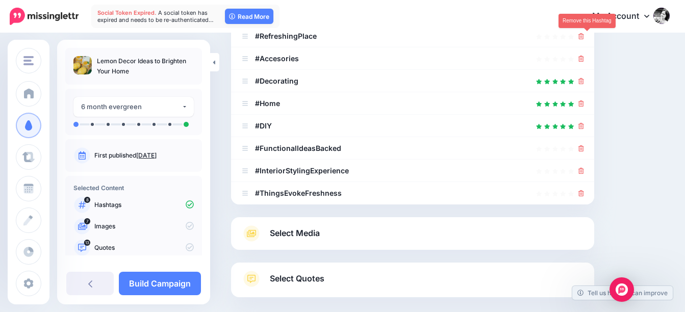
click at [584, 38] on icon at bounding box center [581, 36] width 6 height 6
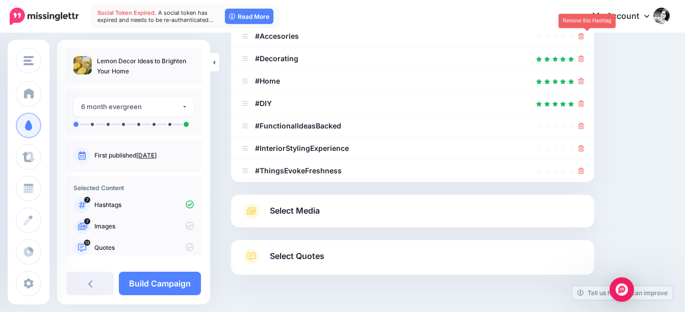
click at [584, 38] on icon at bounding box center [581, 36] width 6 height 6
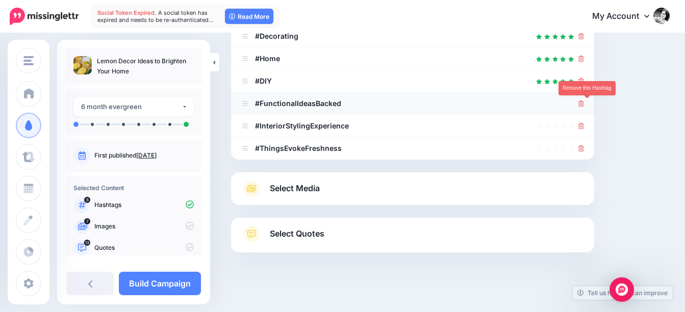
click at [584, 103] on icon at bounding box center [581, 103] width 6 height 6
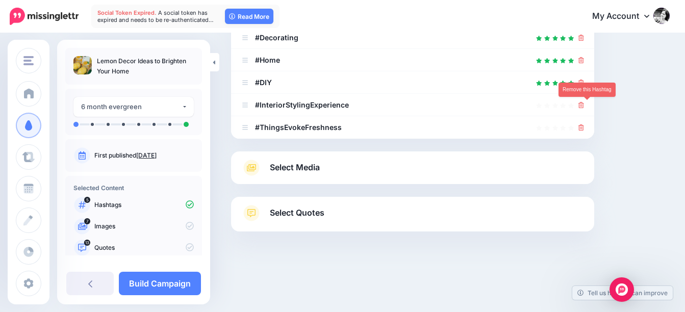
scroll to position [202, 0]
click at [584, 103] on icon at bounding box center [581, 105] width 6 height 6
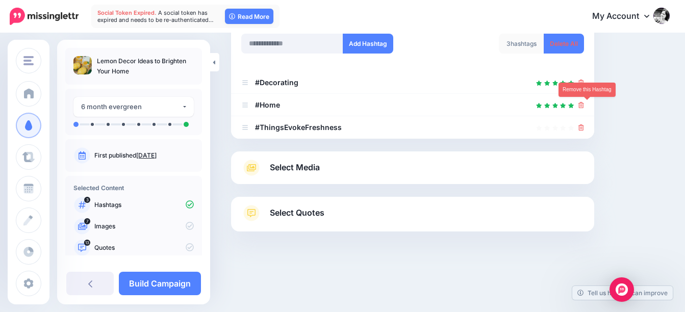
scroll to position [158, 0]
click at [307, 165] on span "Select Media" at bounding box center [295, 168] width 50 height 14
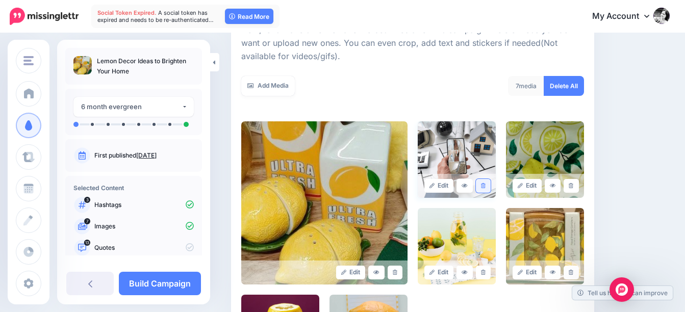
click at [488, 182] on link at bounding box center [483, 186] width 15 height 14
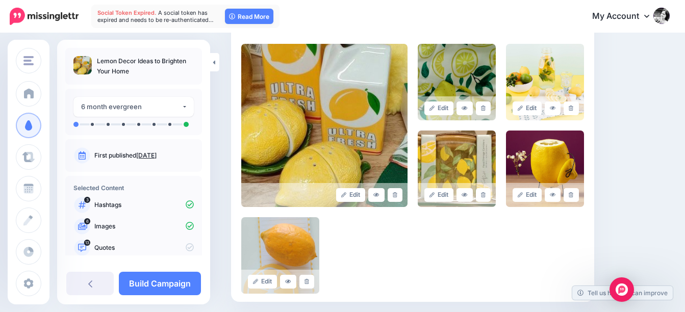
scroll to position [260, 0]
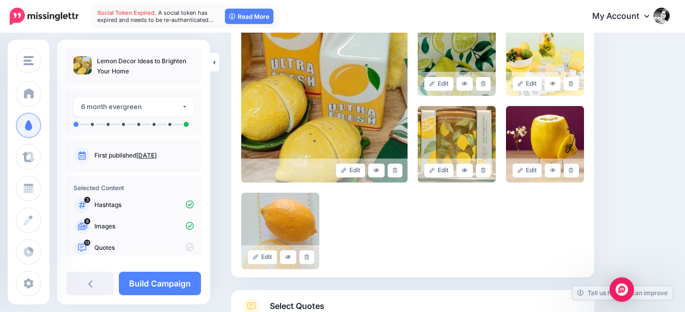
click at [311, 303] on span "Select Quotes" at bounding box center [297, 306] width 55 height 14
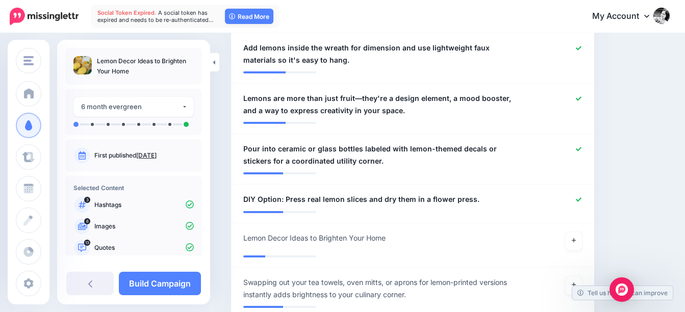
scroll to position [821, 0]
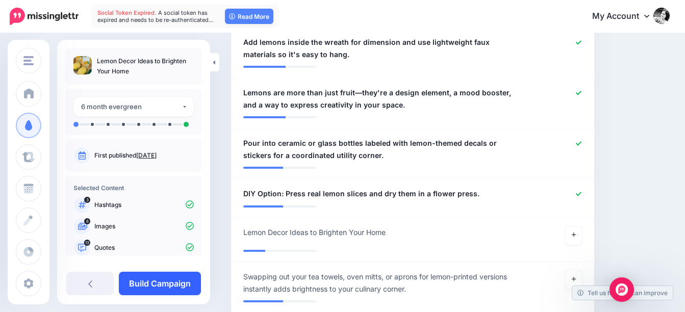
click at [176, 277] on link "Build Campaign" at bounding box center [160, 283] width 82 height 23
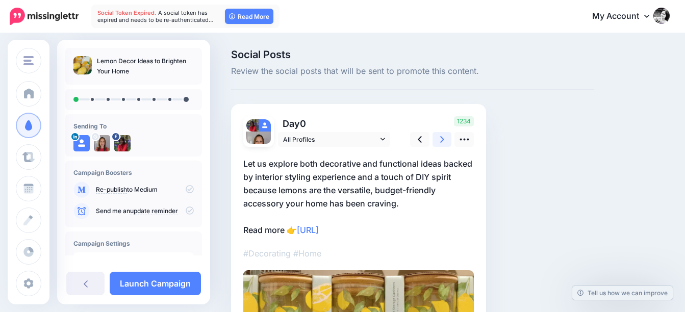
click at [442, 139] on icon at bounding box center [442, 139] width 4 height 11
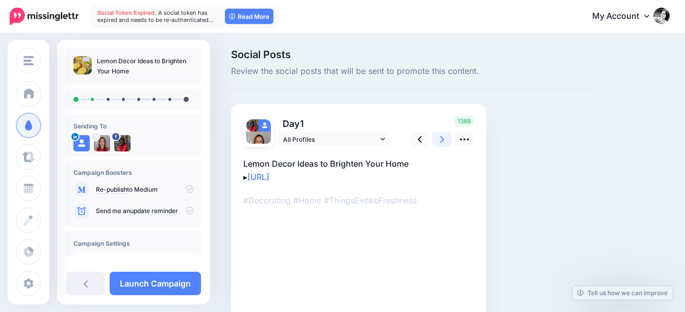
click at [442, 139] on icon at bounding box center [442, 139] width 4 height 11
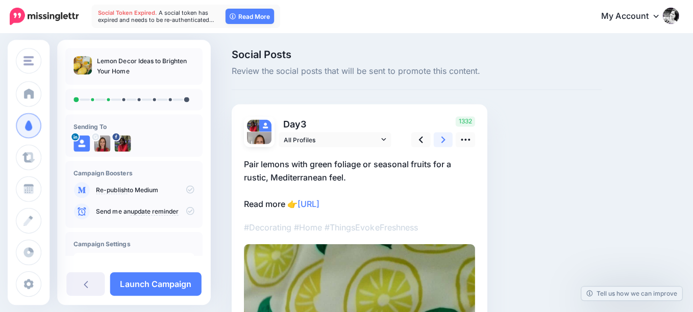
click at [442, 139] on icon at bounding box center [442, 139] width 4 height 11
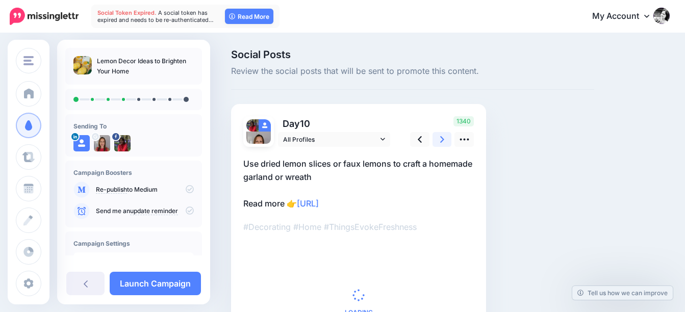
click at [442, 139] on icon at bounding box center [442, 139] width 4 height 11
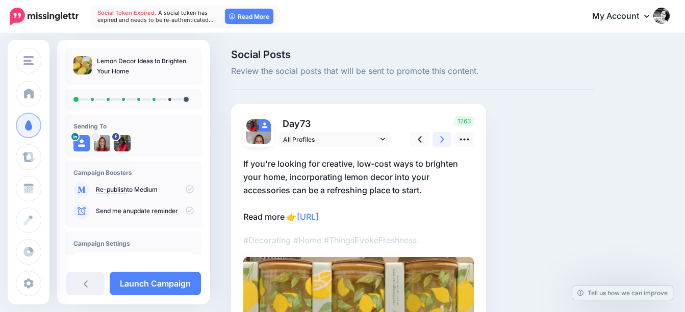
click at [442, 139] on icon at bounding box center [442, 139] width 4 height 11
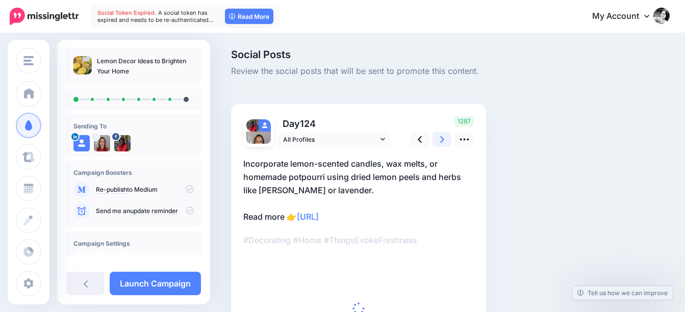
click at [442, 139] on icon at bounding box center [442, 139] width 4 height 11
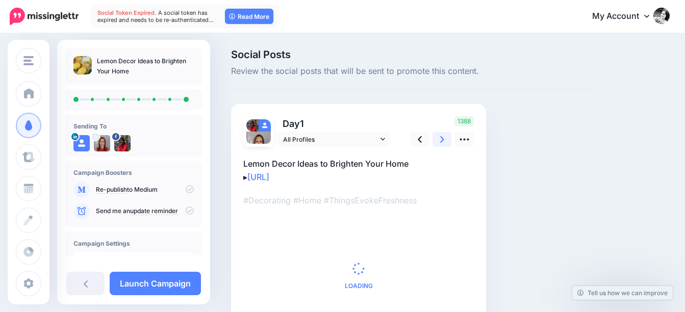
click at [442, 139] on icon at bounding box center [442, 139] width 4 height 11
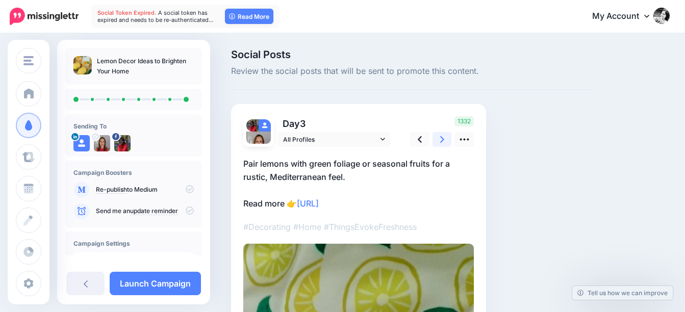
scroll to position [124, 0]
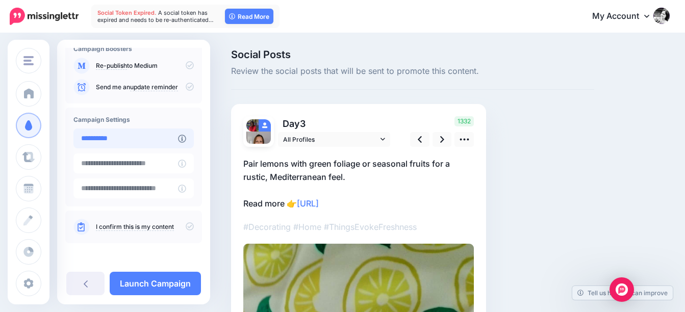
click at [123, 136] on input "**********" at bounding box center [125, 139] width 105 height 20
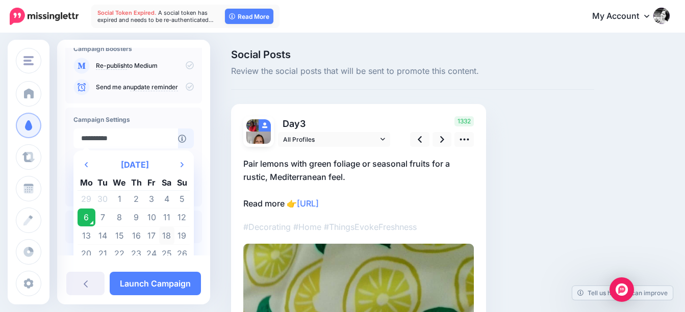
click at [165, 237] on td "18" at bounding box center [166, 235] width 15 height 18
type input "**********"
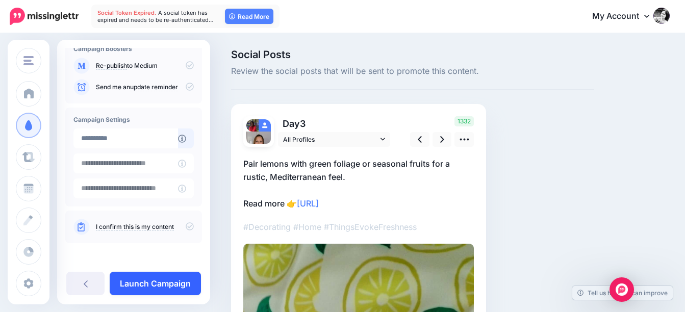
click at [161, 286] on link "Launch Campaign" at bounding box center [155, 283] width 91 height 23
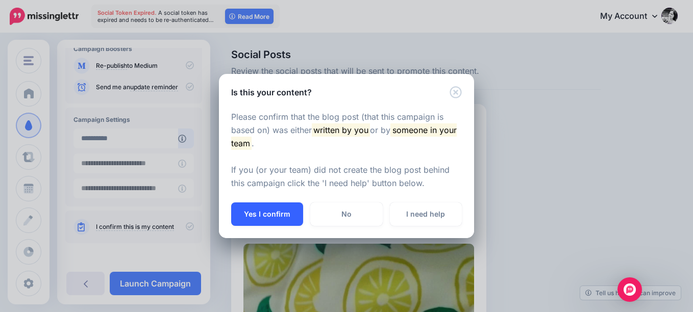
click at [283, 207] on button "Yes I confirm" at bounding box center [267, 213] width 72 height 23
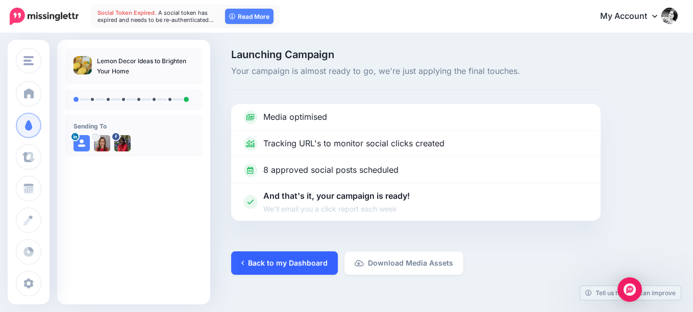
click at [278, 264] on link "Back to my Dashboard" at bounding box center [284, 262] width 107 height 23
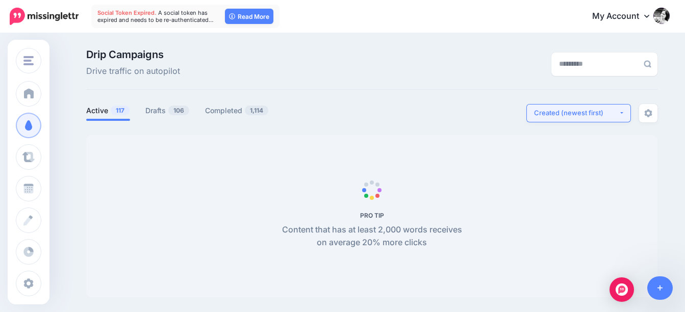
click at [579, 115] on div "Created (newest first)" at bounding box center [576, 113] width 85 height 10
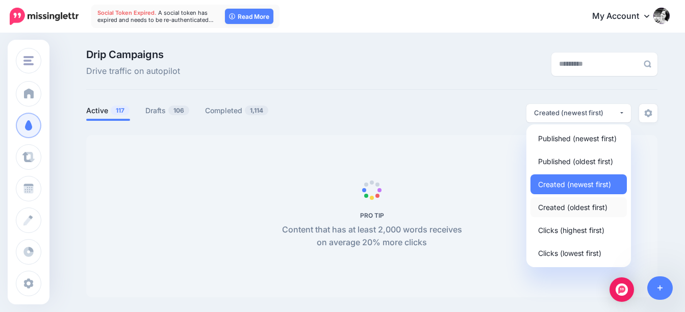
click at [580, 208] on span "Created (oldest first)" at bounding box center [572, 207] width 69 height 12
select select "**********"
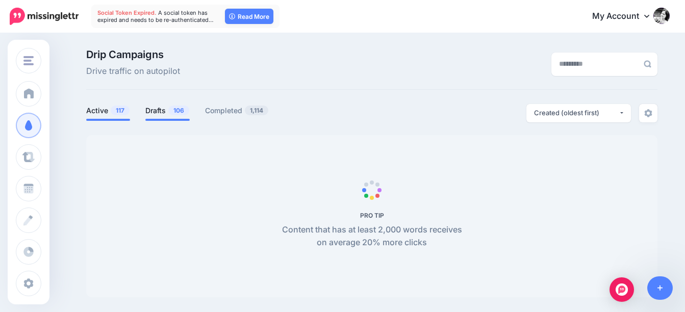
click at [184, 110] on span "106" at bounding box center [178, 111] width 21 height 10
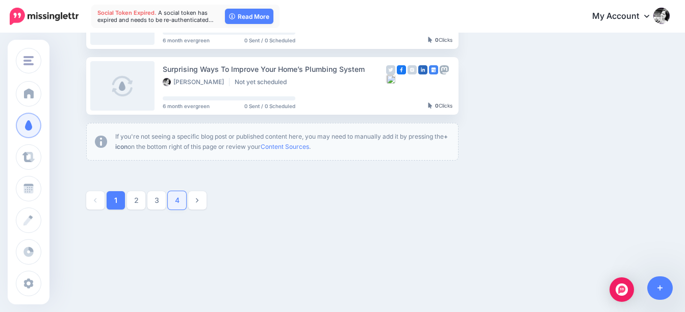
click at [185, 192] on link "4" at bounding box center [177, 200] width 18 height 18
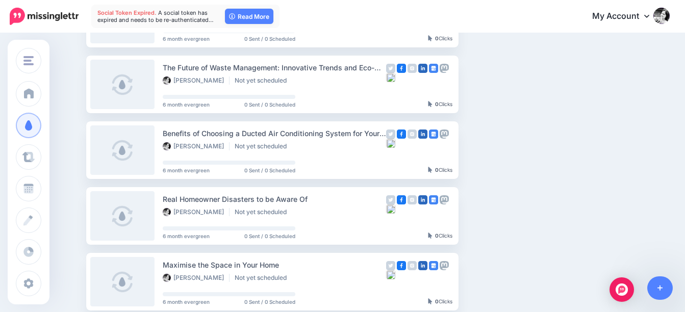
scroll to position [649, 0]
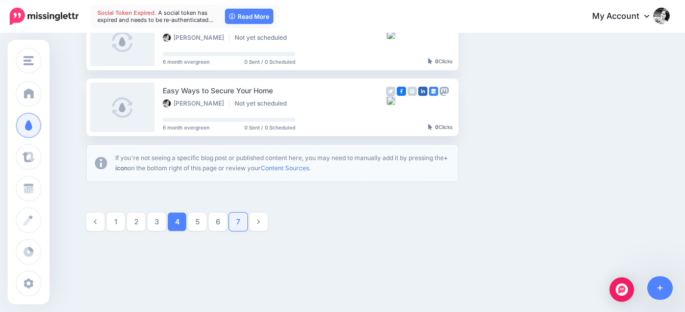
click at [244, 221] on link "7" at bounding box center [238, 222] width 18 height 18
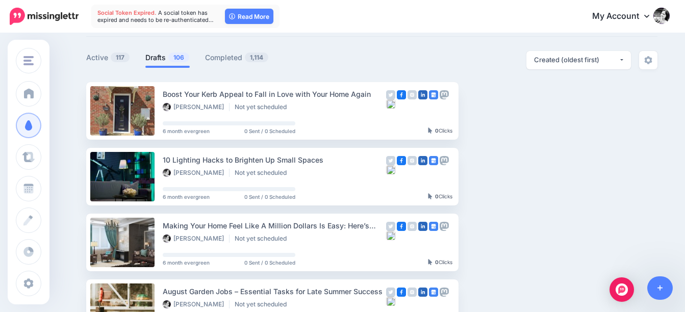
scroll to position [37, 0]
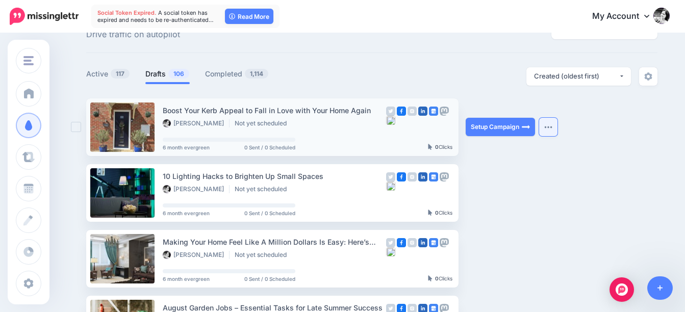
click at [549, 128] on img "button" at bounding box center [548, 126] width 8 height 3
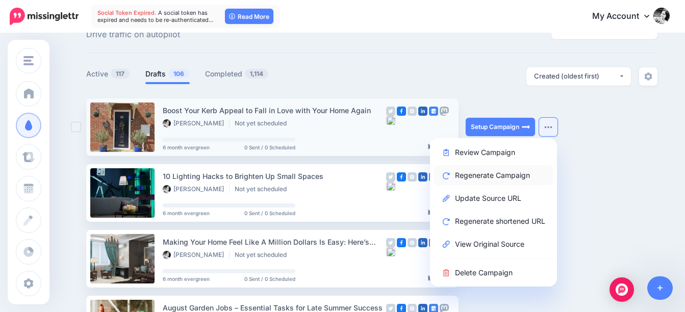
click at [503, 175] on link "Regenerate Campaign" at bounding box center [493, 175] width 119 height 20
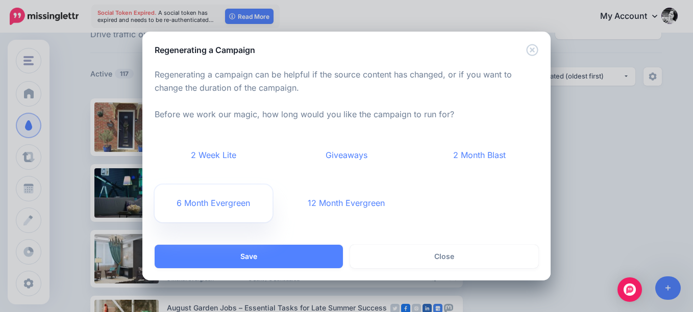
click at [233, 206] on link "6 Month Evergreen" at bounding box center [214, 204] width 118 height 38
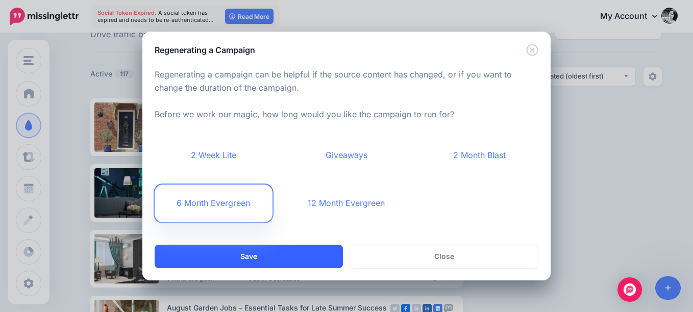
click at [268, 254] on button "Save" at bounding box center [249, 256] width 188 height 23
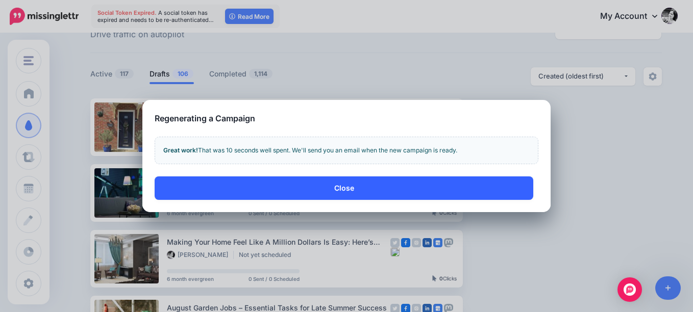
click at [343, 186] on button "Close" at bounding box center [344, 187] width 378 height 23
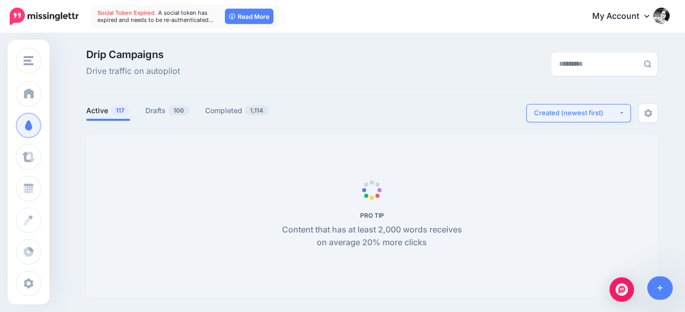
click at [594, 122] on button "Created (newest first)" at bounding box center [578, 113] width 105 height 18
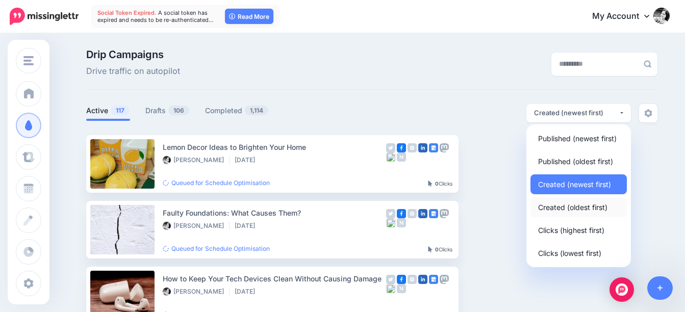
click at [586, 209] on span "Created (oldest first)" at bounding box center [572, 207] width 69 height 12
select select "**********"
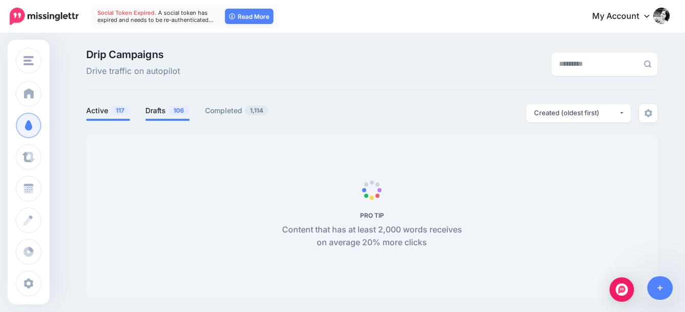
click at [165, 110] on link "Drafts 106" at bounding box center [167, 111] width 44 height 12
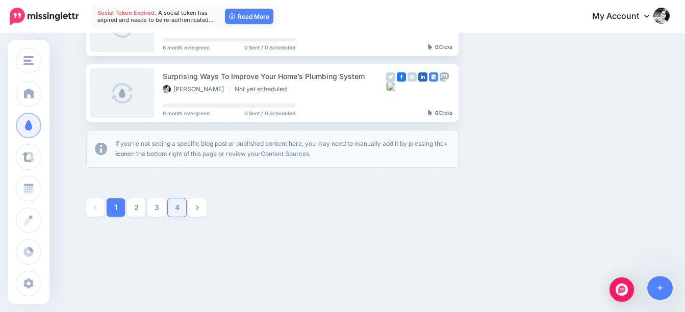
click at [181, 212] on link "4" at bounding box center [177, 207] width 18 height 18
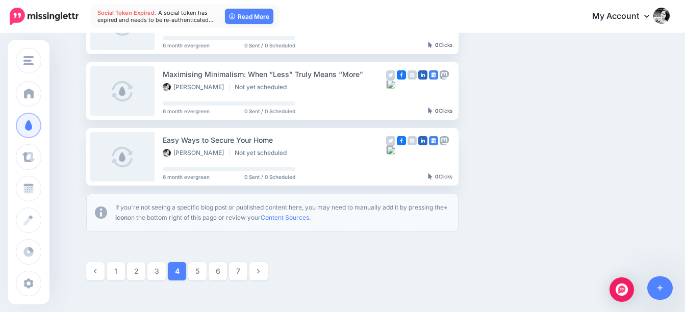
scroll to position [670, 0]
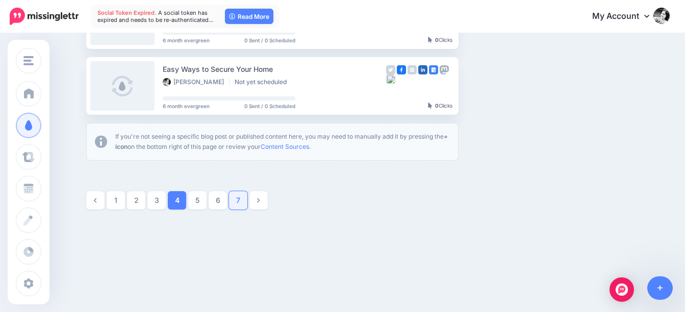
click at [245, 200] on link "7" at bounding box center [238, 200] width 18 height 18
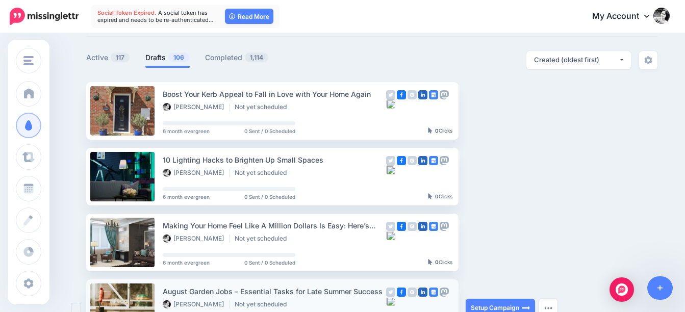
scroll to position [0, 0]
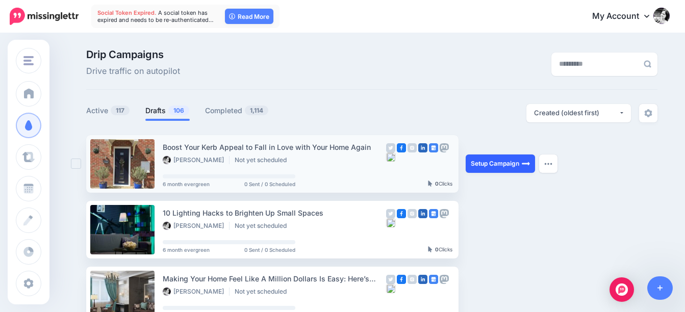
click at [520, 161] on link "Setup Campaign" at bounding box center [500, 164] width 69 height 18
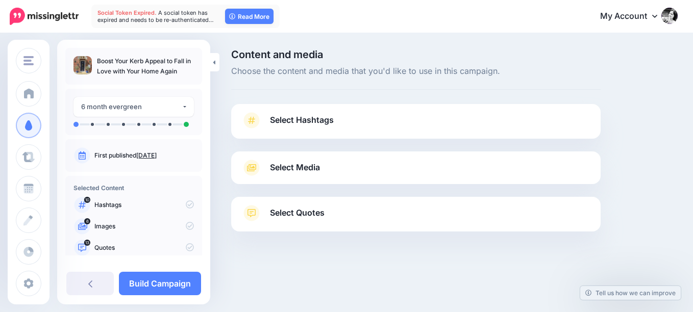
click at [309, 118] on span "Select Hashtags" at bounding box center [302, 120] width 64 height 14
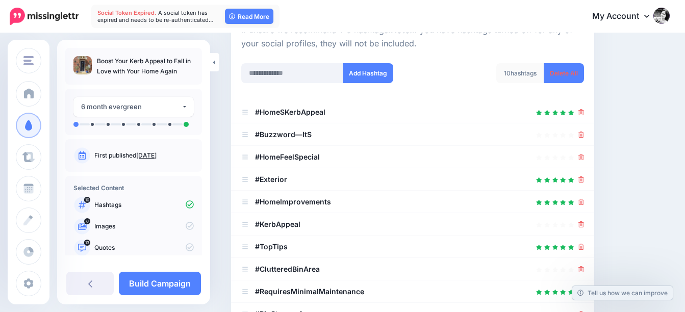
scroll to position [153, 0]
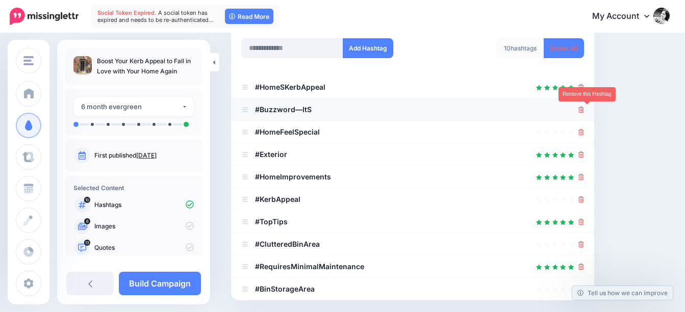
click at [584, 107] on icon at bounding box center [581, 110] width 6 height 6
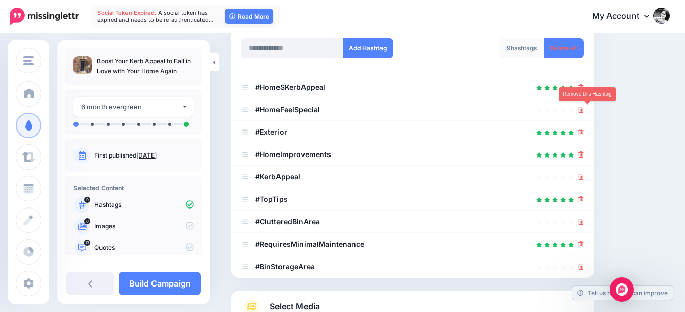
click at [584, 108] on icon at bounding box center [581, 110] width 6 height 6
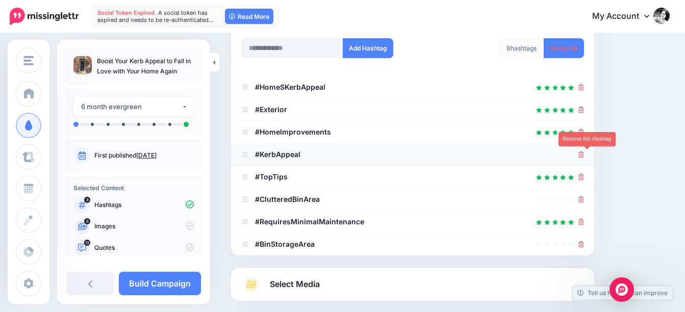
click at [584, 156] on icon at bounding box center [581, 154] width 6 height 6
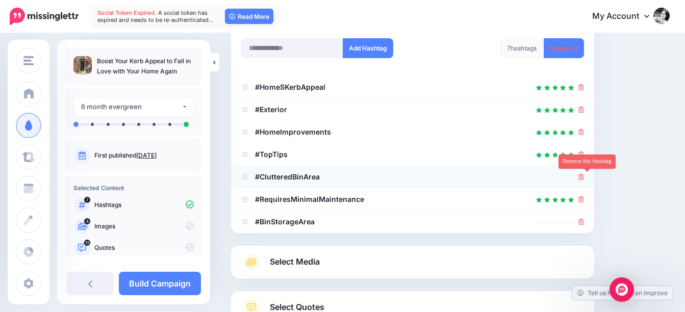
drag, startPoint x: 587, startPoint y: 171, endPoint x: 585, endPoint y: 177, distance: 6.5
click at [584, 177] on div at bounding box center [581, 177] width 6 height 12
click at [584, 177] on icon at bounding box center [581, 177] width 6 height 6
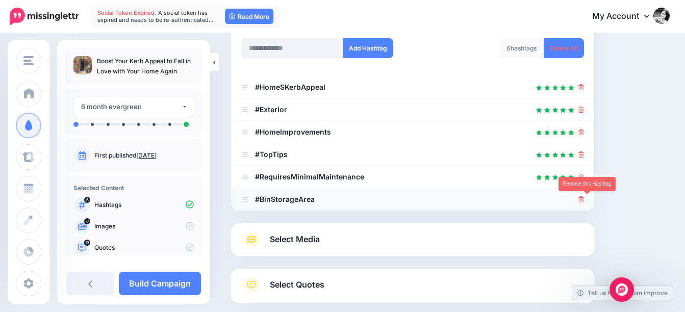
click at [584, 199] on icon at bounding box center [581, 199] width 6 height 6
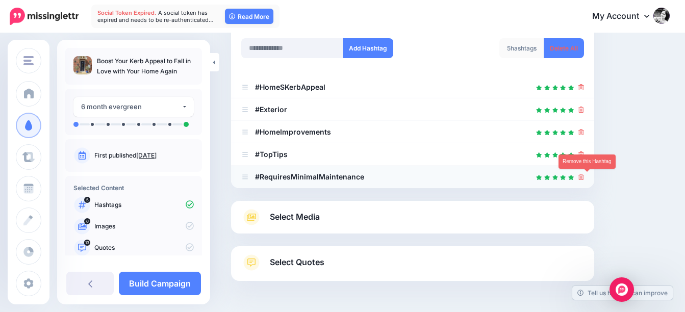
click at [584, 175] on icon at bounding box center [581, 177] width 6 height 6
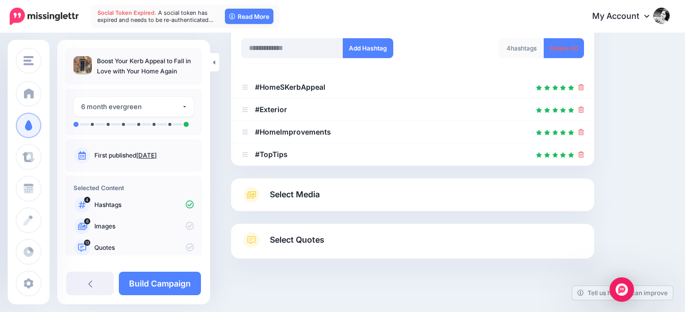
click at [319, 192] on span "Select Media" at bounding box center [295, 195] width 50 height 14
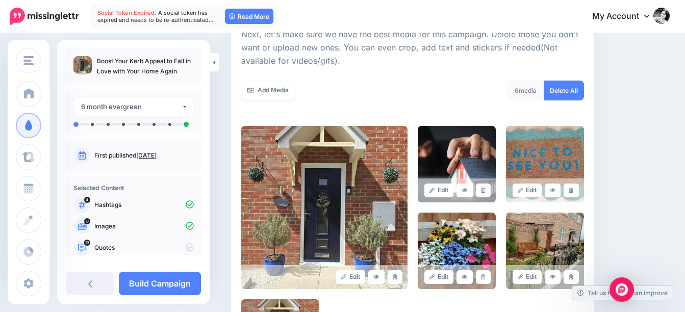
scroll to position [151, 0]
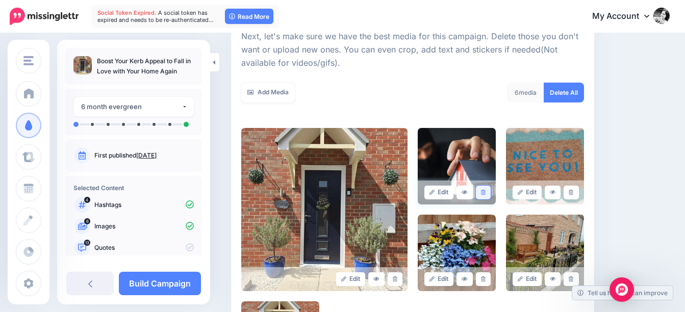
click at [485, 191] on link at bounding box center [483, 193] width 15 height 14
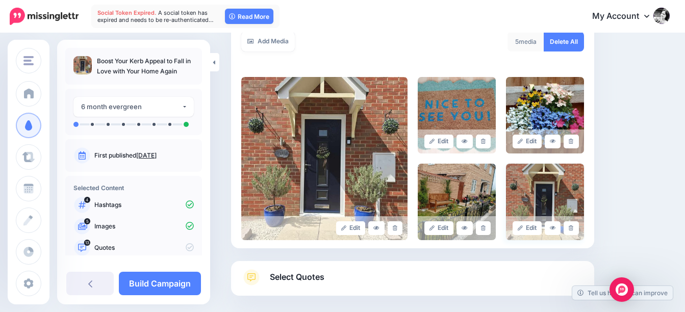
scroll to position [253, 0]
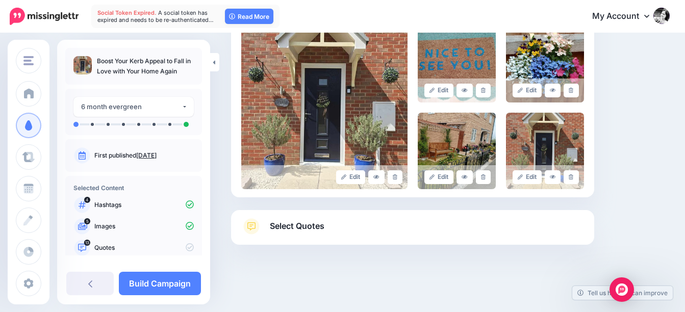
click at [298, 228] on span "Select Quotes" at bounding box center [297, 226] width 55 height 14
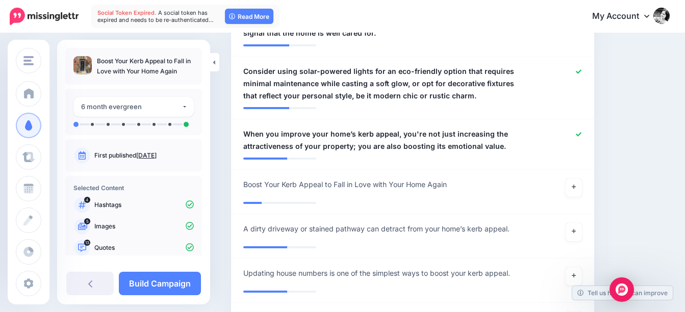
scroll to position [916, 0]
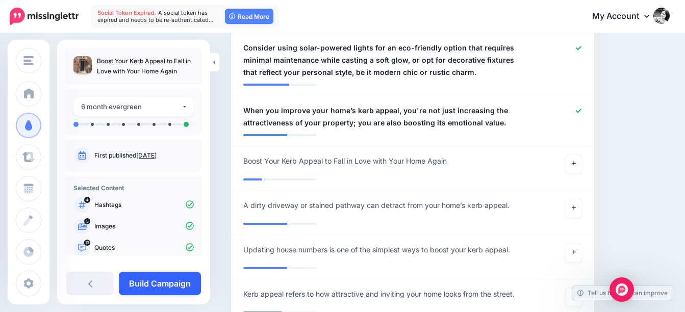
click at [164, 279] on link "Build Campaign" at bounding box center [160, 283] width 82 height 23
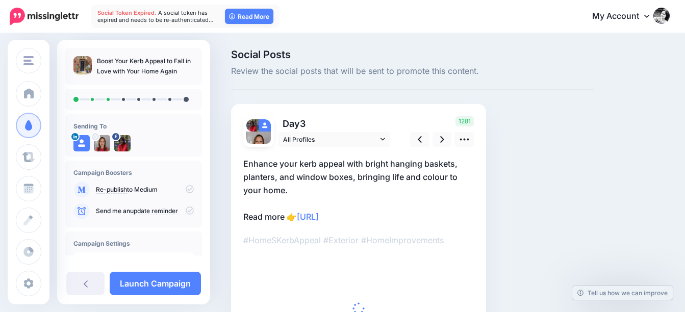
click at [444, 143] on link at bounding box center [441, 139] width 19 height 15
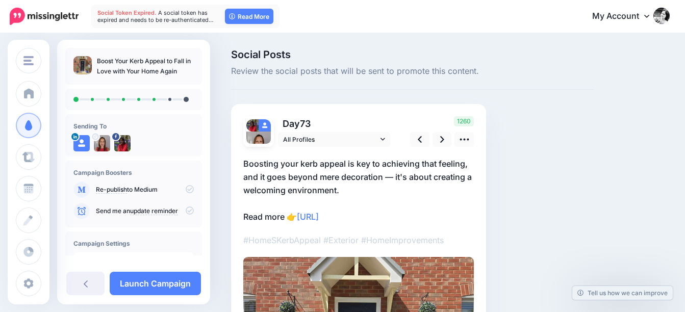
click at [444, 143] on link at bounding box center [441, 139] width 19 height 15
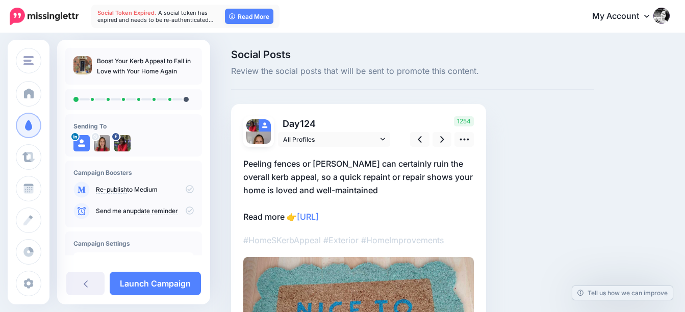
click at [444, 143] on link at bounding box center [441, 139] width 19 height 15
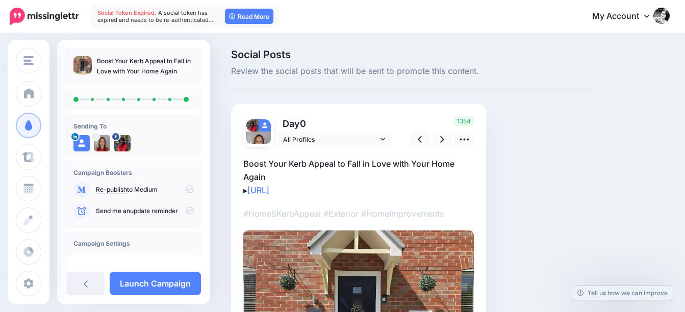
click at [444, 143] on link at bounding box center [441, 139] width 19 height 15
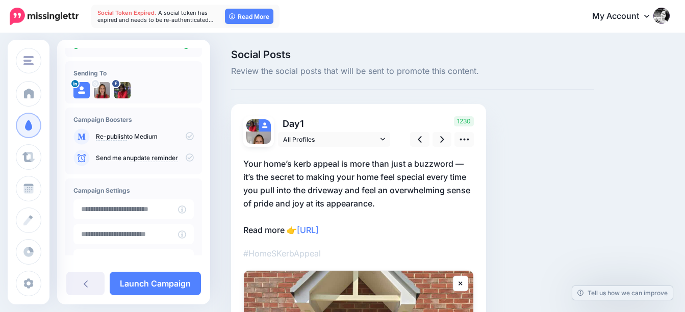
scroll to position [124, 0]
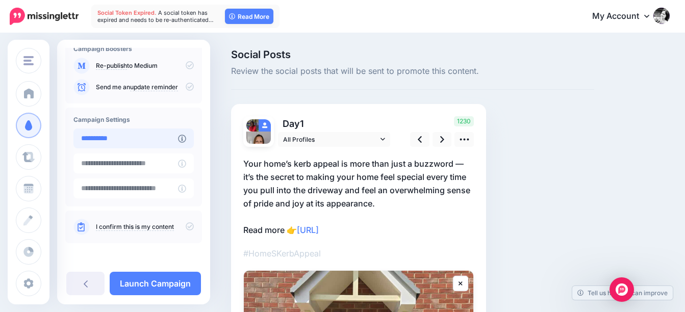
click at [134, 138] on input "**********" at bounding box center [125, 139] width 105 height 20
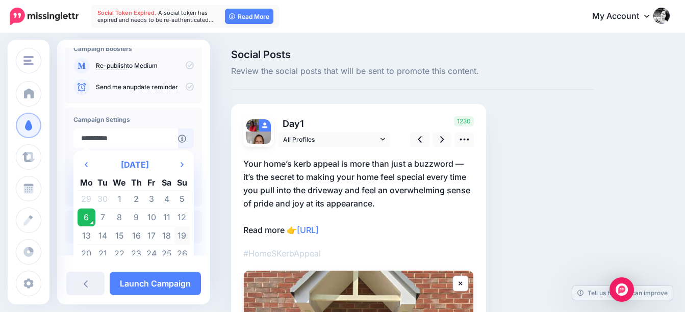
click at [184, 236] on td "19" at bounding box center [181, 235] width 15 height 18
type input "**********"
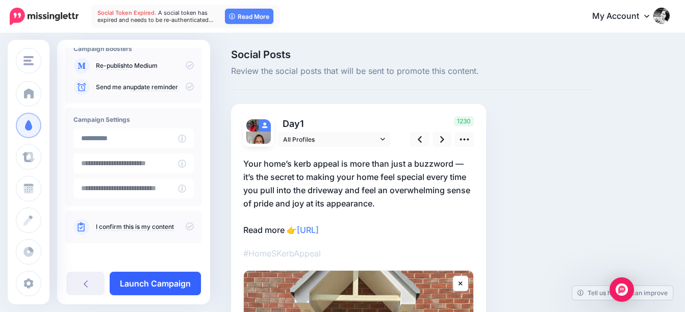
click at [182, 284] on link "Launch Campaign" at bounding box center [155, 283] width 91 height 23
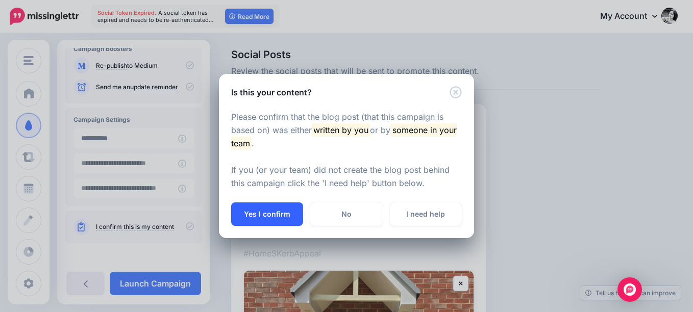
click at [277, 212] on button "Yes I confirm" at bounding box center [267, 213] width 72 height 23
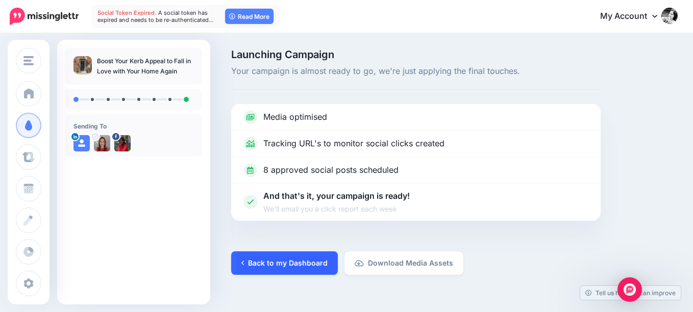
click at [279, 258] on link "Back to my Dashboard" at bounding box center [284, 262] width 107 height 23
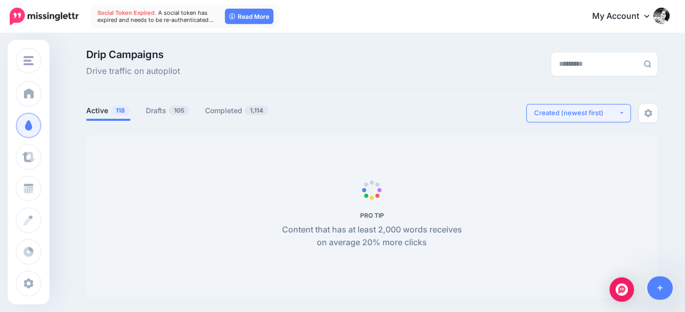
click at [571, 112] on div "Created (newest first)" at bounding box center [576, 113] width 85 height 10
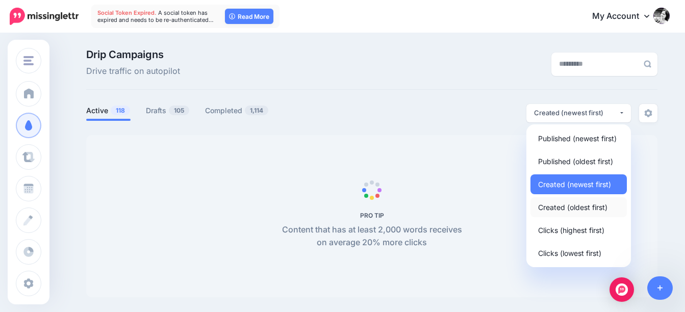
click at [591, 210] on span "Created (oldest first)" at bounding box center [572, 207] width 69 height 12
select select "**********"
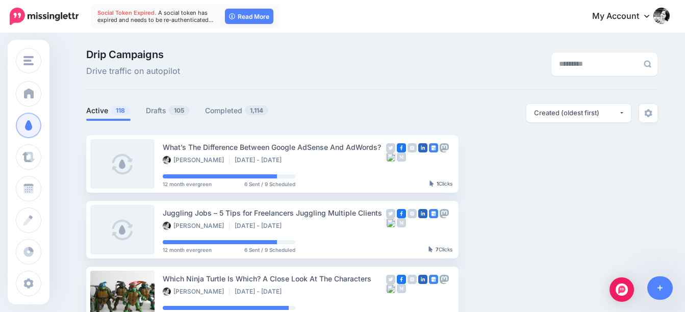
click at [633, 13] on link "My Account" at bounding box center [626, 16] width 88 height 25
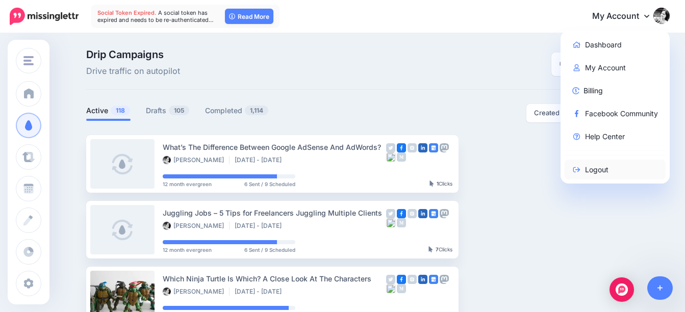
click at [605, 172] on link "Logout" at bounding box center [615, 170] width 101 height 20
